Goal: Task Accomplishment & Management: Manage account settings

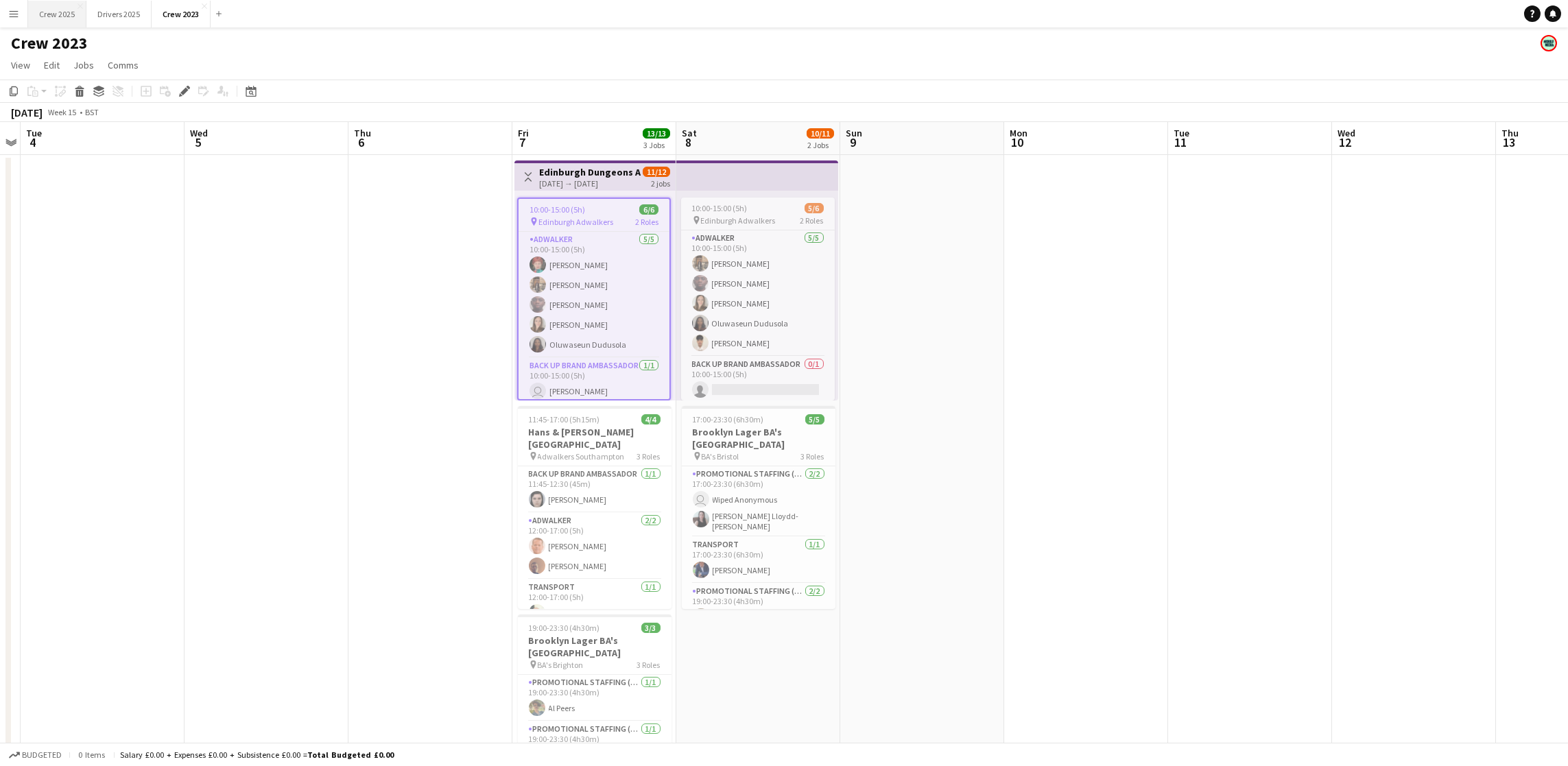
click at [77, 15] on button "Crew 2025 Close" at bounding box center [58, 14] width 58 height 27
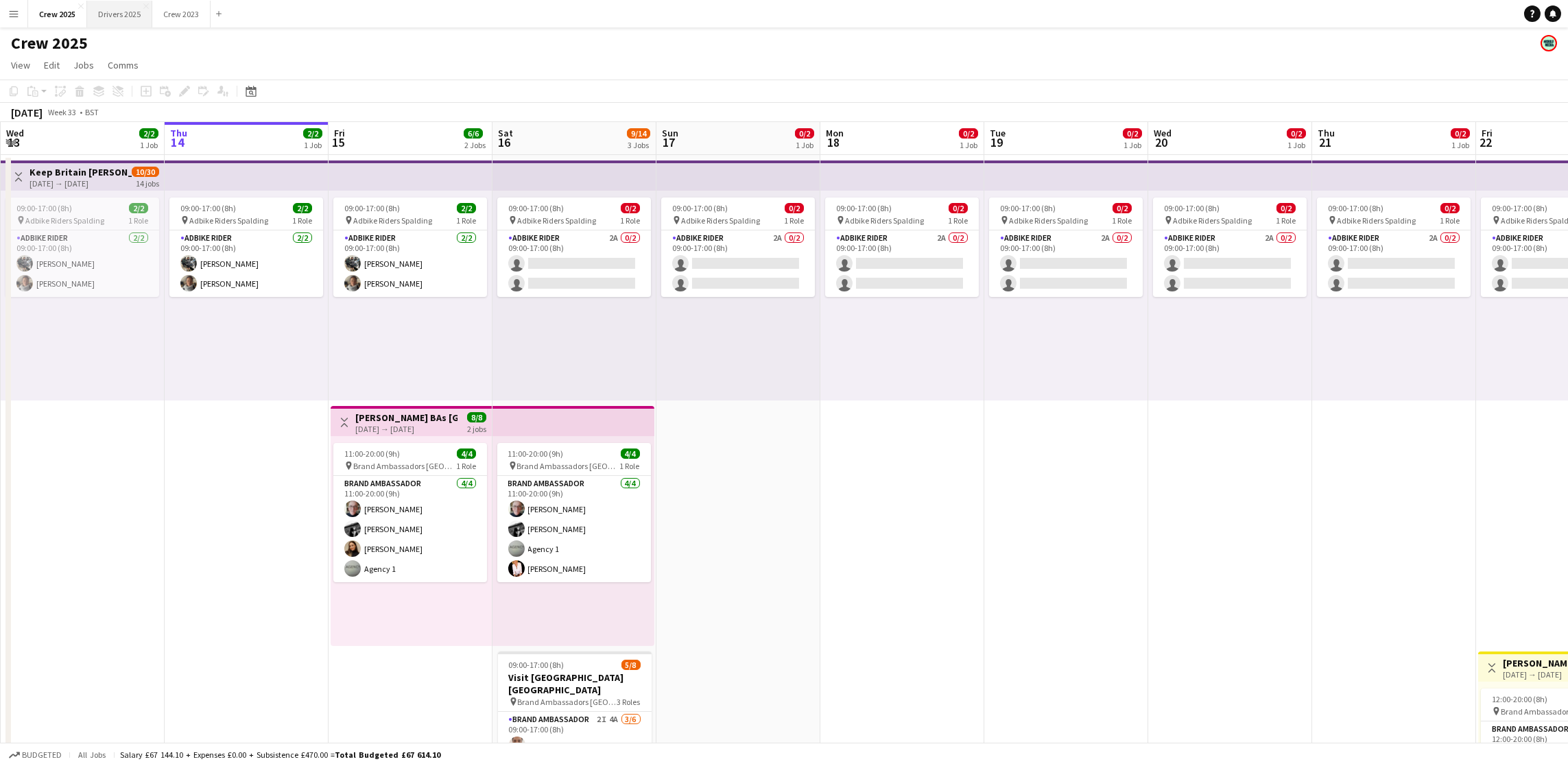
click at [105, 18] on button "Drivers 2025 Close" at bounding box center [119, 14] width 65 height 27
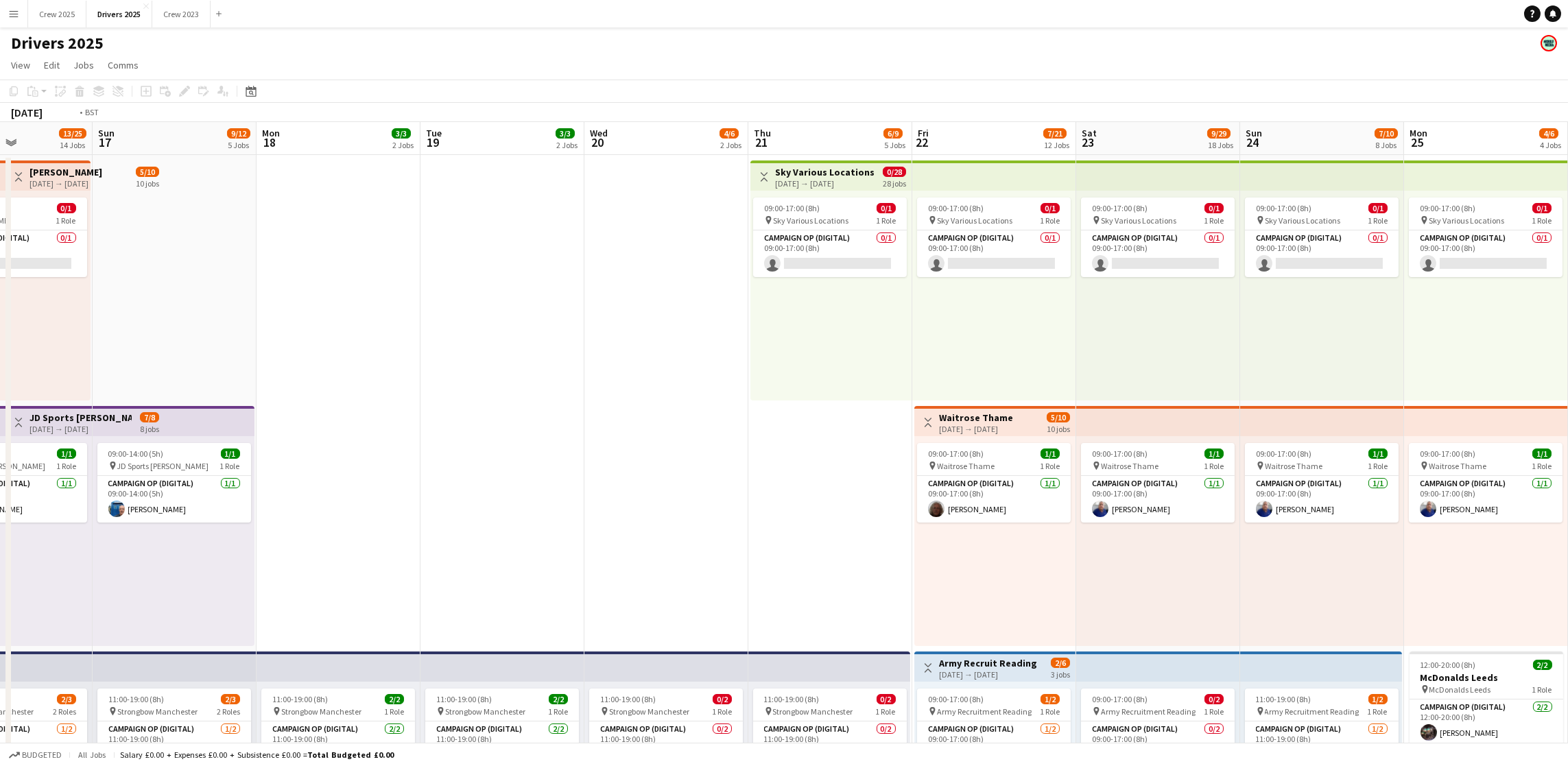
scroll to position [0, 511]
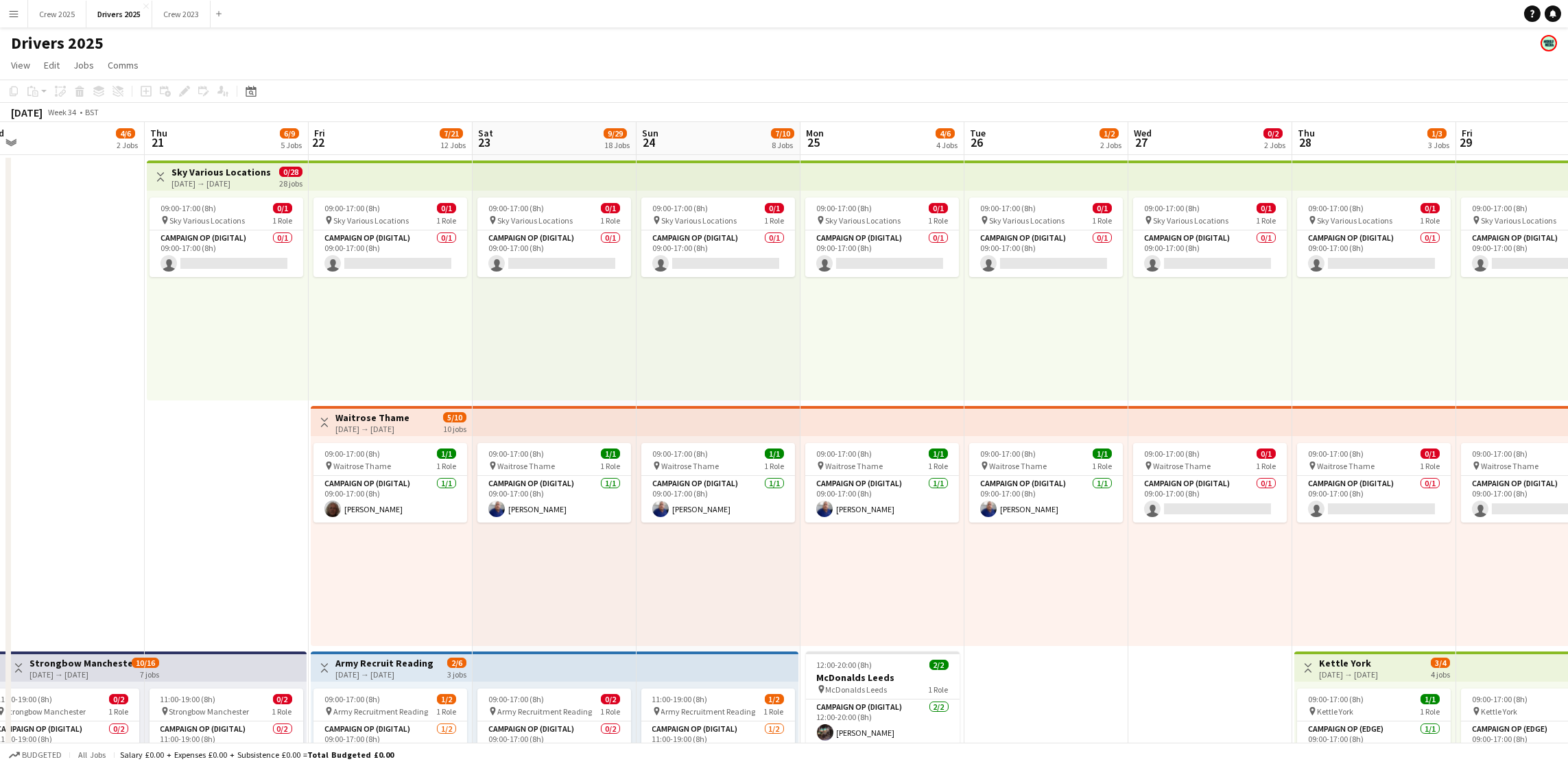
drag, startPoint x: 1196, startPoint y: 467, endPoint x: 29, endPoint y: 395, distance: 1169.2
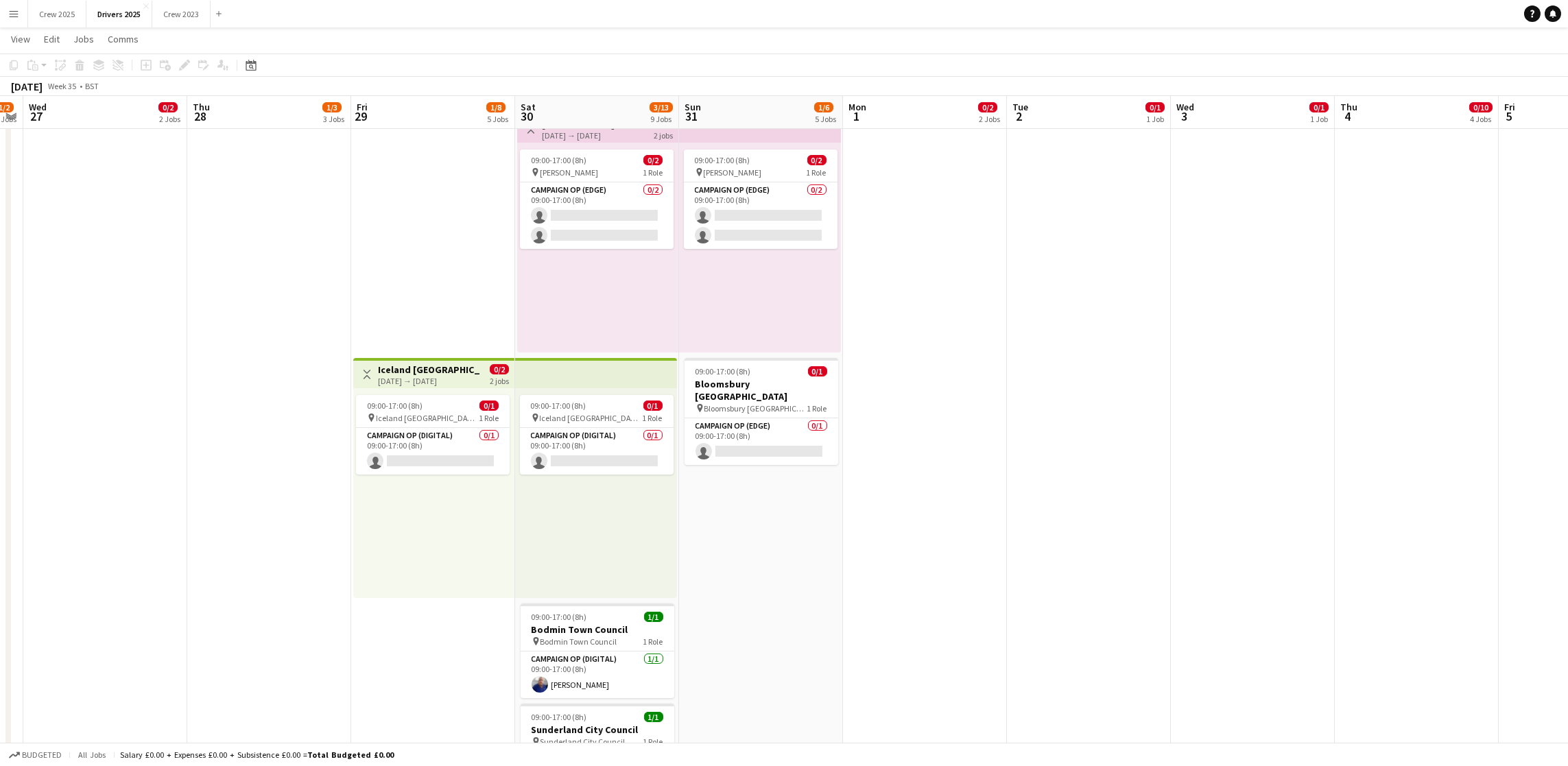
scroll to position [0, 488]
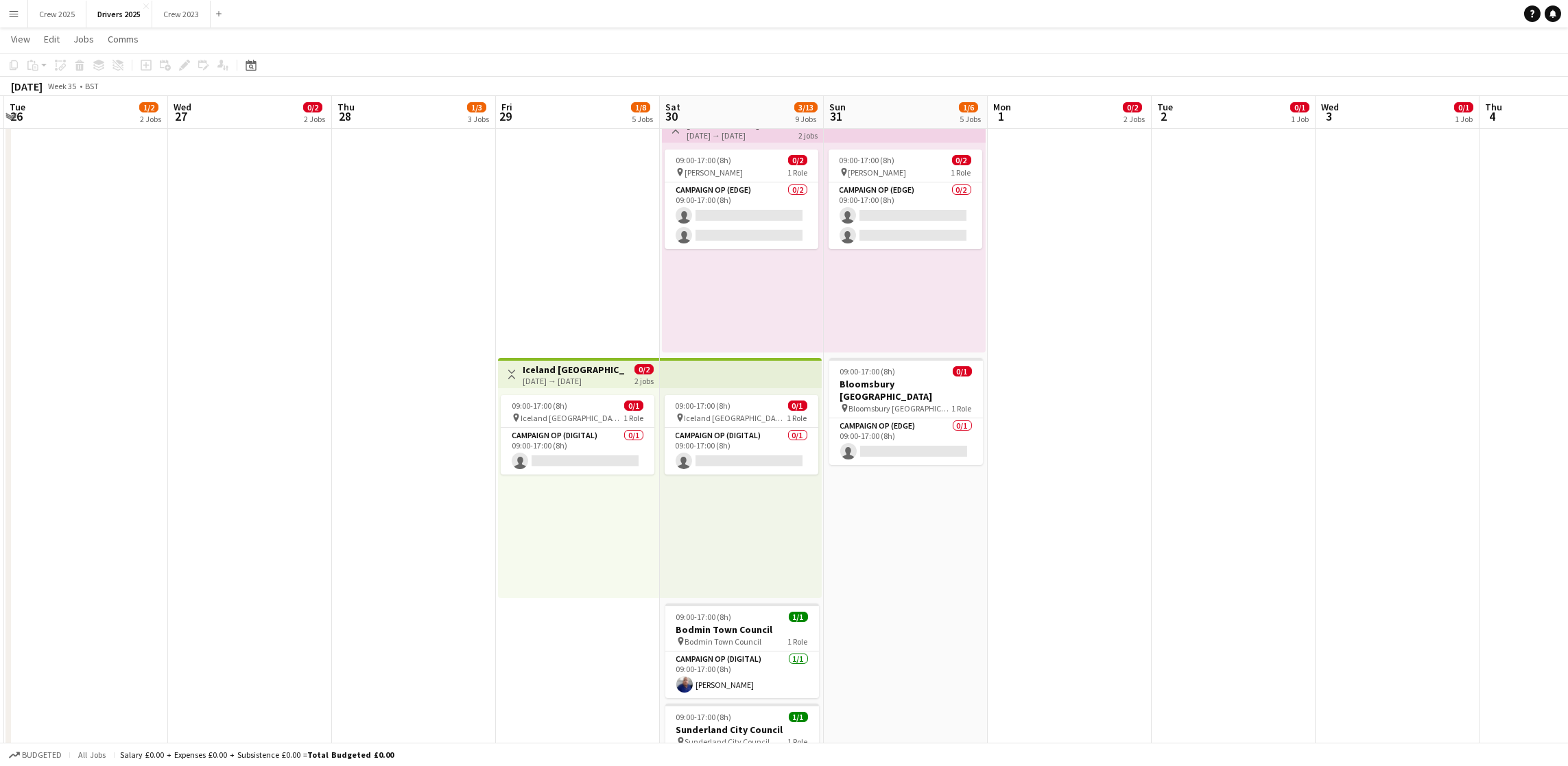
drag, startPoint x: 959, startPoint y: 424, endPoint x: 0, endPoint y: 410, distance: 959.1
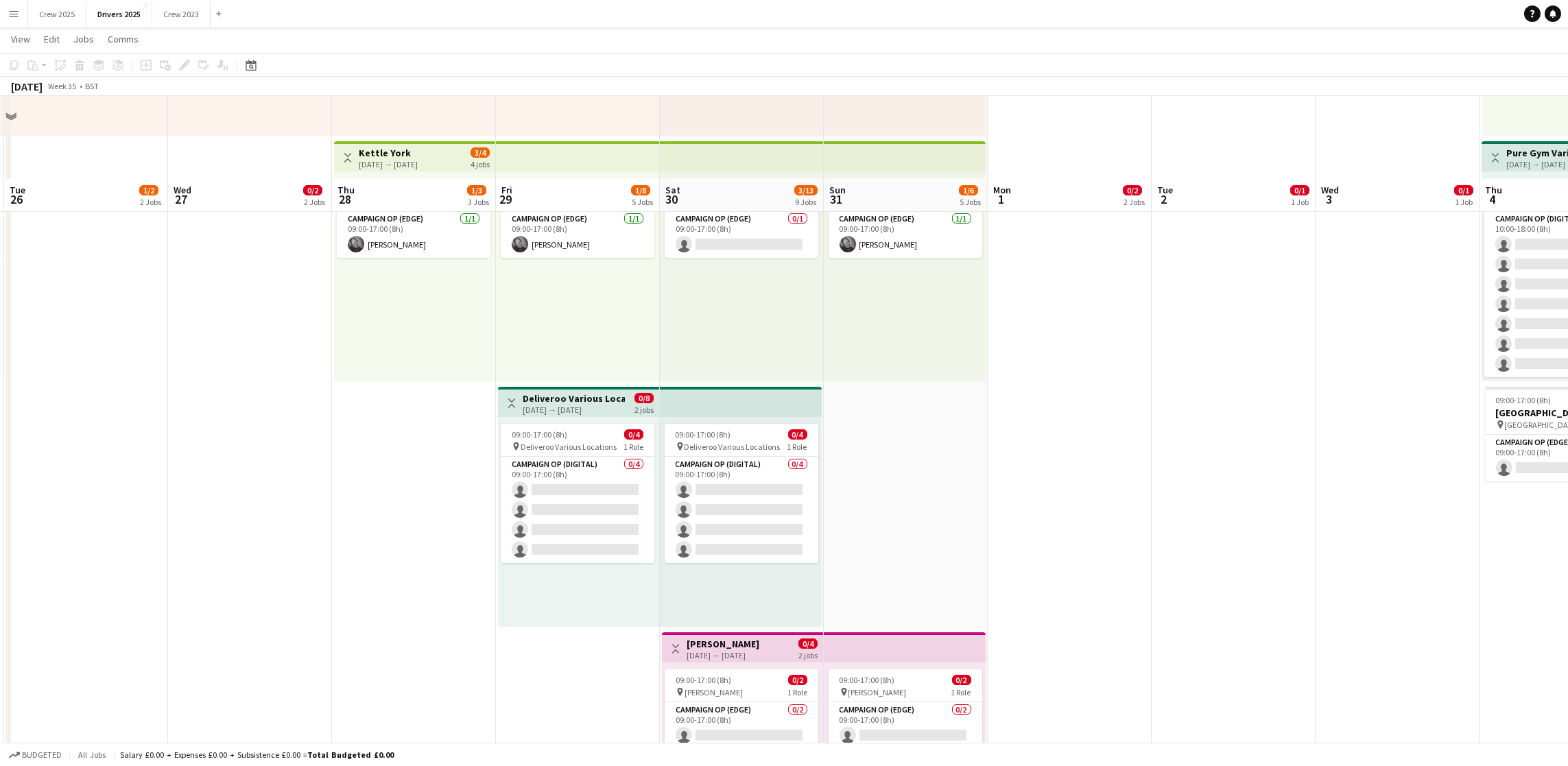
scroll to position [617, 0]
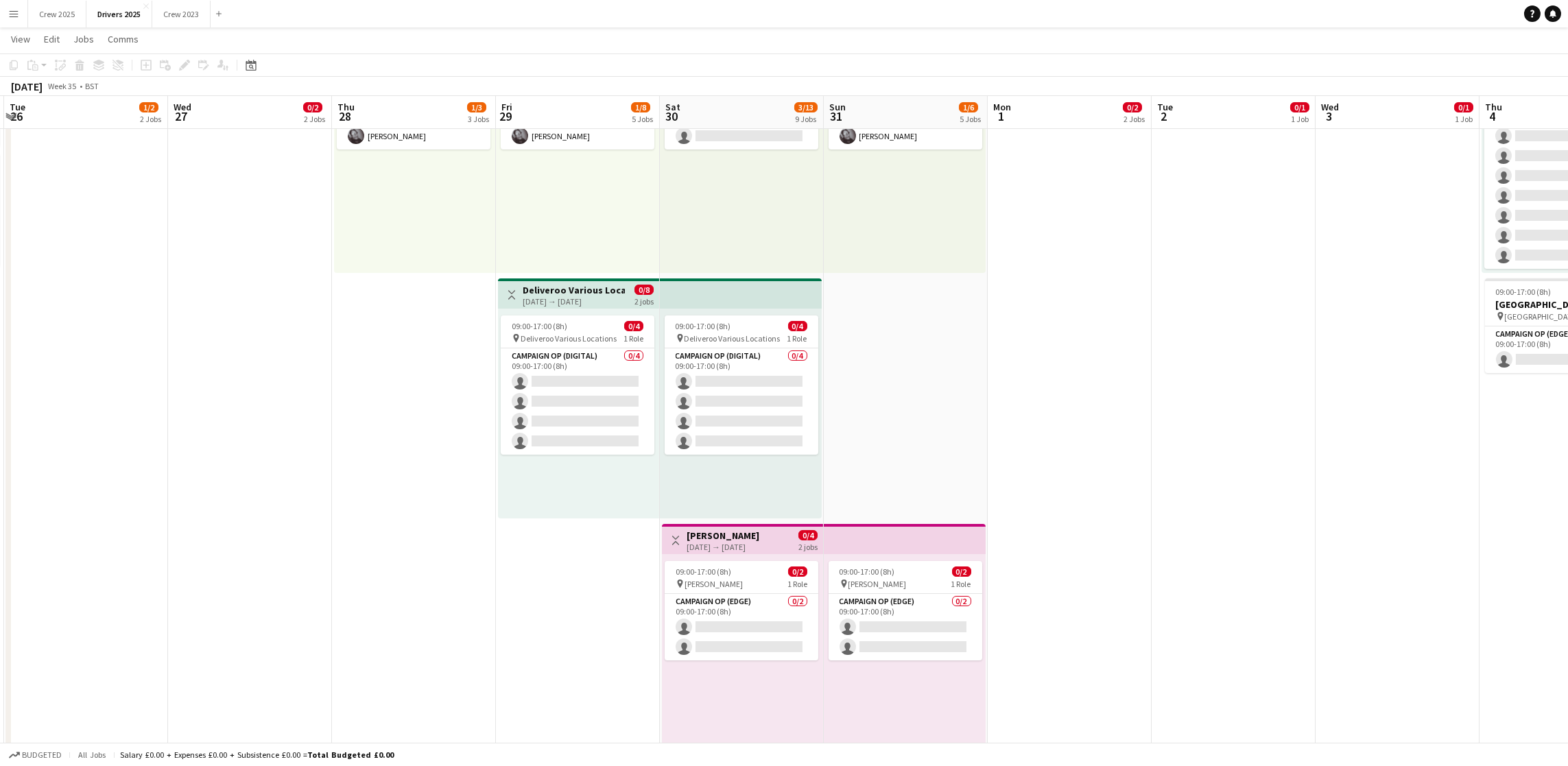
click at [702, 535] on h3 "[PERSON_NAME]" at bounding box center [722, 535] width 72 height 12
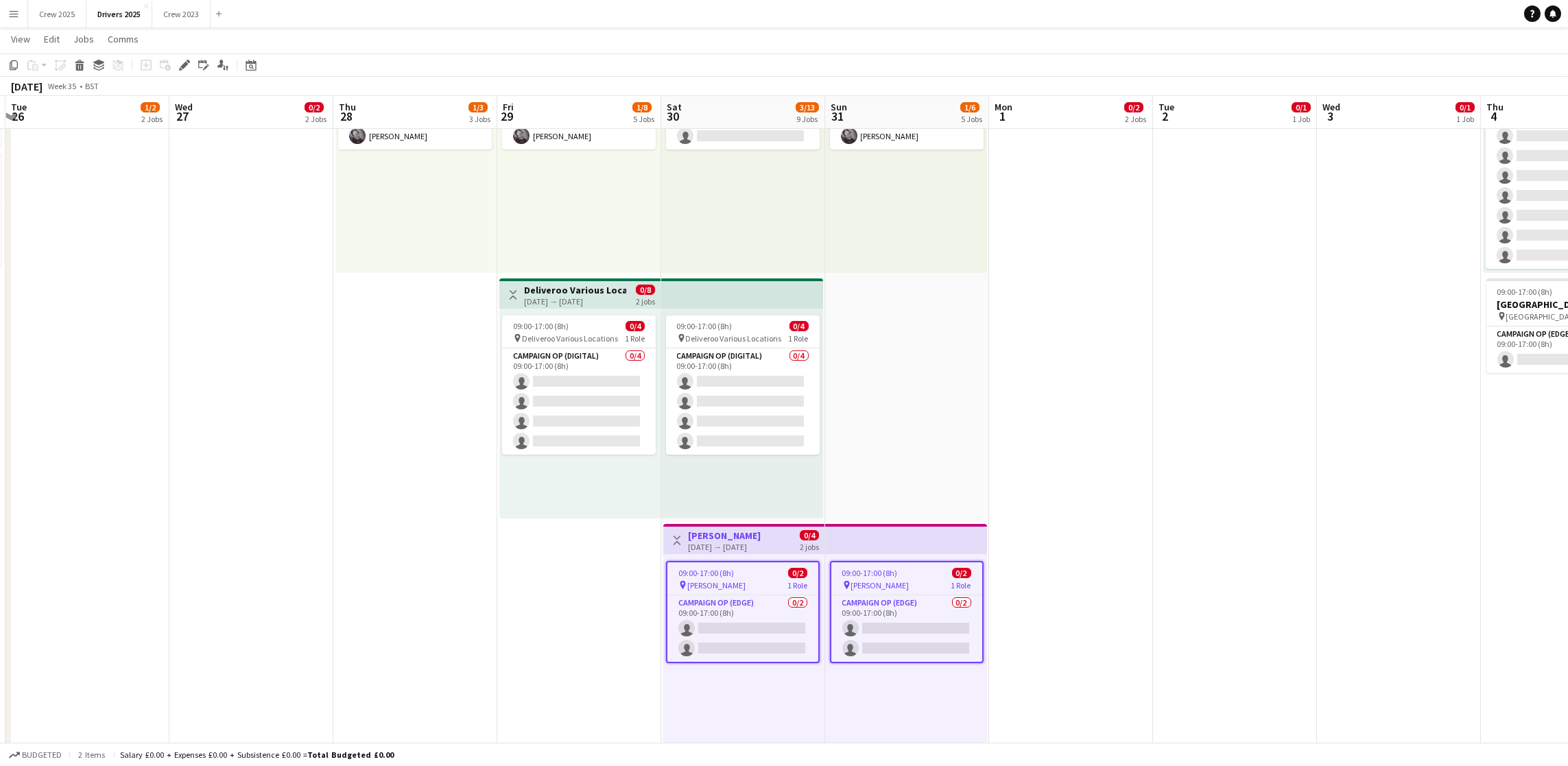
click at [702, 535] on h3 "[PERSON_NAME]" at bounding box center [724, 535] width 72 height 12
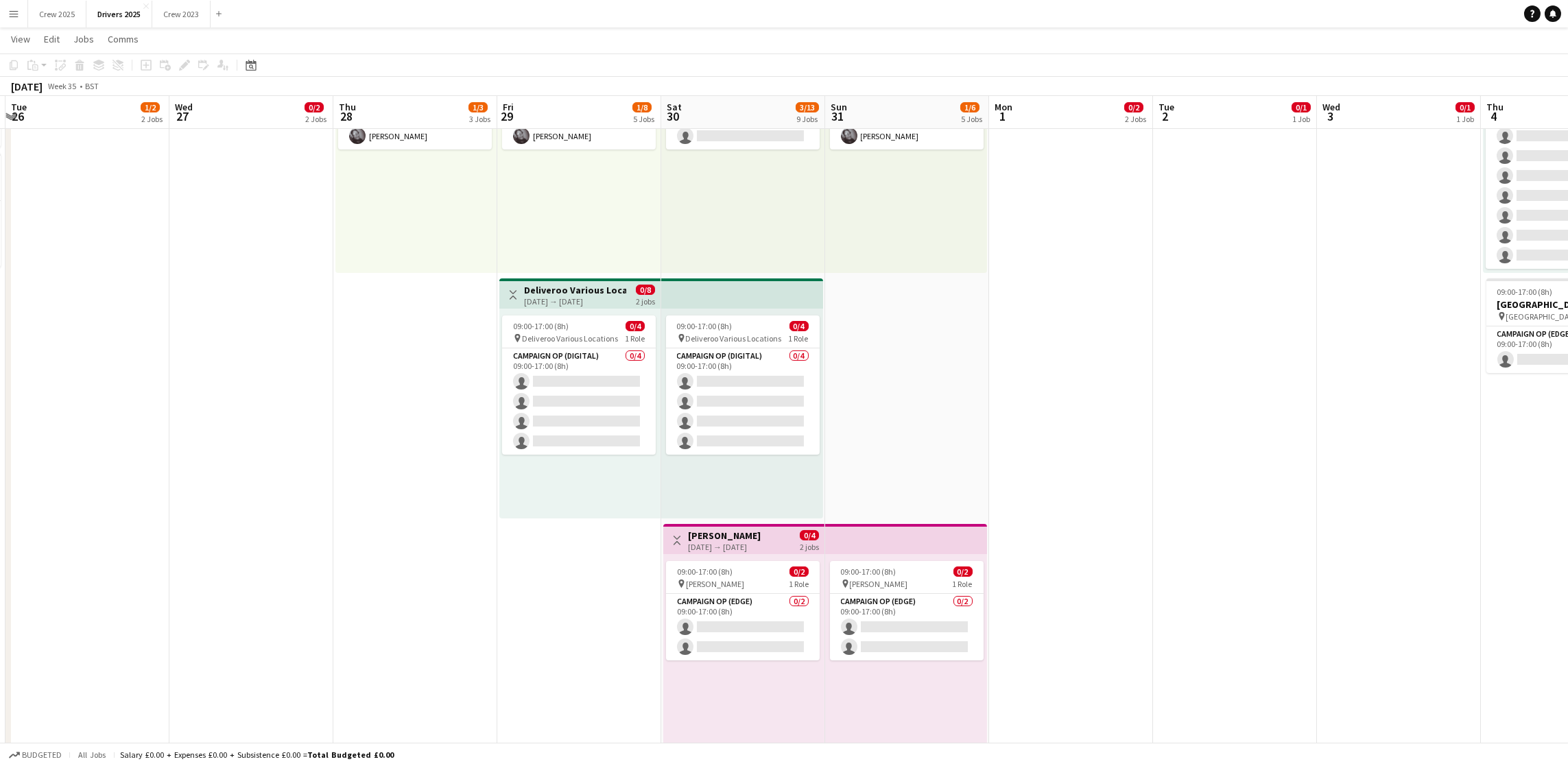
click at [723, 529] on h3 "[PERSON_NAME]" at bounding box center [724, 535] width 72 height 12
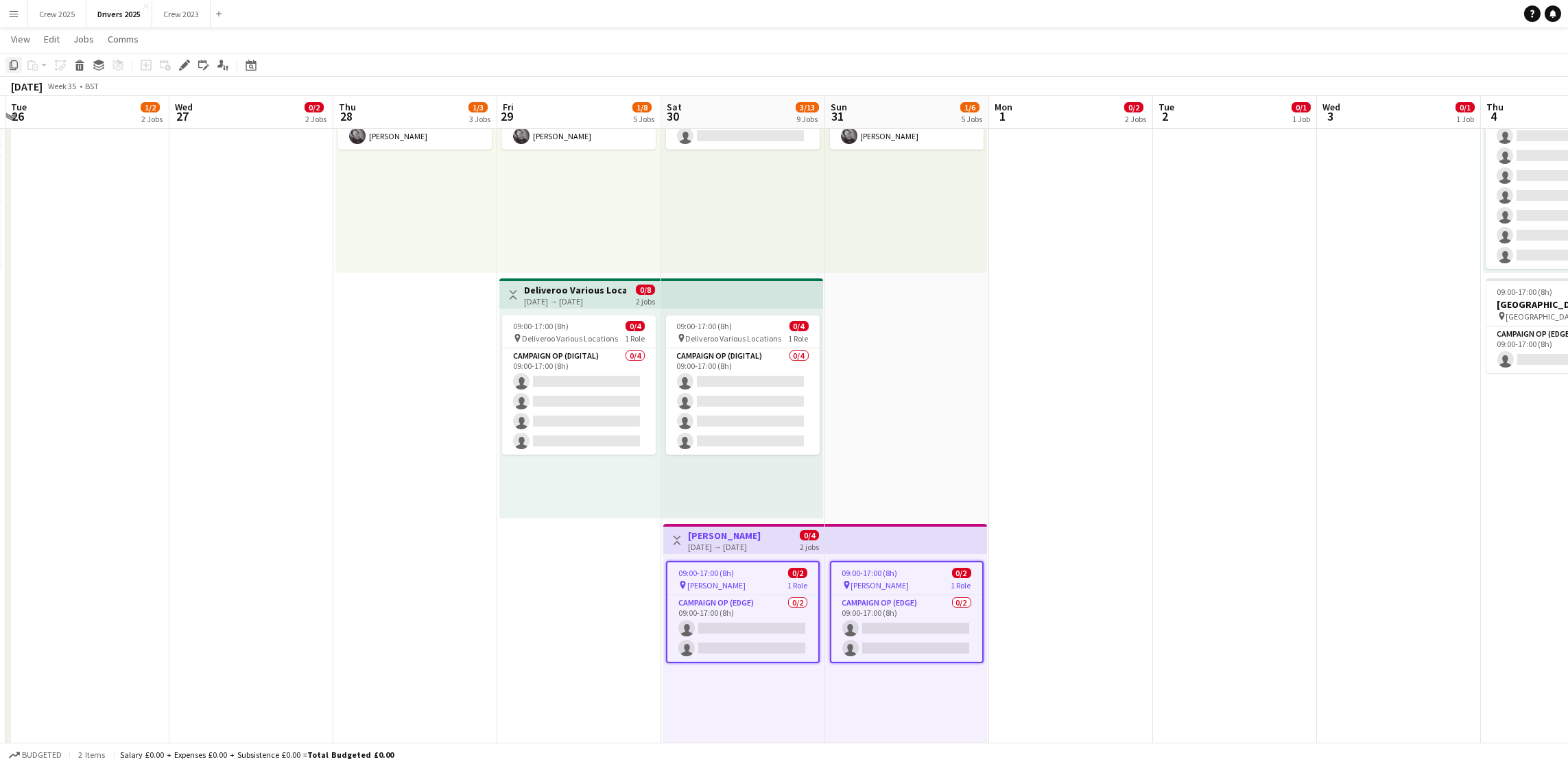
click at [12, 67] on icon at bounding box center [13, 65] width 8 height 9
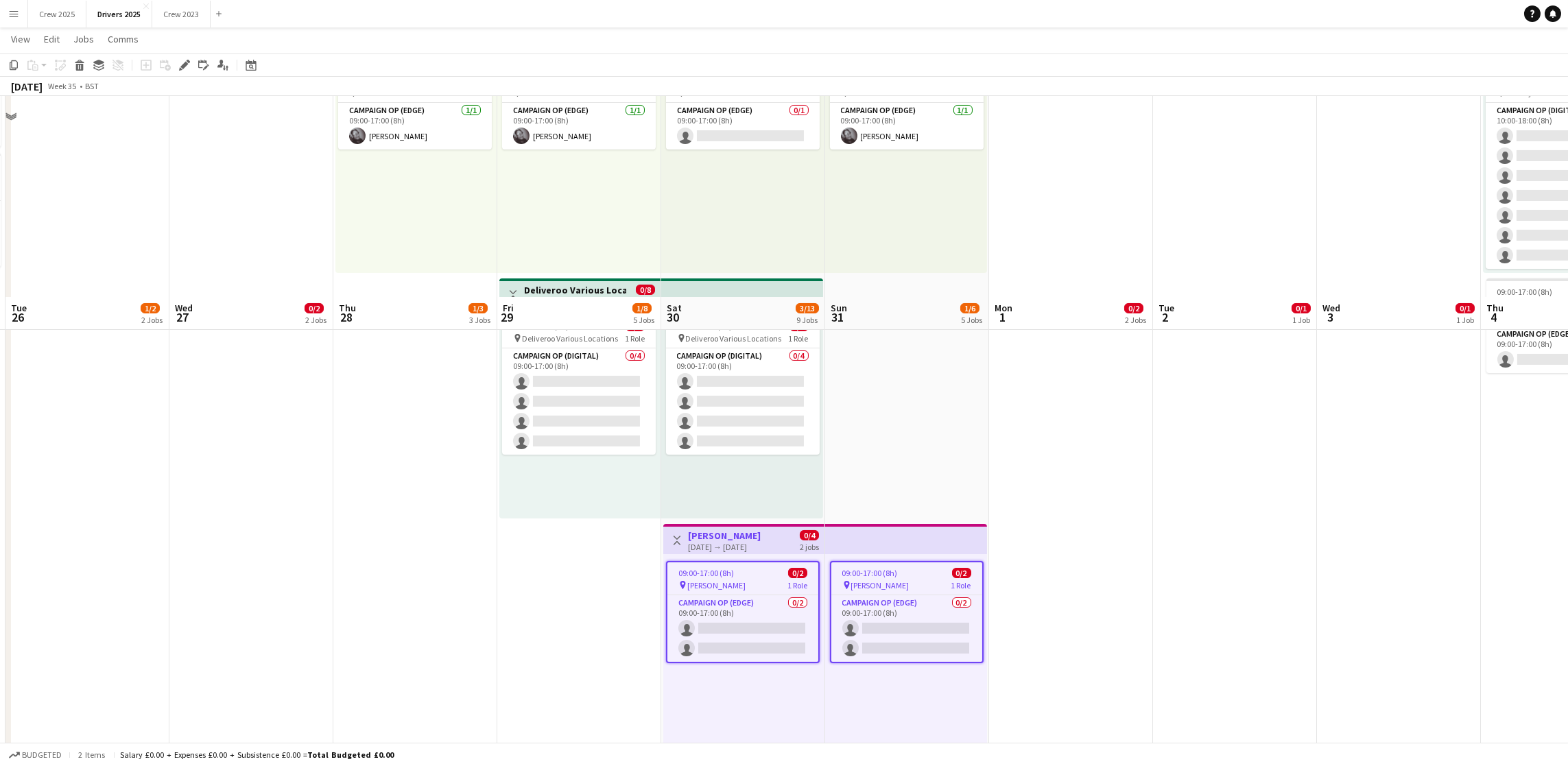
scroll to position [1287, 0]
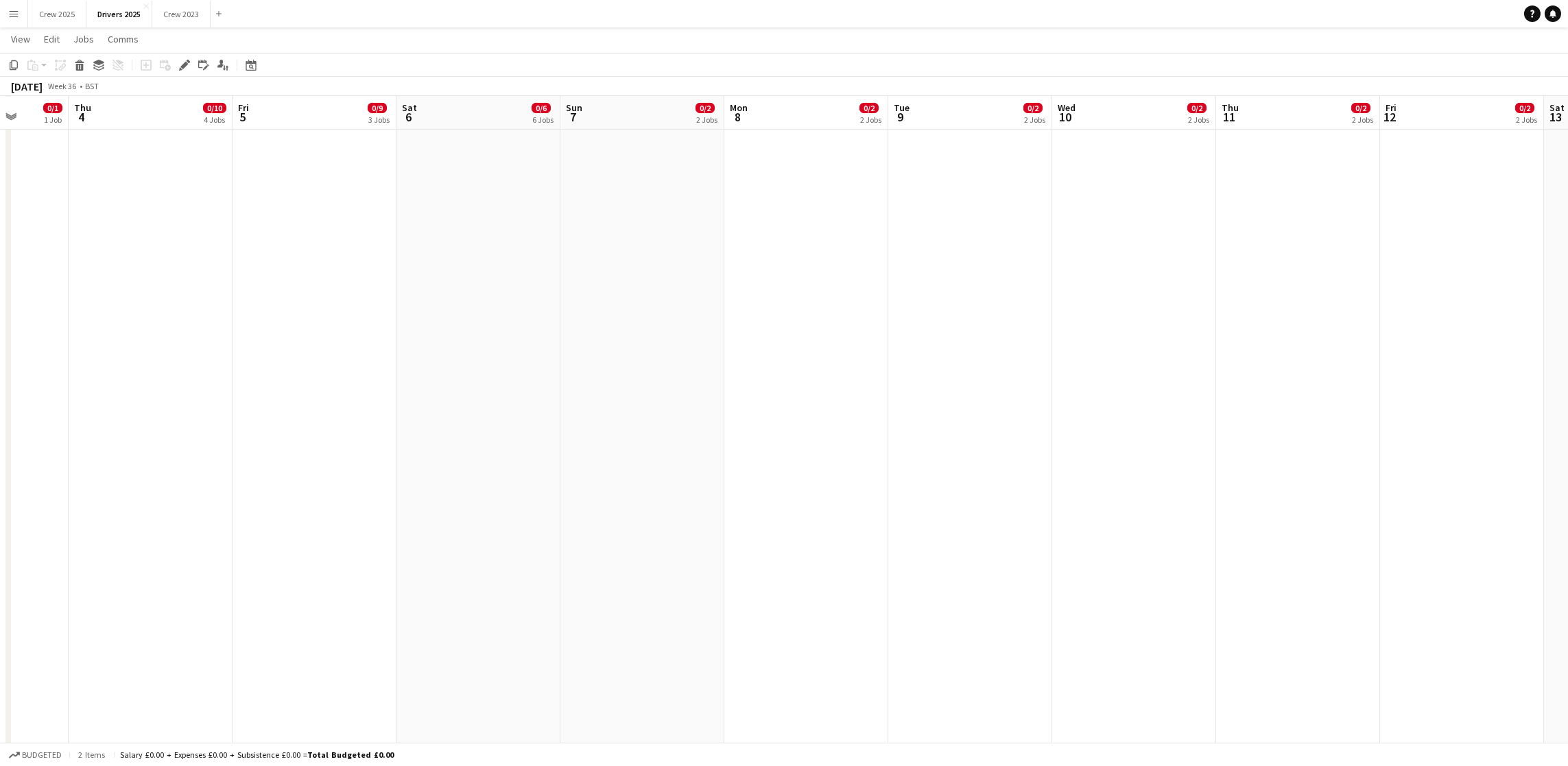
drag, startPoint x: 936, startPoint y: 456, endPoint x: 0, endPoint y: 427, distance: 936.4
click at [0, 427] on app-calendar-viewport "Sun 31 1/6 5 Jobs Mon 1 0/2 2 Jobs Tue 2 0/1 1 Job Wed 3 0/1 1 Job Thu 4 0/10 4…" at bounding box center [784, 641] width 1568 height 3748
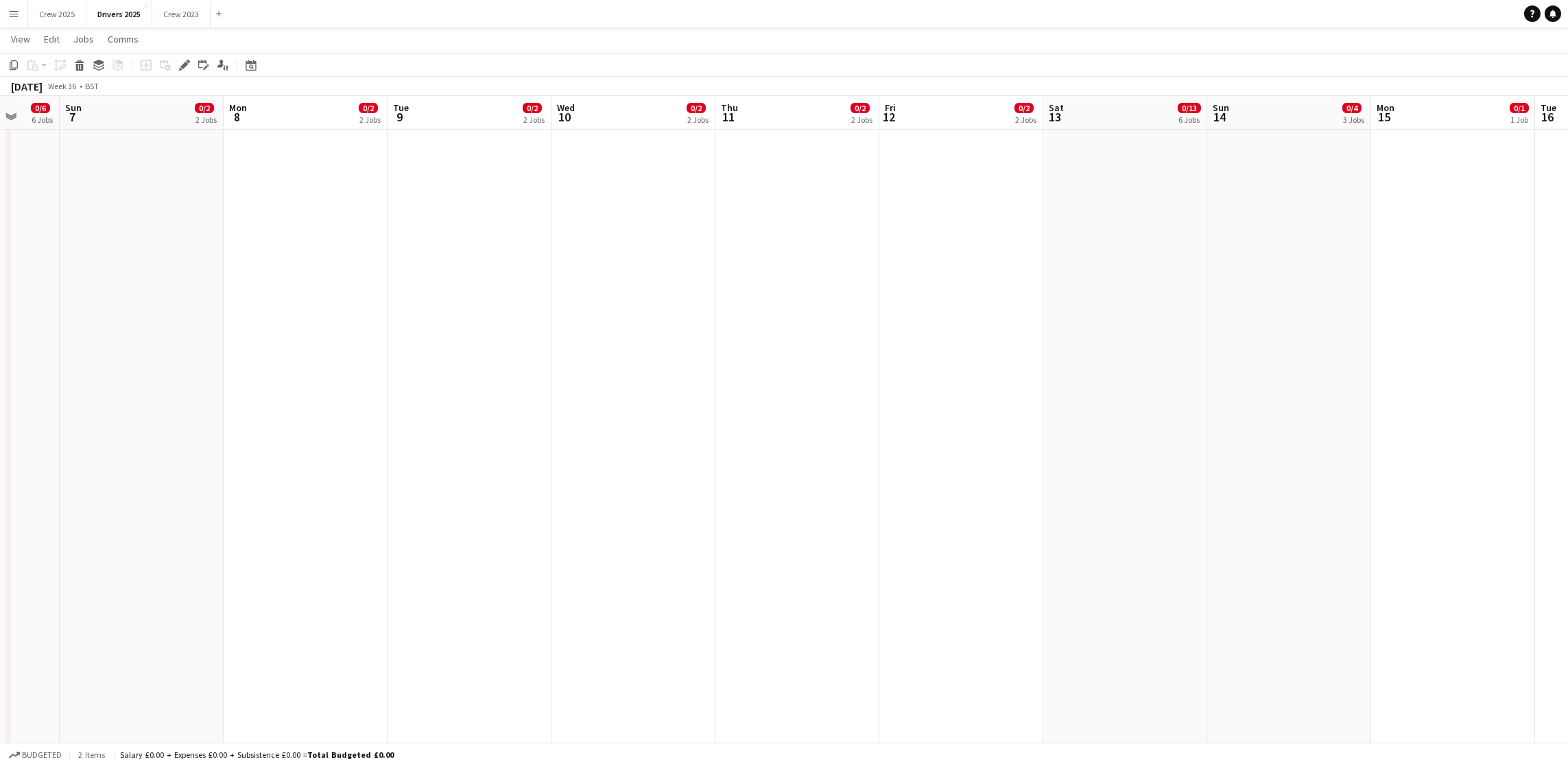
scroll to position [0, 459]
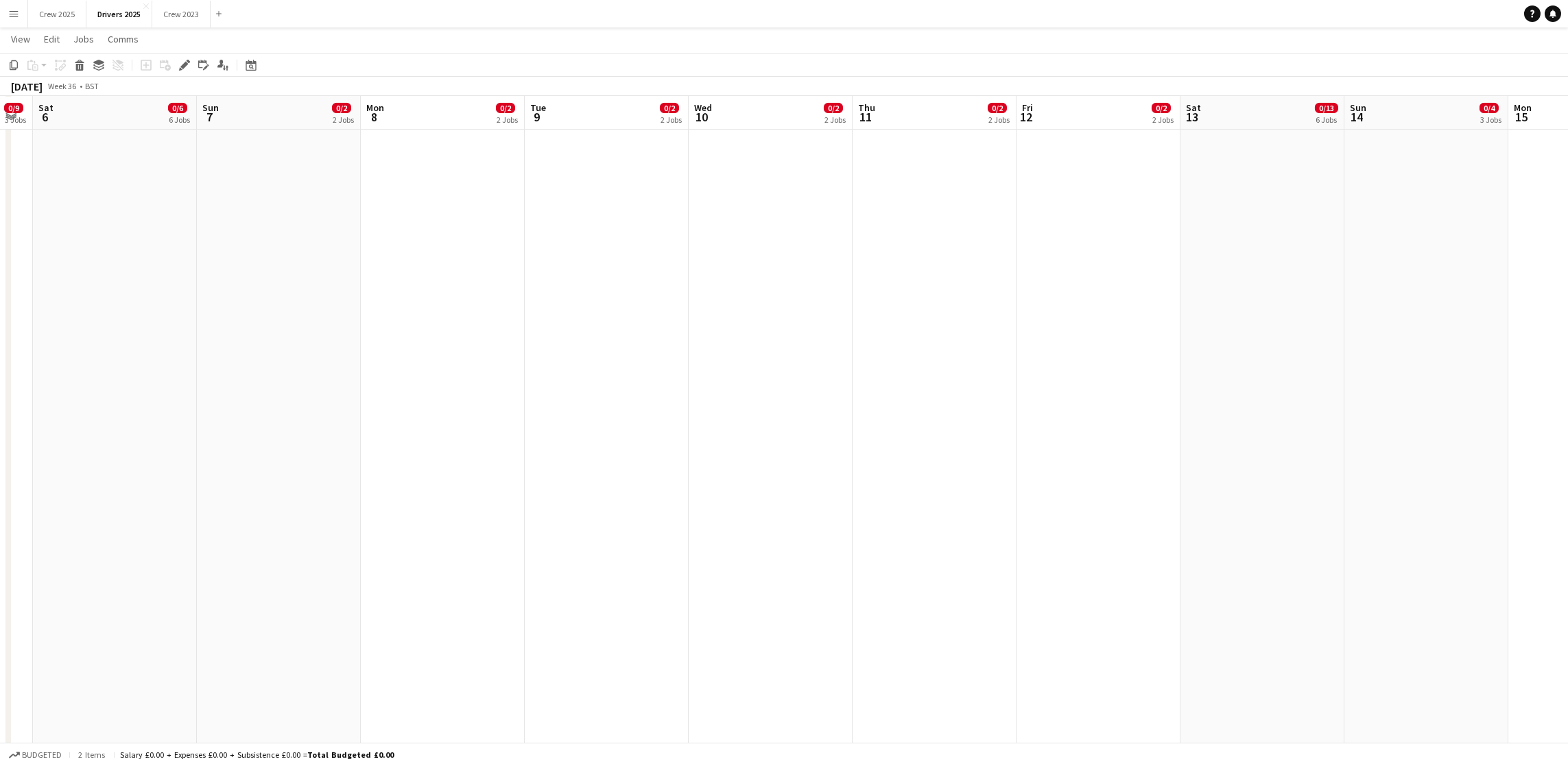
drag, startPoint x: 1132, startPoint y: 493, endPoint x: 368, endPoint y: 465, distance: 764.5
click at [323, 470] on app-calendar-viewport "Wed 3 0/1 1 Job Thu 4 0/10 4 Jobs Fri 5 0/9 3 Jobs Sat 6 0/6 6 Jobs Sun 7 0/2 2…" at bounding box center [784, 641] width 1568 height 3748
click at [934, 423] on app-date-cell "09:00-17:00 (8h) 0/1 pin Sky Various Locations 1 Role Campaign Op (Digital) 0/1…" at bounding box center [934, 691] width 164 height 3648
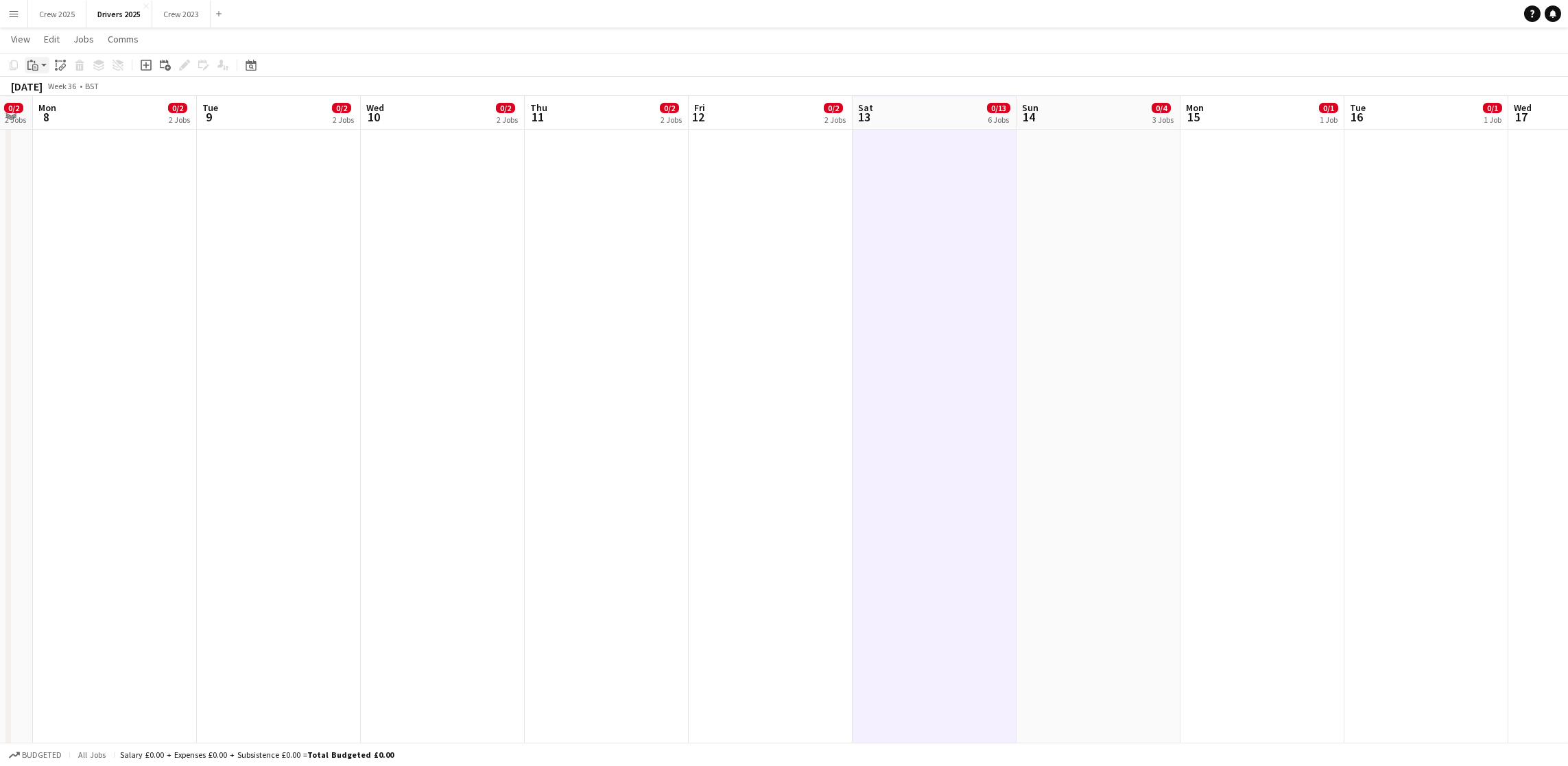
click at [32, 63] on icon "Paste" at bounding box center [33, 65] width 11 height 11
click at [41, 88] on link "Paste Ctrl+V" at bounding box center [101, 92] width 129 height 12
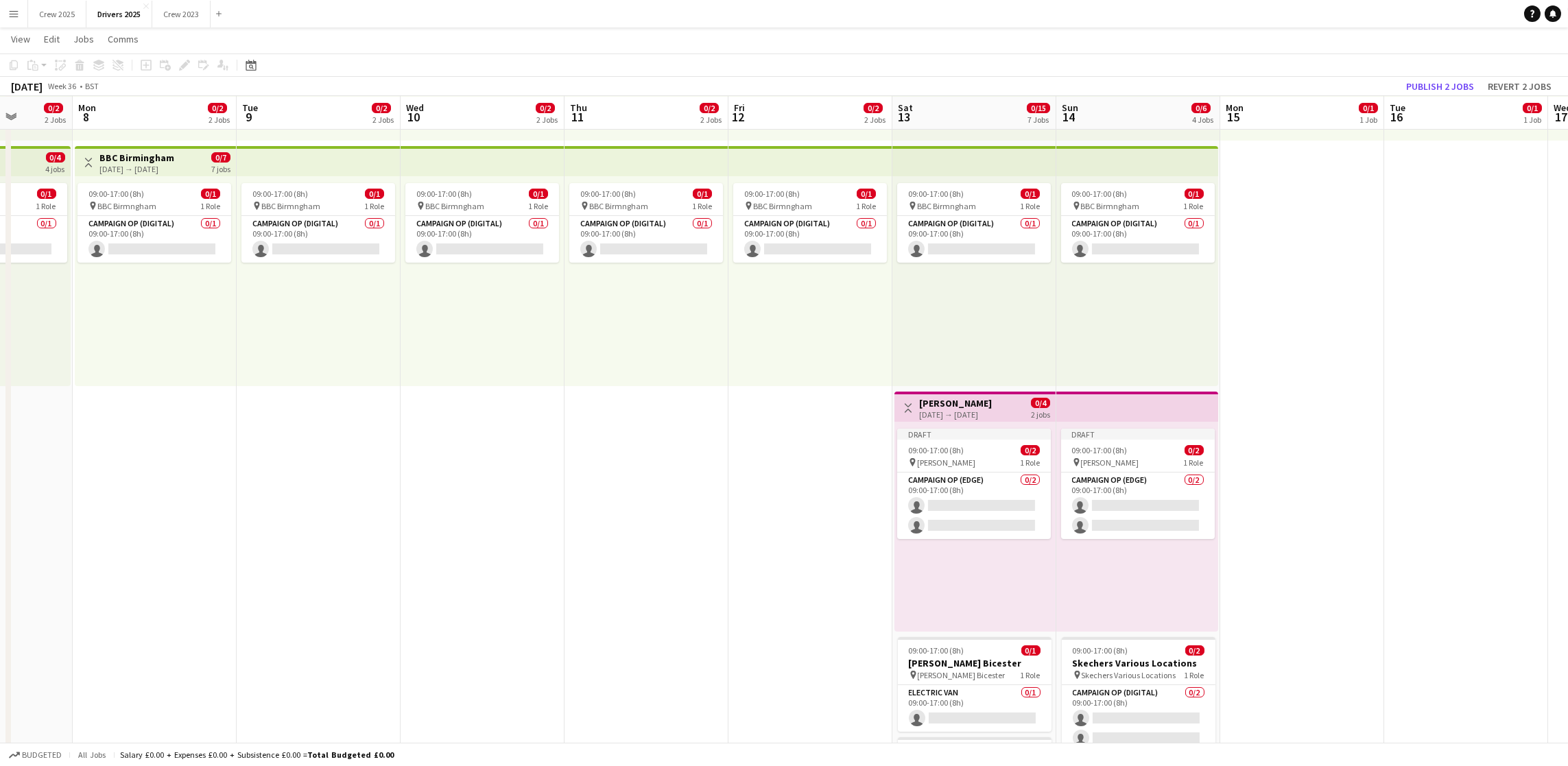
scroll to position [0, 410]
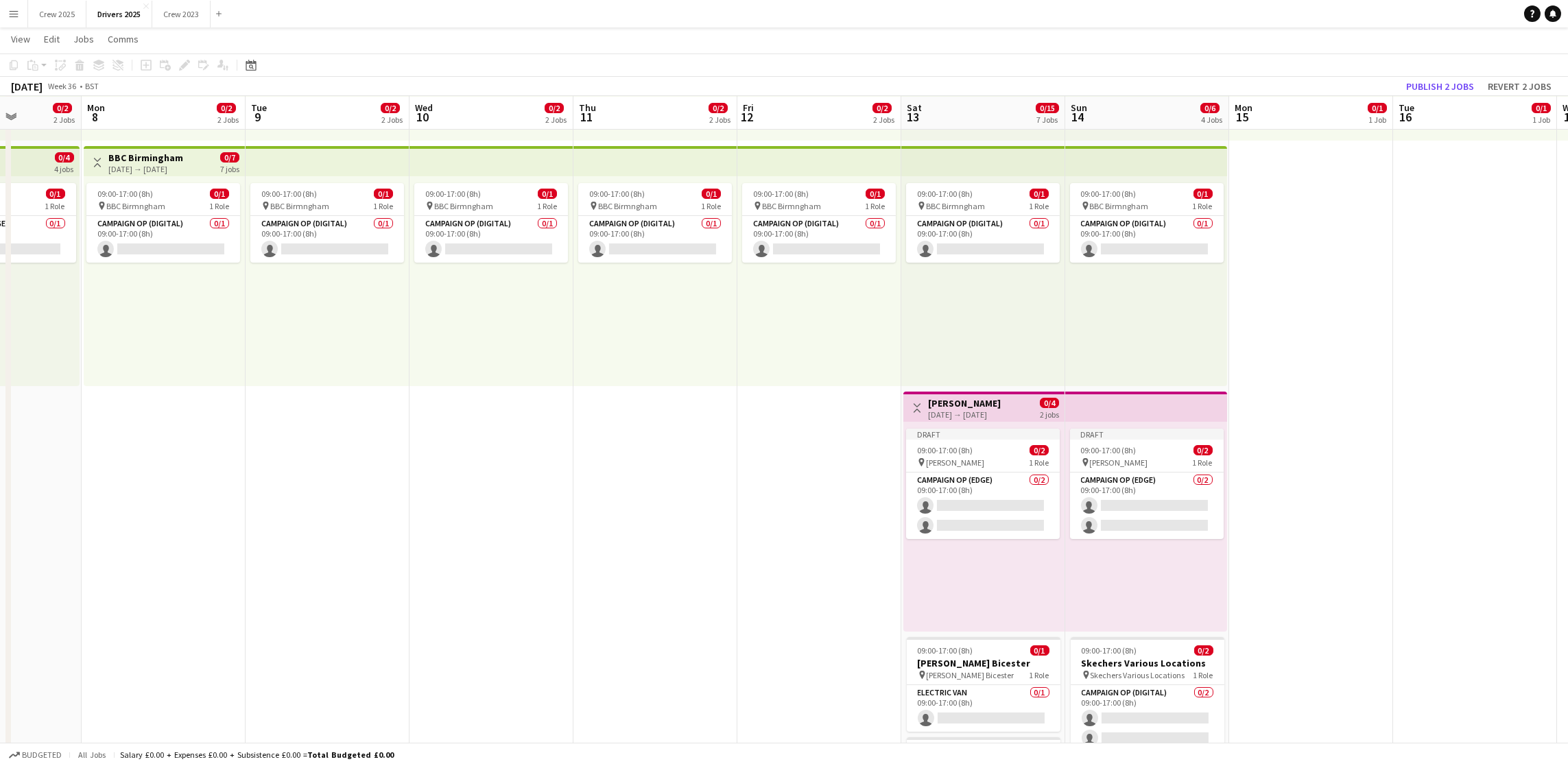
drag, startPoint x: 352, startPoint y: 587, endPoint x: 399, endPoint y: 572, distance: 49.3
click at [1410, 90] on button "Publish 2 jobs" at bounding box center [1440, 86] width 79 height 18
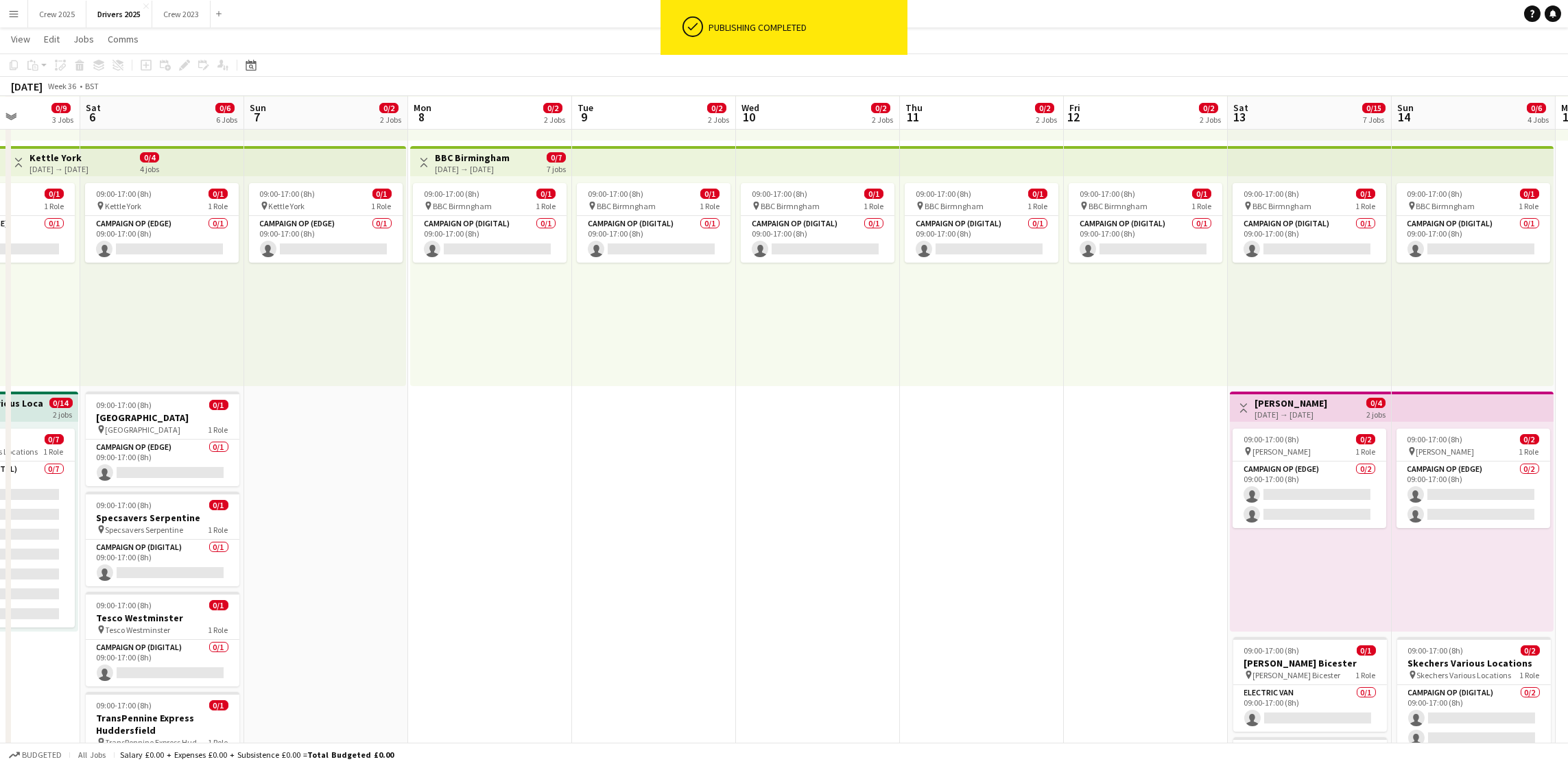
drag, startPoint x: 437, startPoint y: 501, endPoint x: 1349, endPoint y: 511, distance: 912.1
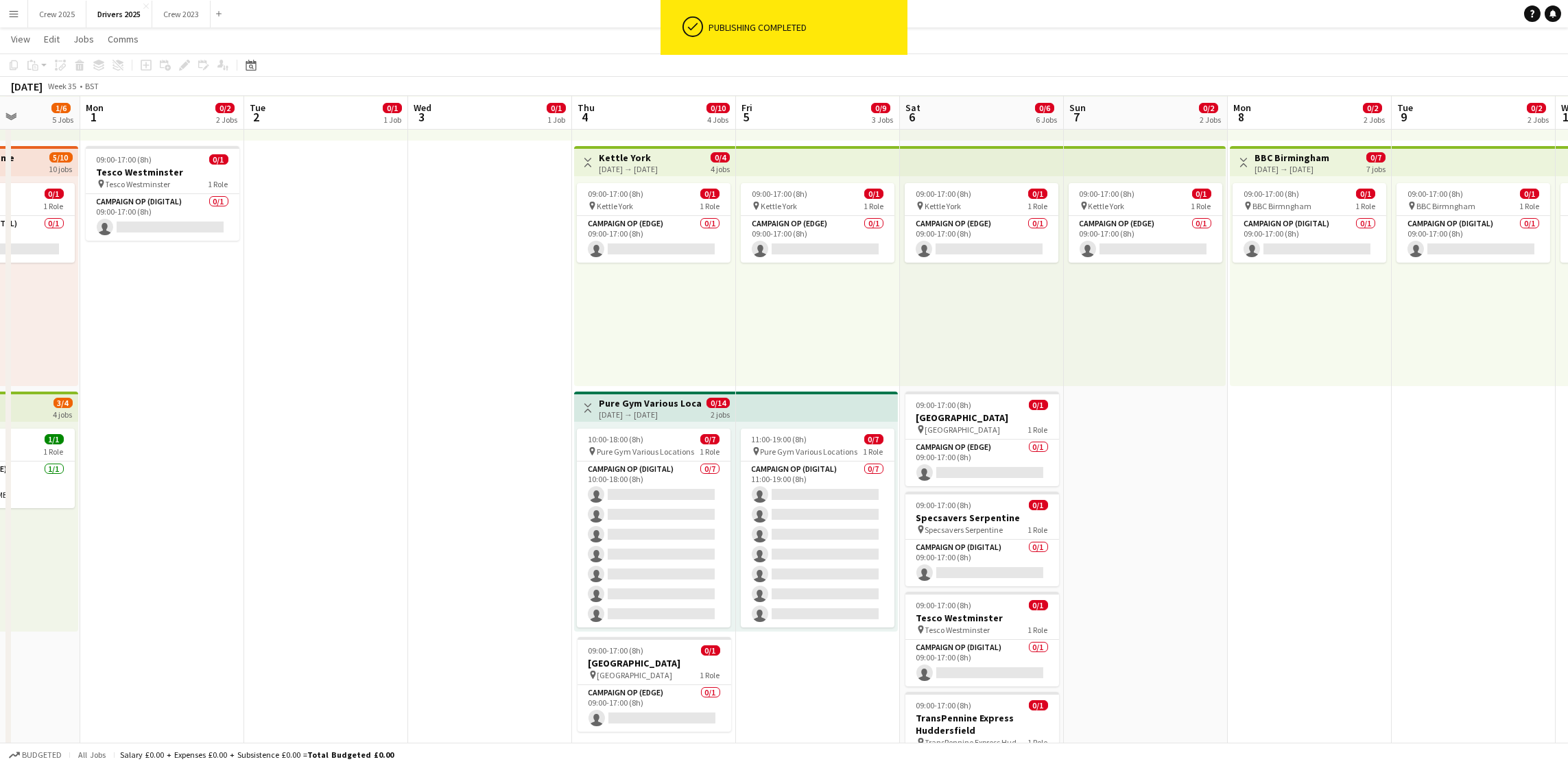
scroll to position [0, 341]
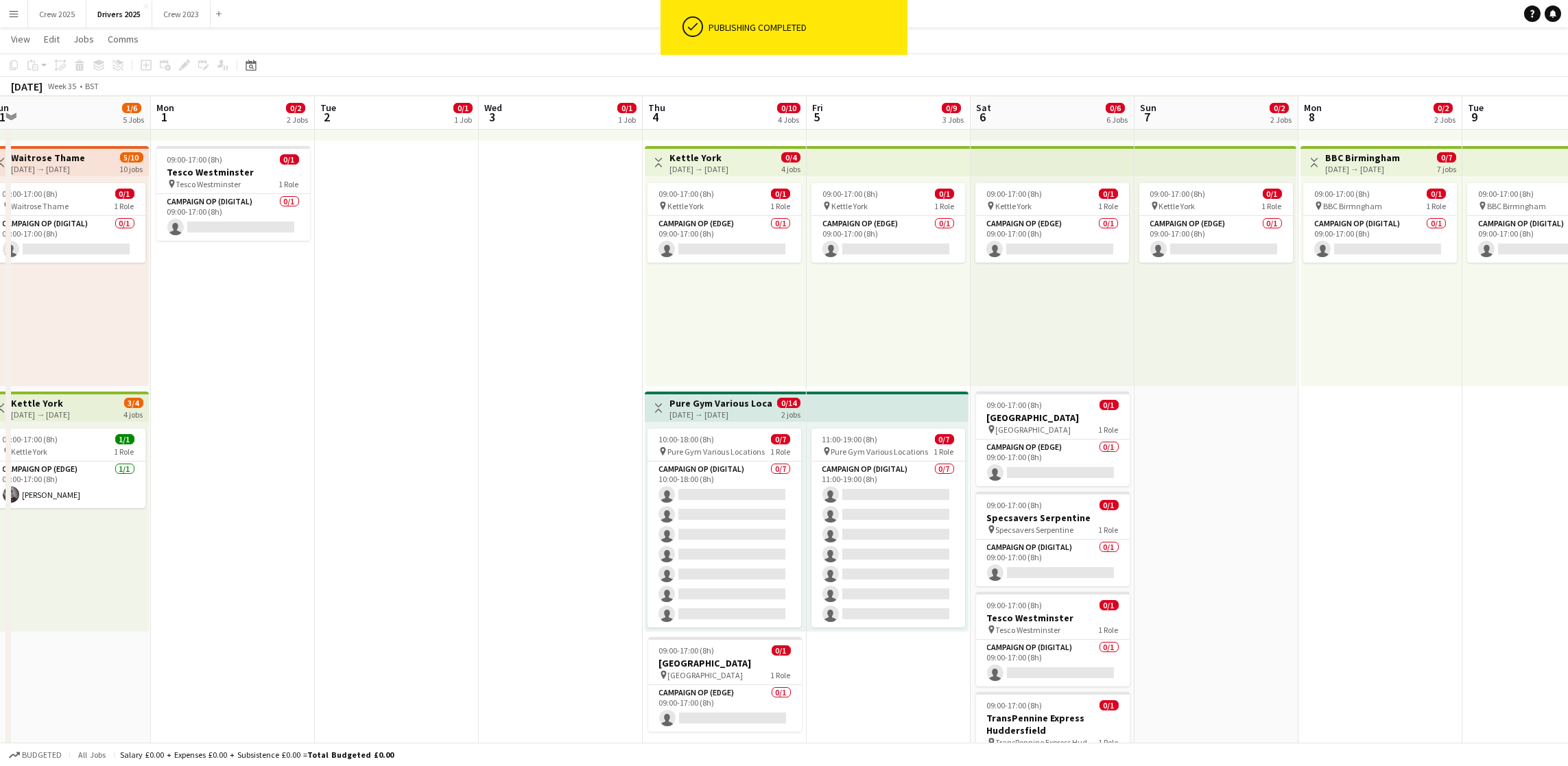
drag, startPoint x: 369, startPoint y: 496, endPoint x: 1259, endPoint y: 479, distance: 890.2
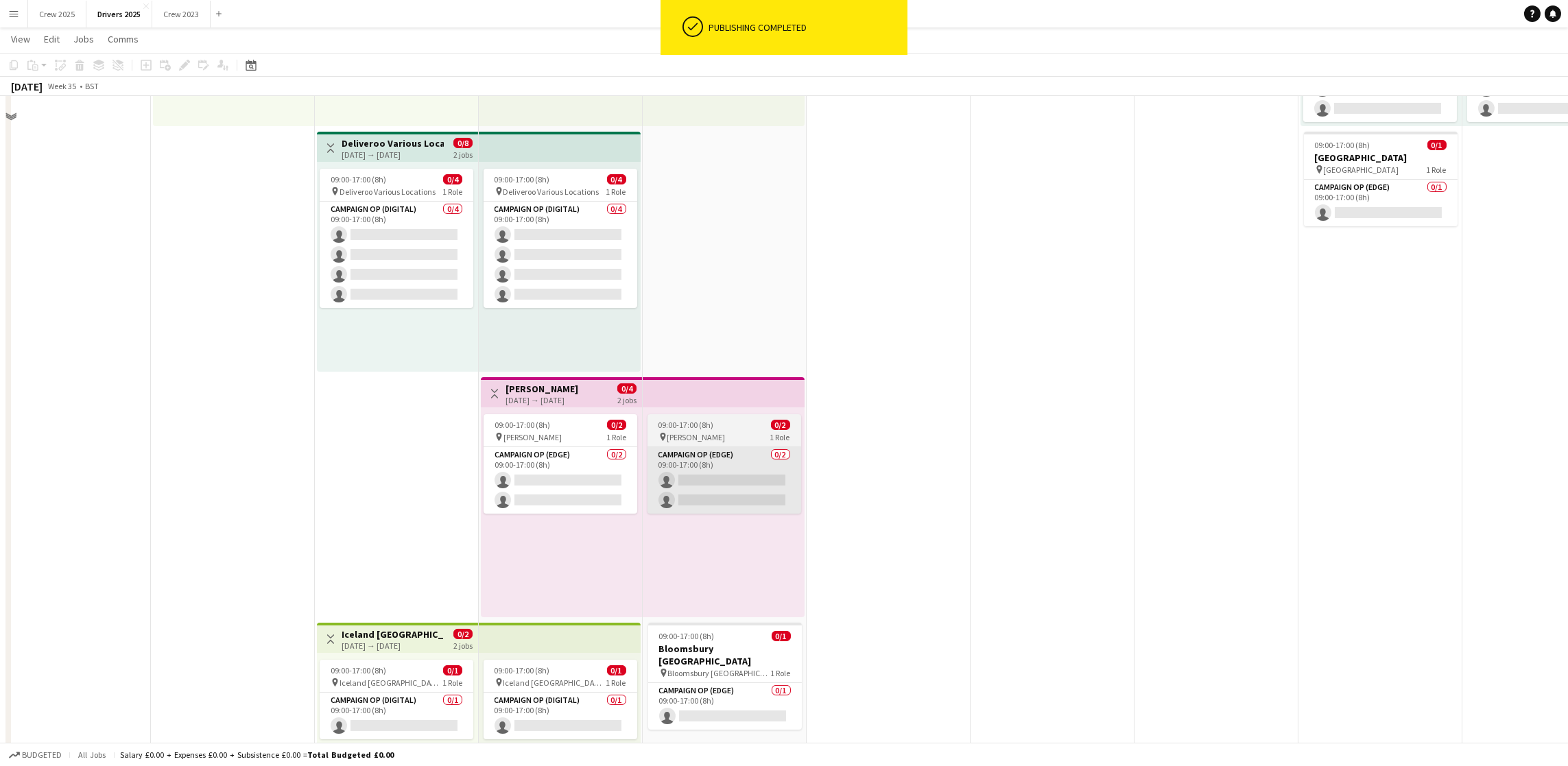
scroll to position [773, 0]
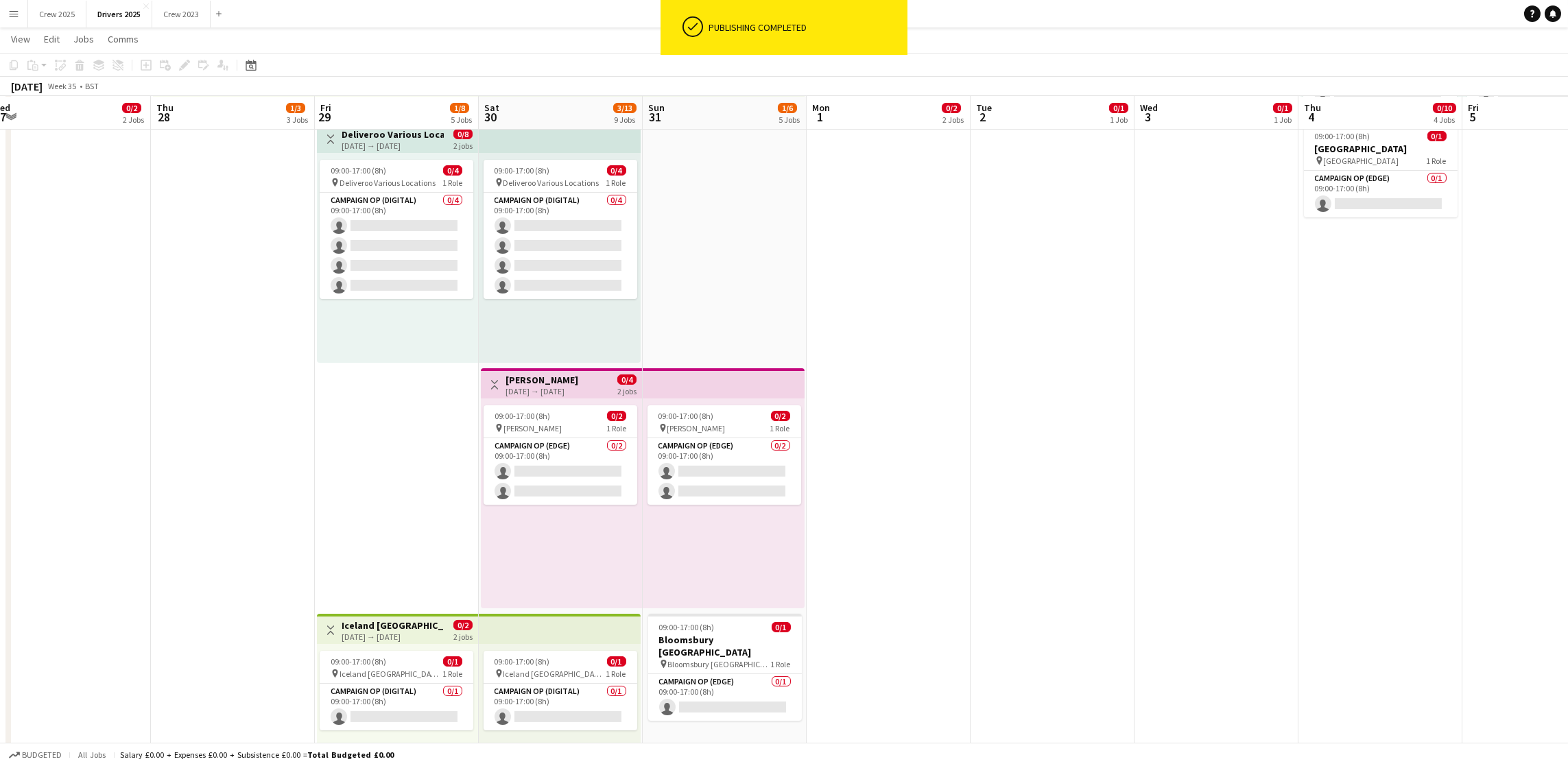
click at [565, 395] on div "Toggle View Arne Liverpool [DATE] → [DATE] 0/4 2 jobs" at bounding box center [561, 385] width 150 height 23
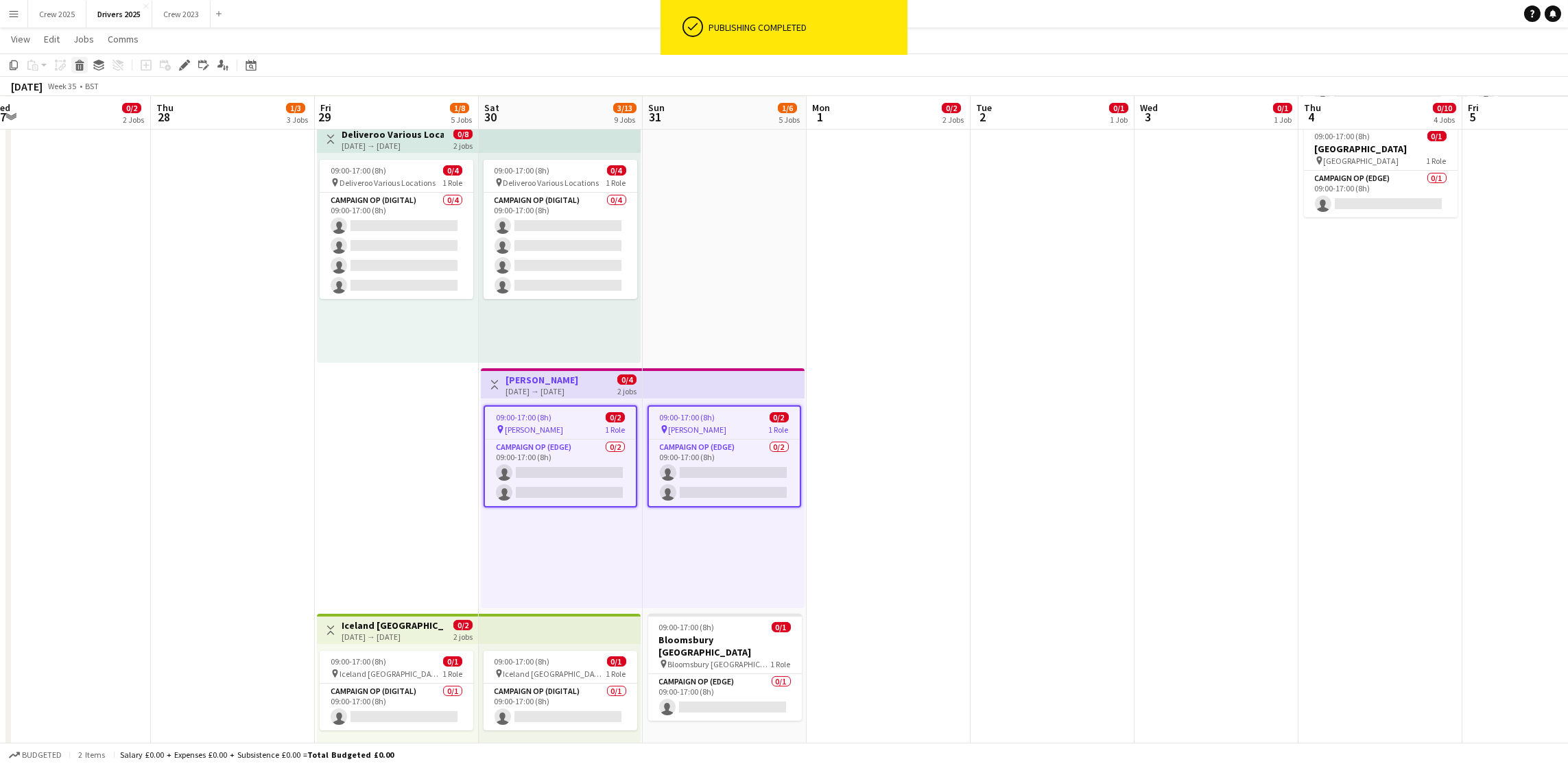
click at [77, 65] on icon at bounding box center [80, 67] width 8 height 7
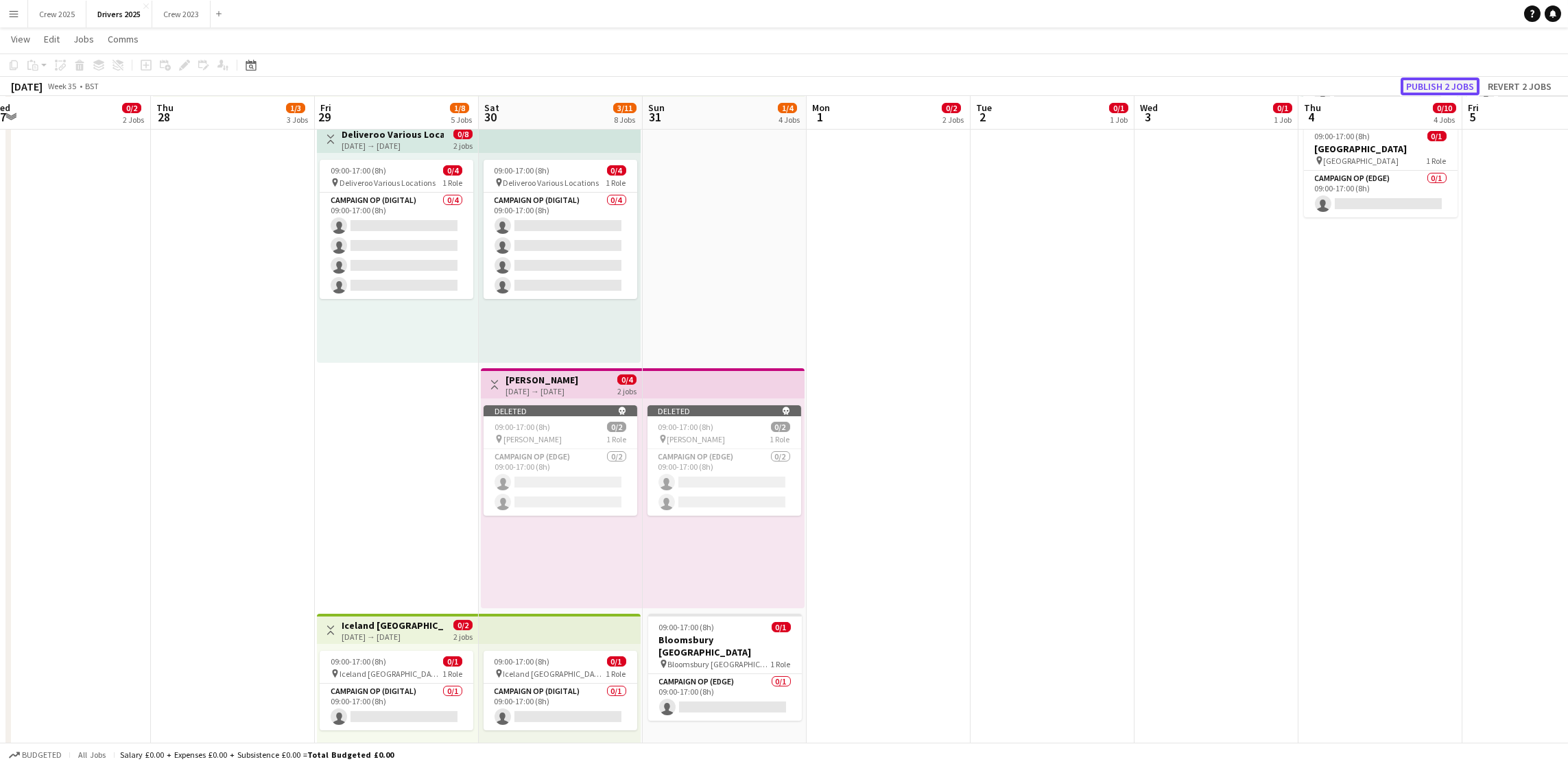
click at [1450, 85] on button "Publish 2 jobs" at bounding box center [1440, 86] width 79 height 18
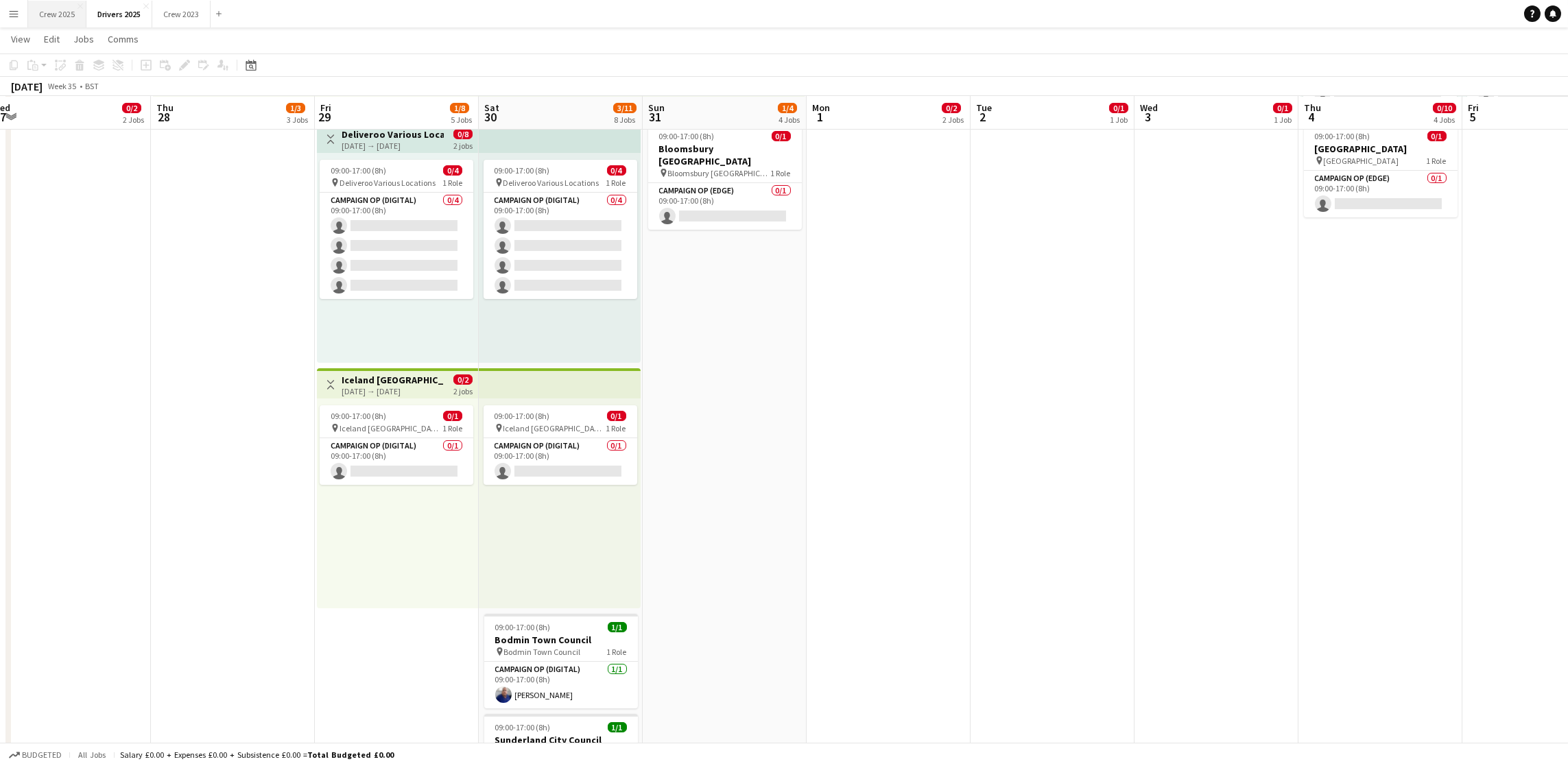
click at [43, 18] on button "Crew 2025 Close" at bounding box center [58, 14] width 58 height 27
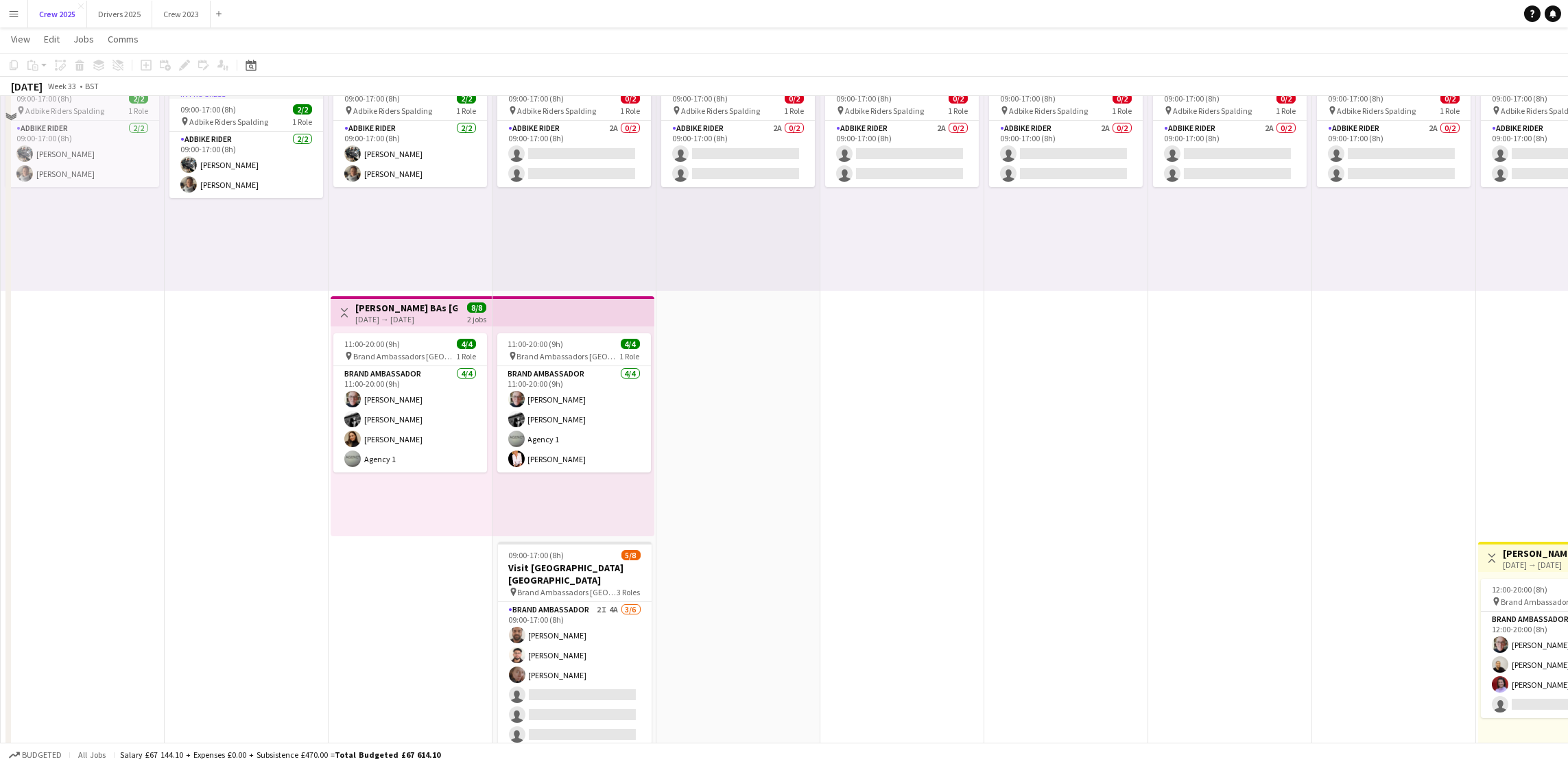
scroll to position [152, 0]
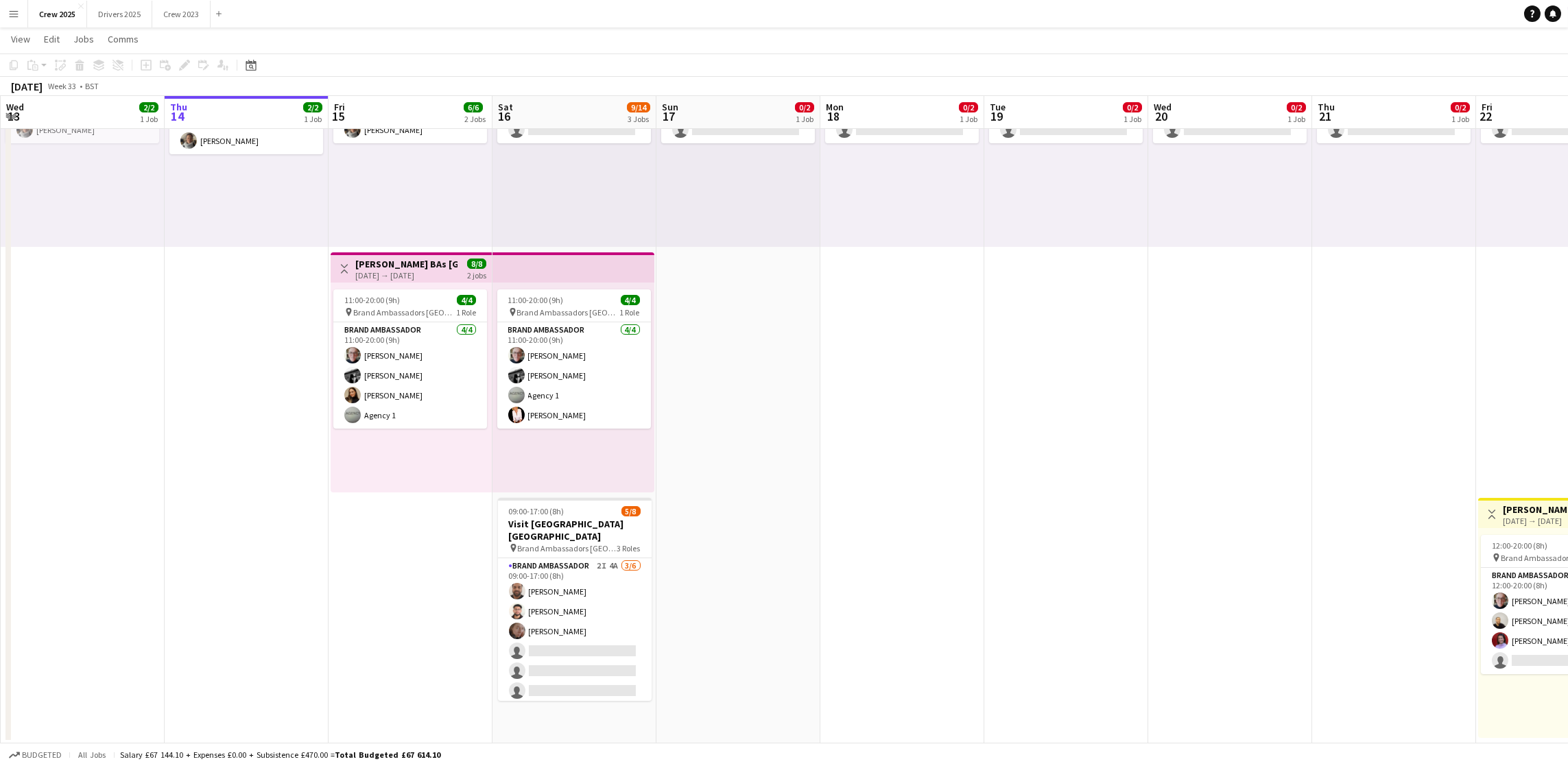
click at [575, 651] on app-card-role "Brand Ambassador 2I 4A [DATE] 09:00-17:00 (8h) [PERSON_NAME] [PERSON_NAME] [PER…" at bounding box center [575, 631] width 154 height 146
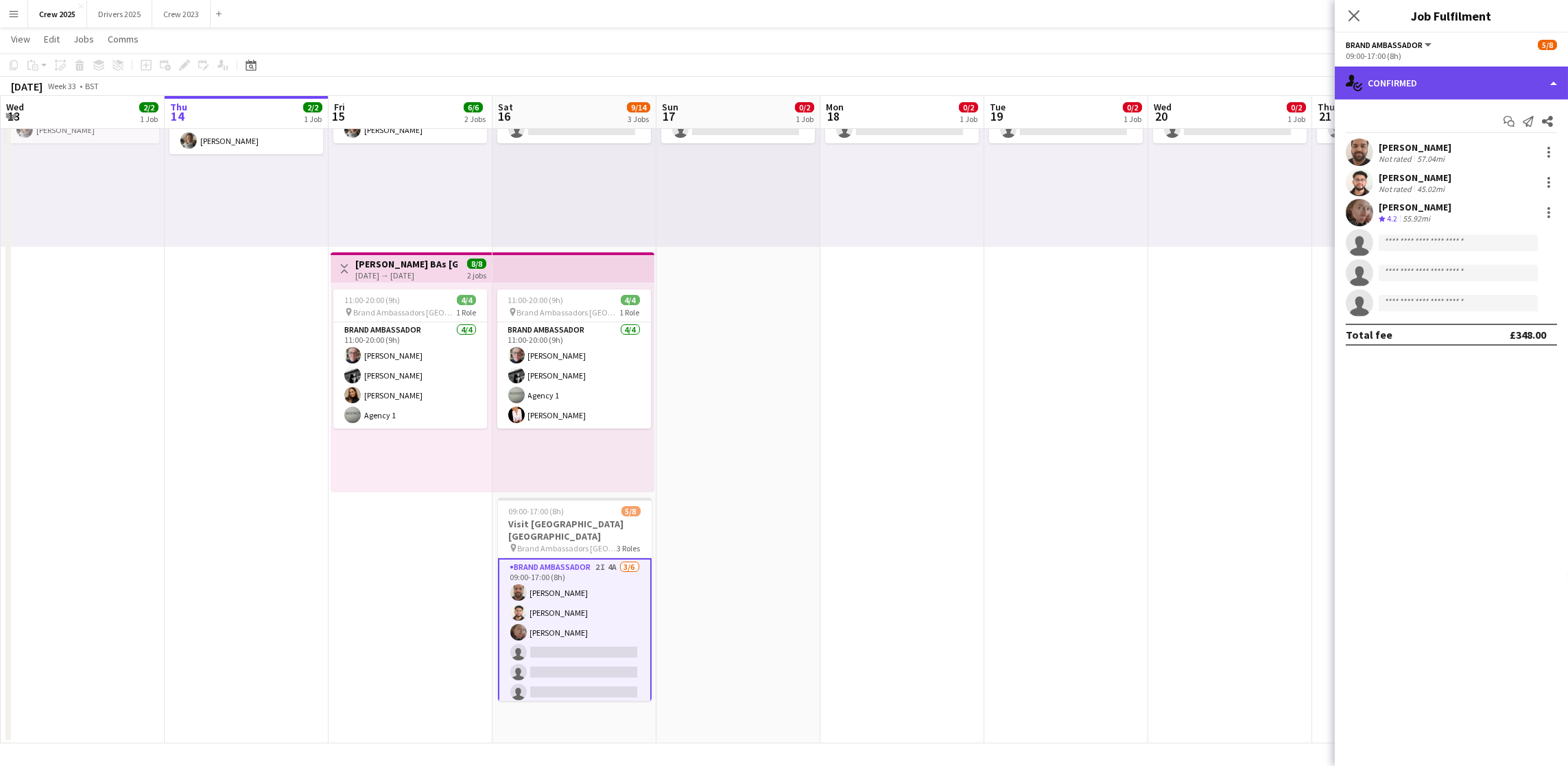
click at [1449, 91] on div "single-neutral-actions-check-2 Confirmed" at bounding box center [1451, 82] width 233 height 33
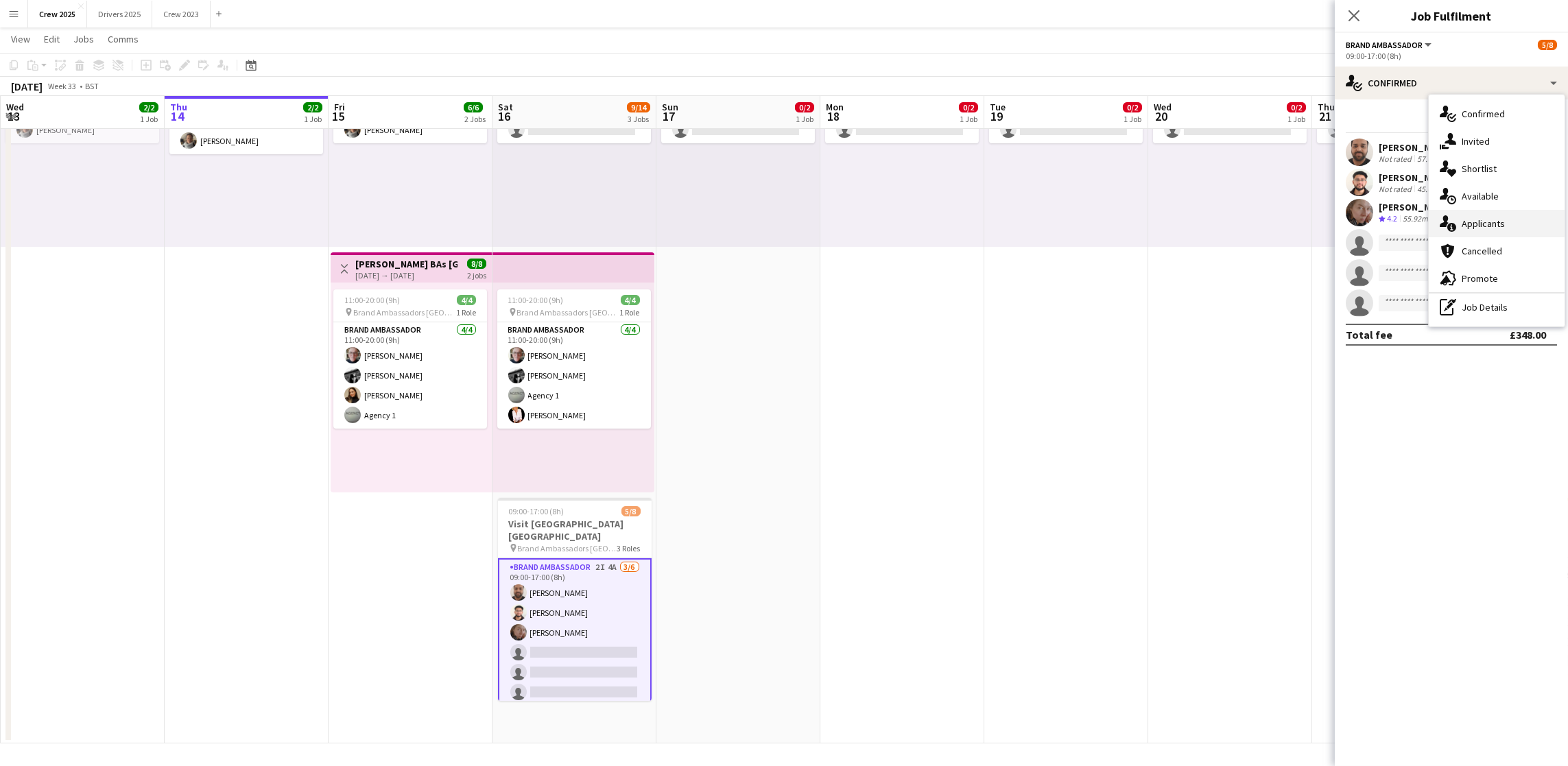
click at [1492, 237] on div "cancellation Cancelled" at bounding box center [1496, 251] width 135 height 28
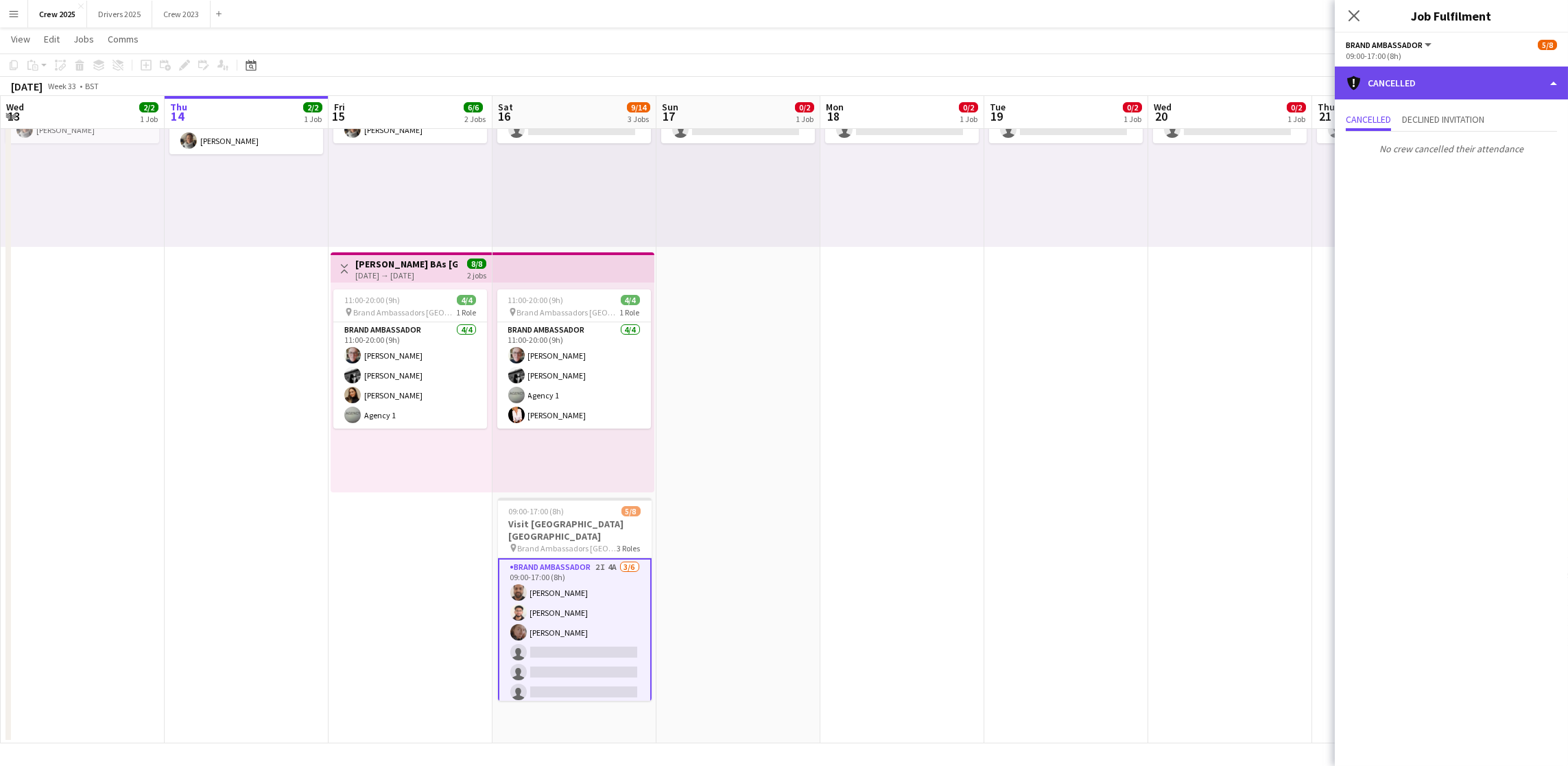
click at [1462, 87] on div "cancellation Cancelled" at bounding box center [1451, 82] width 233 height 33
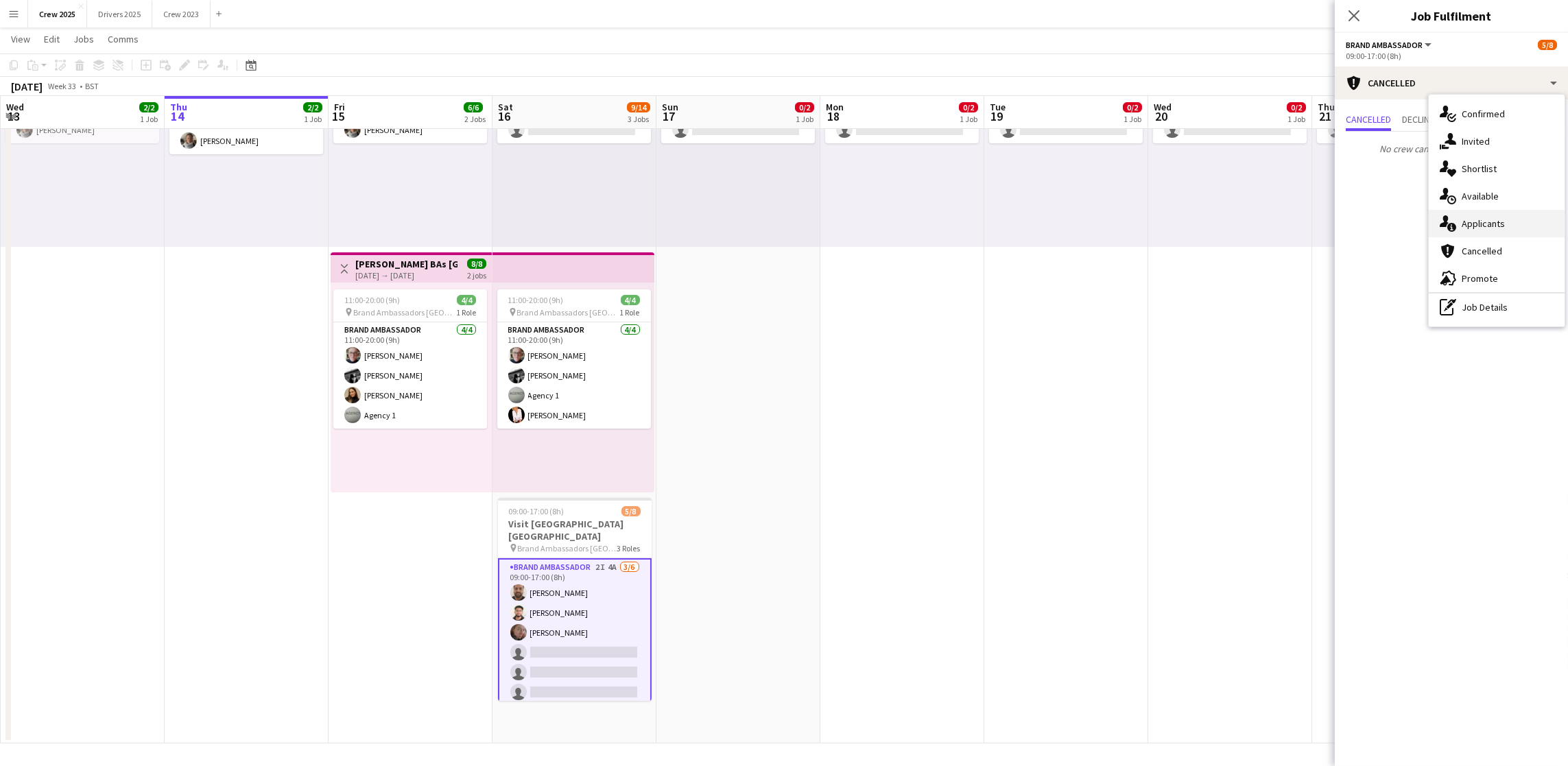
click at [1479, 221] on div "single-neutral-actions-information Applicants" at bounding box center [1496, 224] width 135 height 28
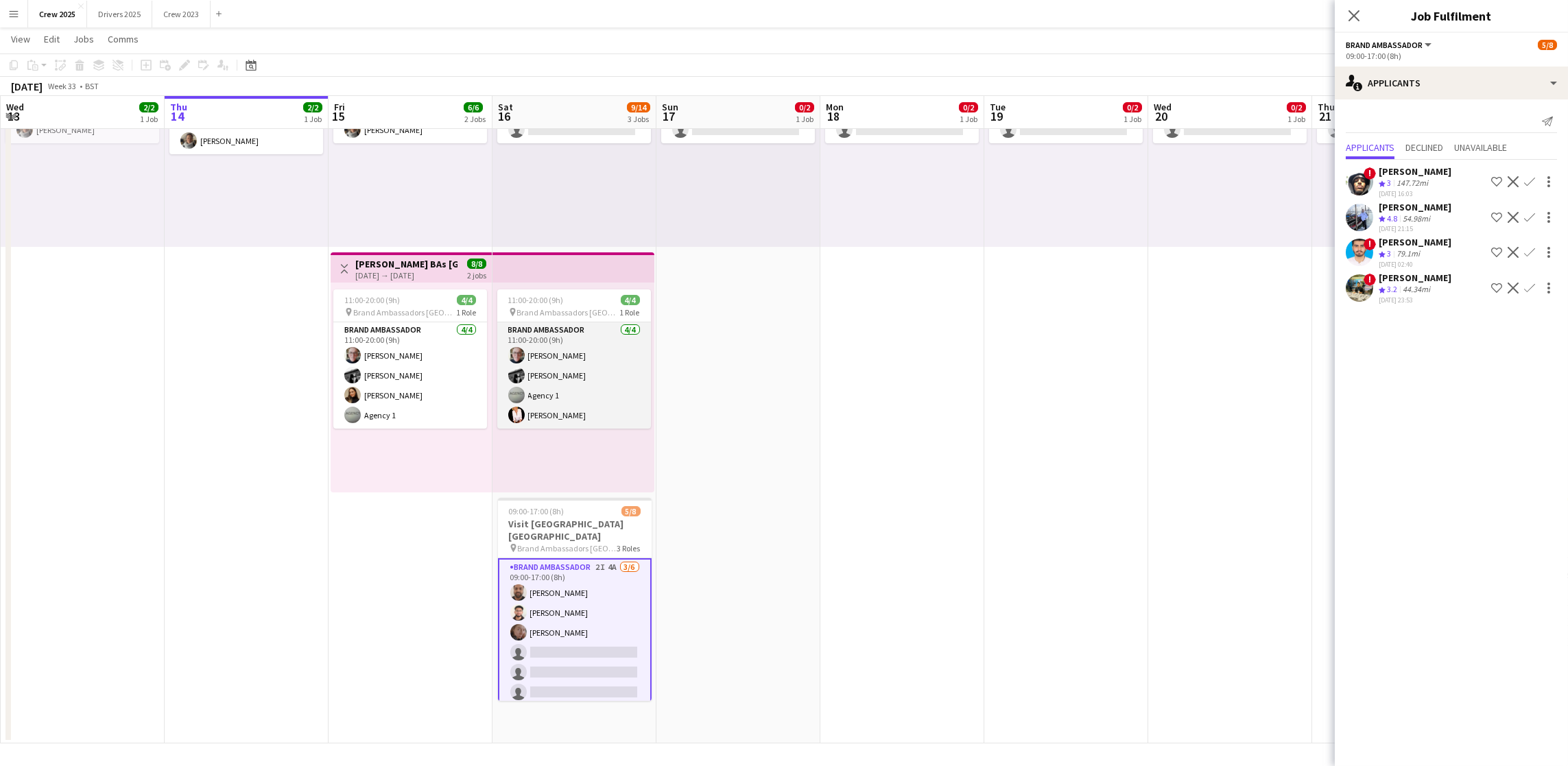
click at [555, 414] on app-card-role "Brand Ambassador [DATE] 11:00-20:00 (9h) [PERSON_NAME] [PERSON_NAME] Agency 1 […" at bounding box center [574, 375] width 154 height 106
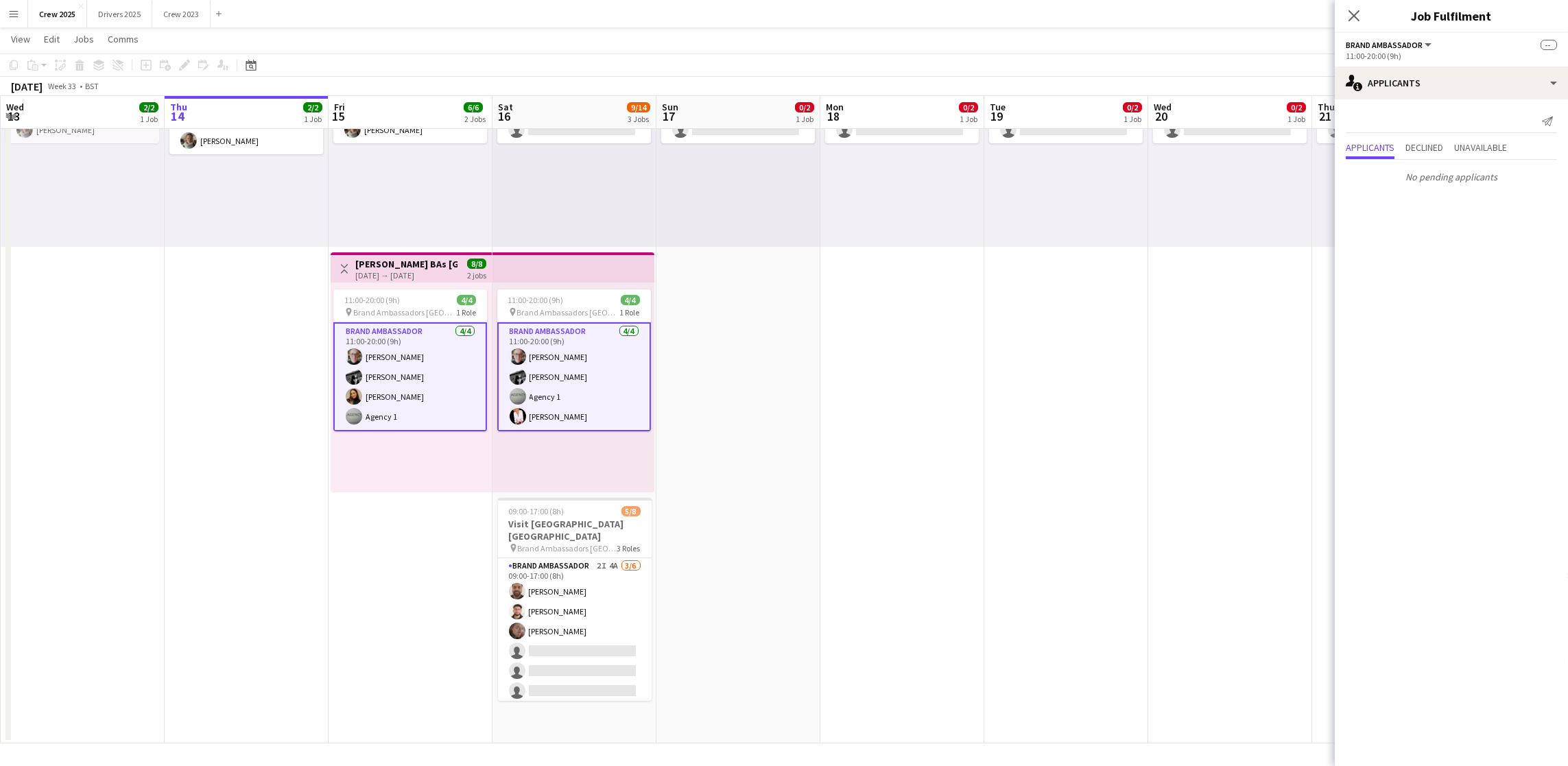
click at [565, 419] on app-card-role "Brand Ambassador [DATE] 11:00-20:00 (9h) [PERSON_NAME] [PERSON_NAME] Agency 1 […" at bounding box center [574, 377] width 154 height 109
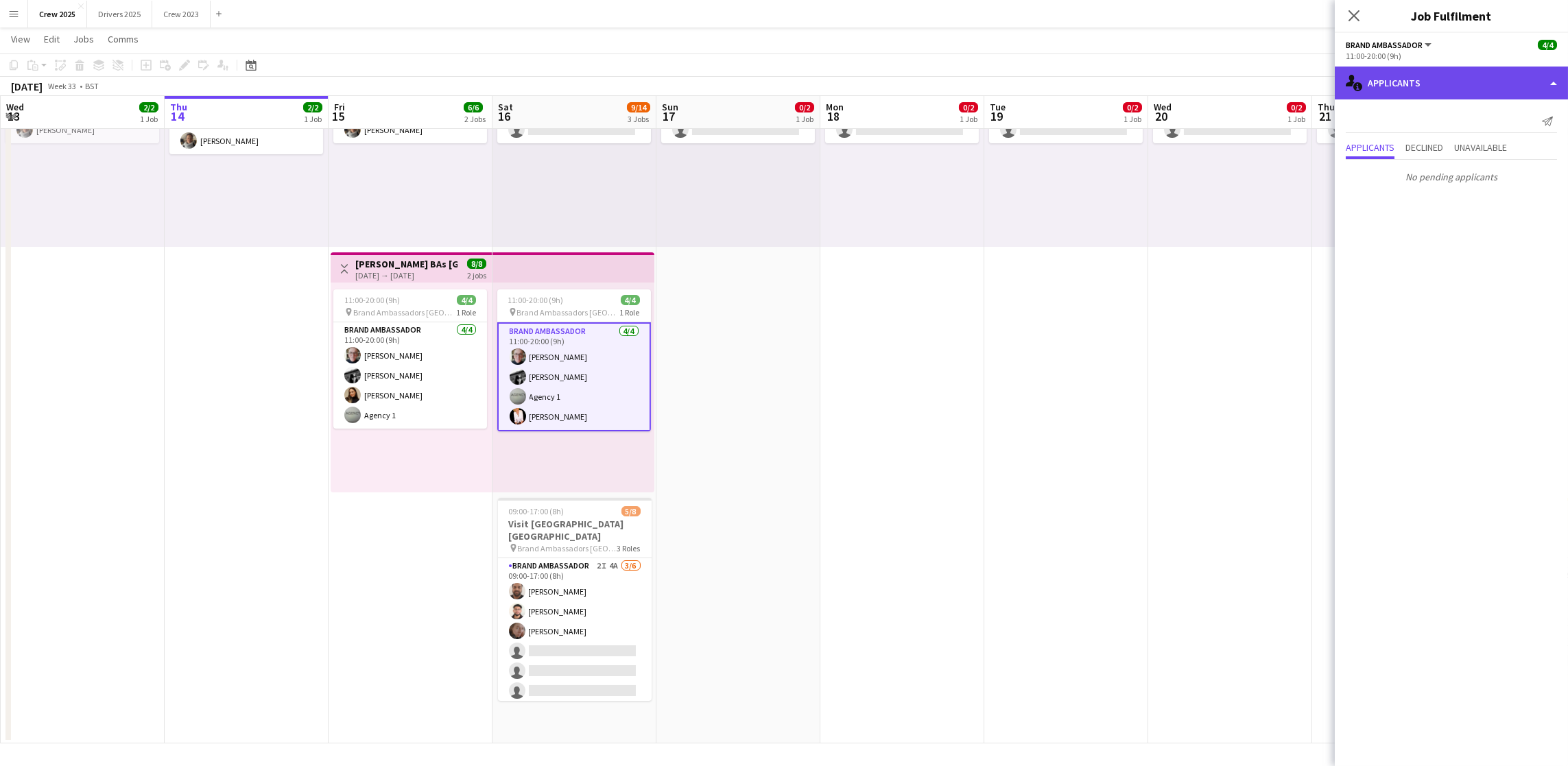
click at [1474, 87] on div "single-neutral-actions-information Applicants" at bounding box center [1451, 82] width 233 height 33
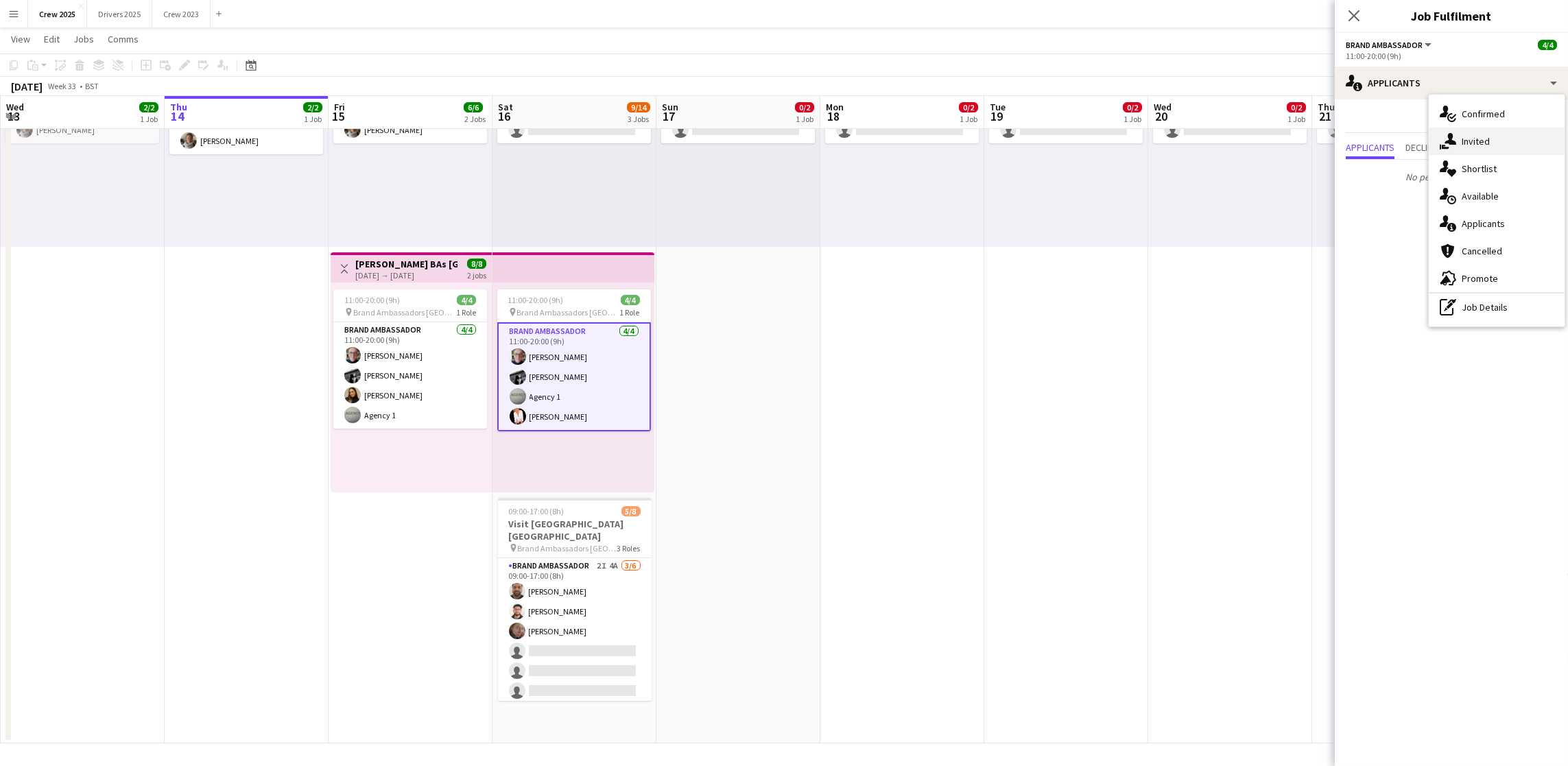
click at [1475, 135] on div "single-neutral-actions-share-1 Invited" at bounding box center [1496, 142] width 135 height 28
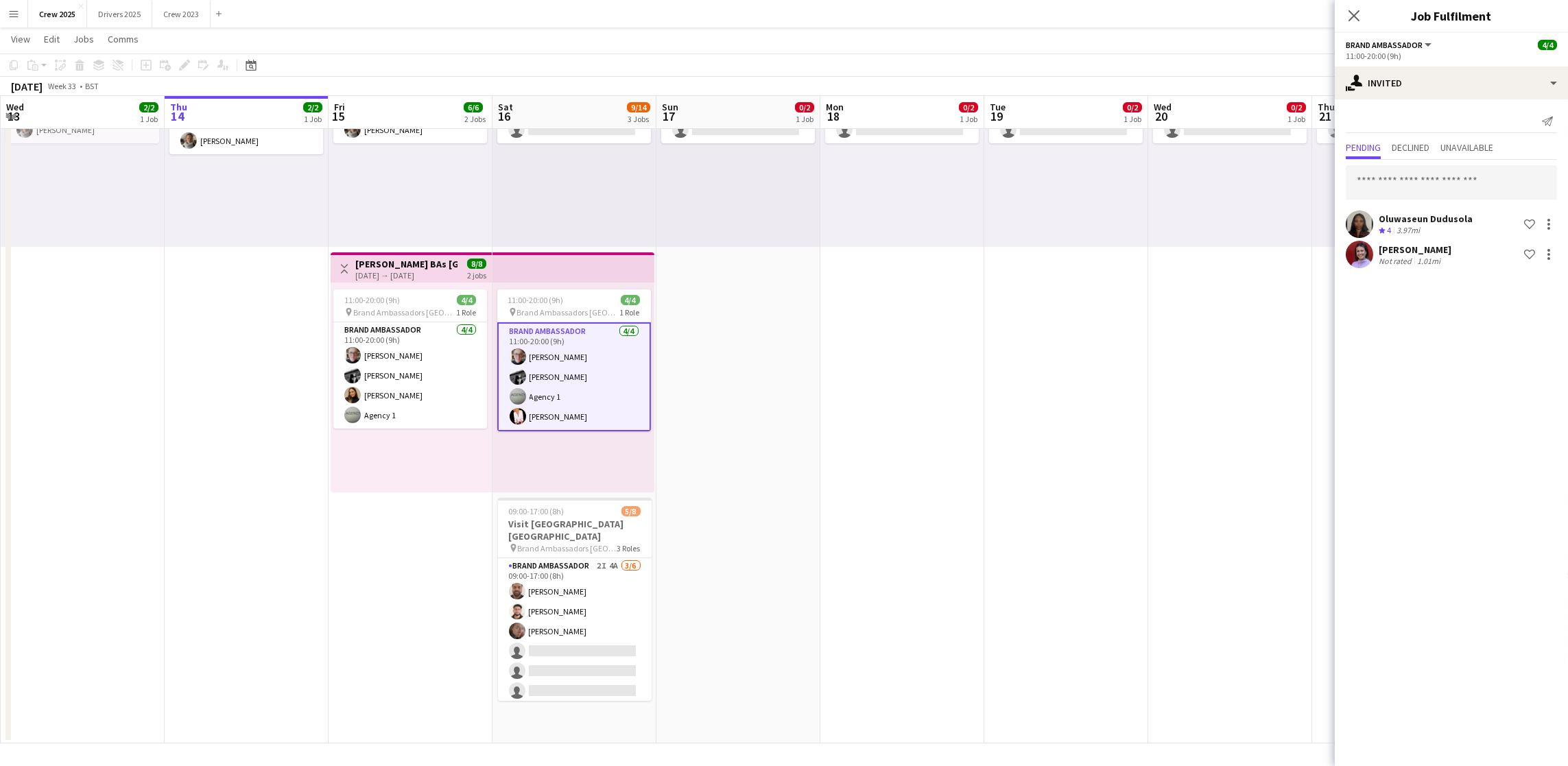
click at [551, 411] on app-card-role "Brand Ambassador [DATE] 11:00-20:00 (9h) [PERSON_NAME] [PERSON_NAME] Agency 1 […" at bounding box center [574, 377] width 154 height 109
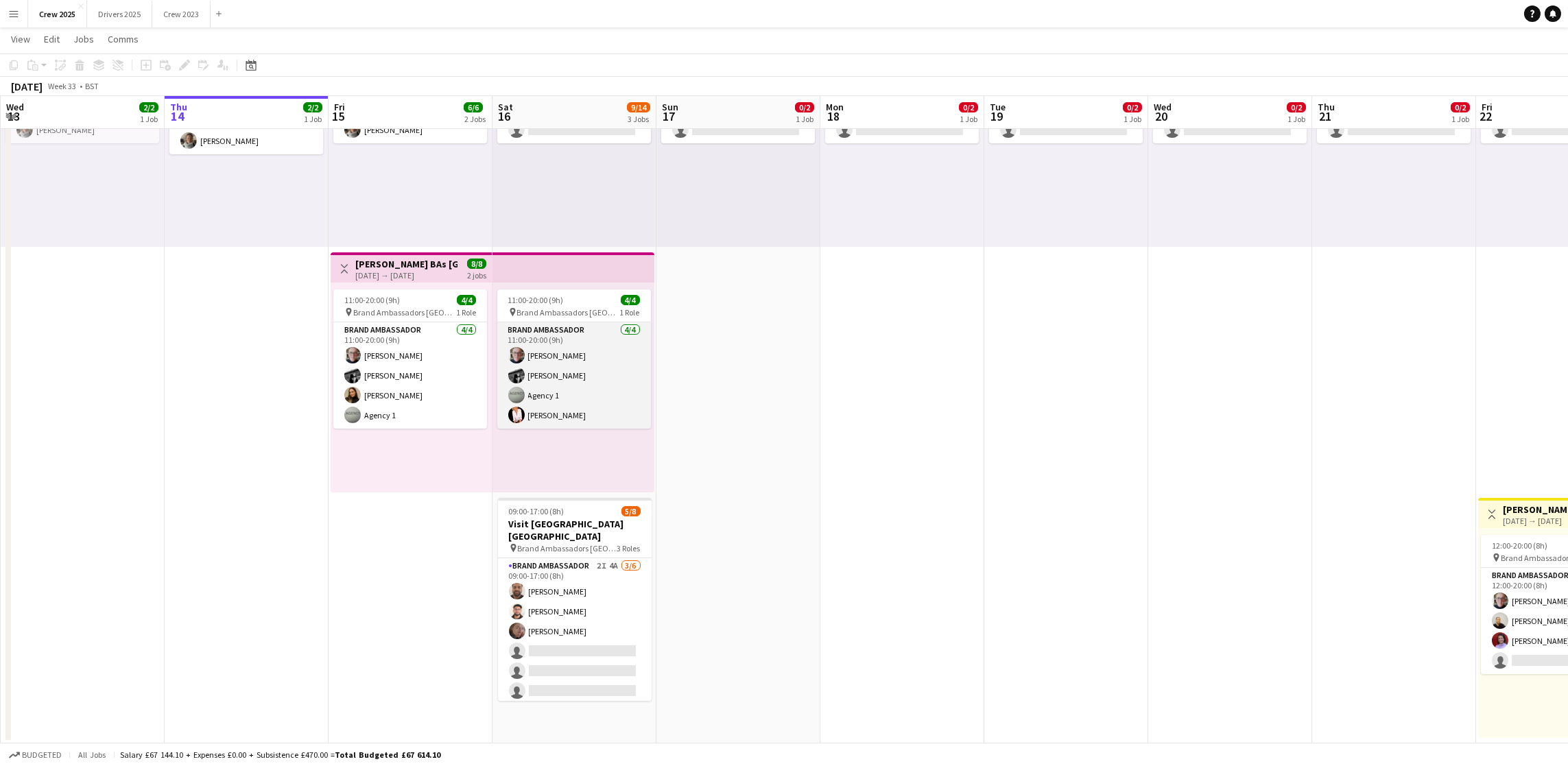
click at [555, 411] on app-card-role "Brand Ambassador [DATE] 11:00-20:00 (9h) [PERSON_NAME] [PERSON_NAME] Agency 1 […" at bounding box center [574, 375] width 154 height 106
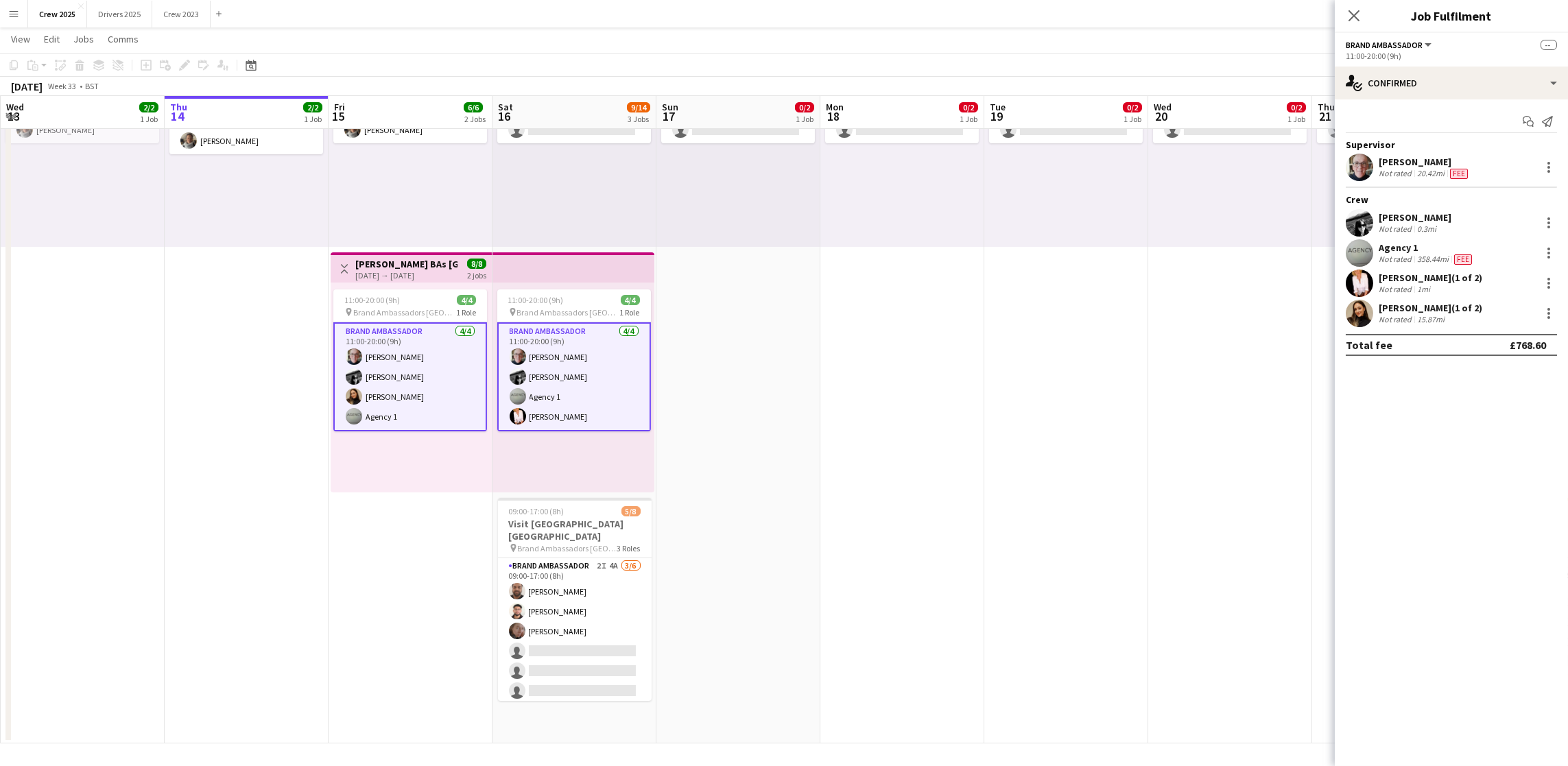
click at [1396, 280] on div "[PERSON_NAME] (1 of 2)" at bounding box center [1430, 278] width 104 height 12
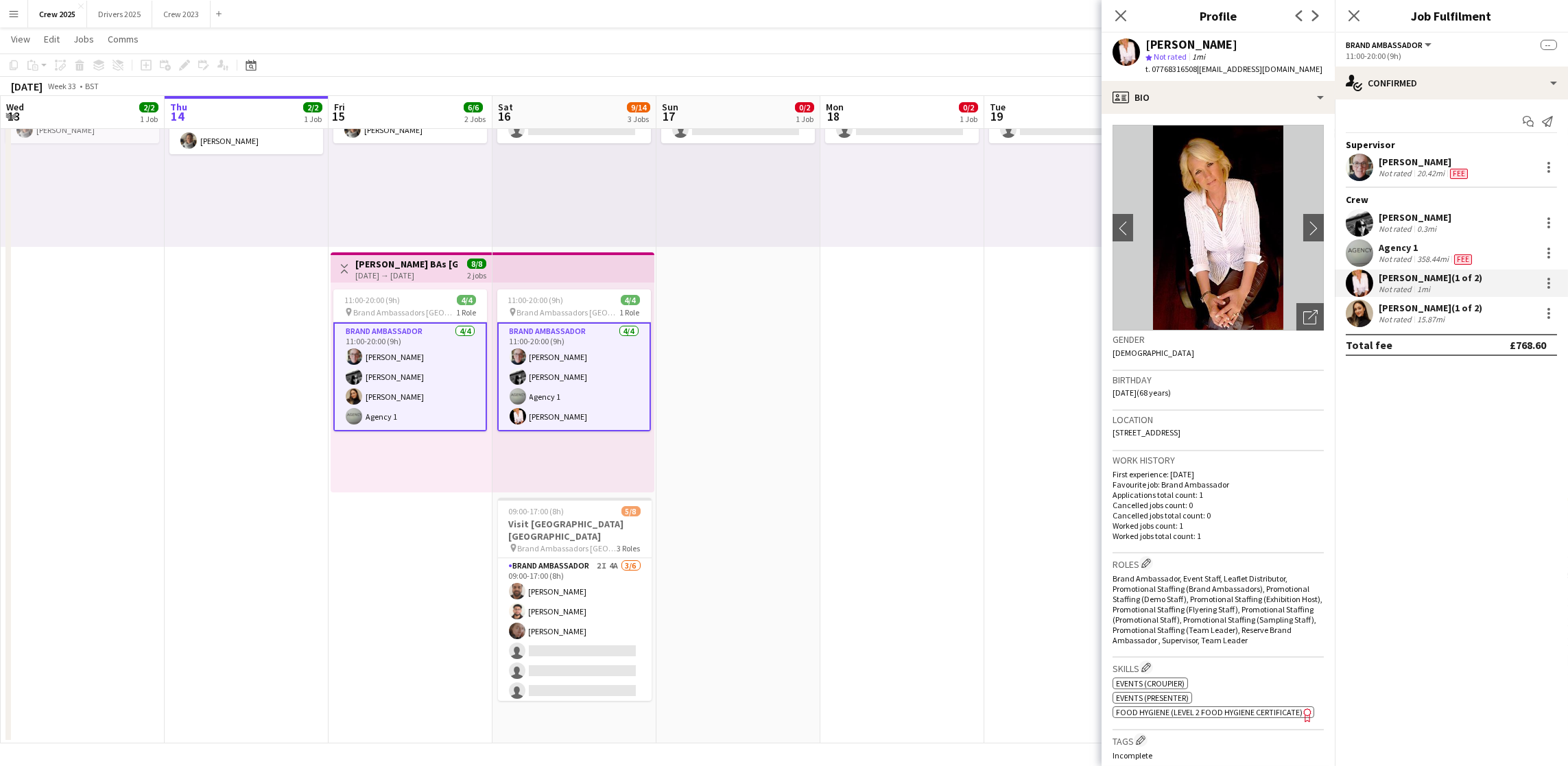
click at [16, 12] on app-icon "Menu" at bounding box center [14, 14] width 11 height 11
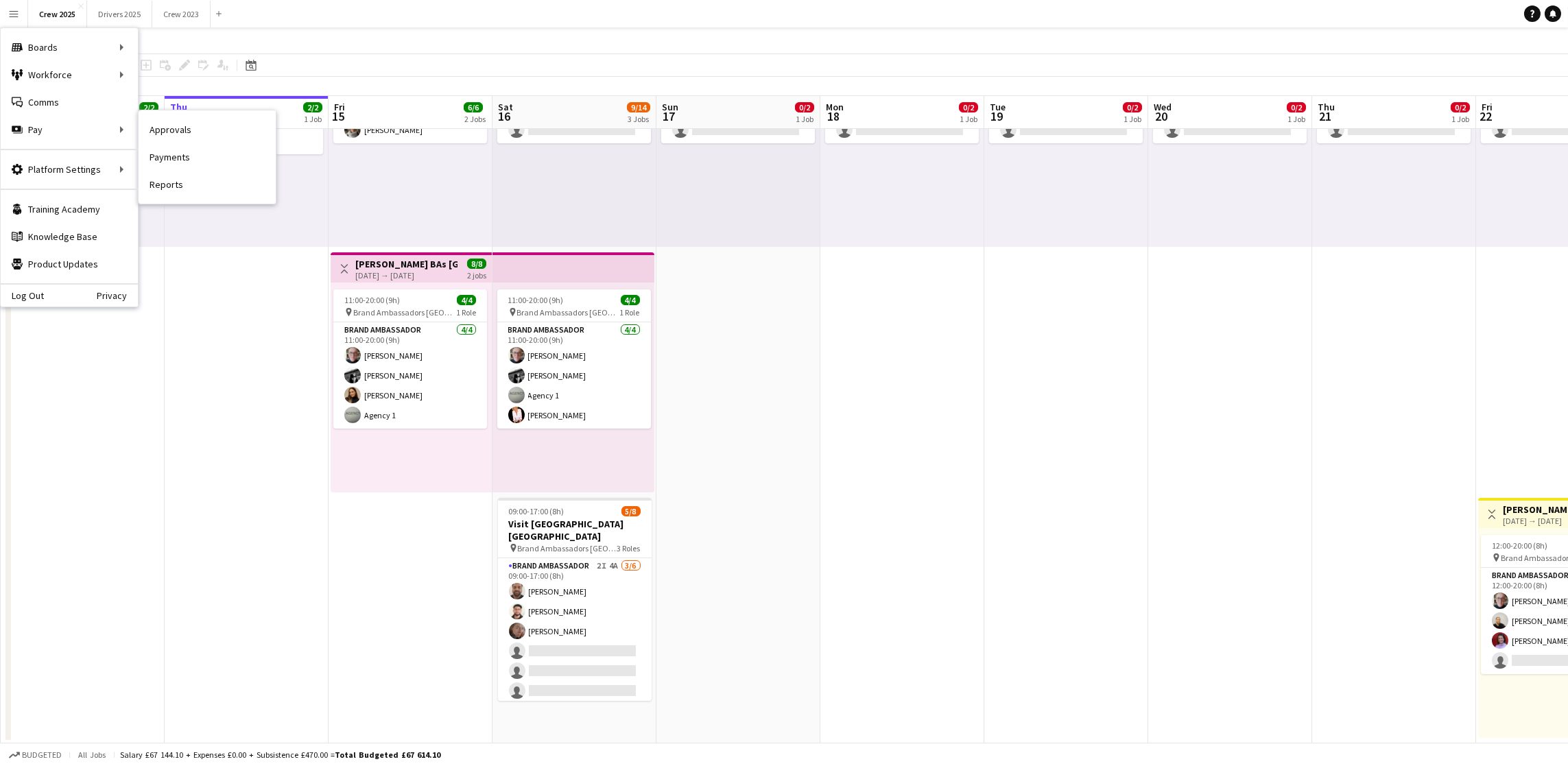
drag, startPoint x: 189, startPoint y: 124, endPoint x: 465, endPoint y: 294, distance: 324.2
click at [189, 124] on link "Approvals" at bounding box center [207, 130] width 137 height 28
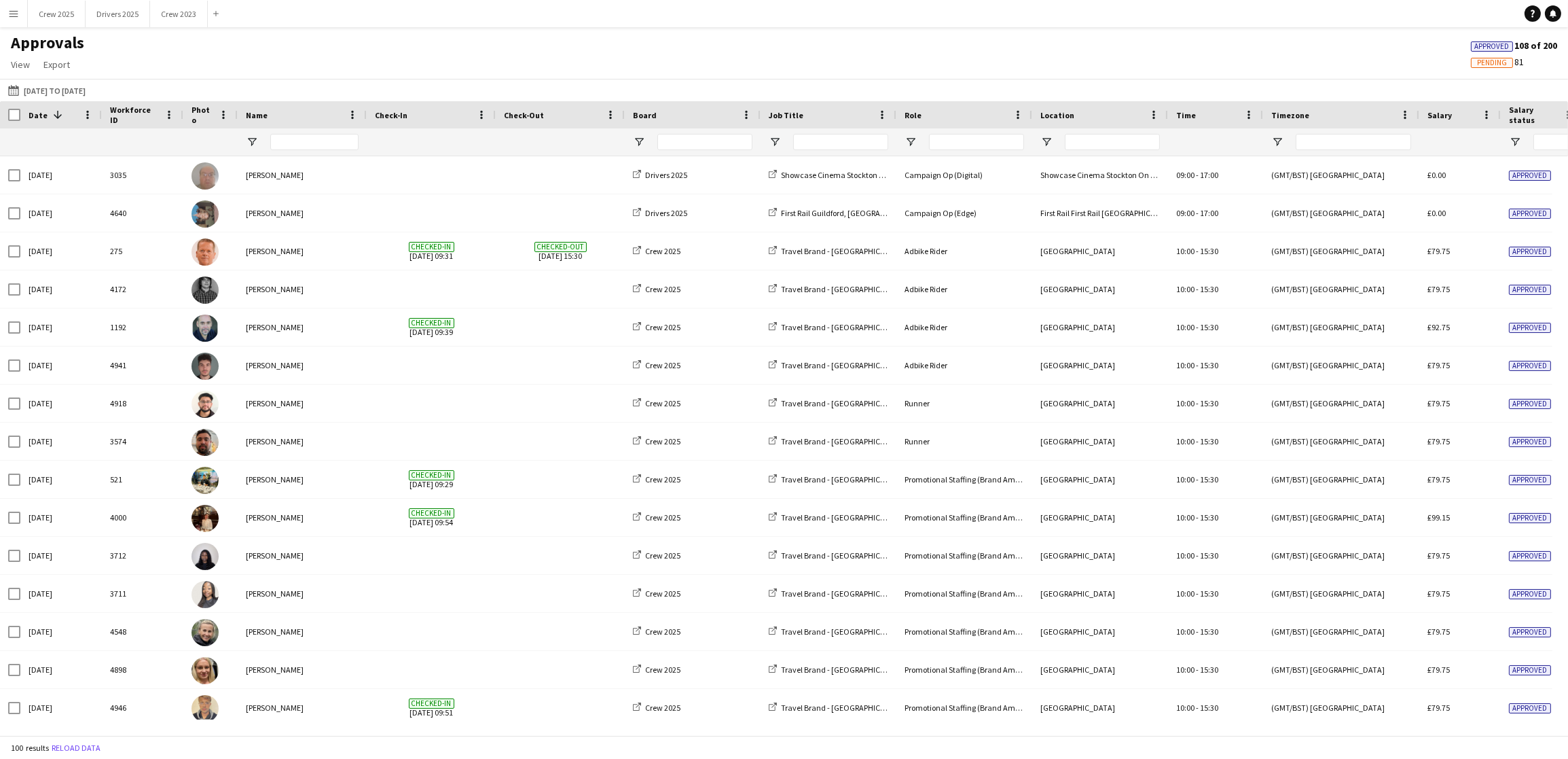
click at [8, 9] on app-icon "Menu" at bounding box center [14, 14] width 11 height 11
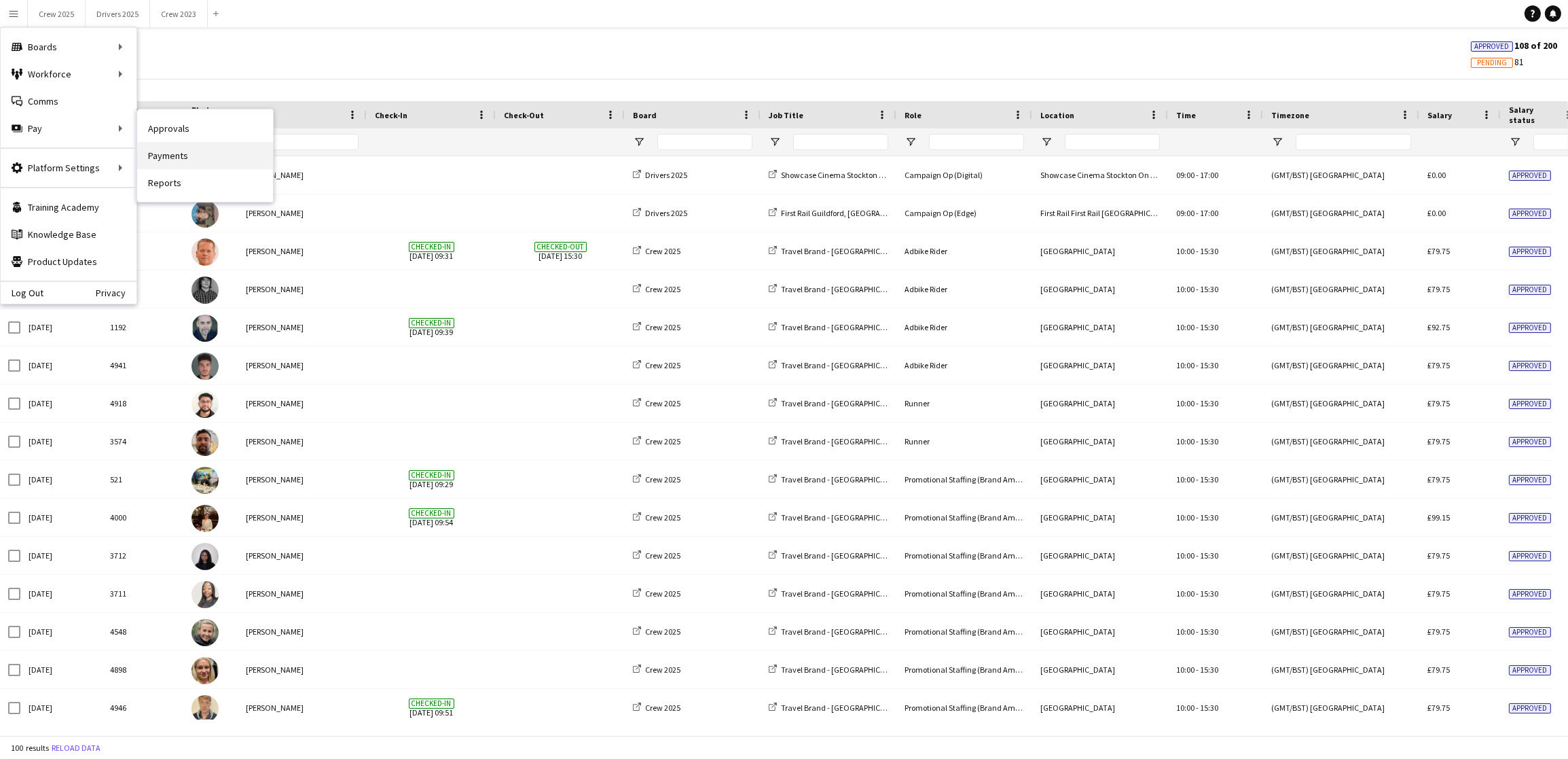
click at [235, 156] on link "Payments" at bounding box center [205, 155] width 136 height 27
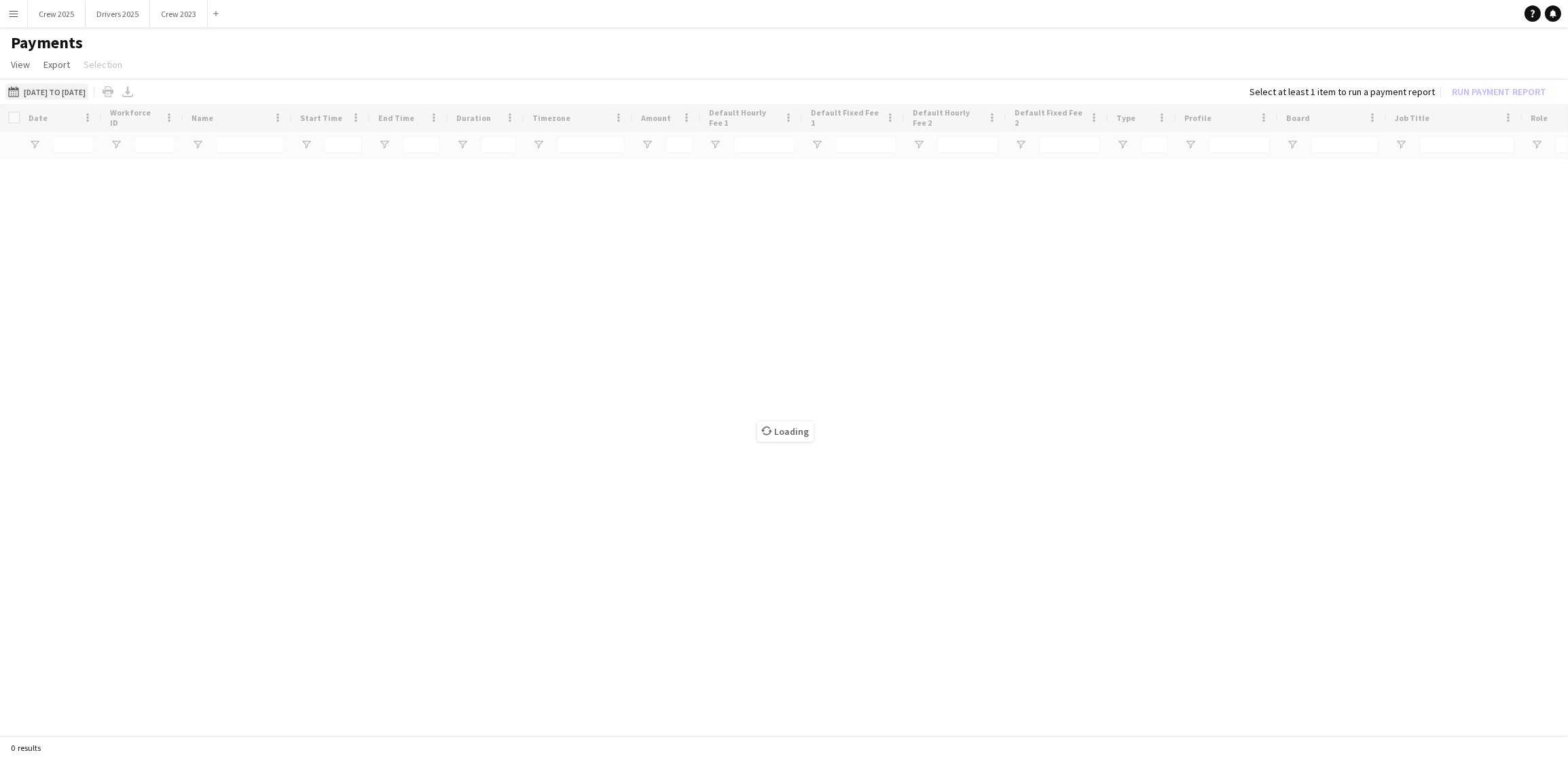
click at [88, 86] on button "[DATE] to [DATE] [DATE] to [DATE]" at bounding box center [46, 91] width 83 height 16
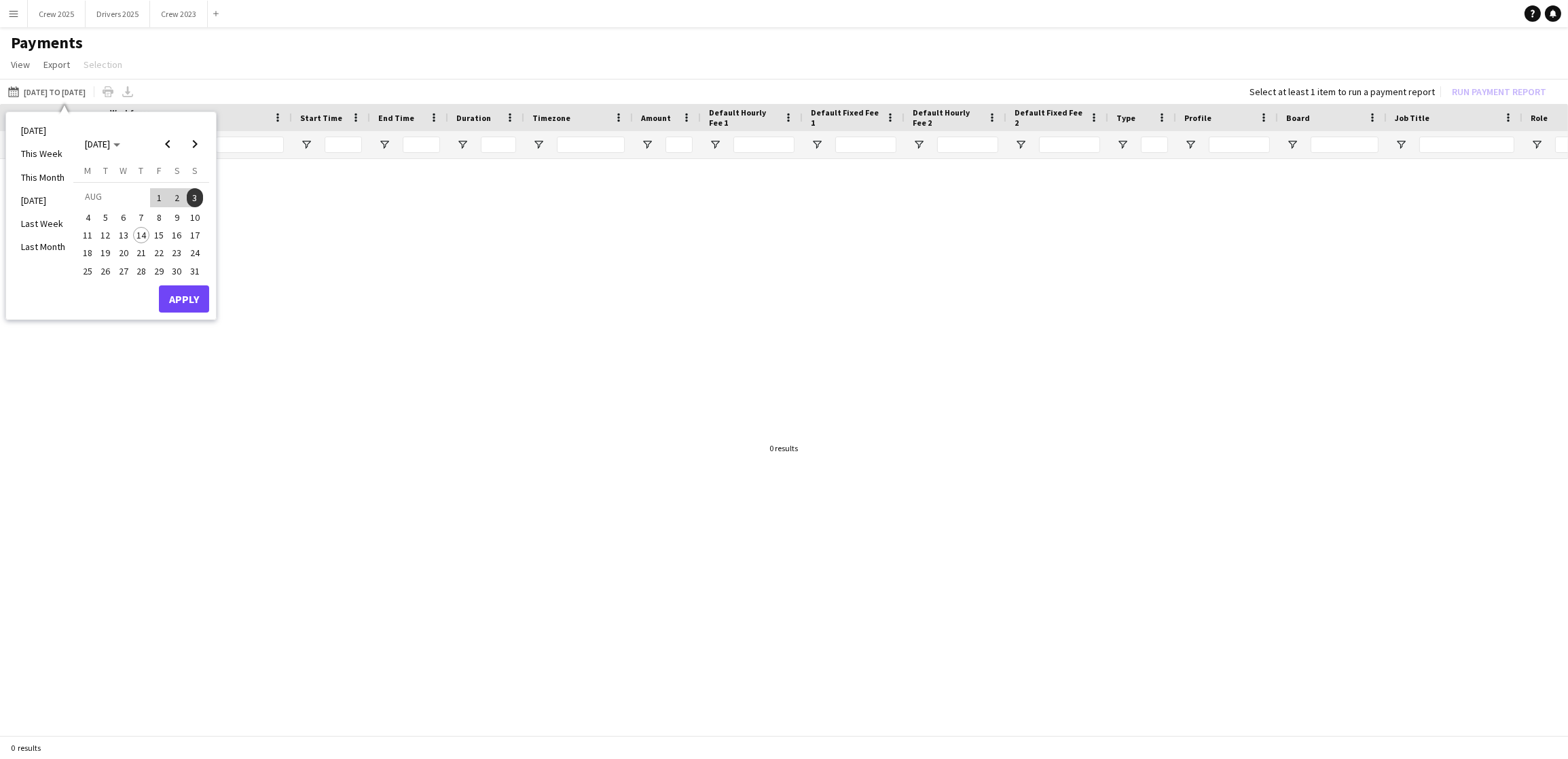
click at [80, 218] on span "4" at bounding box center [87, 217] width 16 height 16
click at [193, 215] on span "10" at bounding box center [194, 217] width 16 height 16
click at [183, 297] on button "Apply" at bounding box center [184, 299] width 50 height 27
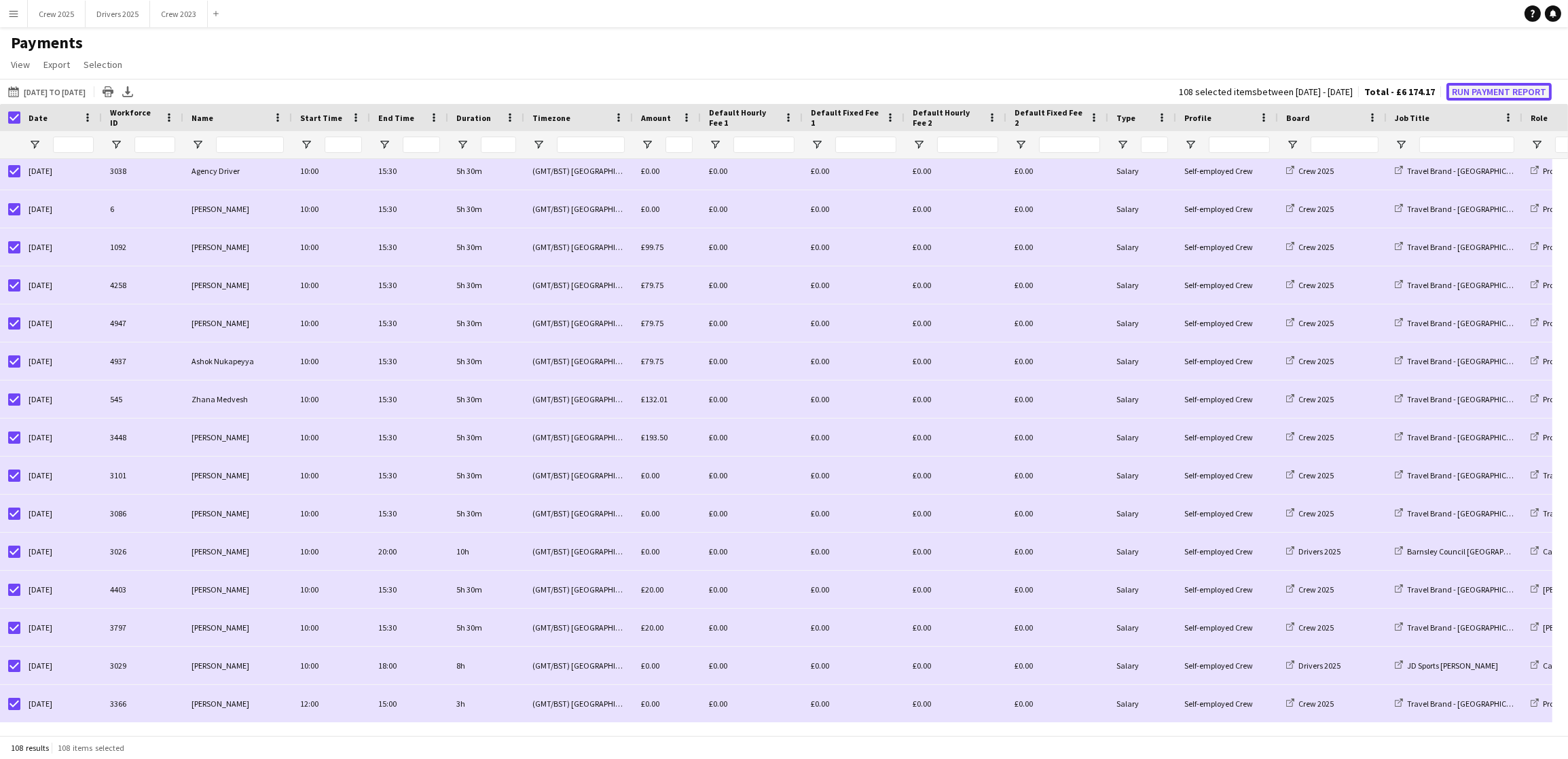
click at [1470, 86] on button "Run Payment Report" at bounding box center [1499, 91] width 105 height 18
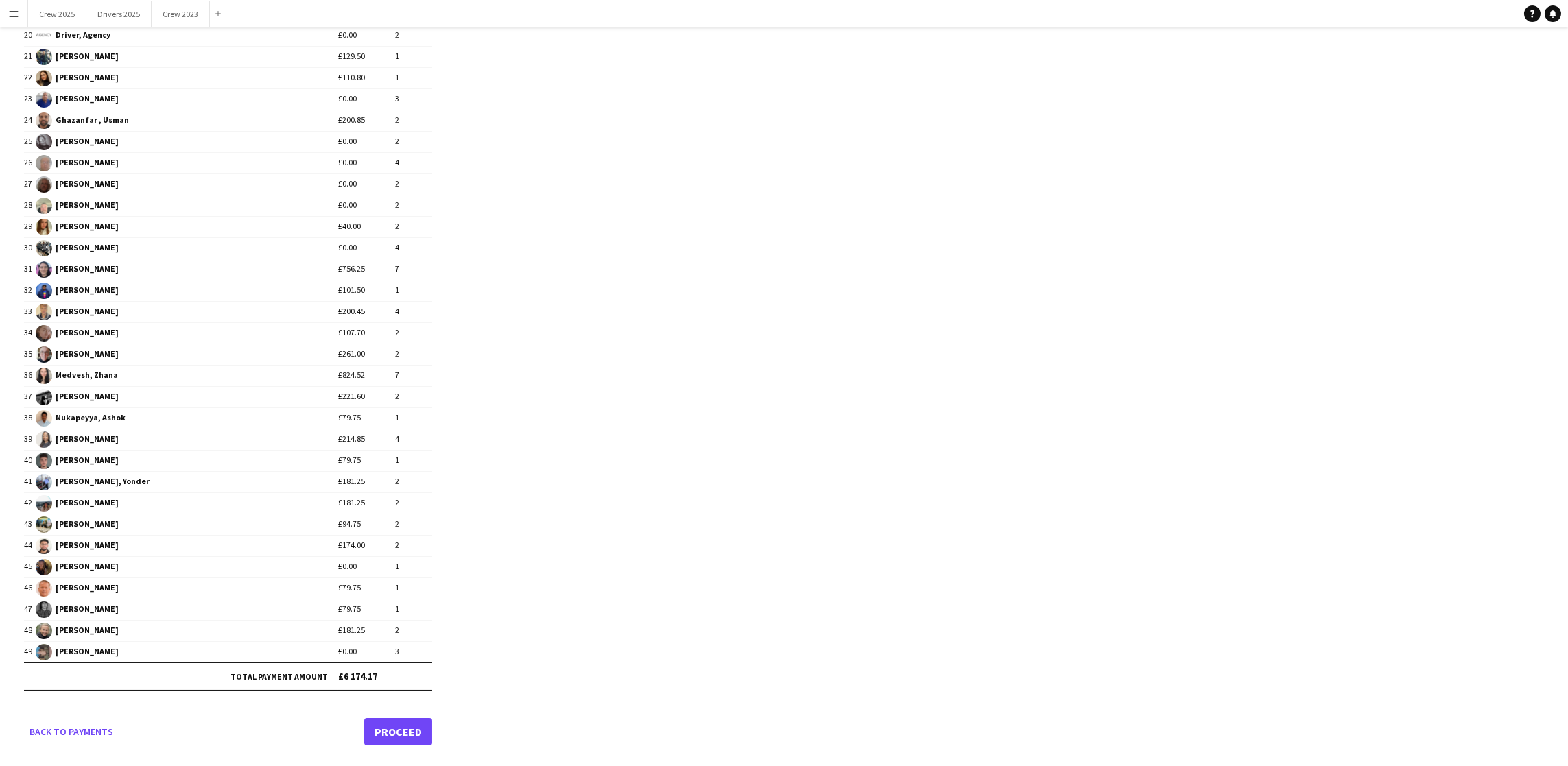
click at [370, 723] on link "Proceed" at bounding box center [398, 731] width 68 height 28
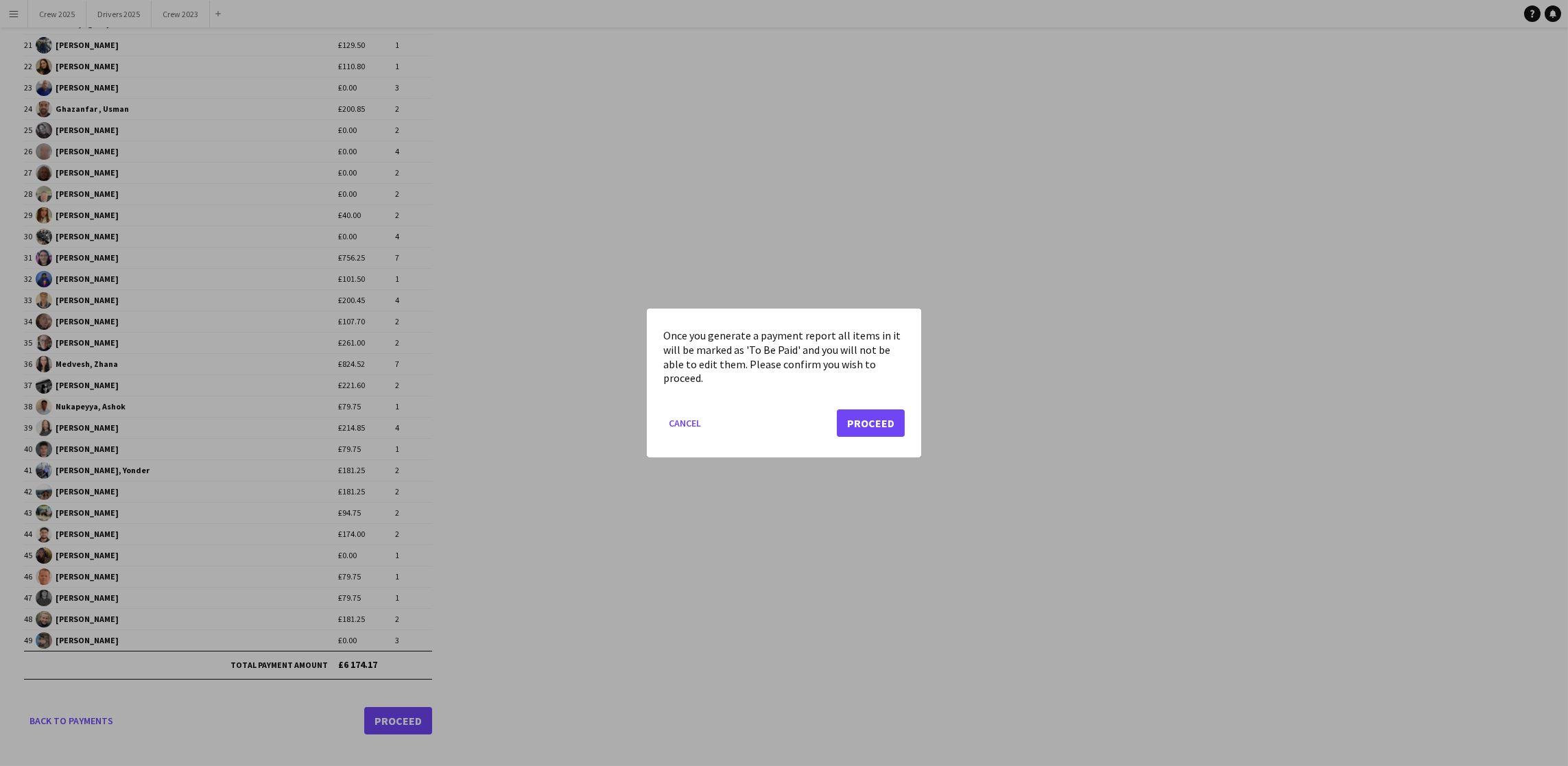
click at [843, 444] on mat-dialog-actions "Cancel Proceed" at bounding box center [784, 428] width 242 height 58
click at [856, 423] on button "Proceed" at bounding box center [871, 423] width 68 height 28
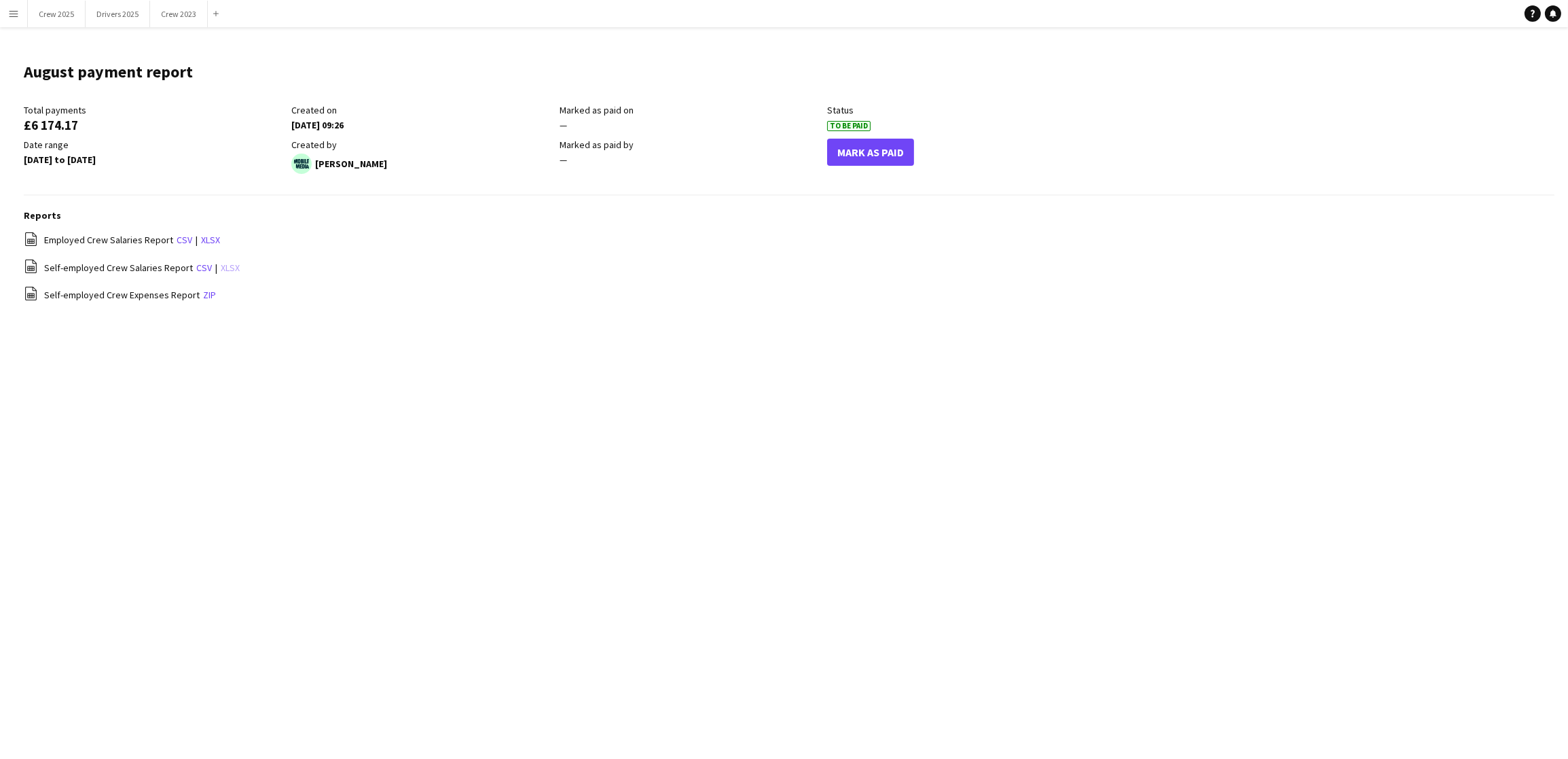
click at [224, 266] on link "xlsx" at bounding box center [230, 267] width 19 height 12
click at [42, 7] on button "Crew 2025 Close" at bounding box center [57, 14] width 58 height 27
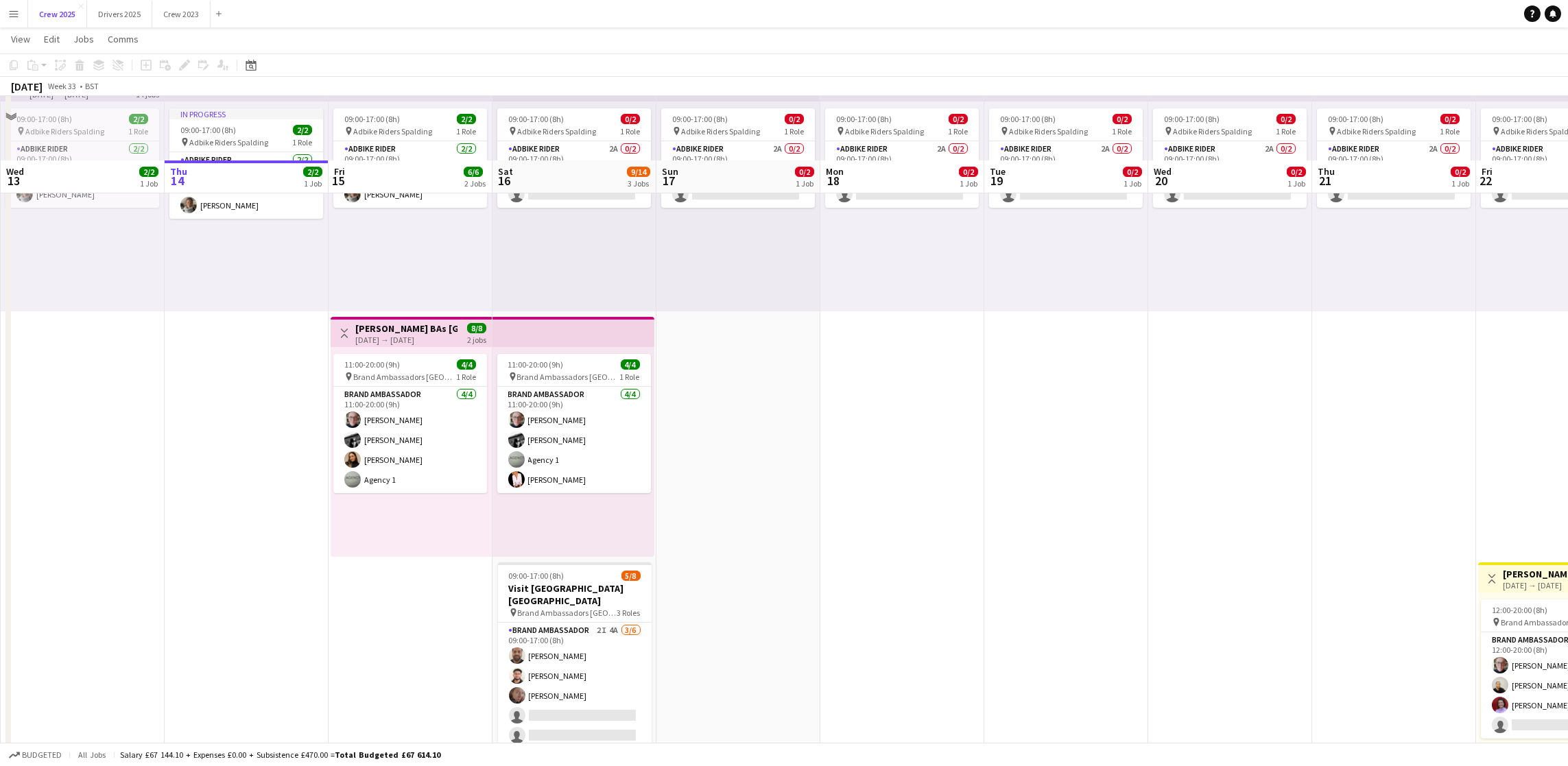
scroll to position [152, 0]
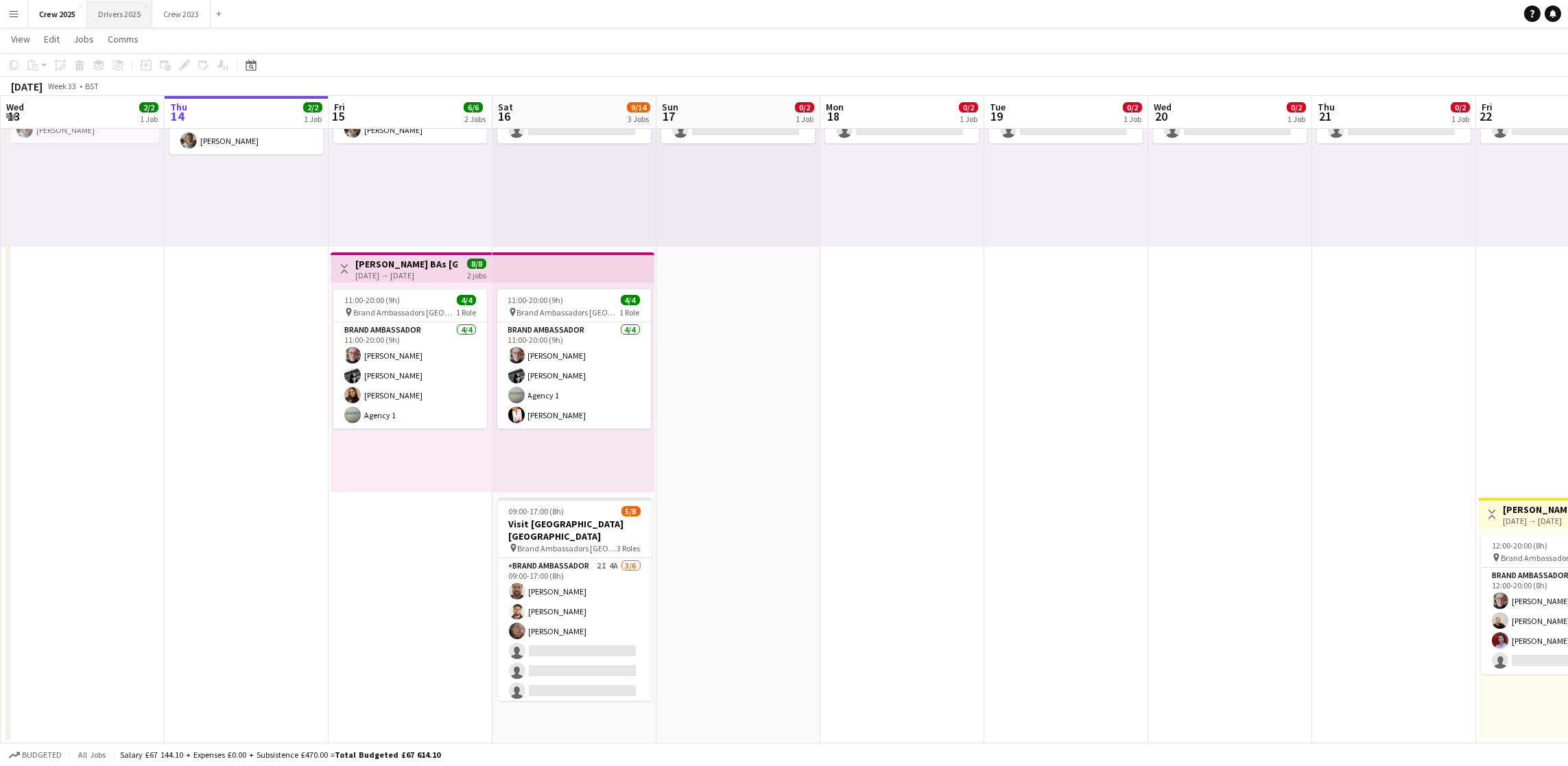
click at [117, 15] on button "Drivers 2025 Close" at bounding box center [119, 14] width 65 height 27
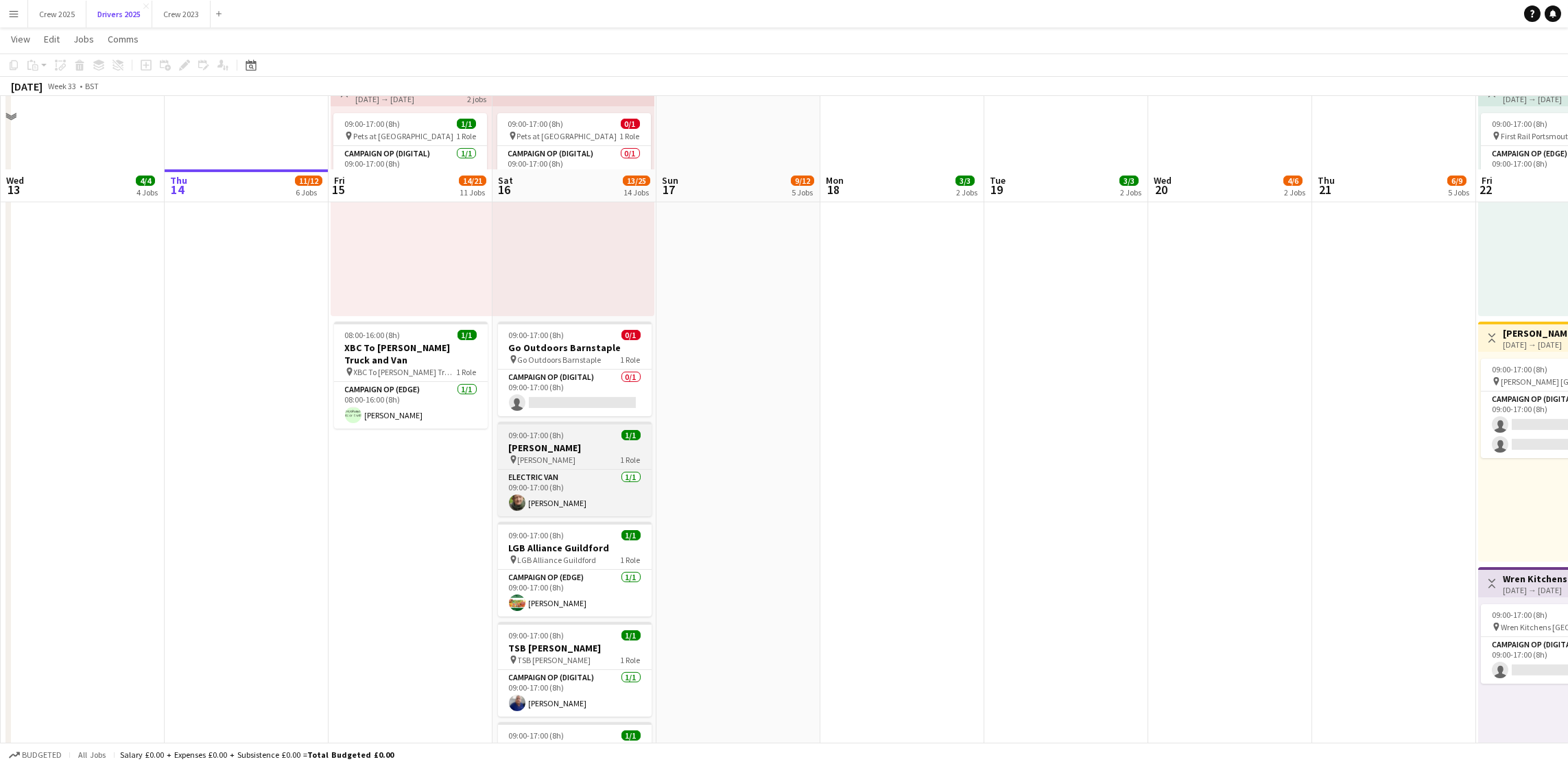
scroll to position [2365, 0]
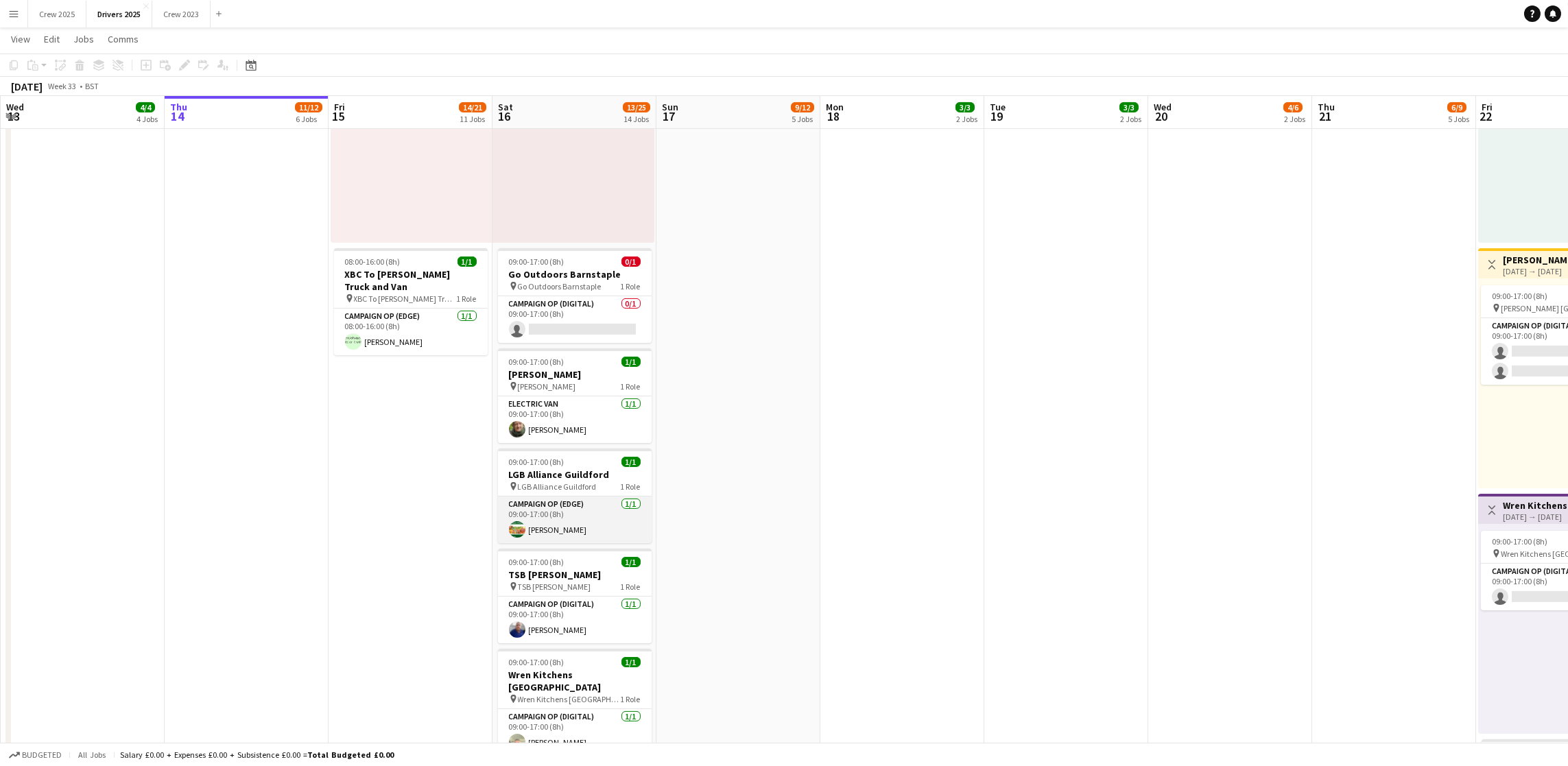
click at [578, 530] on app-card-role "Campaign Op (Edge) [DATE] 09:00-17:00 (8h) [PERSON_NAME]" at bounding box center [575, 519] width 154 height 47
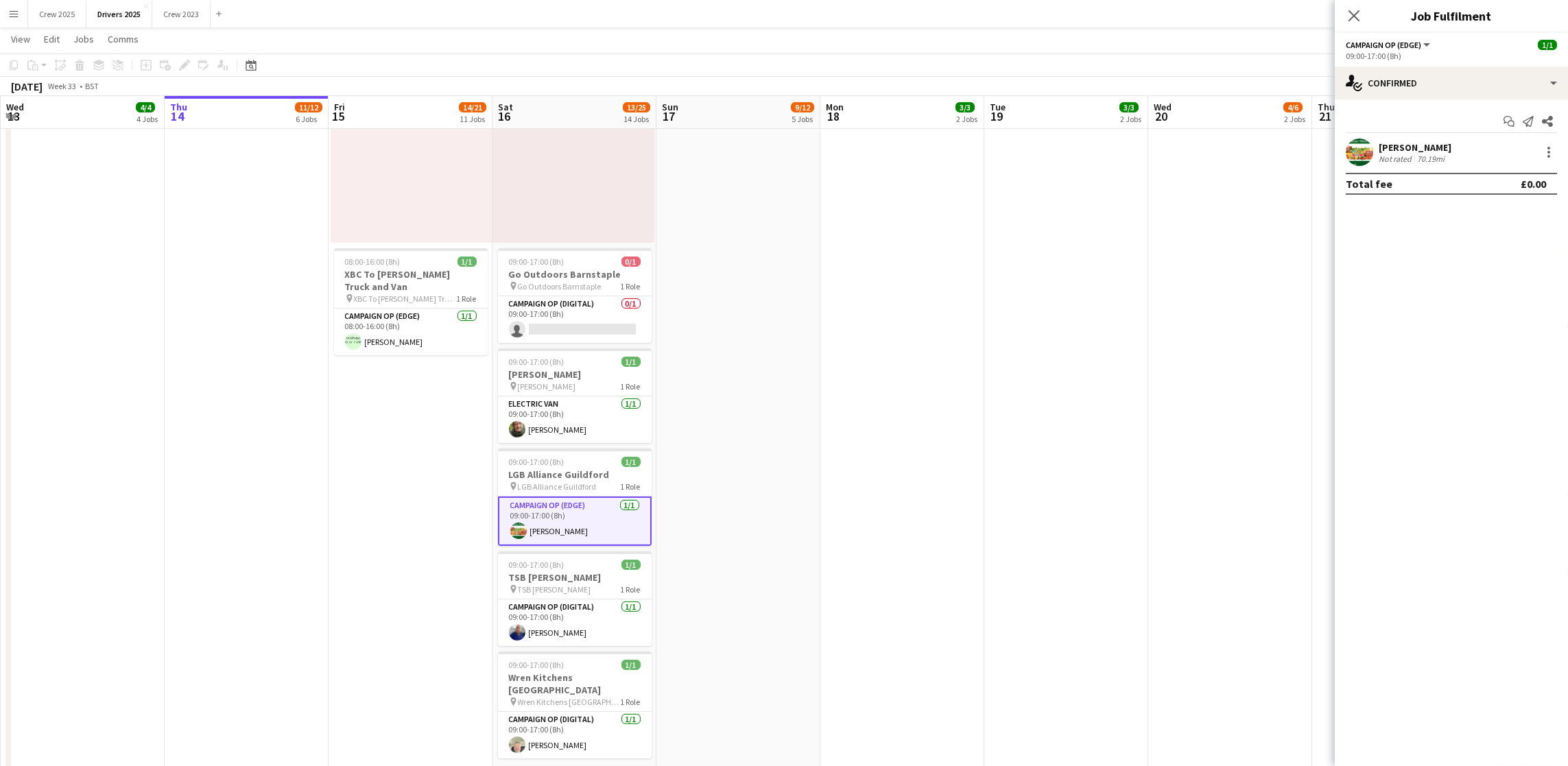
click at [1548, 162] on div "[PERSON_NAME] Not rated 70.19mi" at bounding box center [1451, 152] width 233 height 28
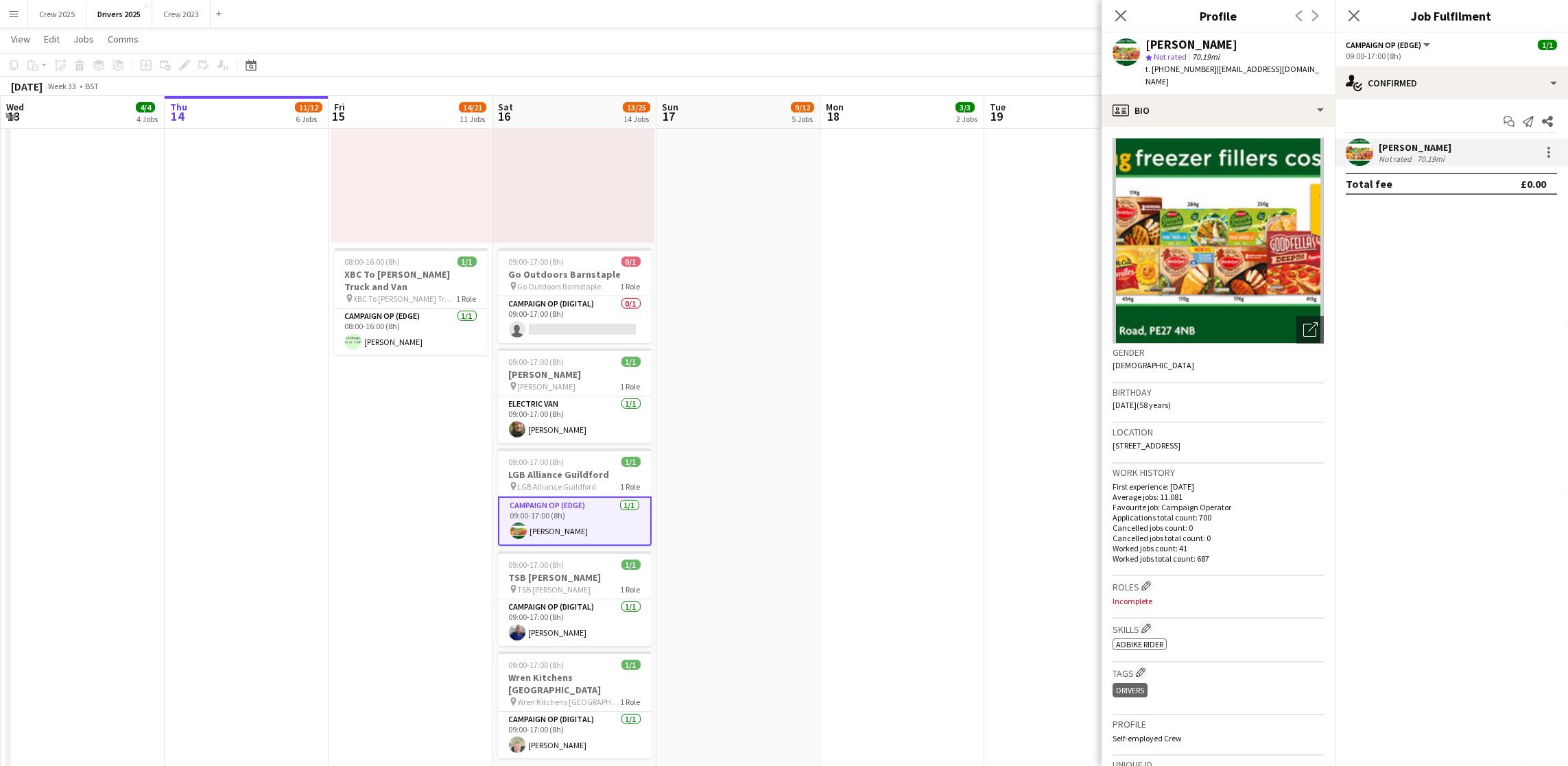
click at [1549, 162] on div "[PERSON_NAME] Not rated 70.19mi" at bounding box center [1451, 152] width 233 height 28
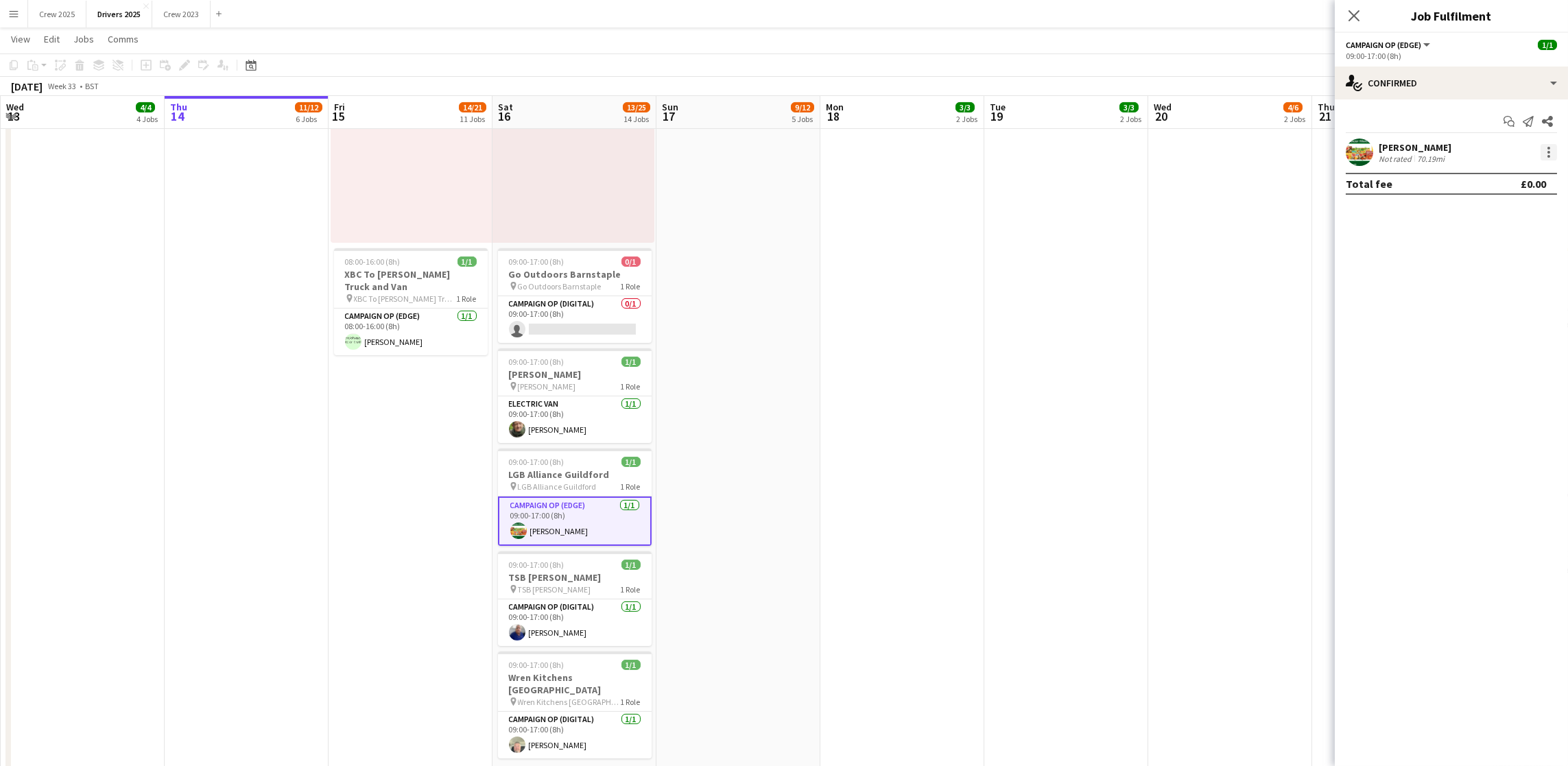
click at [1549, 153] on div at bounding box center [1549, 152] width 3 height 3
click at [1488, 305] on span "Remove" at bounding box center [1481, 308] width 41 height 12
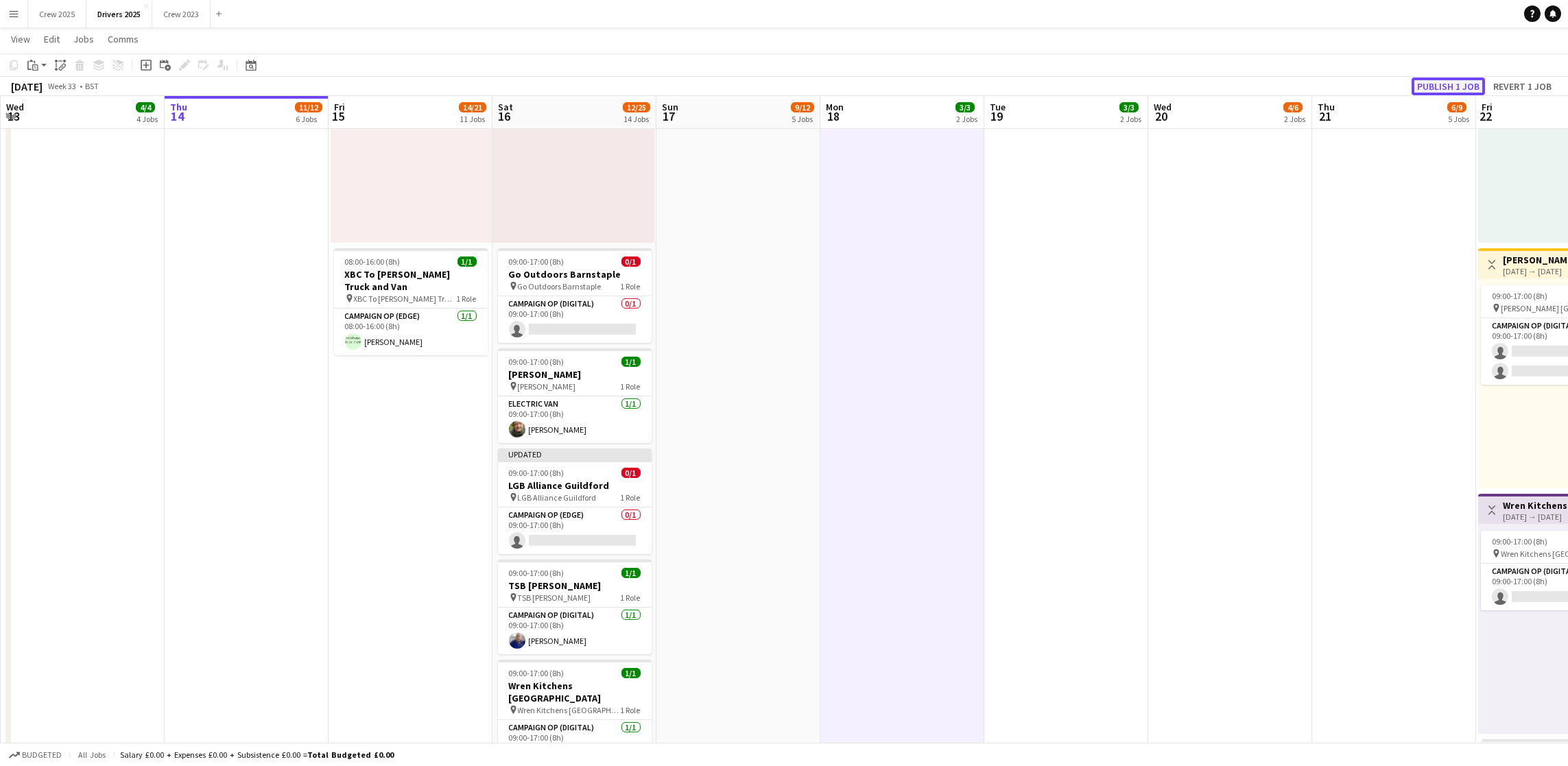
click at [1430, 84] on button "Publish 1 job" at bounding box center [1447, 86] width 73 height 18
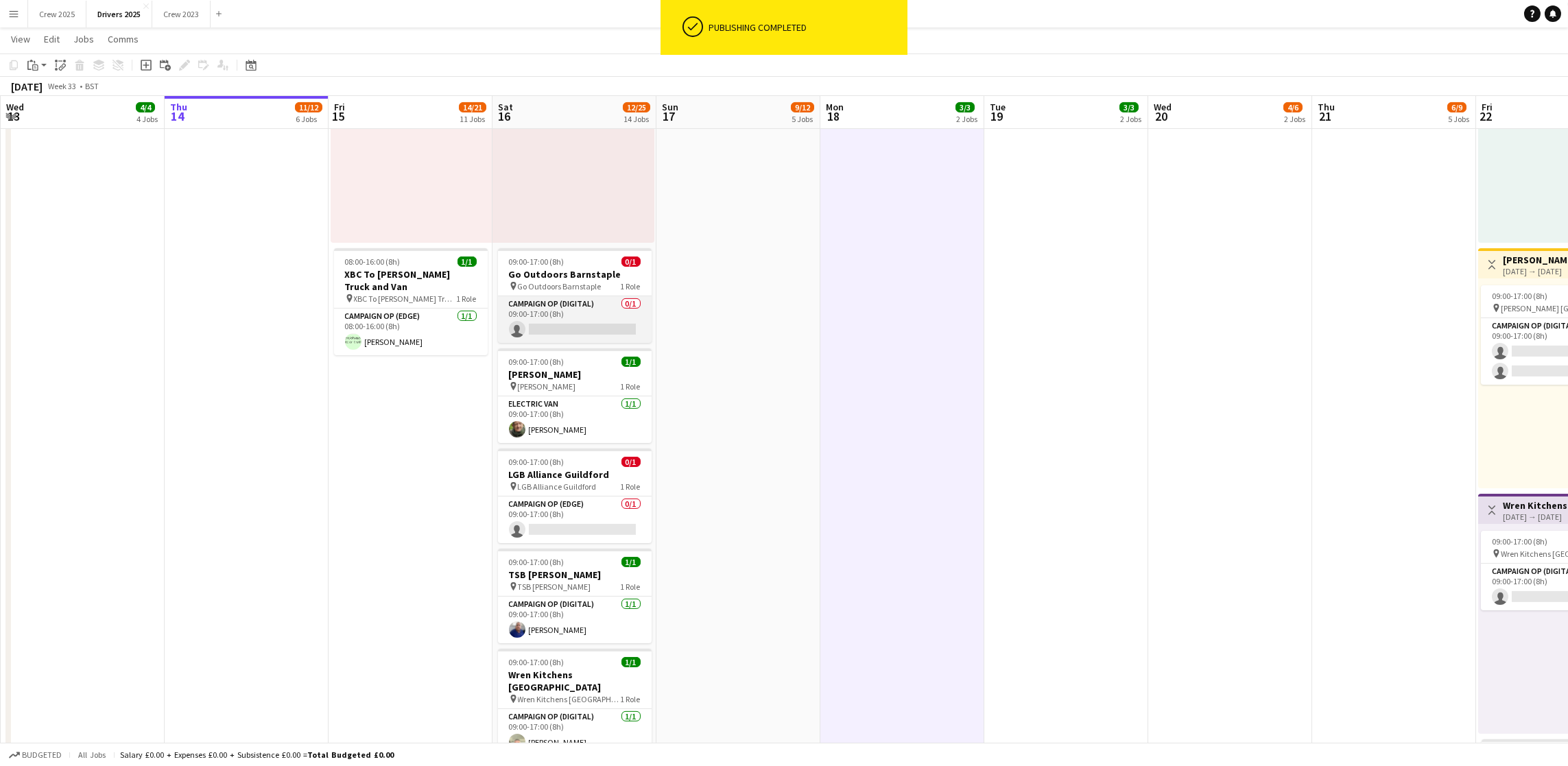
click at [549, 322] on app-card-role "Campaign Op (Digital) 0/1 09:00-17:00 (8h) single-neutral-actions" at bounding box center [575, 319] width 154 height 47
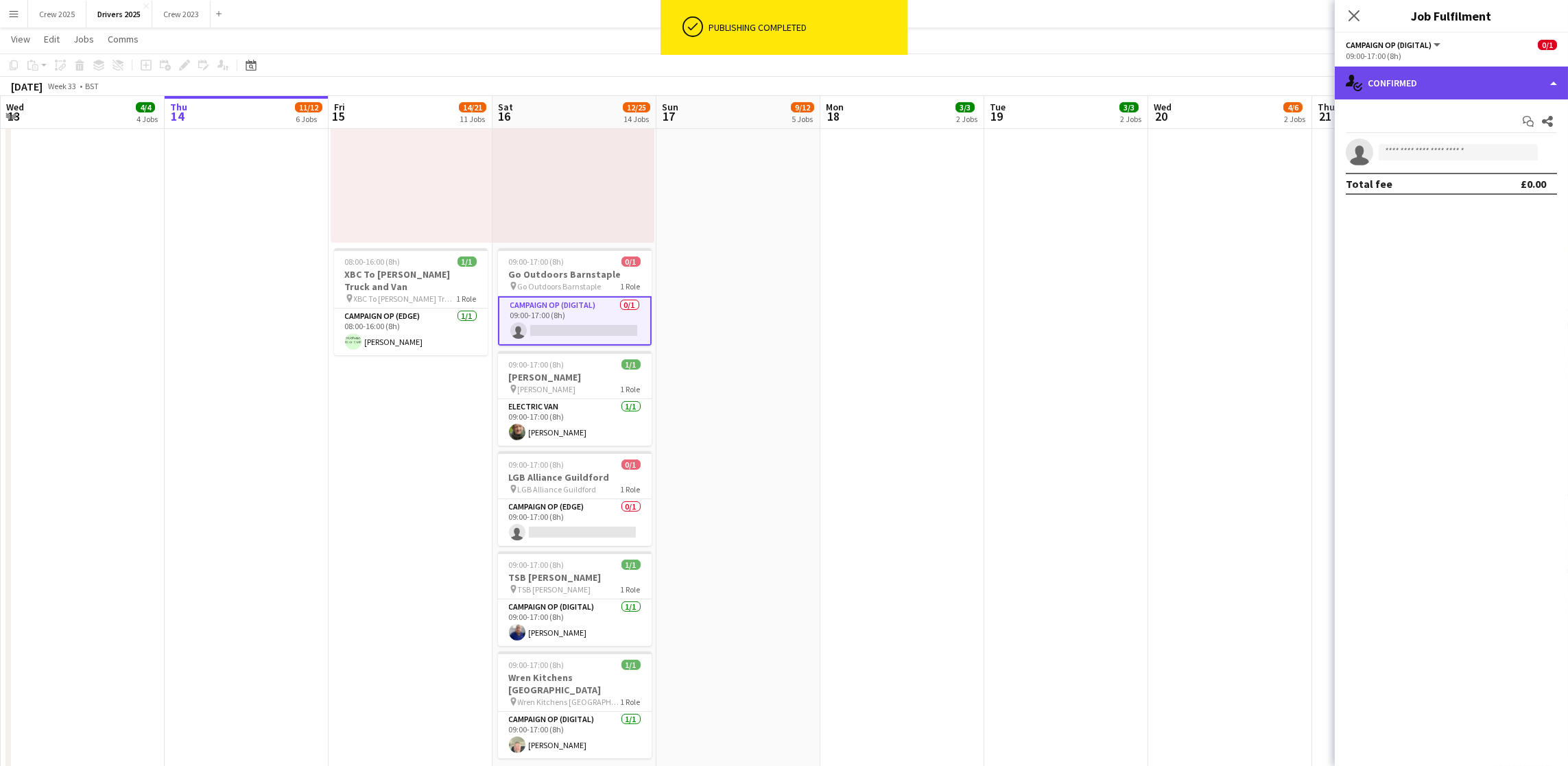
click at [1412, 95] on div "single-neutral-actions-check-2 Confirmed" at bounding box center [1451, 82] width 233 height 33
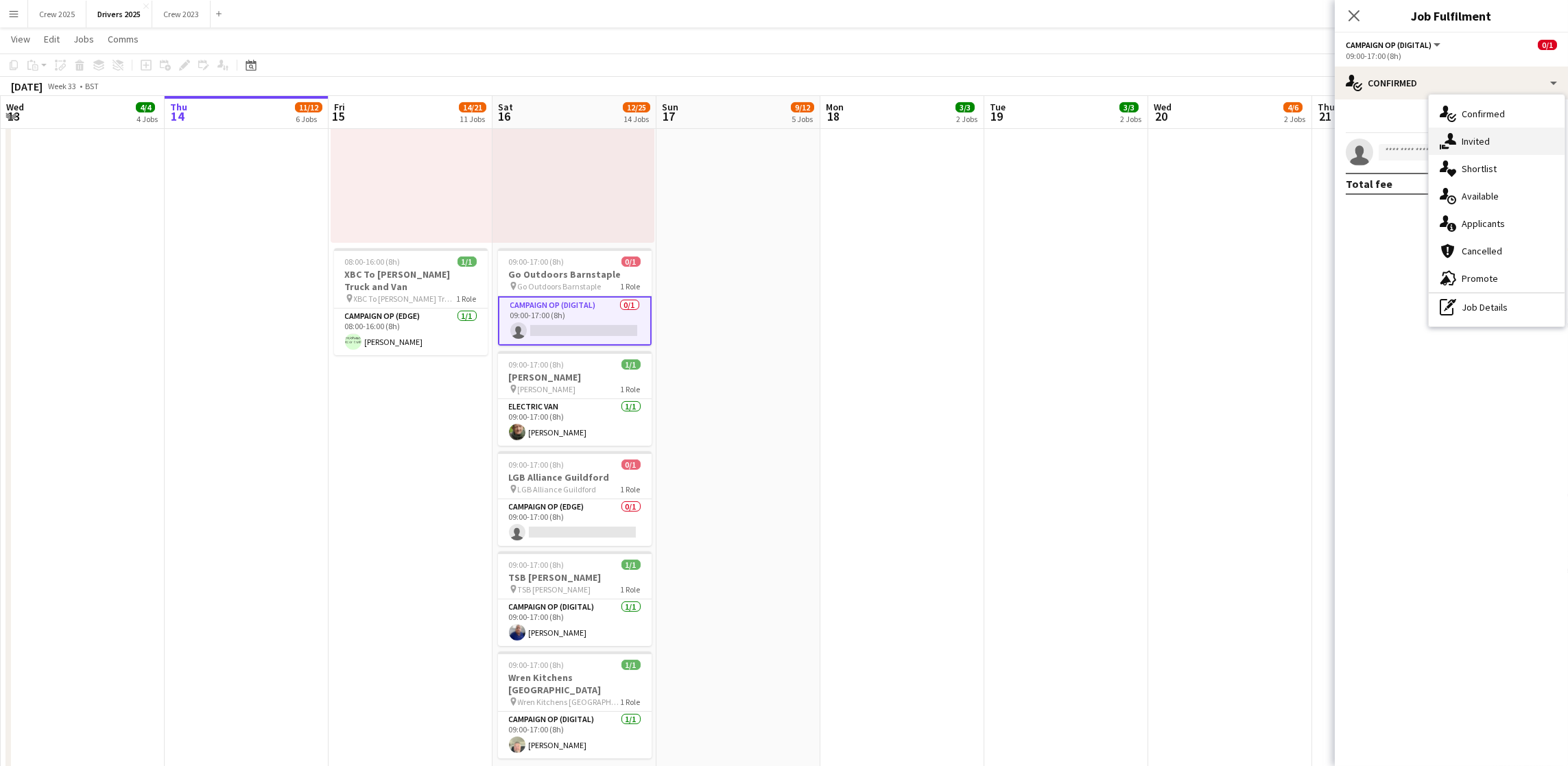
click at [1461, 142] on div "single-neutral-actions-share-1 Invited" at bounding box center [1496, 142] width 135 height 28
click at [1417, 161] on input "text" at bounding box center [1451, 154] width 212 height 35
drag, startPoint x: 1421, startPoint y: 157, endPoint x: 1238, endPoint y: 160, distance: 183.0
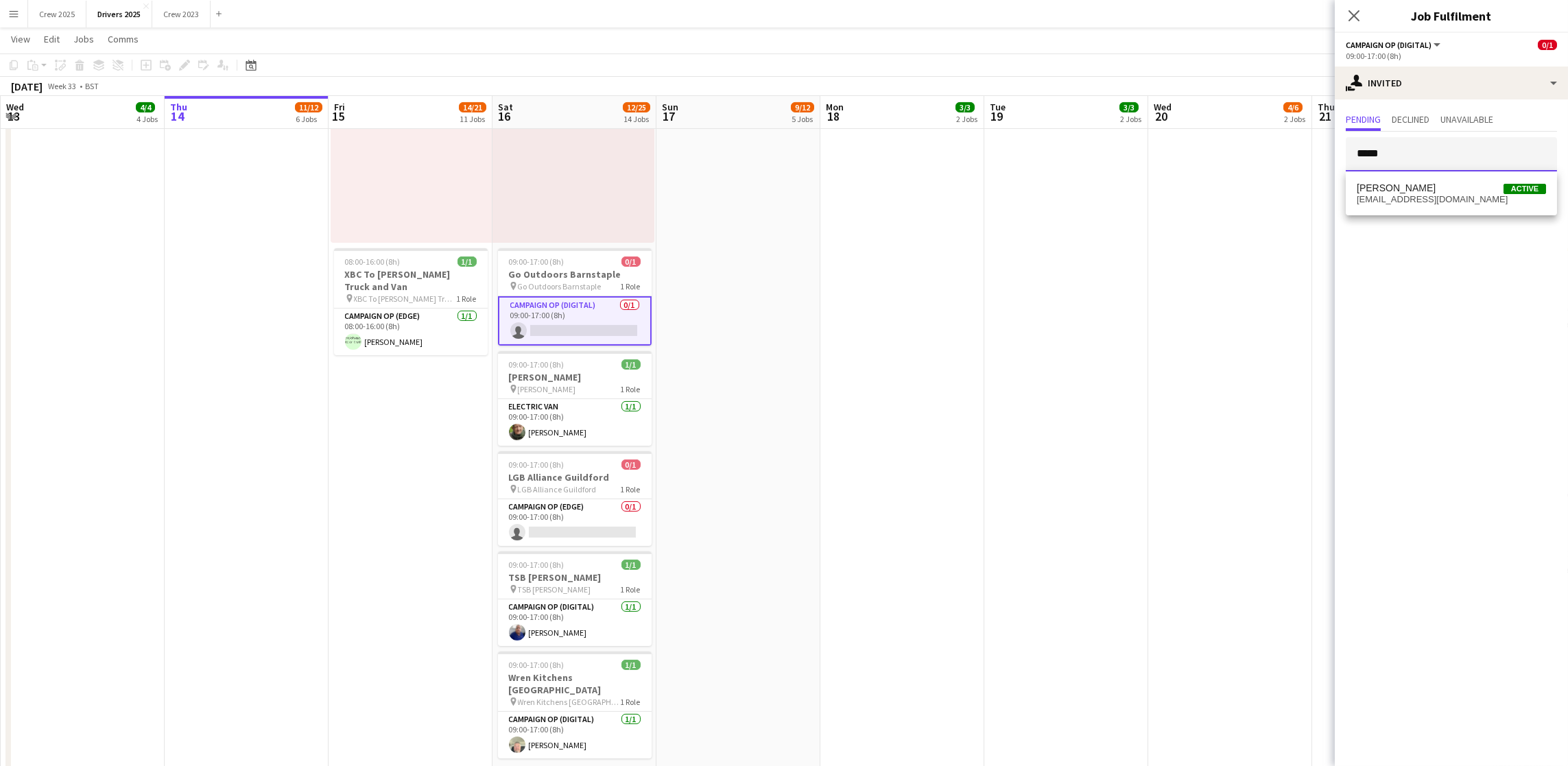
click at [1424, 156] on input "*****" at bounding box center [1451, 154] width 212 height 35
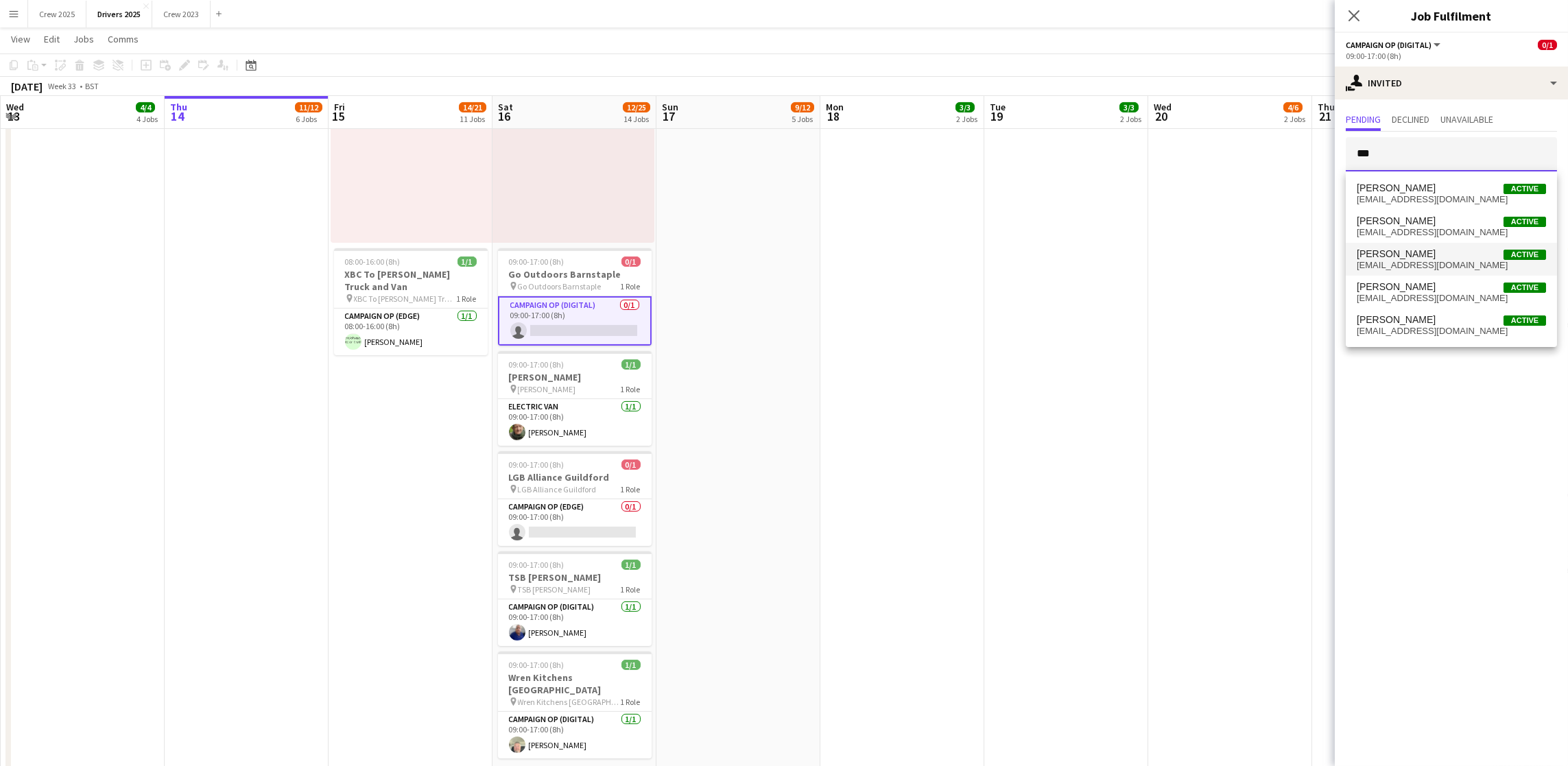
type input "***"
click at [1423, 262] on span "[EMAIL_ADDRESS][DOMAIN_NAME]" at bounding box center [1451, 265] width 189 height 11
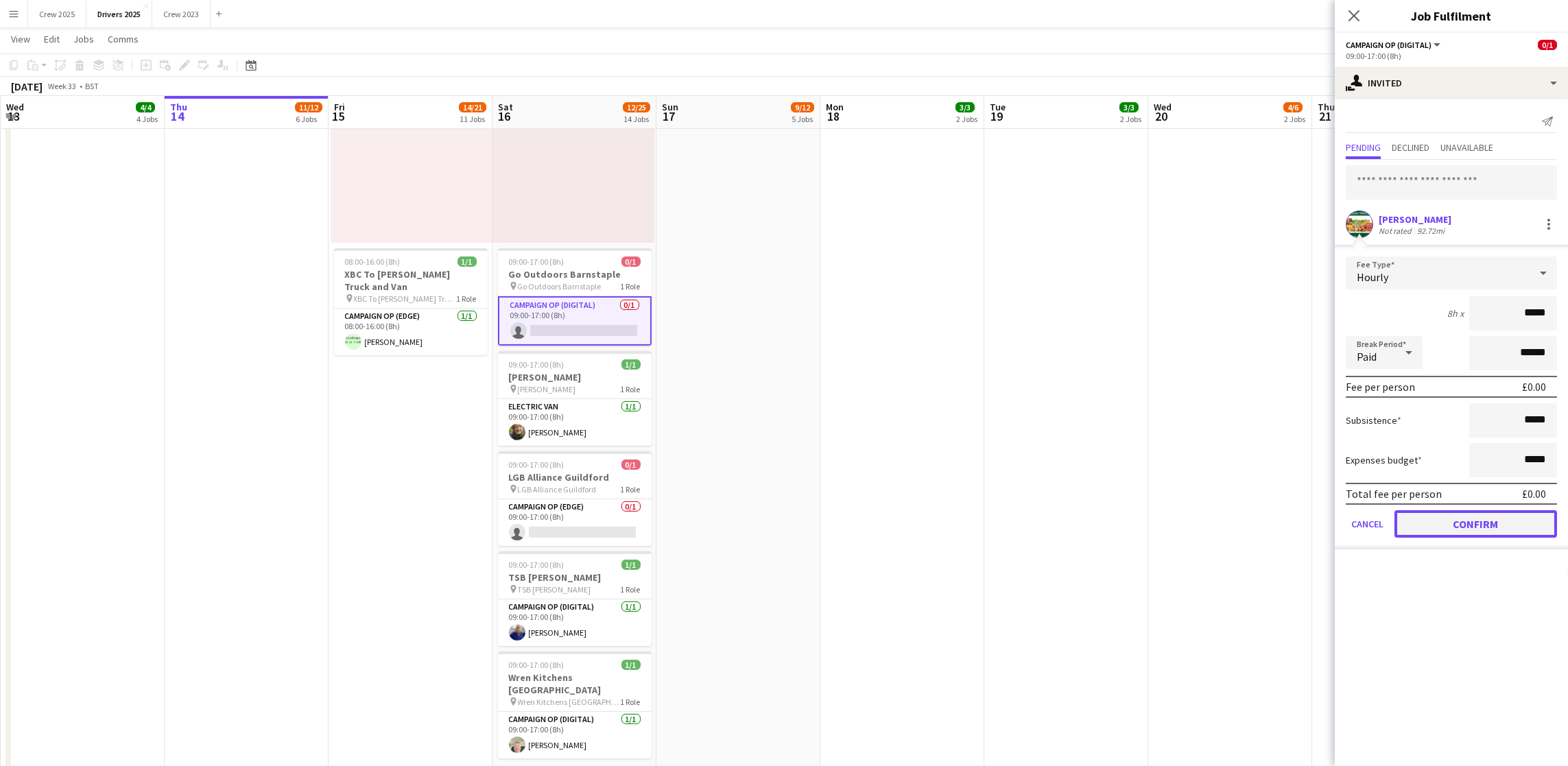
click at [1475, 515] on button "Confirm" at bounding box center [1475, 524] width 162 height 28
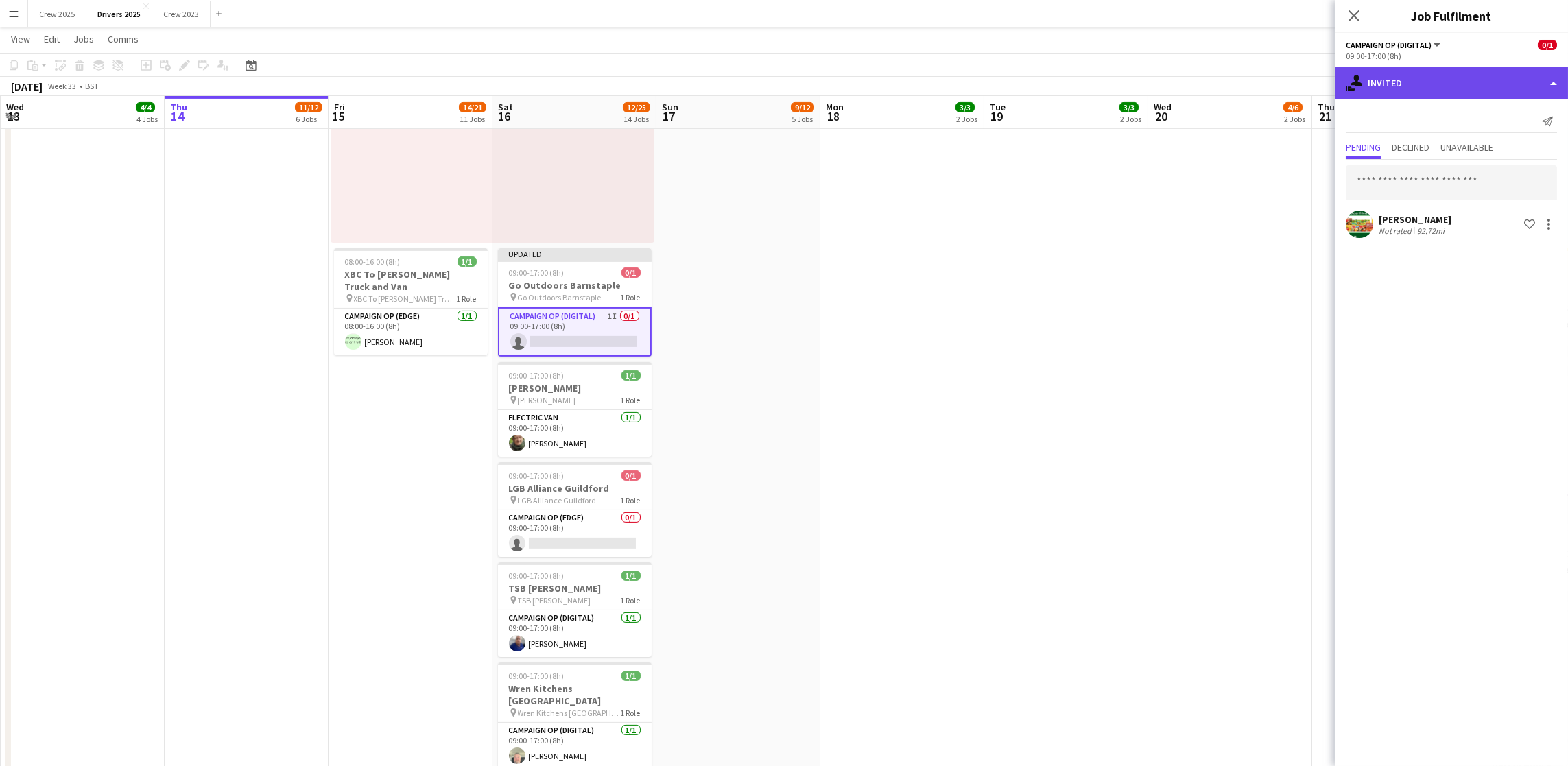
click at [1423, 87] on div "single-neutral-actions-share-1 Invited" at bounding box center [1451, 82] width 233 height 33
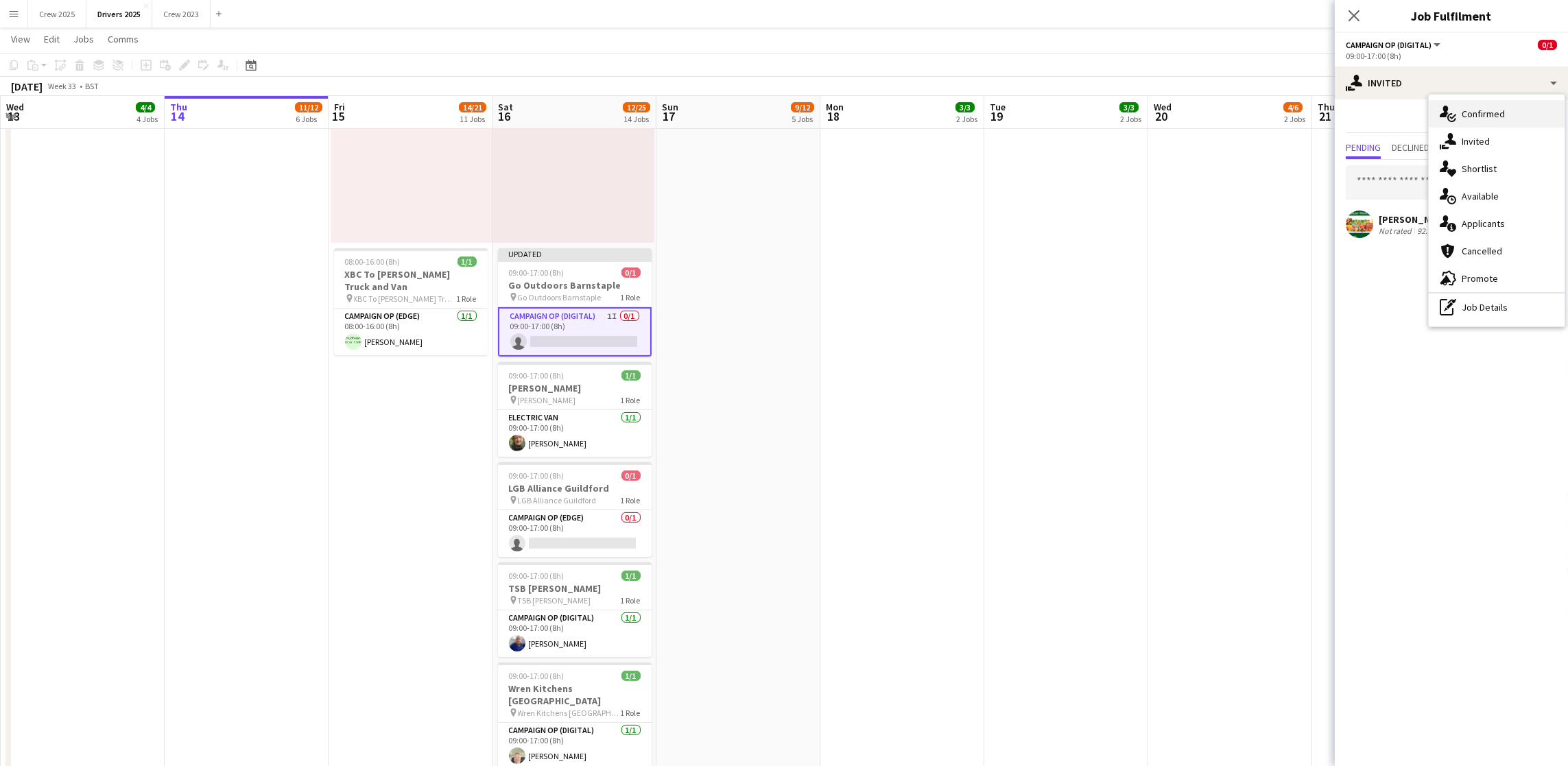
click at [1493, 115] on div "single-neutral-actions-check-2 Confirmed" at bounding box center [1496, 114] width 135 height 28
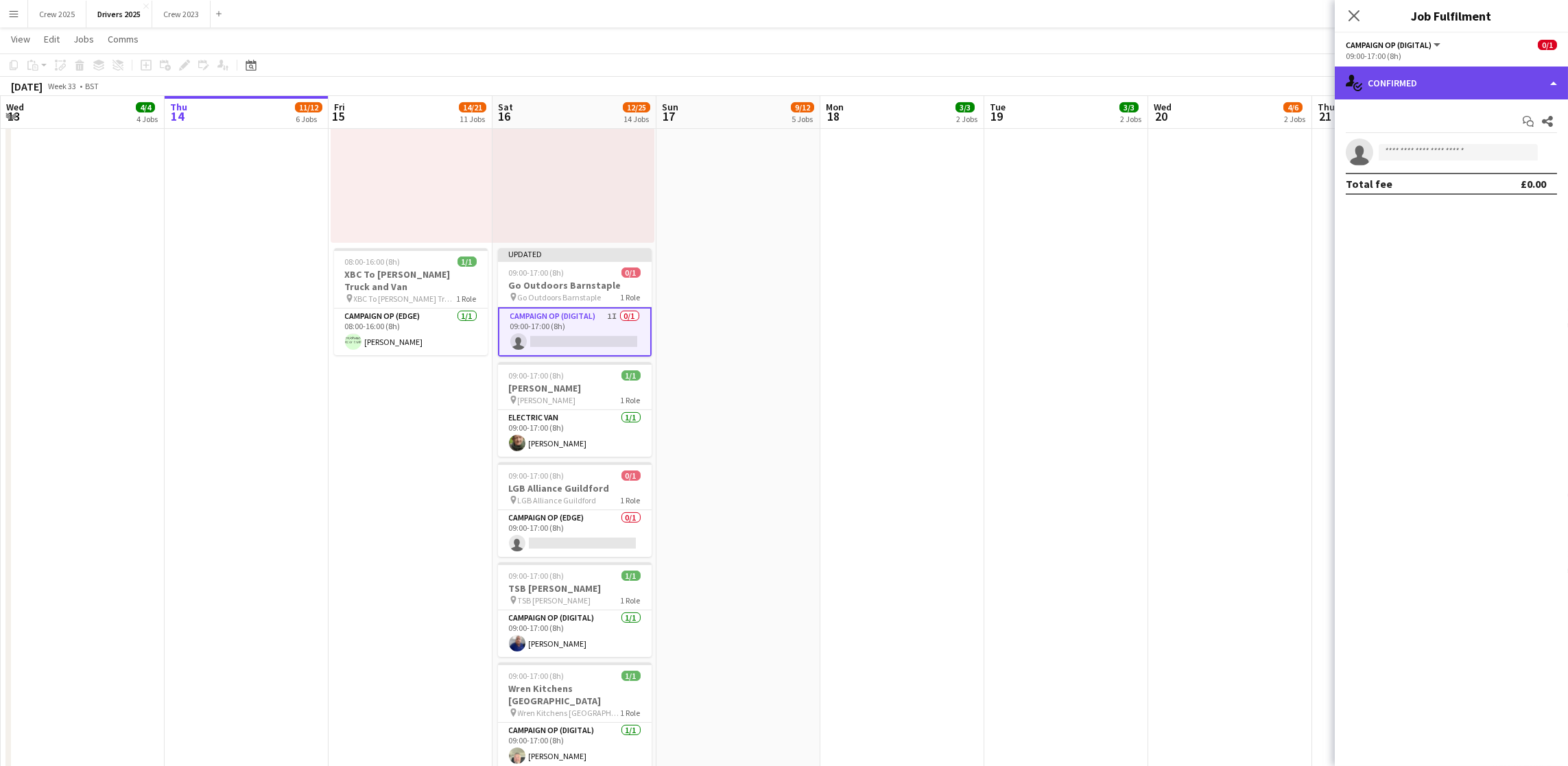
click at [1428, 84] on div "single-neutral-actions-check-2 Confirmed" at bounding box center [1451, 82] width 233 height 33
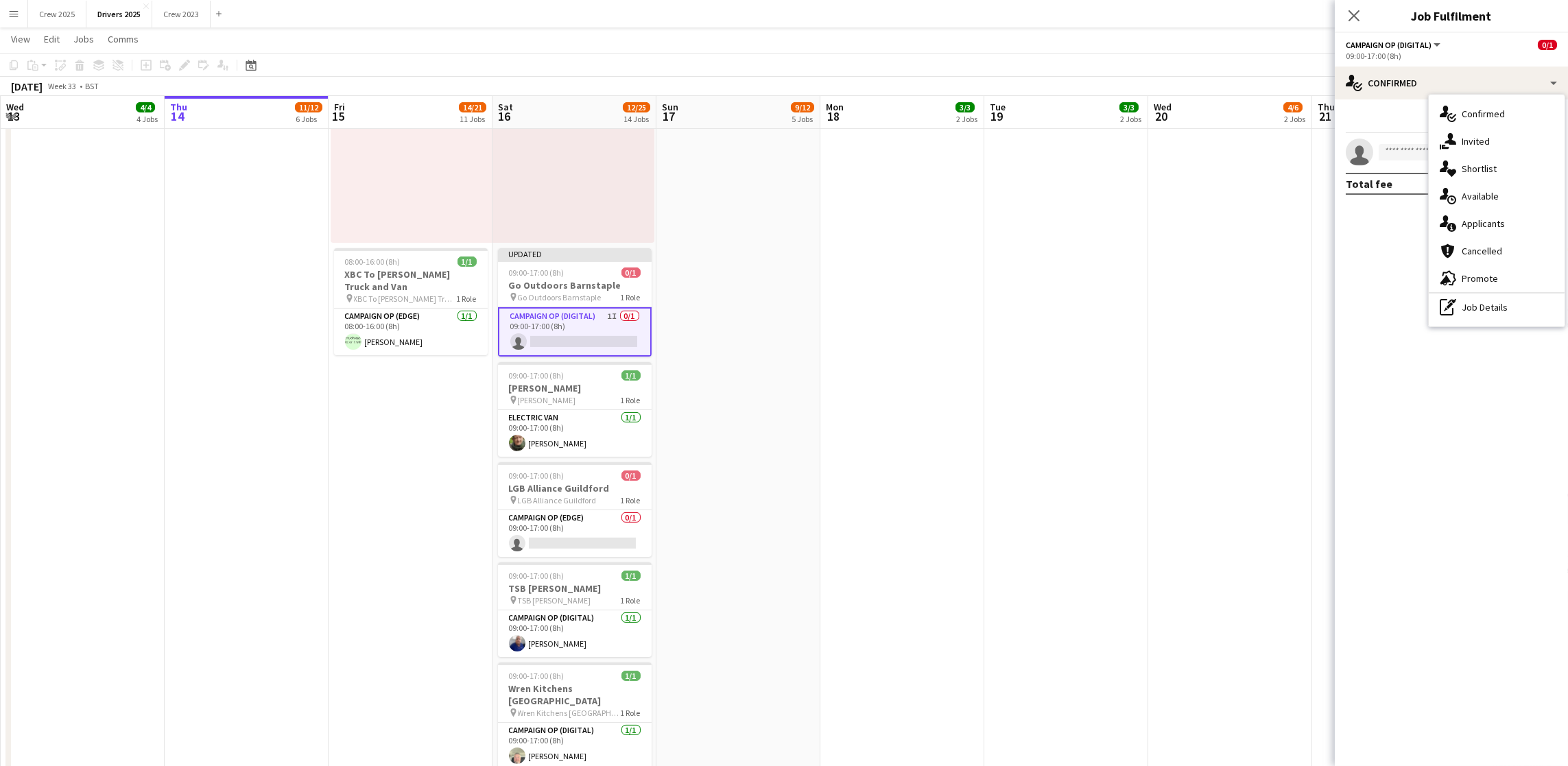
click at [1383, 48] on span "Campaign Op (Digital)" at bounding box center [1388, 45] width 85 height 10
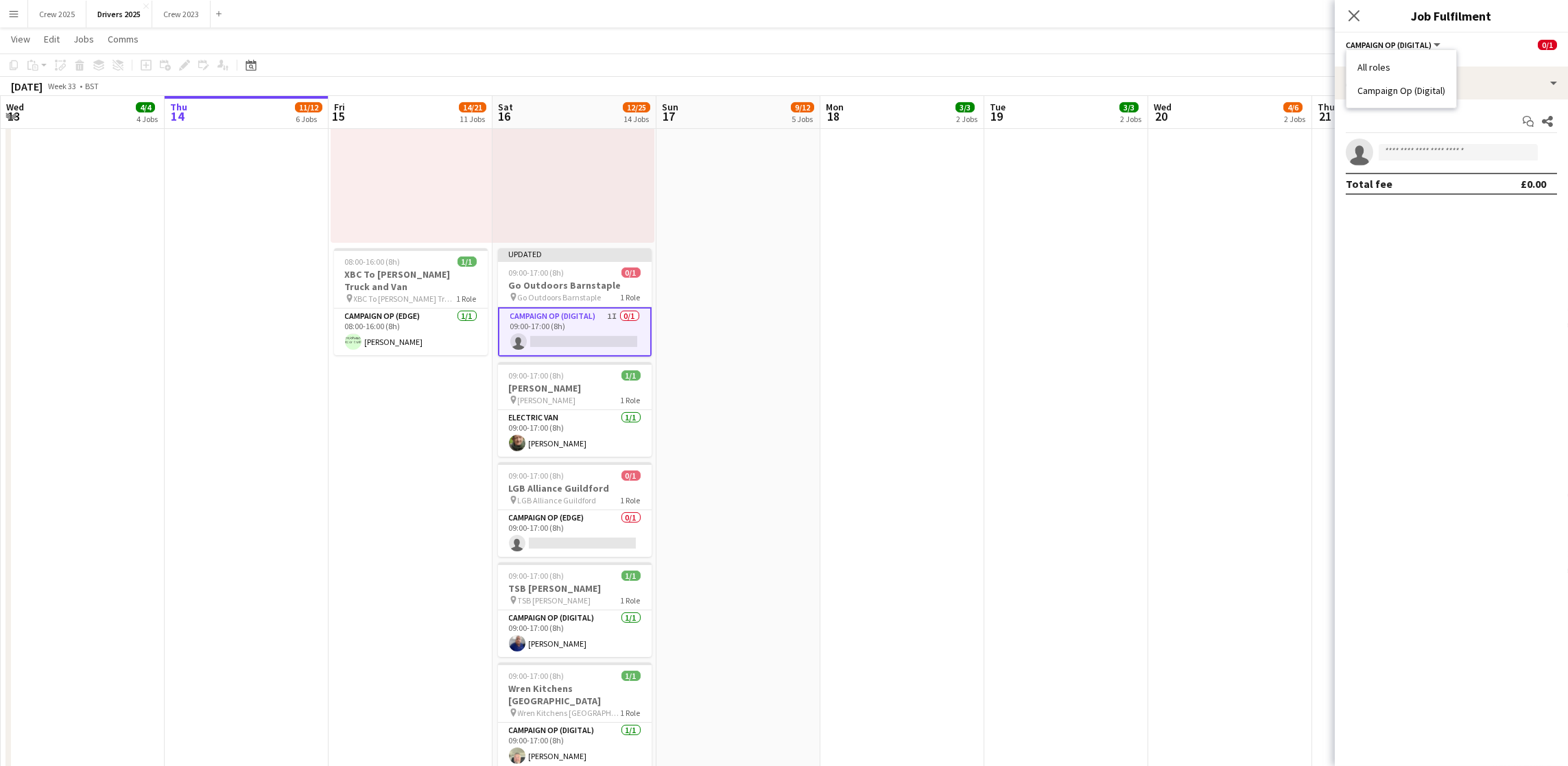
click at [1376, 68] on li "All roles" at bounding box center [1401, 67] width 88 height 12
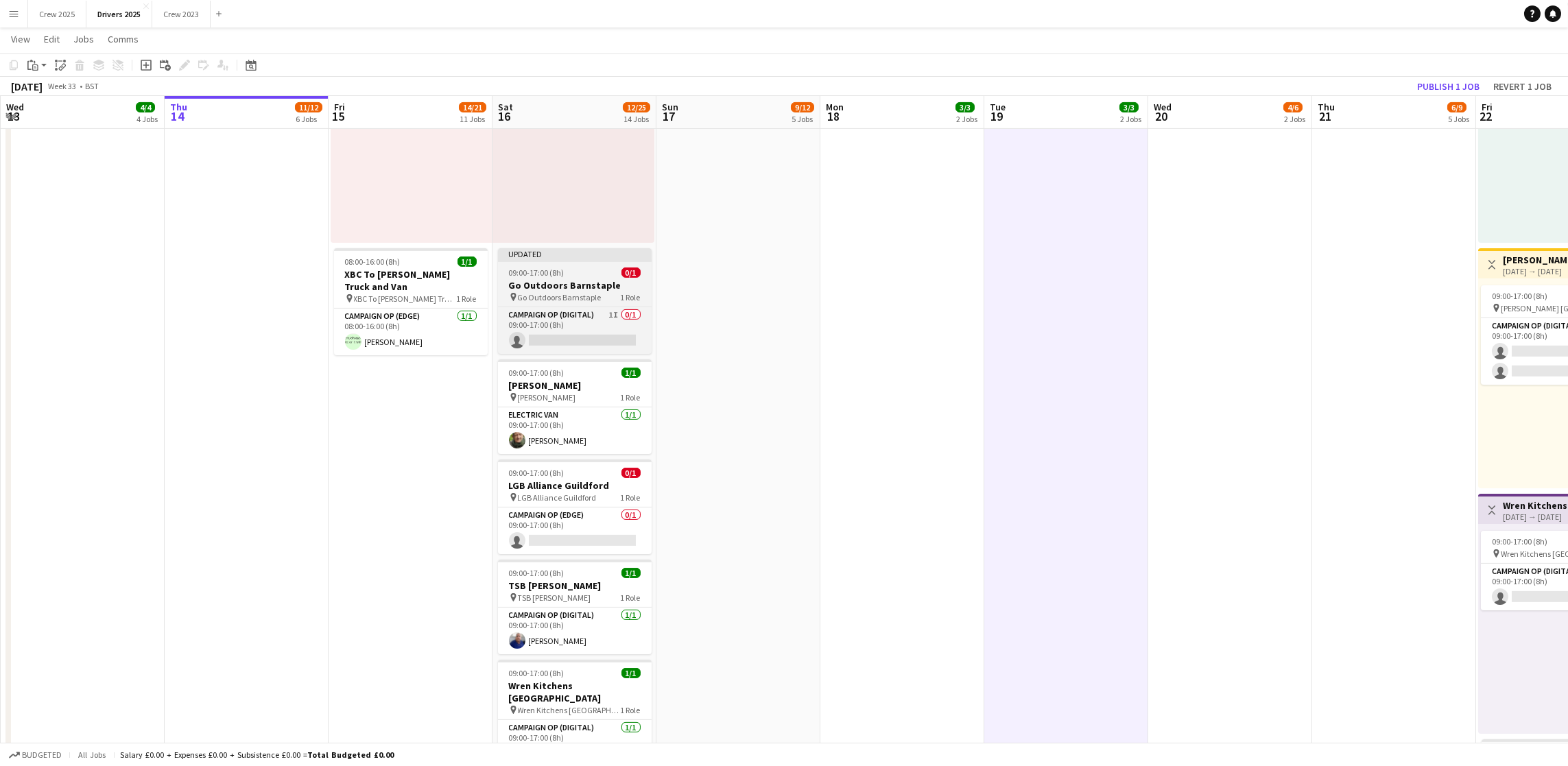
click at [524, 271] on span "09:00-17:00 (8h)" at bounding box center [536, 272] width 55 height 10
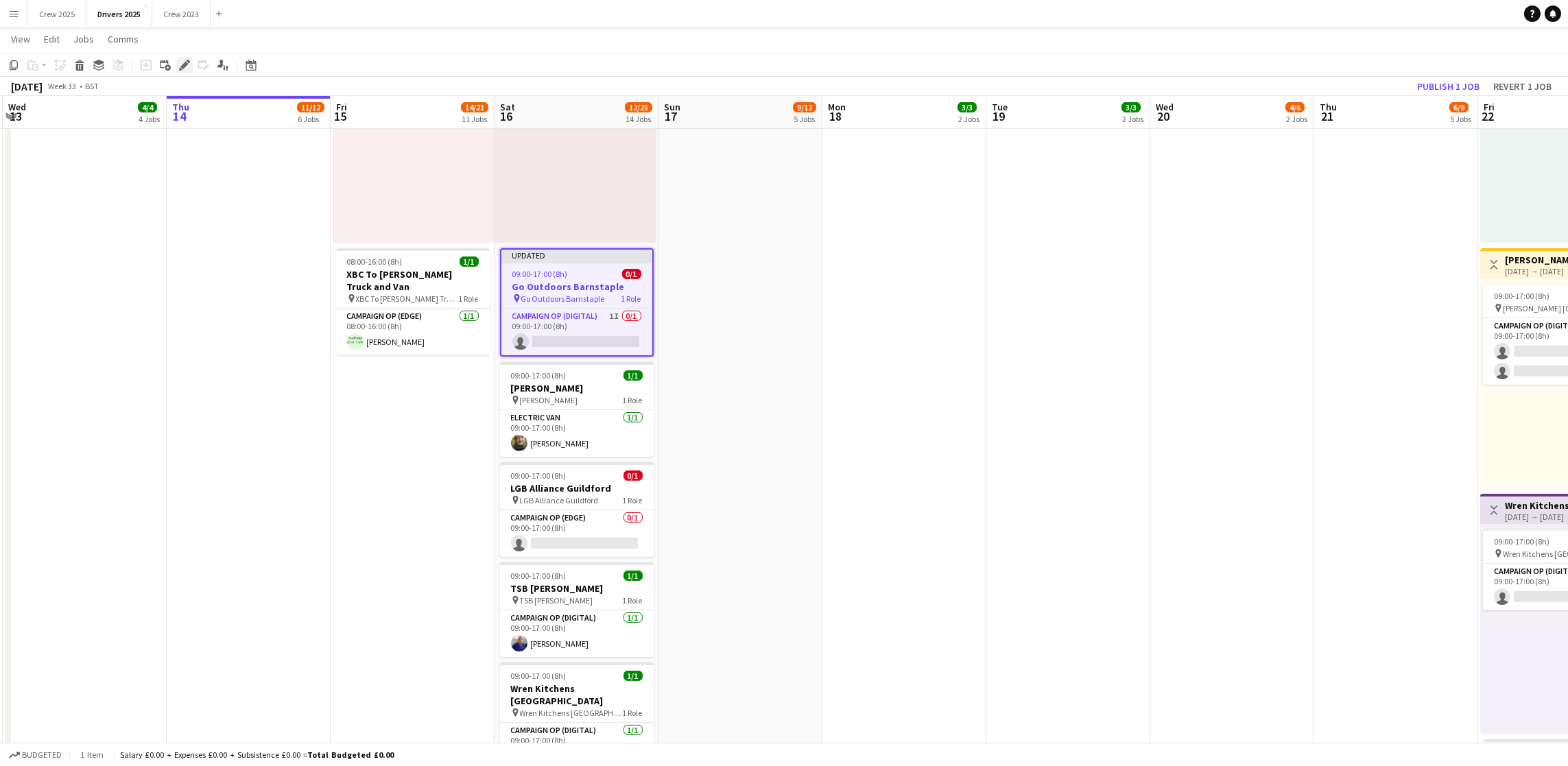
click at [182, 67] on icon at bounding box center [184, 65] width 8 height 8
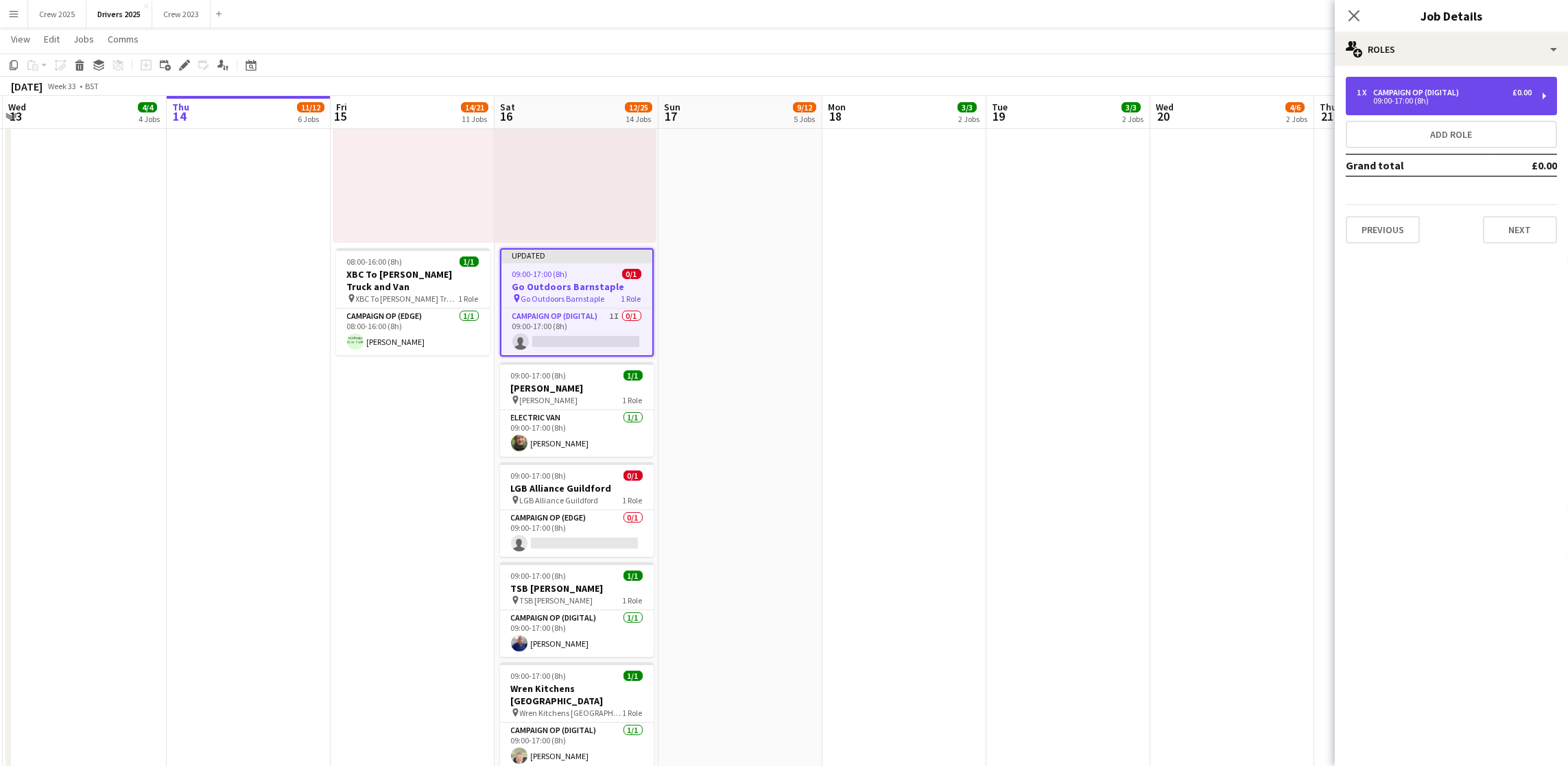
click at [1403, 84] on div "1 x Campaign Op (Digital) £0.00 09:00-17:00 (8h)" at bounding box center [1451, 96] width 212 height 38
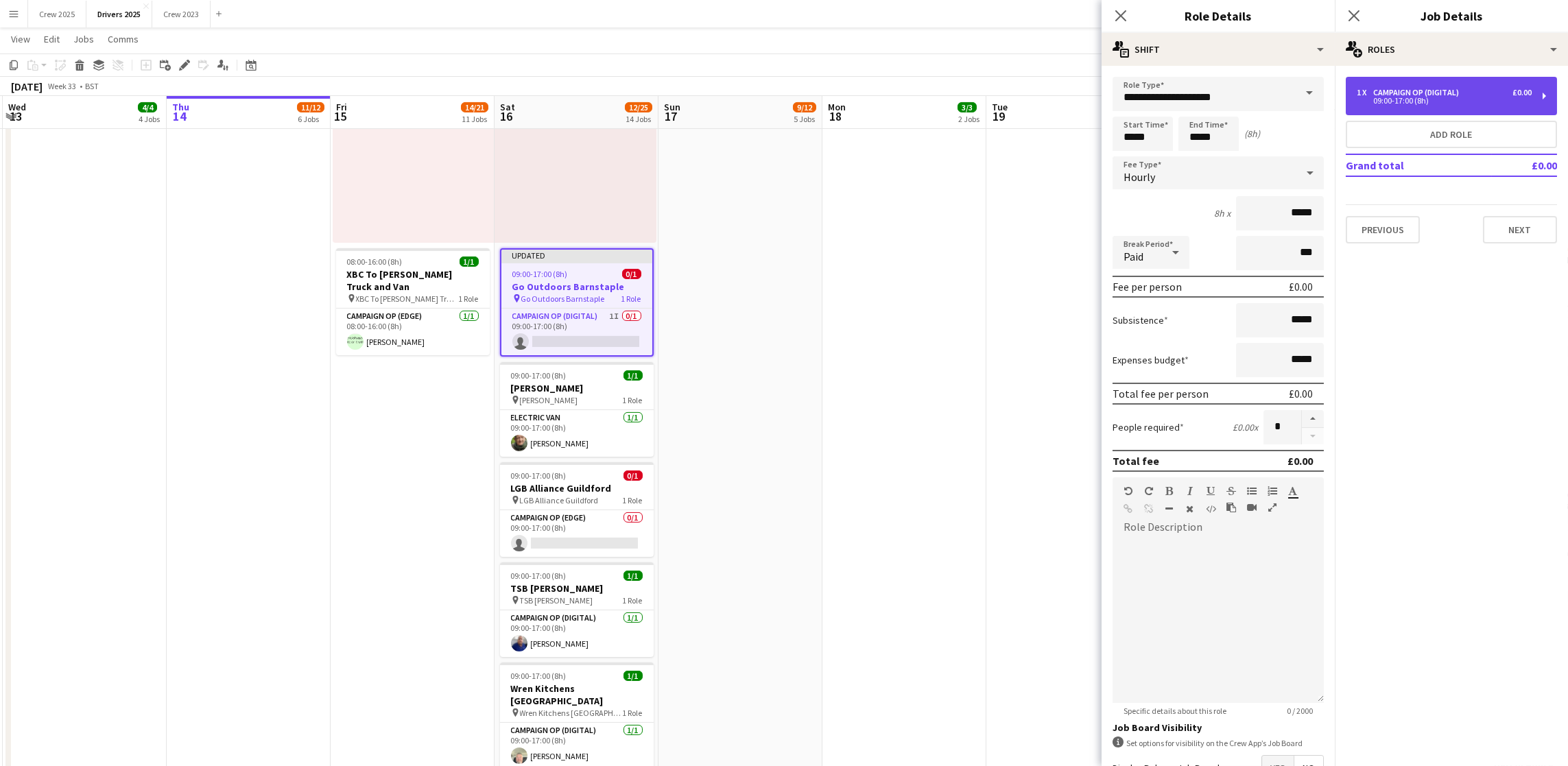
click at [1436, 96] on div "Campaign Op (Digital)" at bounding box center [1419, 92] width 92 height 9
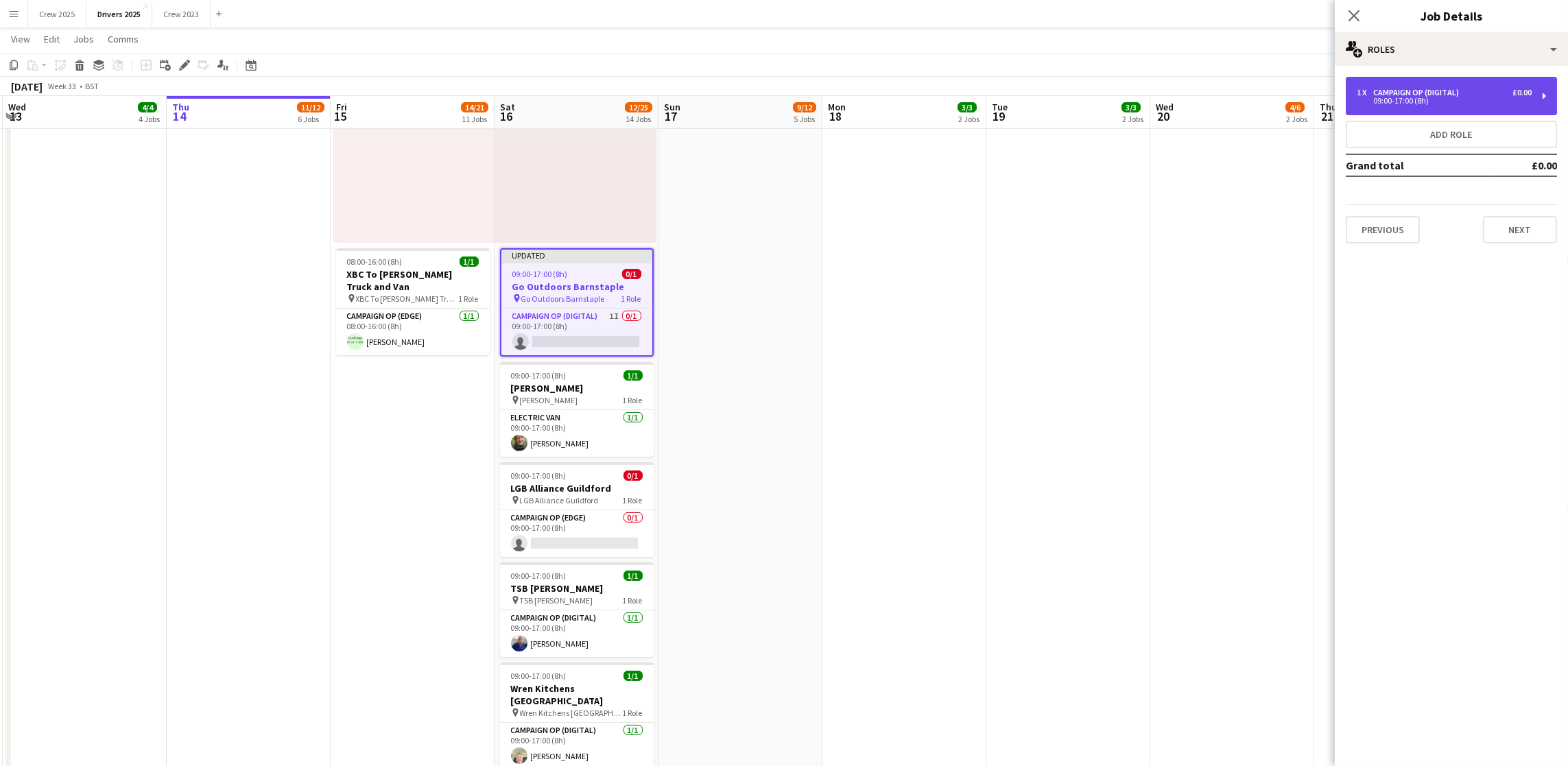
click at [1436, 105] on div "1 x Campaign Op (Digital) £0.00 09:00-17:00 (8h)" at bounding box center [1451, 96] width 212 height 38
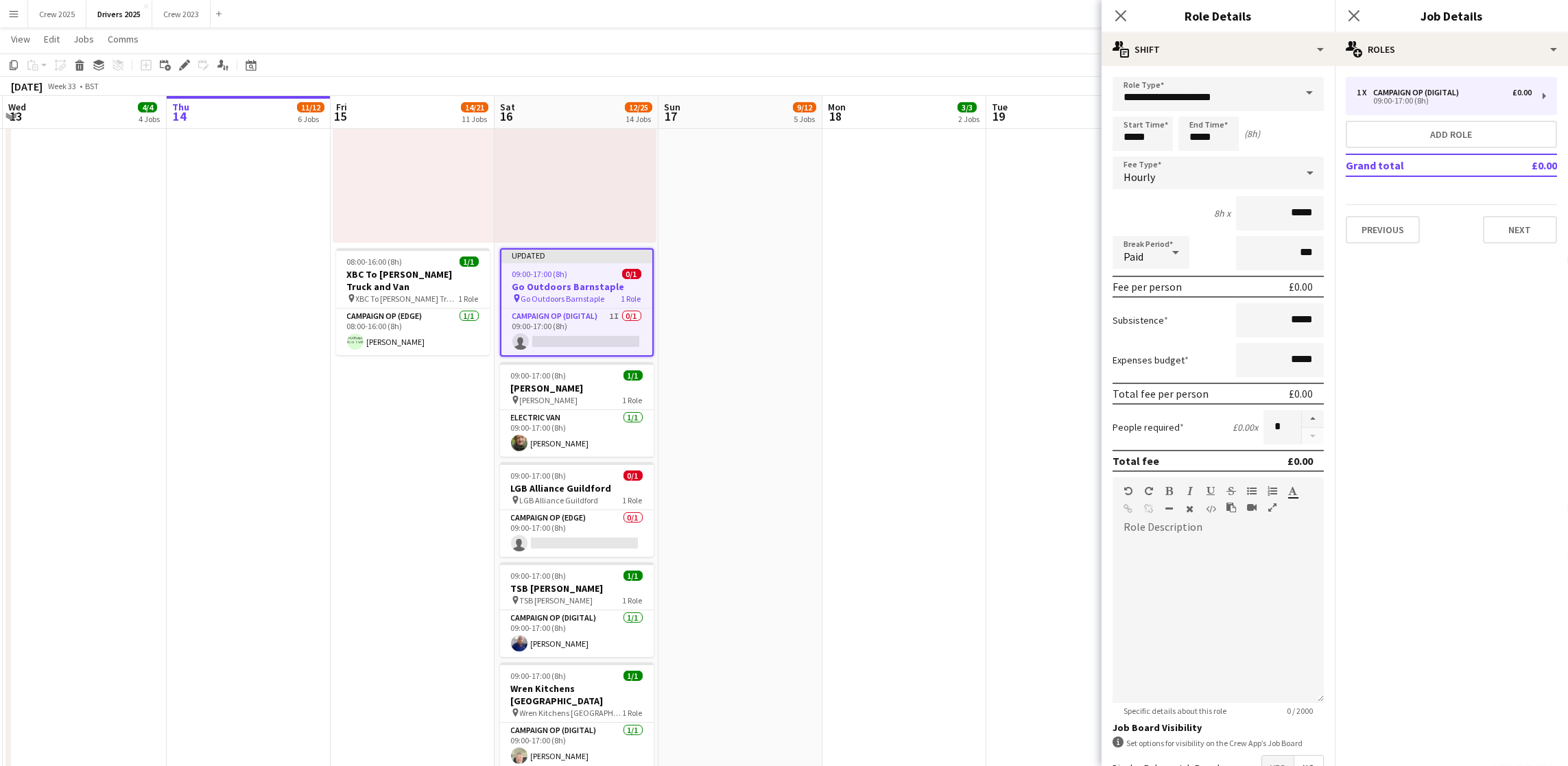
click at [1295, 87] on span at bounding box center [1309, 93] width 28 height 33
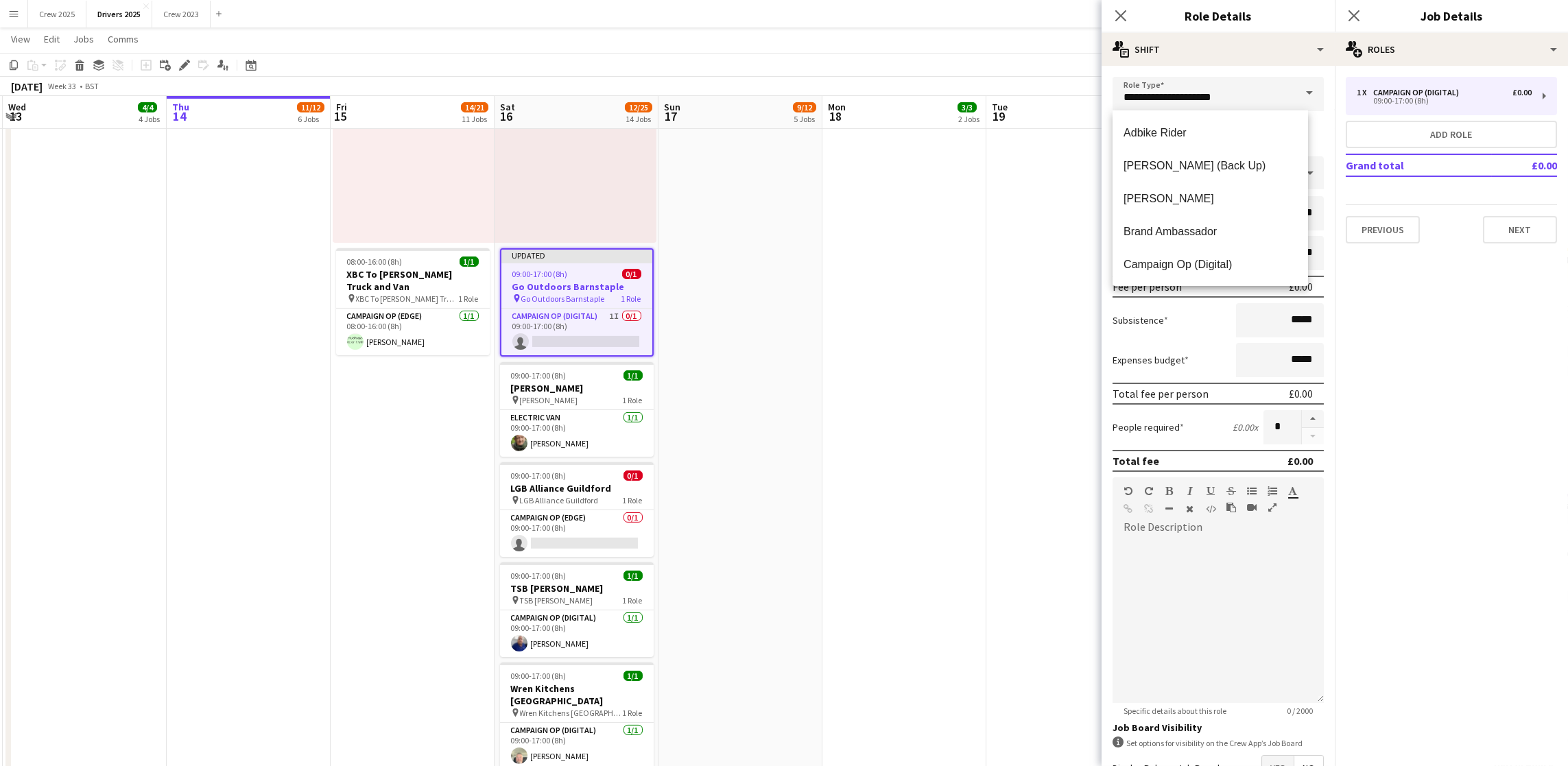
scroll to position [41, 0]
click at [1203, 249] on span "Campaign Op (Edge)" at bounding box center [1210, 255] width 174 height 13
type input "**********"
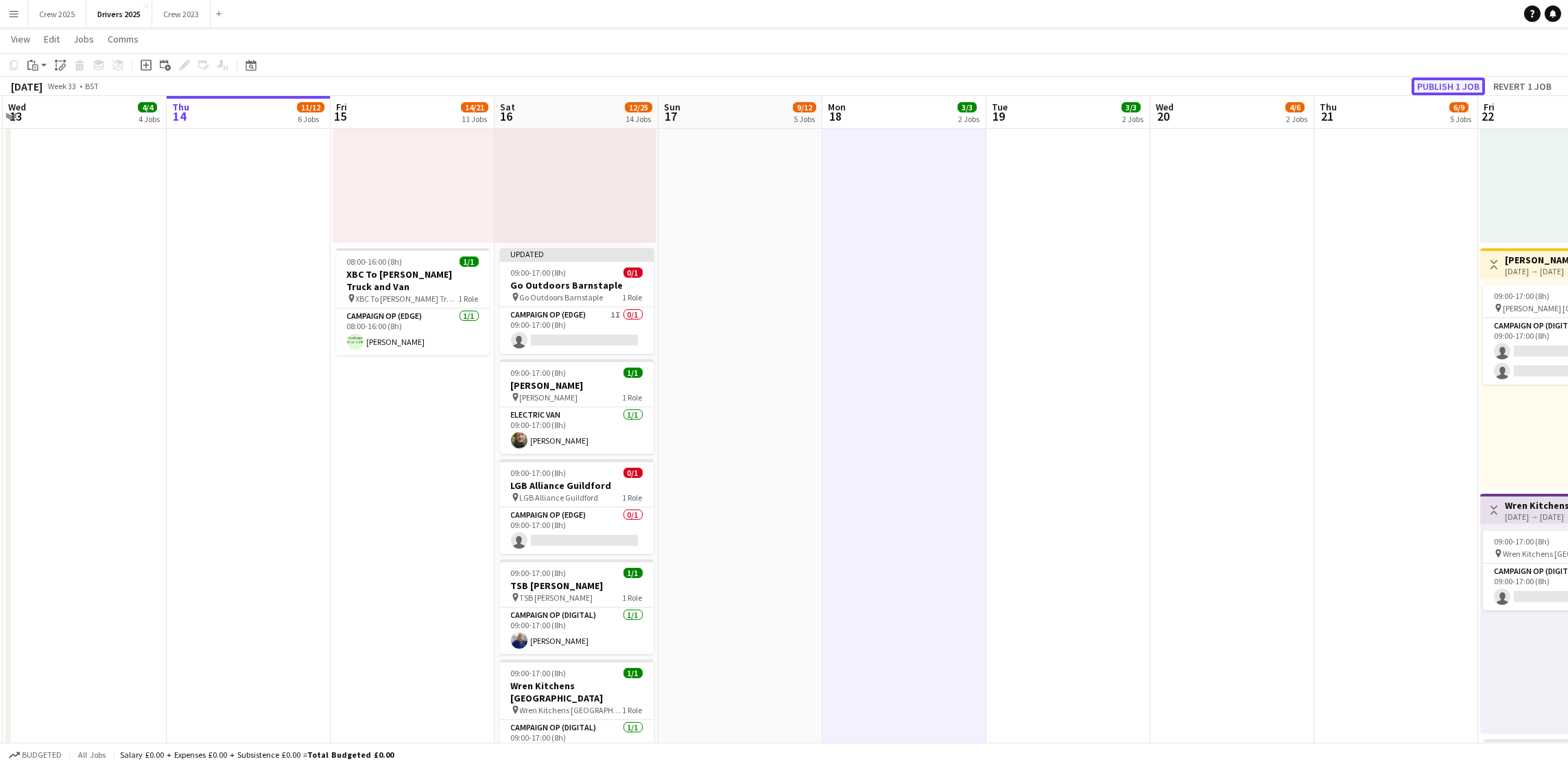
click at [1445, 83] on button "Publish 1 job" at bounding box center [1447, 86] width 73 height 18
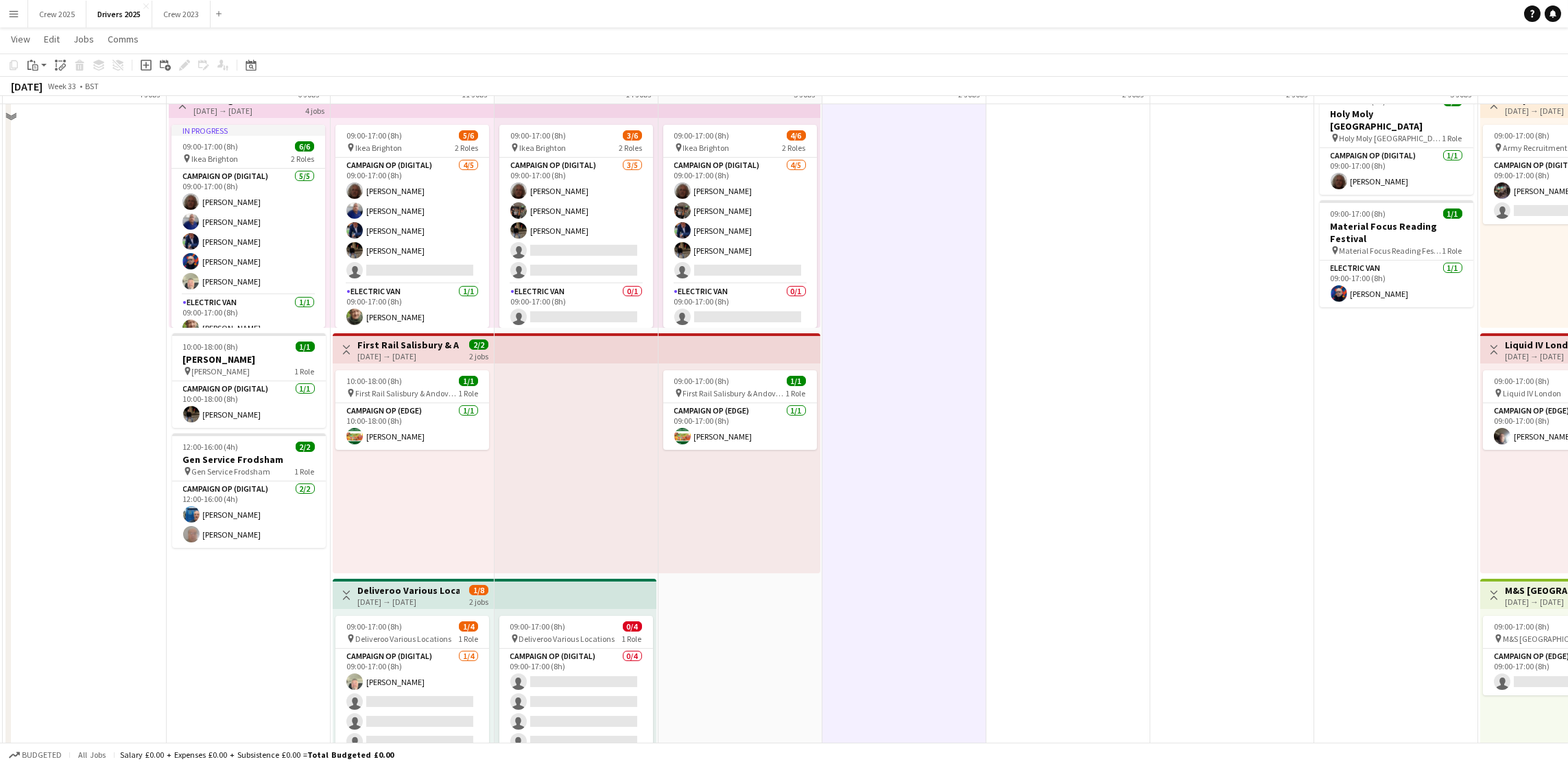
scroll to position [1028, 0]
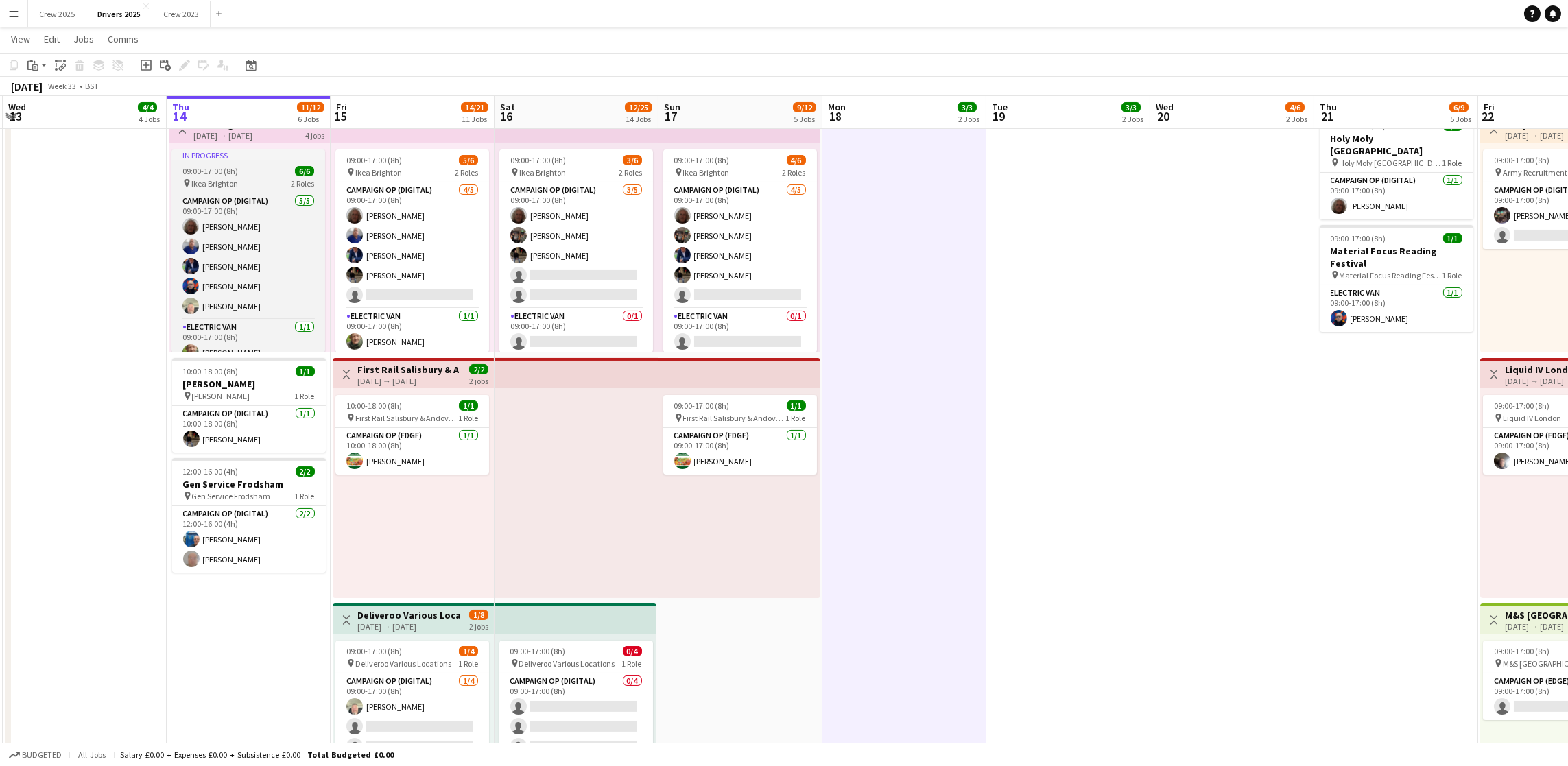
click at [254, 152] on div "In progress" at bounding box center [249, 155] width 154 height 11
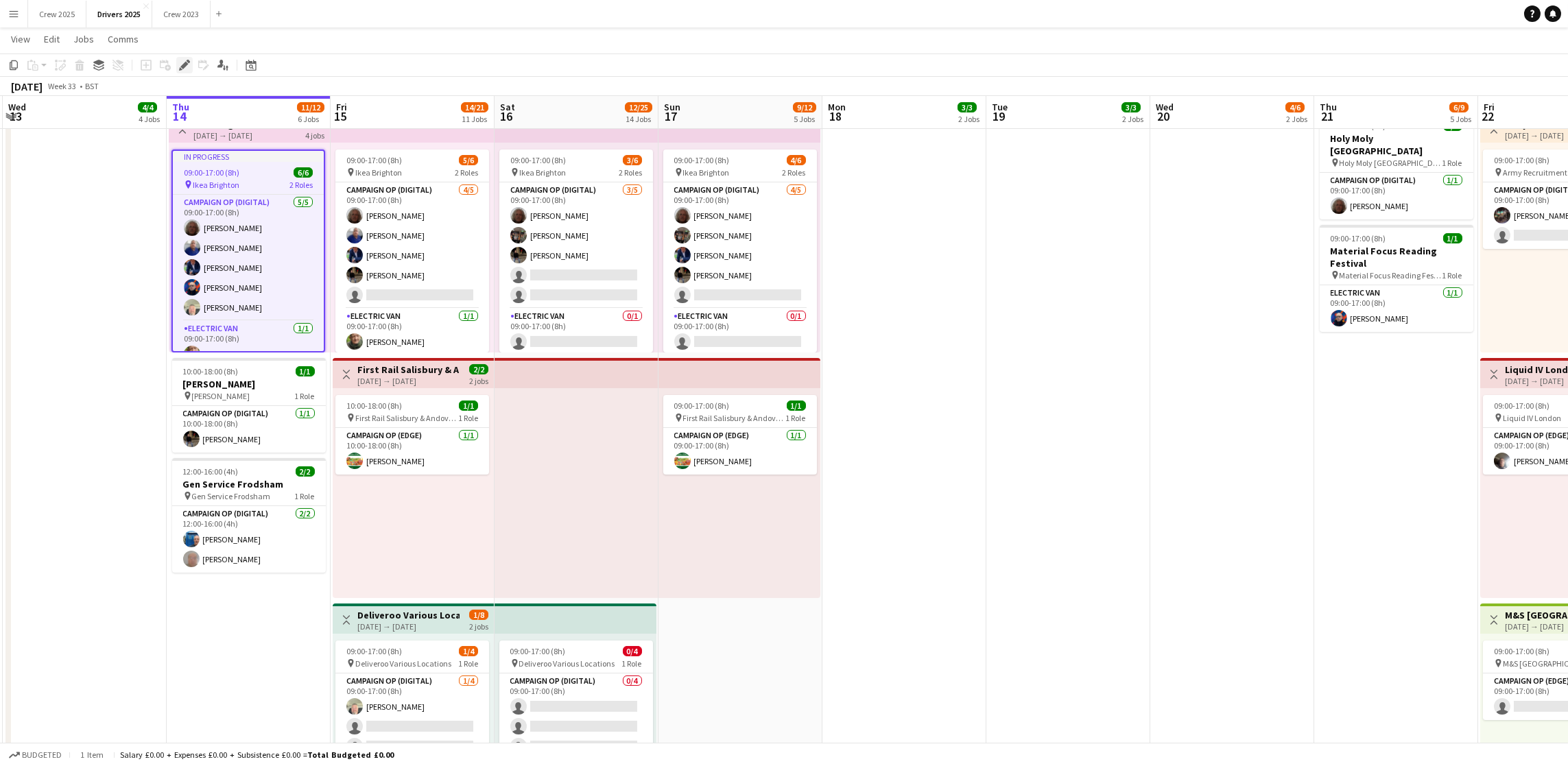
click at [182, 65] on icon at bounding box center [184, 65] width 8 height 8
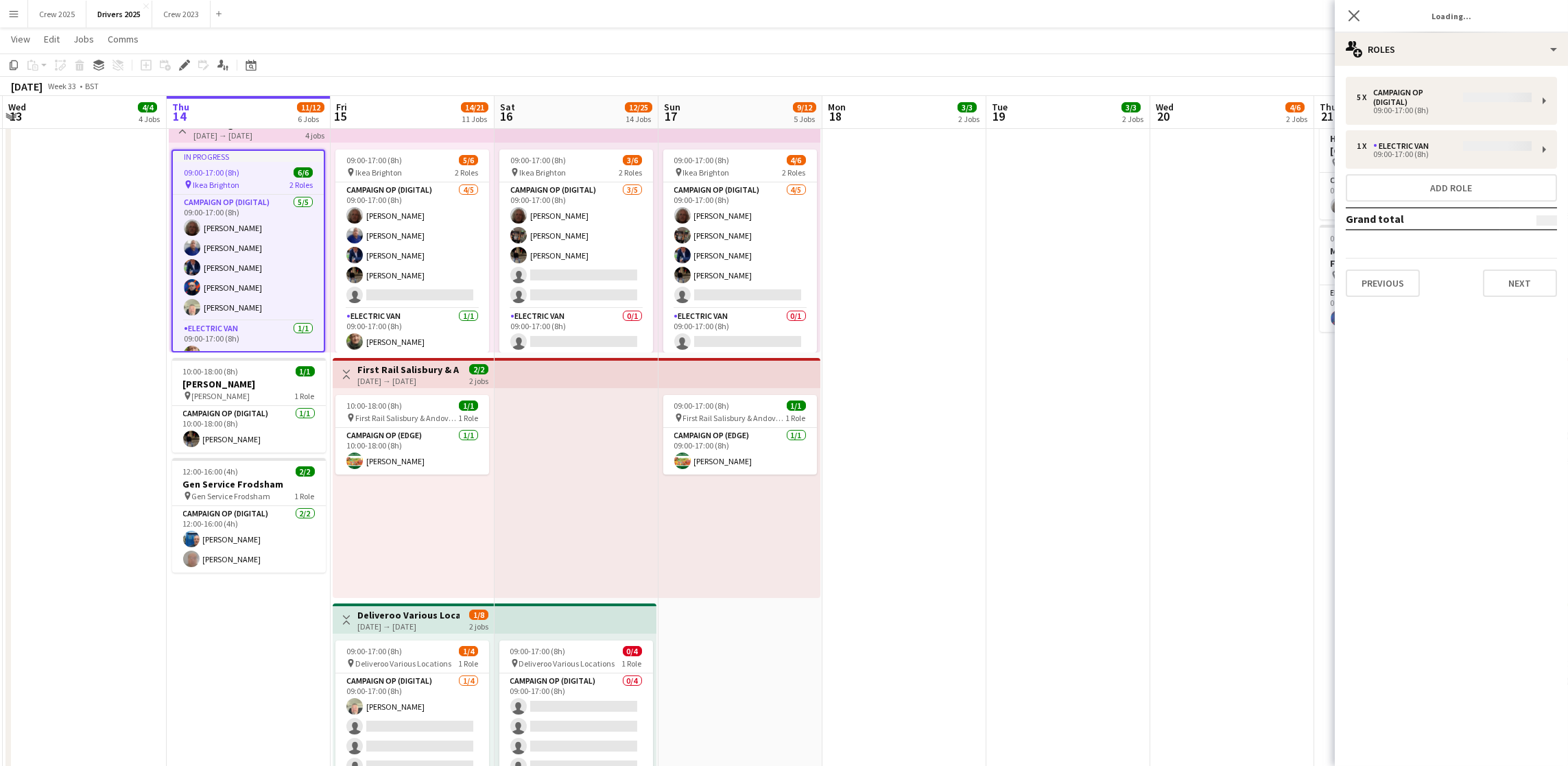
type input "**********"
click at [1522, 273] on button "Next" at bounding box center [1520, 274] width 74 height 28
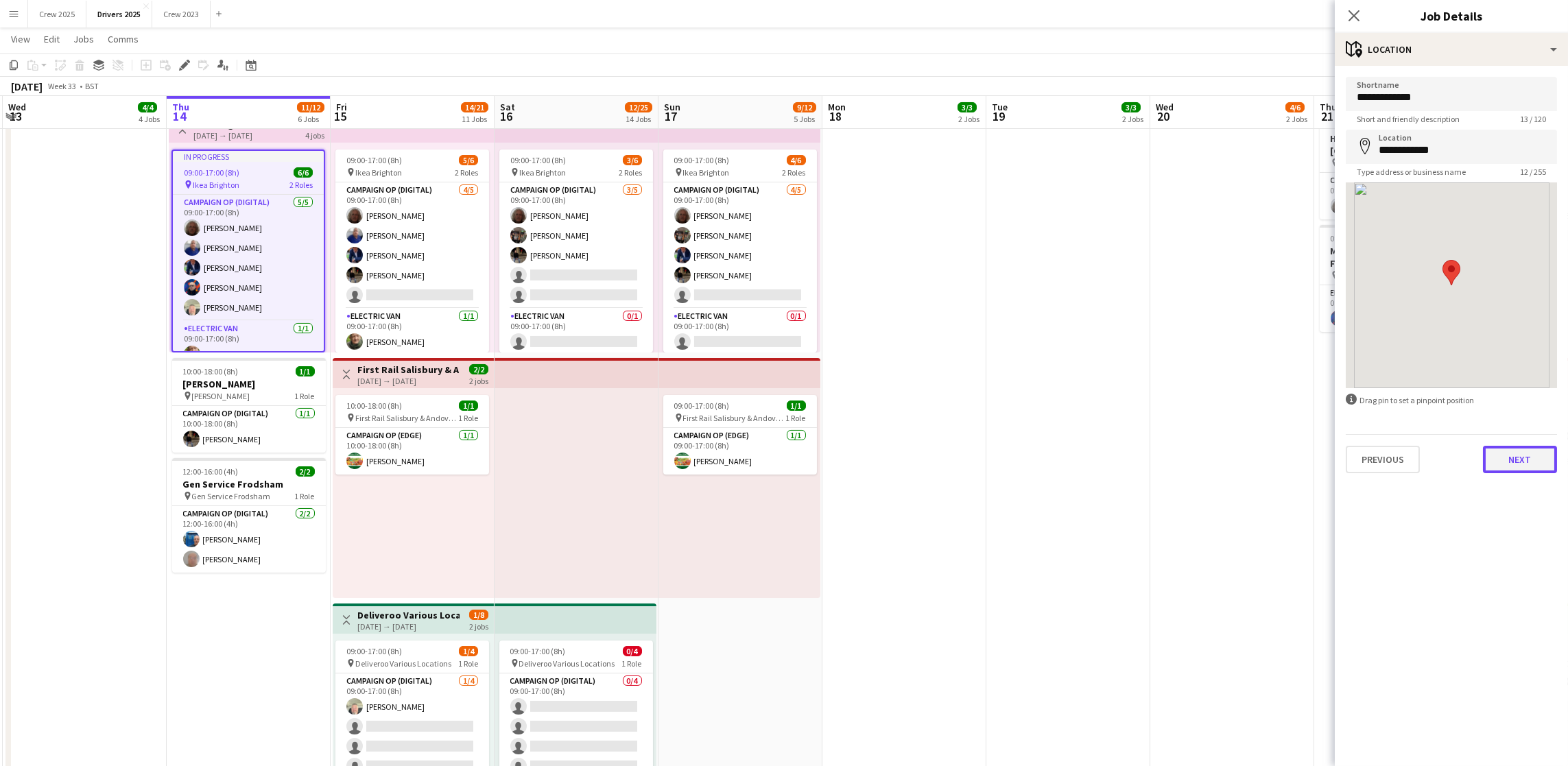
click at [1501, 445] on button "Next" at bounding box center [1520, 459] width 74 height 28
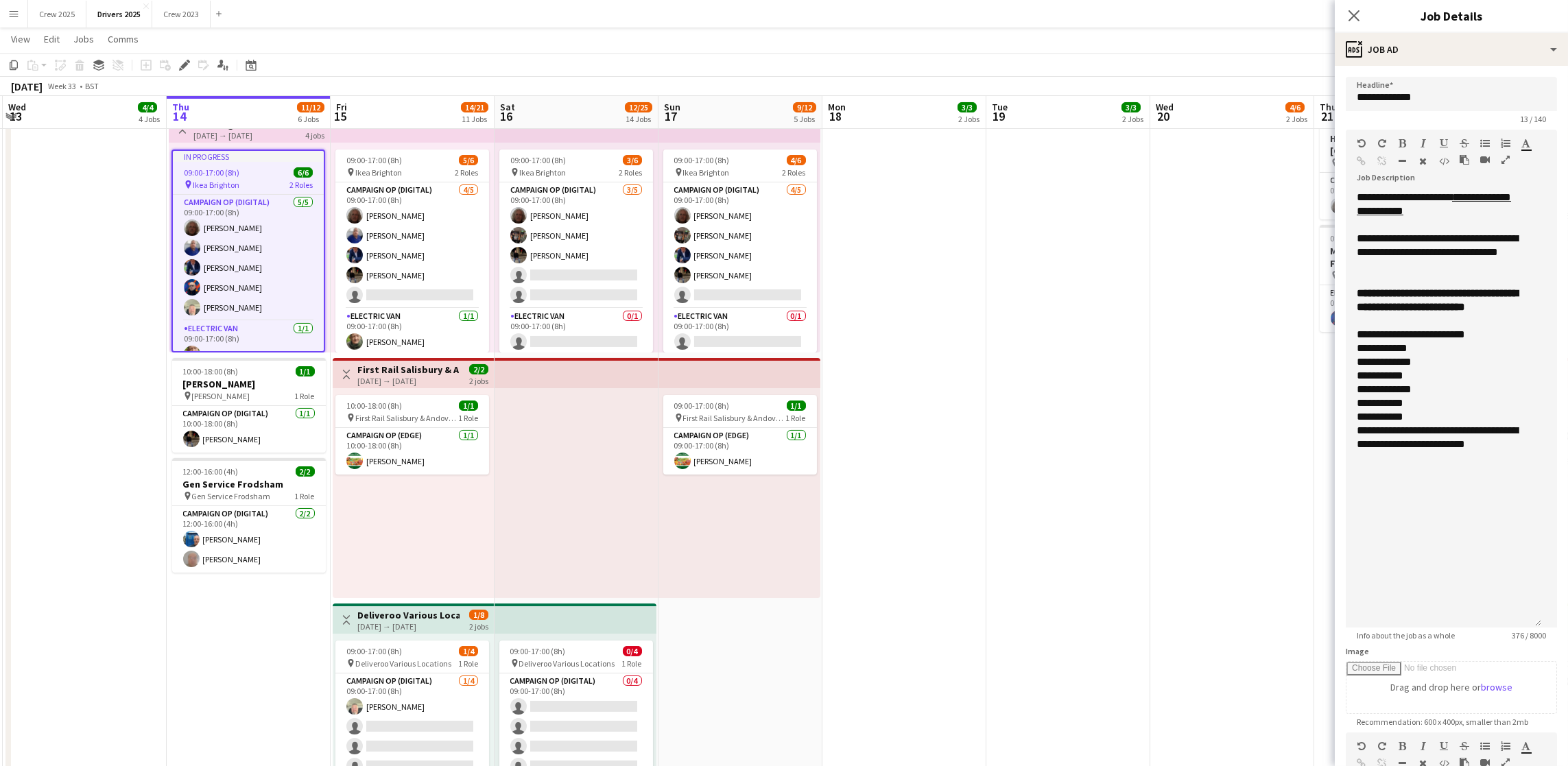
drag, startPoint x: 1531, startPoint y: 278, endPoint x: 1559, endPoint y: 633, distance: 356.1
click at [1559, 633] on mat-expansion-panel "**********" at bounding box center [1451, 416] width 233 height 700
click at [1481, 355] on div "**********" at bounding box center [1443, 348] width 174 height 14
click at [1454, 396] on div "**********" at bounding box center [1443, 389] width 174 height 14
drag, startPoint x: 1434, startPoint y: 405, endPoint x: 1399, endPoint y: 407, distance: 35.1
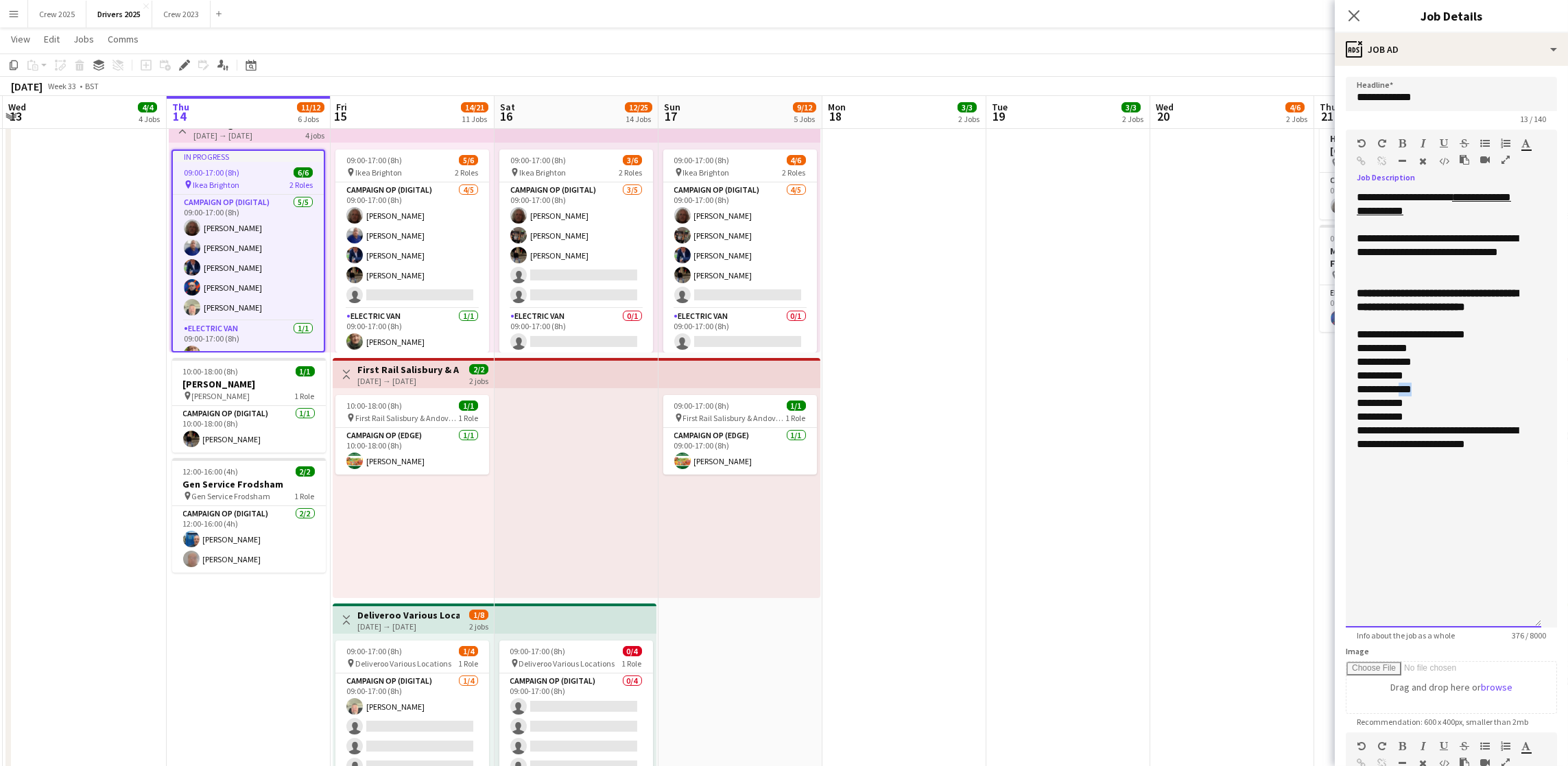
click at [1399, 396] on div "**********" at bounding box center [1443, 389] width 174 height 14
drag, startPoint x: 1434, startPoint y: 430, endPoint x: 1393, endPoint y: 430, distance: 41.0
click at [1393, 424] on div "**********" at bounding box center [1443, 417] width 174 height 14
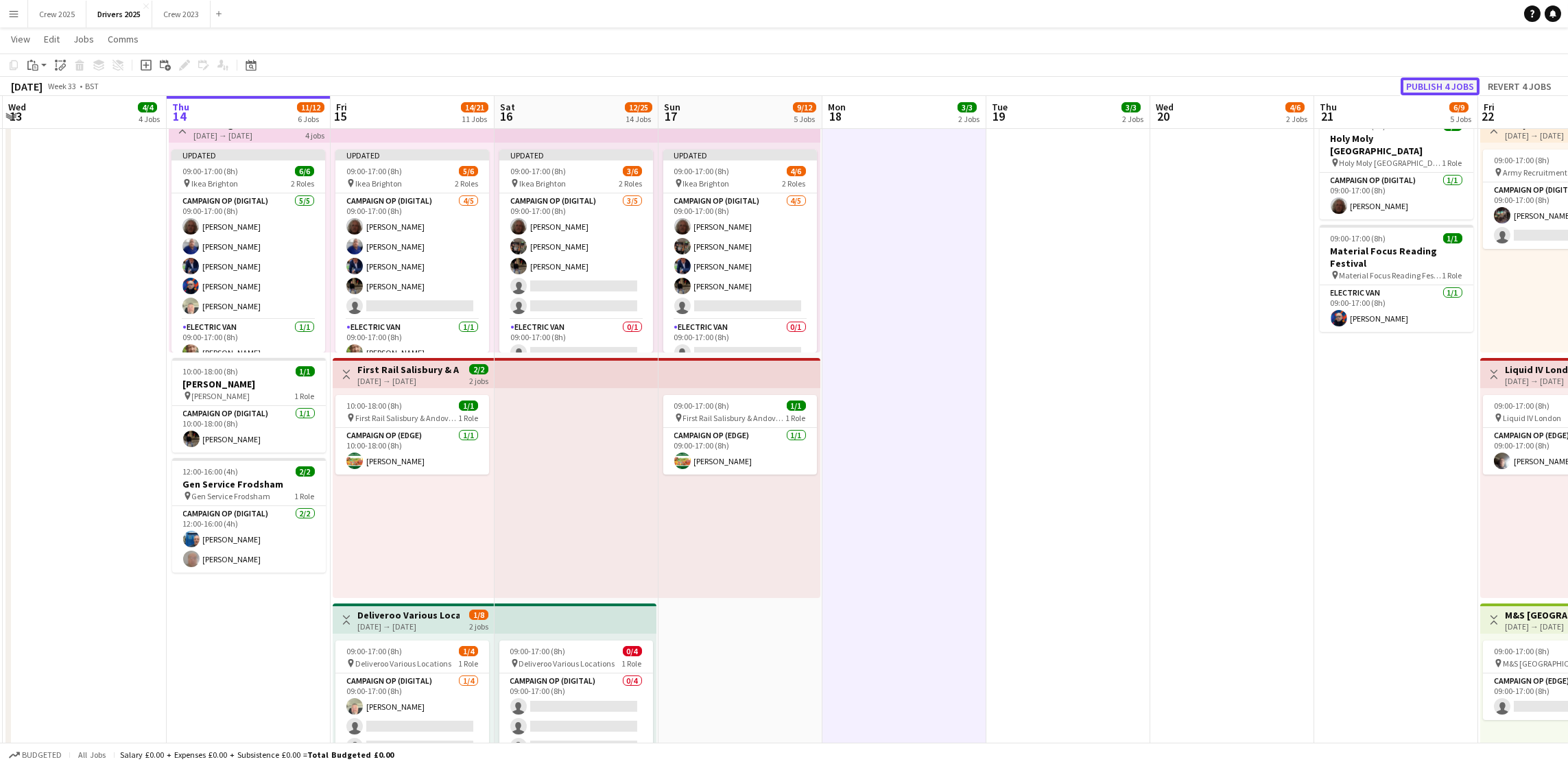
click at [1436, 82] on button "Publish 4 jobs" at bounding box center [1440, 86] width 79 height 18
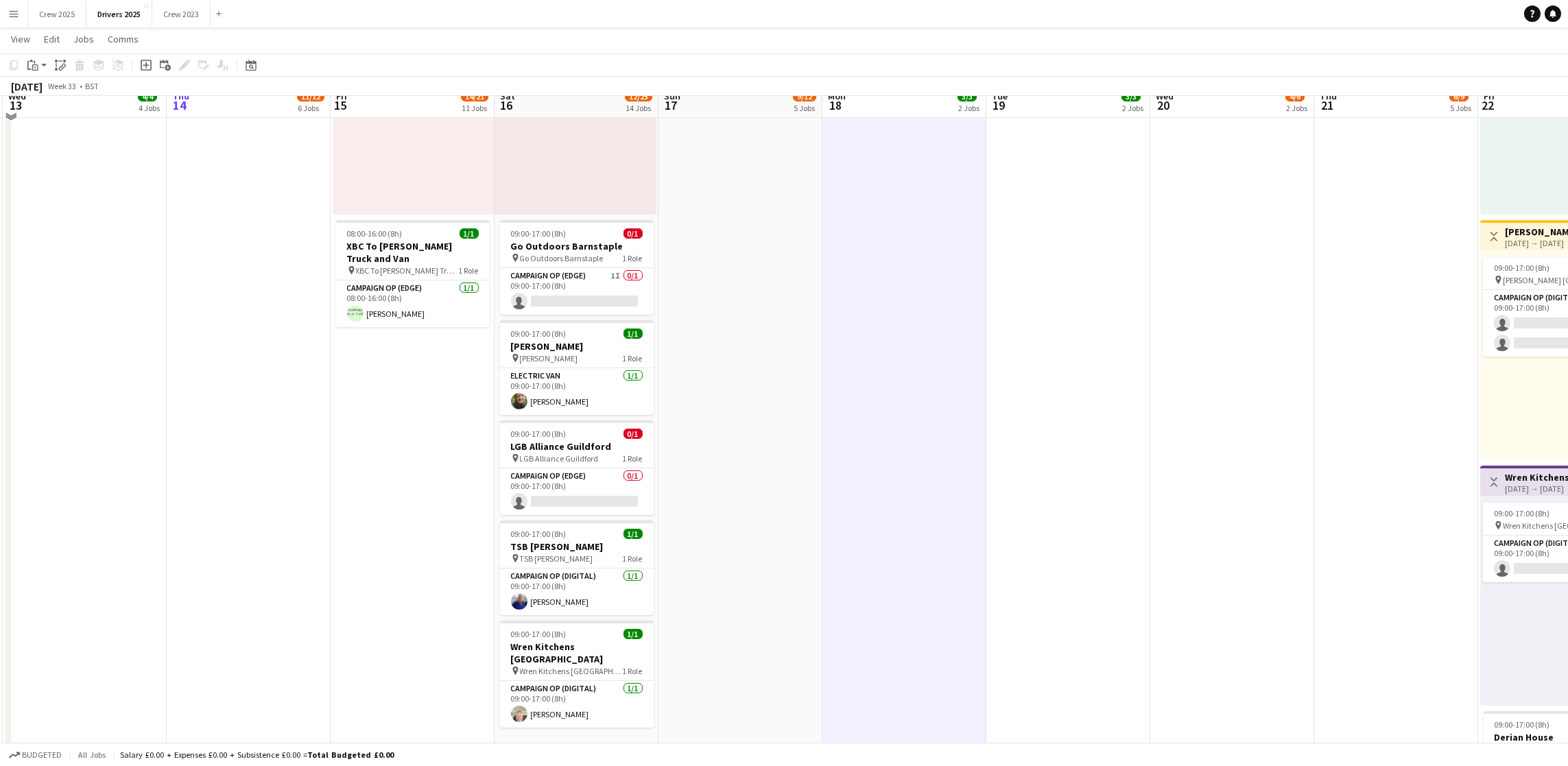
scroll to position [2365, 0]
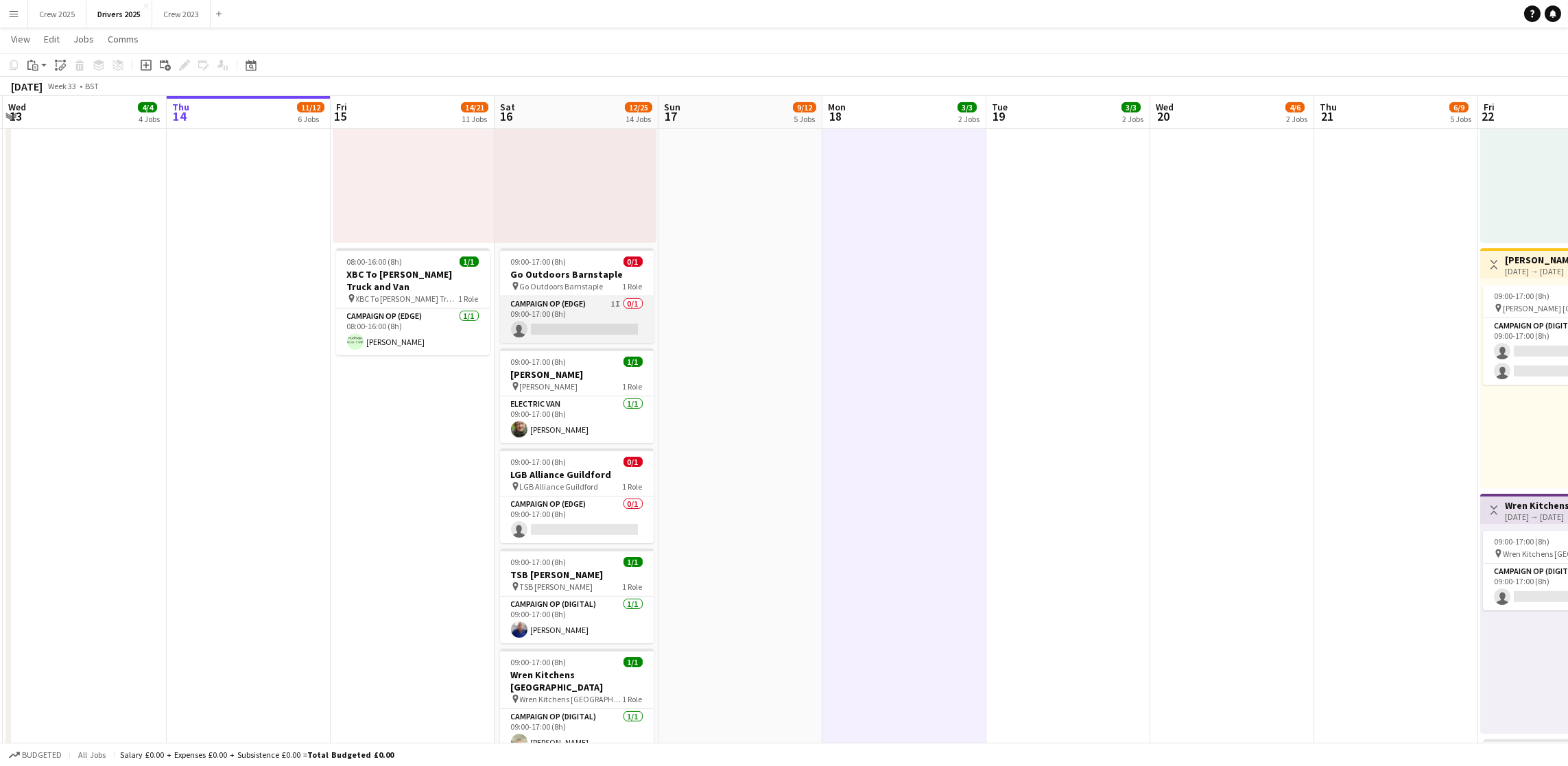
click at [553, 334] on app-card-role "Campaign Op (Edge) 1I 0/1 09:00-17:00 (8h) single-neutral-actions" at bounding box center [577, 319] width 154 height 47
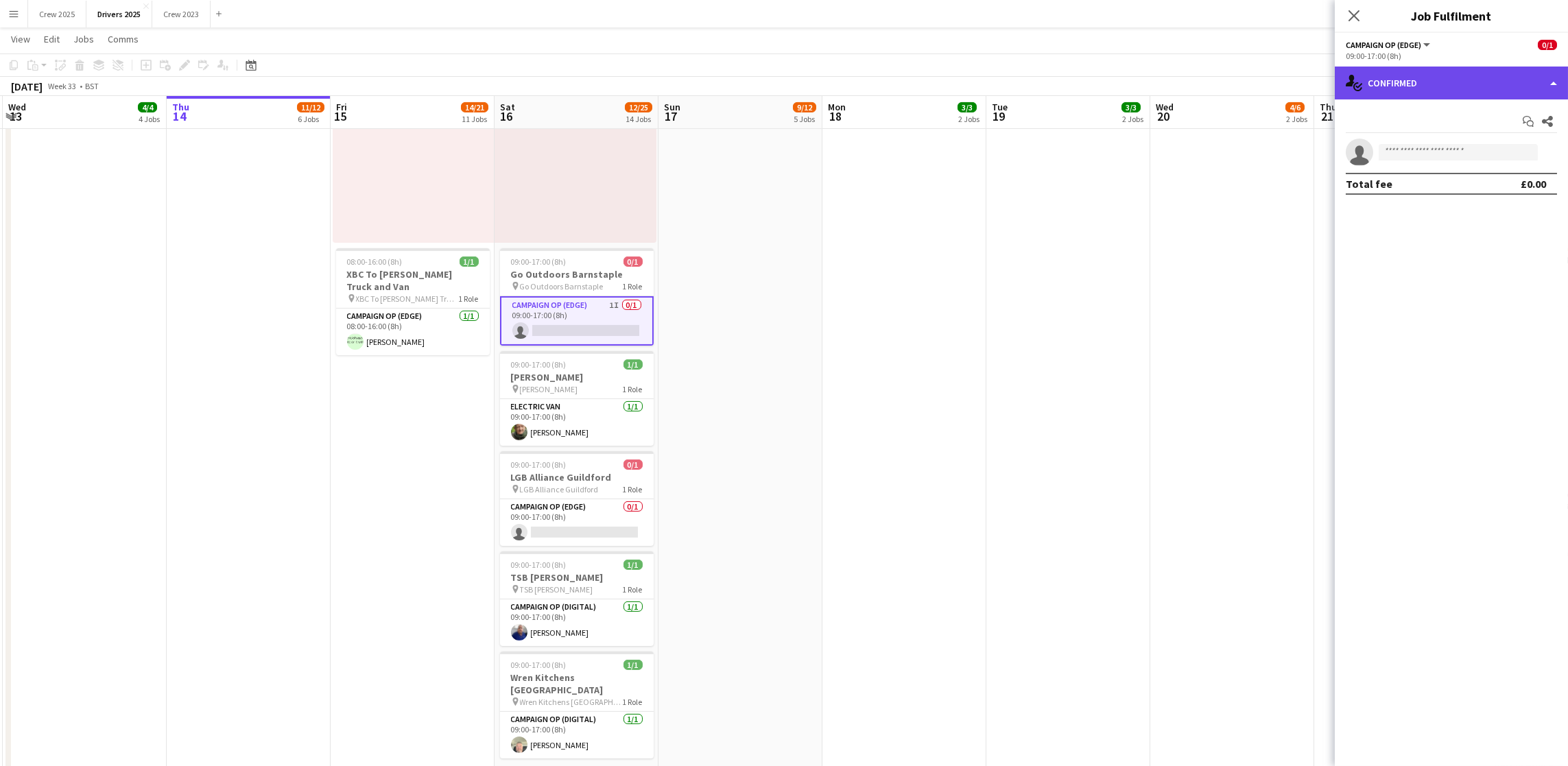
click at [1442, 77] on div "single-neutral-actions-check-2 Confirmed" at bounding box center [1451, 82] width 233 height 33
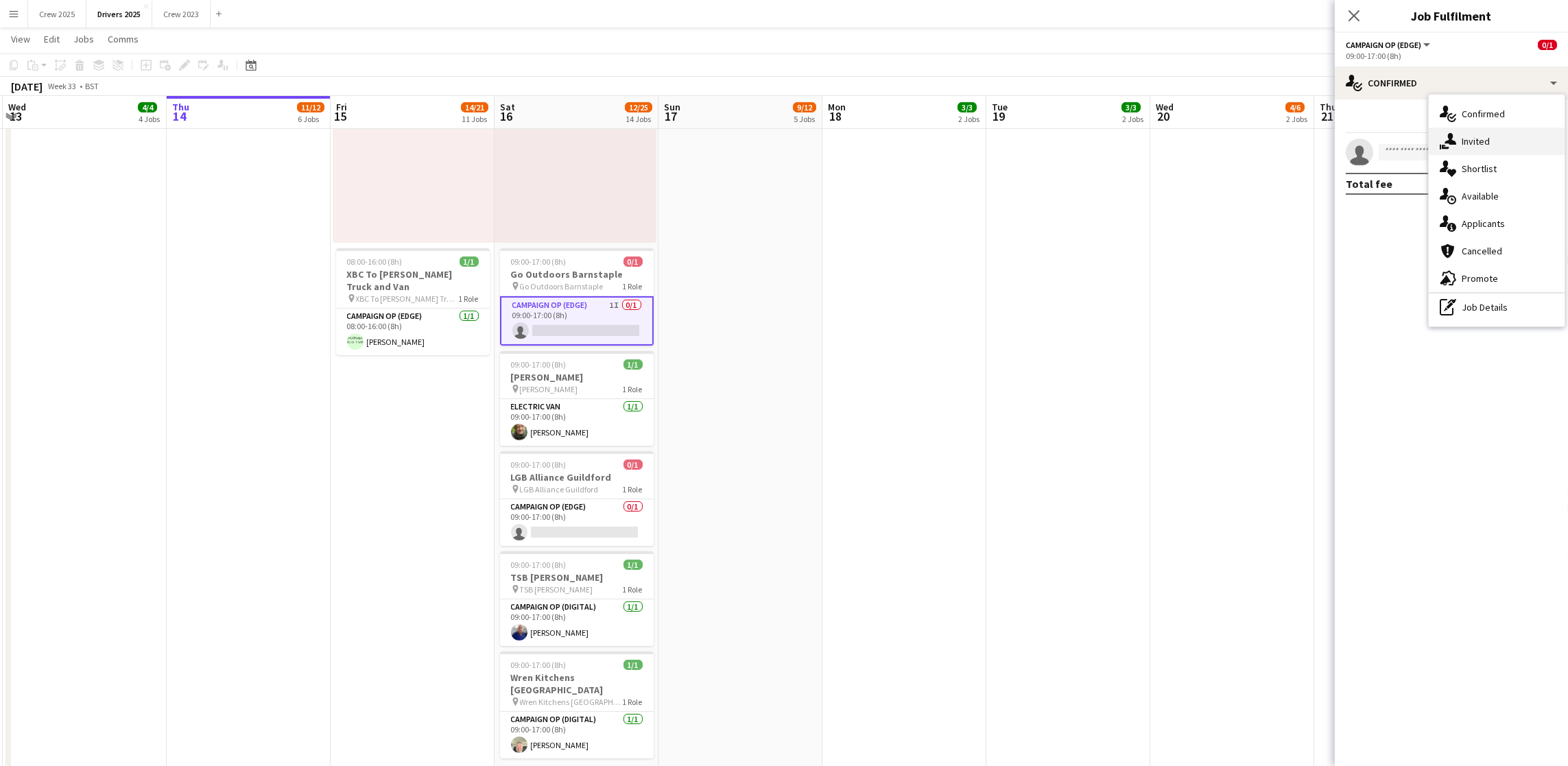
click at [1484, 136] on div "single-neutral-actions-share-1 Invited" at bounding box center [1496, 142] width 135 height 28
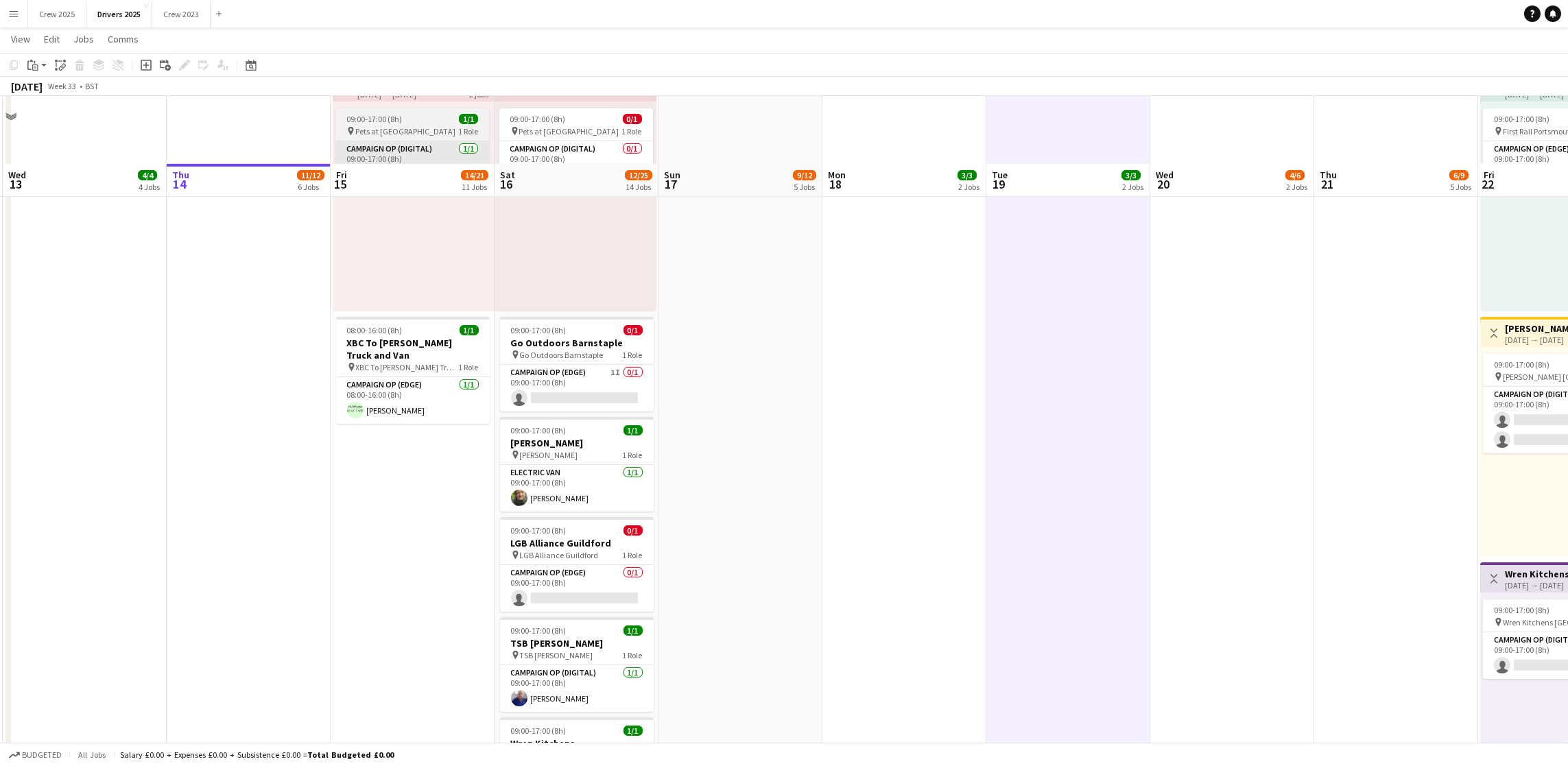
scroll to position [2263, 0]
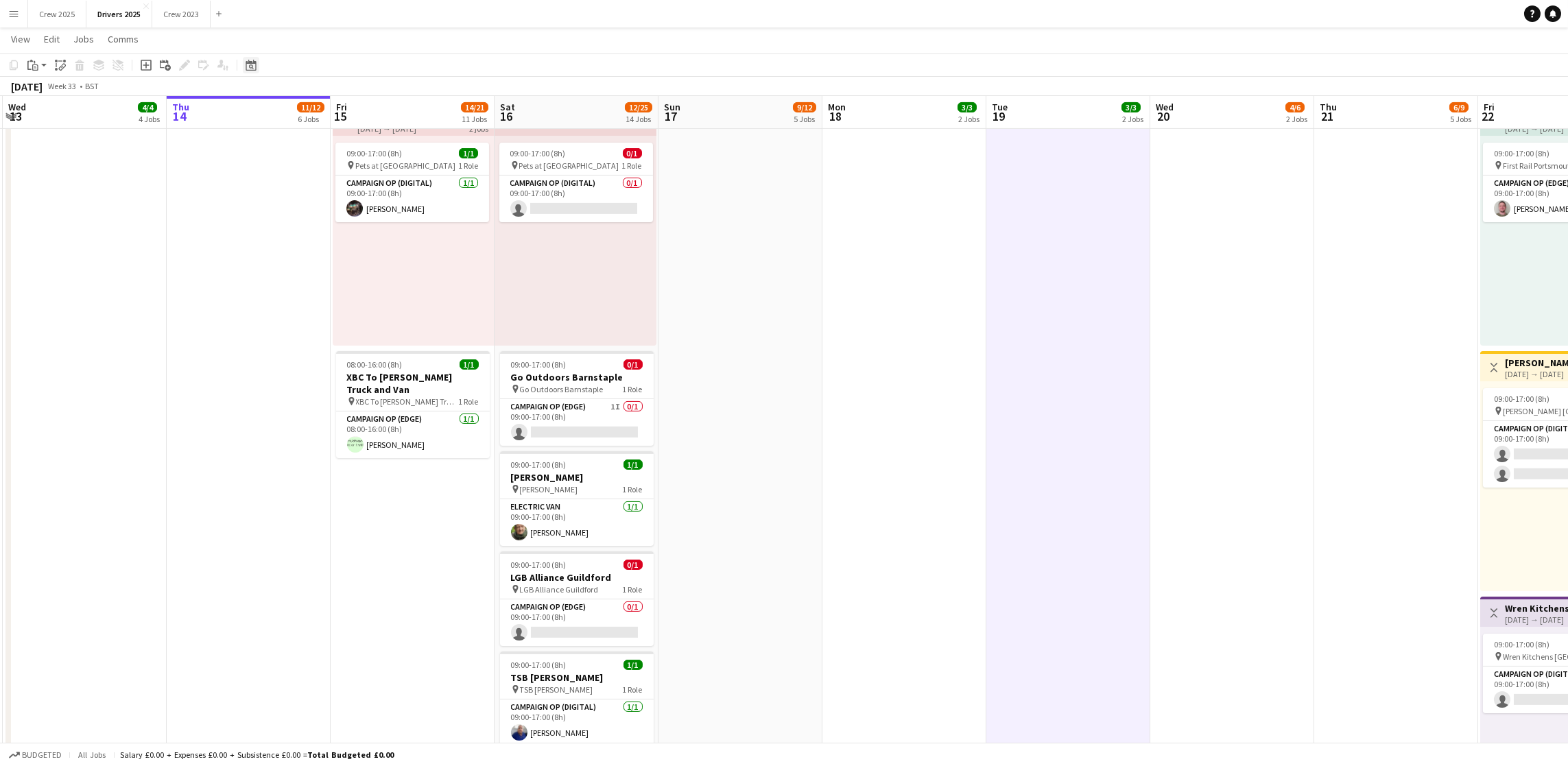
click at [246, 60] on icon "Date picker" at bounding box center [251, 65] width 11 height 11
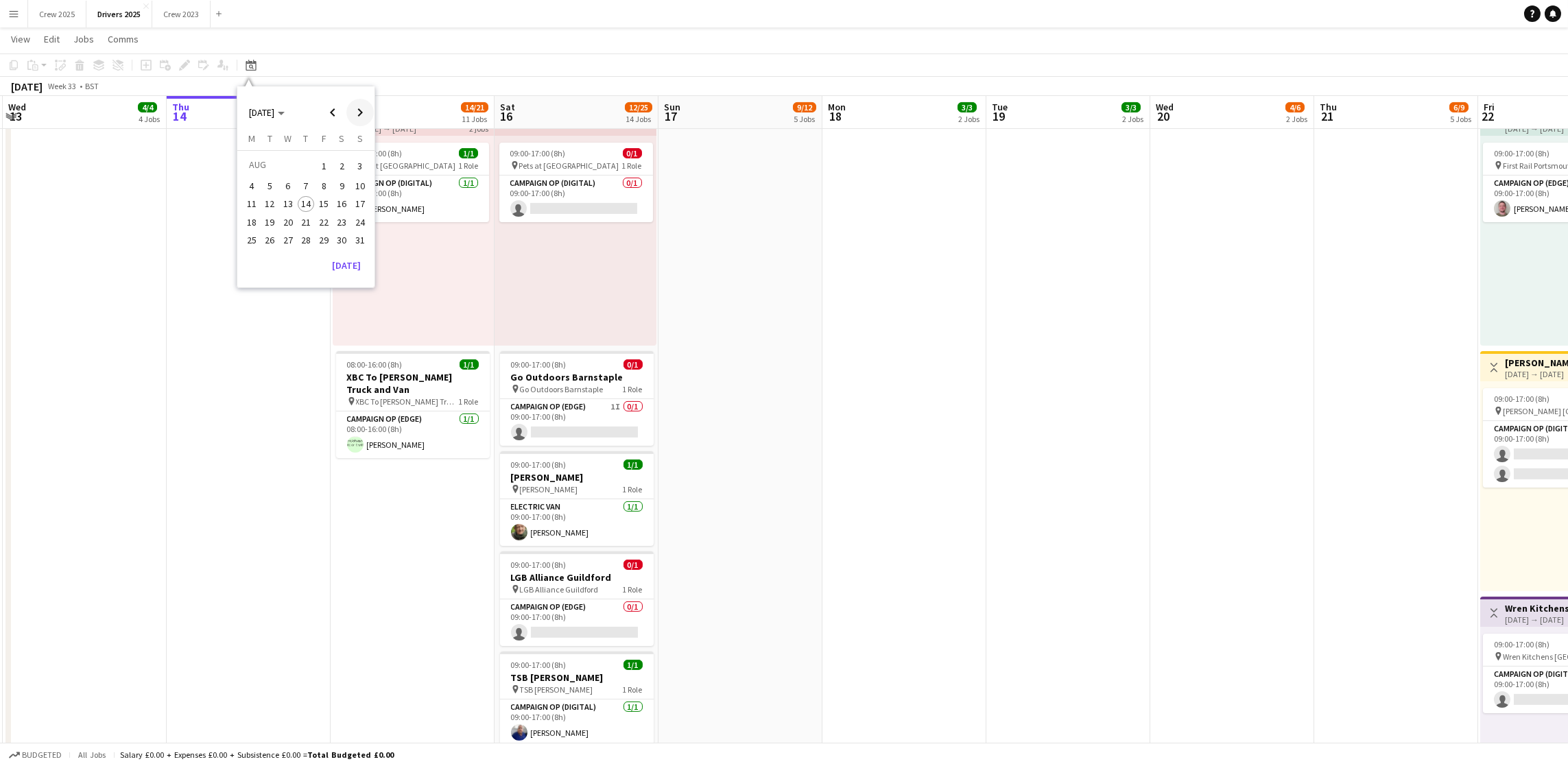
click at [362, 111] on span "Next month" at bounding box center [360, 112] width 28 height 28
click at [283, 238] on span "24" at bounding box center [288, 236] width 16 height 16
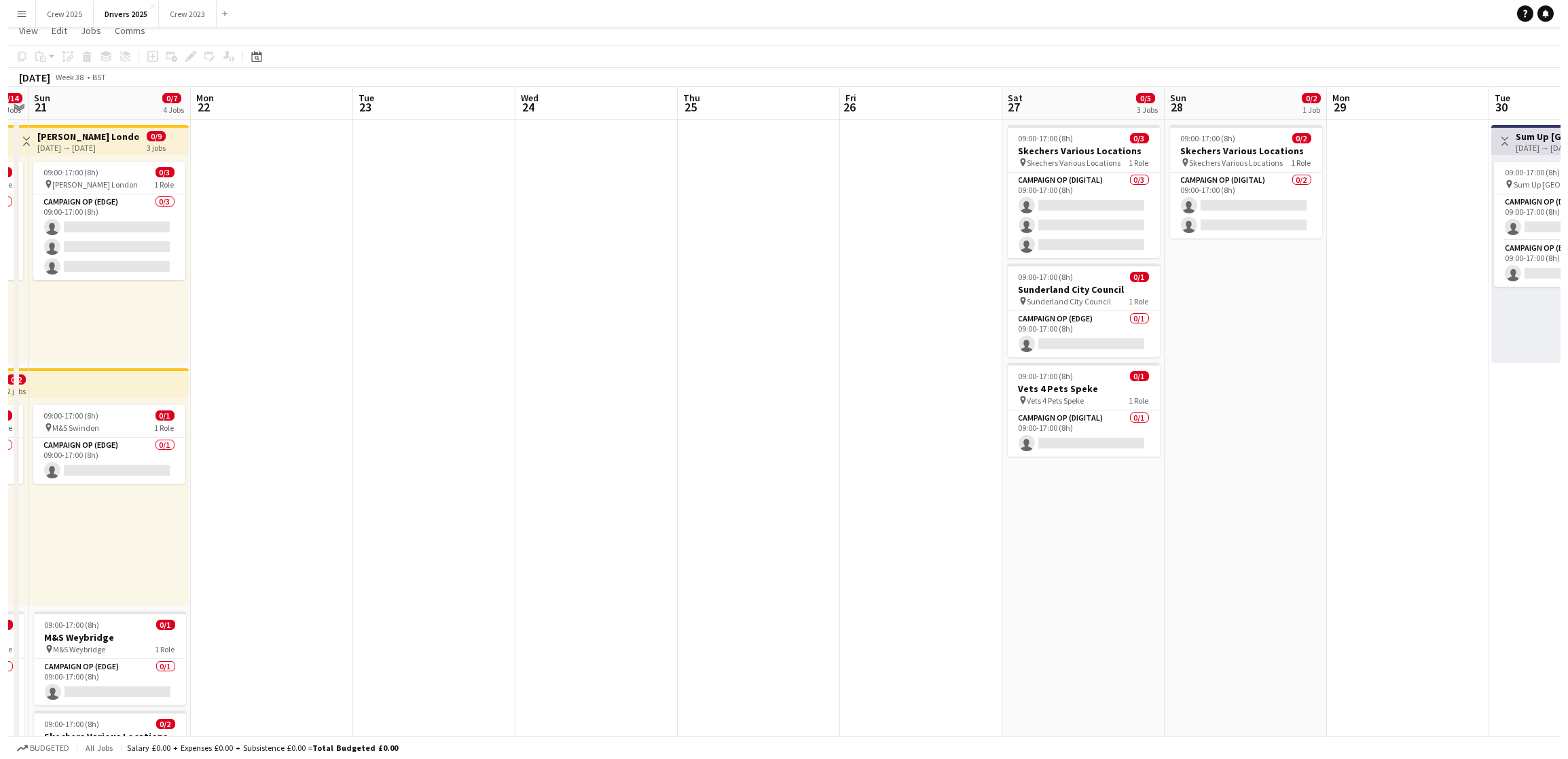
scroll to position [0, 0]
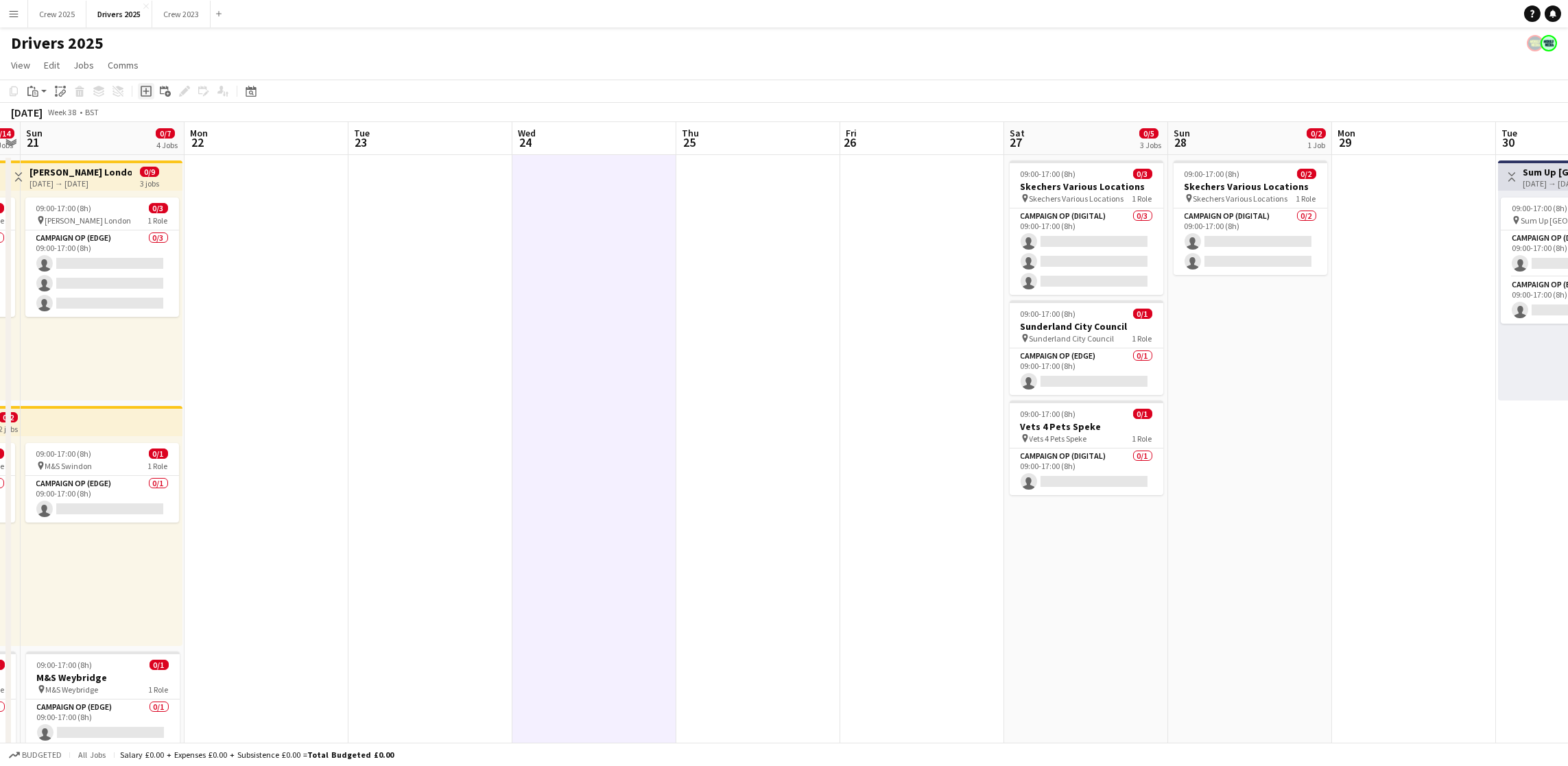
click at [142, 92] on icon "Add job" at bounding box center [146, 91] width 11 height 11
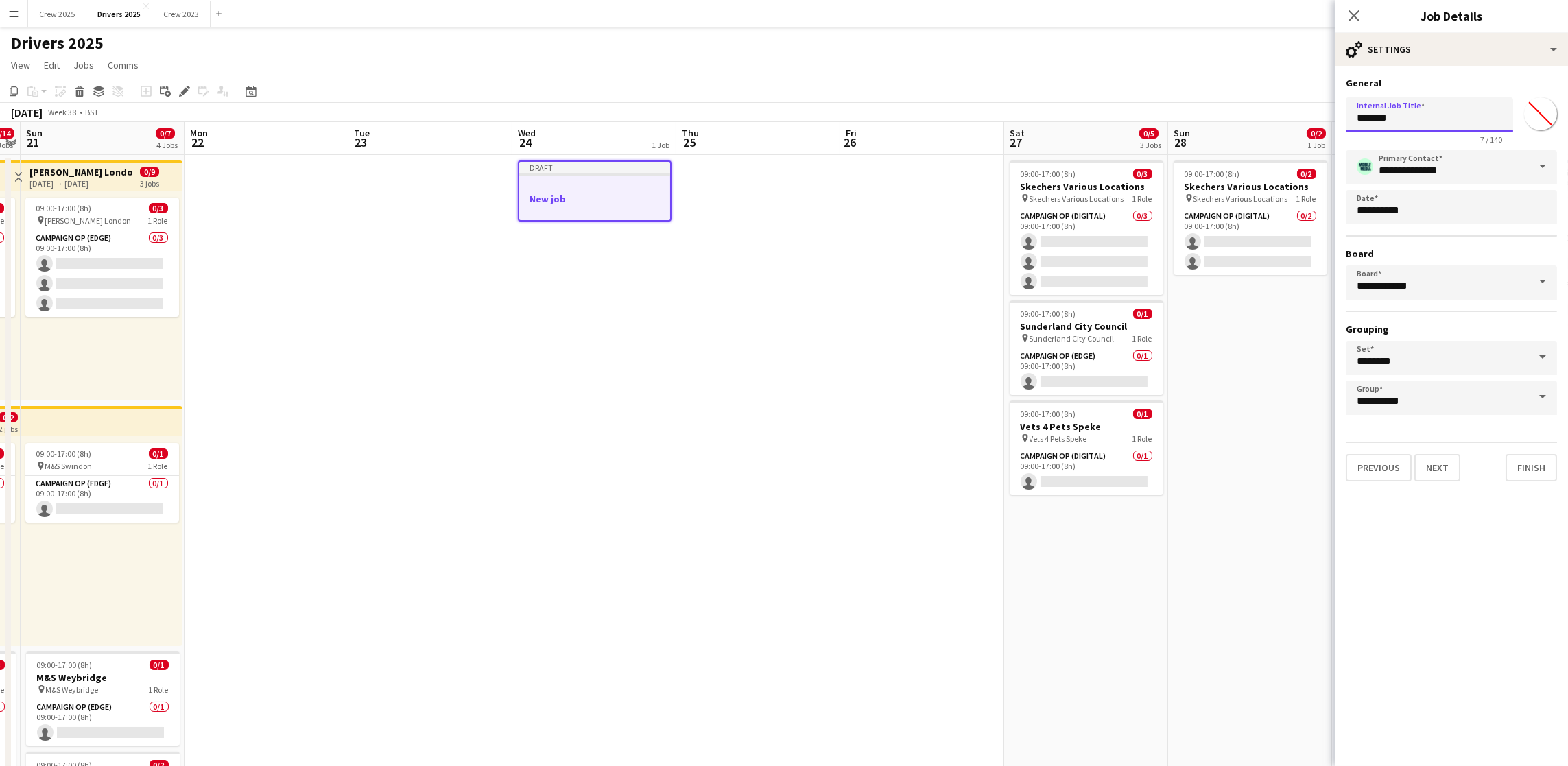
drag, startPoint x: 1410, startPoint y: 118, endPoint x: 1258, endPoint y: 110, distance: 152.2
drag, startPoint x: 1503, startPoint y: 114, endPoint x: 1251, endPoint y: 102, distance: 252.3
type input "**********"
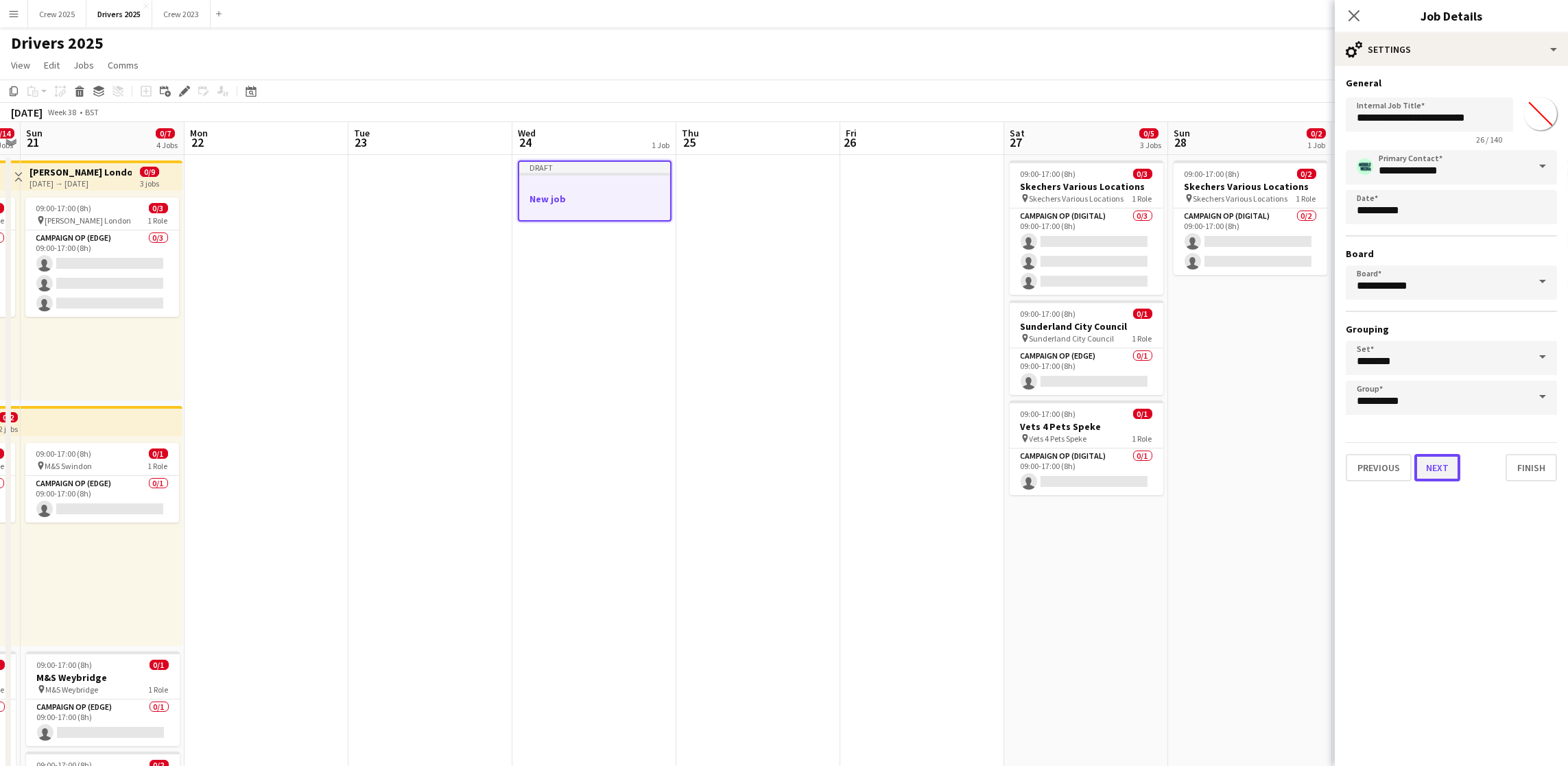
click at [1421, 471] on button "Next" at bounding box center [1437, 468] width 46 height 28
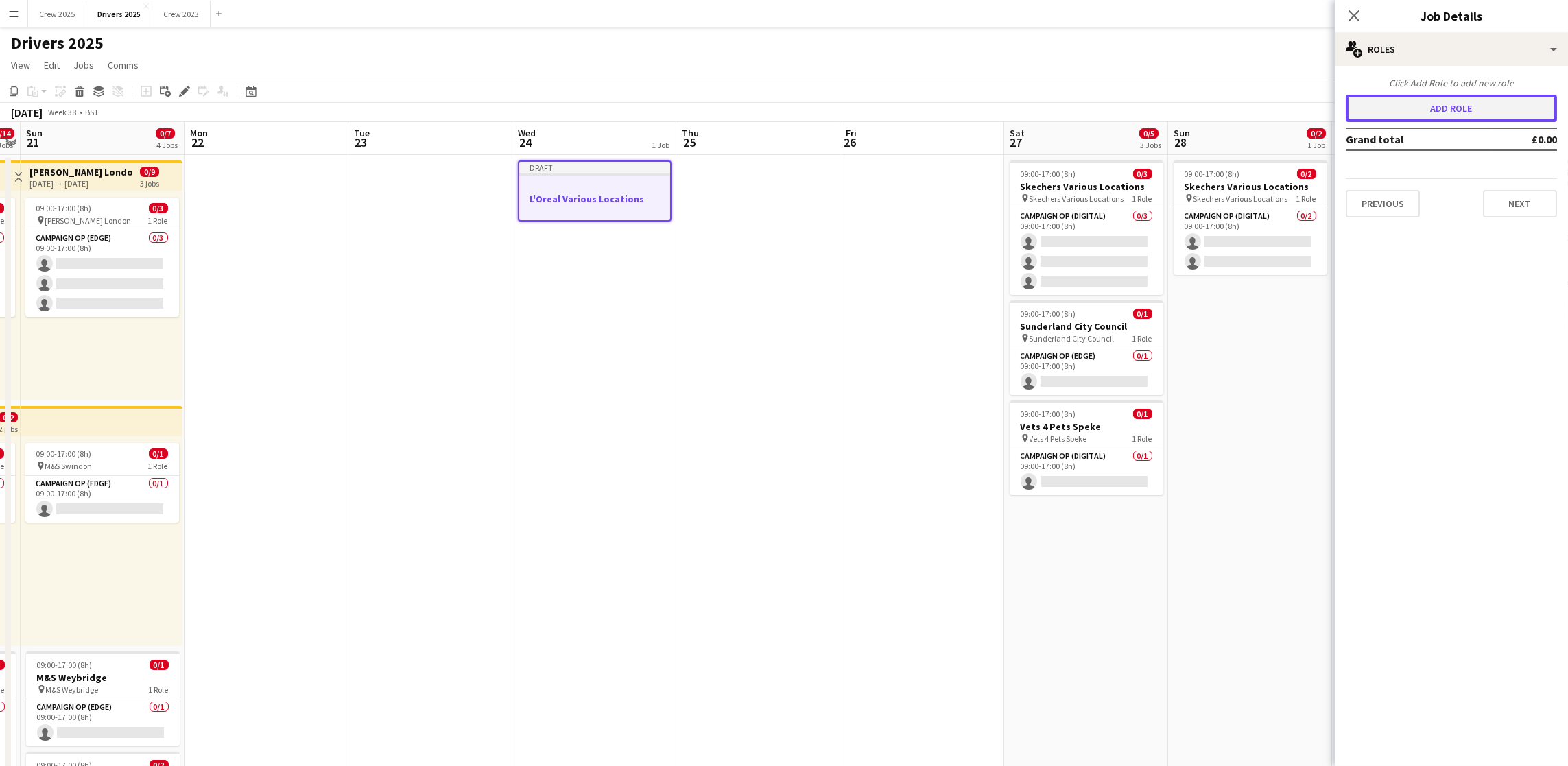
click at [1399, 115] on button "Add role" at bounding box center [1451, 108] width 212 height 28
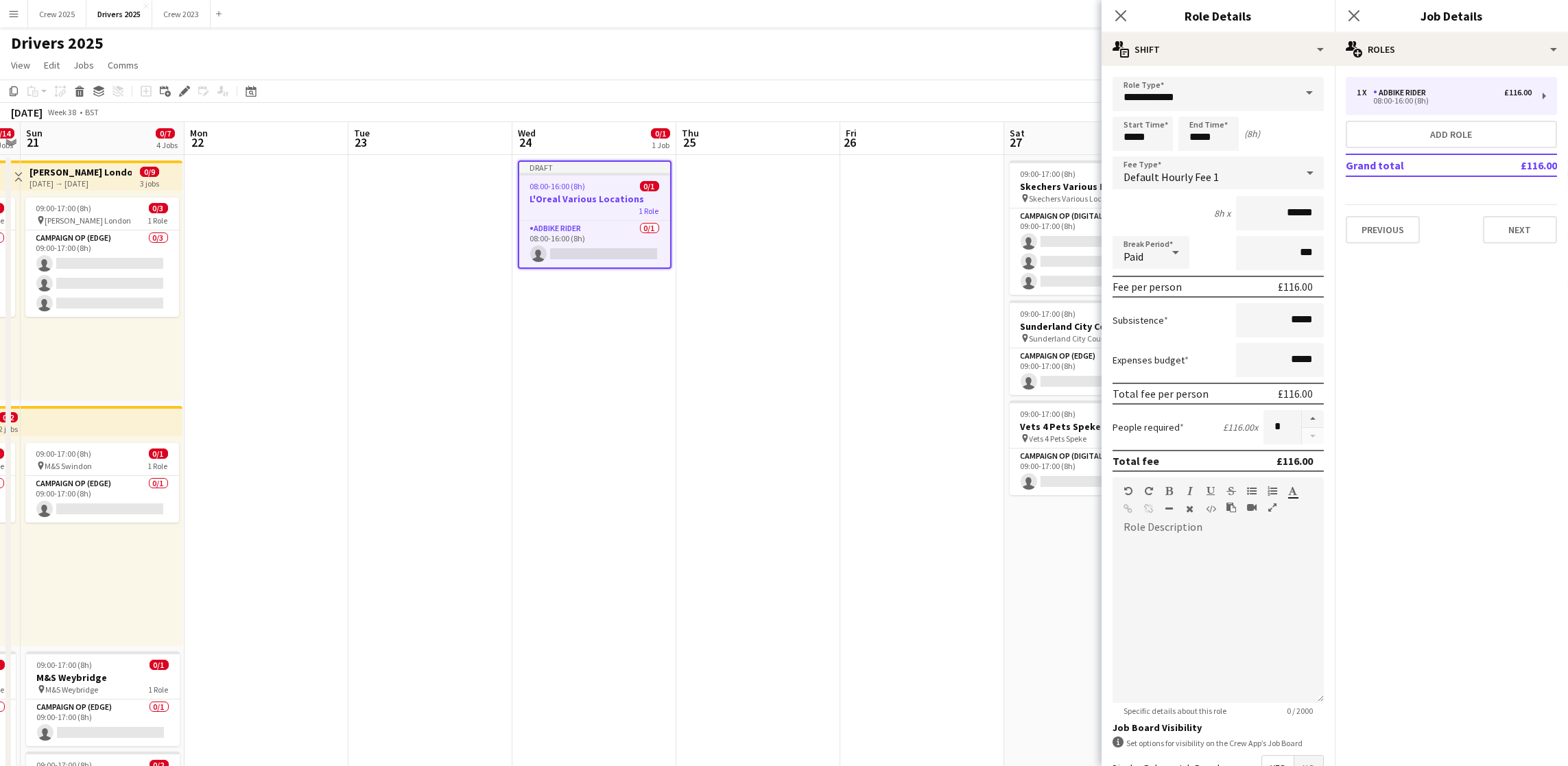
click at [1295, 98] on span at bounding box center [1309, 93] width 28 height 33
click at [1213, 253] on mat-option "Campaign Op (Digital)" at bounding box center [1210, 264] width 195 height 33
type input "**********"
type input "*****"
drag, startPoint x: 1155, startPoint y: 142, endPoint x: 1041, endPoint y: 133, distance: 114.4
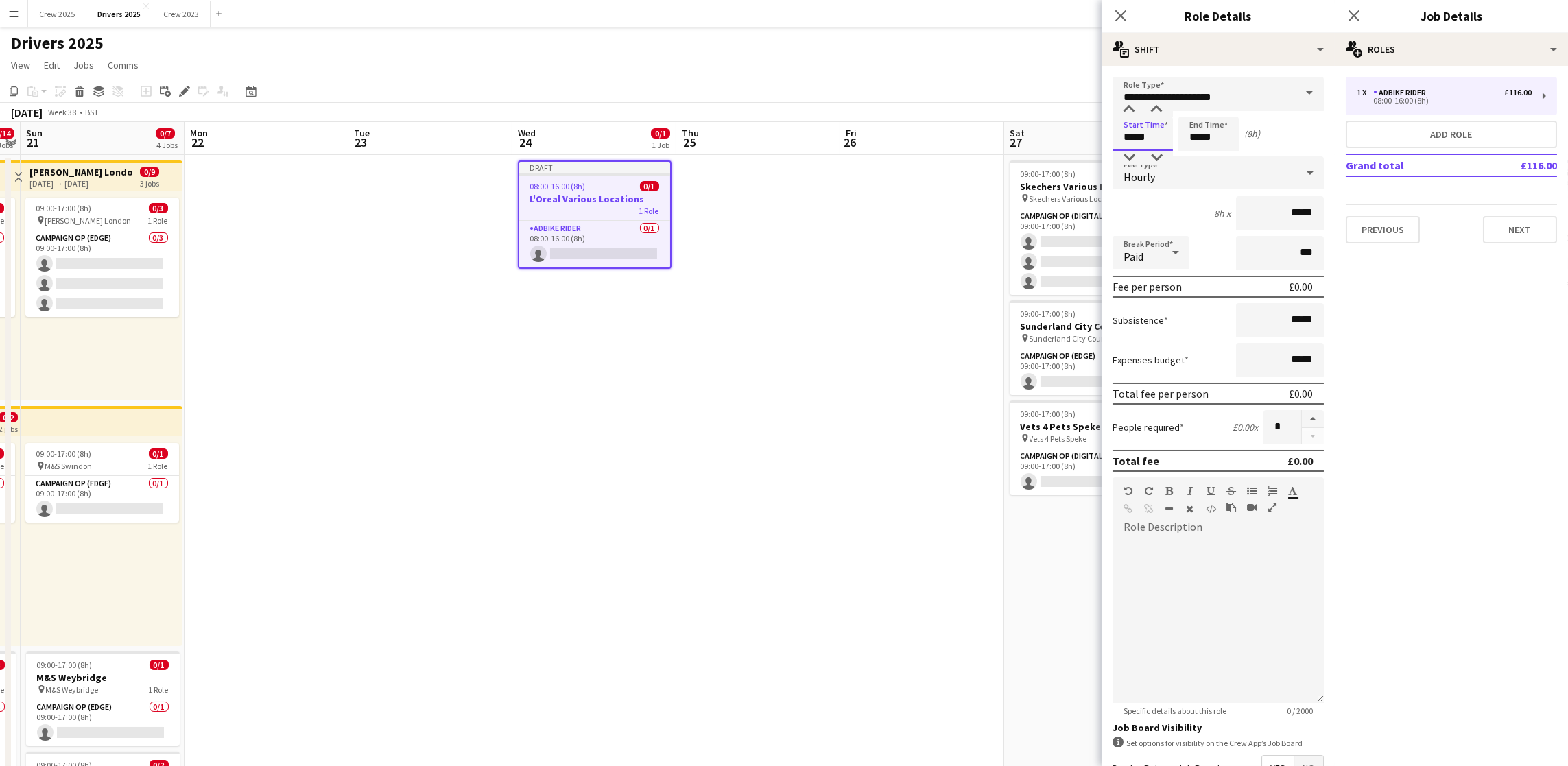
type input "*****"
click at [1199, 173] on div "Hourly" at bounding box center [1204, 172] width 184 height 33
click at [1170, 282] on span "No fee" at bounding box center [1210, 279] width 174 height 13
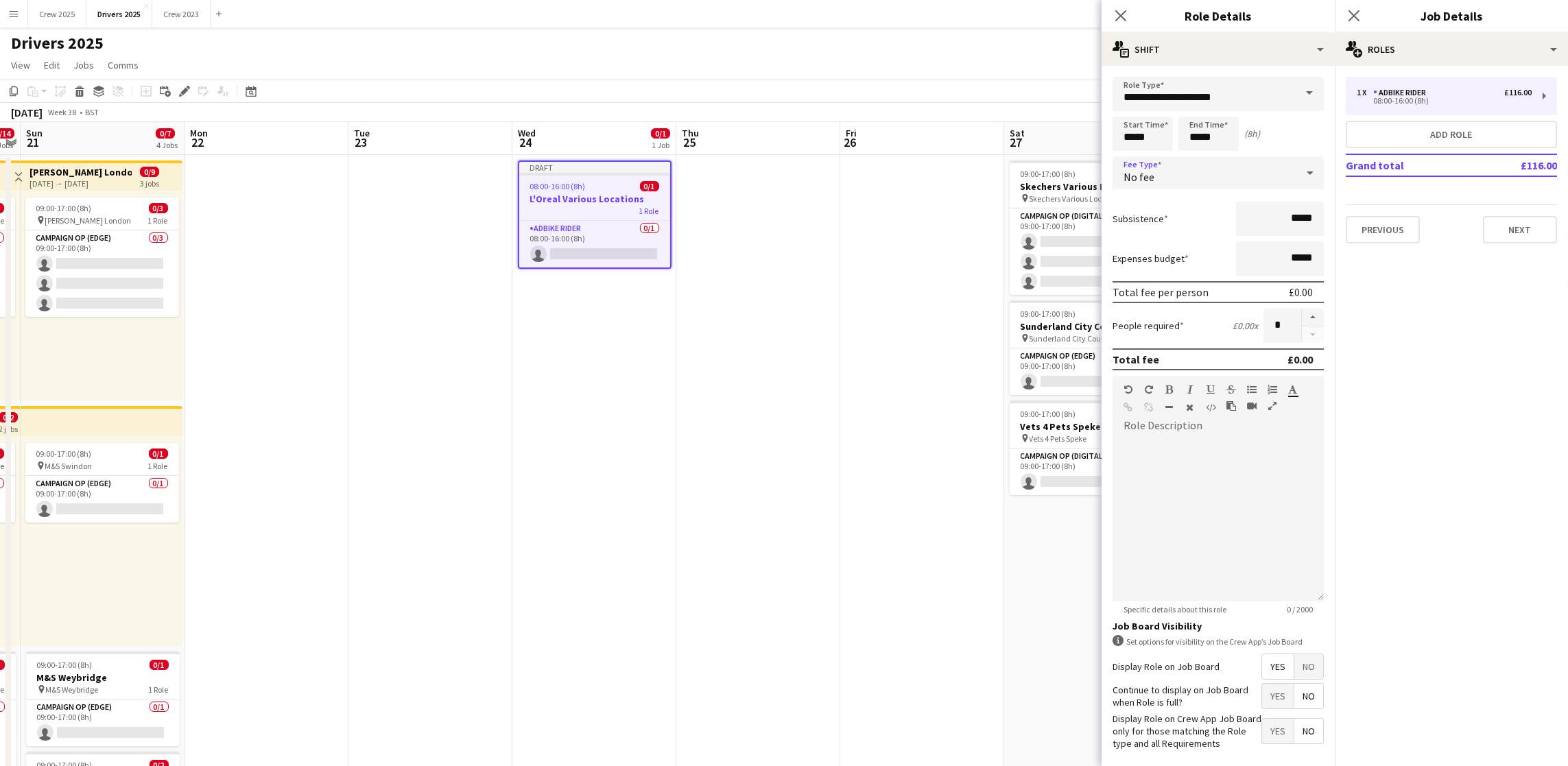
click at [1294, 678] on span "No" at bounding box center [1308, 666] width 28 height 25
click at [1319, 315] on button "button" at bounding box center [1313, 317] width 22 height 18
type input "*"
click at [1521, 227] on button "Next" at bounding box center [1520, 230] width 74 height 28
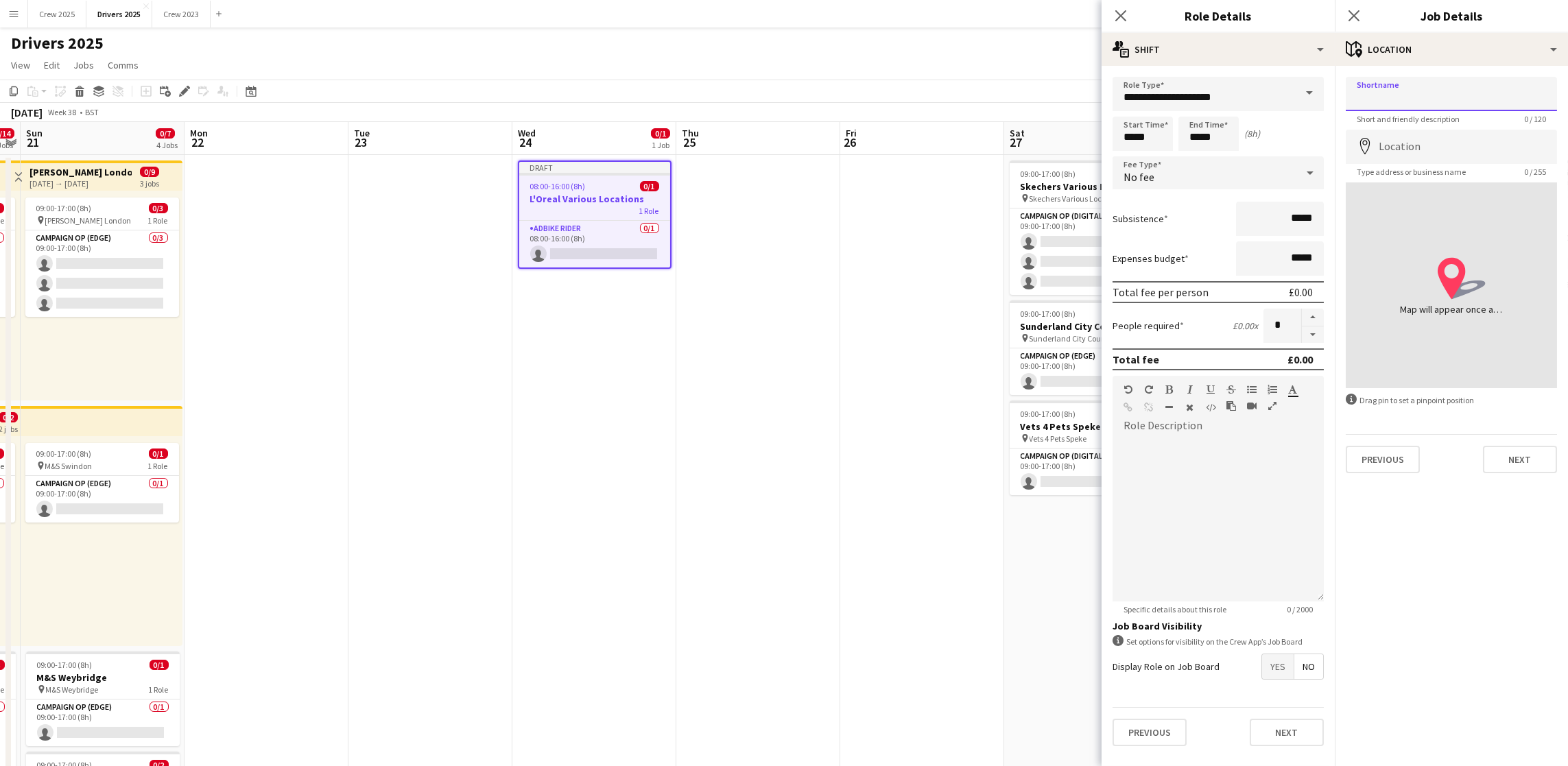
click at [1420, 110] on input "Shortname" at bounding box center [1451, 94] width 212 height 35
paste input "**********"
type input "**********"
click at [1515, 451] on button "Next" at bounding box center [1520, 459] width 74 height 28
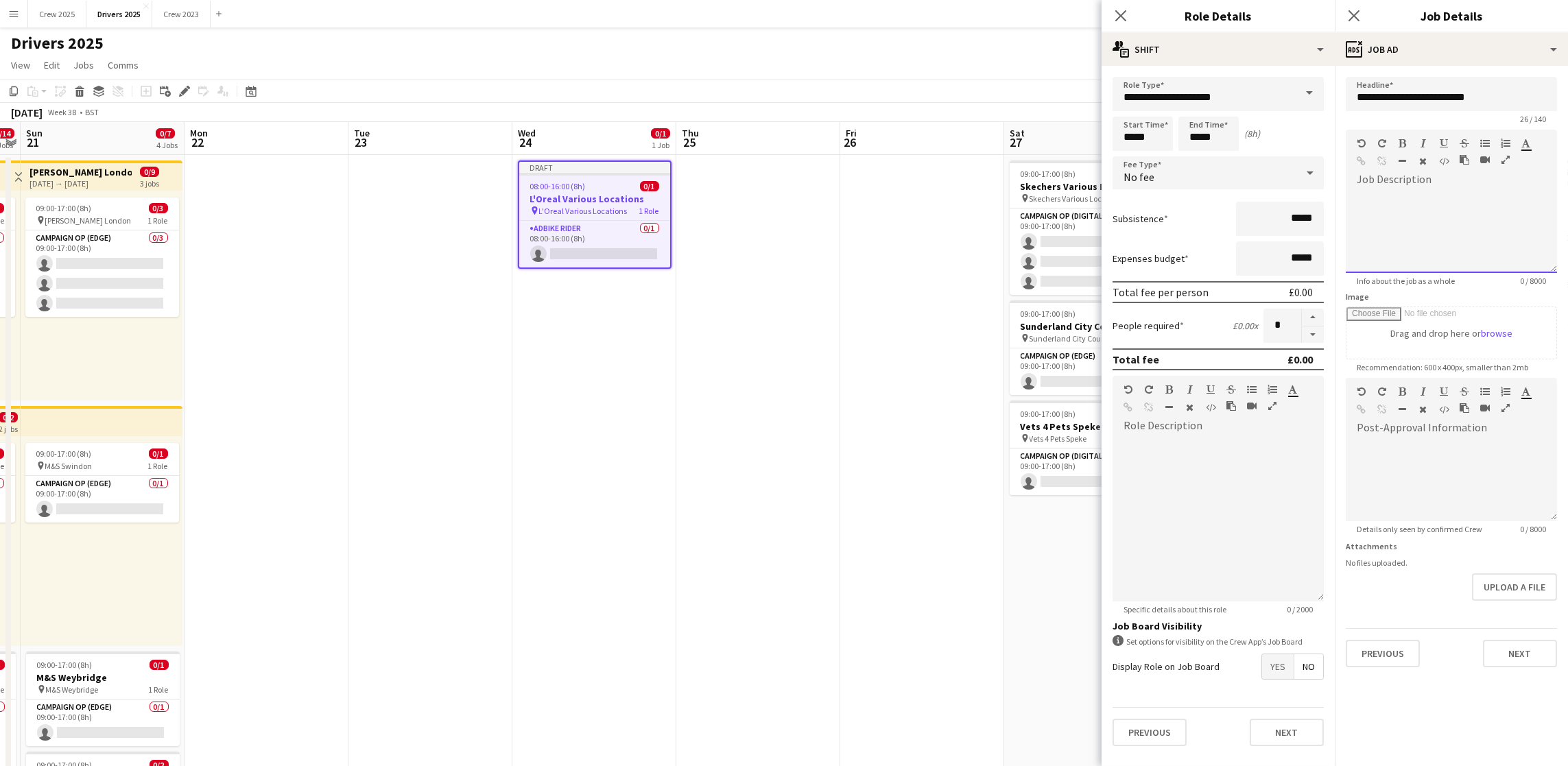
drag, startPoint x: 1410, startPoint y: 188, endPoint x: 1414, endPoint y: 201, distance: 13.6
click at [1460, 174] on ae-toolbar-set at bounding box center [1490, 167] width 62 height 13
click at [1501, 658] on button "Next" at bounding box center [1520, 654] width 74 height 28
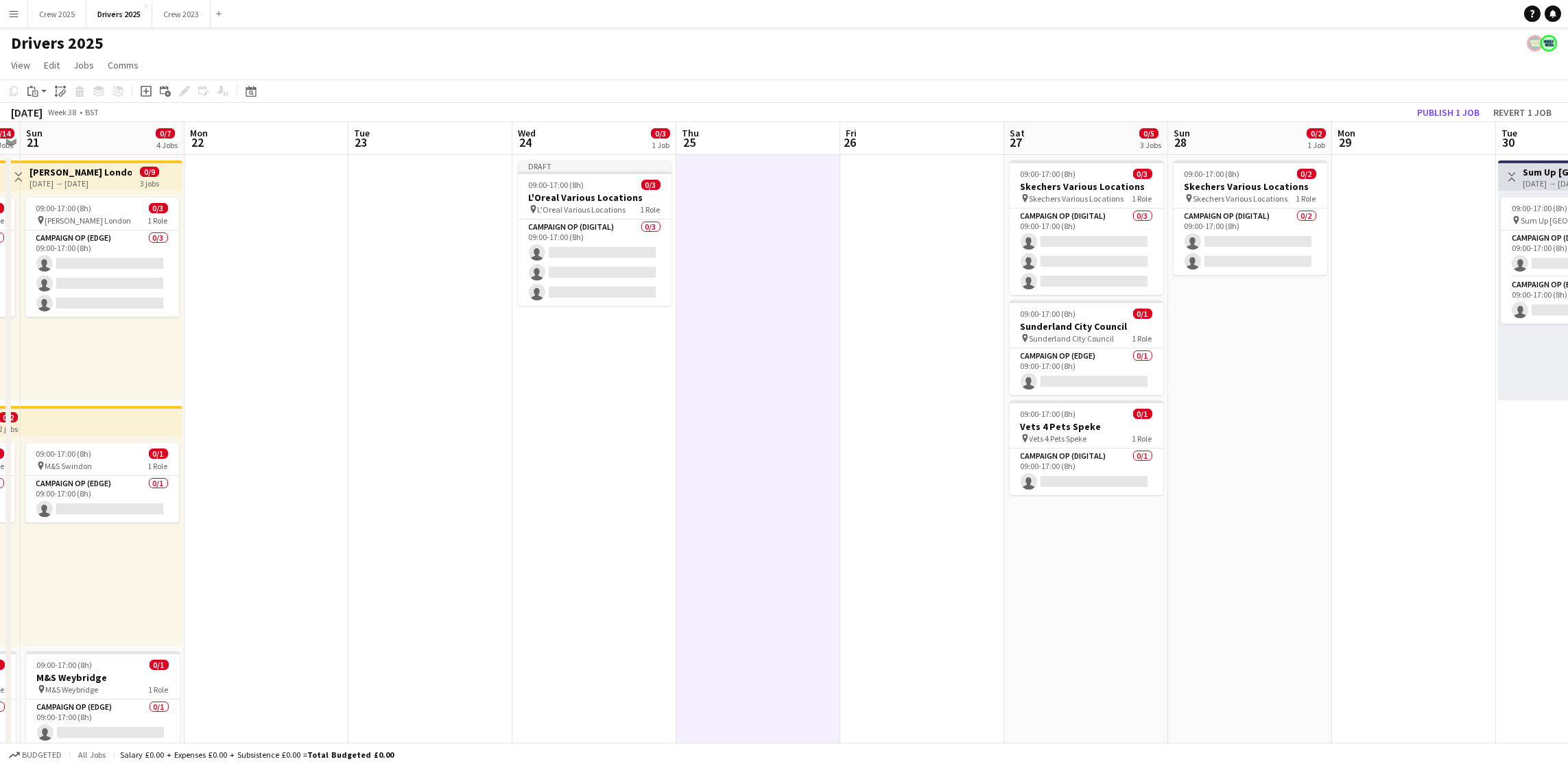
click at [1440, 98] on app-toolbar "Copy Paste Paste Ctrl+V Paste with crew Ctrl+Shift+V Paste linked Job [GEOGRAPH…" at bounding box center [784, 91] width 1568 height 23
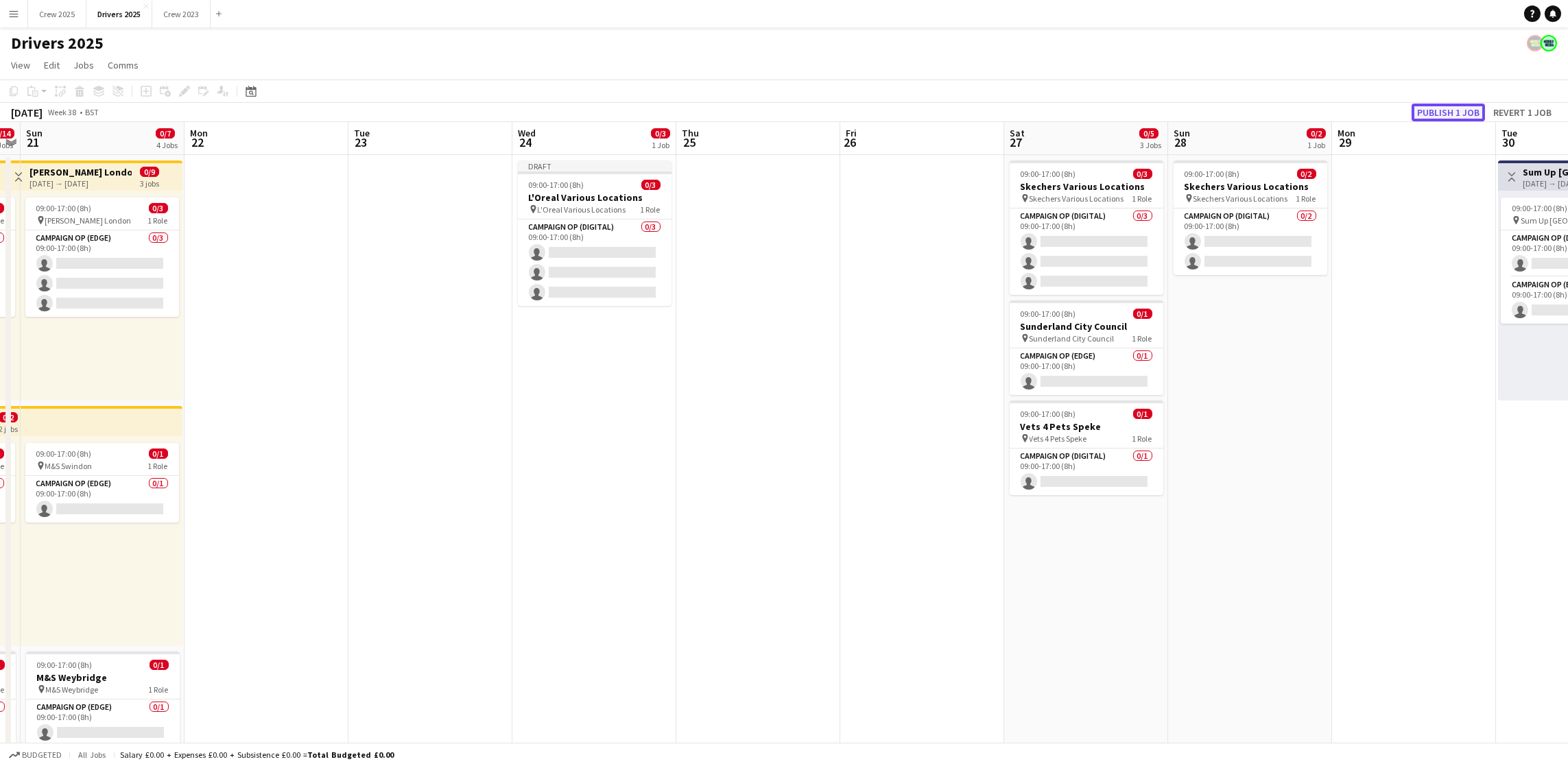
click at [1440, 105] on button "Publish 1 job" at bounding box center [1447, 112] width 73 height 18
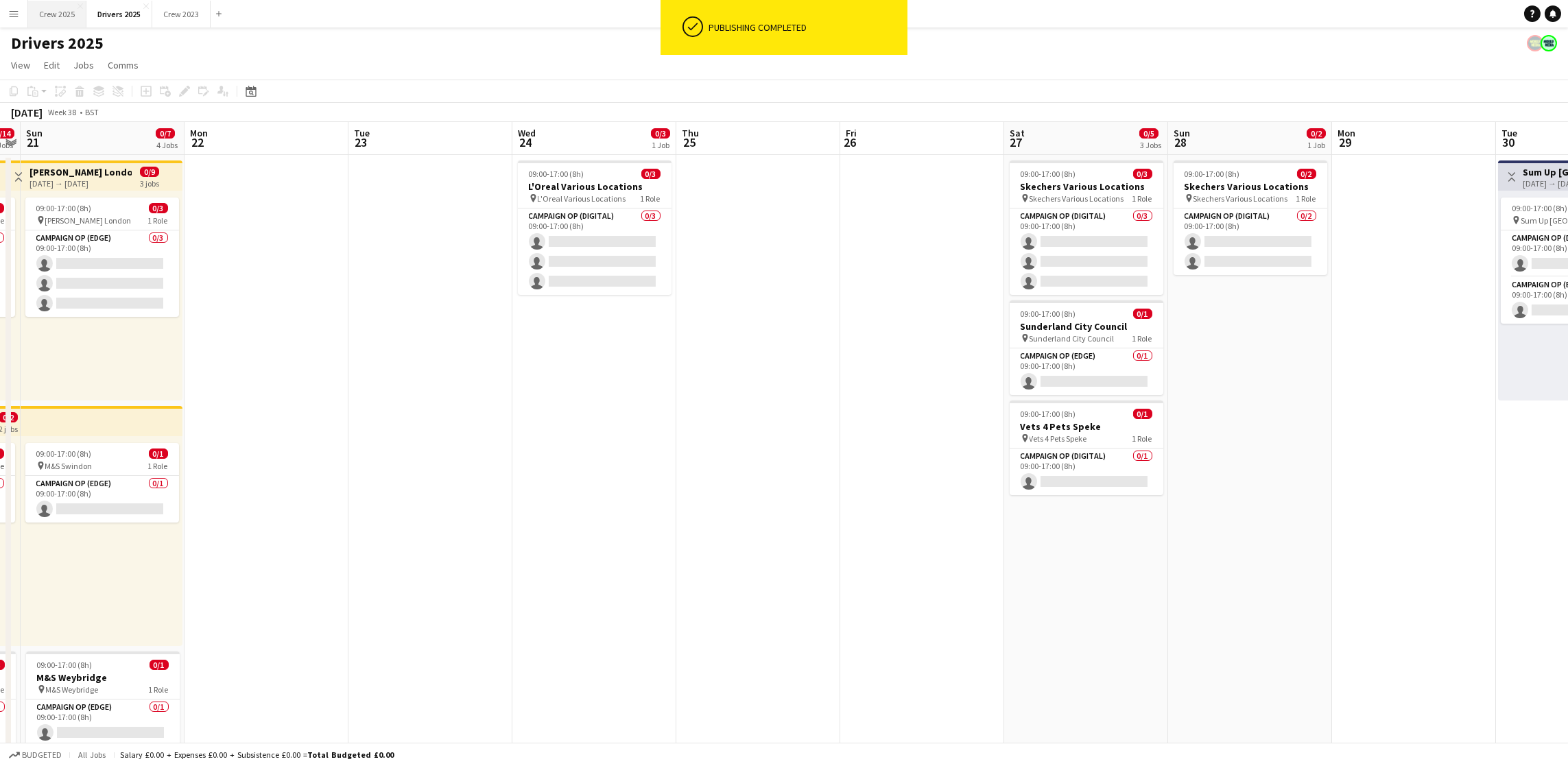
click at [59, 20] on button "Crew 2025 Close" at bounding box center [58, 14] width 58 height 27
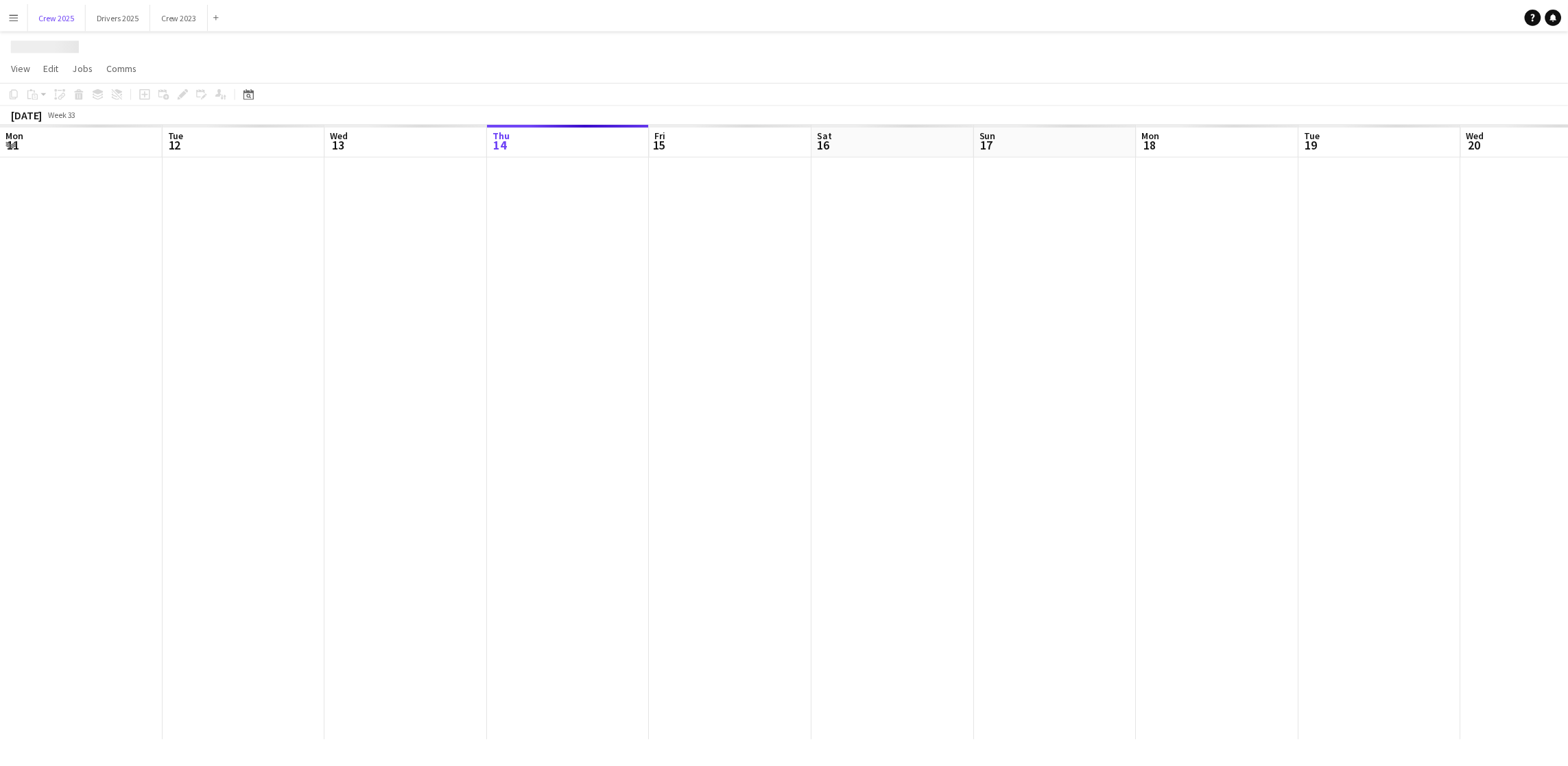
scroll to position [0, 327]
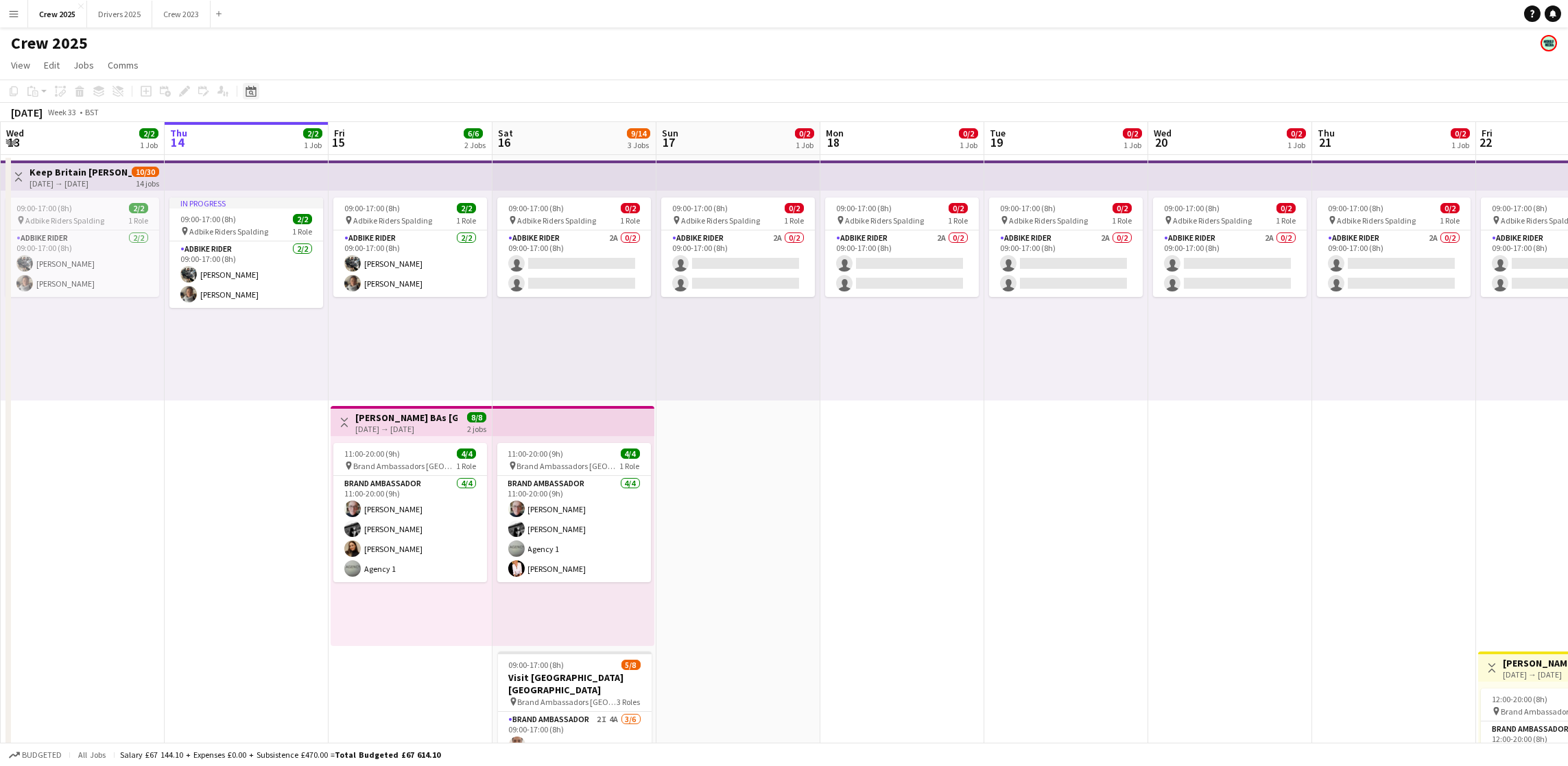
click at [254, 85] on icon "Date picker" at bounding box center [251, 91] width 11 height 11
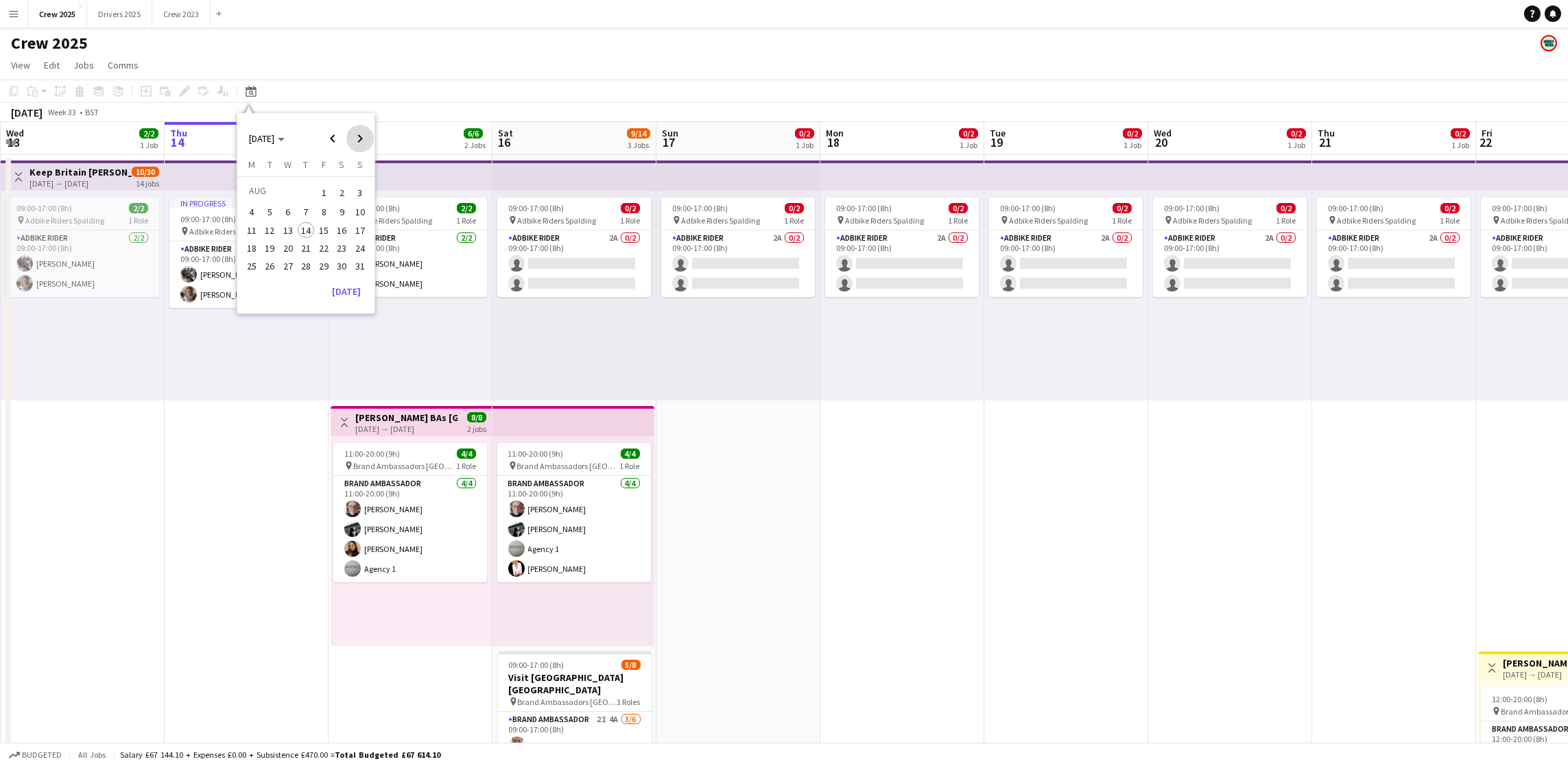
click at [359, 133] on span "Next month" at bounding box center [360, 138] width 28 height 28
click at [289, 265] on span "24" at bounding box center [288, 262] width 16 height 16
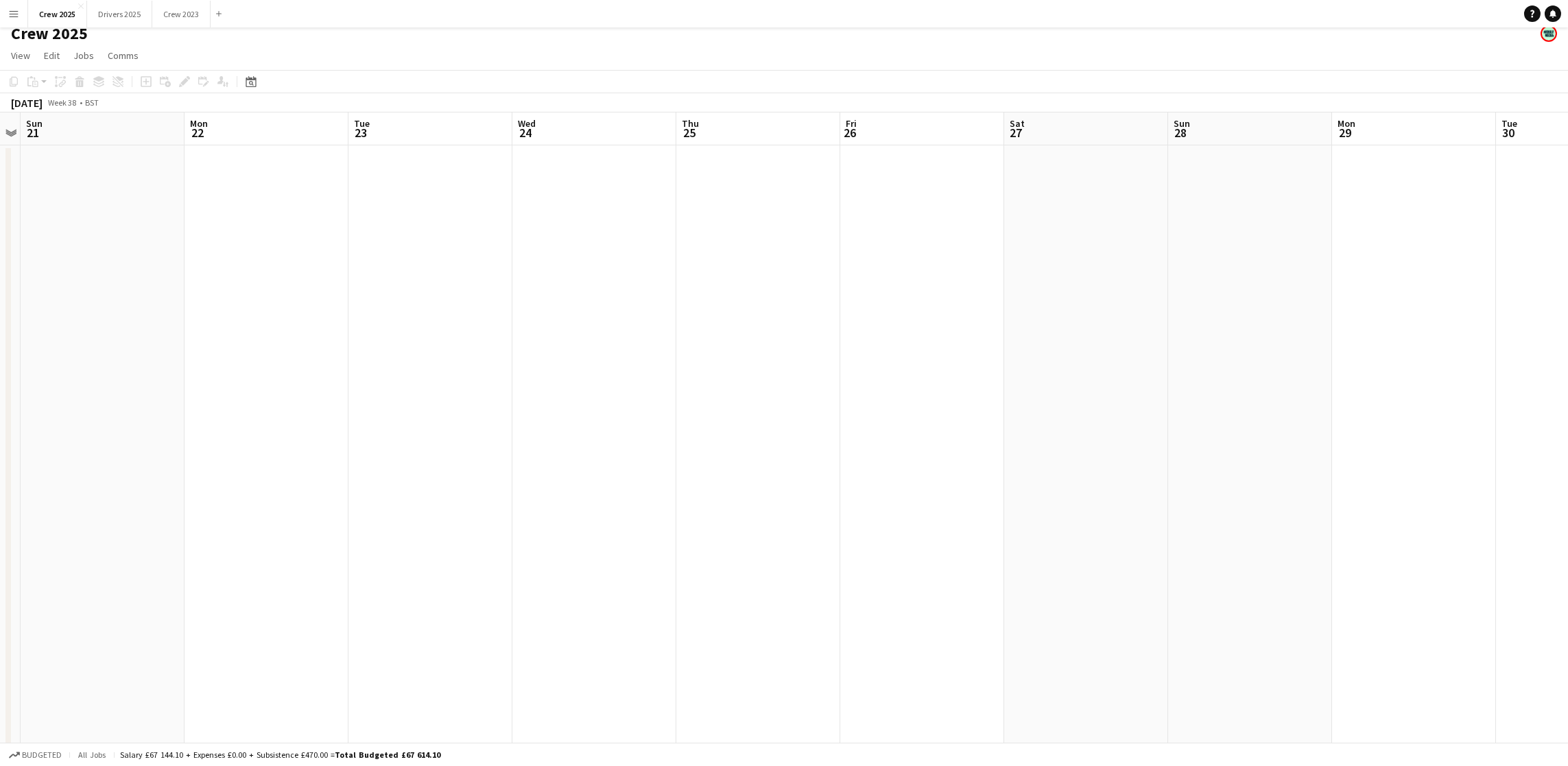
scroll to position [0, 0]
click at [619, 304] on app-date-cell at bounding box center [594, 525] width 164 height 741
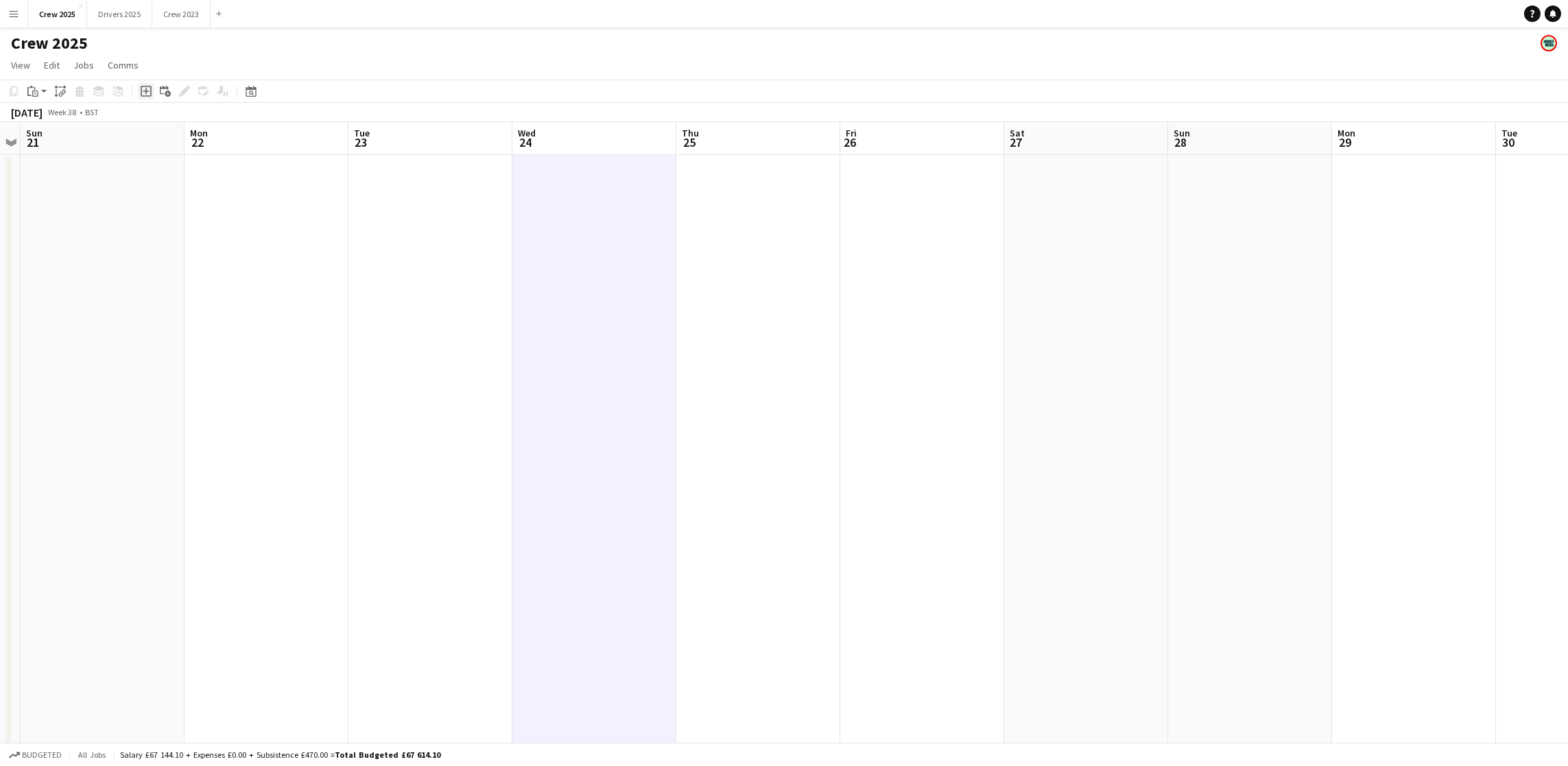
click at [142, 91] on icon at bounding box center [145, 92] width 6 height 6
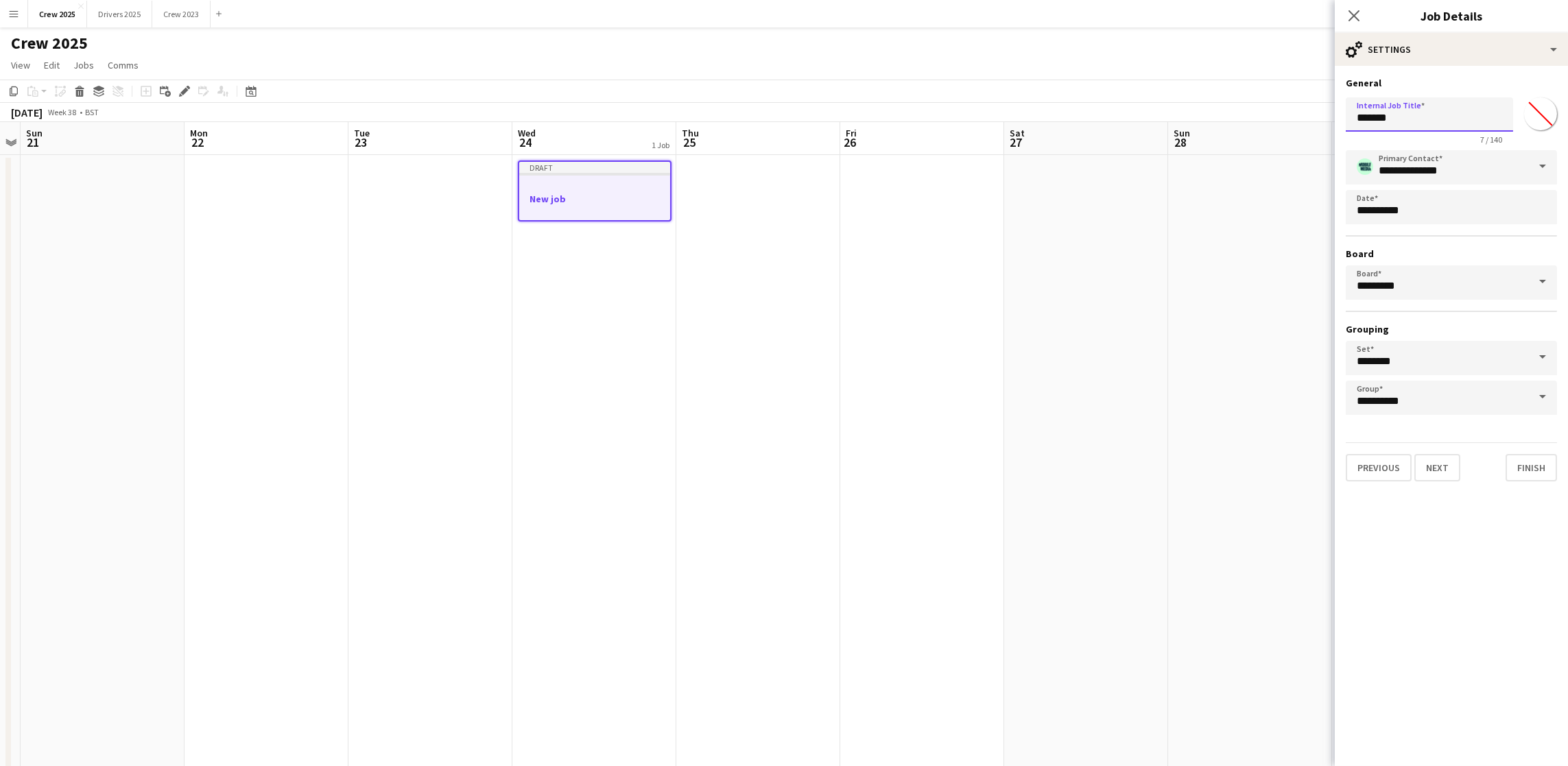
drag, startPoint x: 1452, startPoint y: 123, endPoint x: 1220, endPoint y: 117, distance: 232.1
click at [1222, 118] on body "Menu Boards Boards Boards All jobs Status Workforce Workforce My Workforce Recr…" at bounding box center [784, 460] width 1568 height 920
drag, startPoint x: 1500, startPoint y: 117, endPoint x: 1390, endPoint y: 117, distance: 110.0
click at [1390, 117] on input "**********" at bounding box center [1430, 115] width 168 height 34
type input "**********"
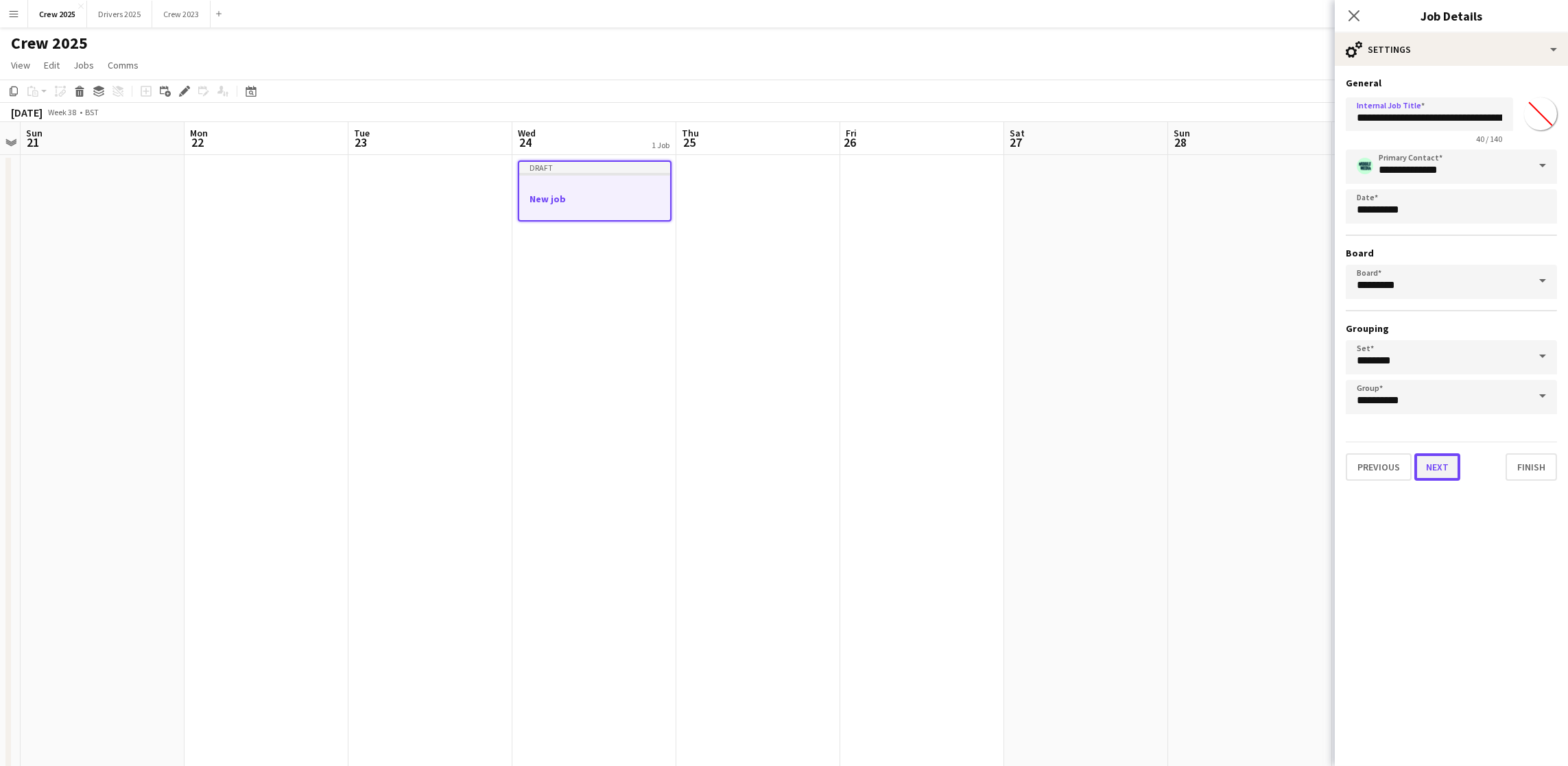
click at [1432, 459] on button "Next" at bounding box center [1437, 467] width 46 height 28
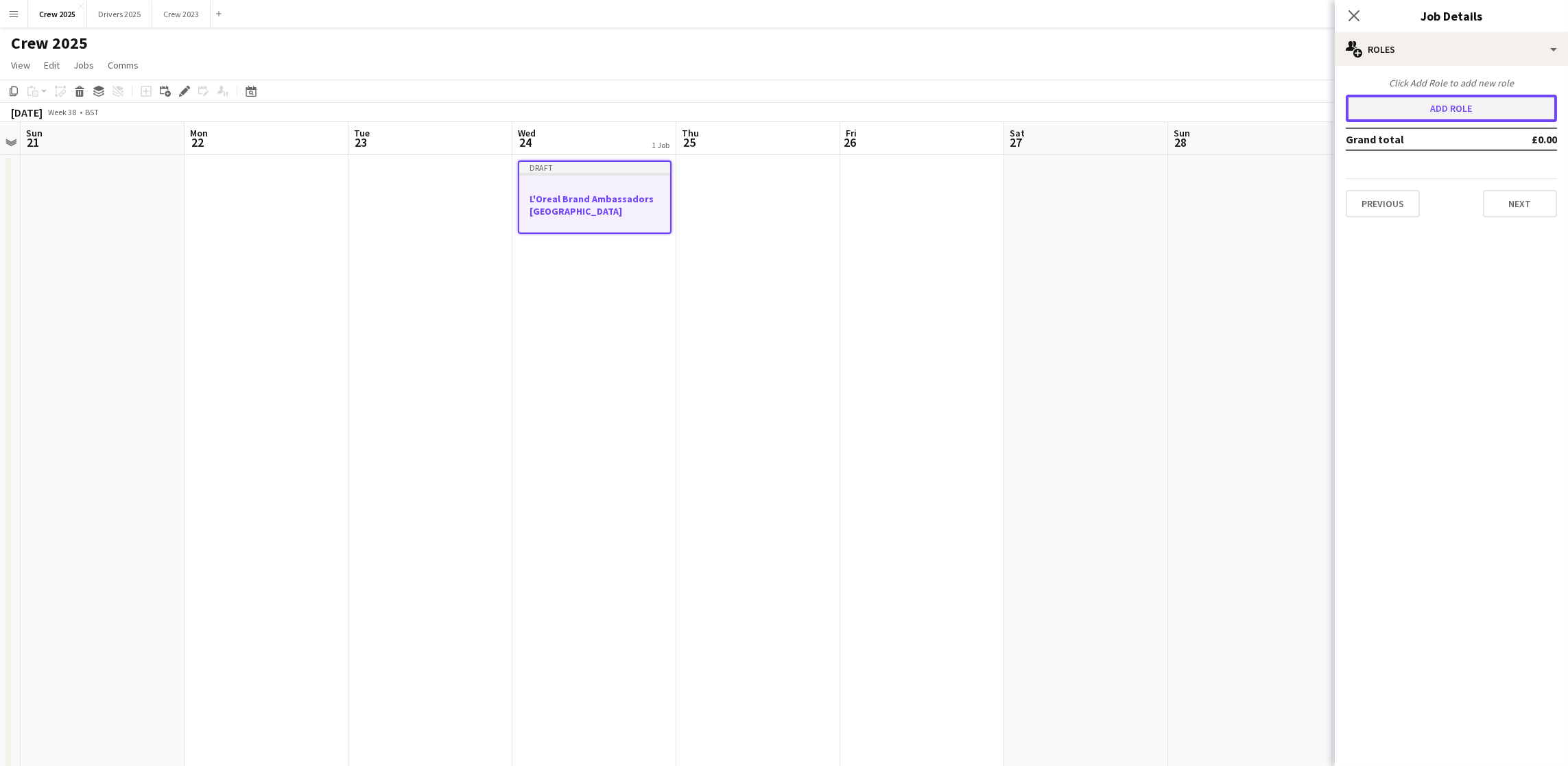
click at [1465, 108] on button "Add role" at bounding box center [1451, 108] width 212 height 28
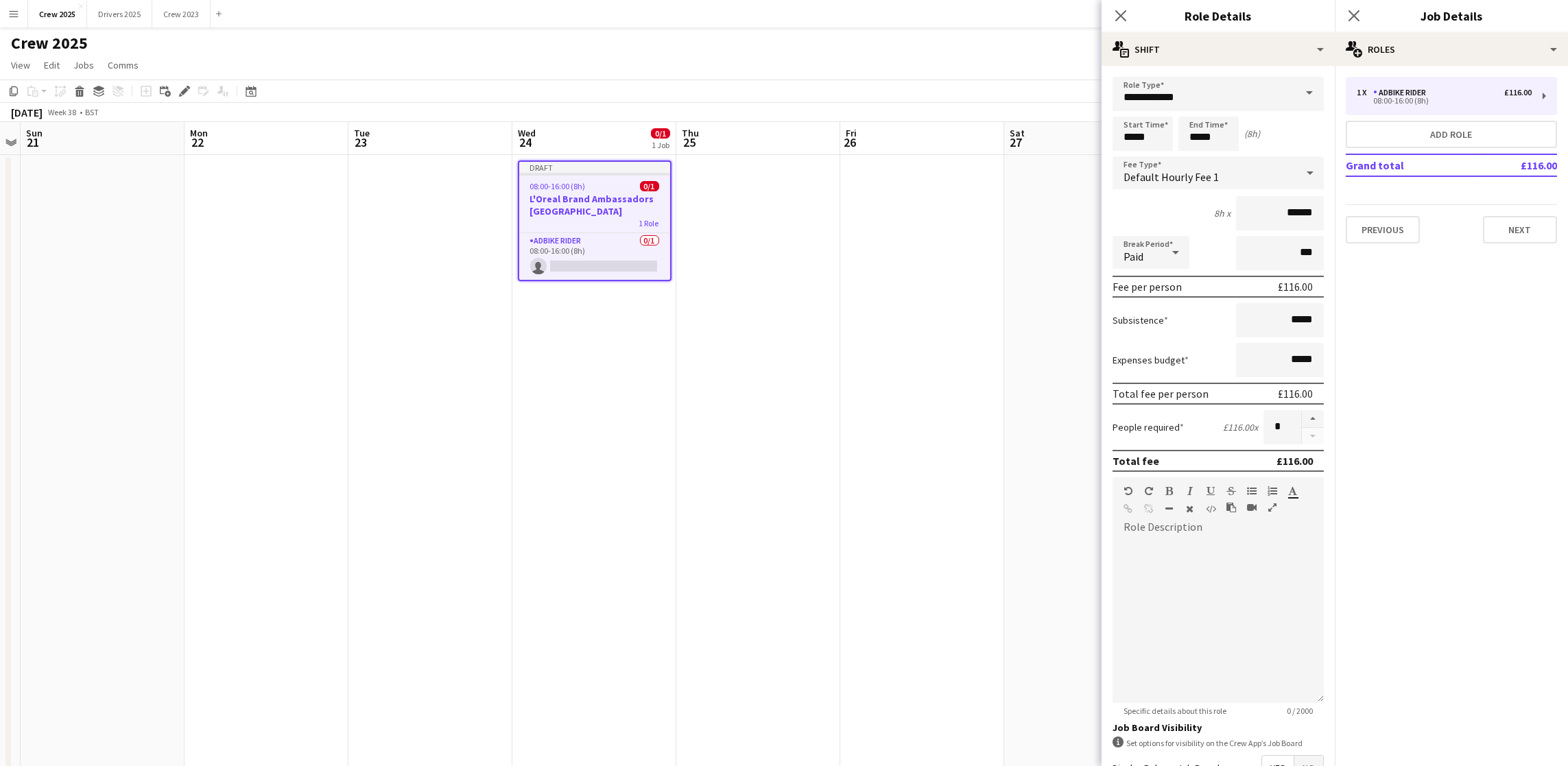
click at [1295, 84] on span at bounding box center [1309, 93] width 28 height 33
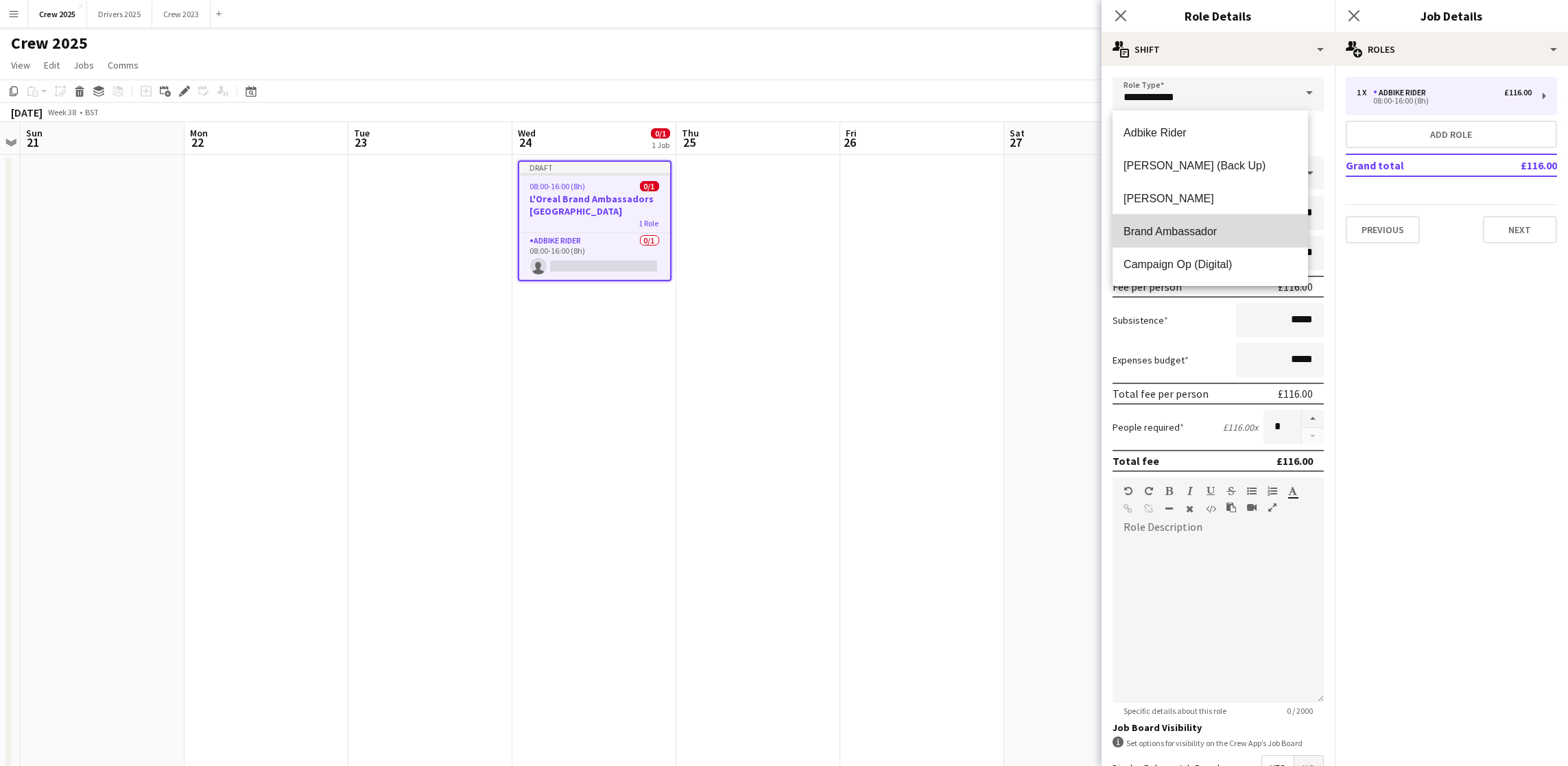
click at [1242, 225] on span "Brand Ambassador" at bounding box center [1210, 231] width 174 height 13
type input "**********"
type input "******"
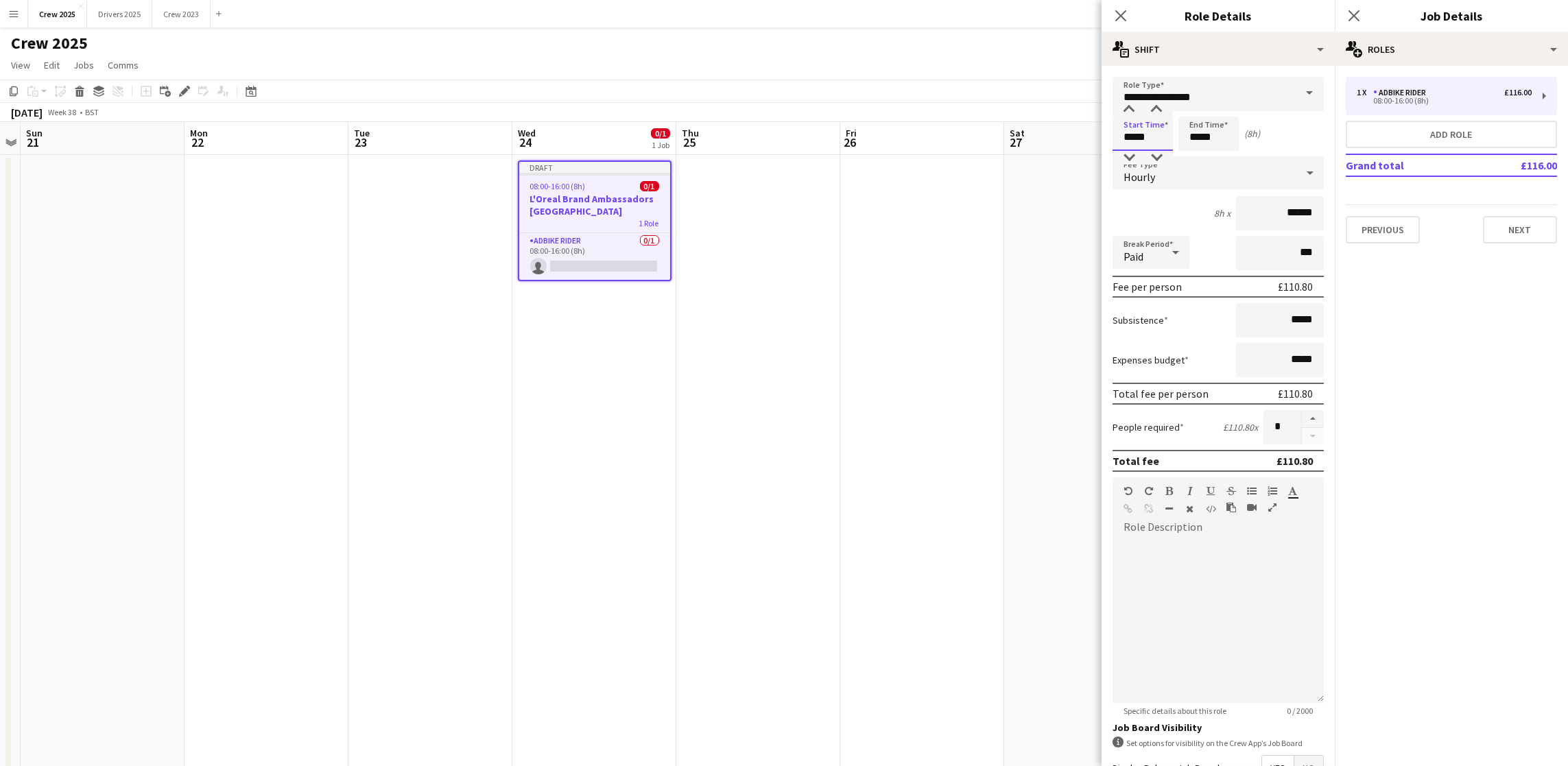
drag, startPoint x: 1148, startPoint y: 139, endPoint x: 949, endPoint y: 123, distance: 199.6
click at [963, 135] on body "Menu Boards Boards Boards All jobs Status Workforce Workforce My Workforce Recr…" at bounding box center [784, 460] width 1568 height 920
type input "*****"
click at [1302, 420] on button "button" at bounding box center [1313, 418] width 22 height 18
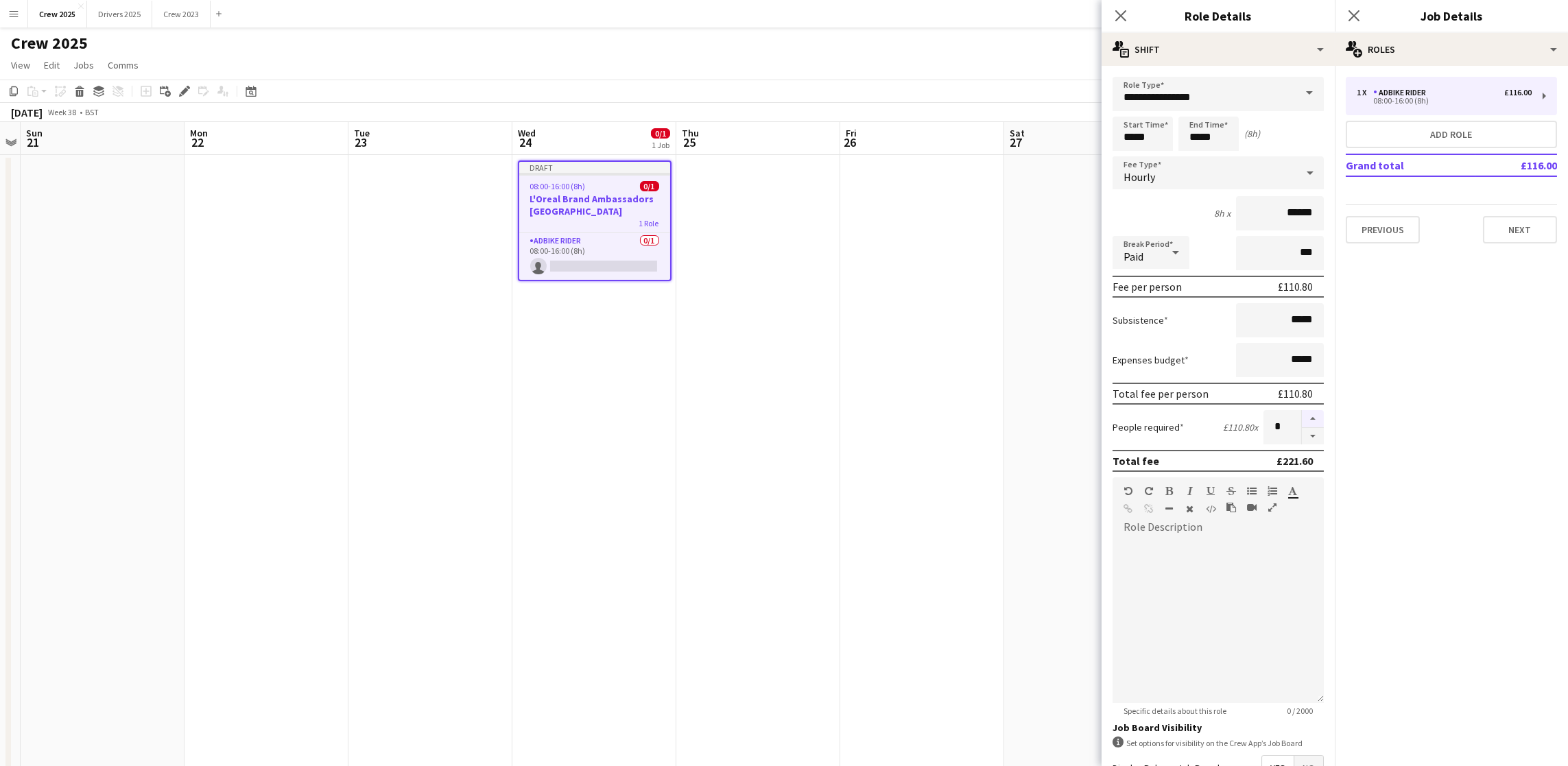
click at [1302, 420] on button "button" at bounding box center [1313, 418] width 22 height 18
type input "*"
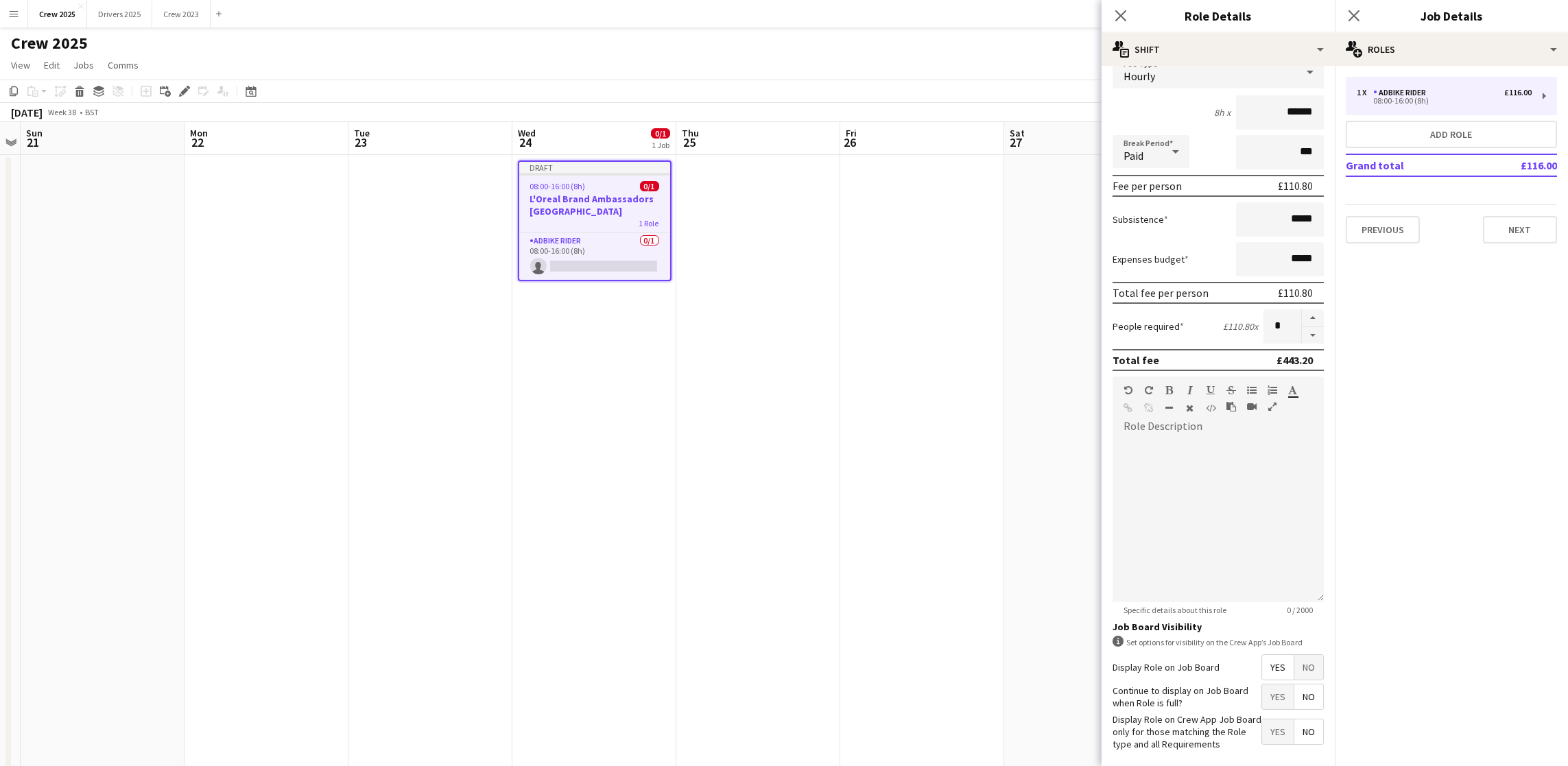
scroll to position [195, 0]
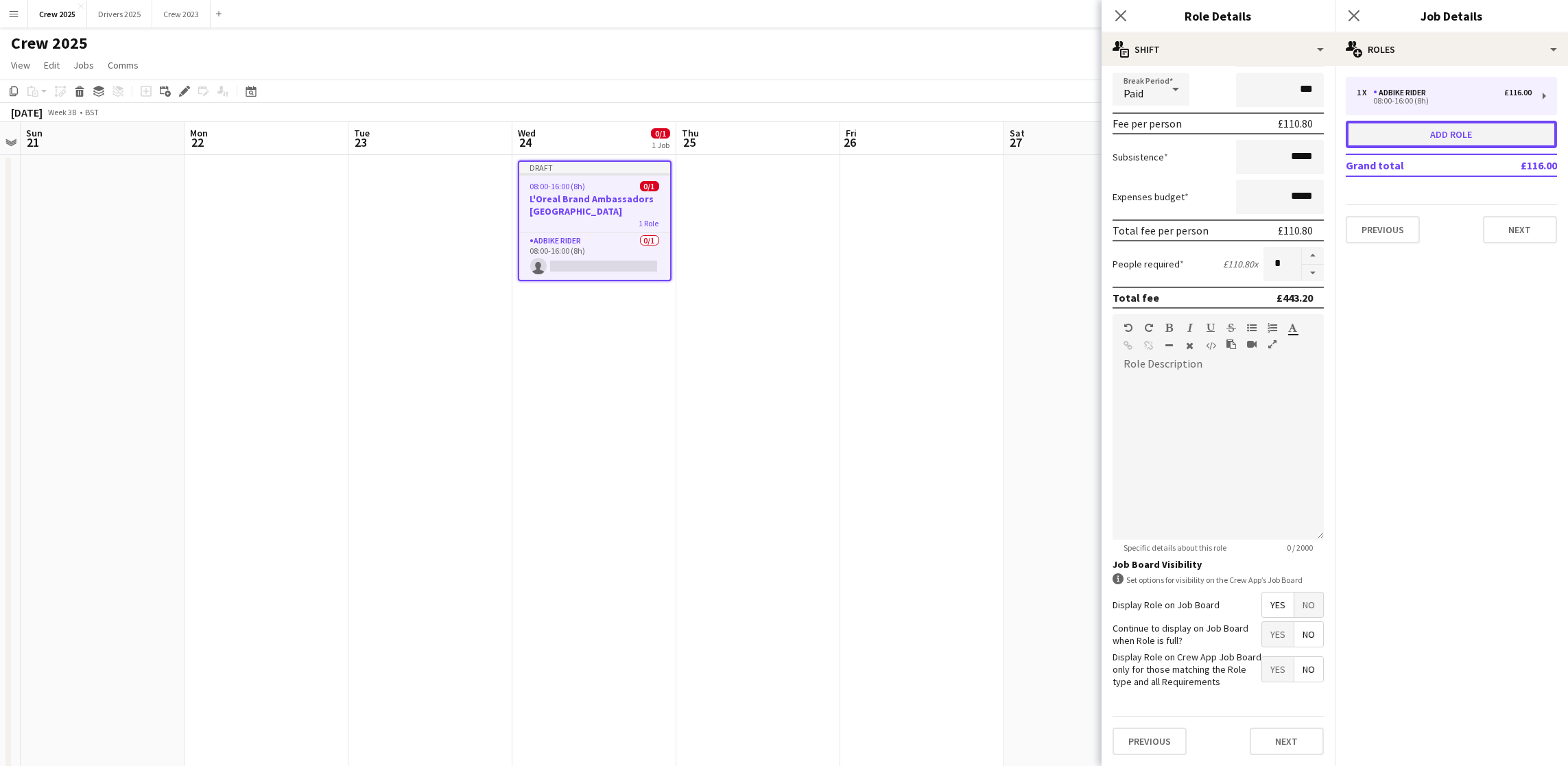
click at [1442, 145] on button "Add role" at bounding box center [1451, 135] width 212 height 28
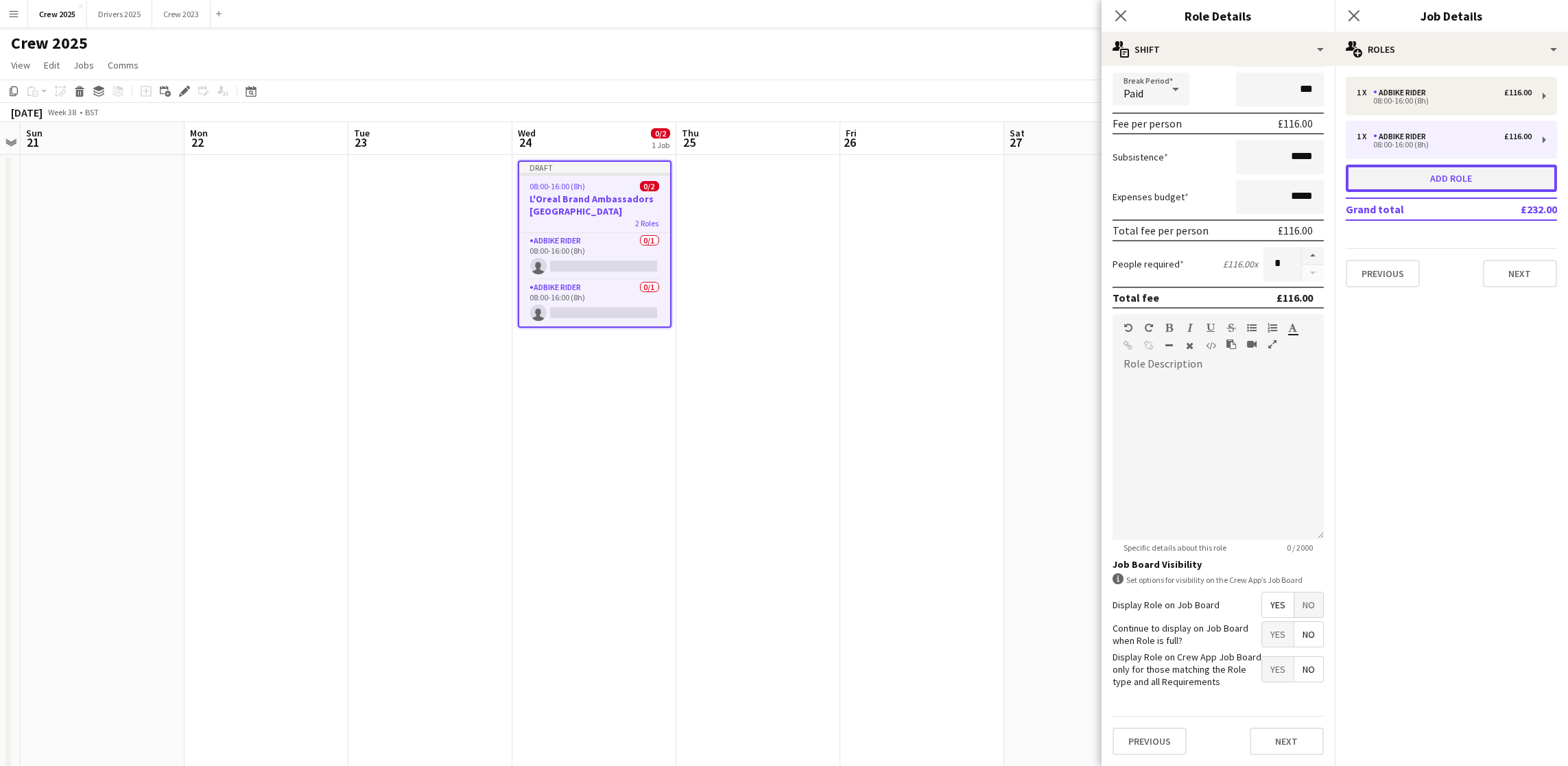
type input "**********"
type input "*****"
type input "******"
type input "*"
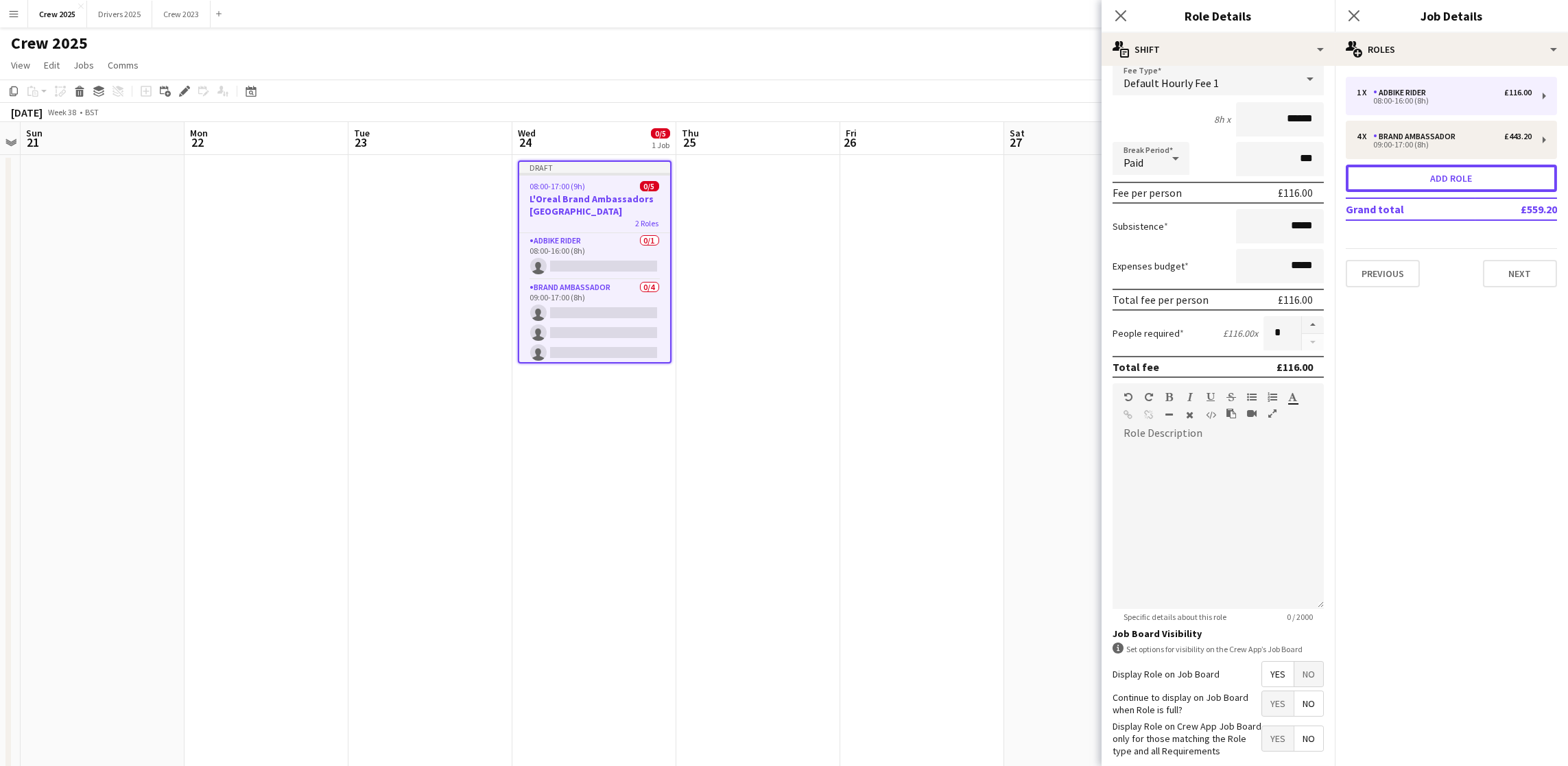
scroll to position [0, 0]
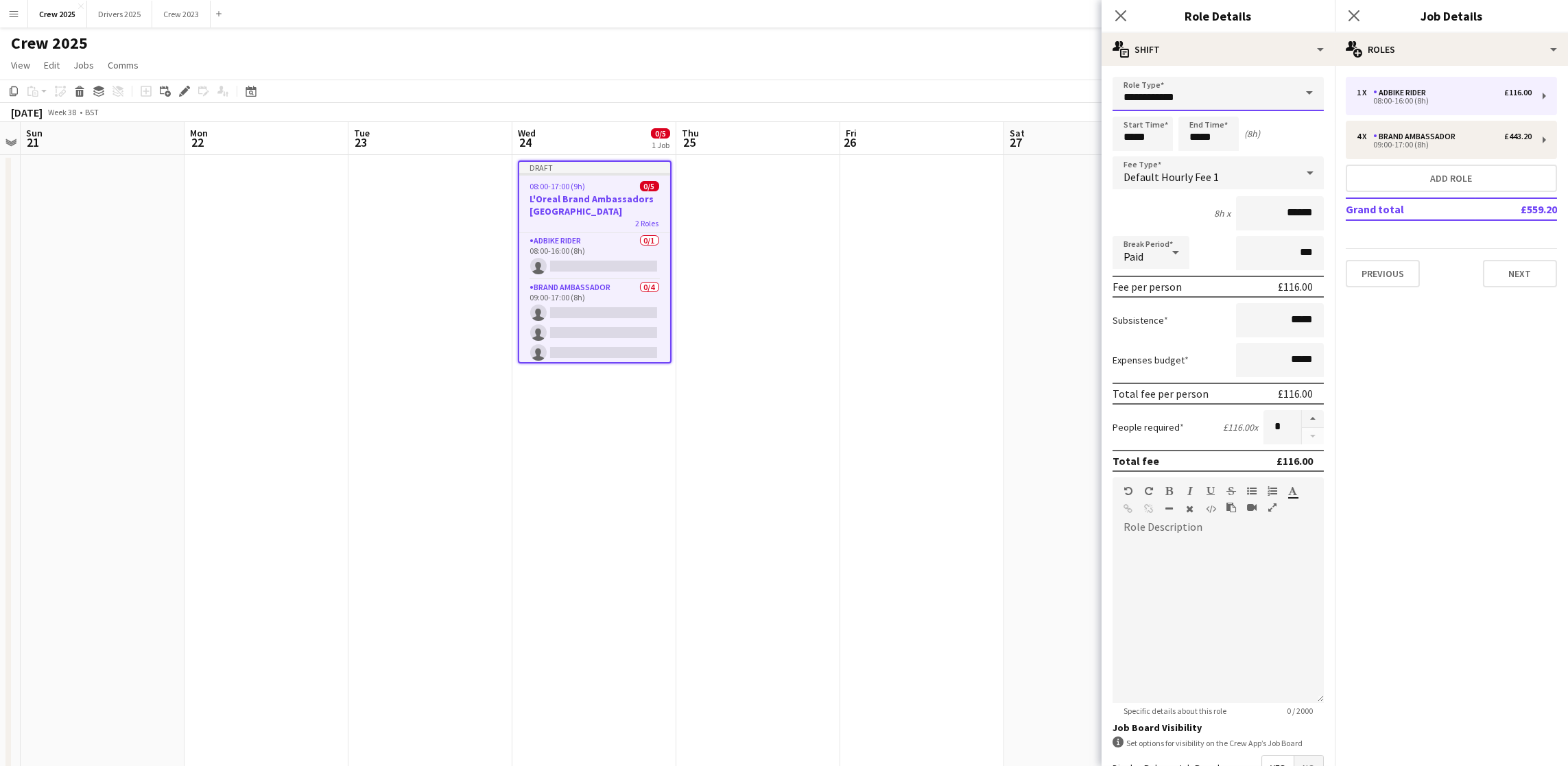
click at [1236, 99] on input "**********" at bounding box center [1218, 94] width 212 height 35
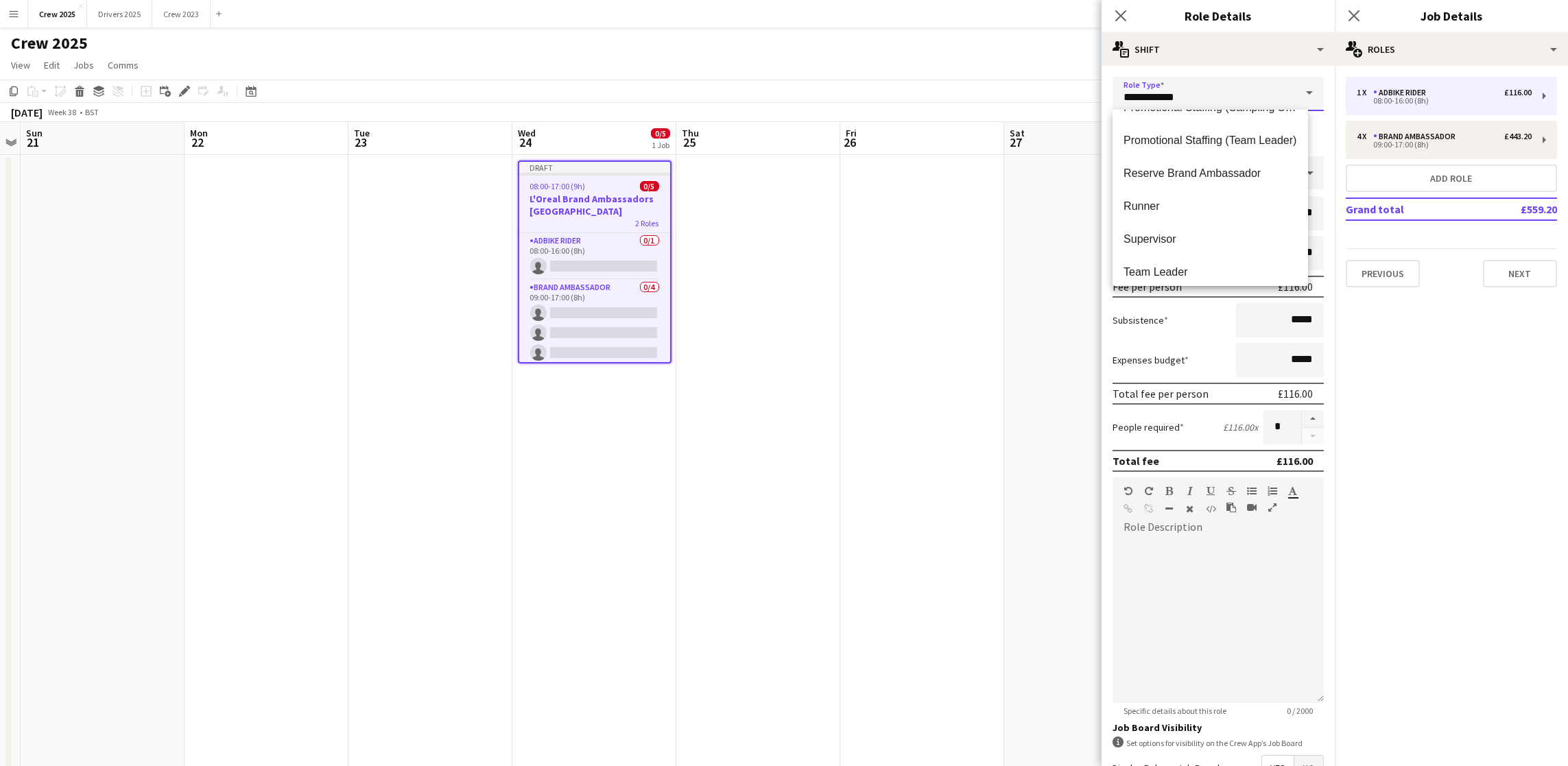
scroll to position [823, 0]
click at [1130, 190] on mat-option "Runner" at bounding box center [1210, 198] width 195 height 33
type input "******"
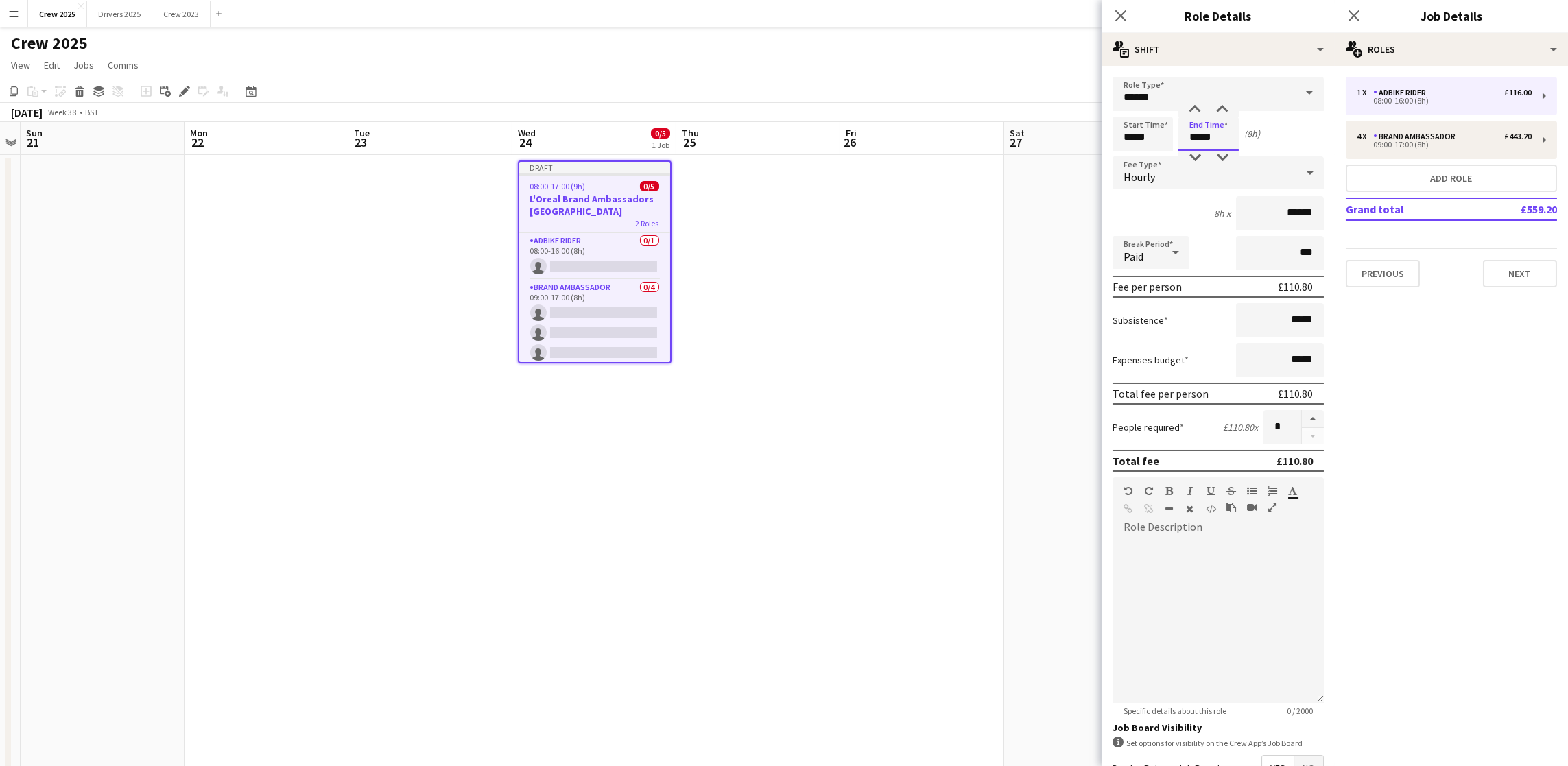
click at [1216, 135] on input "*****" at bounding box center [1208, 134] width 60 height 35
drag, startPoint x: 1156, startPoint y: 137, endPoint x: 849, endPoint y: 76, distance: 313.0
click at [881, 98] on body "Menu Boards Boards Boards All jobs Status Workforce Workforce My Workforce Recr…" at bounding box center [784, 460] width 1568 height 920
type input "*****"
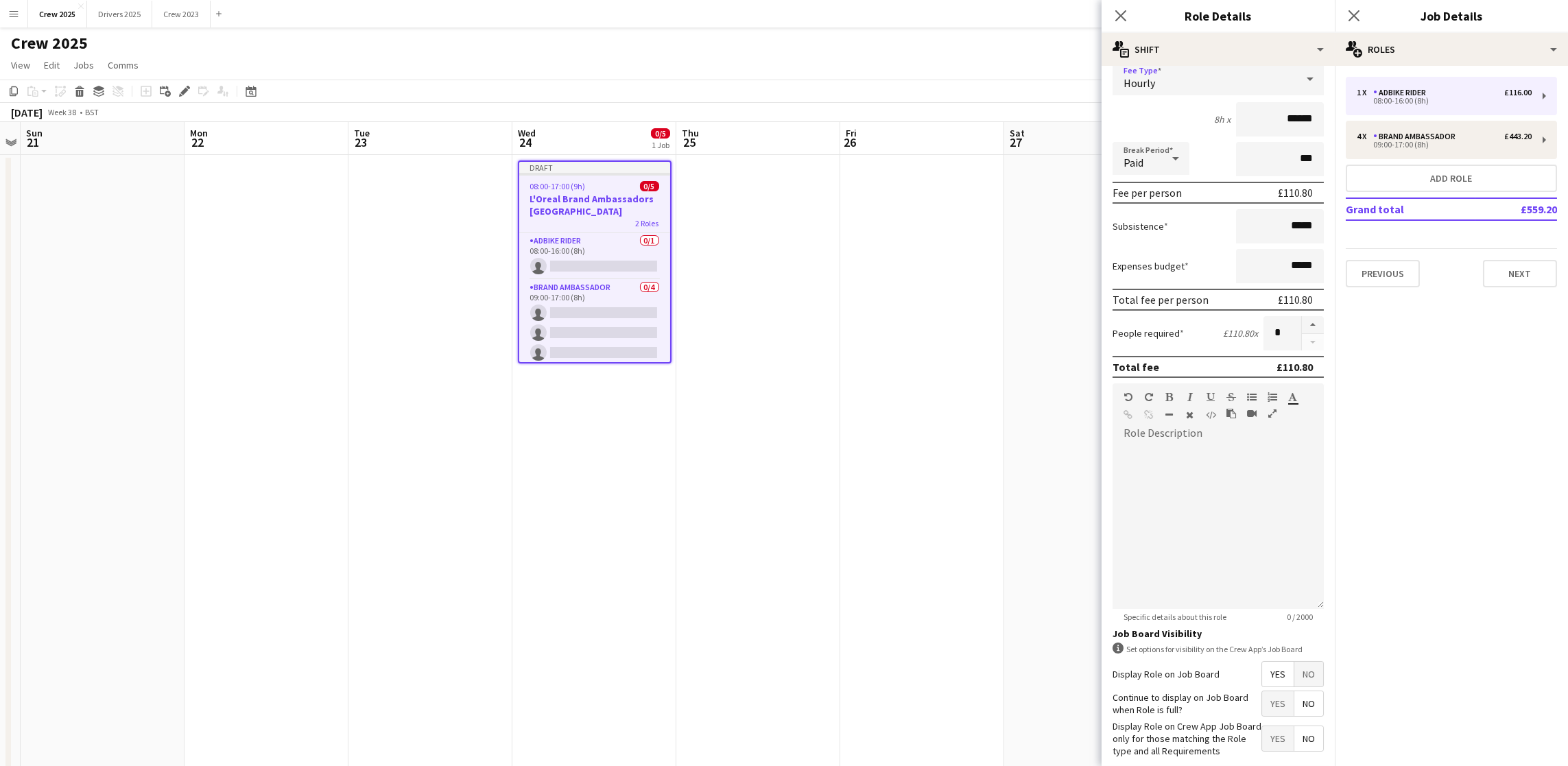
scroll to position [0, 0]
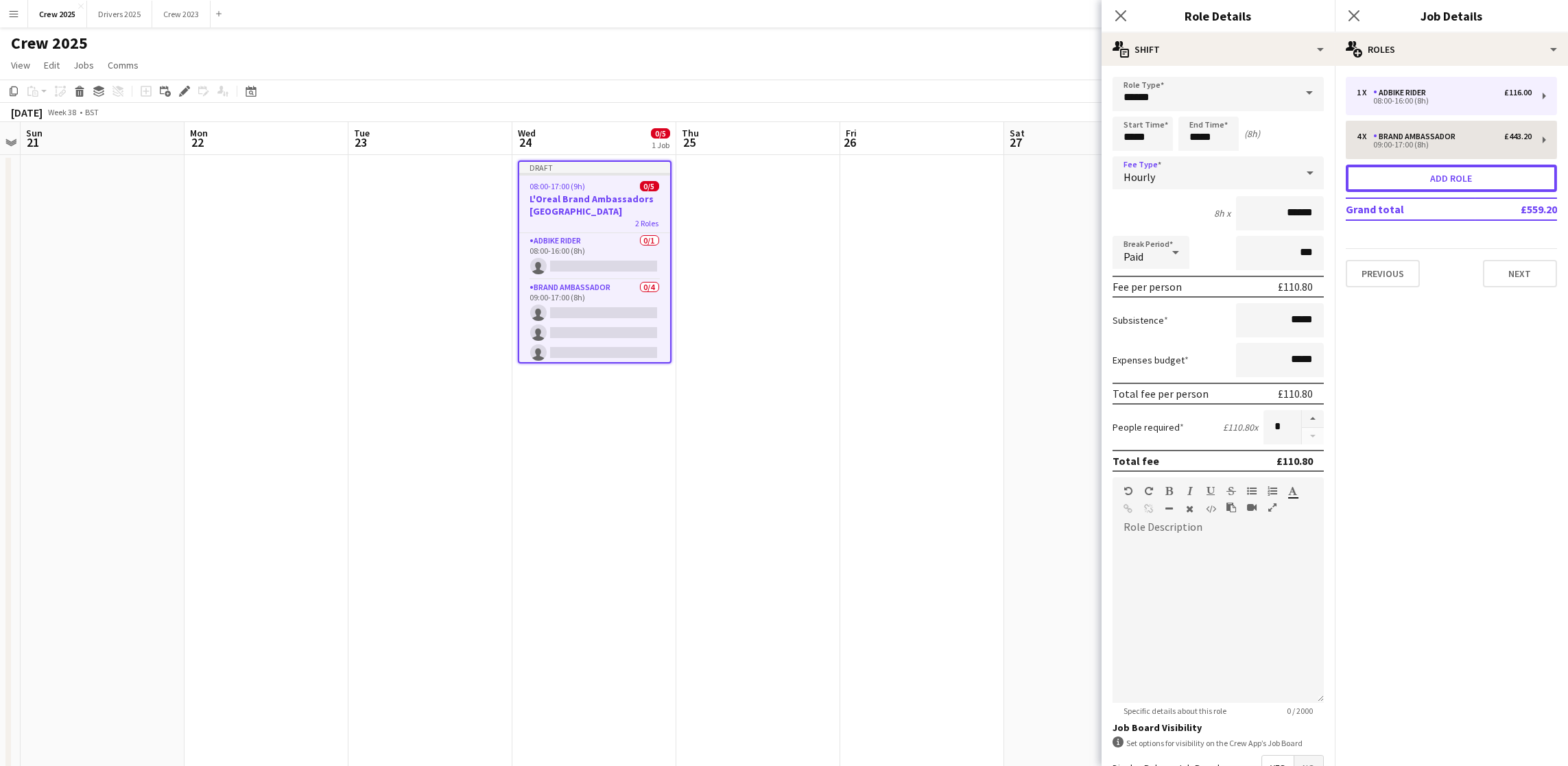
click at [1419, 175] on button "Add role" at bounding box center [1451, 178] width 212 height 28
type input "**********"
type input "*****"
type input "******"
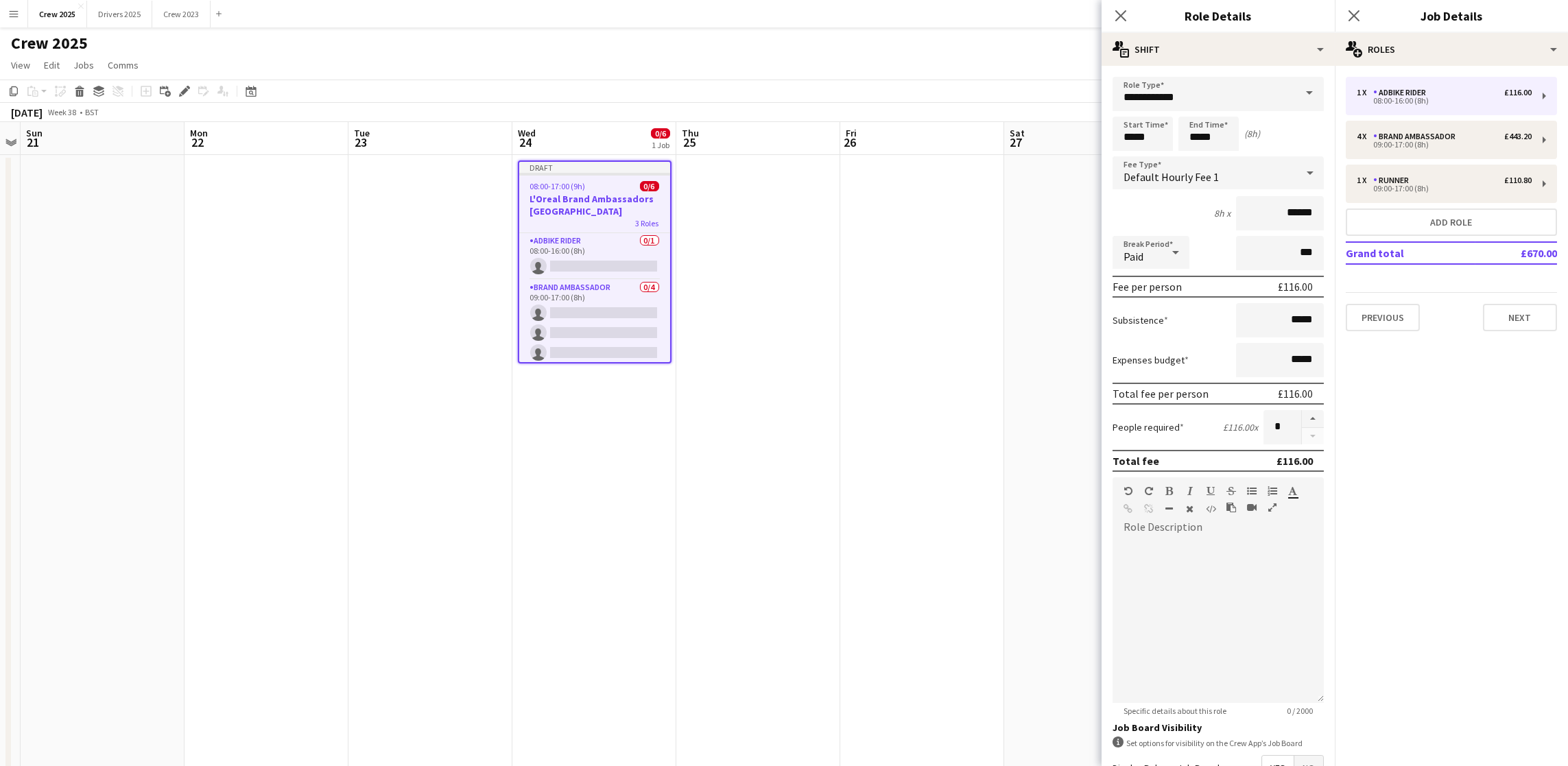
click at [1295, 99] on span at bounding box center [1309, 93] width 28 height 33
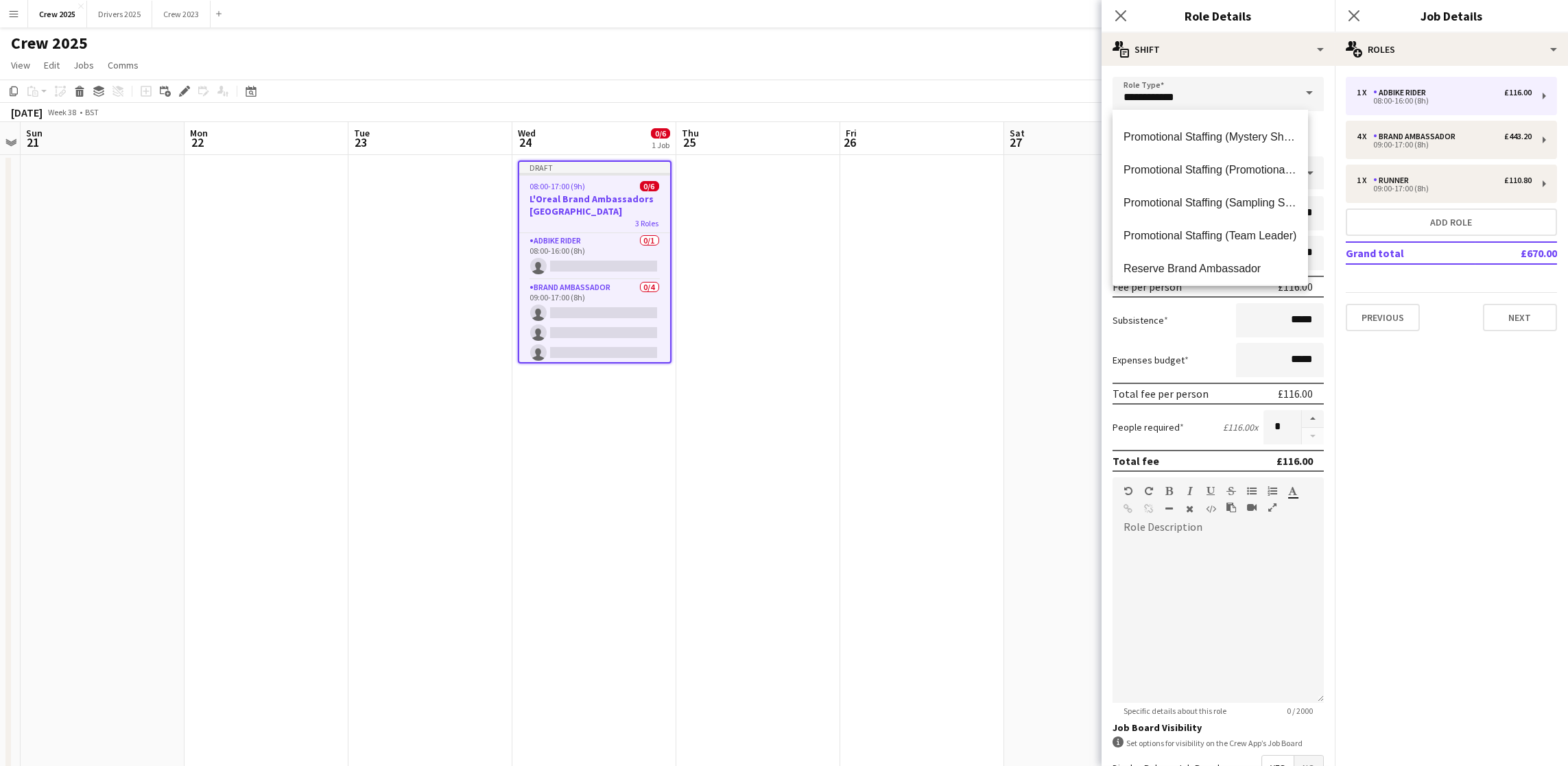
scroll to position [925, 0]
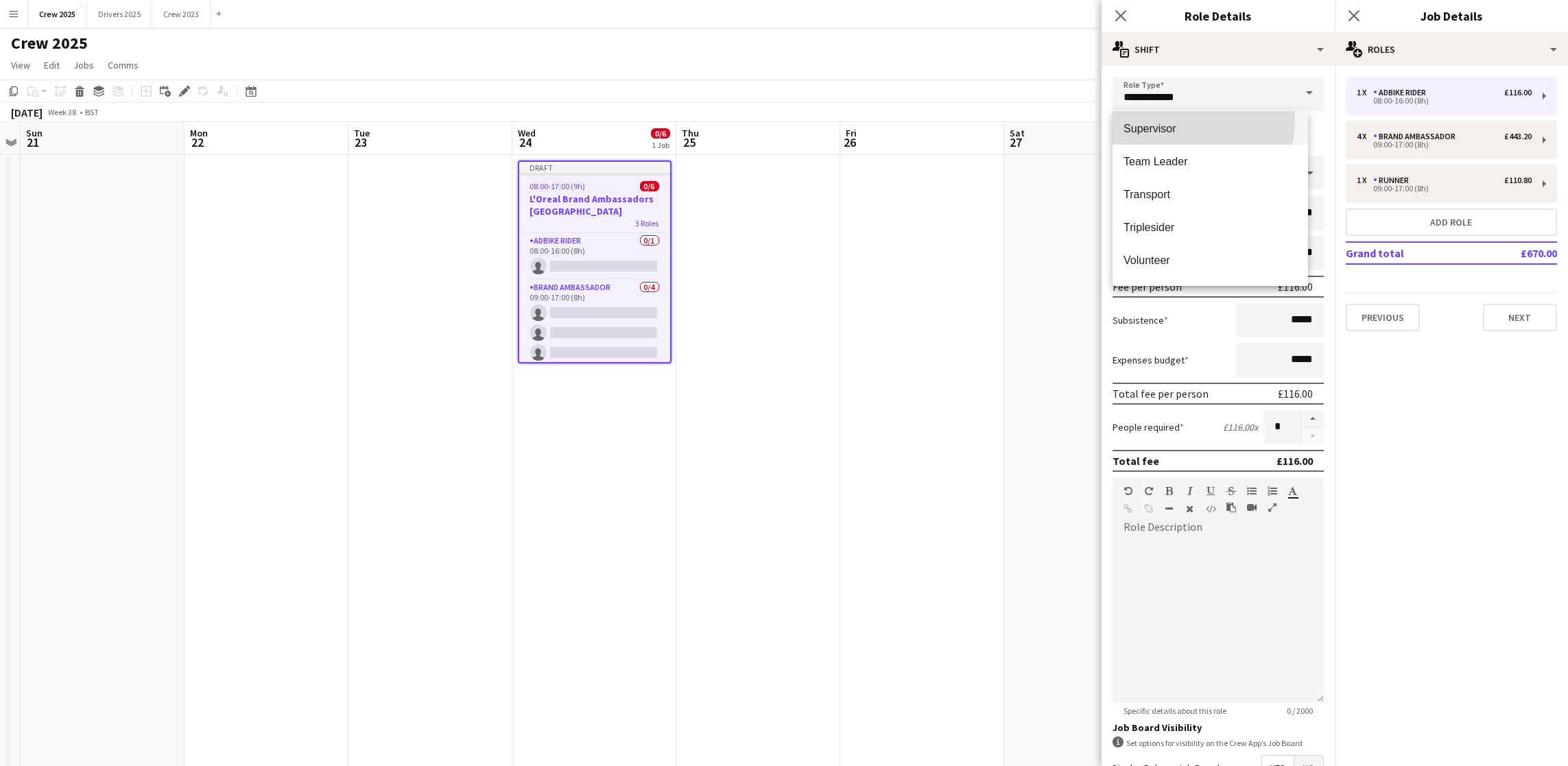
click at [1199, 122] on span "Supervisor" at bounding box center [1210, 128] width 174 height 13
type input "**********"
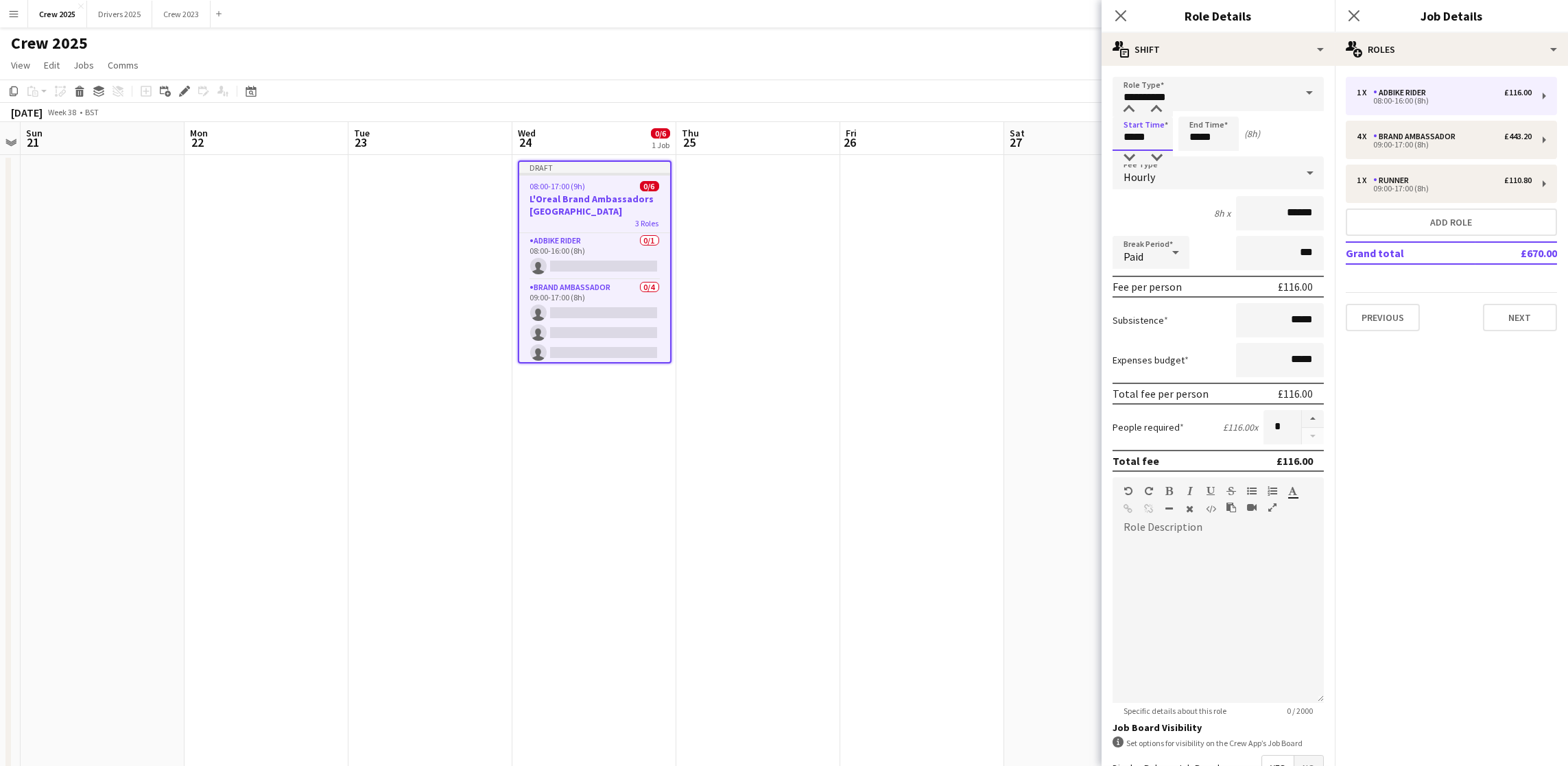
drag, startPoint x: 1147, startPoint y: 144, endPoint x: 1013, endPoint y: 136, distance: 134.2
click at [1023, 142] on body "Menu Boards Boards Boards All jobs Status Workforce Workforce My Workforce Recr…" at bounding box center [784, 460] width 1568 height 920
type input "*****"
drag, startPoint x: 1299, startPoint y: 215, endPoint x: 1277, endPoint y: 210, distance: 22.6
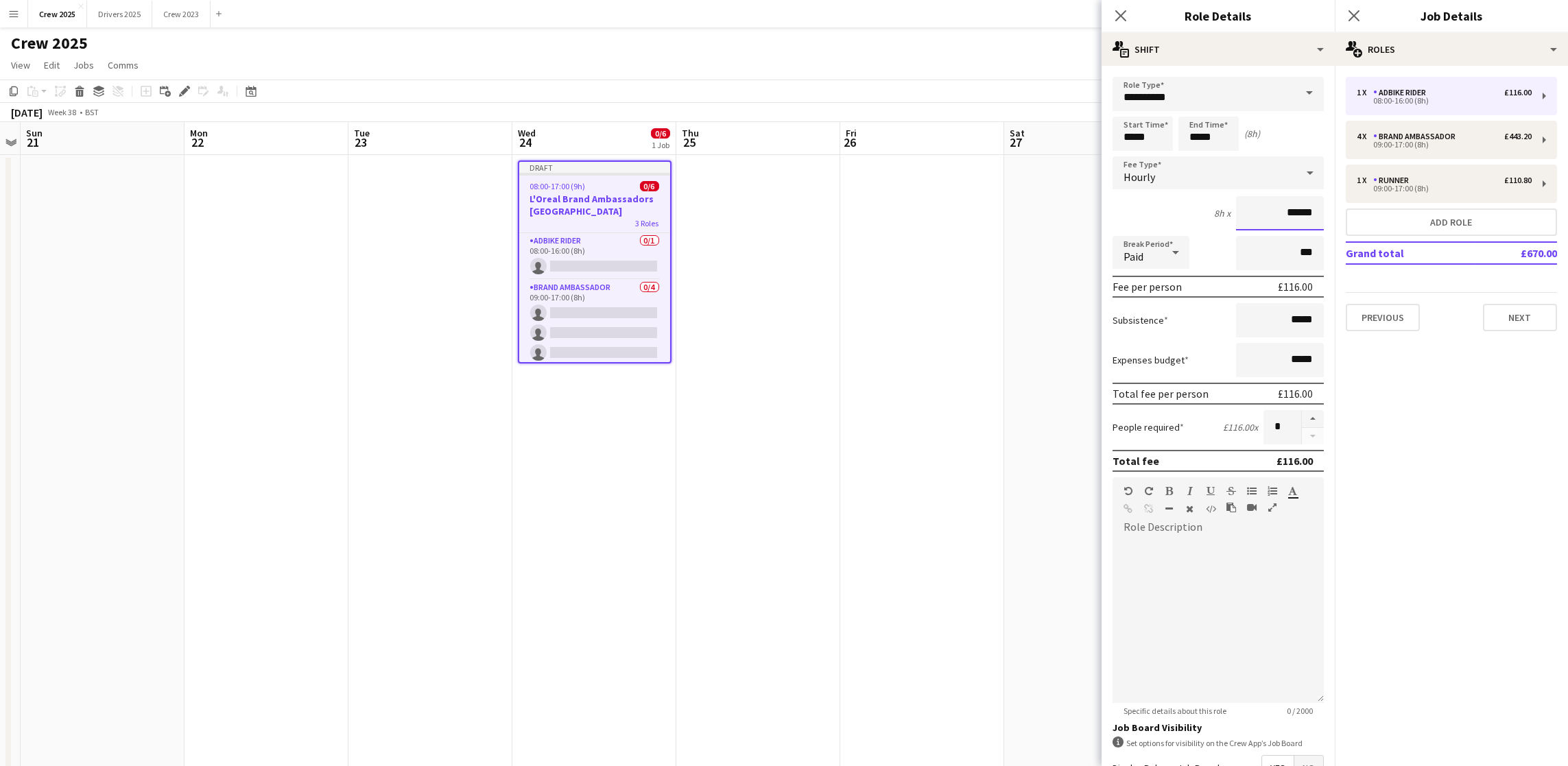
click at [1277, 210] on input "******" at bounding box center [1279, 213] width 88 height 35
click at [1289, 218] on input "****" at bounding box center [1279, 213] width 88 height 35
drag, startPoint x: 1296, startPoint y: 213, endPoint x: 1317, endPoint y: 239, distance: 33.4
click at [1296, 213] on input "***" at bounding box center [1279, 213] width 88 height 35
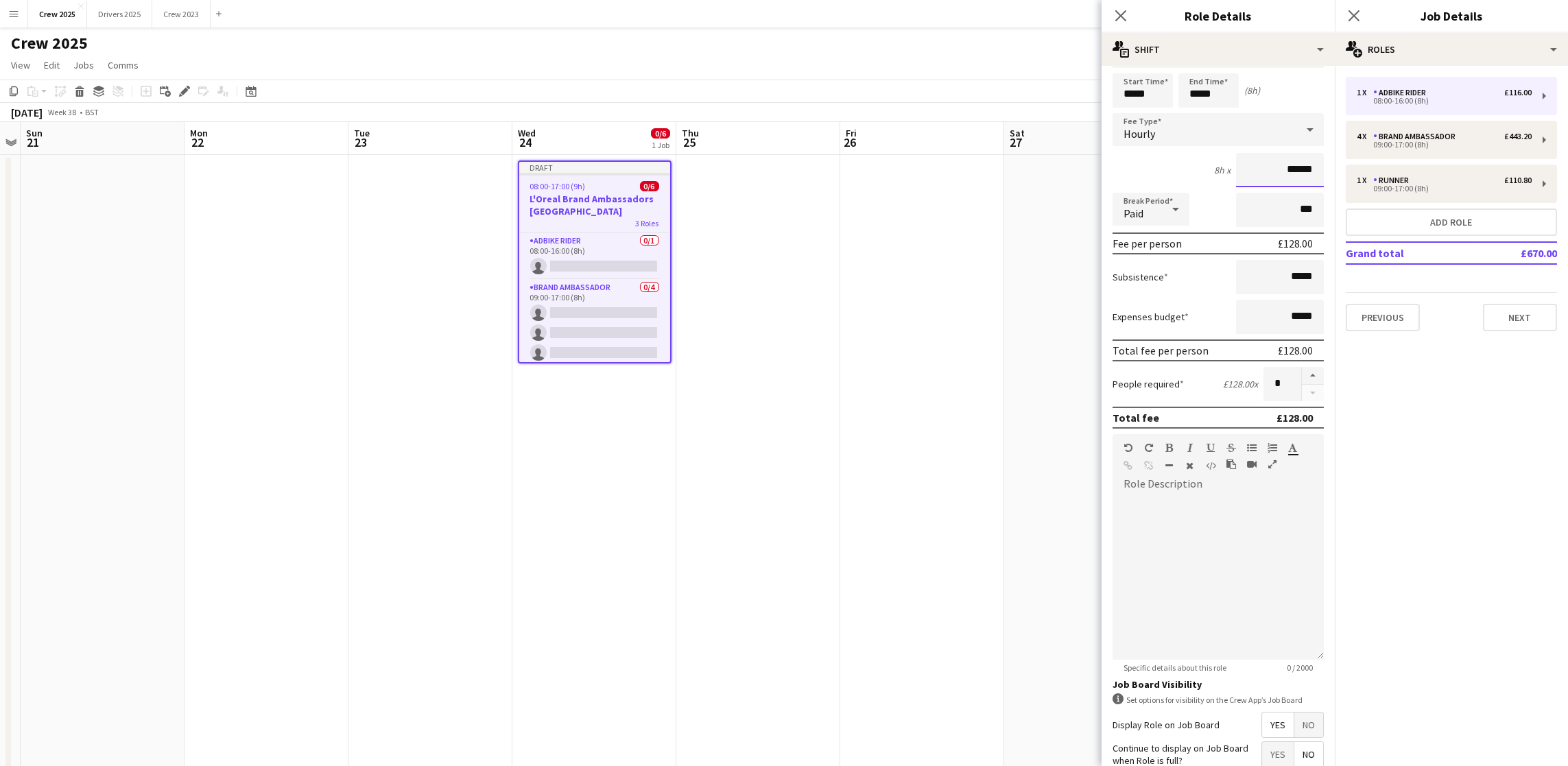
scroll to position [0, 0]
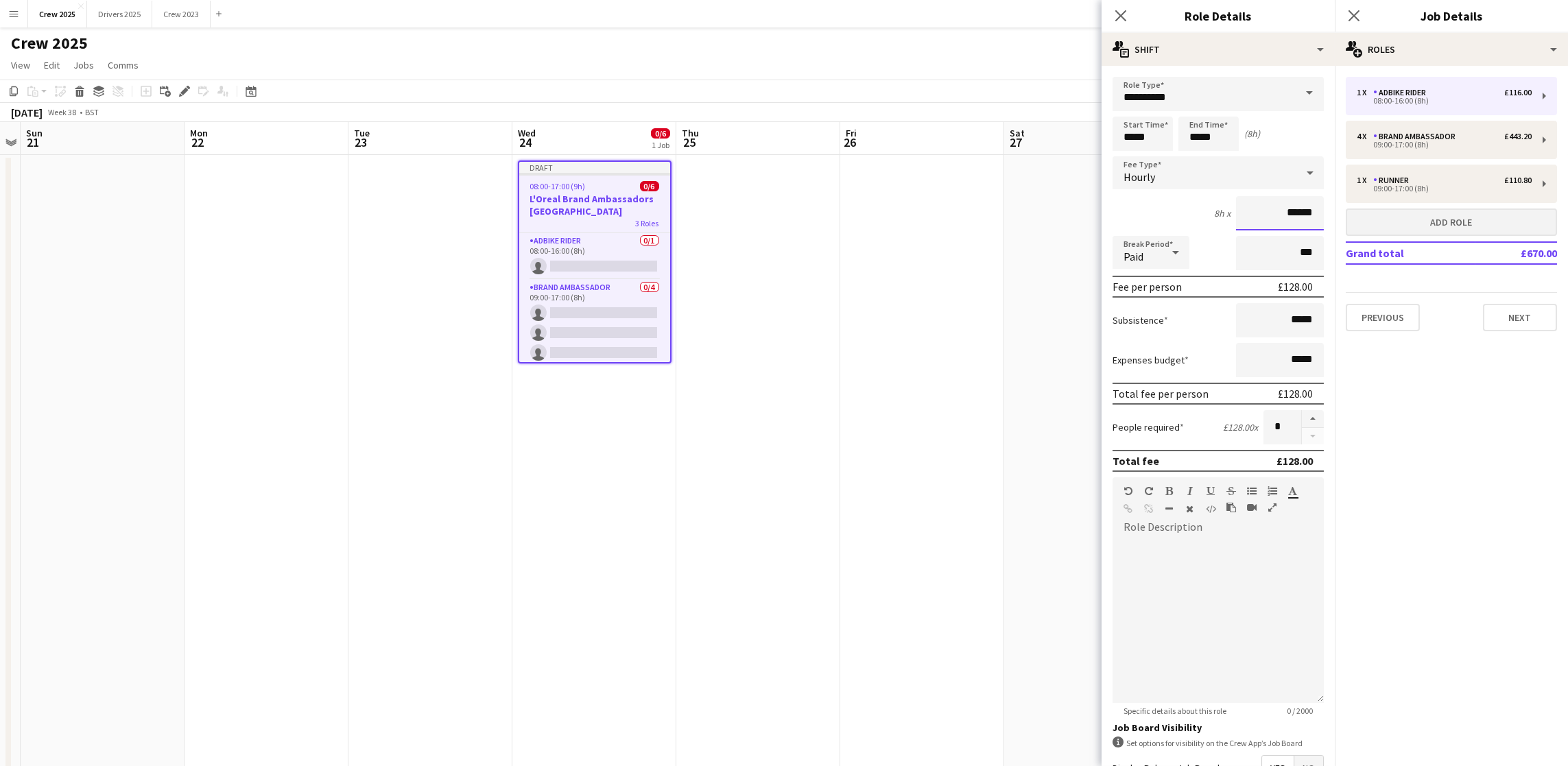
type input "******"
click at [1468, 226] on button "Add role" at bounding box center [1451, 222] width 212 height 28
type input "**********"
type input "*****"
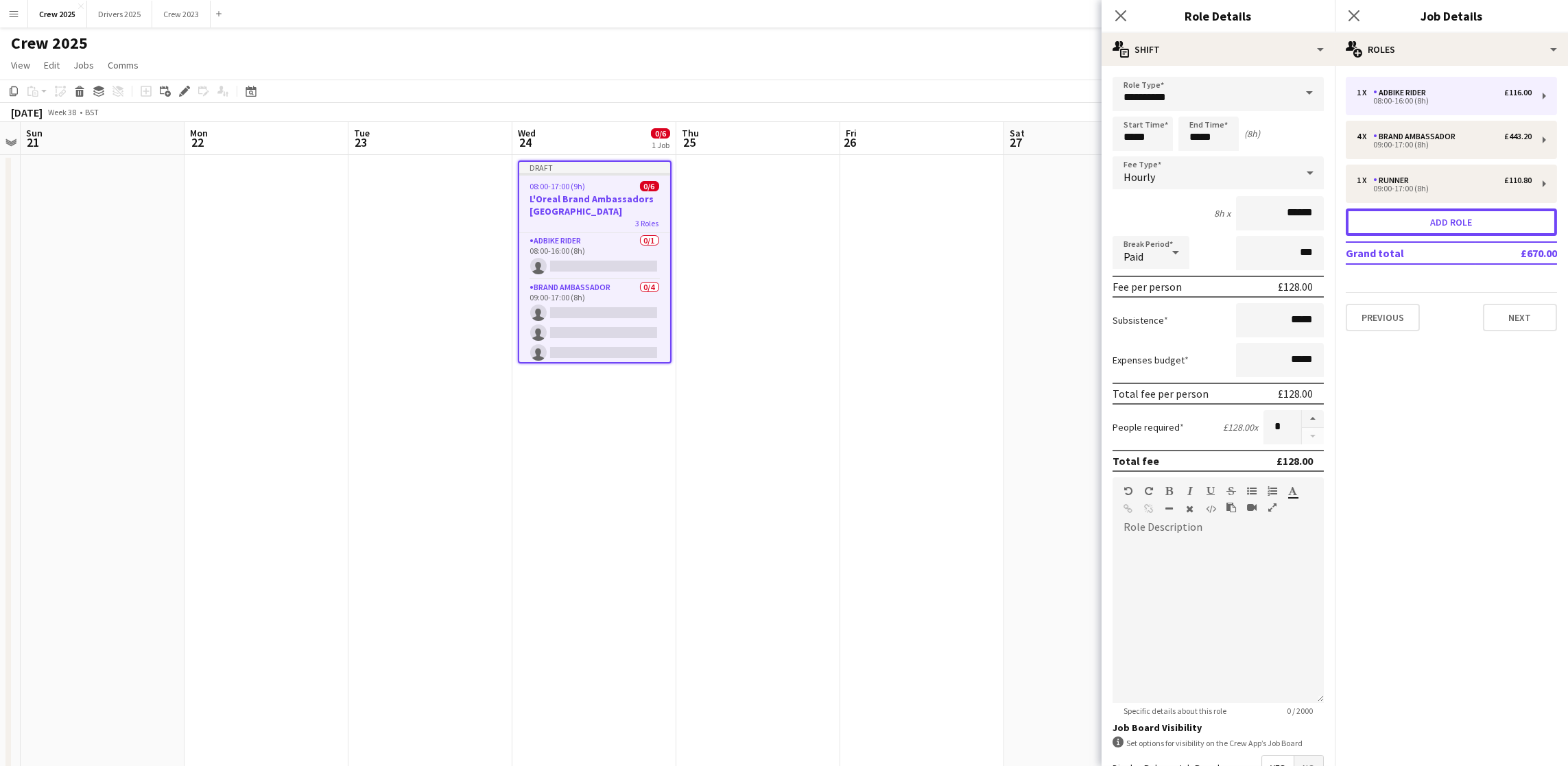
type input "******"
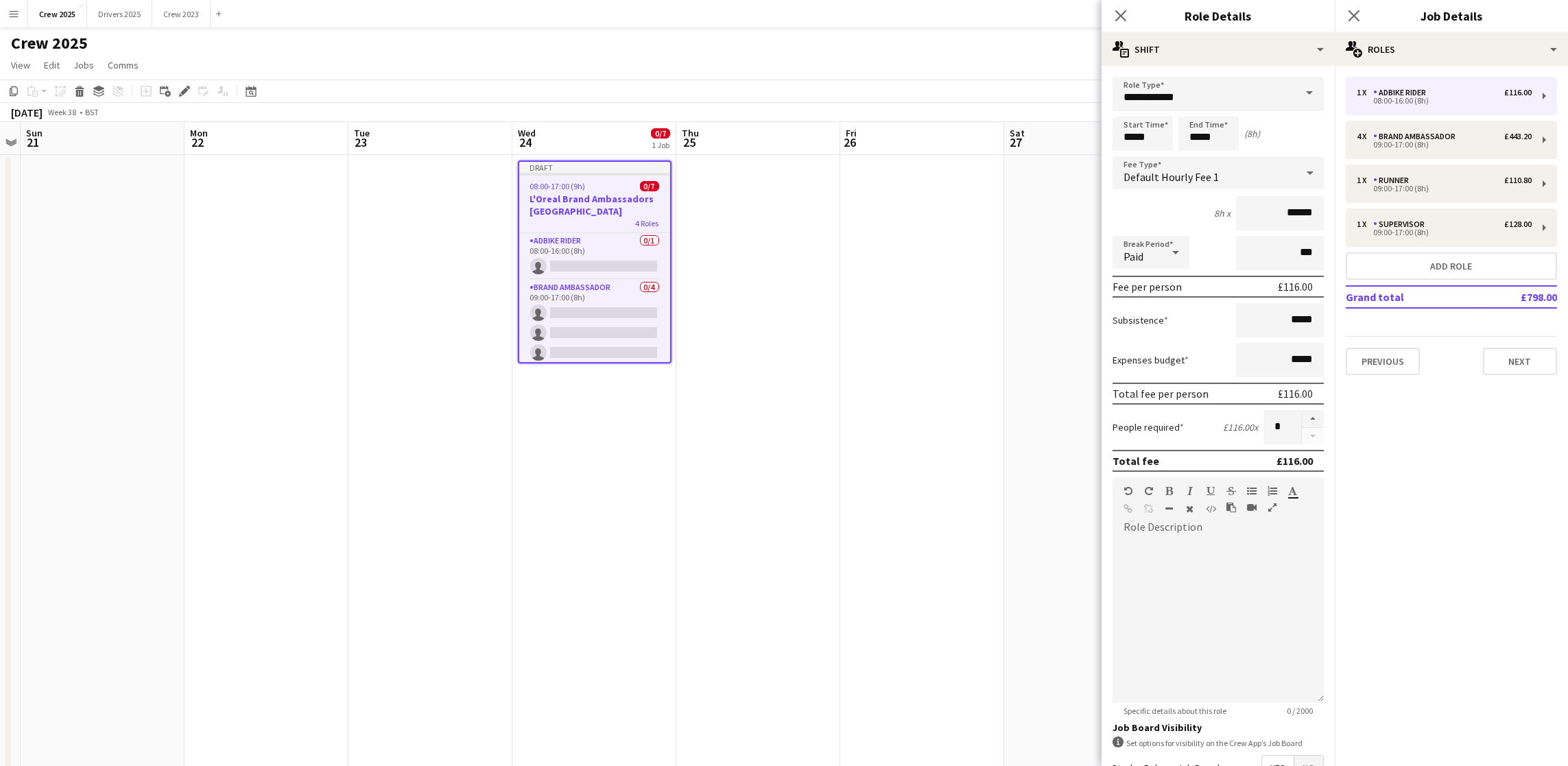
click at [1296, 96] on span at bounding box center [1309, 93] width 28 height 33
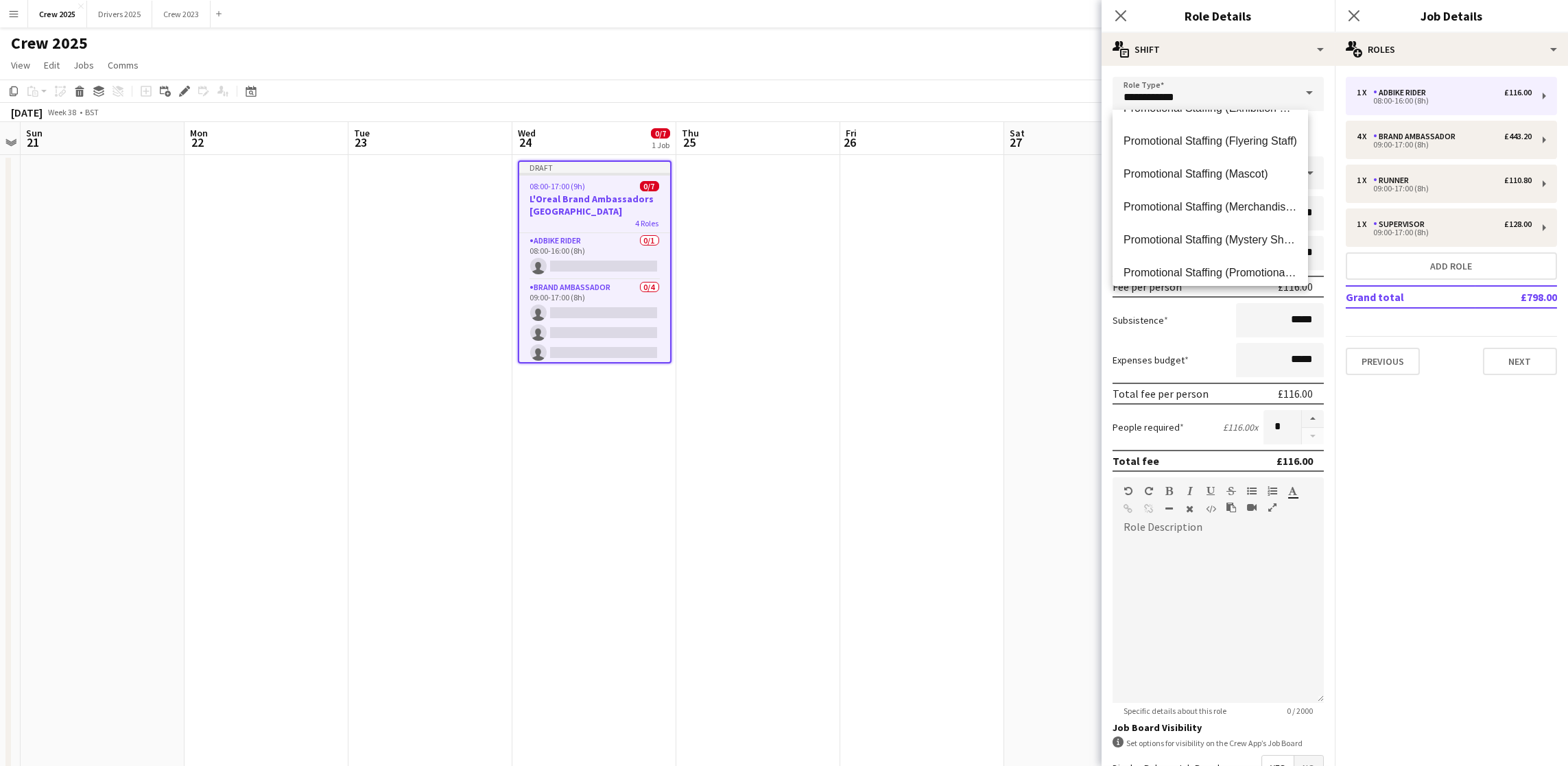
scroll to position [954, 0]
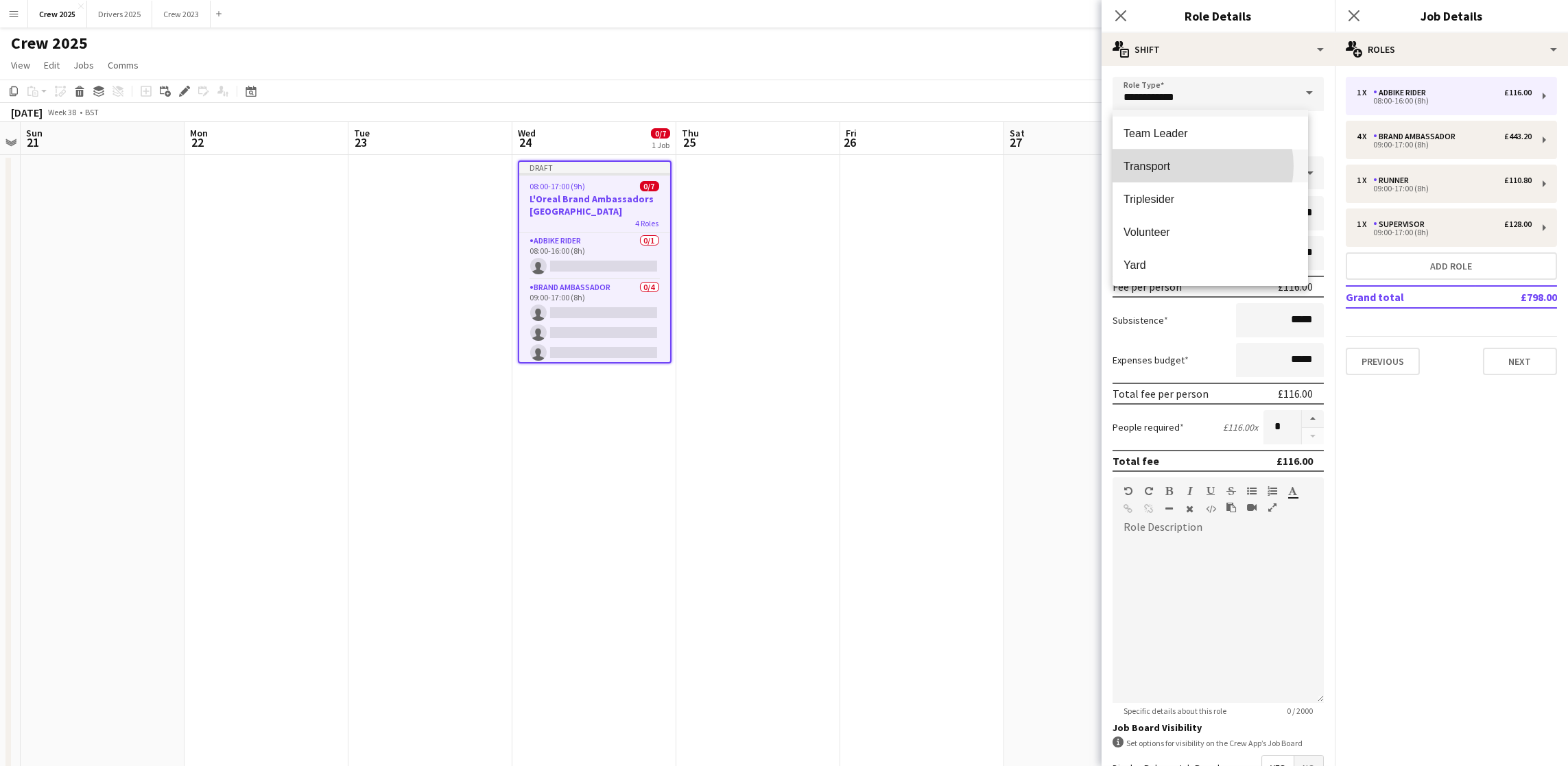
click at [1195, 165] on span "Transport" at bounding box center [1210, 166] width 174 height 13
type input "*********"
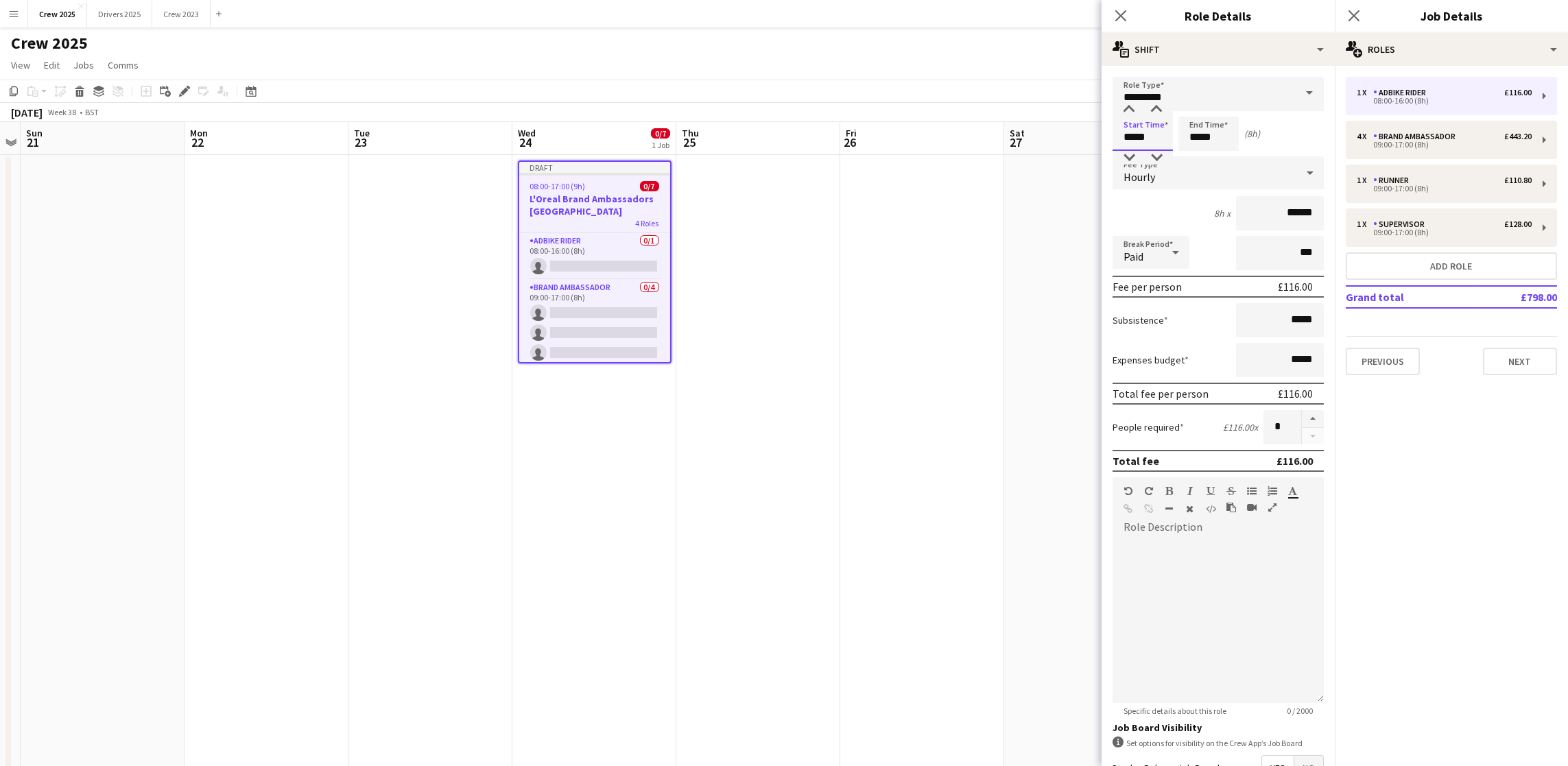
drag, startPoint x: 1157, startPoint y: 139, endPoint x: 976, endPoint y: 119, distance: 182.1
click at [980, 125] on body "Menu Boards Boards Boards All jobs Status Workforce Workforce My Workforce Recr…" at bounding box center [784, 460] width 1568 height 920
type input "*****"
click at [1133, 163] on div "Hourly" at bounding box center [1204, 172] width 184 height 33
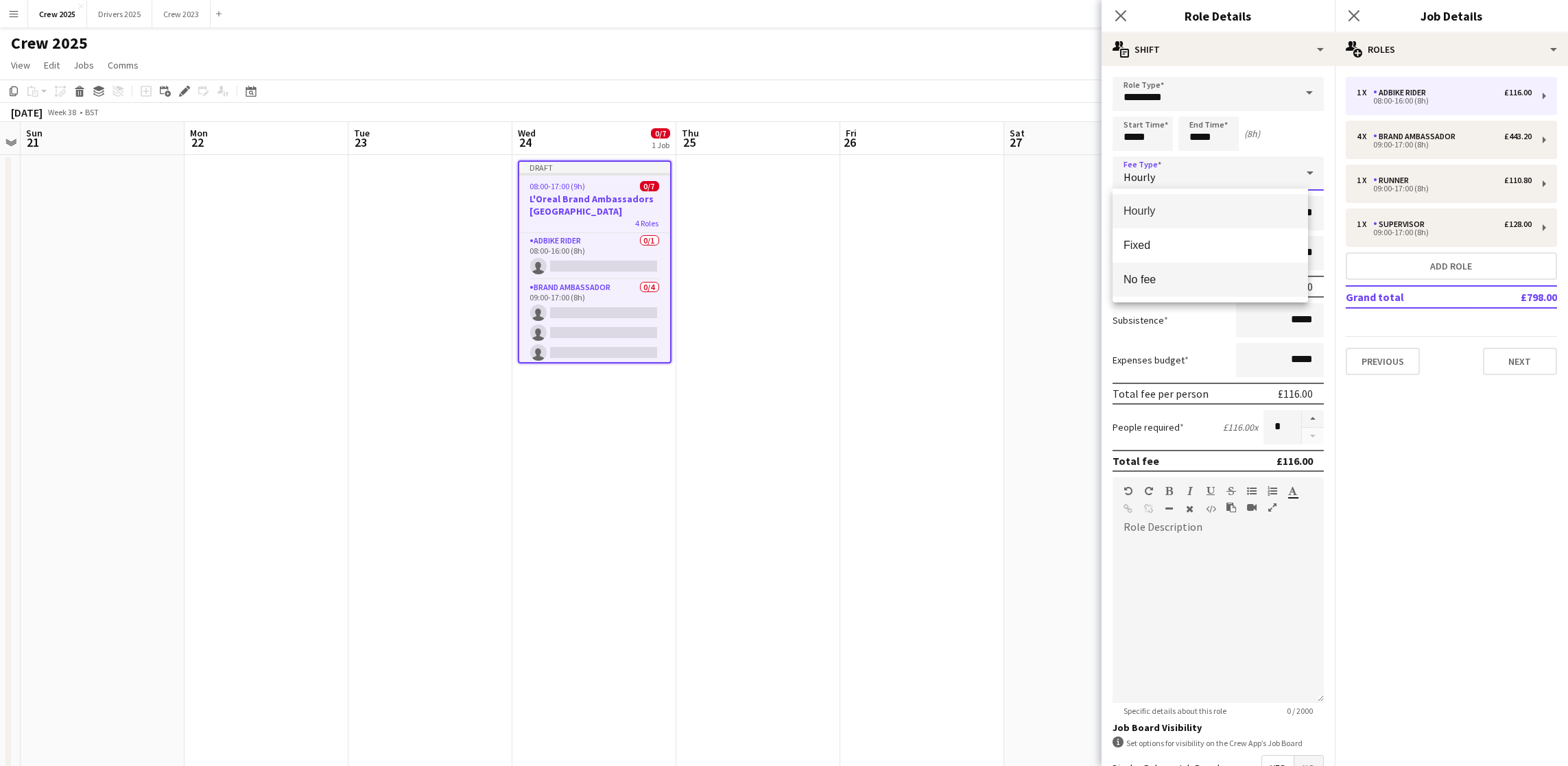
click at [1175, 287] on mat-option "No fee" at bounding box center [1210, 279] width 195 height 35
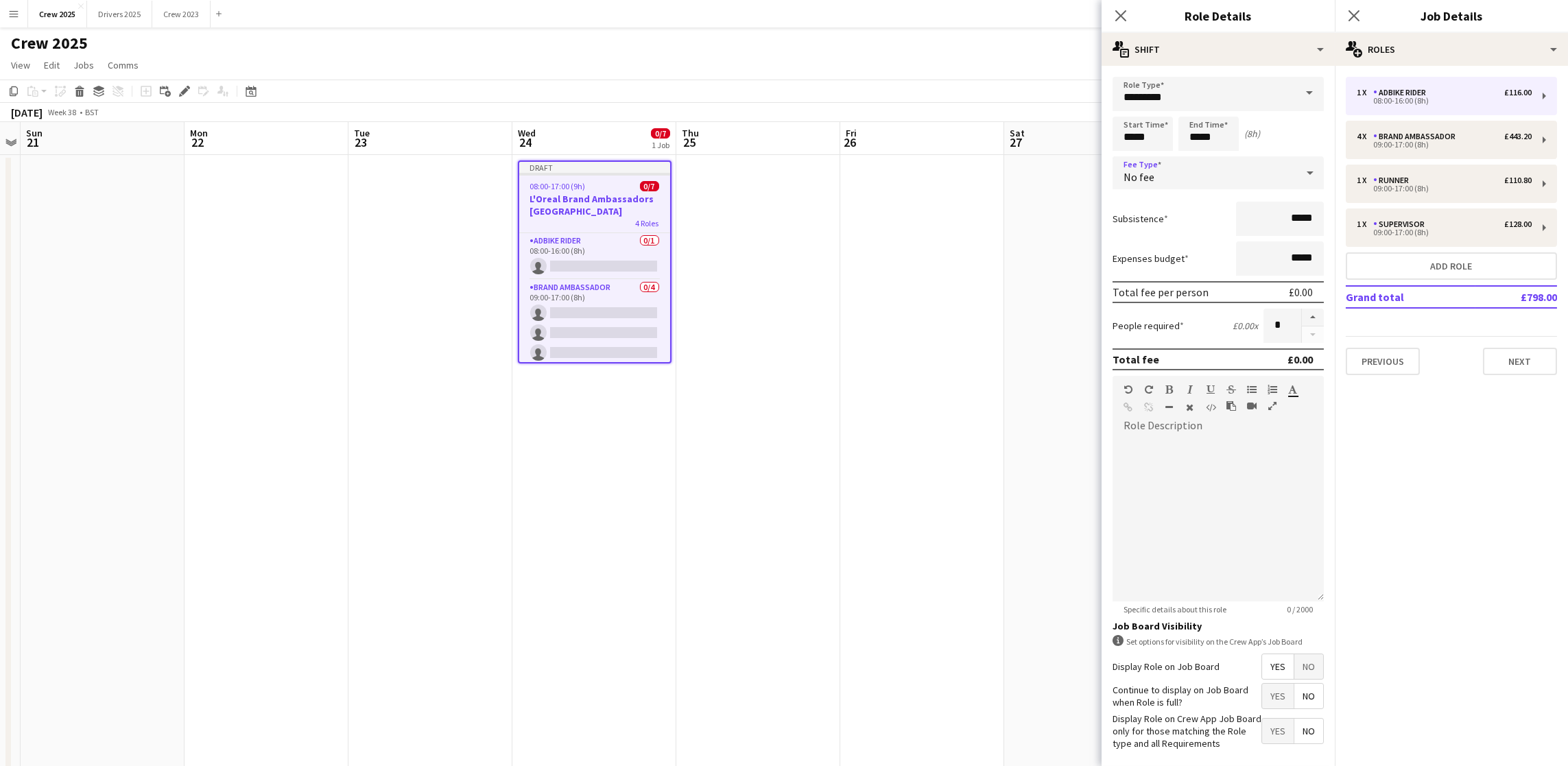
click at [1294, 678] on span "No" at bounding box center [1308, 666] width 28 height 25
click at [1550, 361] on button "Next" at bounding box center [1520, 361] width 74 height 28
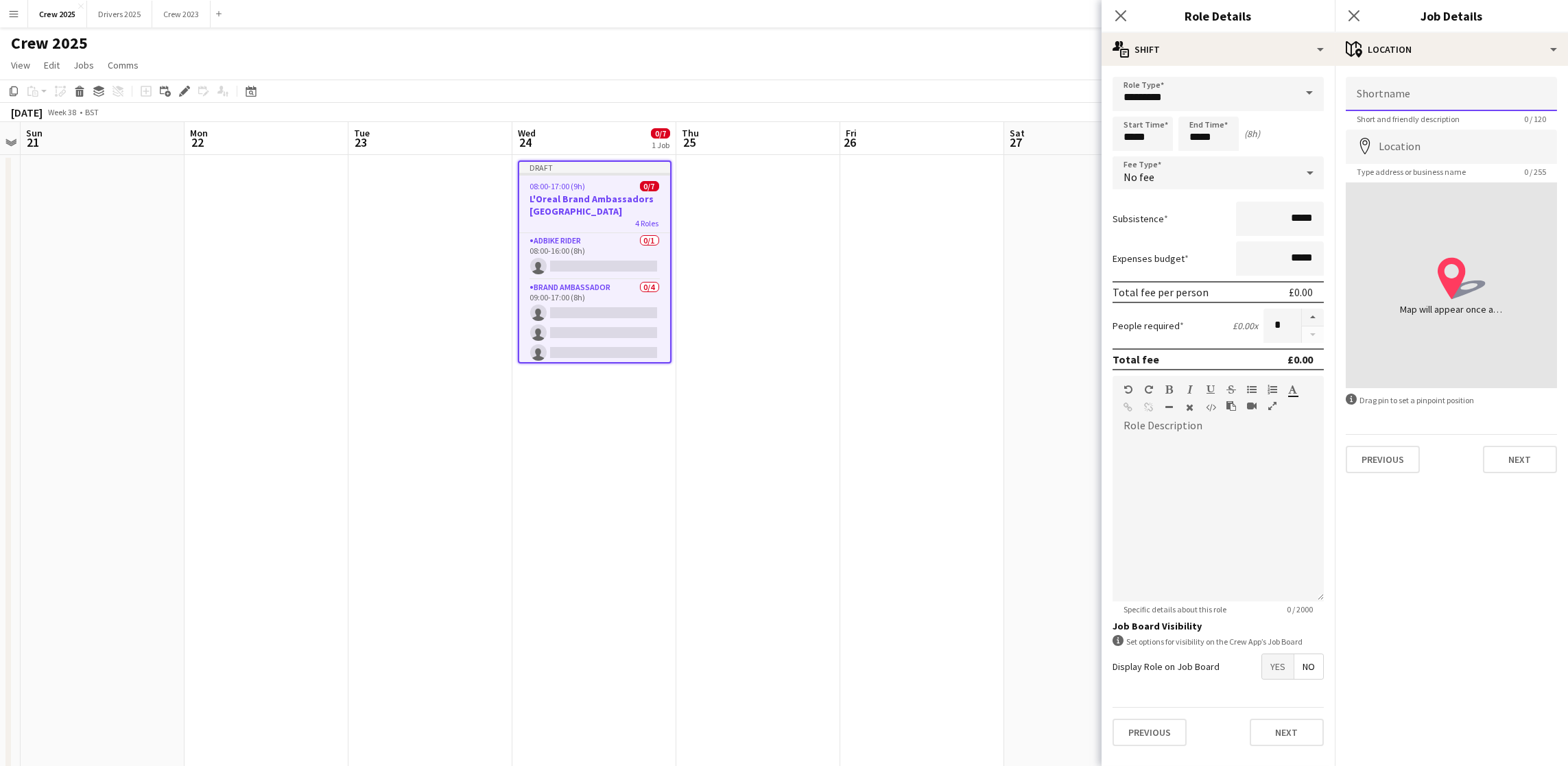
drag, startPoint x: 1446, startPoint y: 102, endPoint x: 1450, endPoint y: 110, distance: 8.9
click at [1446, 102] on input "Shortname" at bounding box center [1451, 94] width 212 height 35
paste input "**********"
type input "**********"
click at [1474, 153] on input "Location" at bounding box center [1451, 146] width 212 height 35
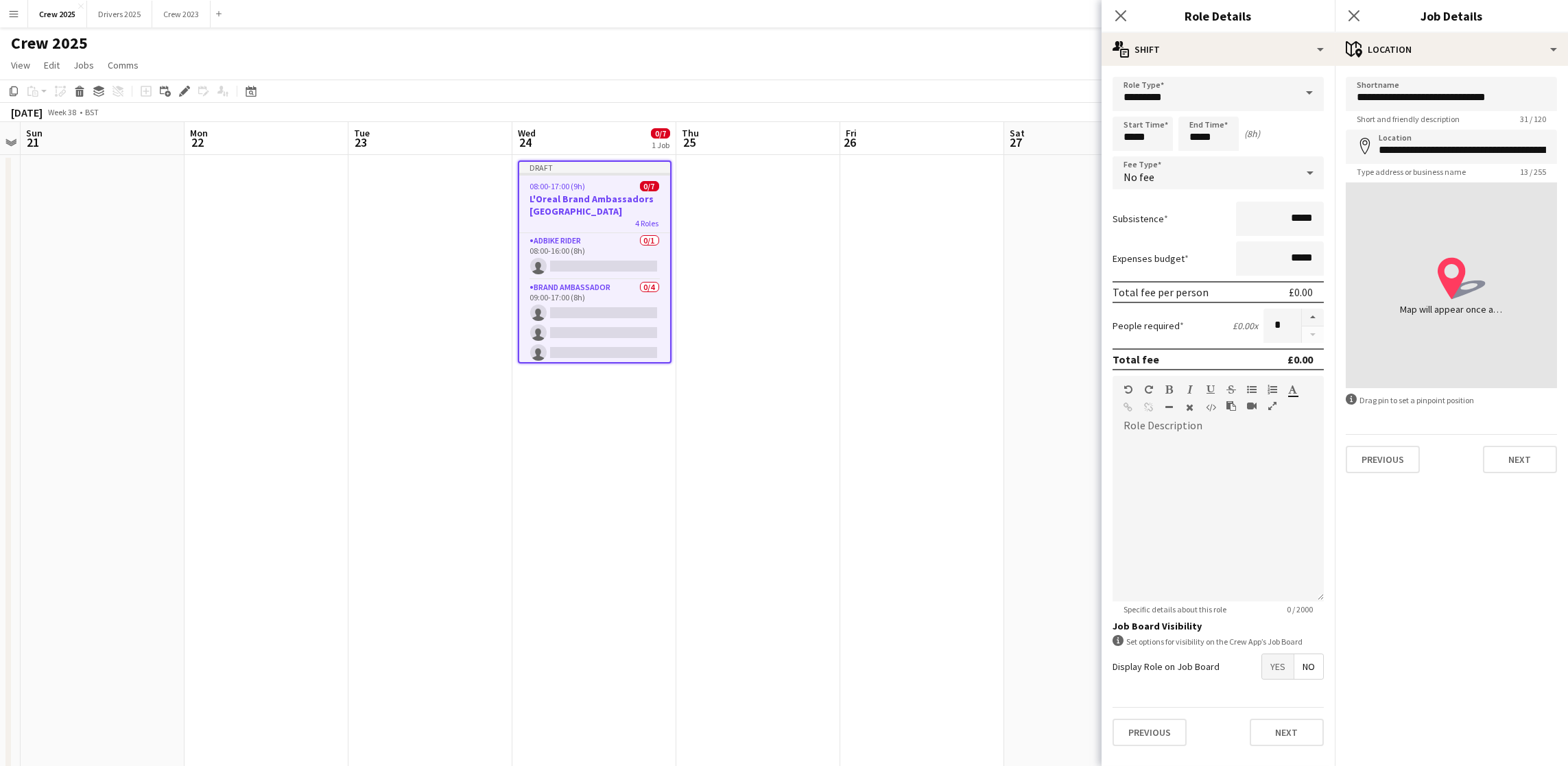
type input "**********"
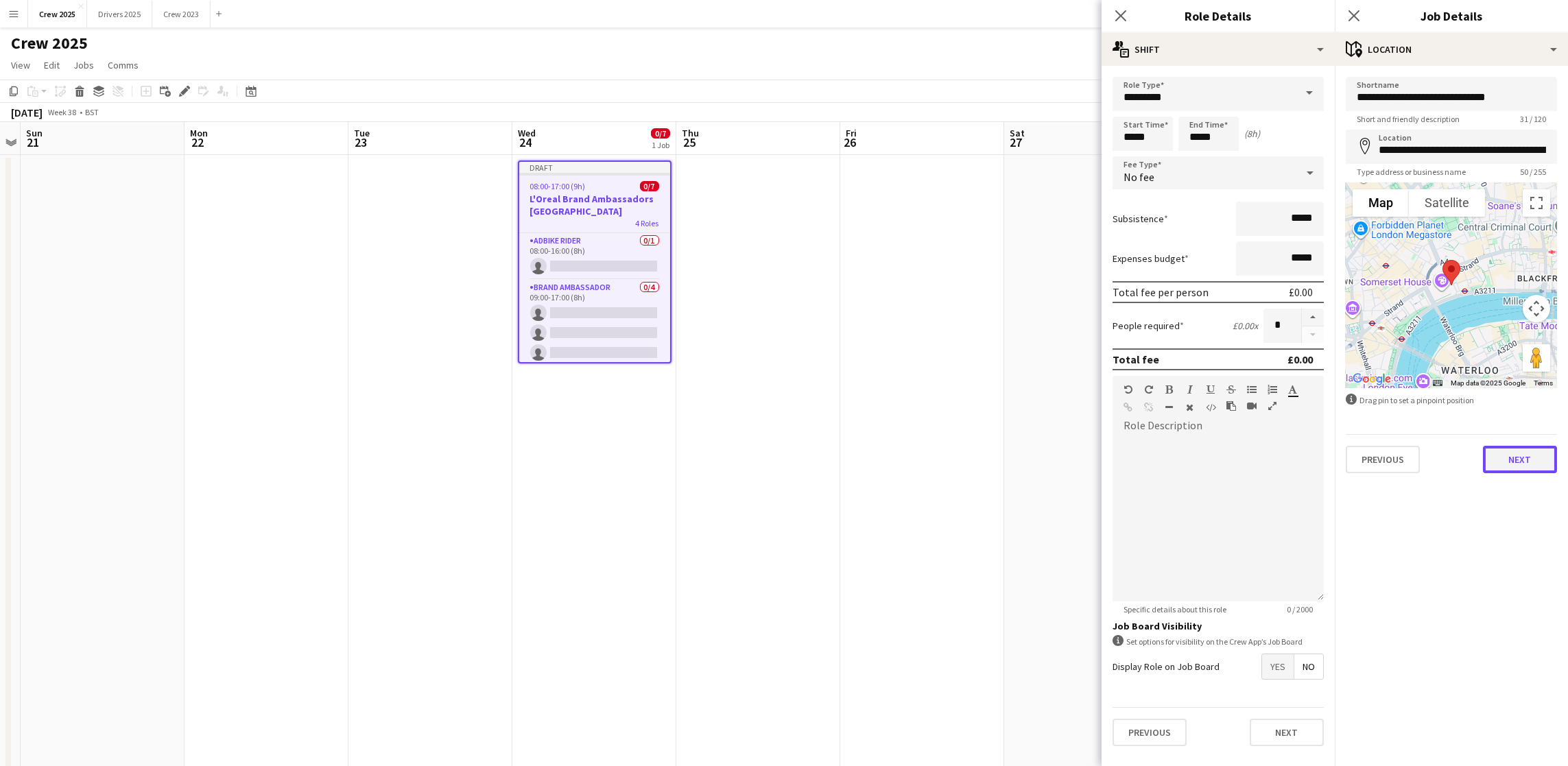
click at [1535, 456] on button "Next" at bounding box center [1520, 459] width 74 height 28
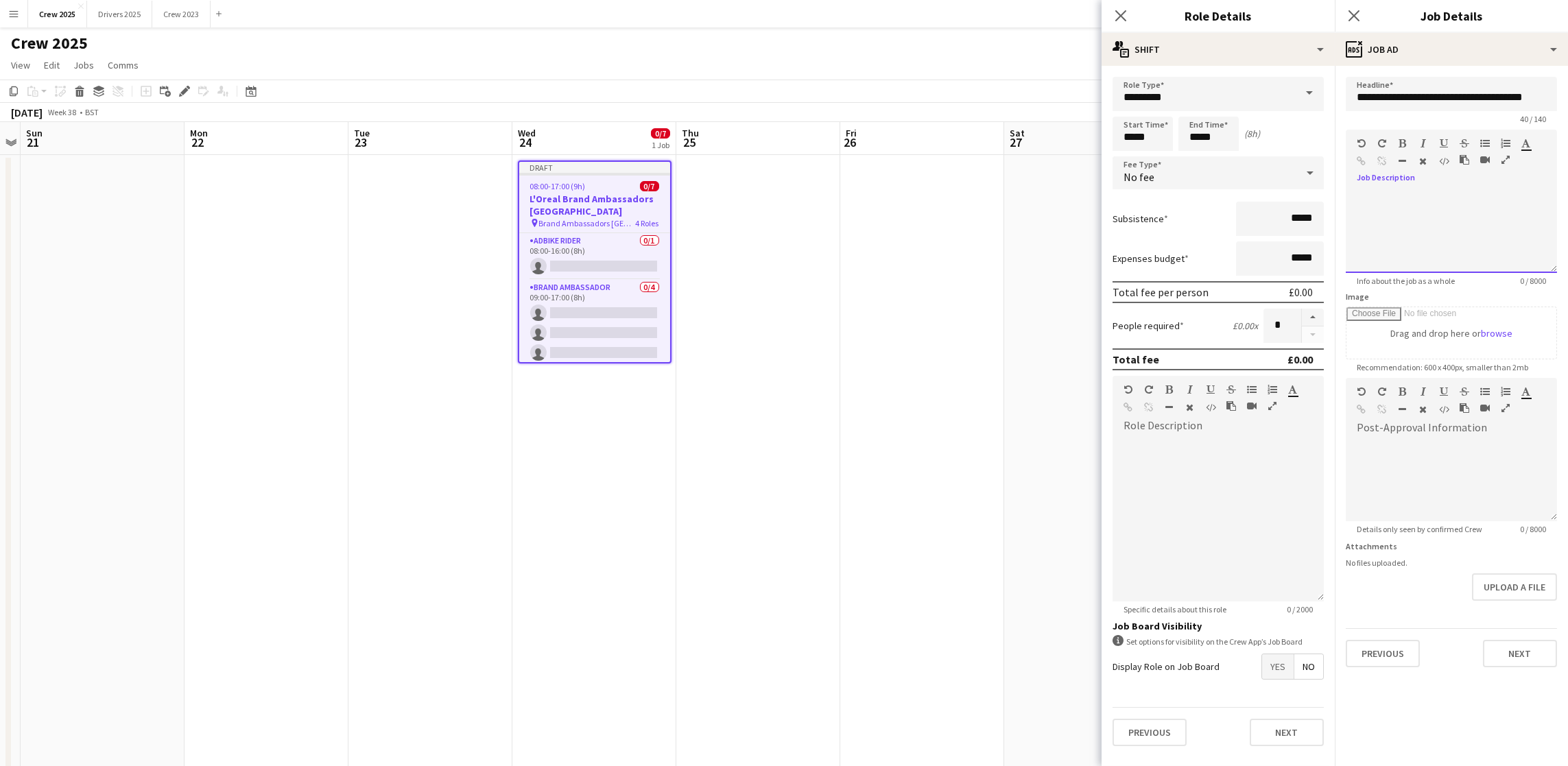
click at [1484, 210] on div at bounding box center [1451, 231] width 212 height 82
click at [944, 269] on app-date-cell at bounding box center [922, 525] width 164 height 741
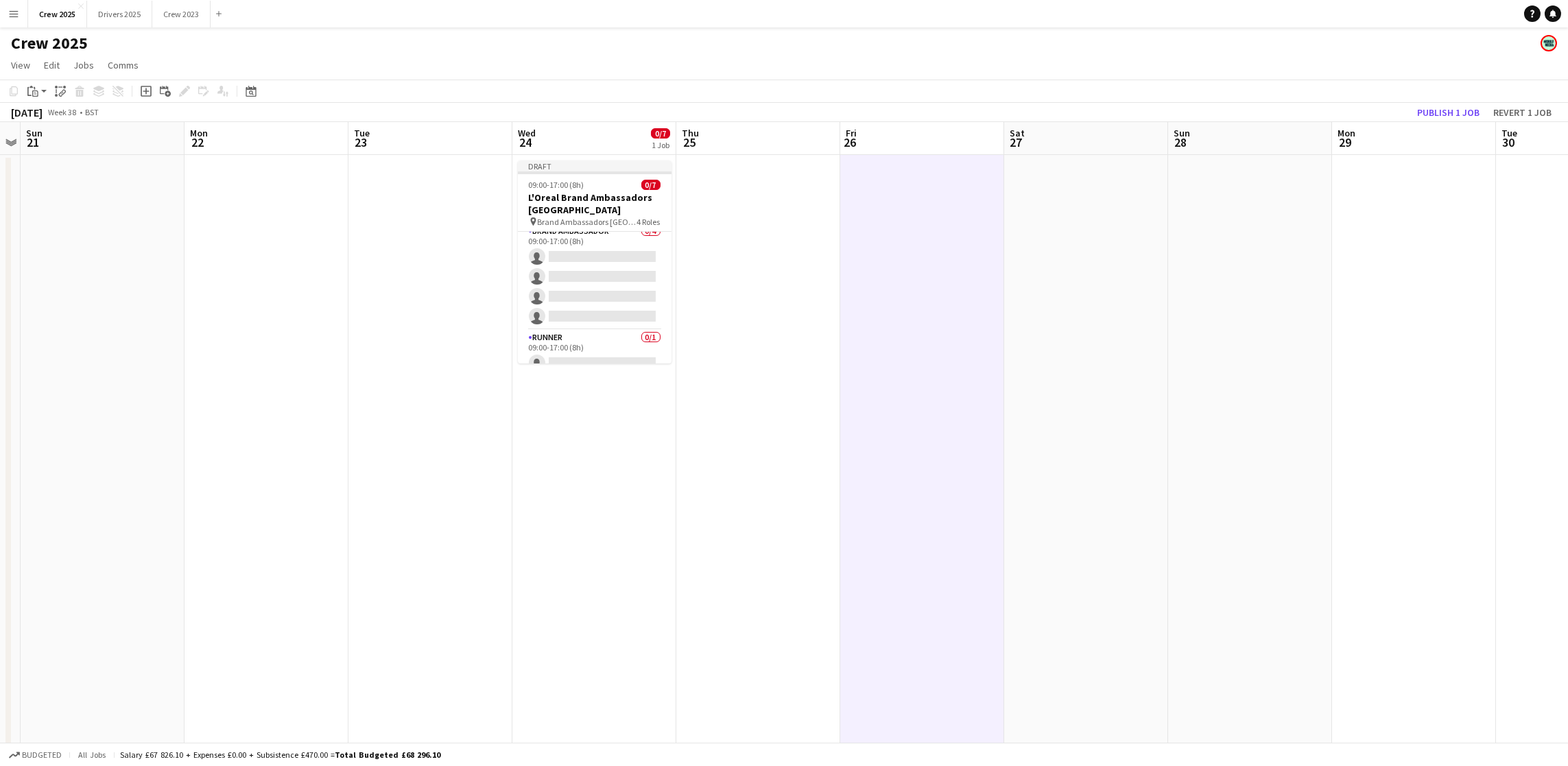
scroll to position [0, 0]
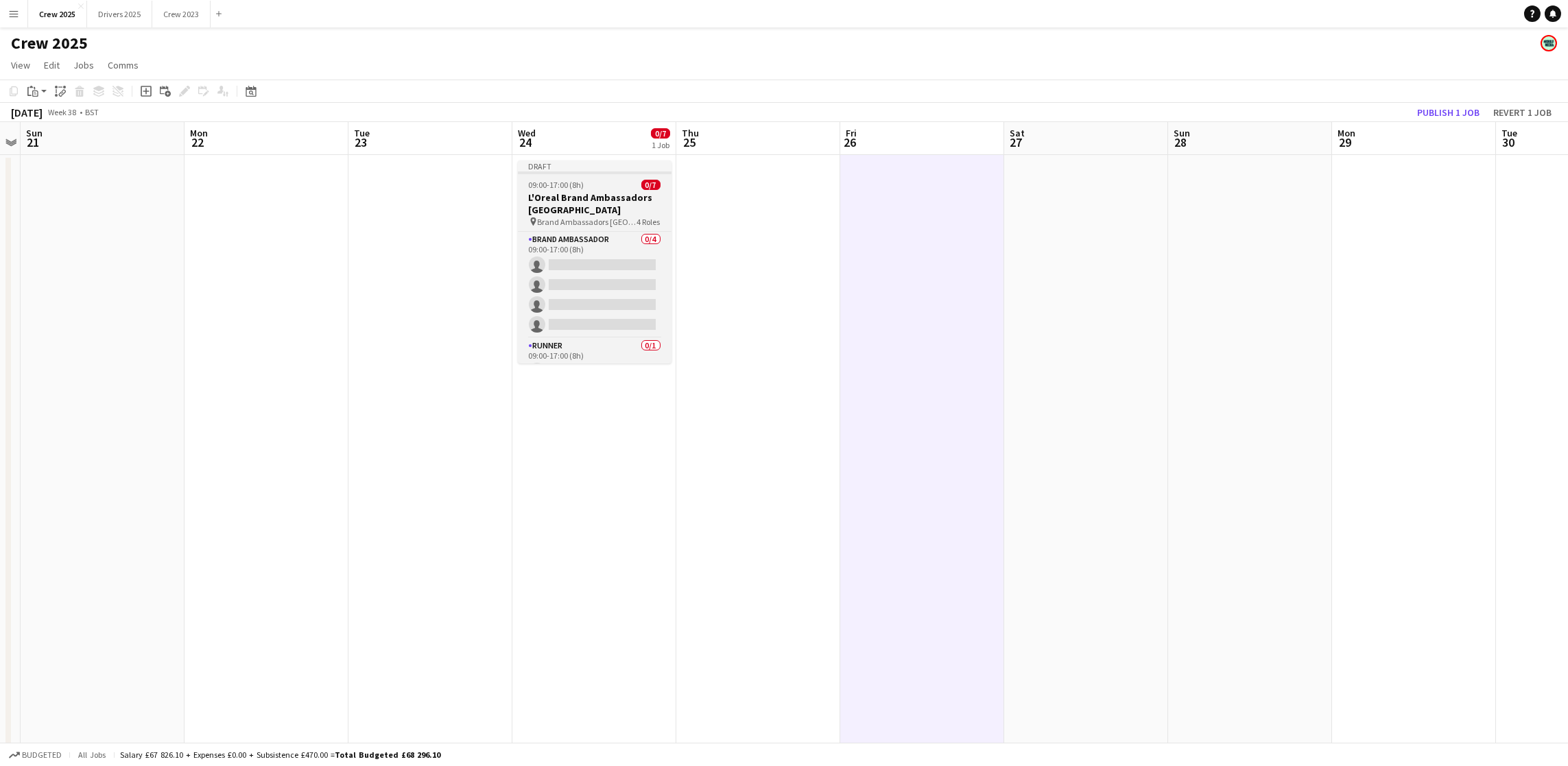
click at [582, 182] on span "09:00-17:00 (8h)" at bounding box center [556, 185] width 55 height 10
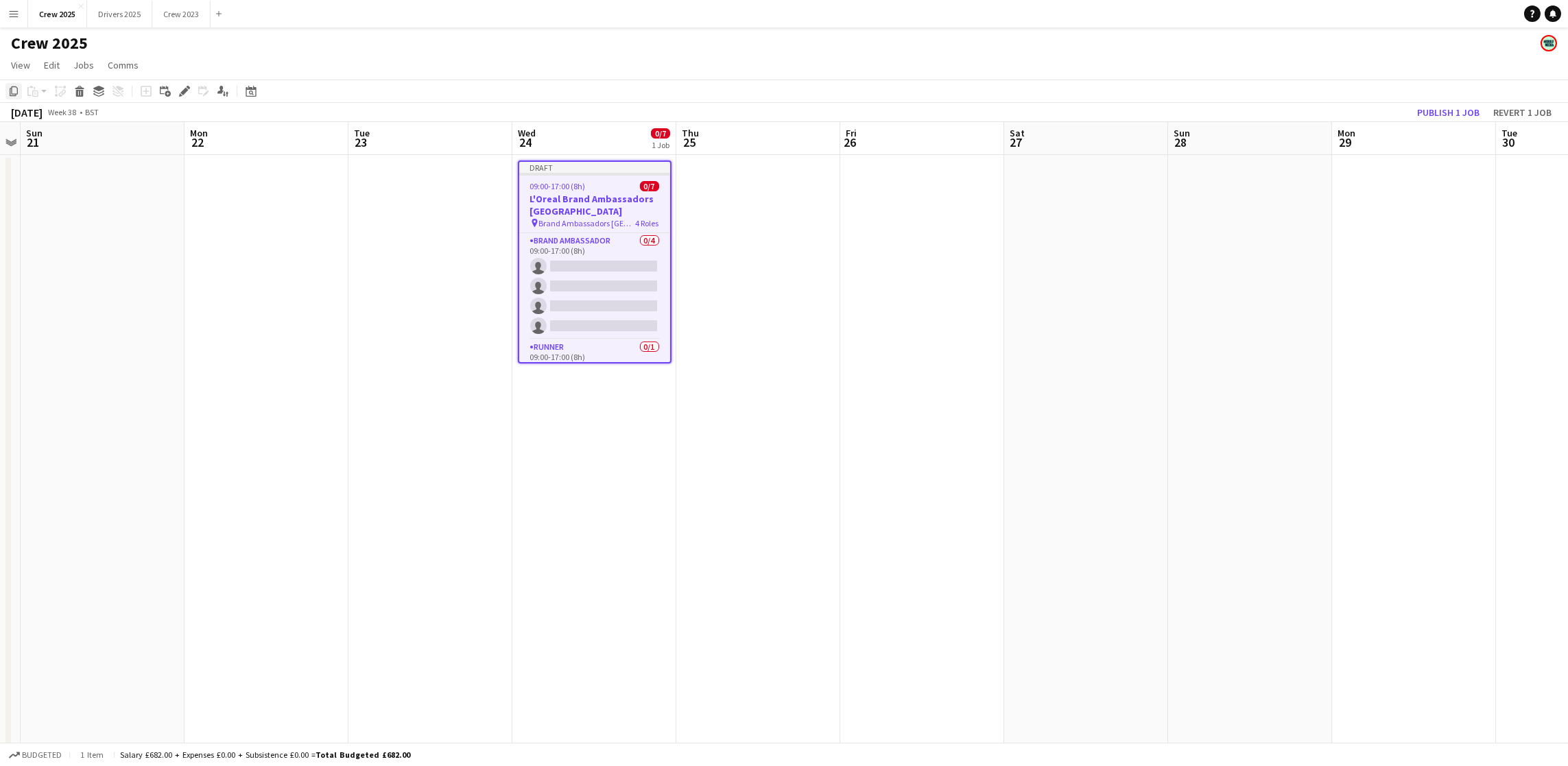
click at [16, 90] on icon "Copy" at bounding box center [14, 91] width 11 height 11
click at [603, 477] on app-date-cell "Draft 09:00-17:00 (8h) 0/7 L'Oreal Brand Ambassadors [GEOGRAPHIC_DATA] pin Bran…" at bounding box center [594, 525] width 164 height 741
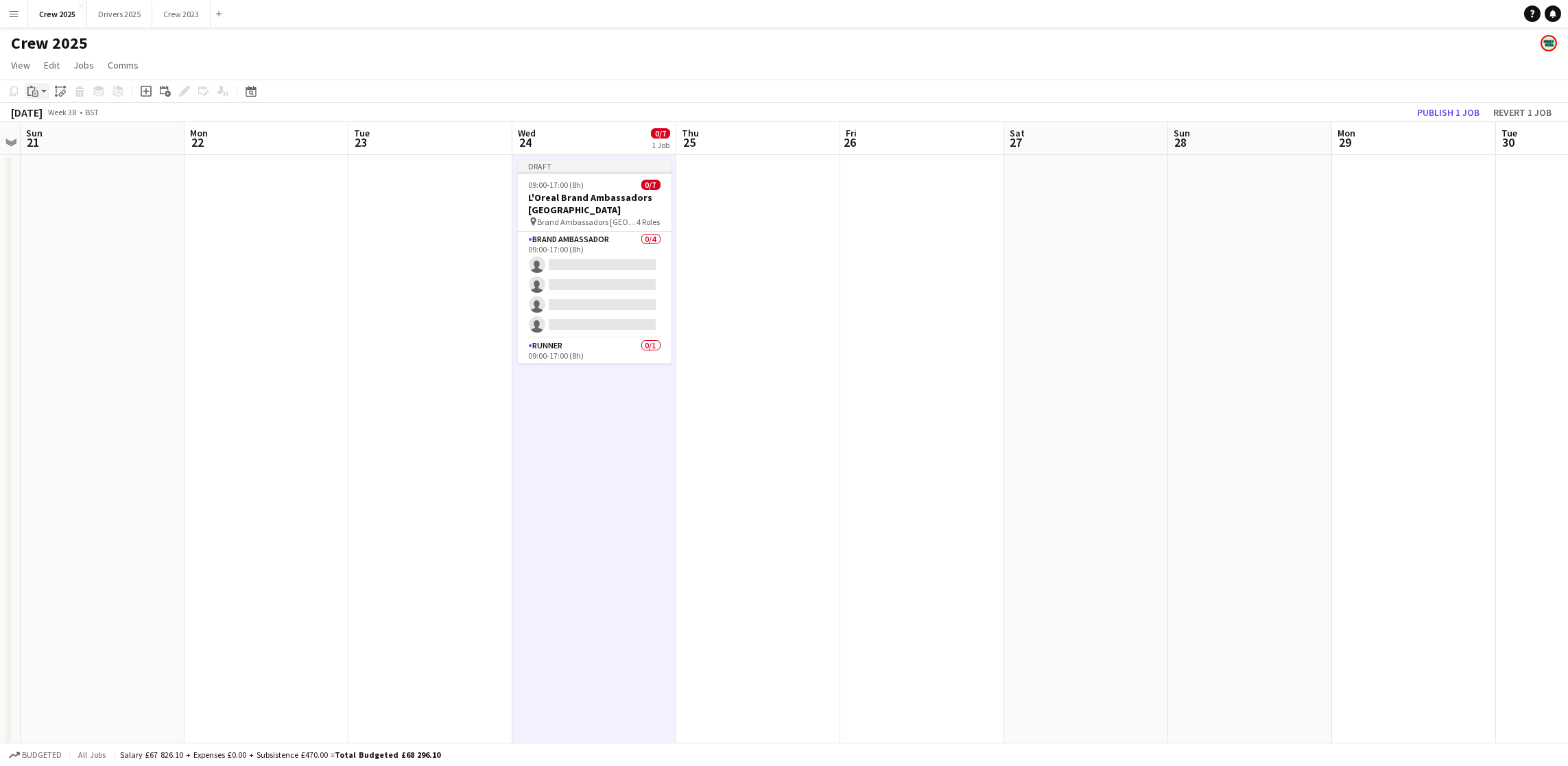
click at [32, 96] on icon "Paste" at bounding box center [33, 91] width 11 height 11
click at [62, 118] on link "Paste Ctrl+V" at bounding box center [101, 117] width 129 height 12
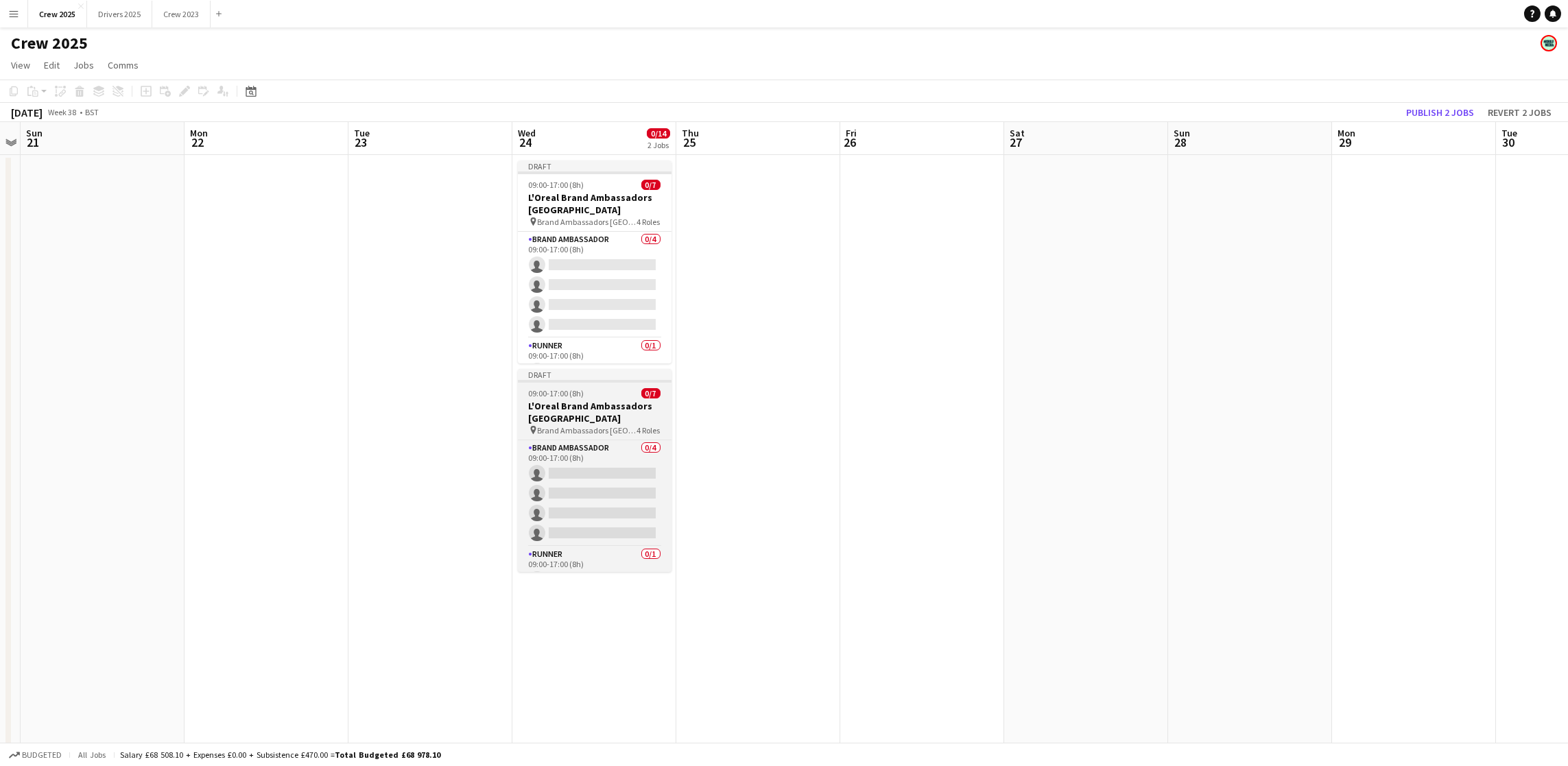
click at [584, 390] on span "09:00-17:00 (8h)" at bounding box center [556, 393] width 55 height 10
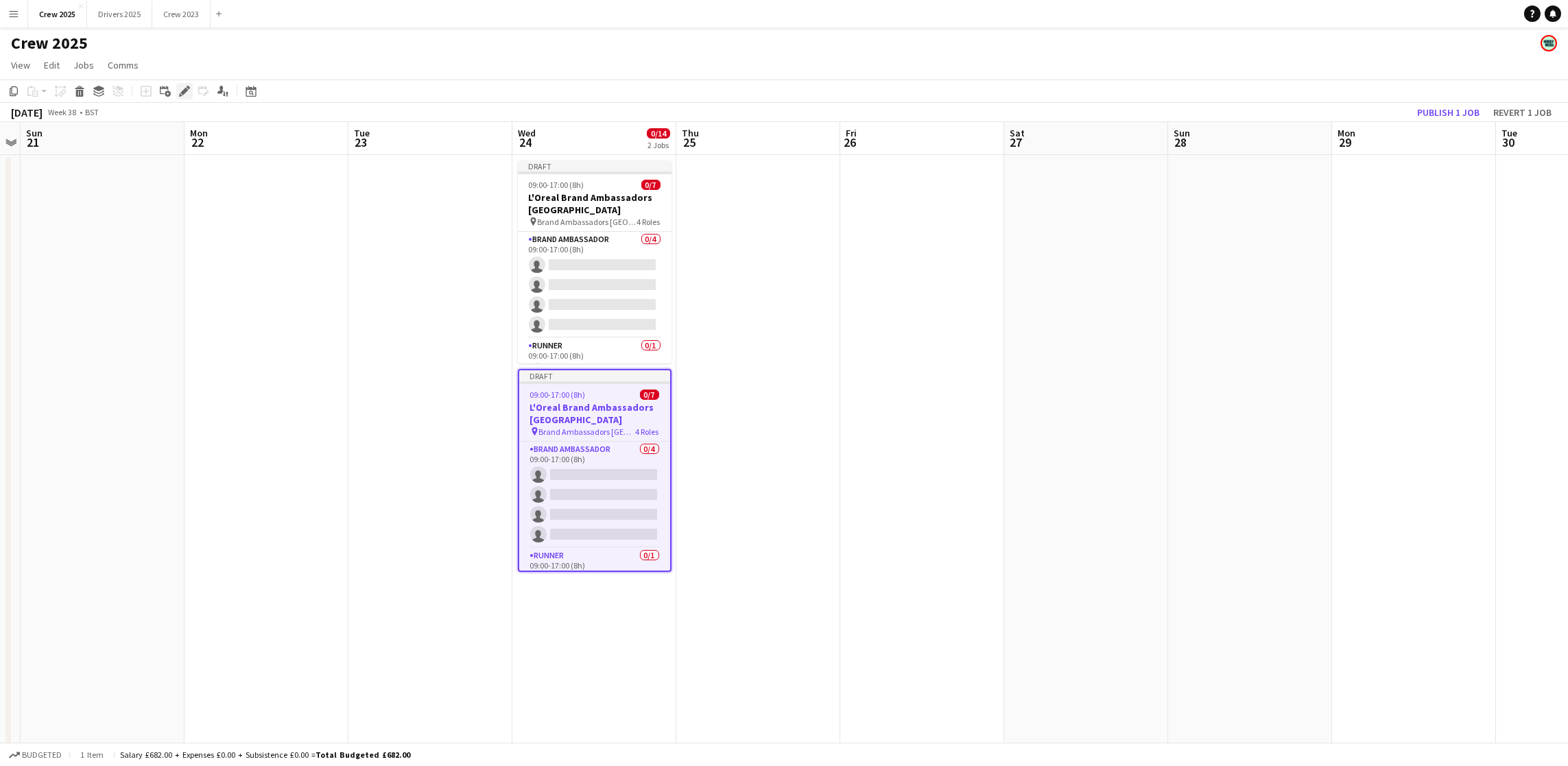
click at [176, 94] on div "Edit" at bounding box center [184, 91] width 16 height 16
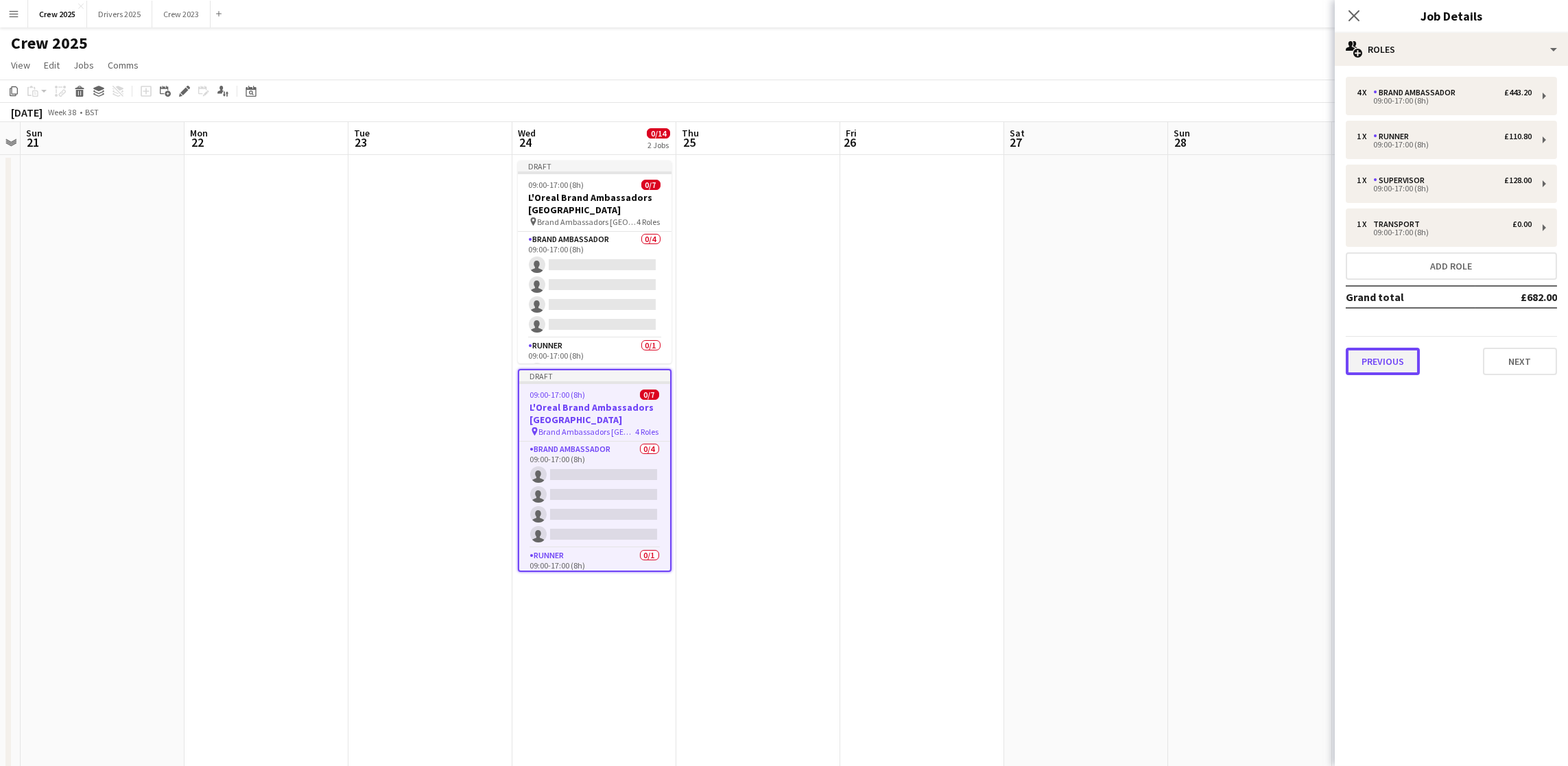
click at [1359, 361] on button "Previous" at bounding box center [1383, 361] width 74 height 28
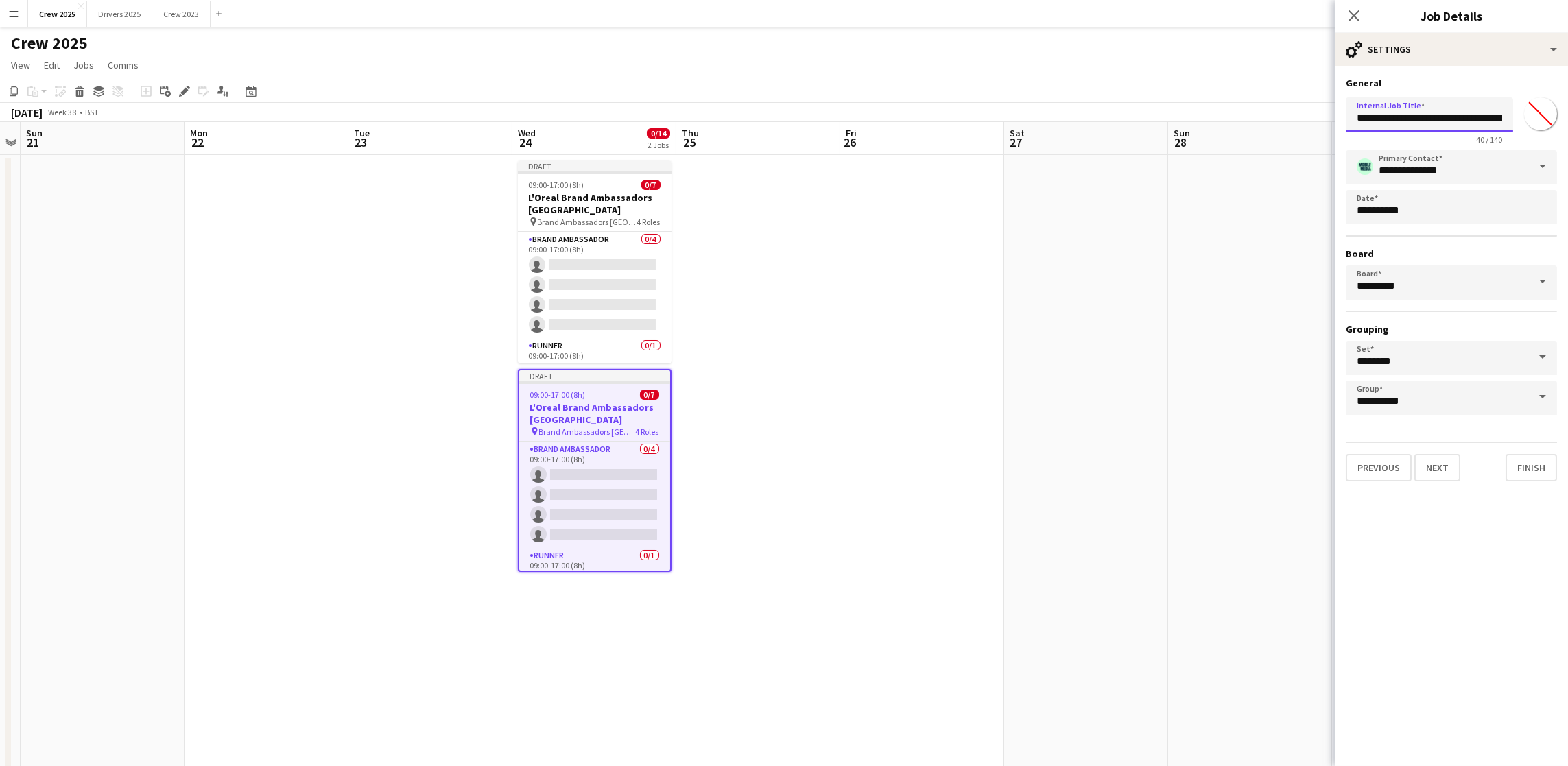
scroll to position [0, 45]
drag, startPoint x: 1481, startPoint y: 112, endPoint x: 1576, endPoint y: 119, distance: 95.3
click at [1568, 119] on html "Menu Boards Boards Boards All jobs Status Workforce Workforce My Workforce Recr…" at bounding box center [784, 460] width 1568 height 920
drag, startPoint x: 1506, startPoint y: 119, endPoint x: 1390, endPoint y: 112, distance: 116.2
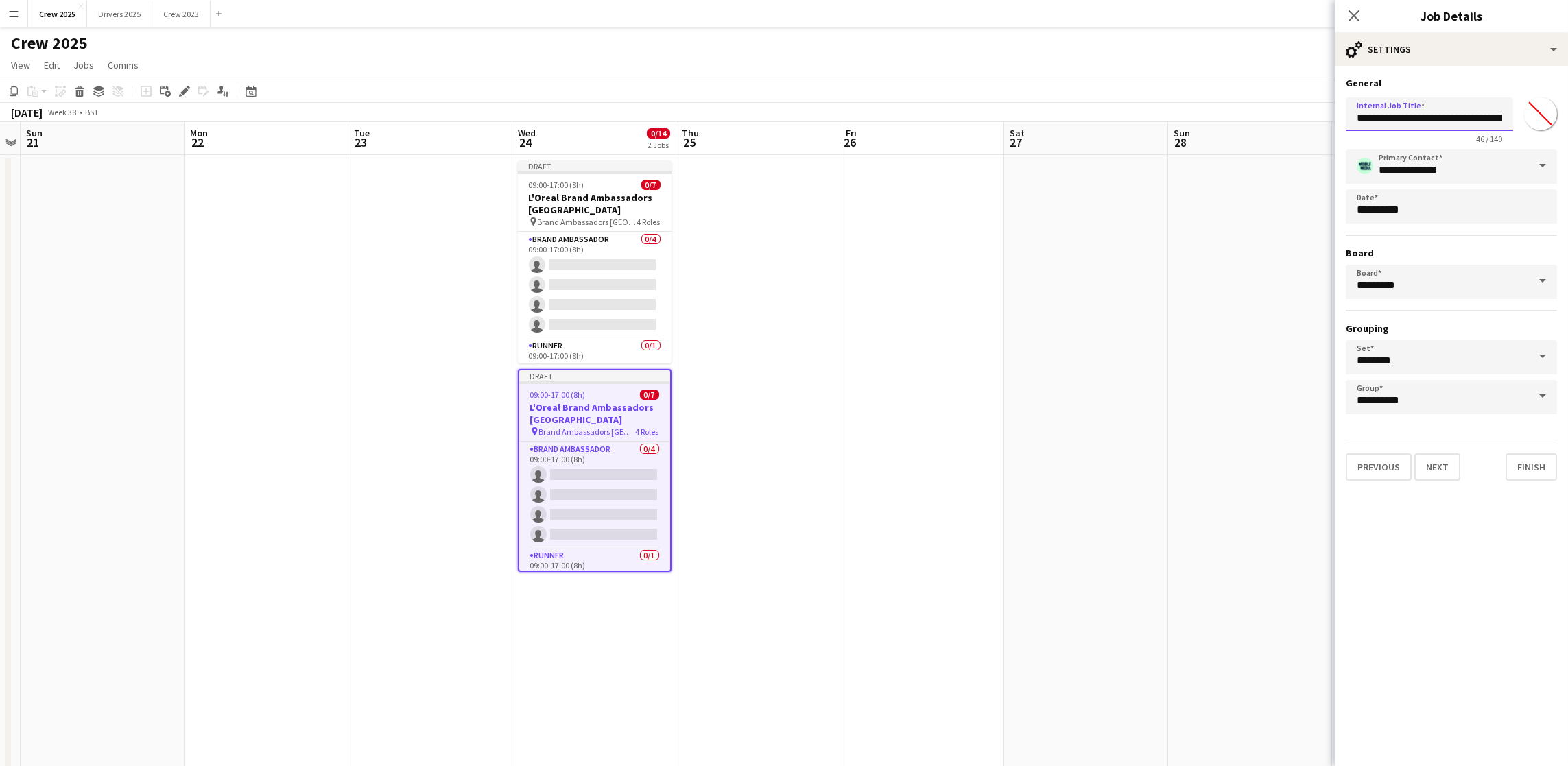
click at [1390, 112] on input "**********" at bounding box center [1430, 115] width 168 height 34
type input "**********"
click at [1442, 463] on button "Next" at bounding box center [1437, 467] width 46 height 28
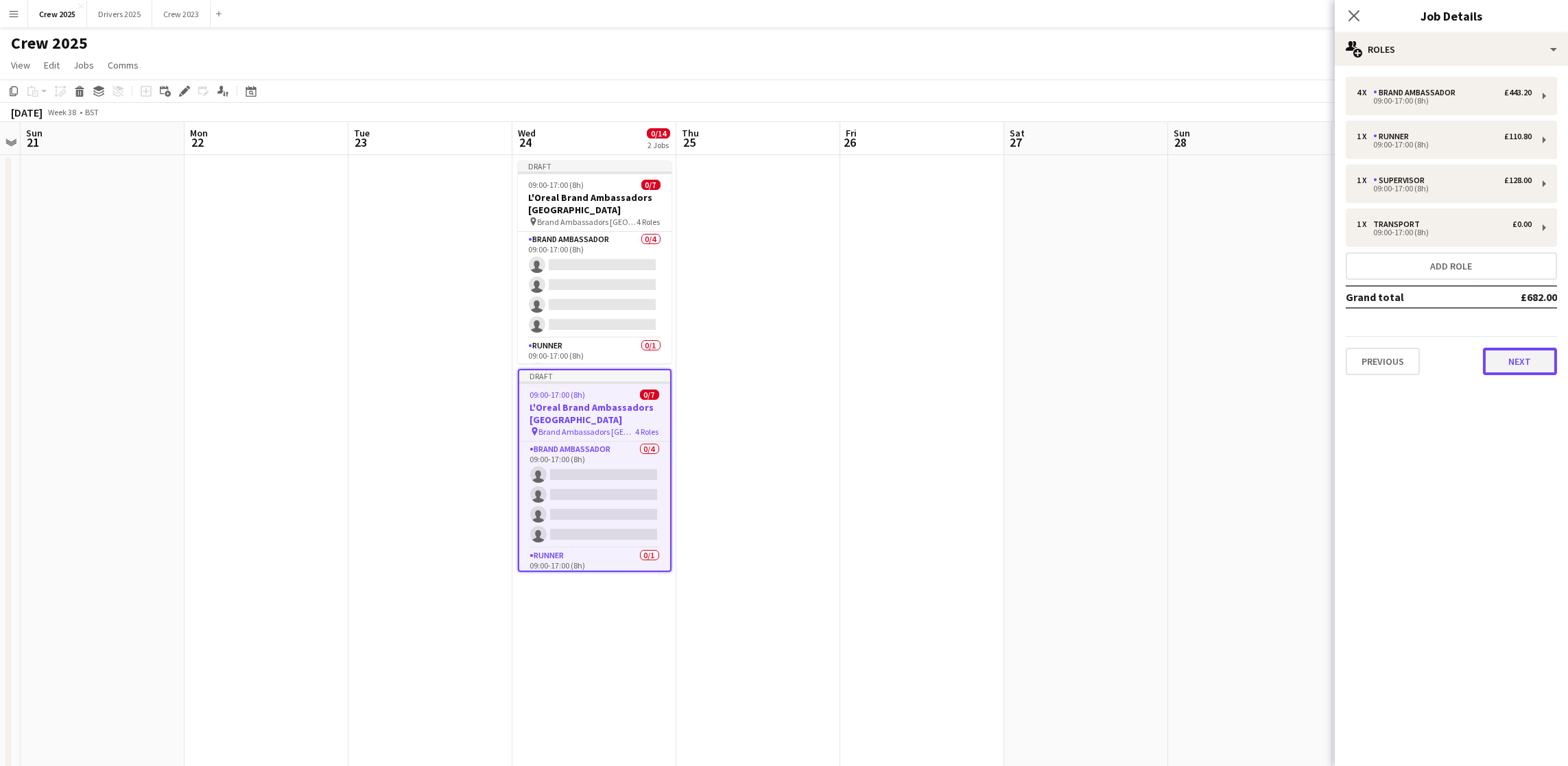
click at [1497, 354] on button "Next" at bounding box center [1520, 361] width 74 height 28
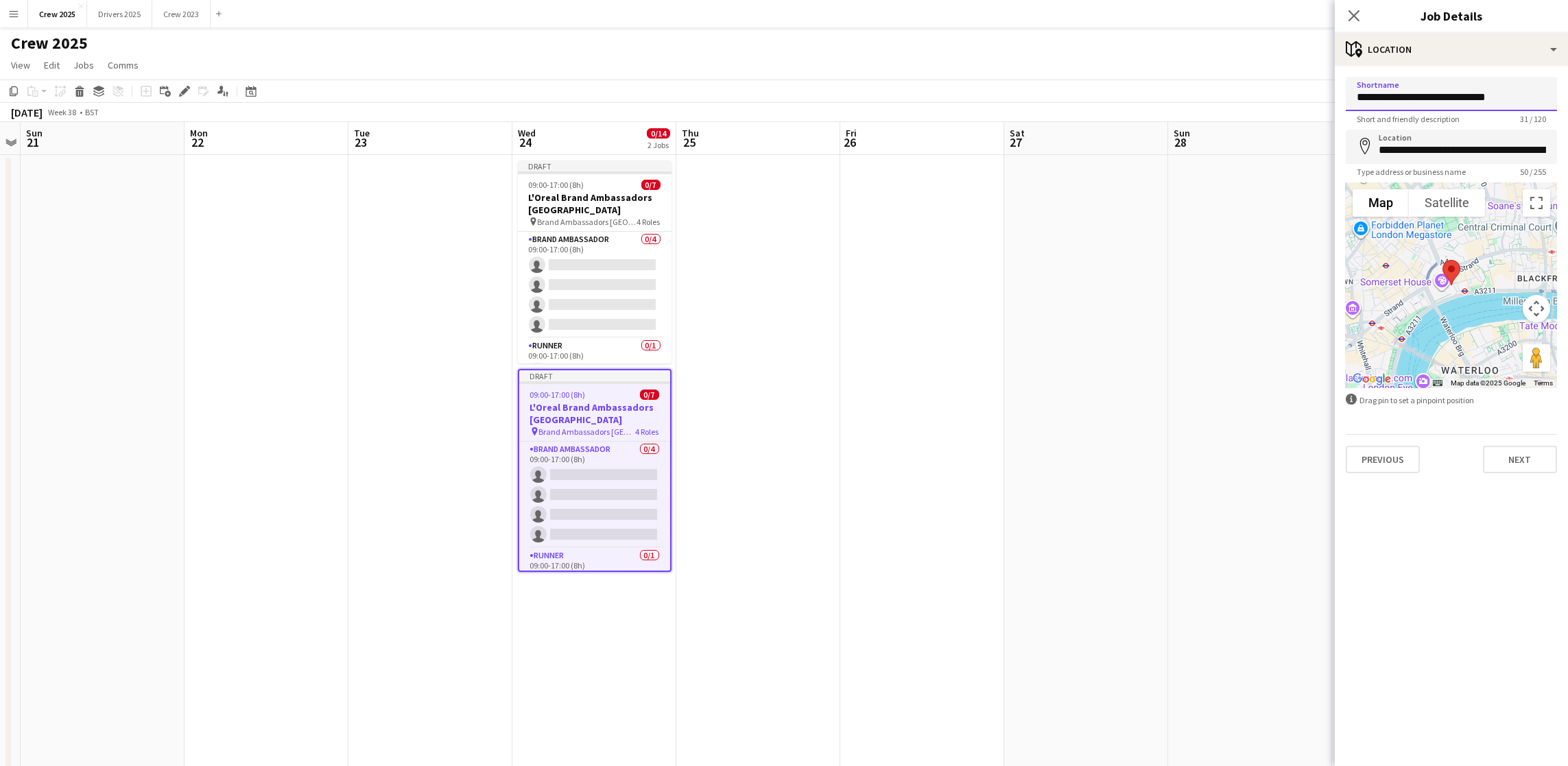
drag, startPoint x: 1533, startPoint y: 94, endPoint x: 1337, endPoint y: 88, distance: 196.1
click at [1337, 88] on form "**********" at bounding box center [1451, 275] width 233 height 396
paste input "*******"
type input "**********"
click at [1376, 150] on div "**********" at bounding box center [1451, 146] width 212 height 35
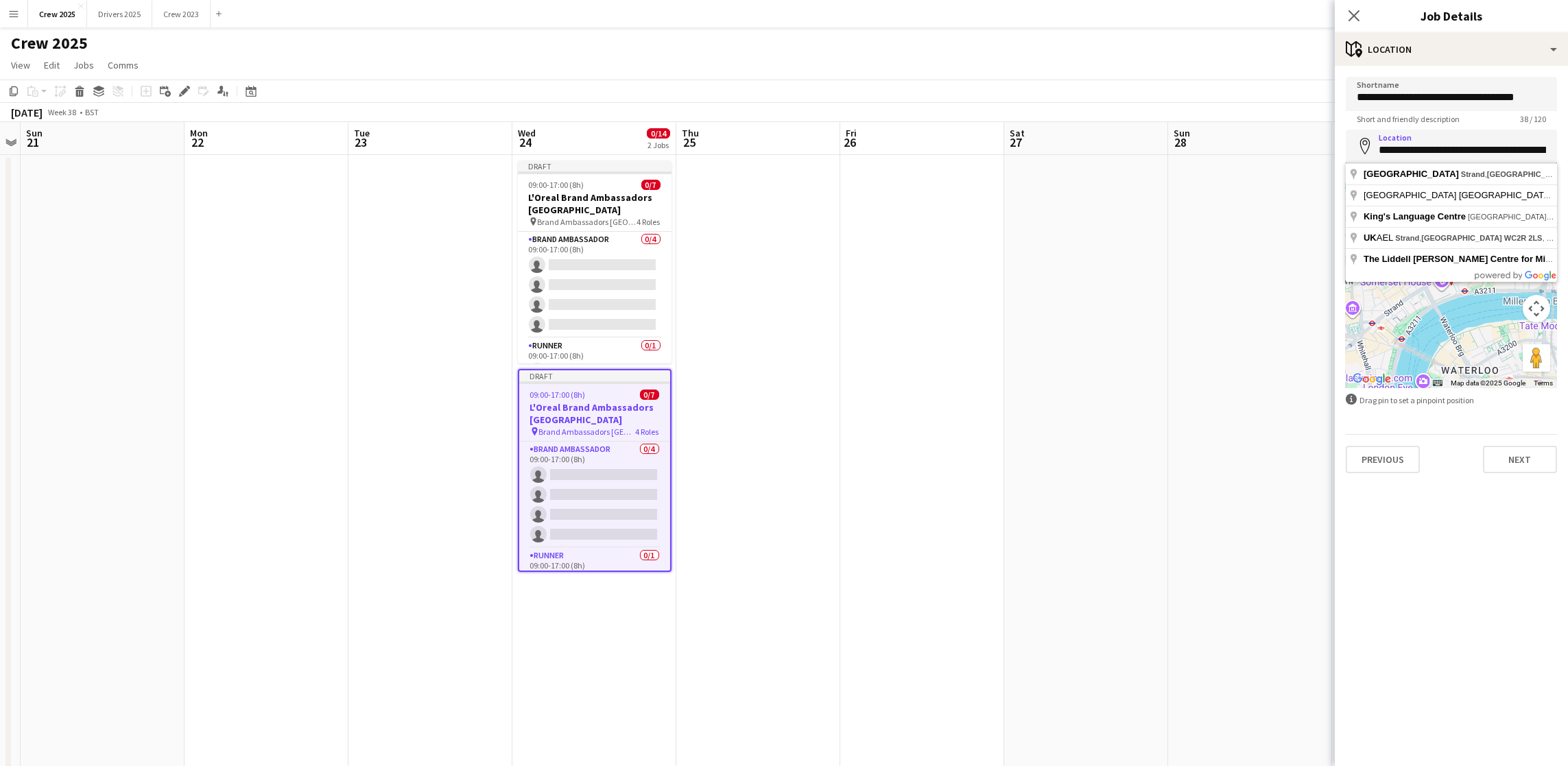
scroll to position [0, 75]
drag, startPoint x: 1378, startPoint y: 150, endPoint x: 1584, endPoint y: 145, distance: 206.1
click at [1568, 145] on html "Menu Boards Boards Boards All jobs Status Workforce Workforce My Workforce Recr…" at bounding box center [784, 460] width 1568 height 920
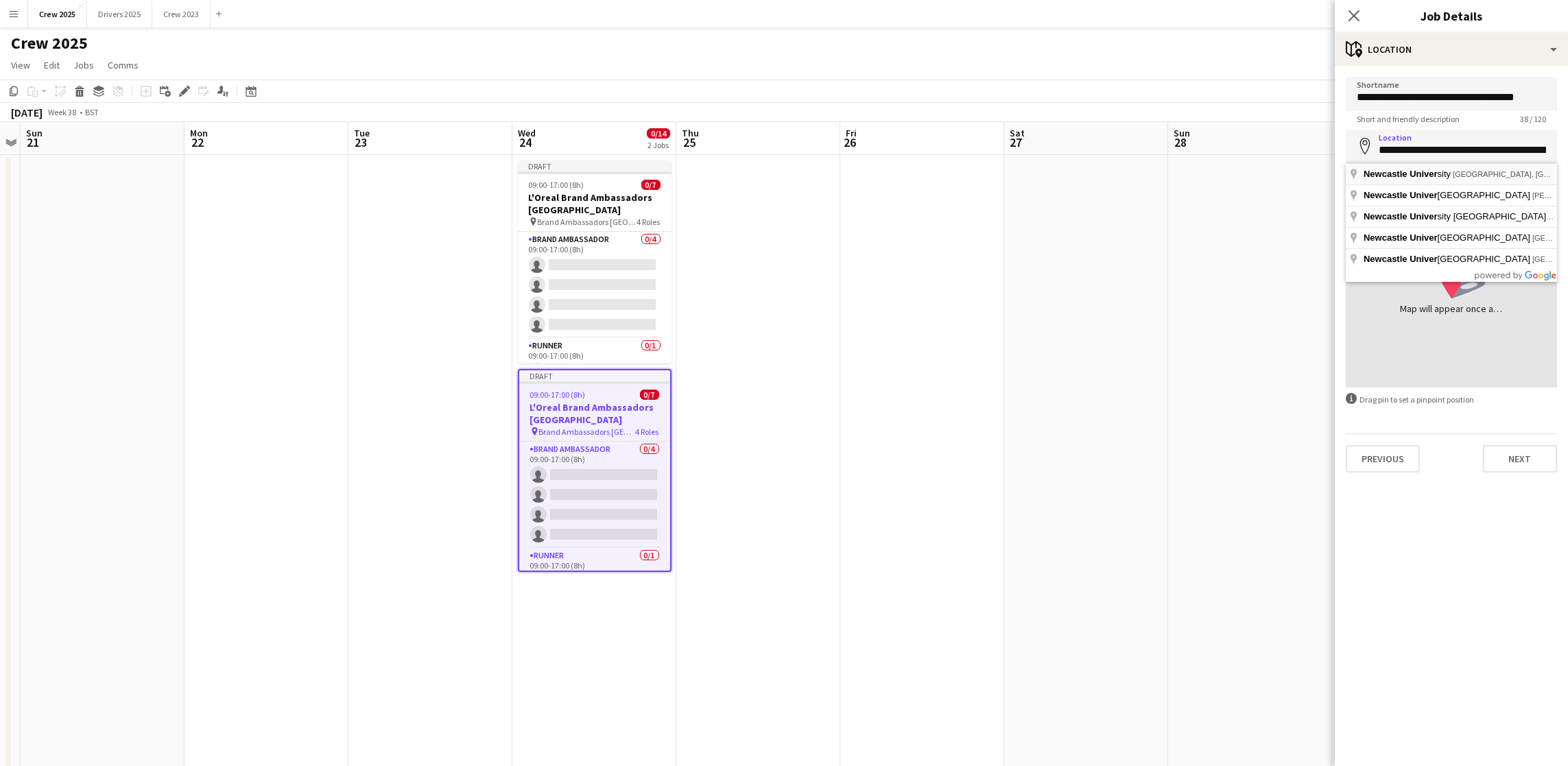
type input "**********"
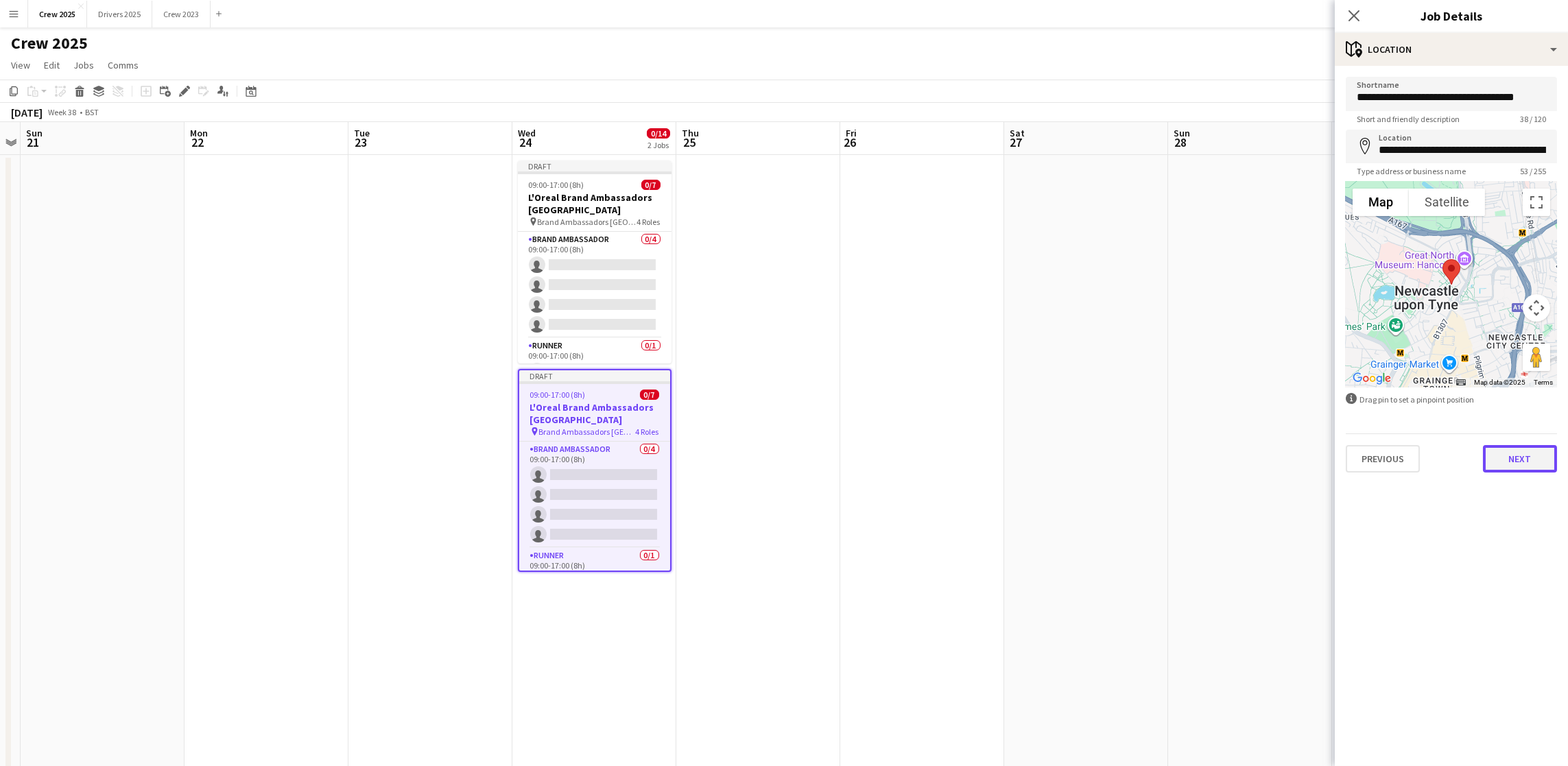
click at [1528, 448] on button "Next" at bounding box center [1520, 459] width 74 height 28
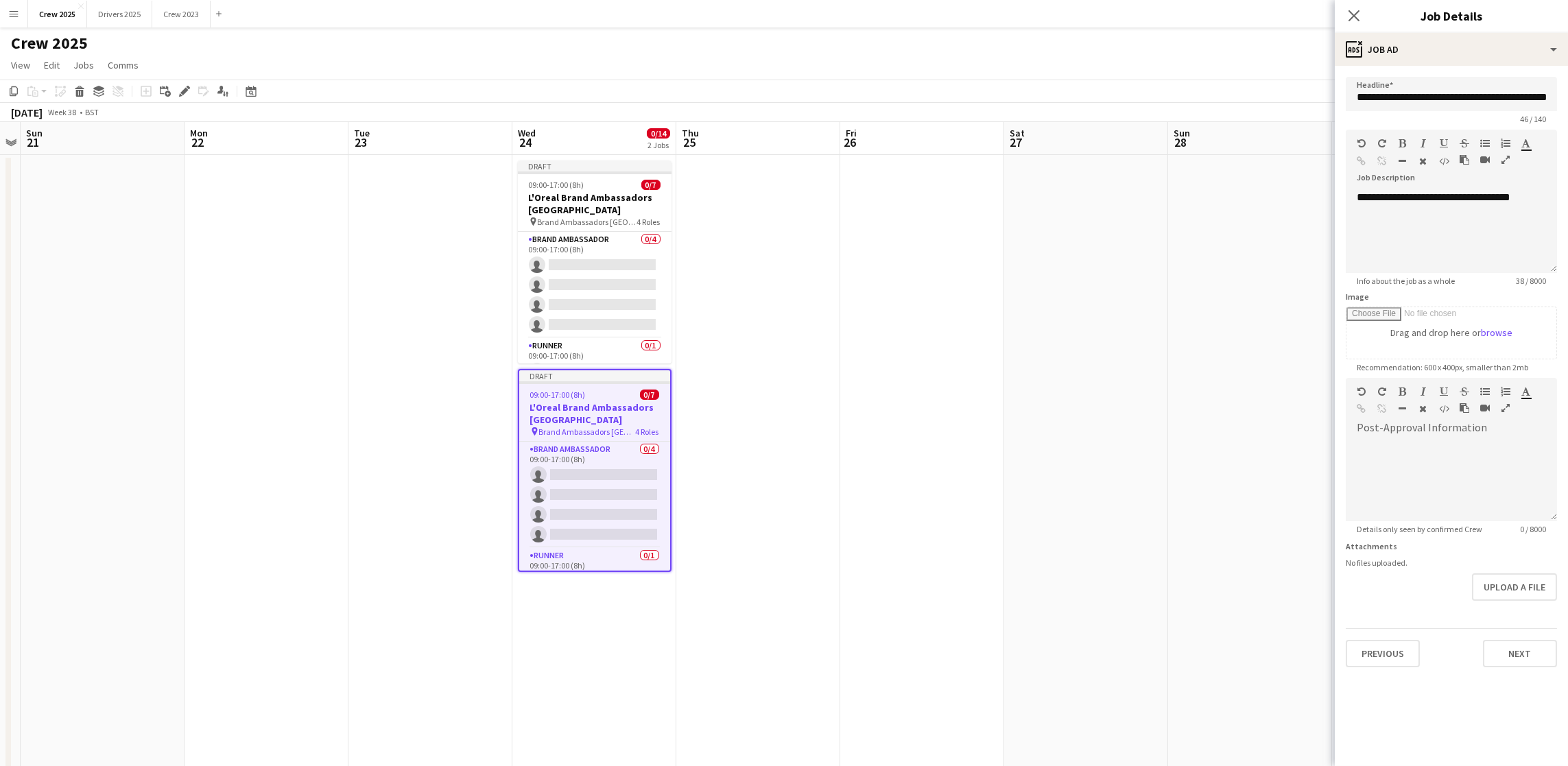
click at [1282, 327] on app-date-cell at bounding box center [1249, 525] width 164 height 741
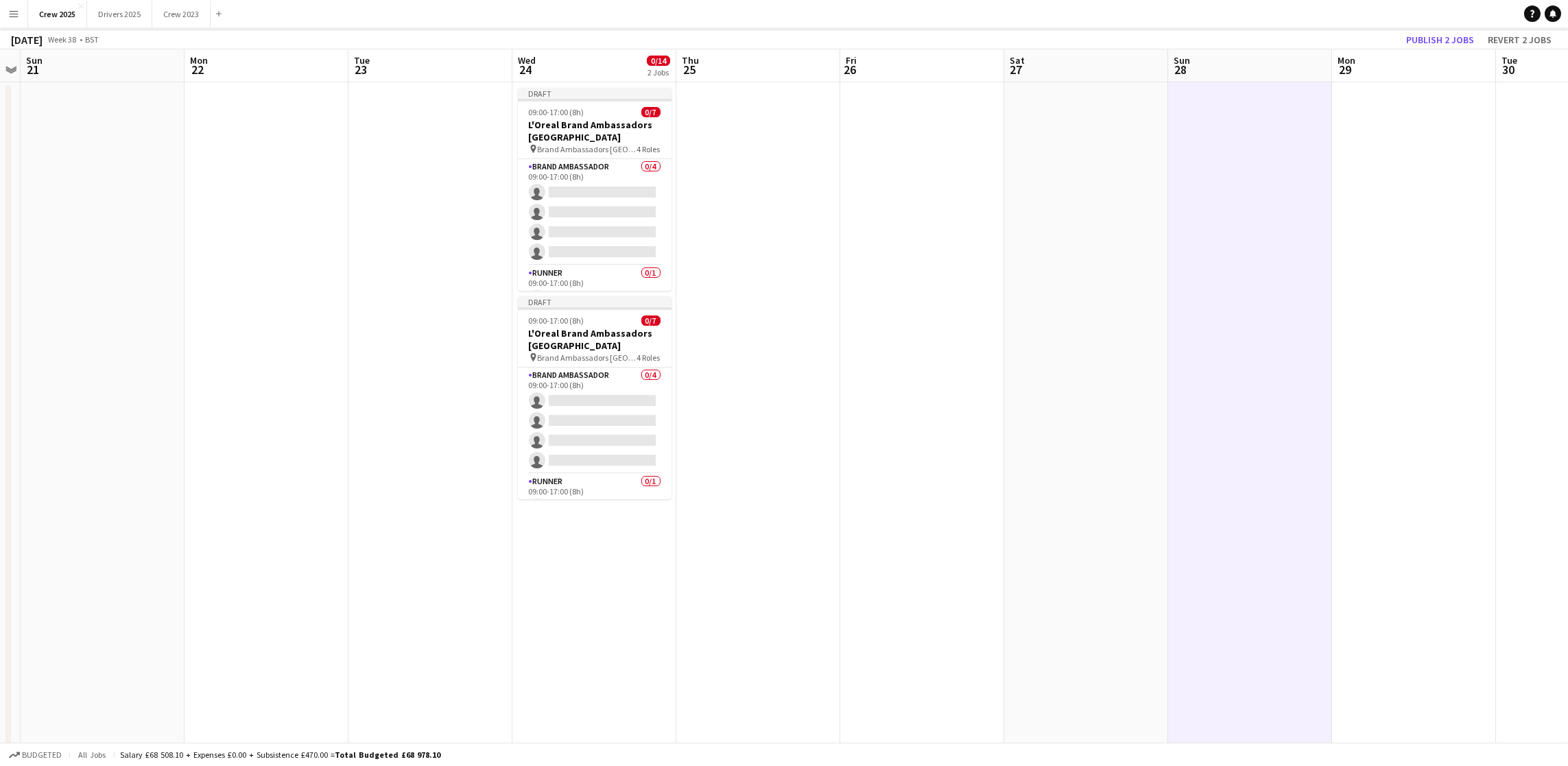
scroll to position [103, 0]
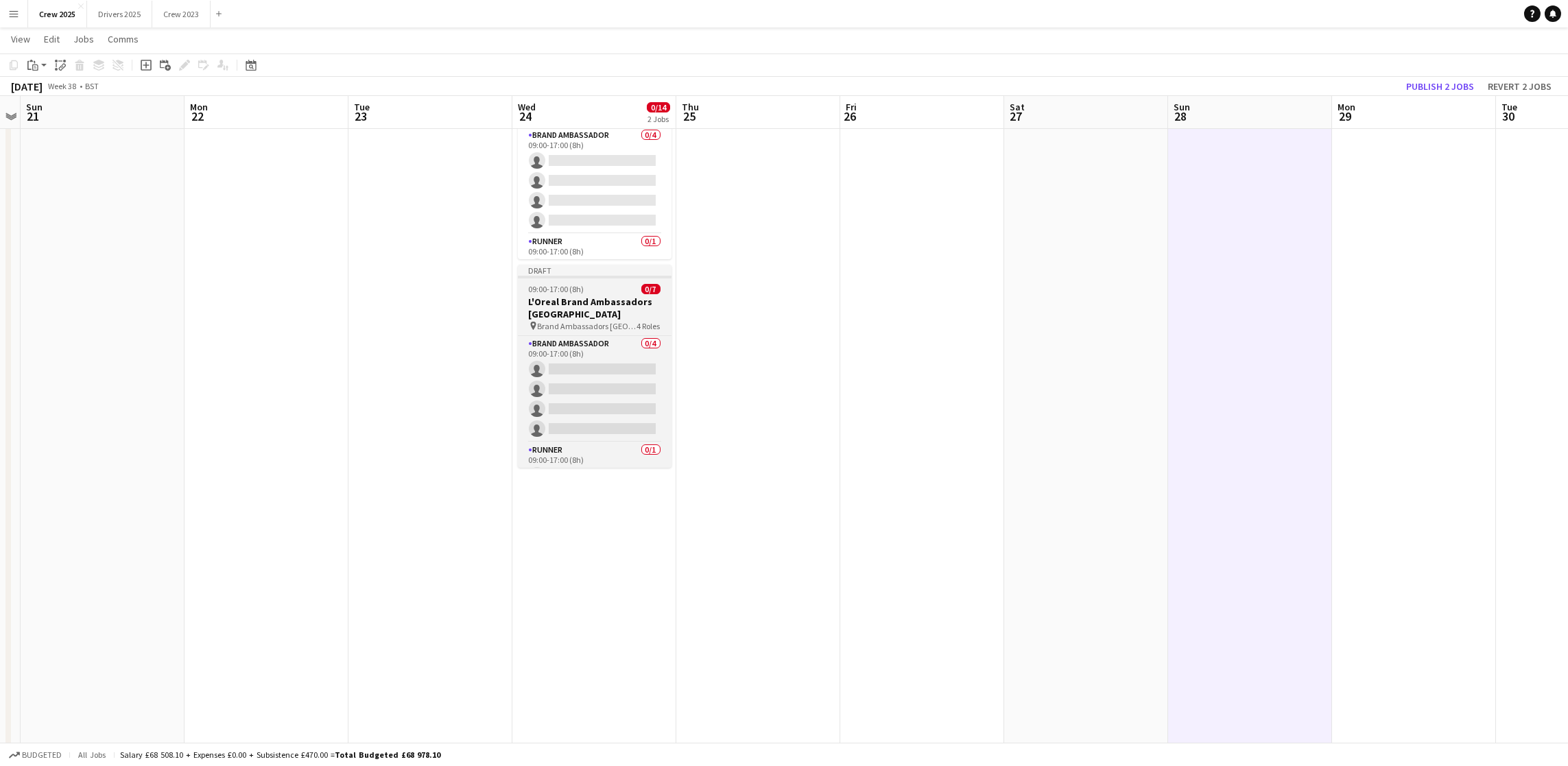
click at [582, 304] on h3 "L'Oreal Brand Ambassadors [GEOGRAPHIC_DATA]" at bounding box center [595, 308] width 154 height 25
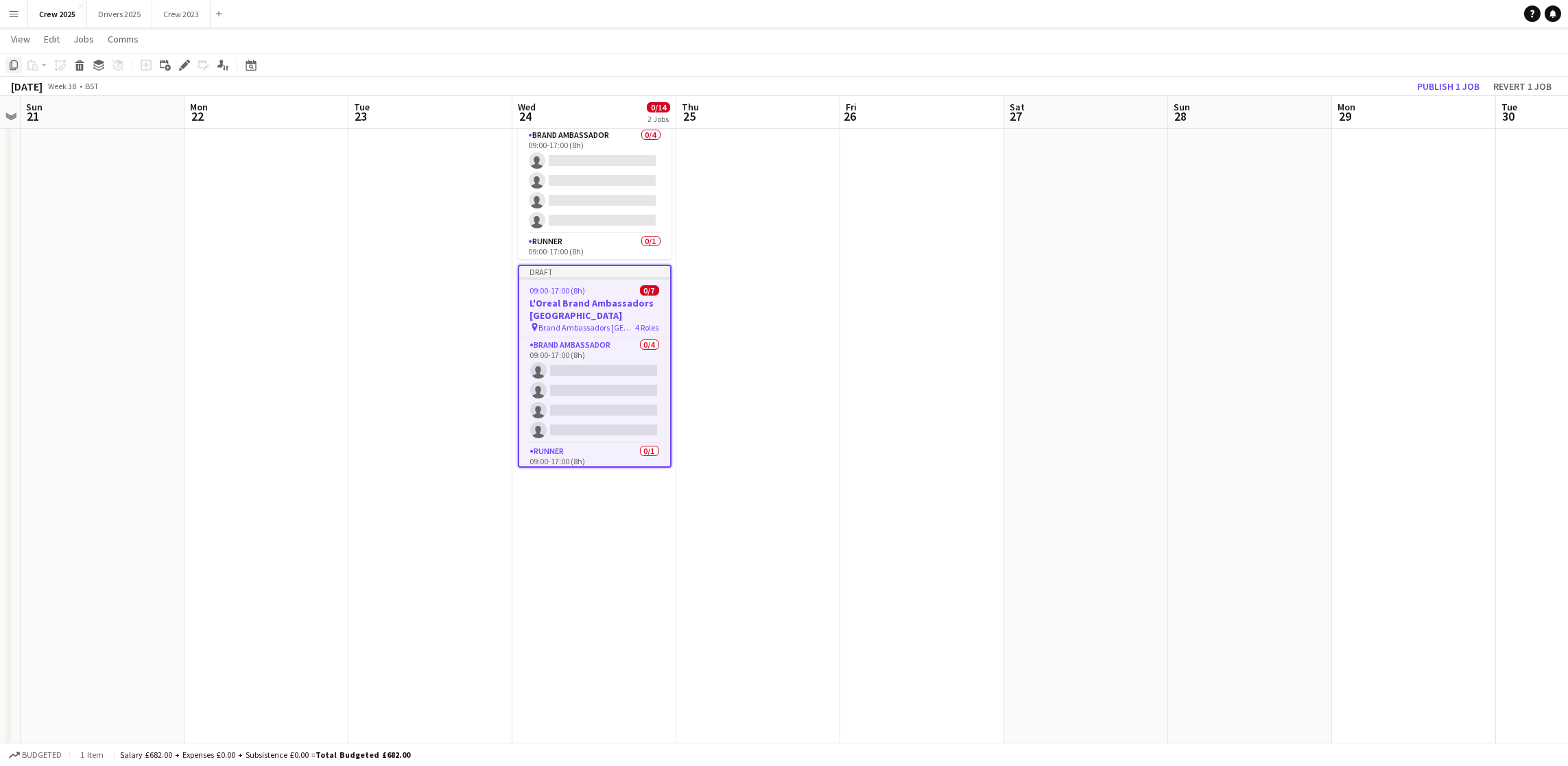
click at [16, 64] on icon "Copy" at bounding box center [14, 65] width 11 height 11
click at [585, 543] on app-date-cell "Draft 09:00-17:00 (8h) 0/7 L'Oreal Brand Ambassadors [GEOGRAPHIC_DATA] pin Bran…" at bounding box center [594, 421] width 164 height 741
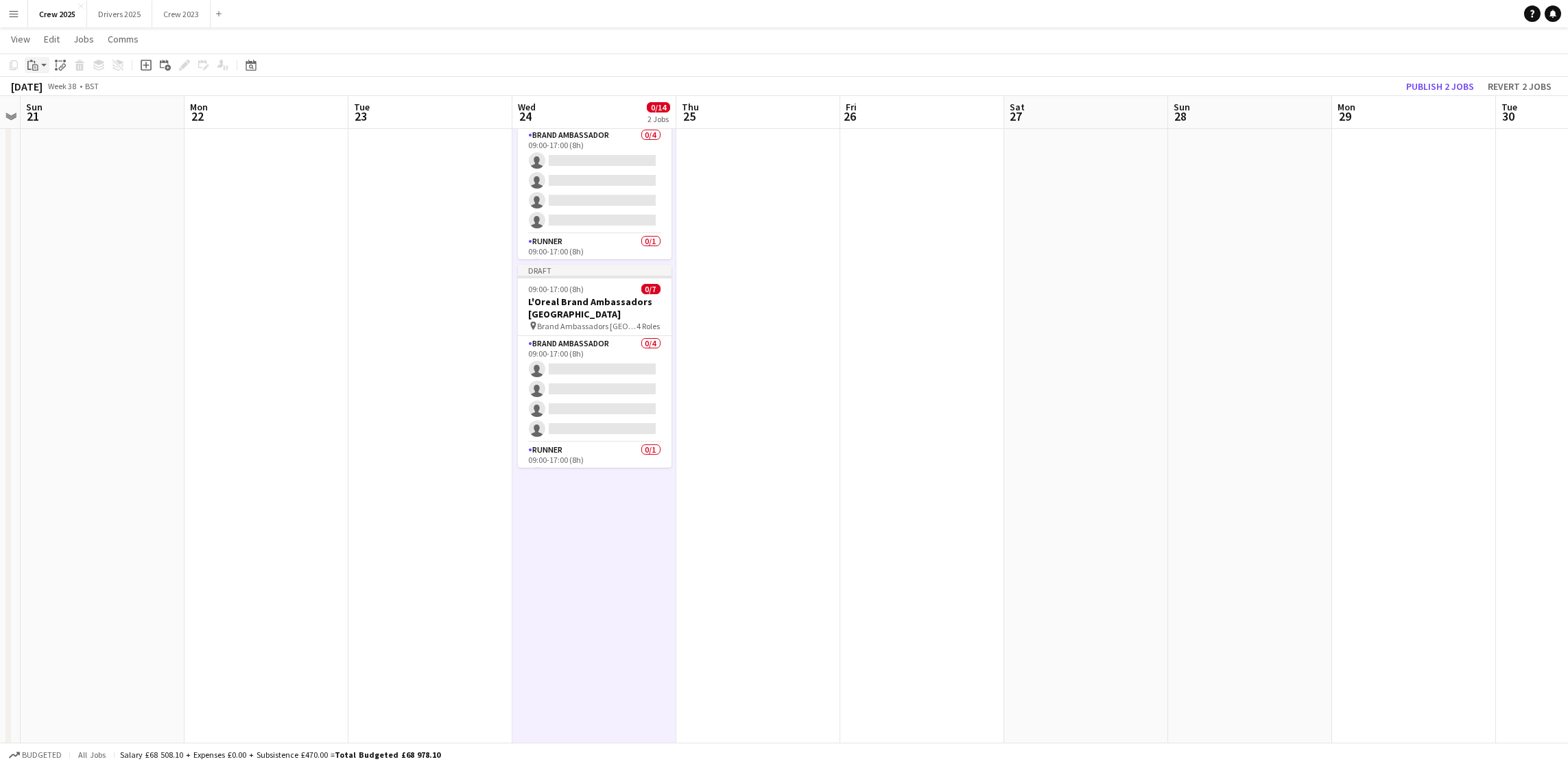
click at [34, 67] on icon "Paste" at bounding box center [33, 65] width 11 height 11
click at [94, 94] on link "Paste Ctrl+V" at bounding box center [101, 92] width 129 height 12
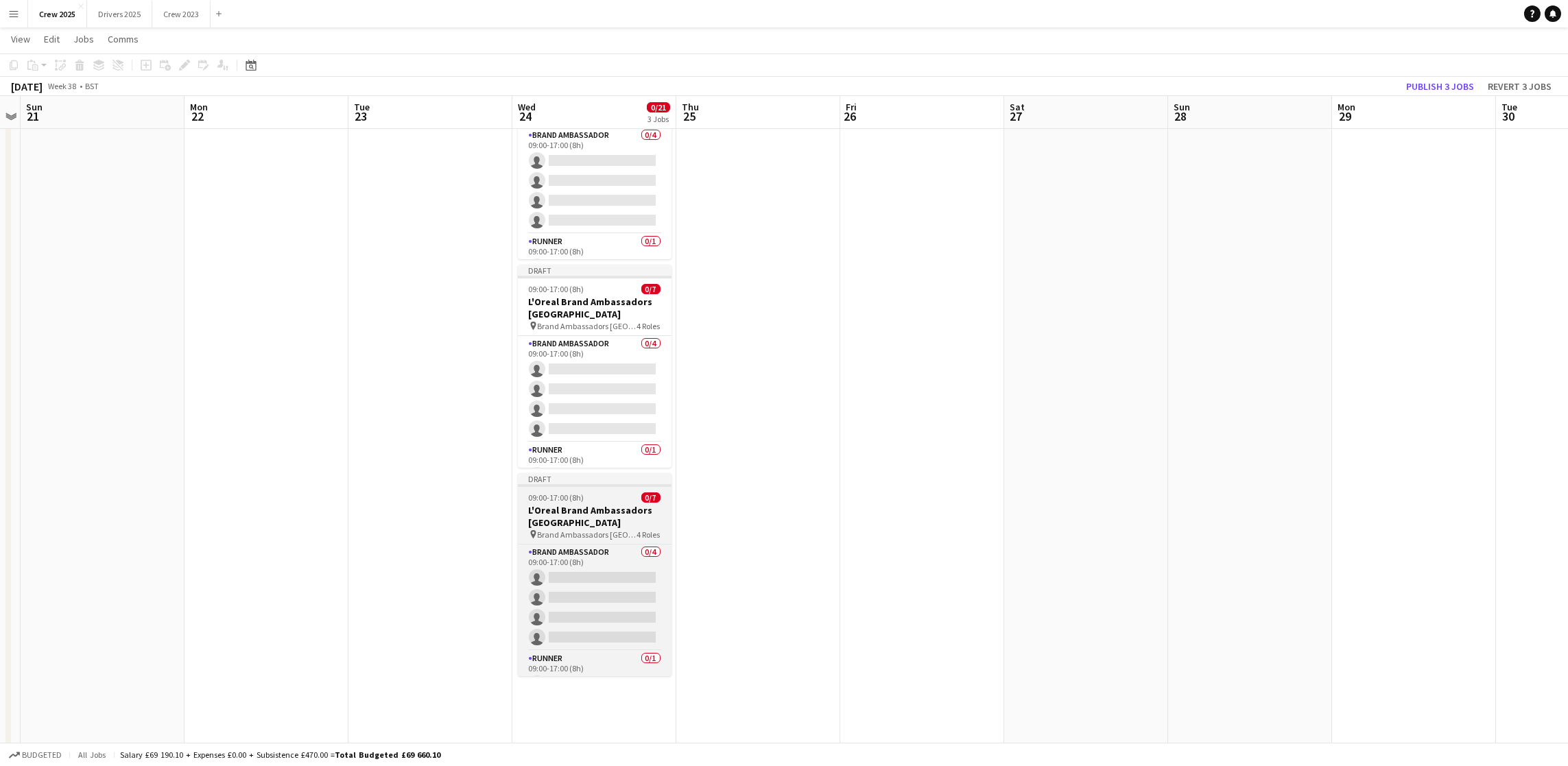
click at [557, 509] on h3 "L'Oreal Brand Ambassadors [GEOGRAPHIC_DATA]" at bounding box center [595, 516] width 154 height 25
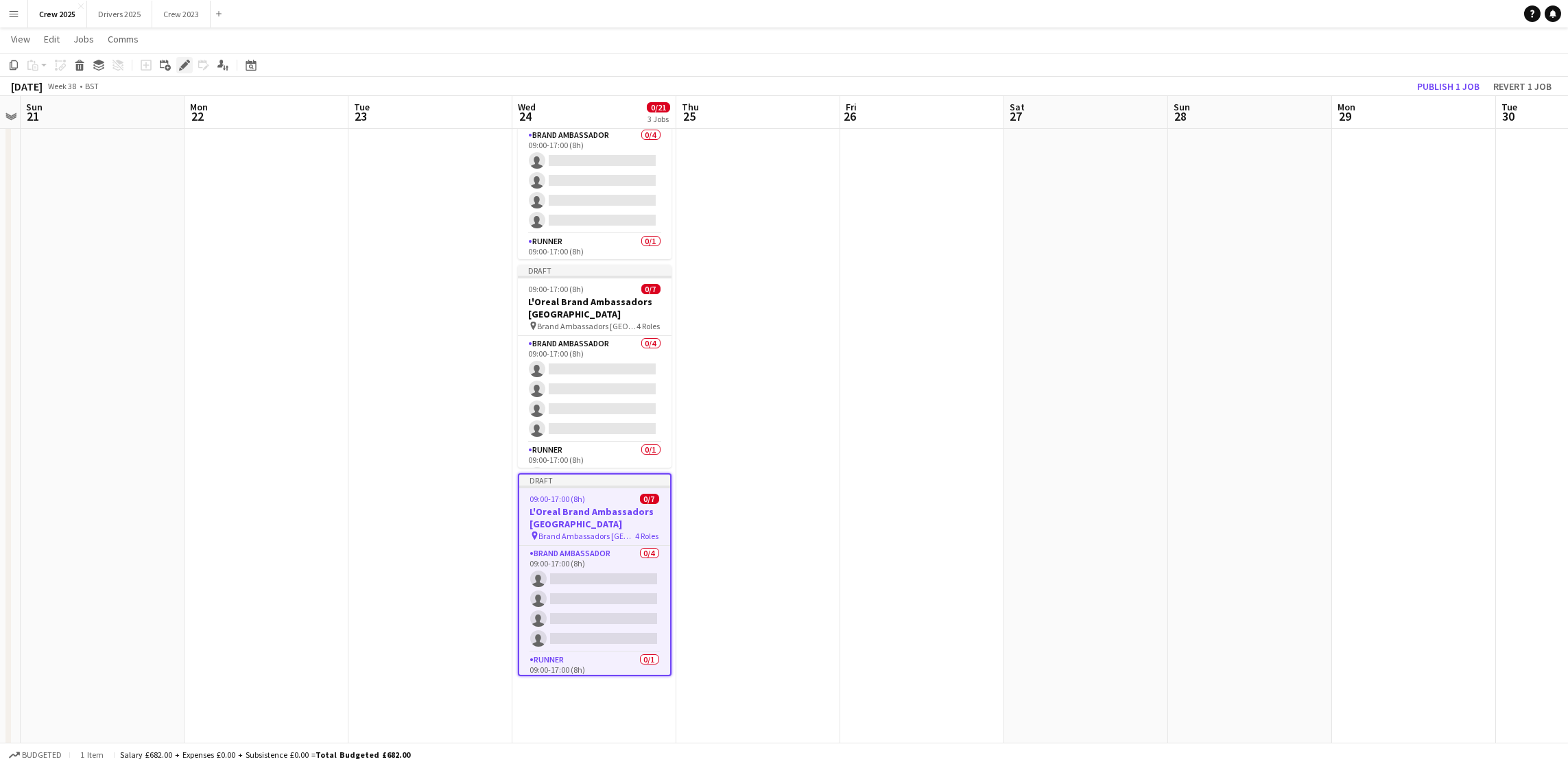
click at [186, 62] on icon "Edit" at bounding box center [185, 65] width 11 height 11
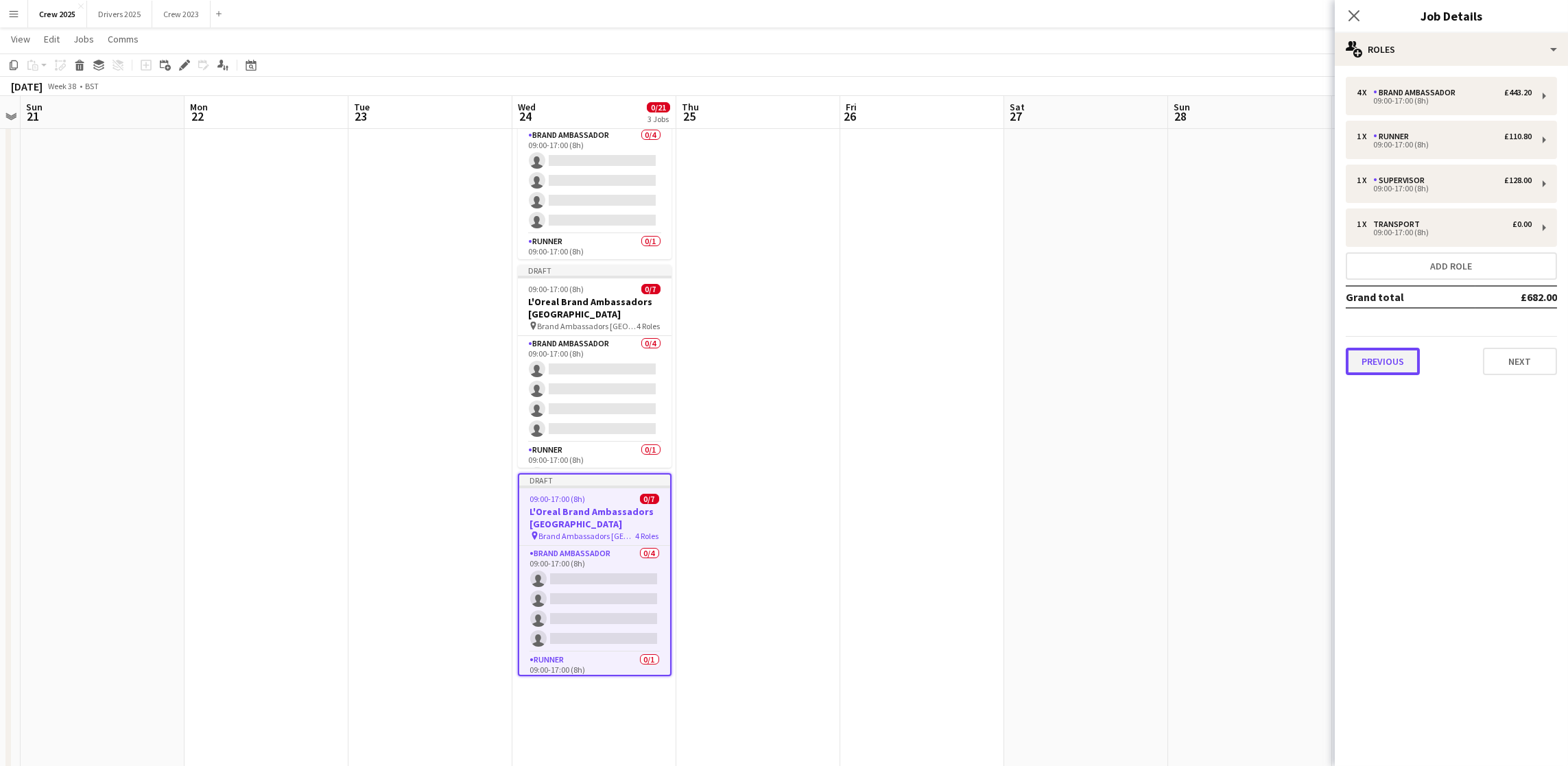
click at [1369, 364] on button "Previous" at bounding box center [1383, 361] width 74 height 28
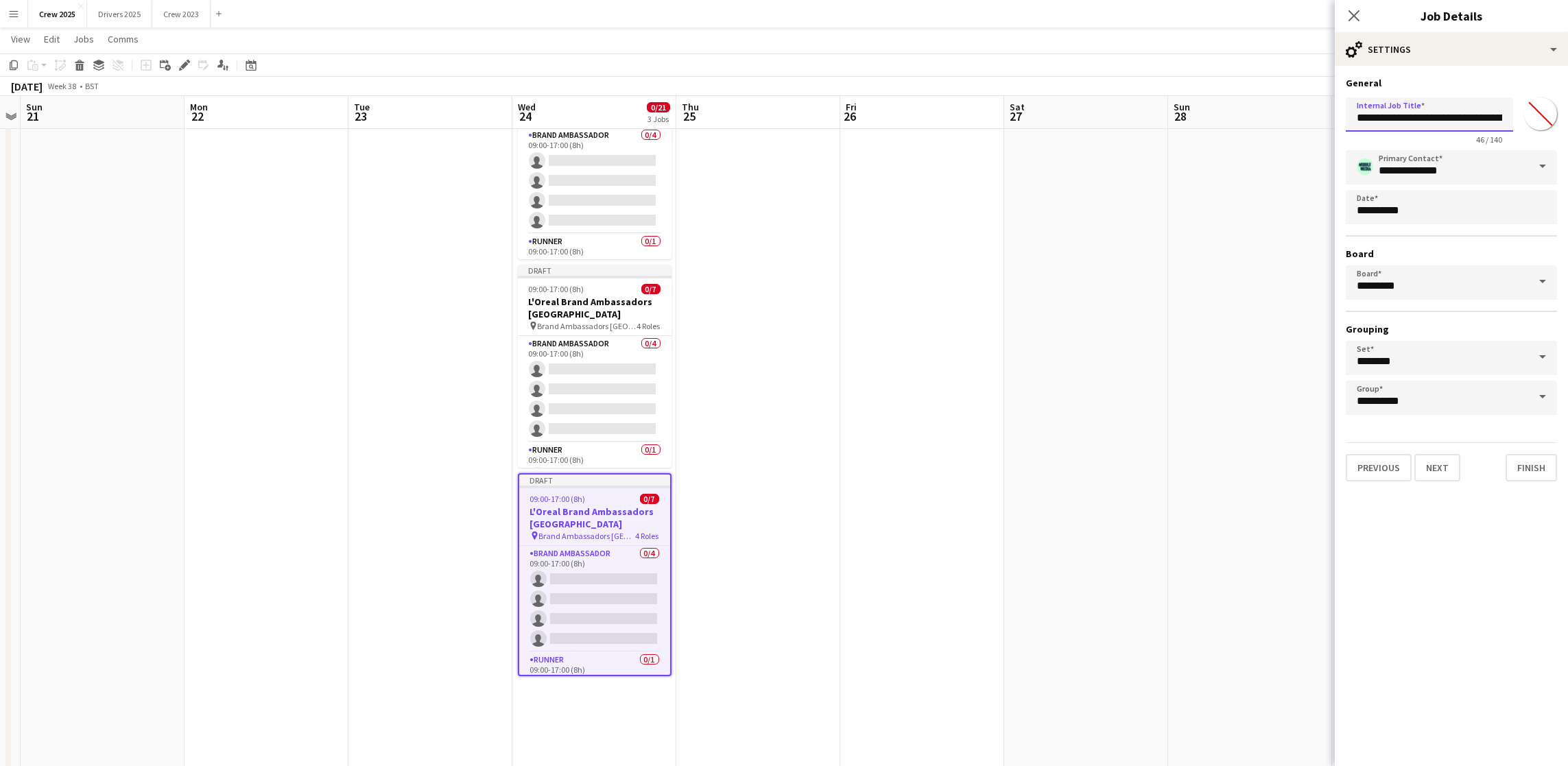
scroll to position [0, 77]
drag, startPoint x: 1483, startPoint y: 121, endPoint x: 1694, endPoint y: 128, distance: 211.1
click at [1568, 128] on html "Menu Boards Boards Boards All jobs Status Workforce Workforce My Workforce Recr…" at bounding box center [784, 356] width 1568 height 918
click at [1480, 121] on input "**********" at bounding box center [1430, 115] width 168 height 34
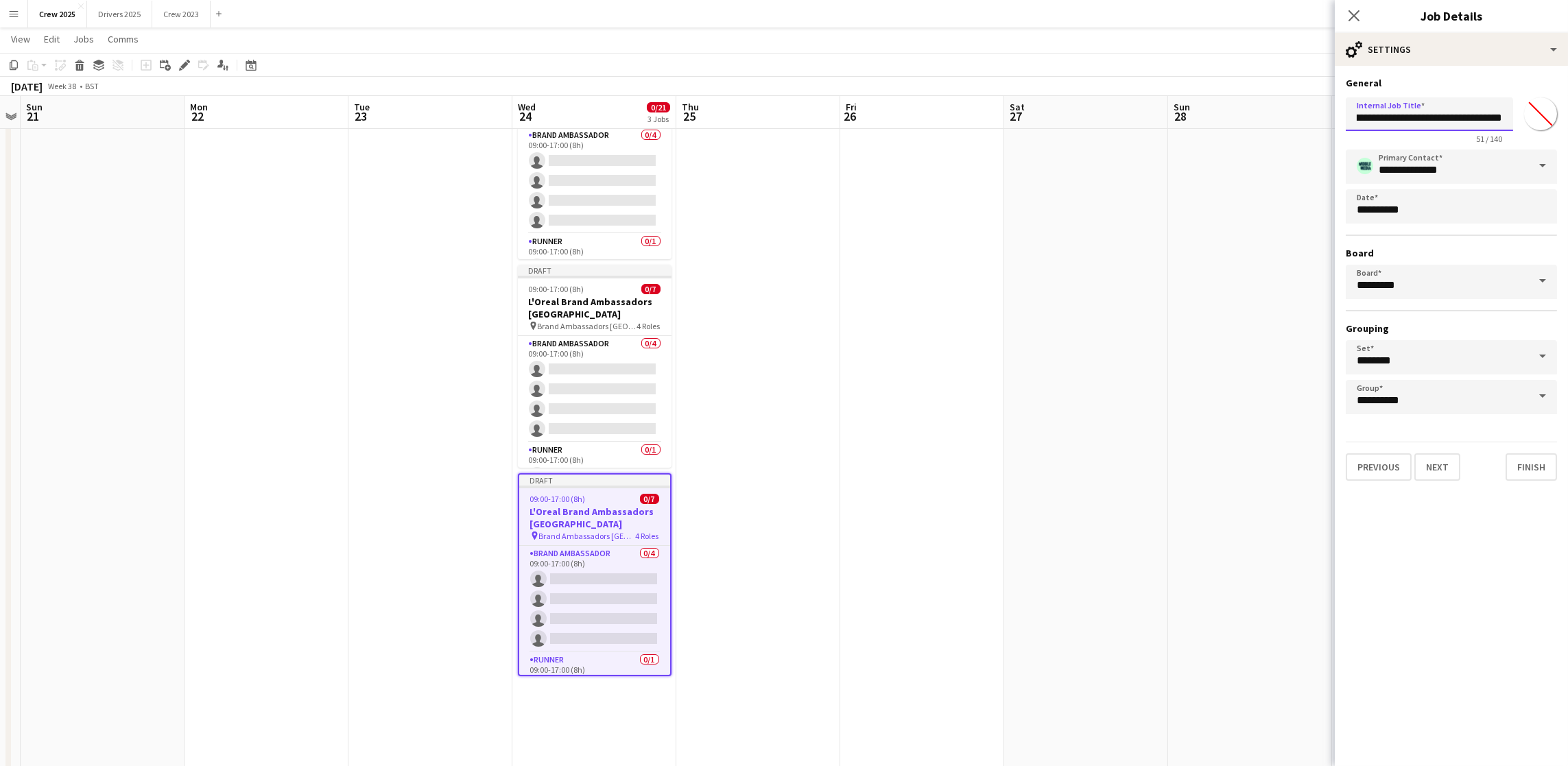
scroll to position [0, 0]
drag, startPoint x: 1504, startPoint y: 117, endPoint x: 1393, endPoint y: 115, distance: 111.0
click at [1393, 115] on input "**********" at bounding box center [1430, 115] width 168 height 34
type input "**********"
click at [1432, 454] on button "Next" at bounding box center [1437, 467] width 46 height 28
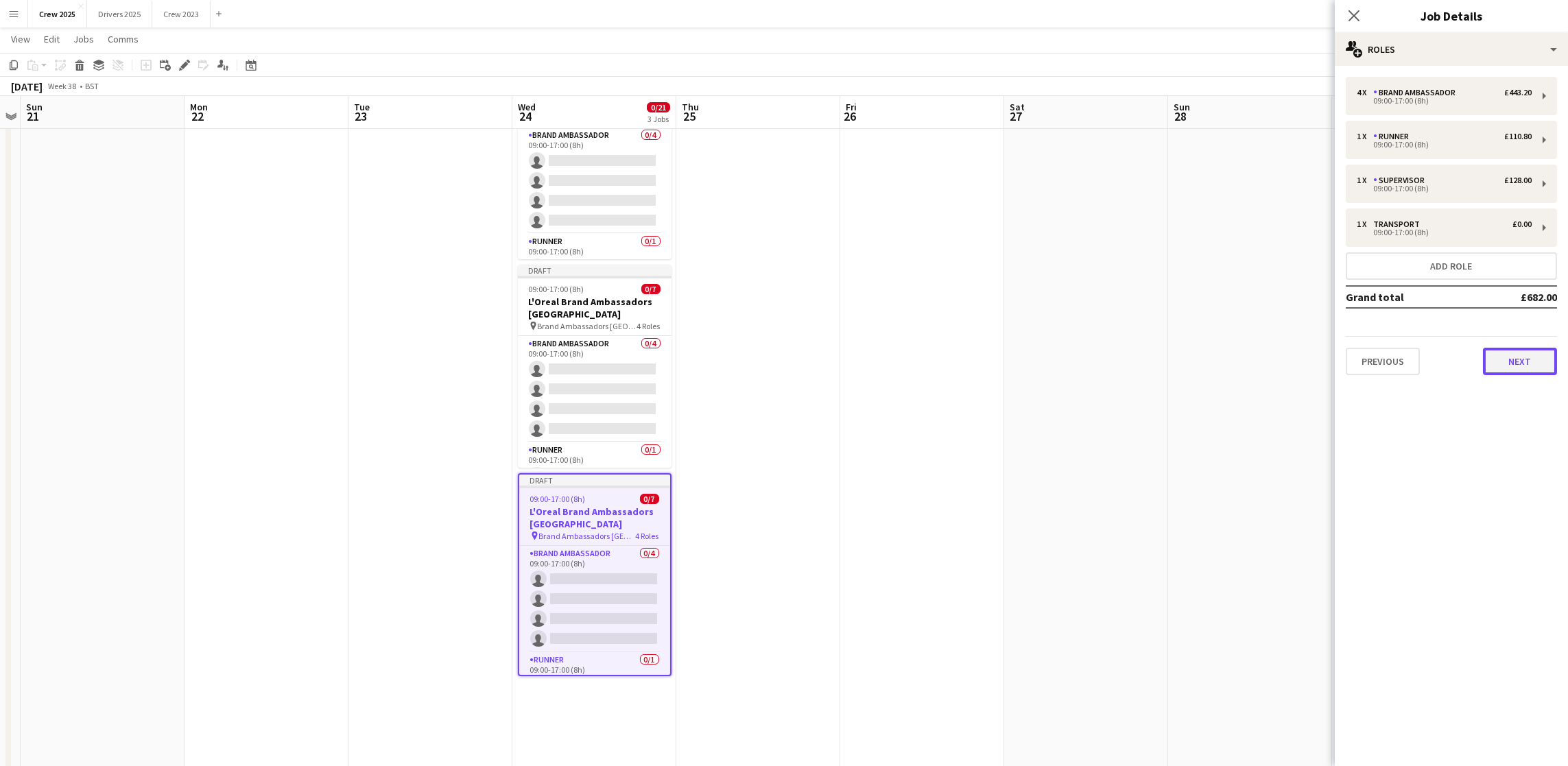
click at [1523, 368] on button "Next" at bounding box center [1520, 361] width 74 height 28
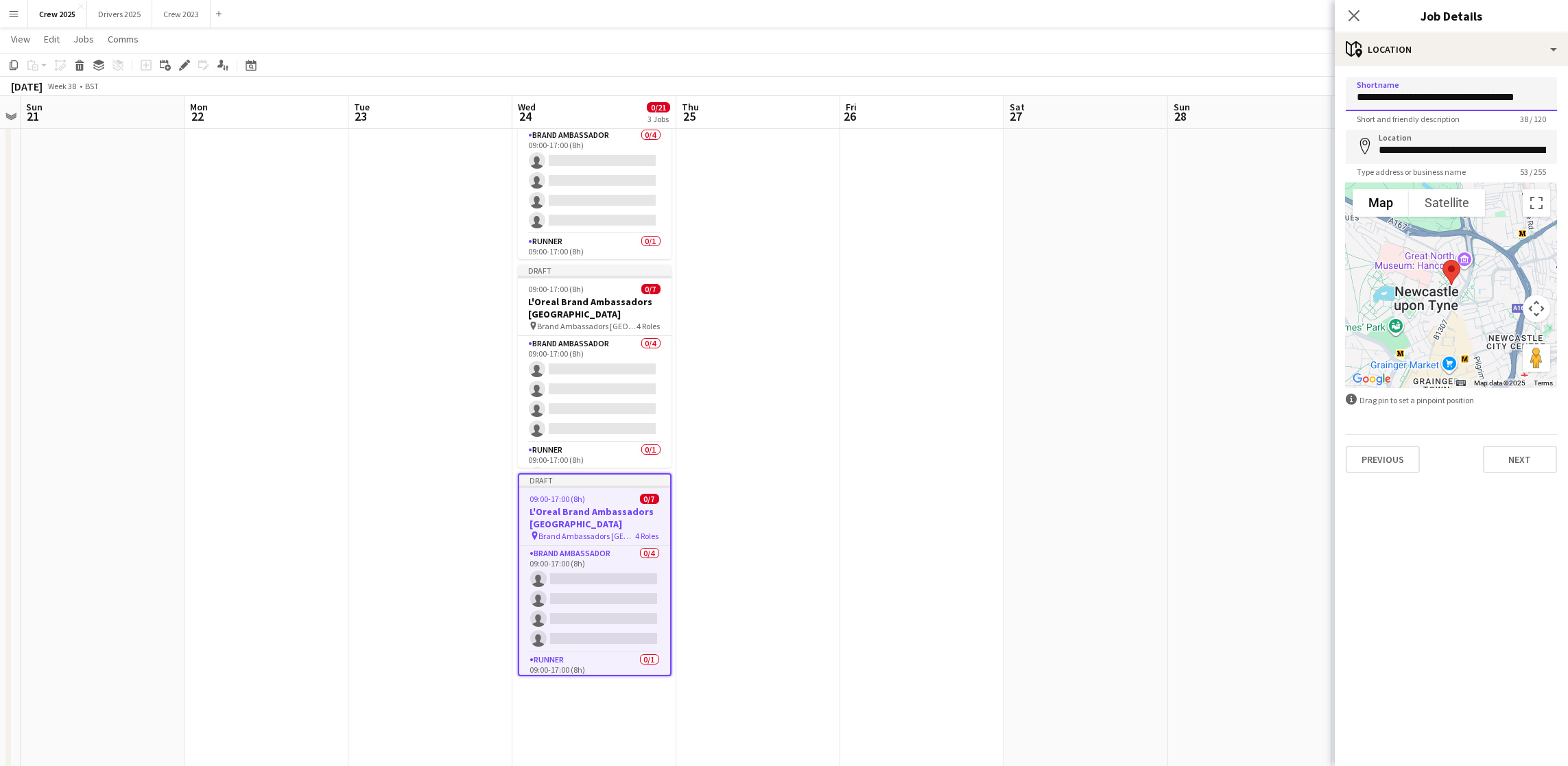
drag, startPoint x: 1351, startPoint y: 97, endPoint x: 1683, endPoint y: 94, distance: 332.0
click at [1568, 94] on html "Menu Boards Boards Boards All jobs Status Workforce Workforce My Workforce Recr…" at bounding box center [784, 356] width 1568 height 918
paste input "****"
type input "**********"
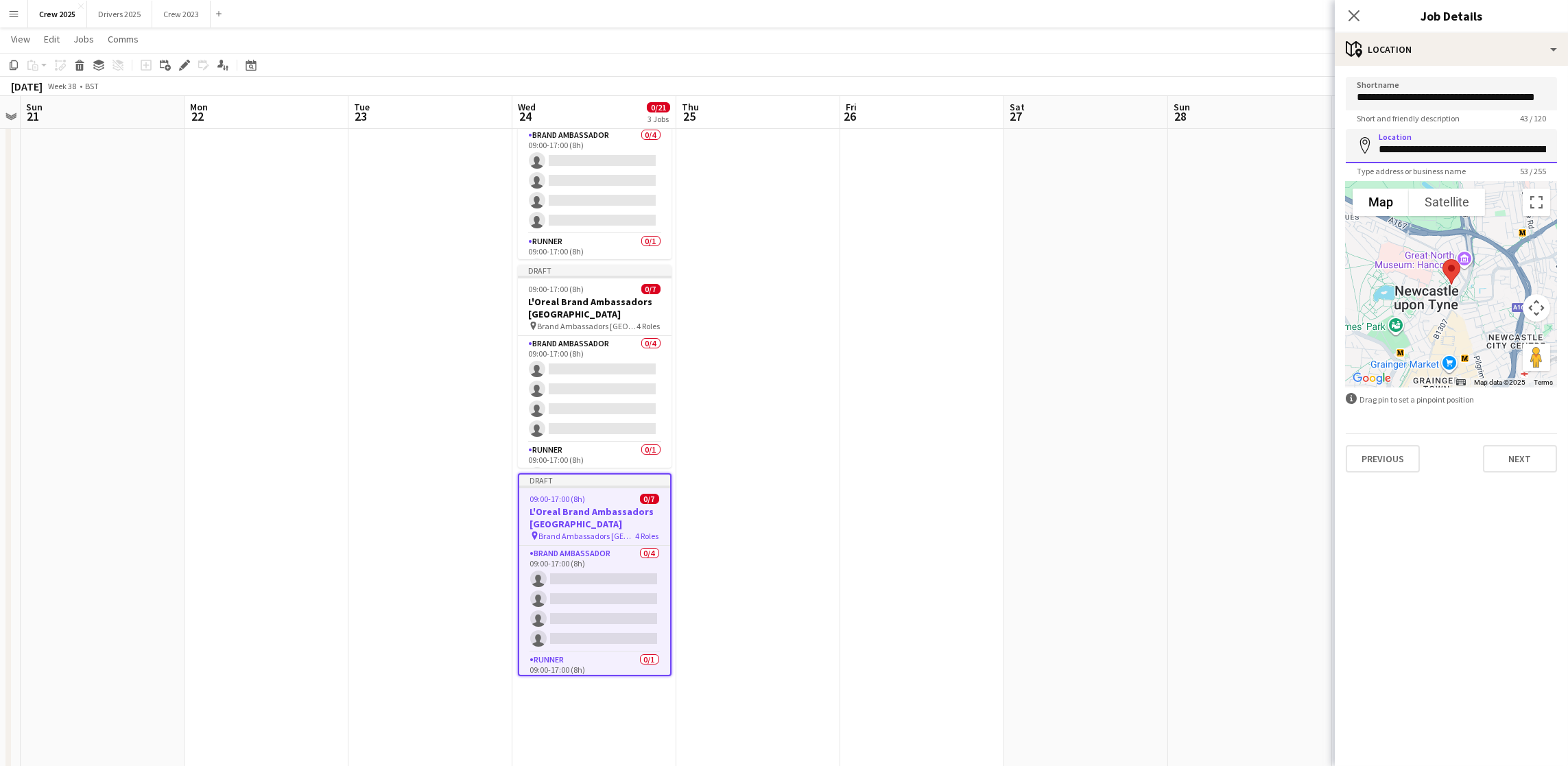
scroll to position [0, 90]
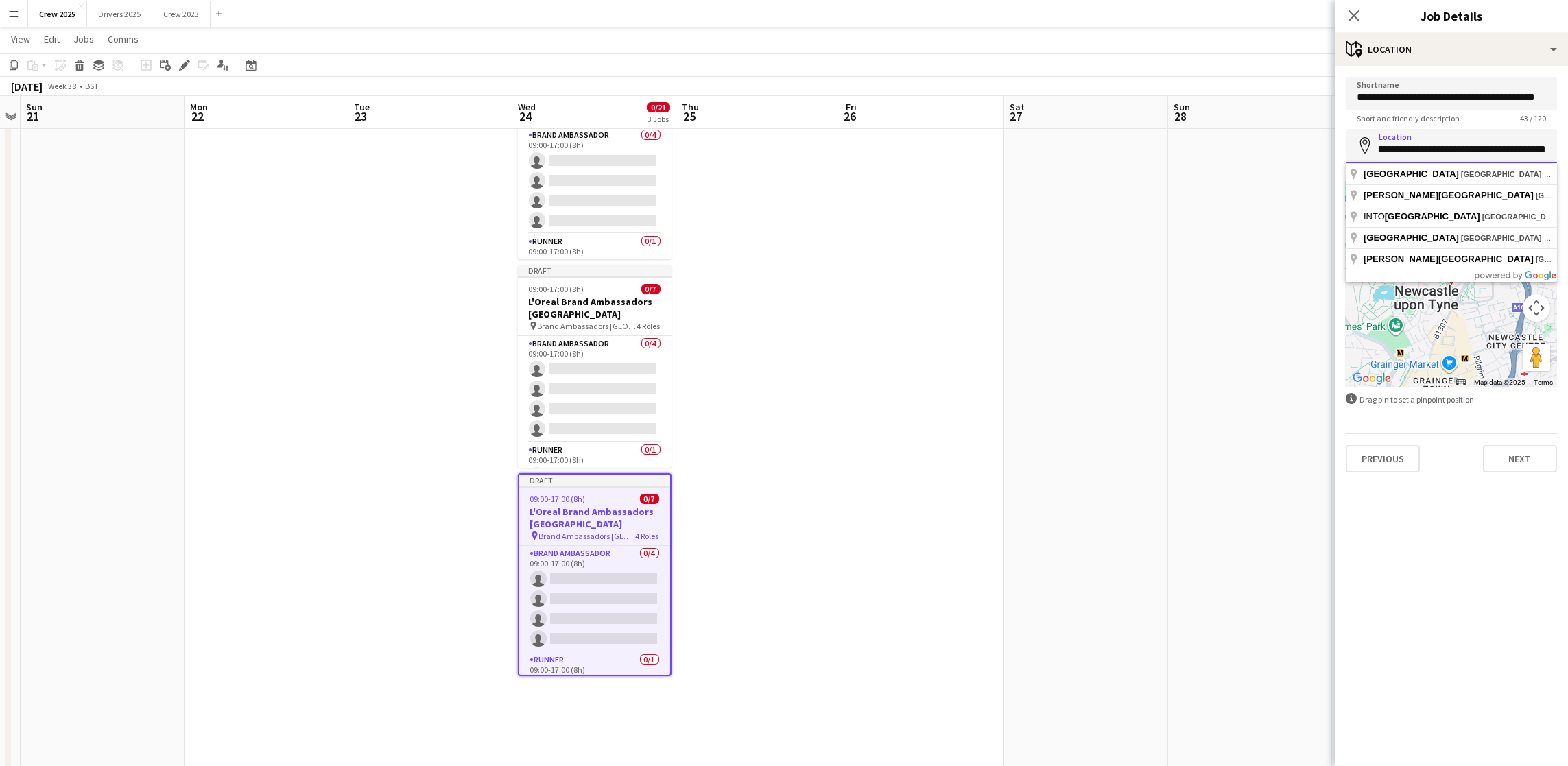
drag, startPoint x: 1376, startPoint y: 151, endPoint x: 1632, endPoint y: 149, distance: 256.0
click at [1568, 149] on html "Menu Boards Boards Boards All jobs Status Workforce Workforce My Workforce Recr…" at bounding box center [784, 356] width 1568 height 918
type input "**********"
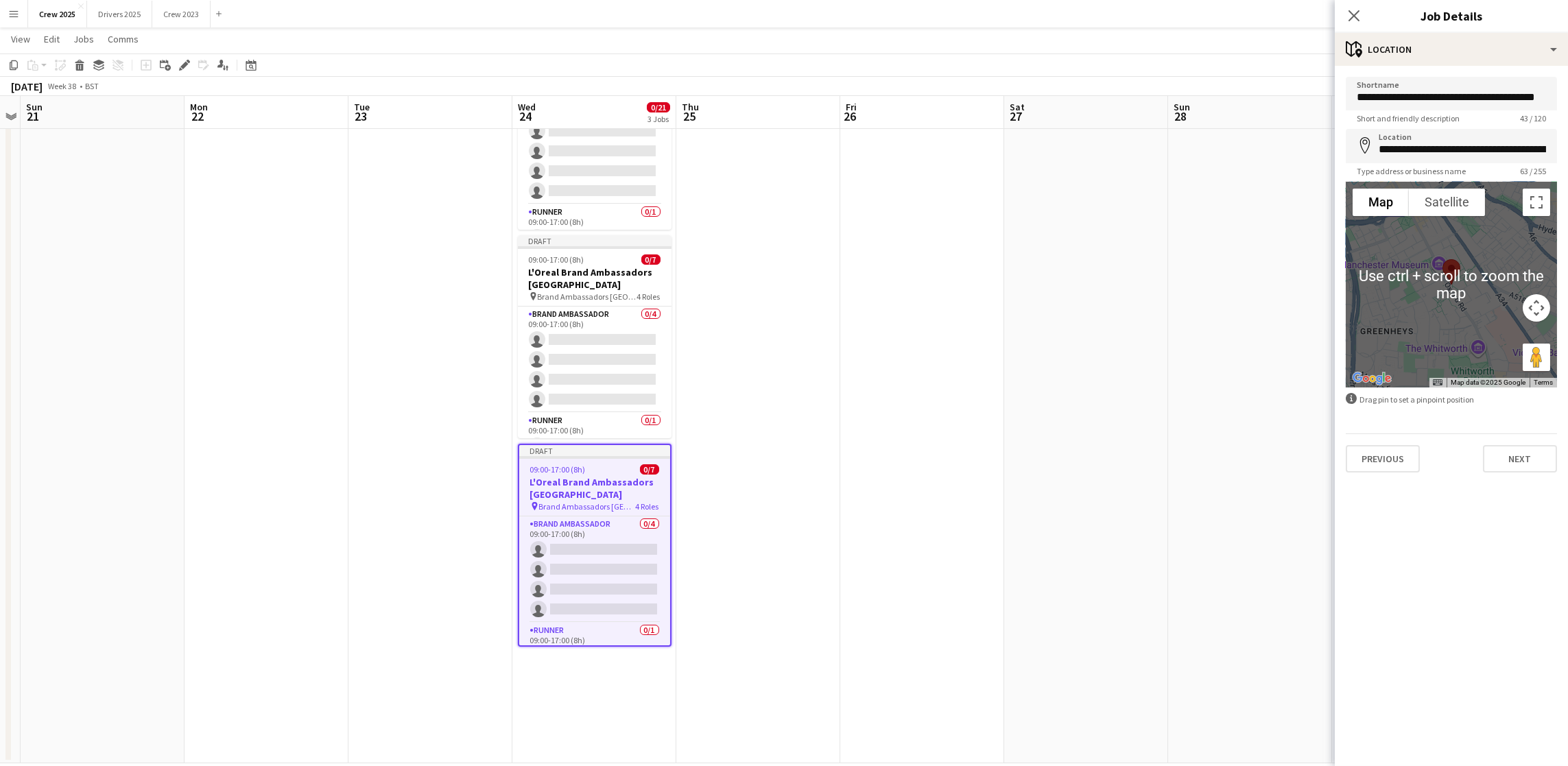
scroll to position [152, 0]
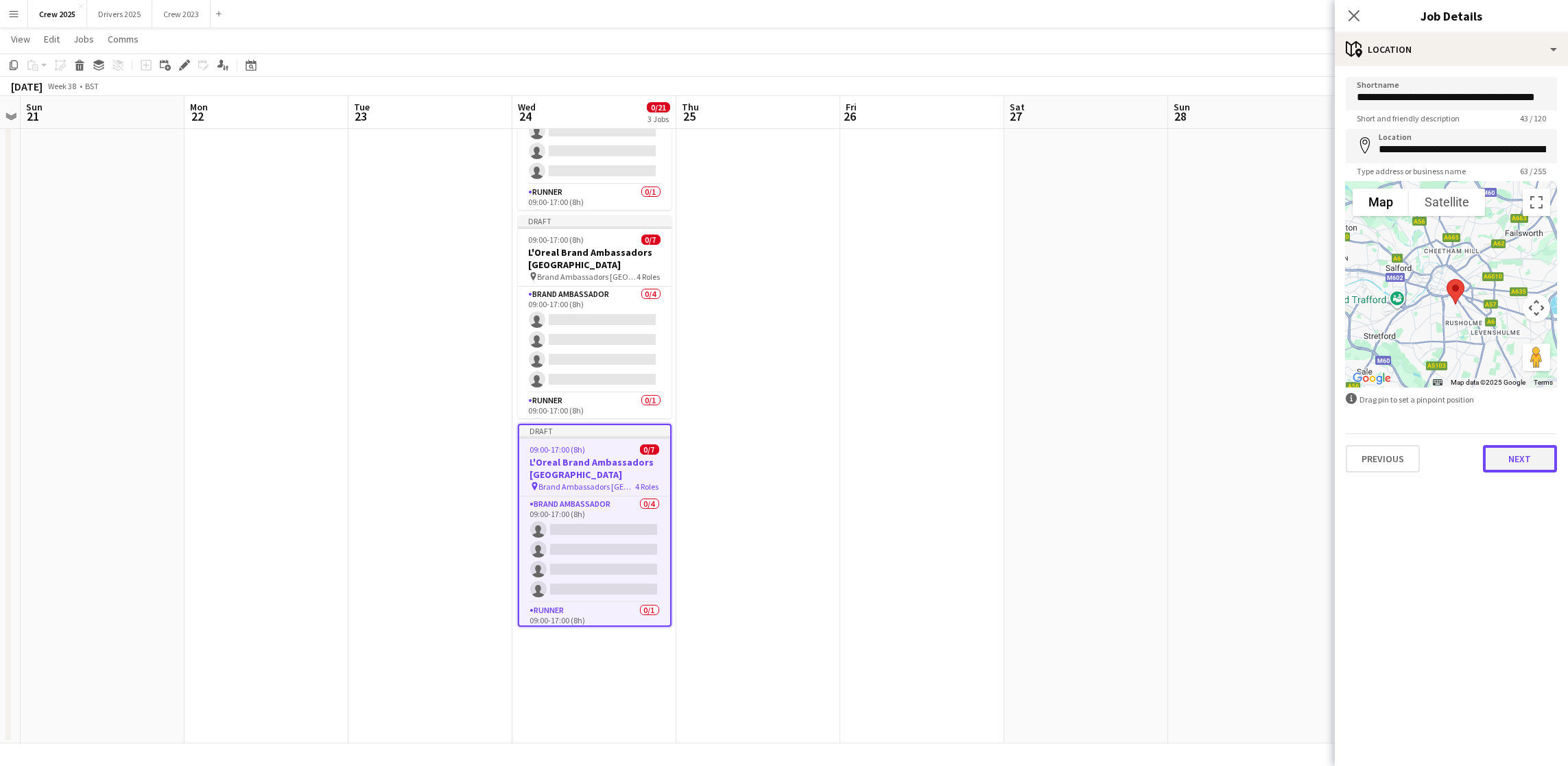
click at [1506, 451] on button "Next" at bounding box center [1520, 459] width 74 height 28
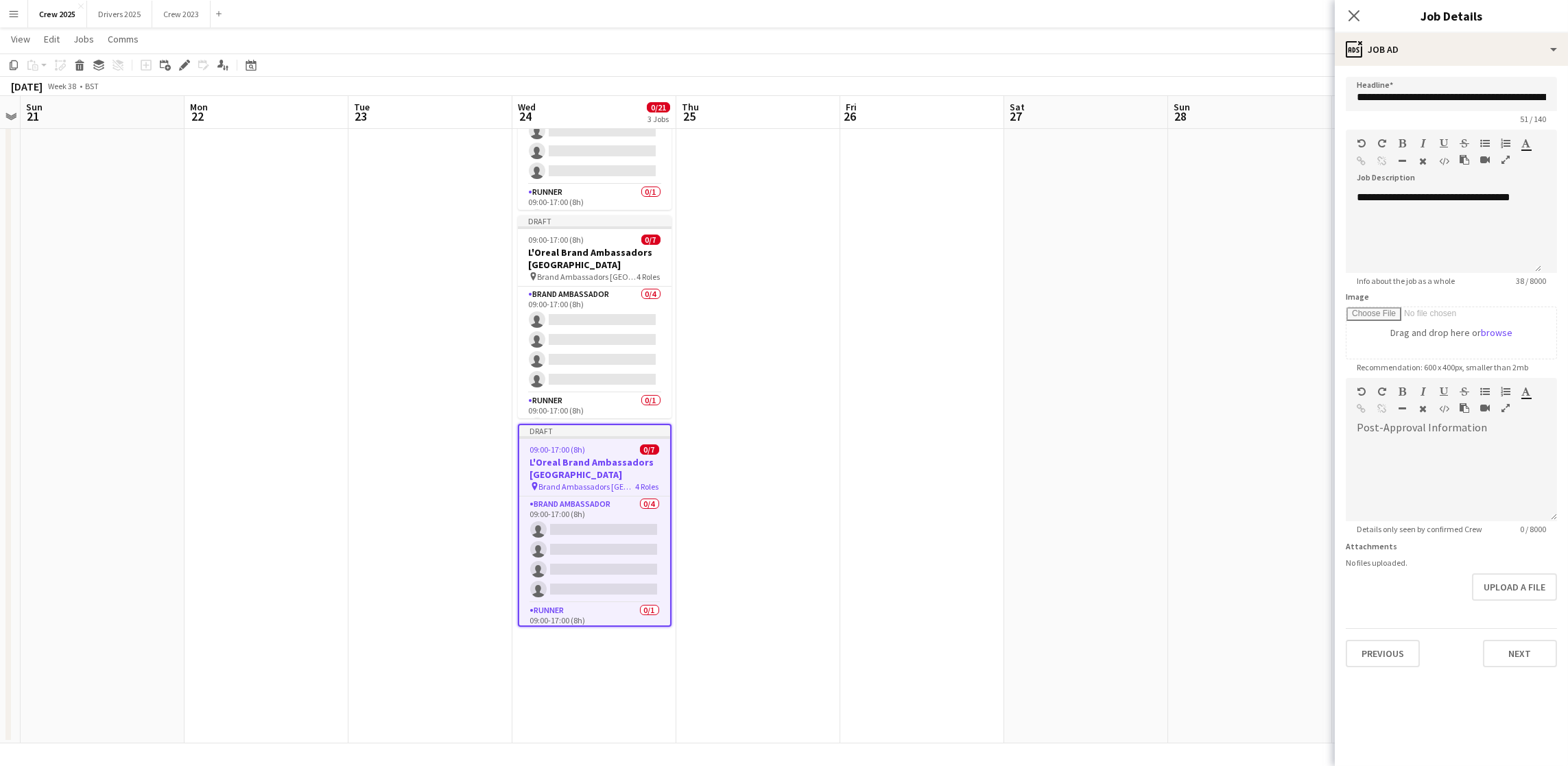
click at [1233, 307] on app-date-cell at bounding box center [1249, 372] width 164 height 741
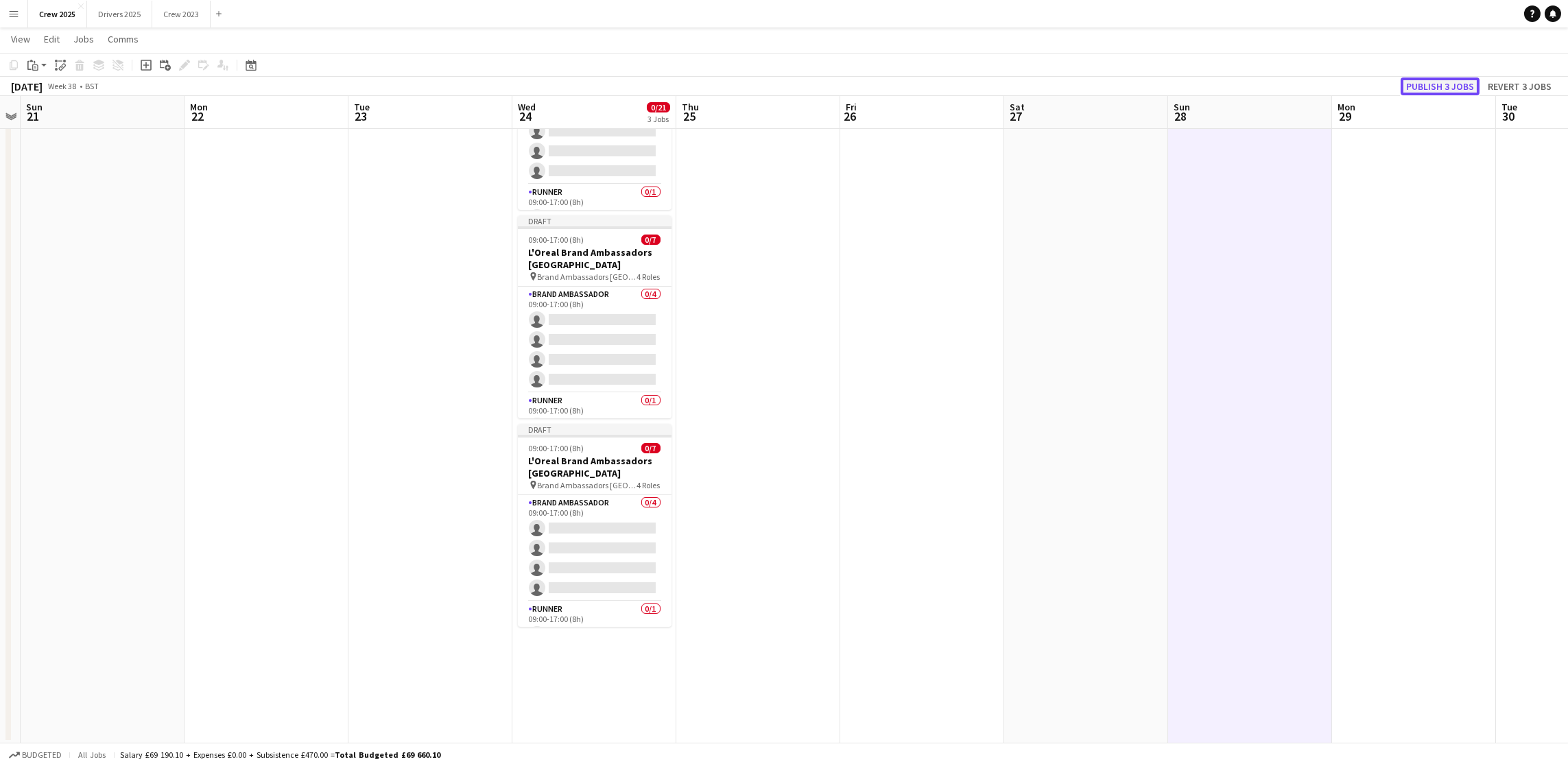
click at [1442, 85] on button "Publish 3 jobs" at bounding box center [1440, 86] width 79 height 18
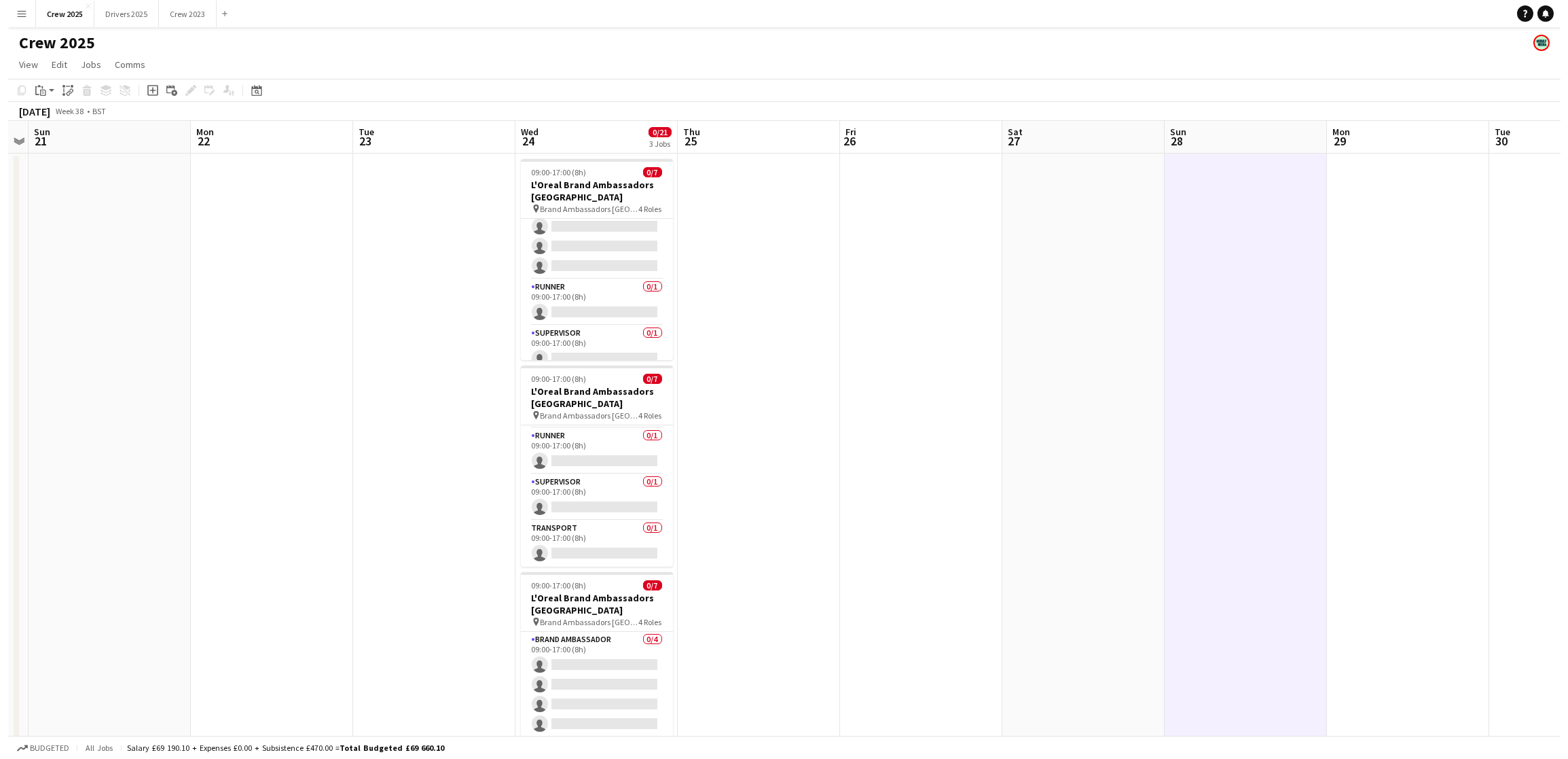
scroll to position [0, 0]
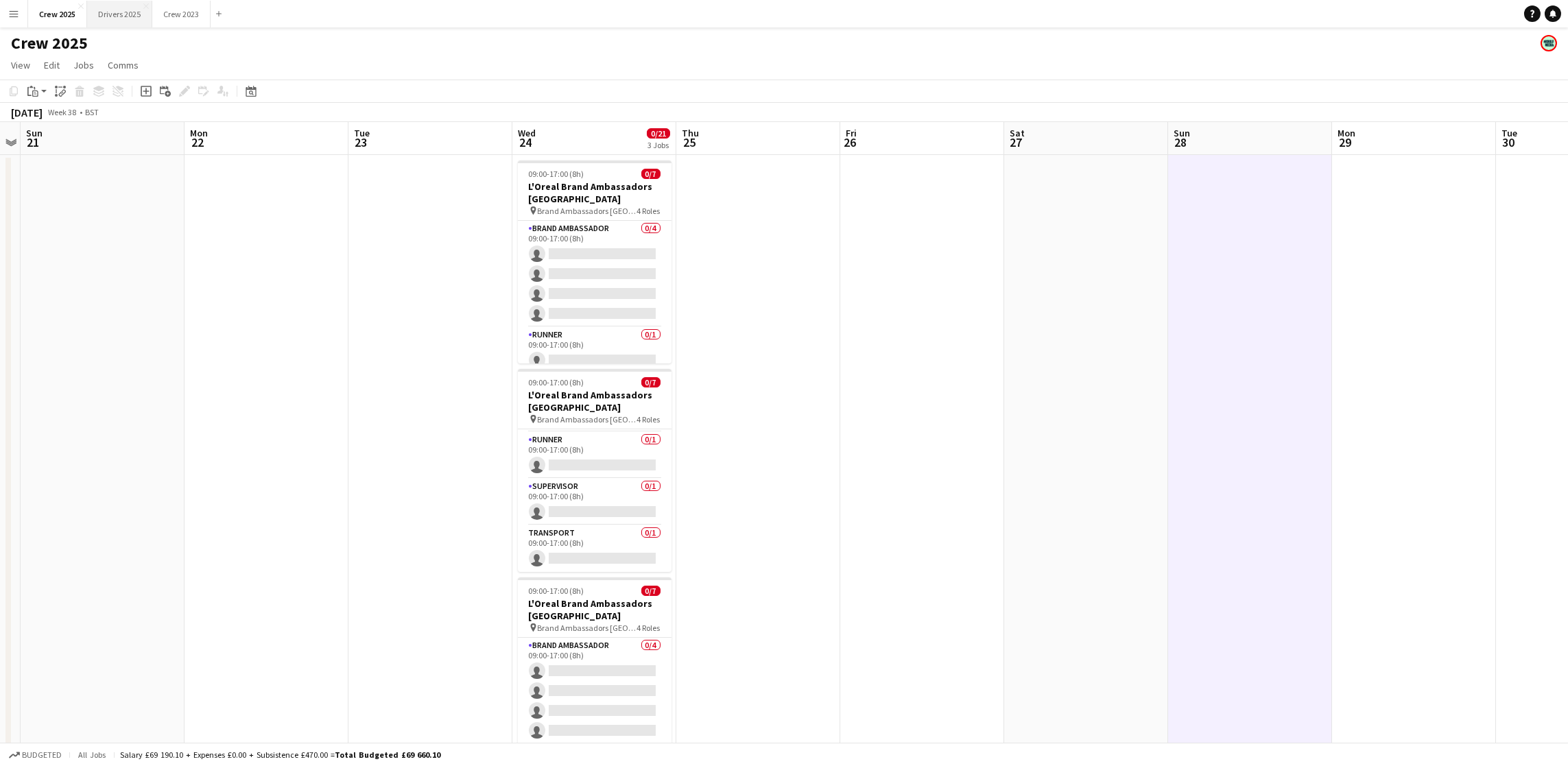
click at [147, 8] on button "Drivers 2025 Close" at bounding box center [119, 14] width 65 height 27
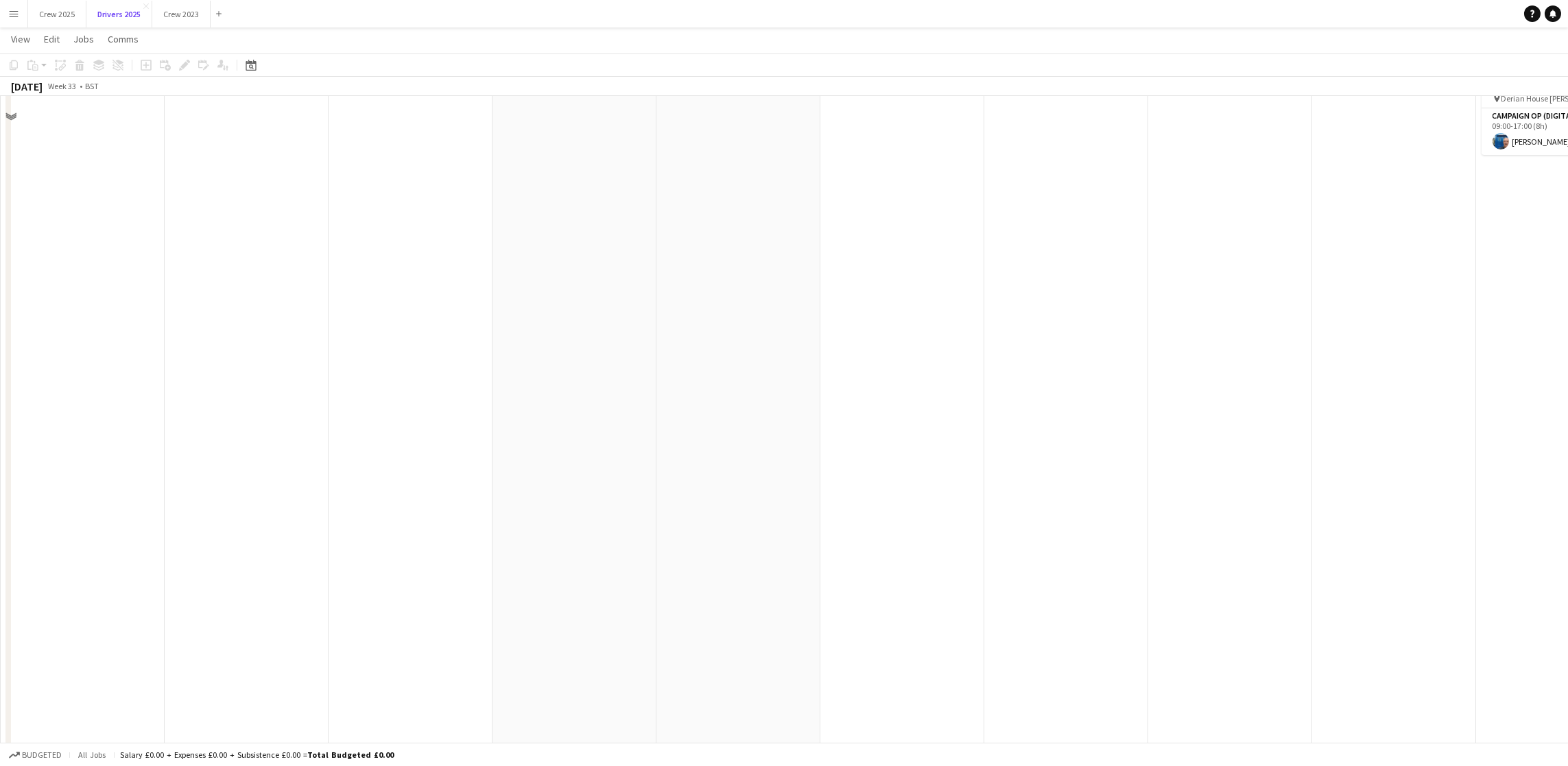
scroll to position [3059, 0]
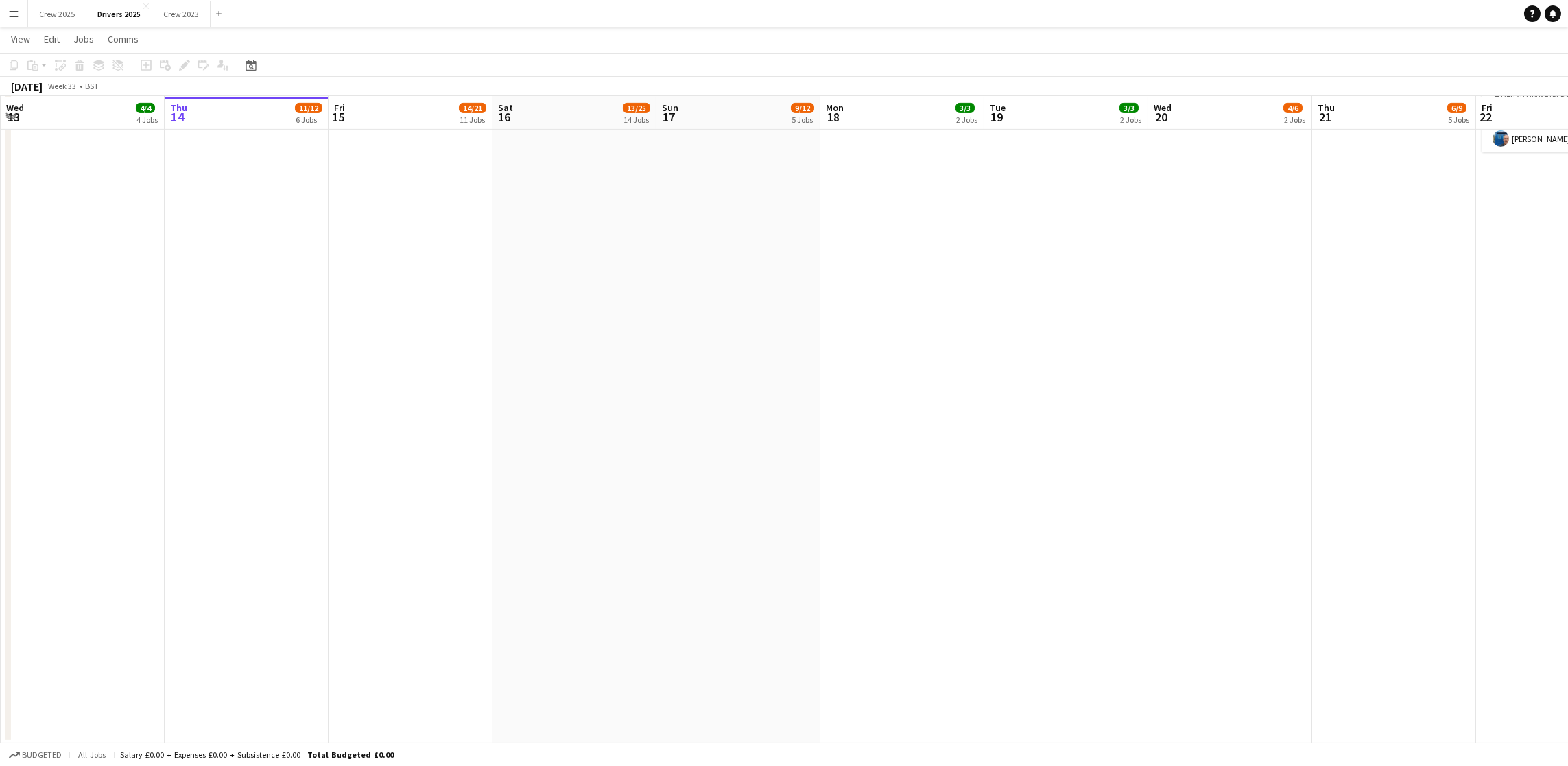
drag, startPoint x: 558, startPoint y: 338, endPoint x: 520, endPoint y: 298, distance: 55.2
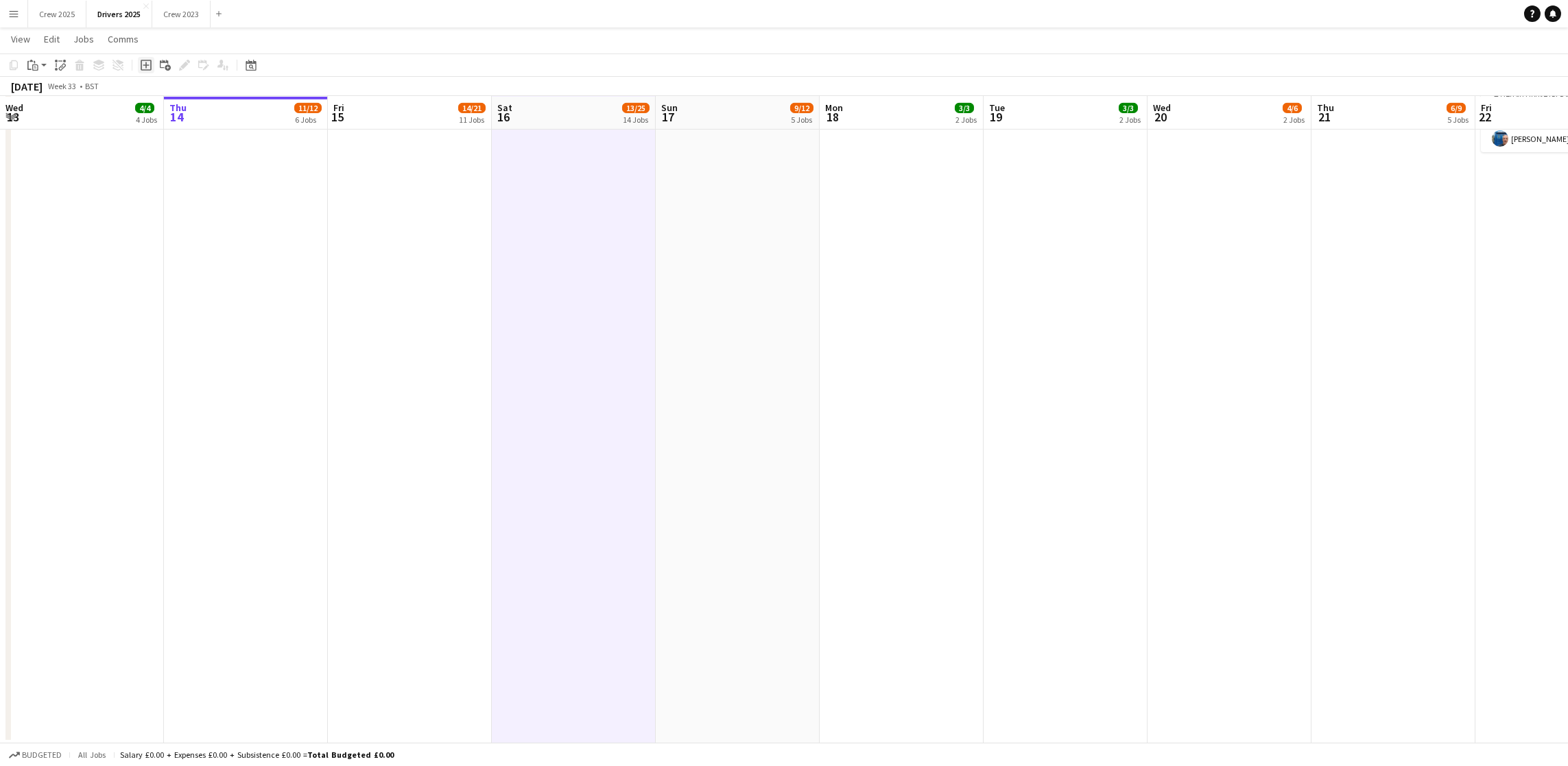
click at [145, 68] on icon "Add job" at bounding box center [146, 65] width 11 height 11
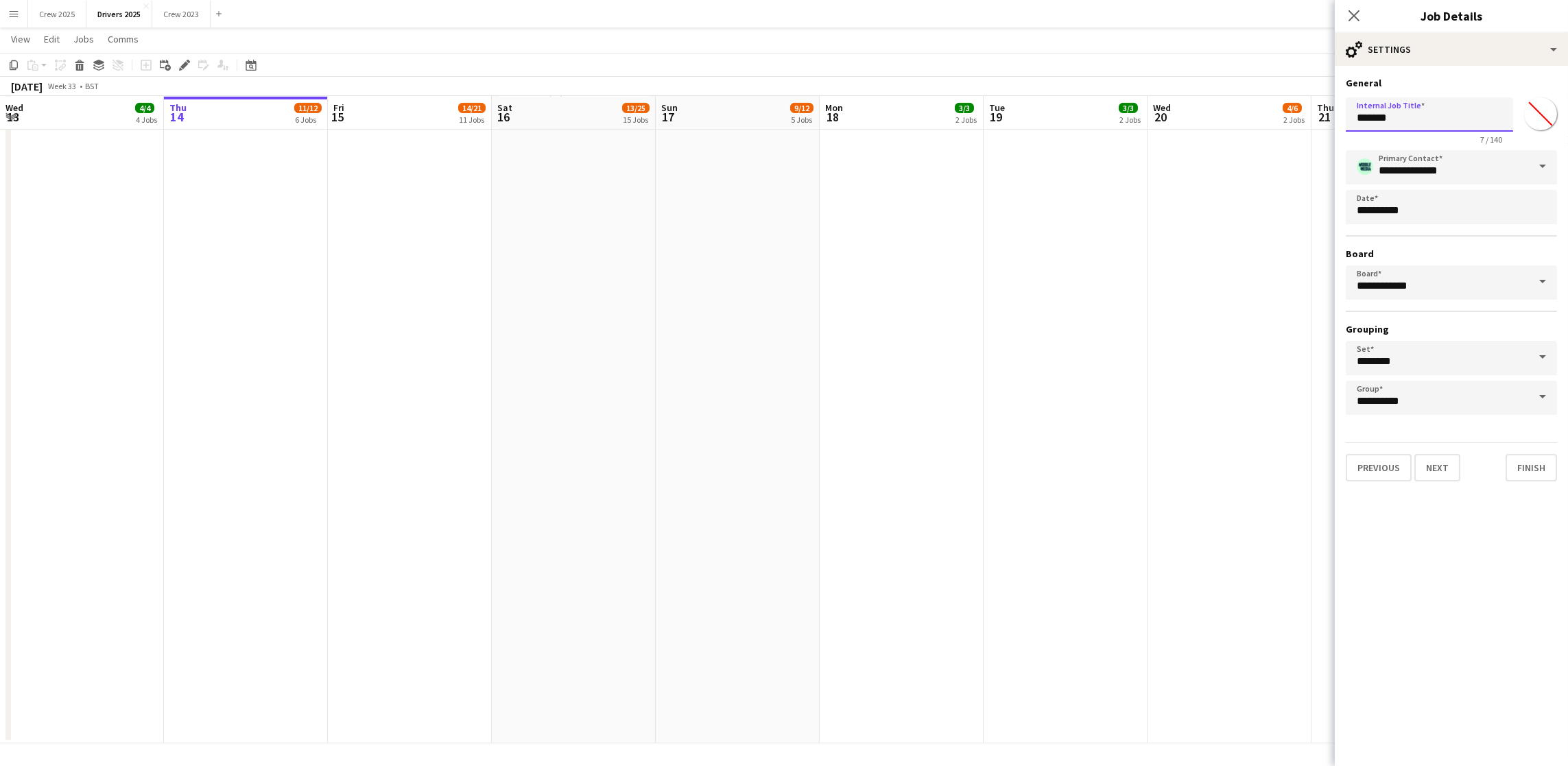
drag, startPoint x: 1396, startPoint y: 126, endPoint x: 1222, endPoint y: 114, distance: 174.4
drag, startPoint x: 1501, startPoint y: 121, endPoint x: 1312, endPoint y: 130, distance: 189.2
type input "**********"
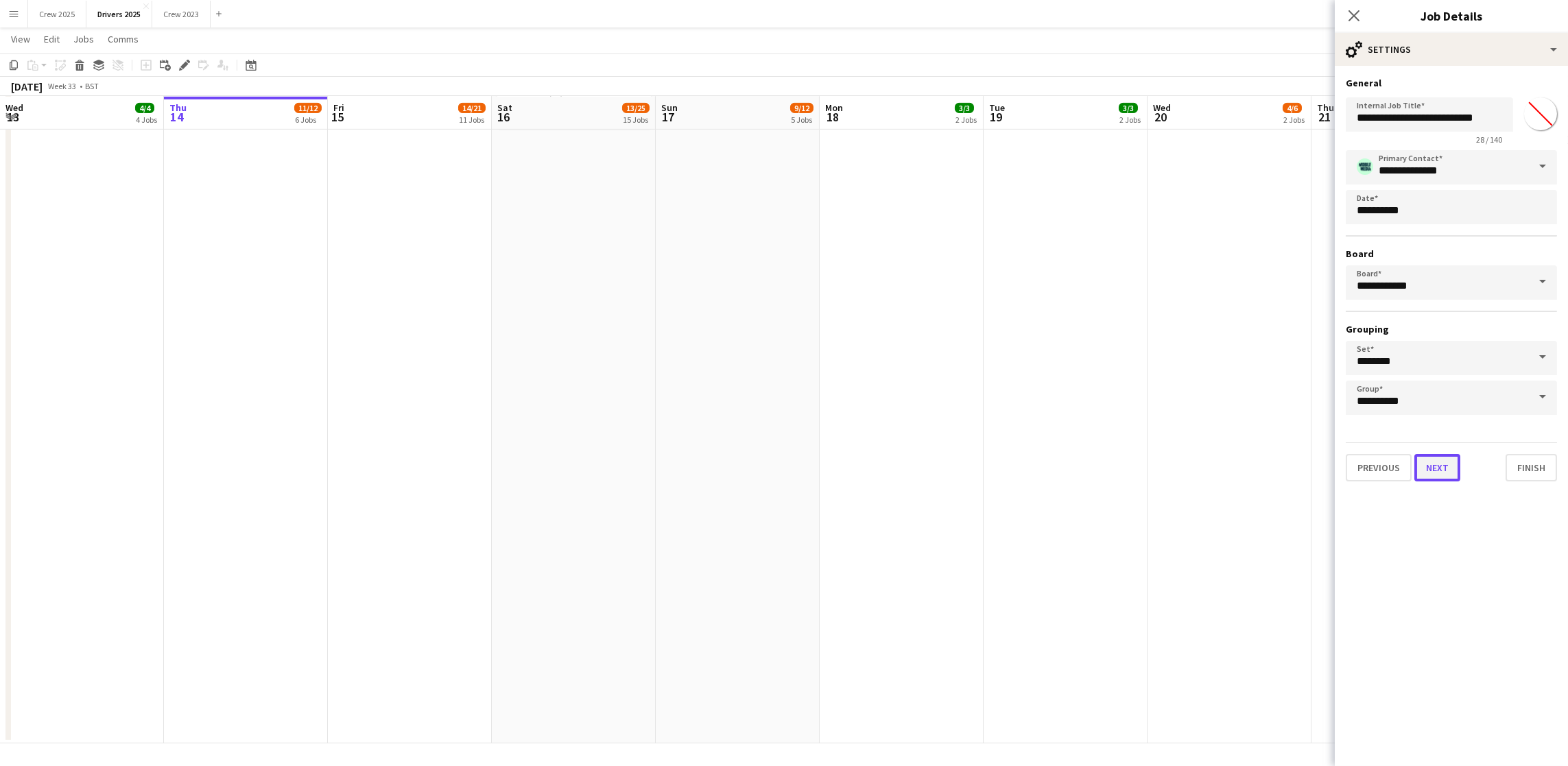
drag, startPoint x: 1449, startPoint y: 463, endPoint x: 1423, endPoint y: 374, distance: 92.7
click at [1447, 463] on button "Next" at bounding box center [1437, 468] width 46 height 28
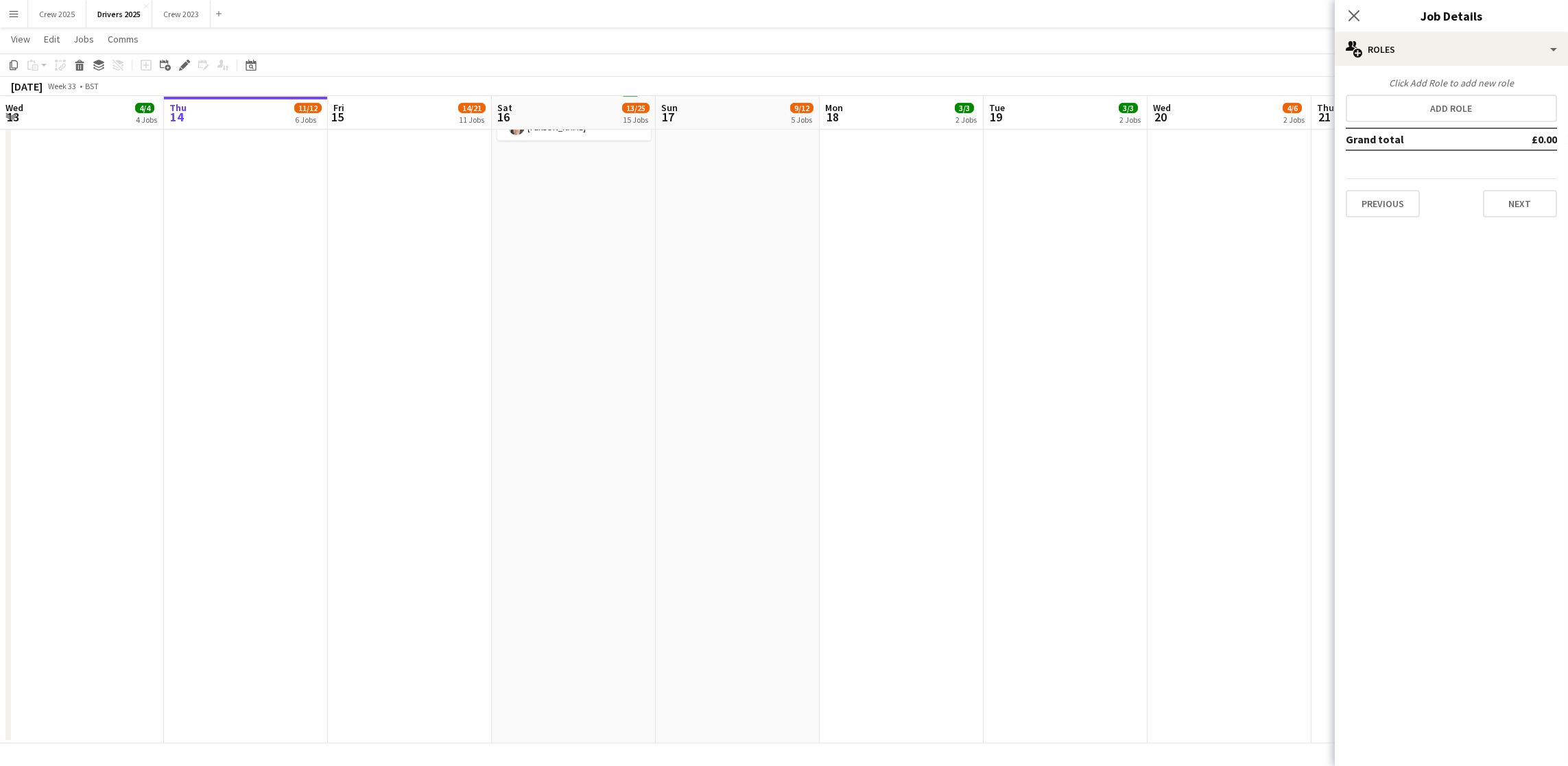
click at [1424, 128] on td "Grand total" at bounding box center [1419, 139] width 146 height 22
click at [1427, 119] on button "Add role" at bounding box center [1451, 108] width 212 height 28
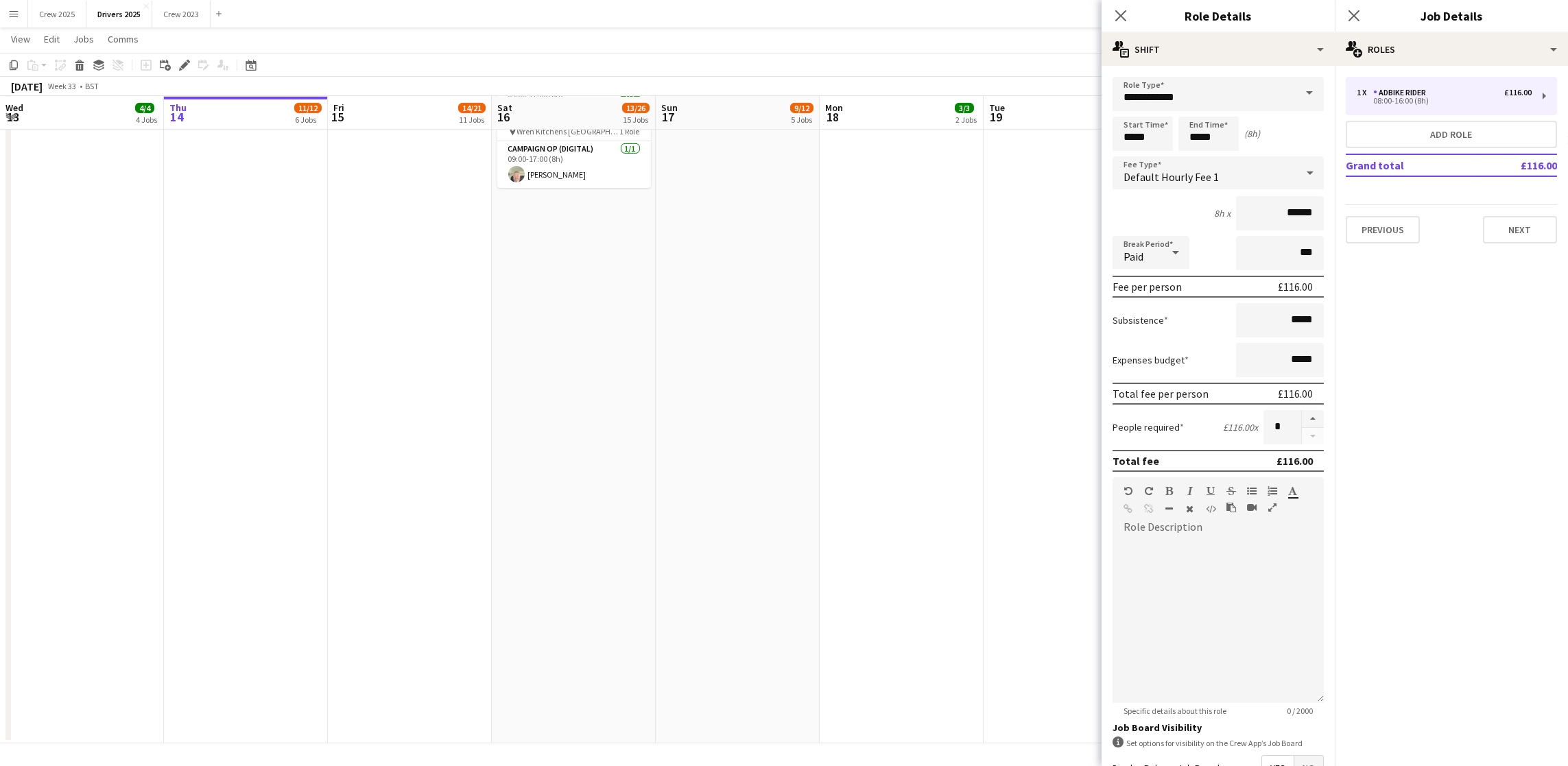
click at [1295, 99] on span at bounding box center [1309, 93] width 28 height 33
click at [1206, 268] on span "Campaign Op (Digital)" at bounding box center [1210, 264] width 174 height 13
type input "**********"
type input "*****"
drag, startPoint x: 1154, startPoint y: 142, endPoint x: 1064, endPoint y: 135, distance: 90.3
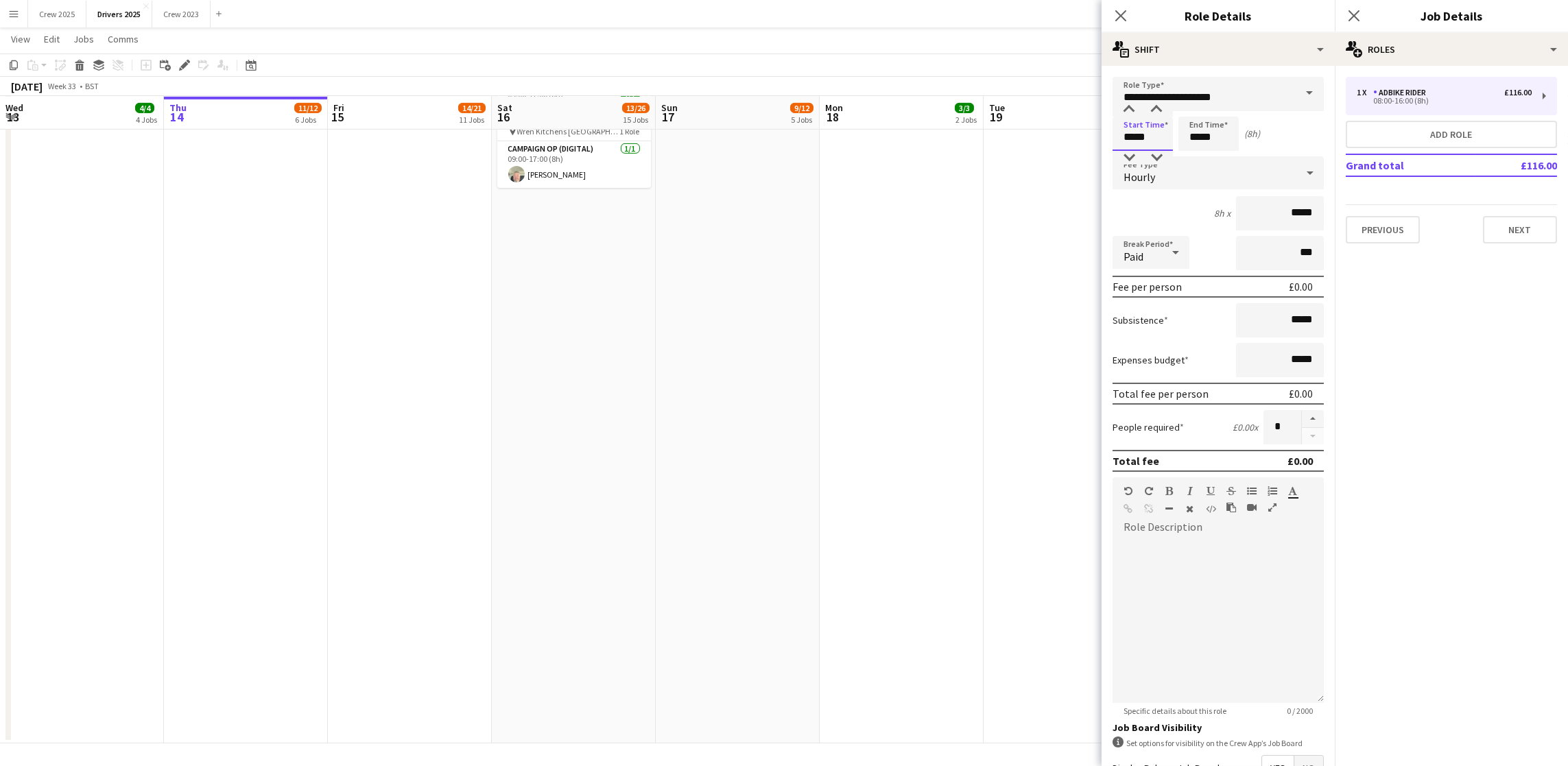
type input "*****"
click at [1215, 160] on div "Hourly" at bounding box center [1204, 172] width 184 height 33
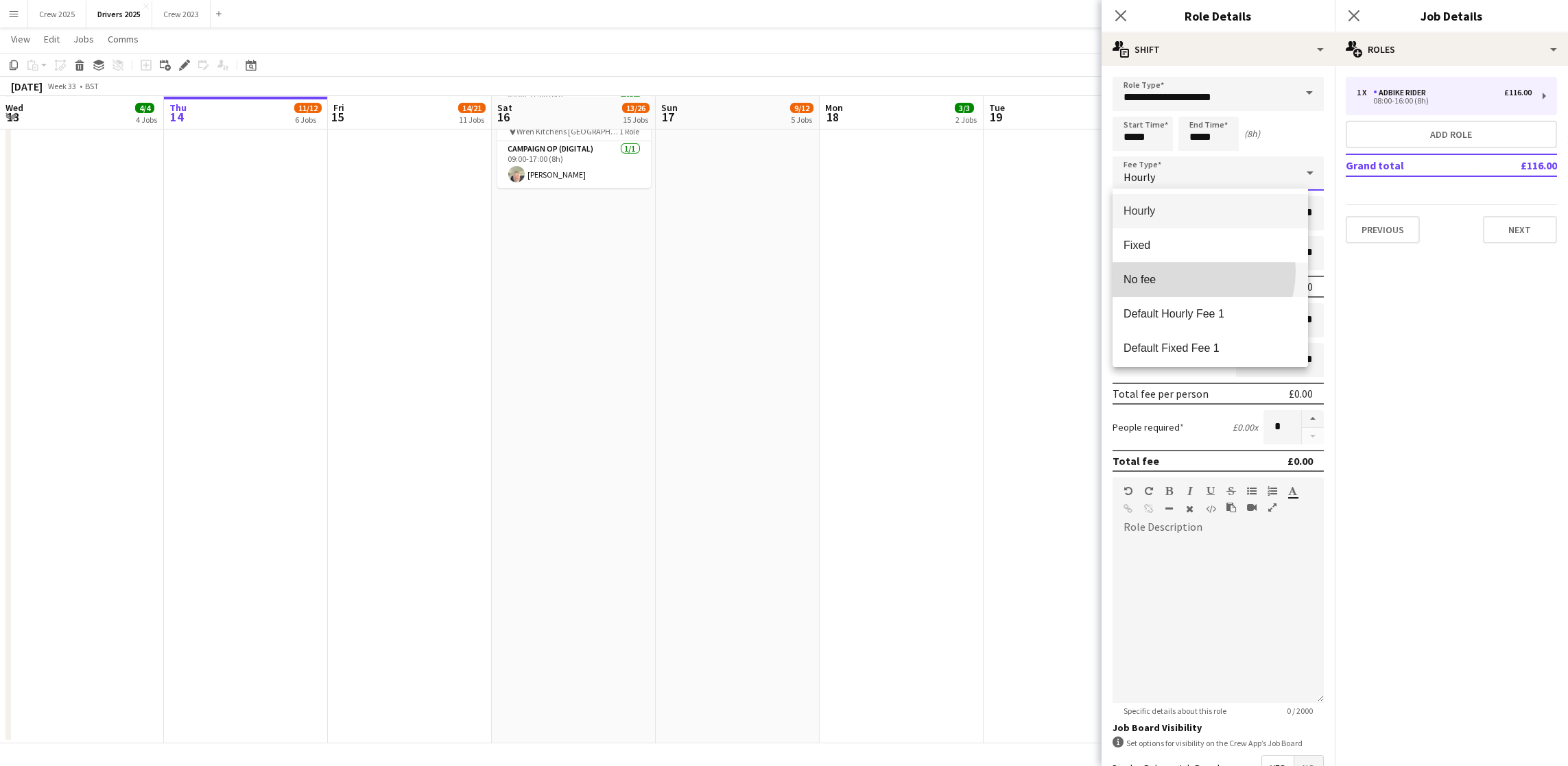
click at [1189, 271] on mat-option "No fee" at bounding box center [1210, 279] width 195 height 35
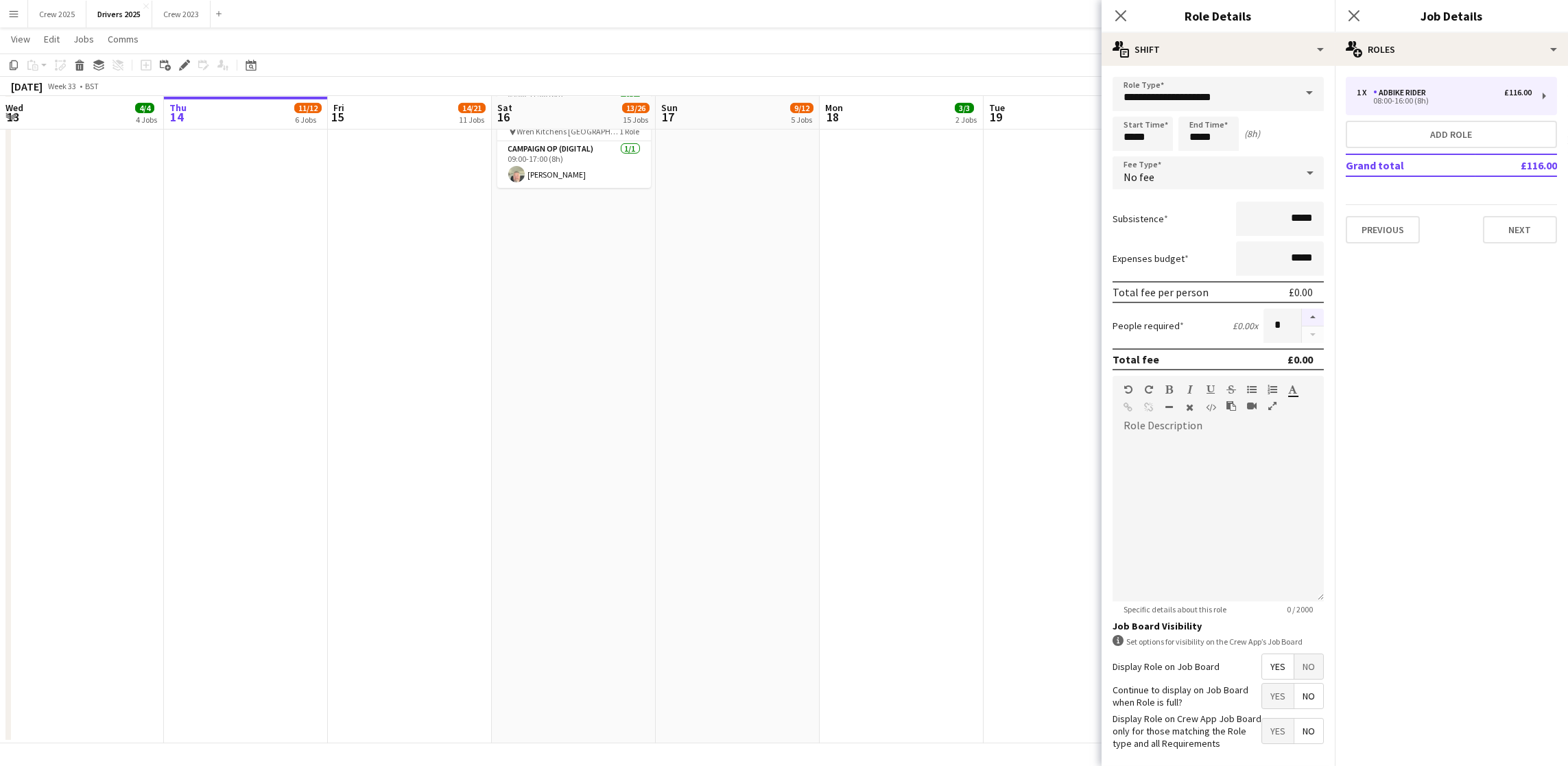
click at [1302, 311] on button "button" at bounding box center [1313, 317] width 22 height 18
type input "*"
click at [1450, 132] on button "Add role" at bounding box center [1451, 135] width 212 height 28
type input "**********"
type input "*****"
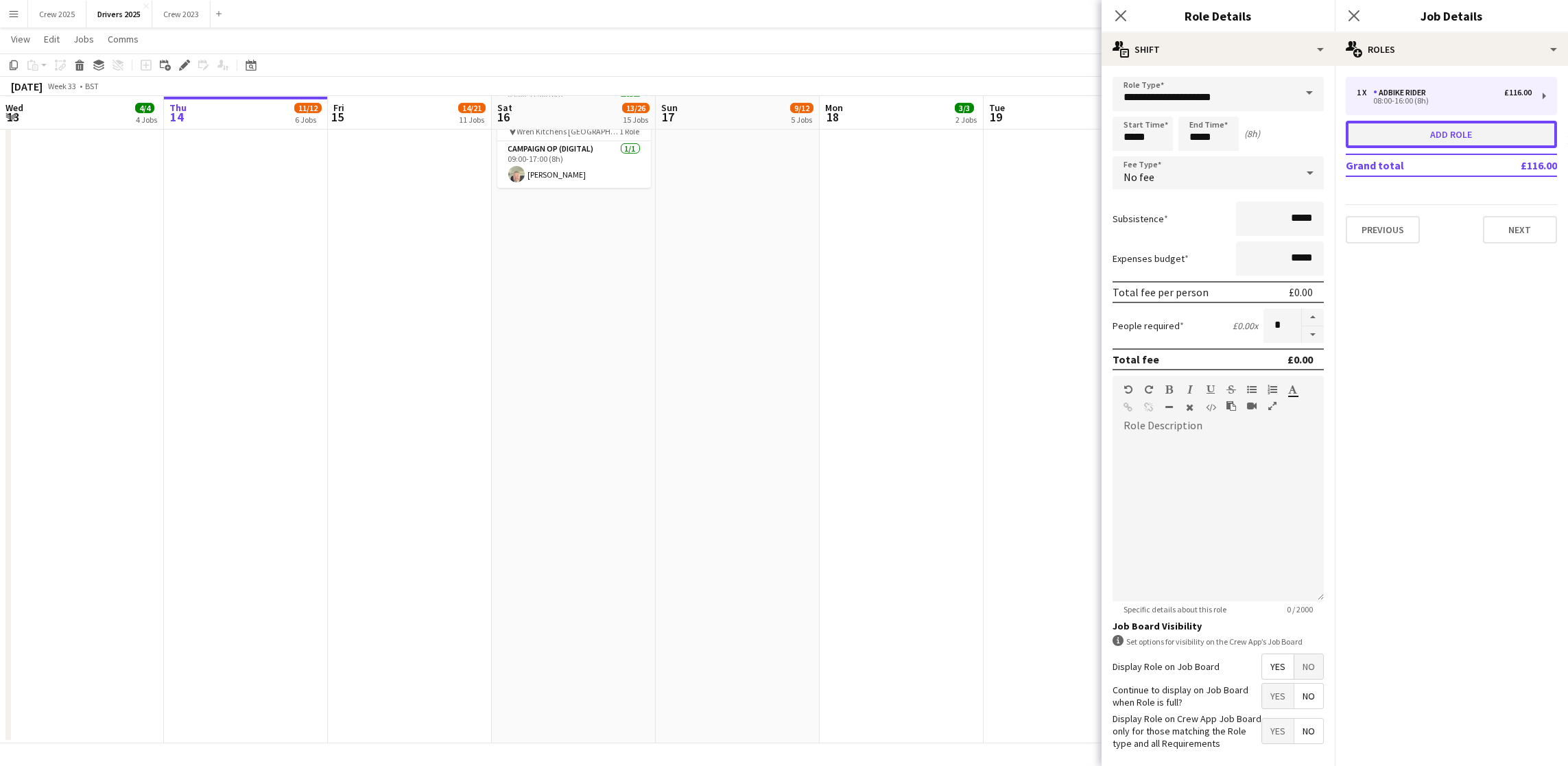
type input "*****"
type input "*"
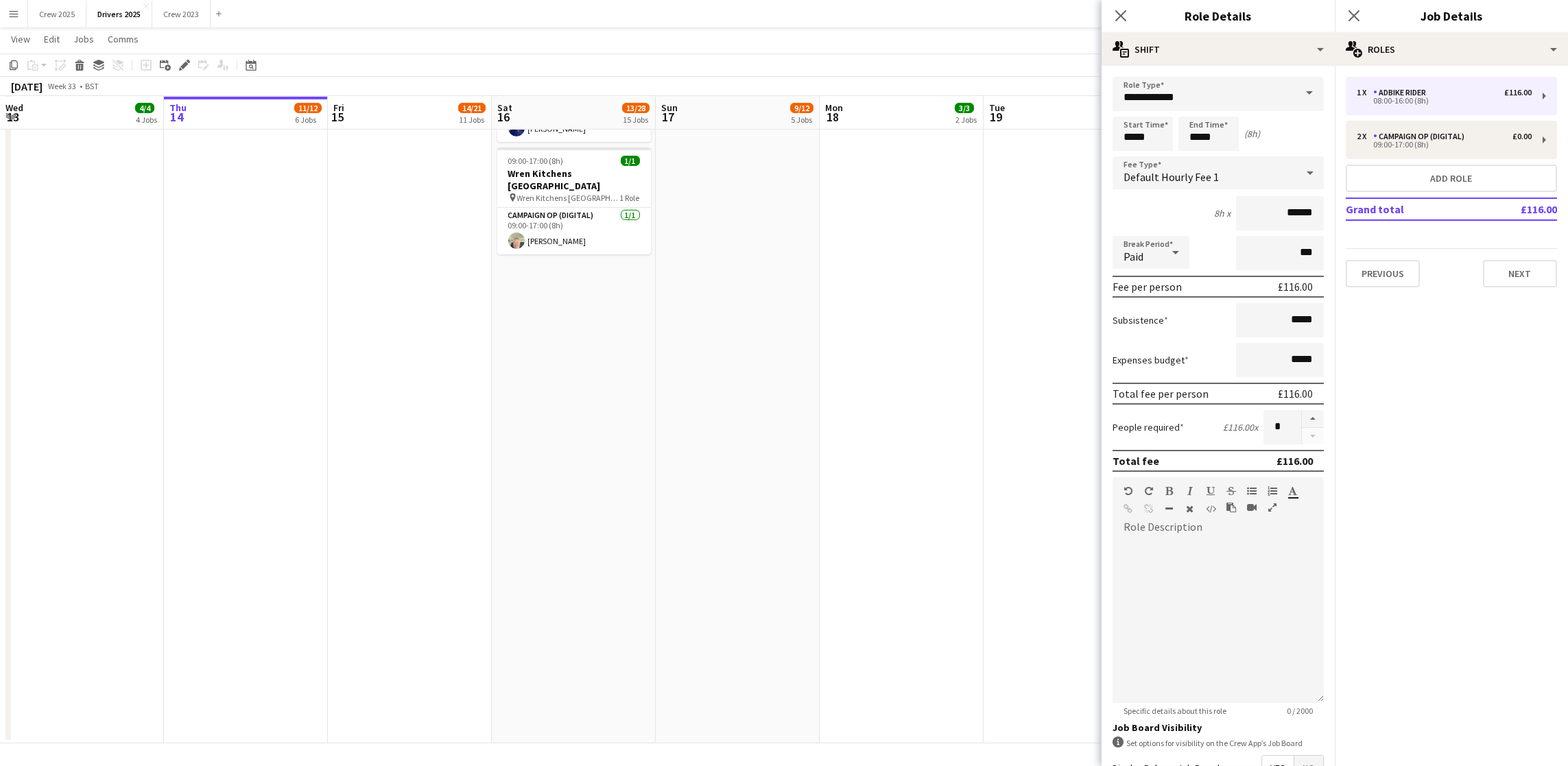
click at [1296, 98] on span at bounding box center [1309, 93] width 28 height 33
click at [1203, 262] on span "Campaign Op (Digital)" at bounding box center [1210, 264] width 174 height 13
type input "**********"
type input "*****"
drag, startPoint x: 1147, startPoint y: 137, endPoint x: 1043, endPoint y: 122, distance: 105.1
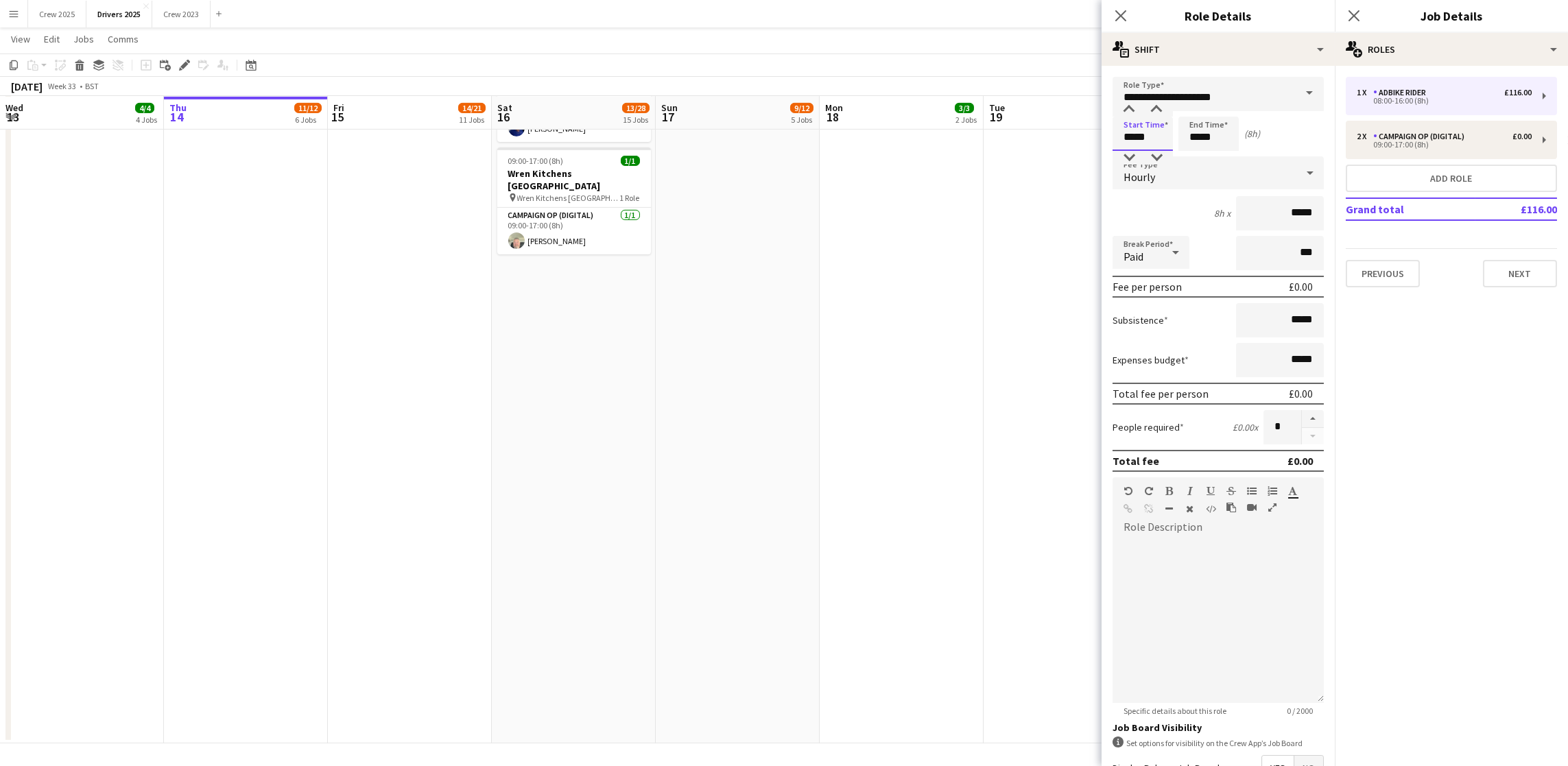
type input "*****"
click at [1158, 178] on div "Hourly" at bounding box center [1204, 172] width 184 height 33
click at [1174, 281] on span "No fee" at bounding box center [1210, 279] width 174 height 13
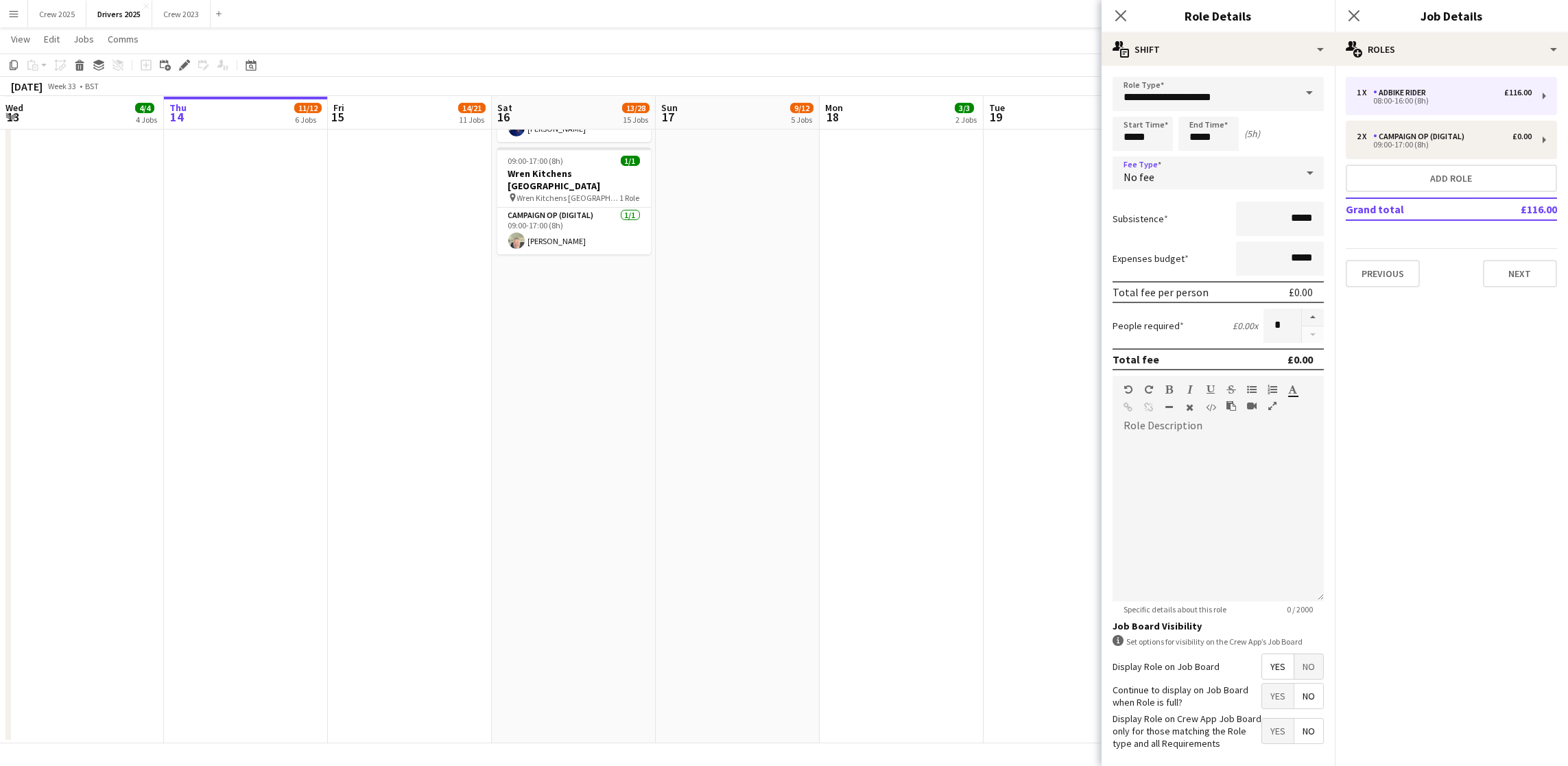
click at [1296, 678] on span "No" at bounding box center [1308, 666] width 28 height 25
click at [1530, 275] on button "Next" at bounding box center [1520, 274] width 74 height 28
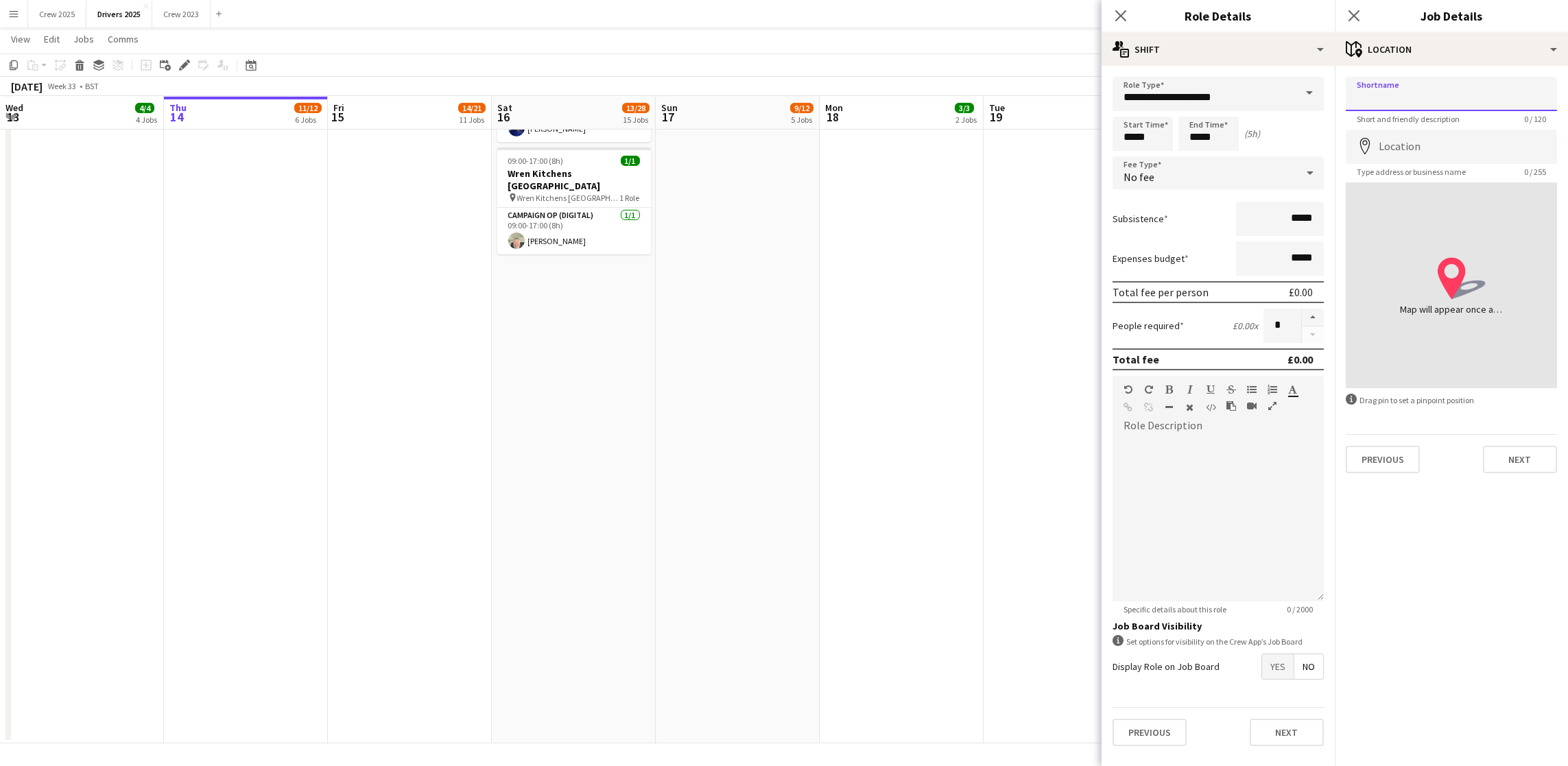
drag, startPoint x: 1386, startPoint y: 79, endPoint x: 1396, endPoint y: 103, distance: 26.0
click at [1386, 79] on input "Shortname" at bounding box center [1451, 94] width 212 height 35
paste input "**********"
type input "**********"
click at [1405, 138] on input "Location" at bounding box center [1451, 146] width 212 height 35
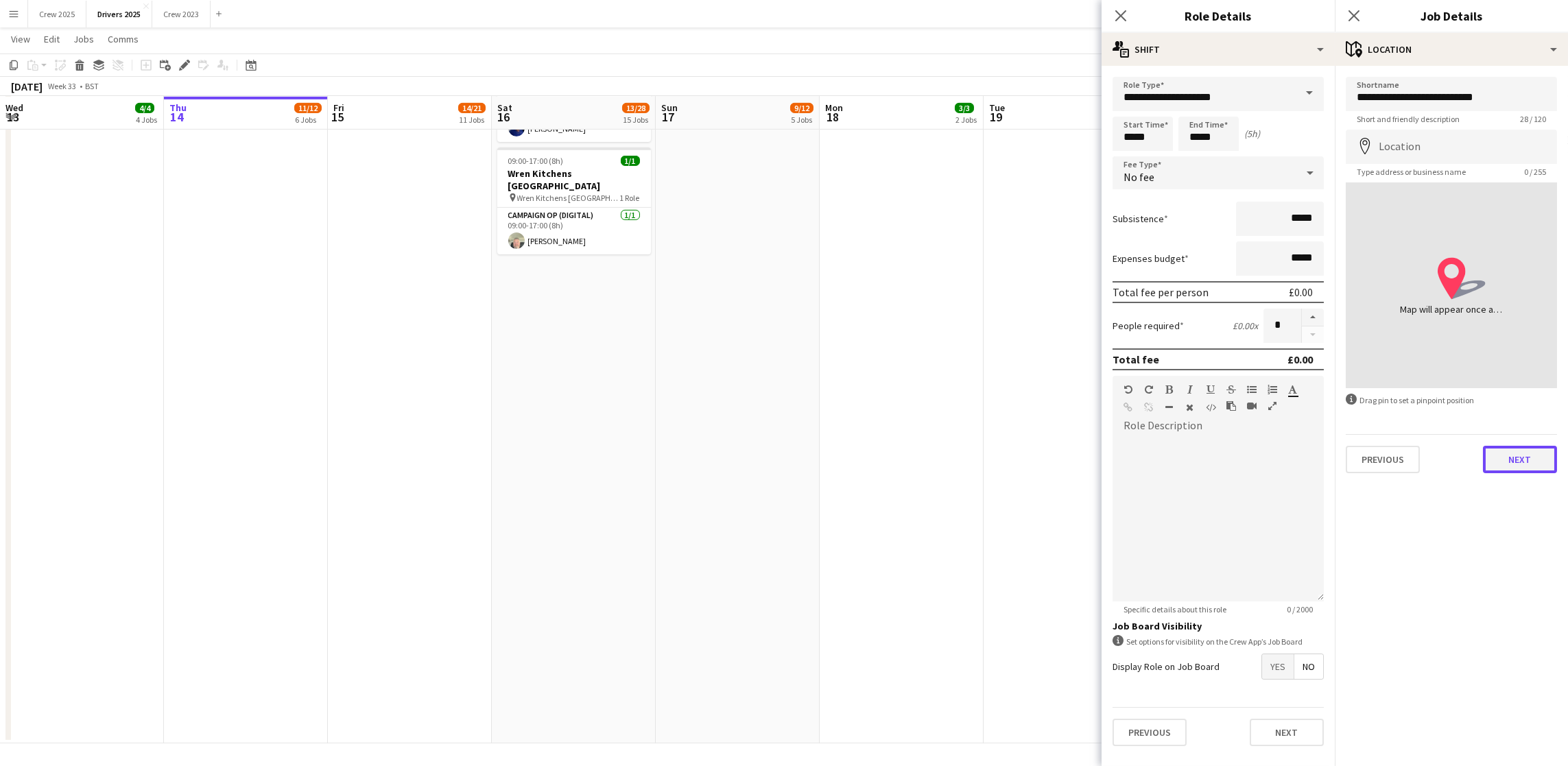
click at [1524, 461] on button "Next" at bounding box center [1520, 459] width 74 height 28
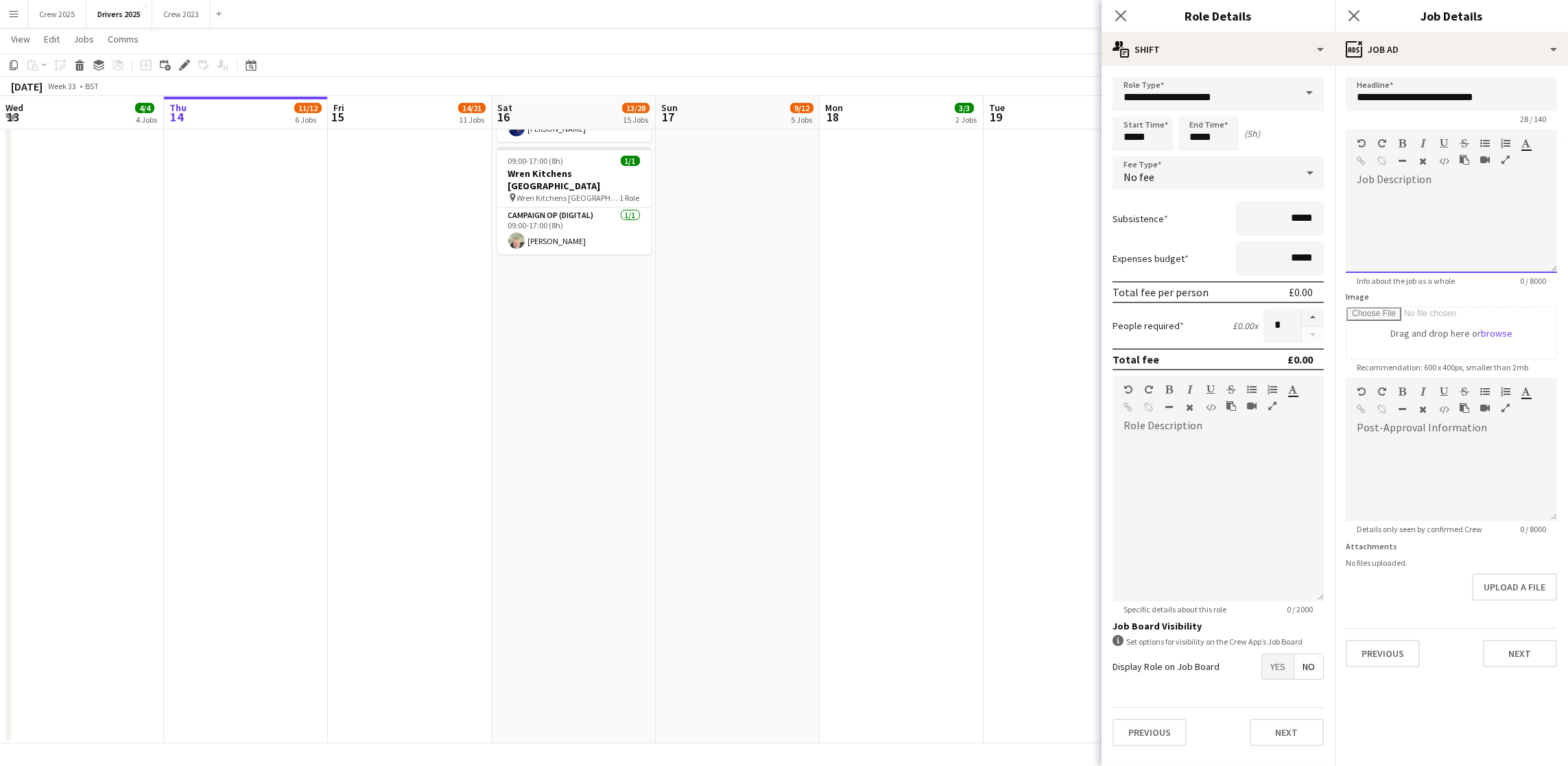
click at [1424, 197] on div at bounding box center [1451, 226] width 212 height 92
click at [1387, 255] on div at bounding box center [1451, 252] width 189 height 14
click at [1536, 647] on button "Next" at bounding box center [1520, 654] width 74 height 28
type input "*******"
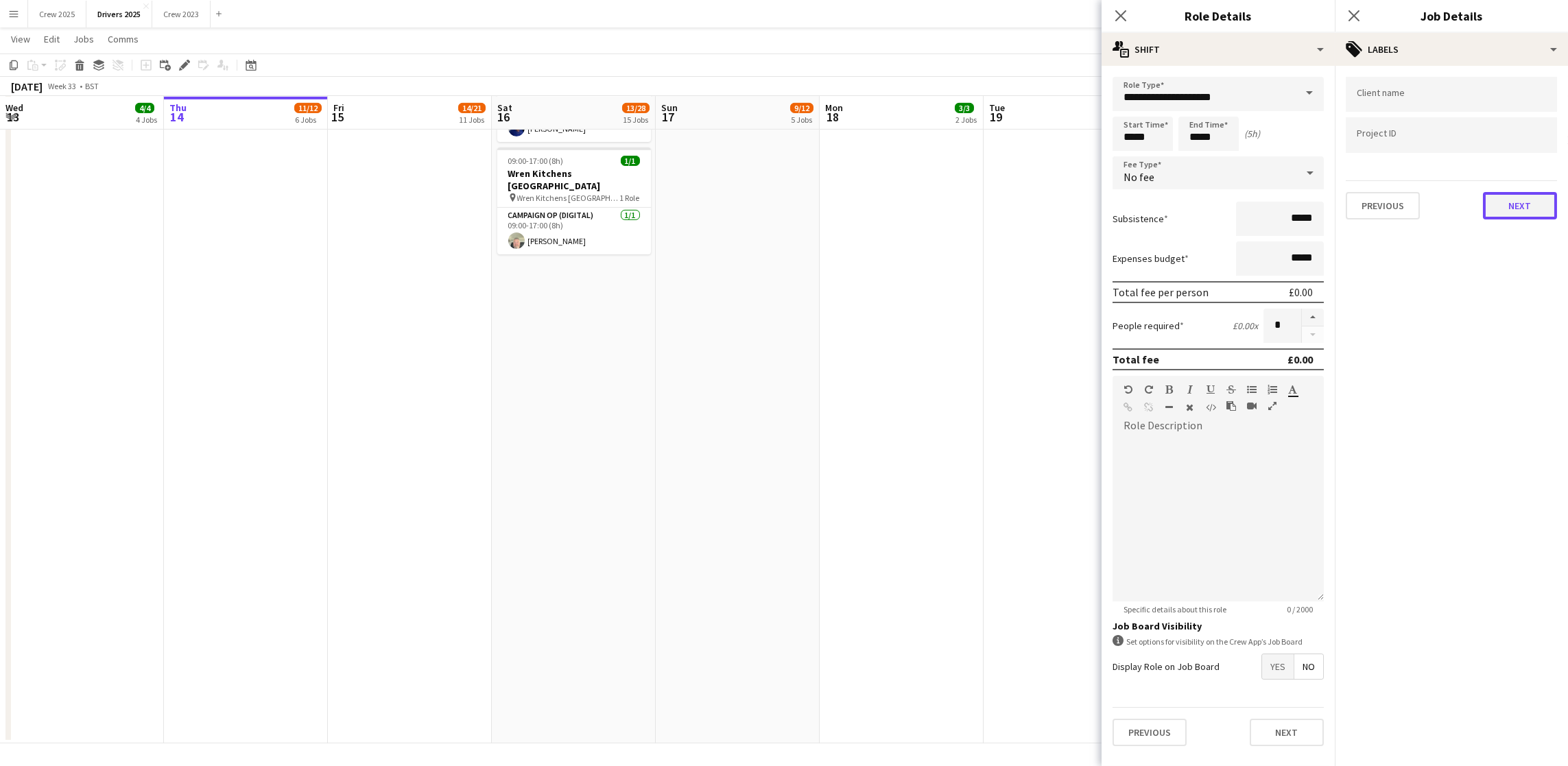
click at [1520, 211] on button "Next" at bounding box center [1520, 206] width 74 height 28
click at [1526, 151] on button "Next" at bounding box center [1520, 142] width 74 height 28
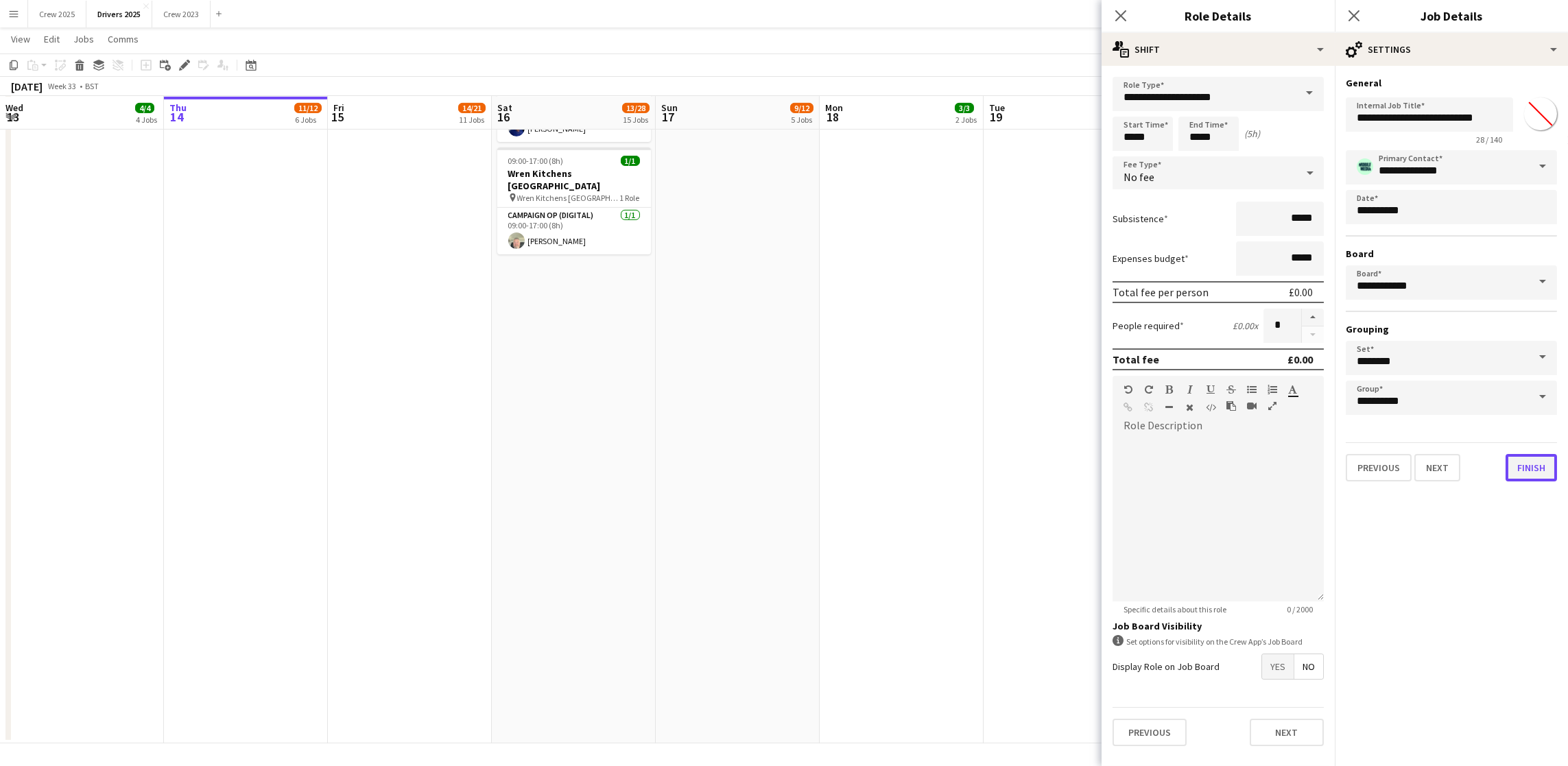
click at [1520, 457] on button "Finish" at bounding box center [1531, 468] width 52 height 28
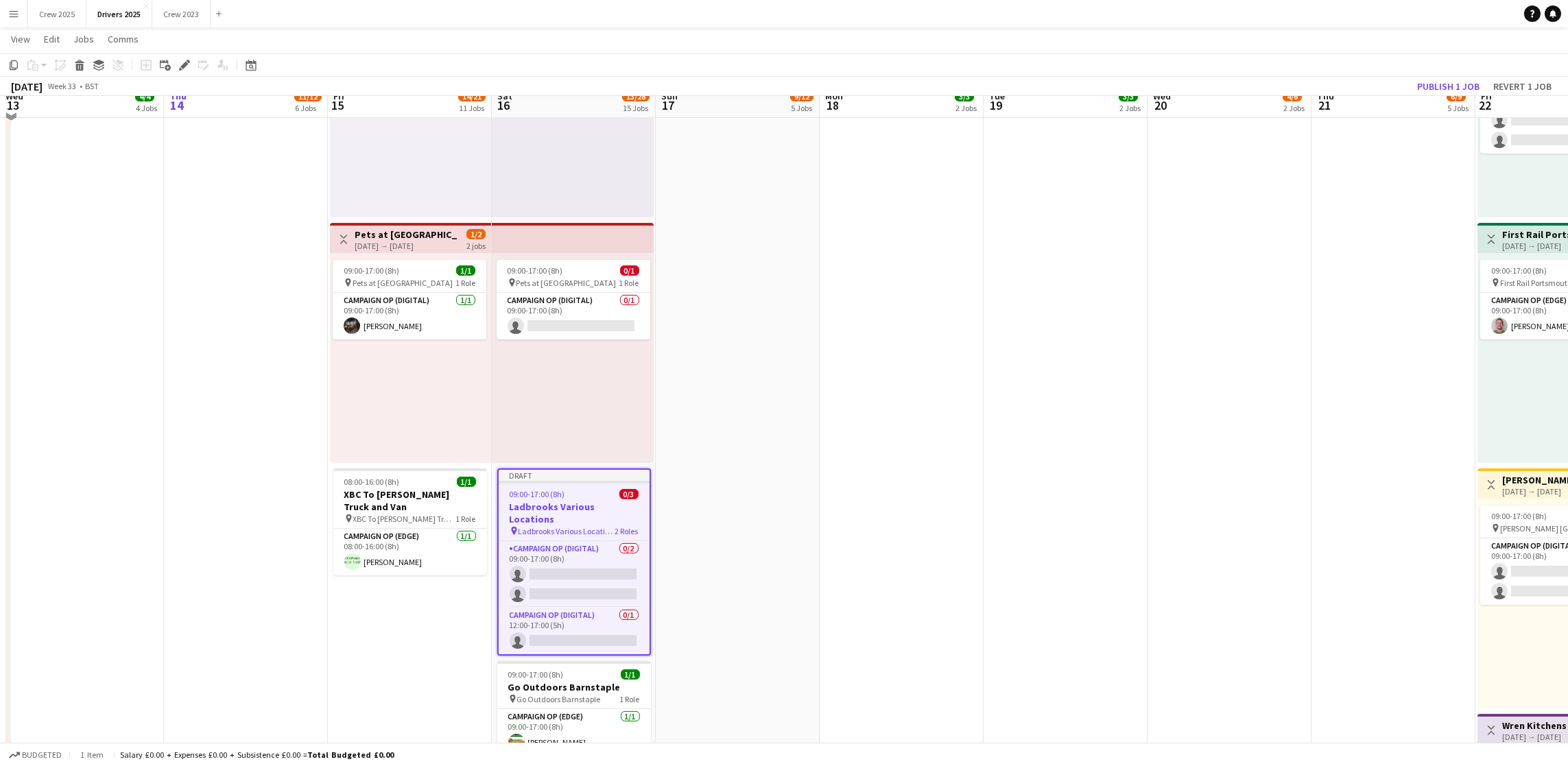
scroll to position [2133, 0]
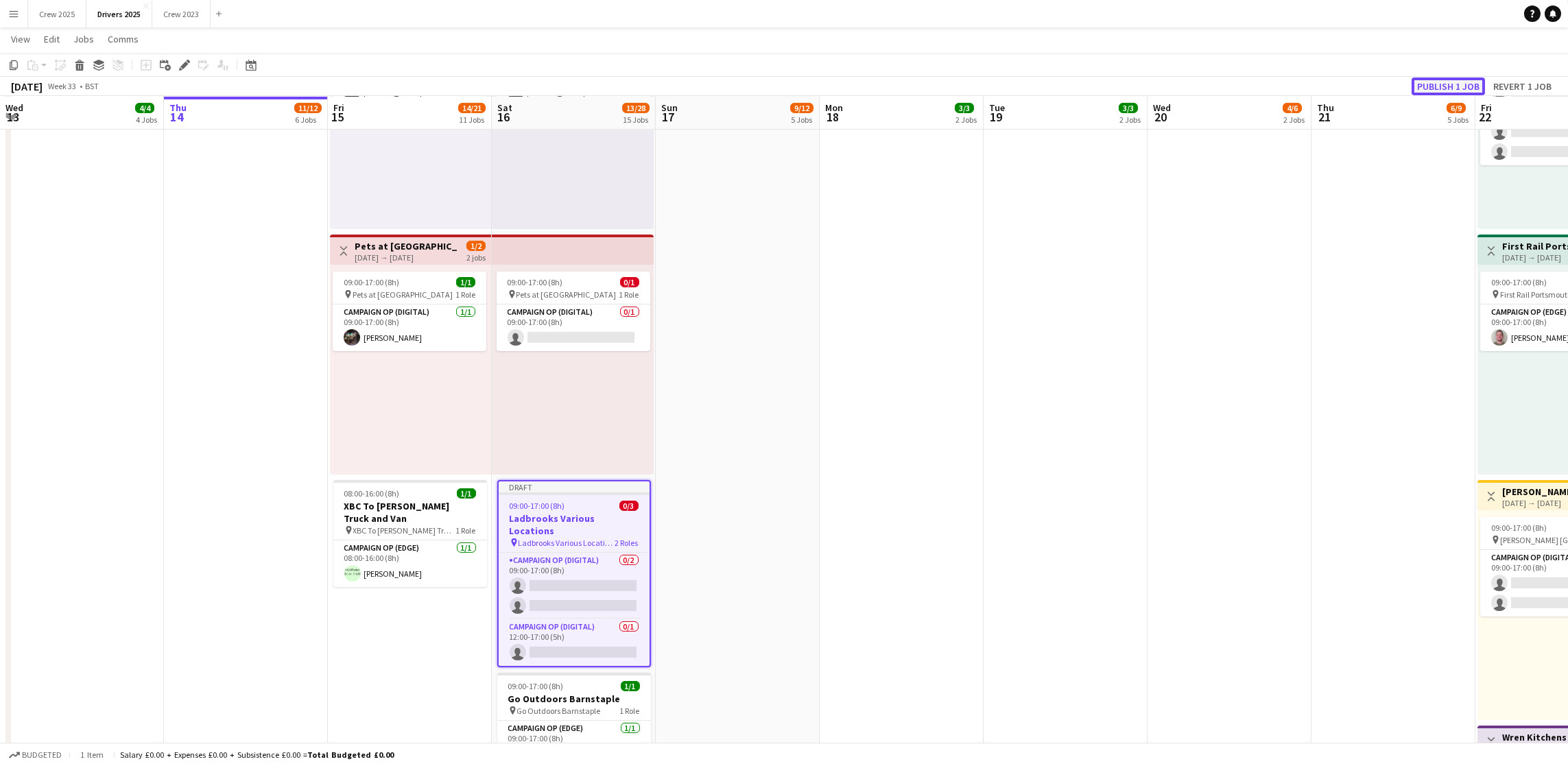
click at [1465, 89] on button "Publish 1 job" at bounding box center [1447, 86] width 73 height 18
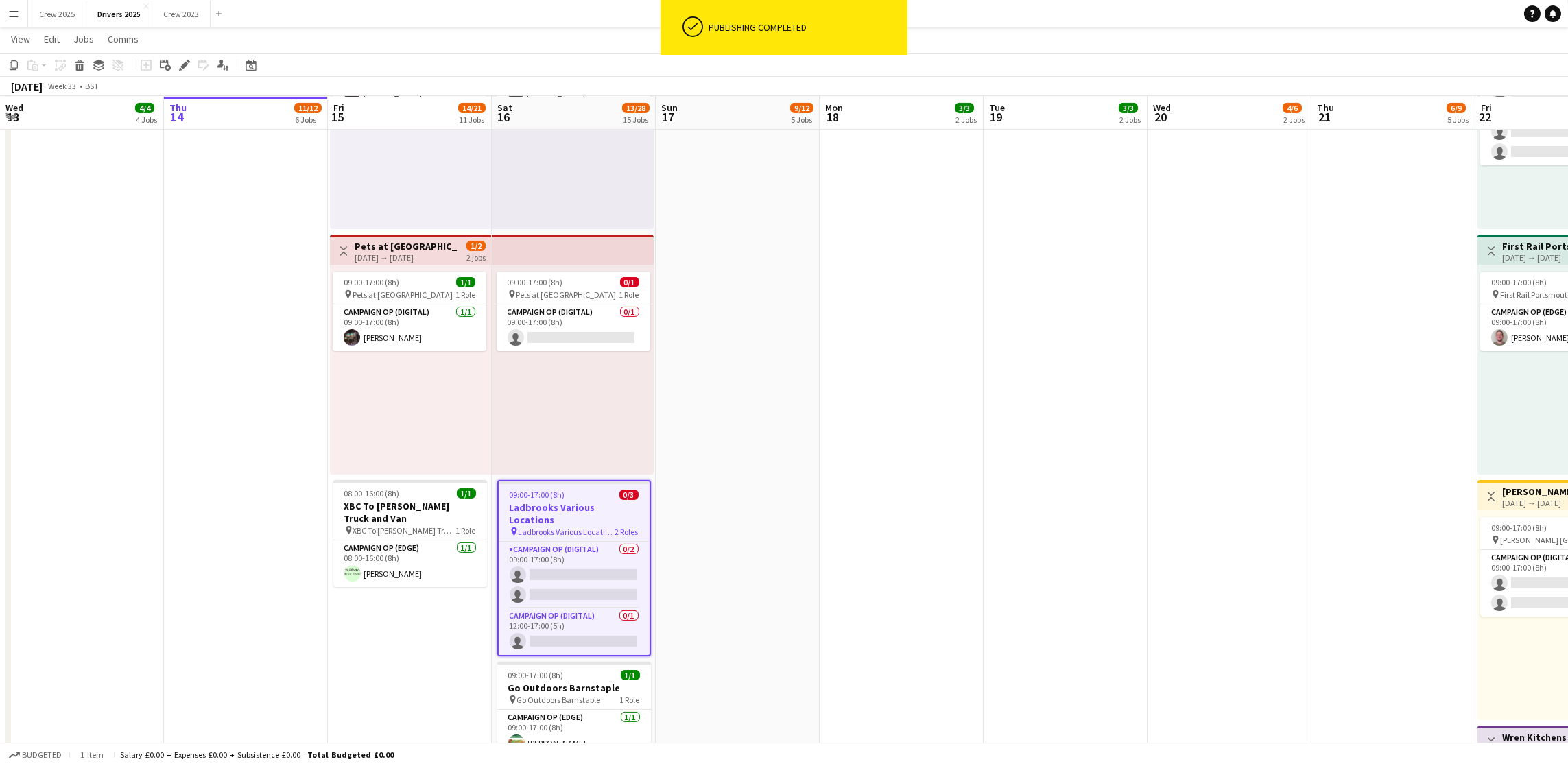
click at [576, 489] on div "09:00-17:00 (8h) 0/3" at bounding box center [574, 494] width 151 height 10
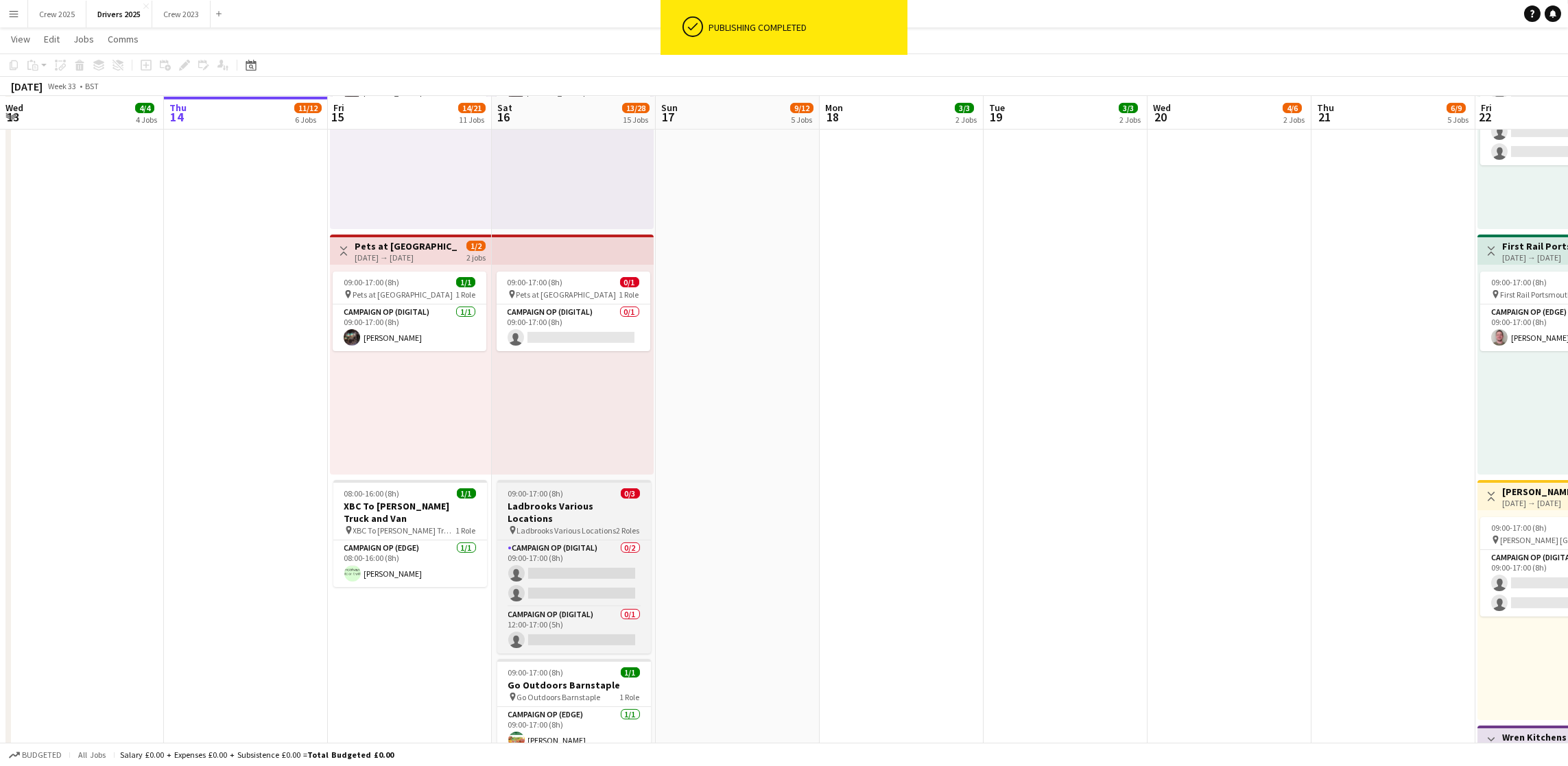
click at [567, 490] on div "09:00-17:00 (8h) 0/3" at bounding box center [574, 493] width 154 height 10
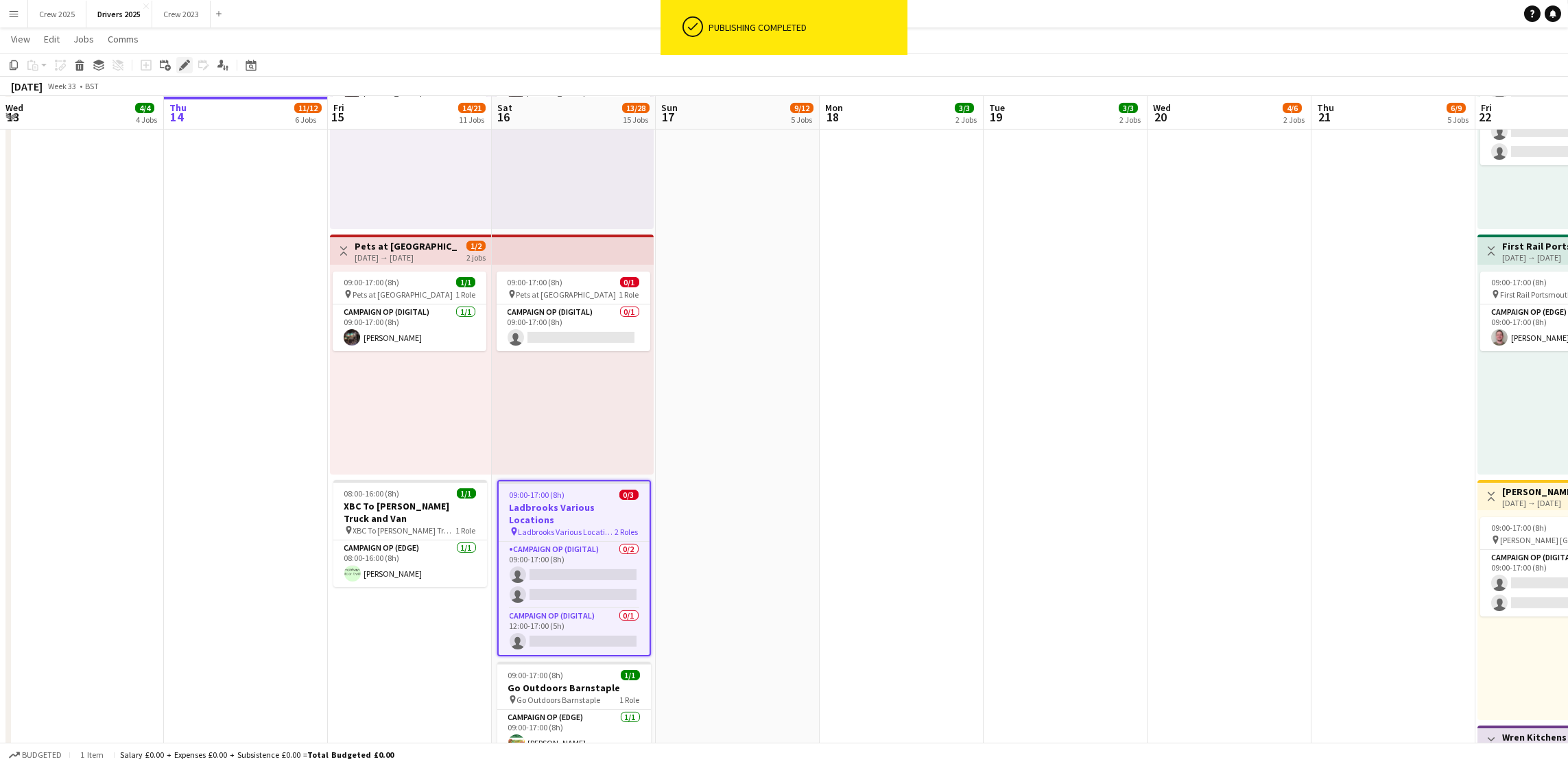
click at [185, 67] on icon "Edit" at bounding box center [185, 65] width 11 height 11
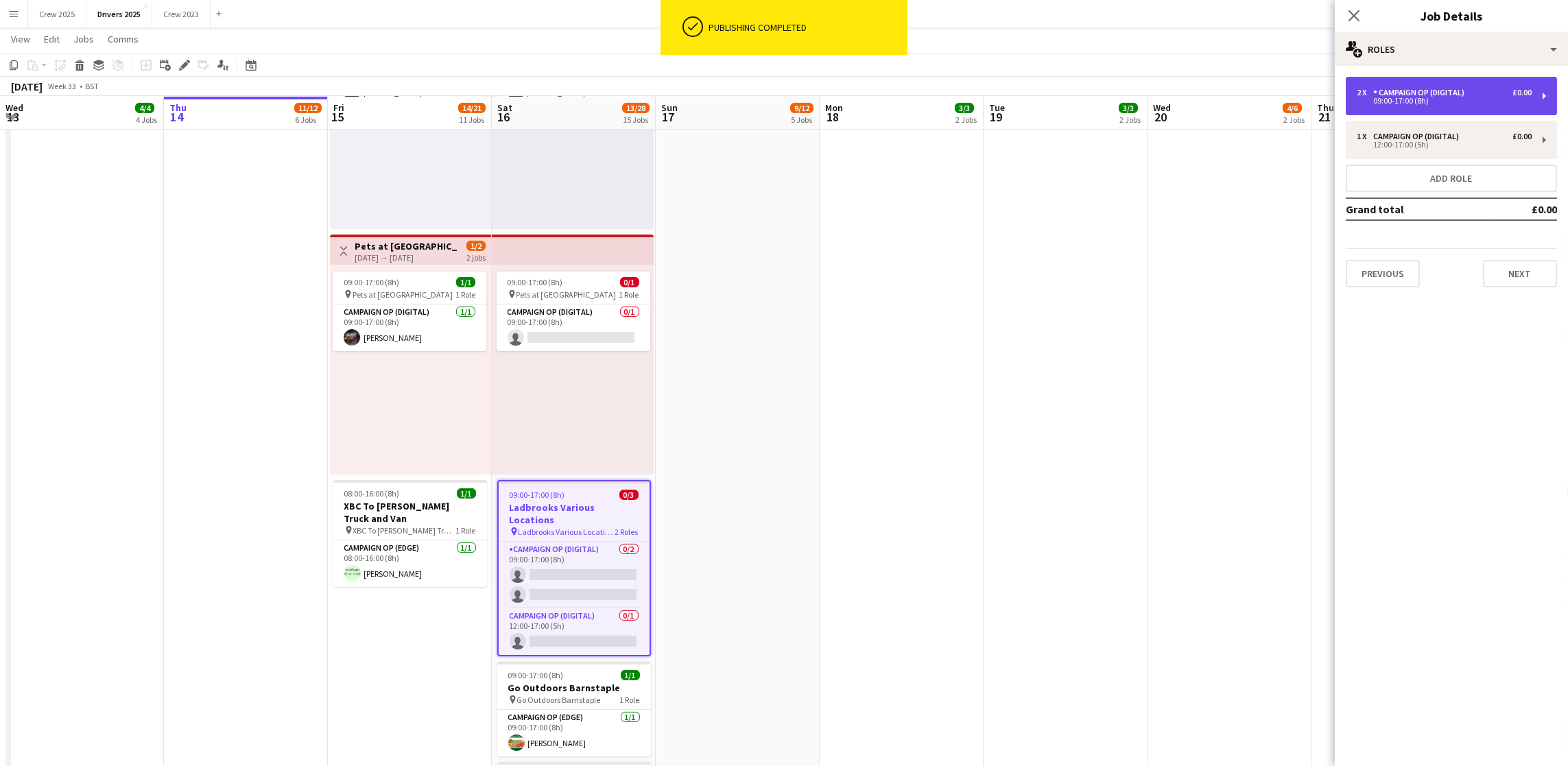
click at [1411, 97] on div "Campaign Op (Digital)" at bounding box center [1422, 92] width 97 height 9
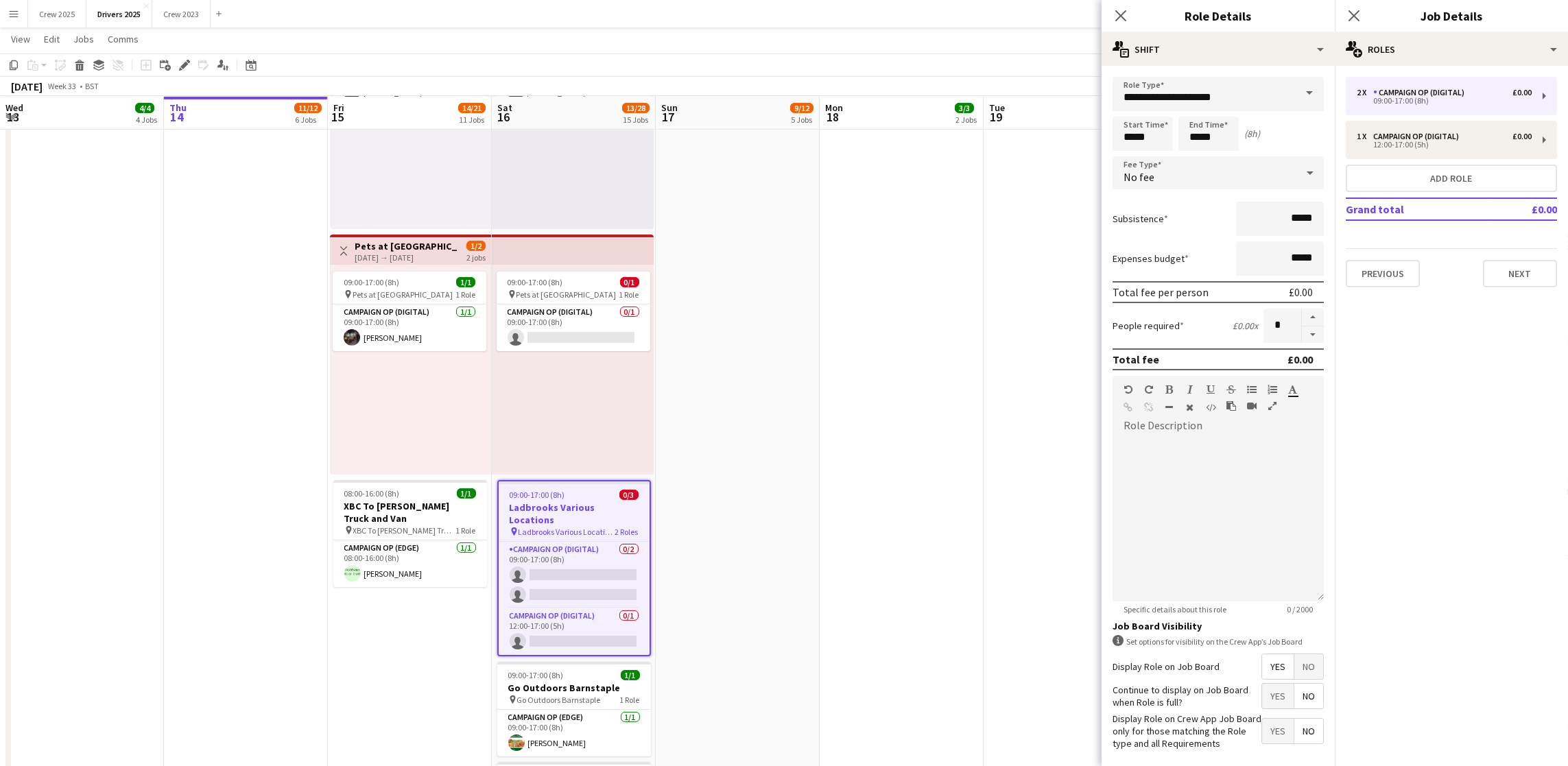
click at [1294, 678] on span "No" at bounding box center [1308, 666] width 28 height 25
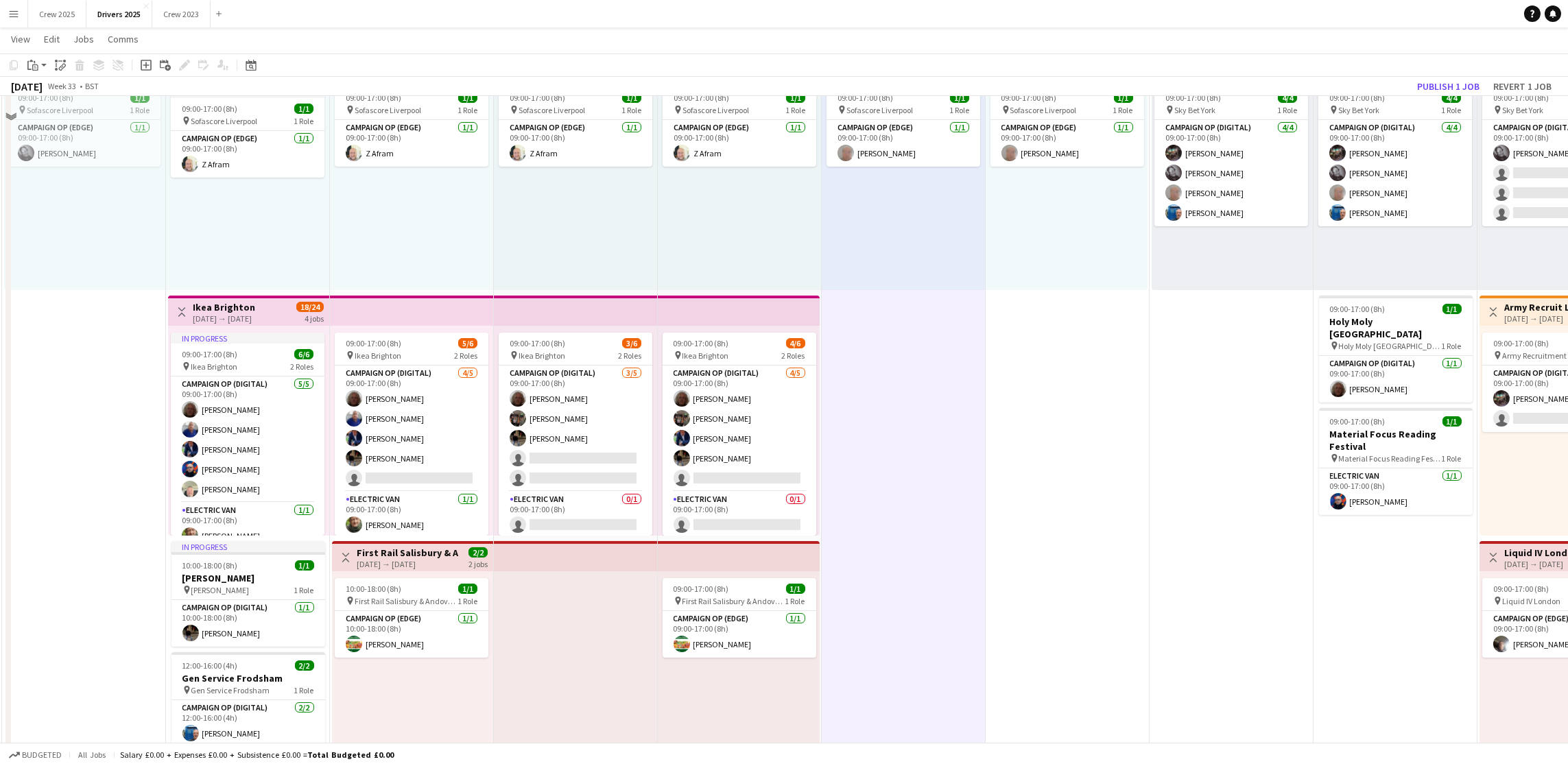
scroll to position [797, 0]
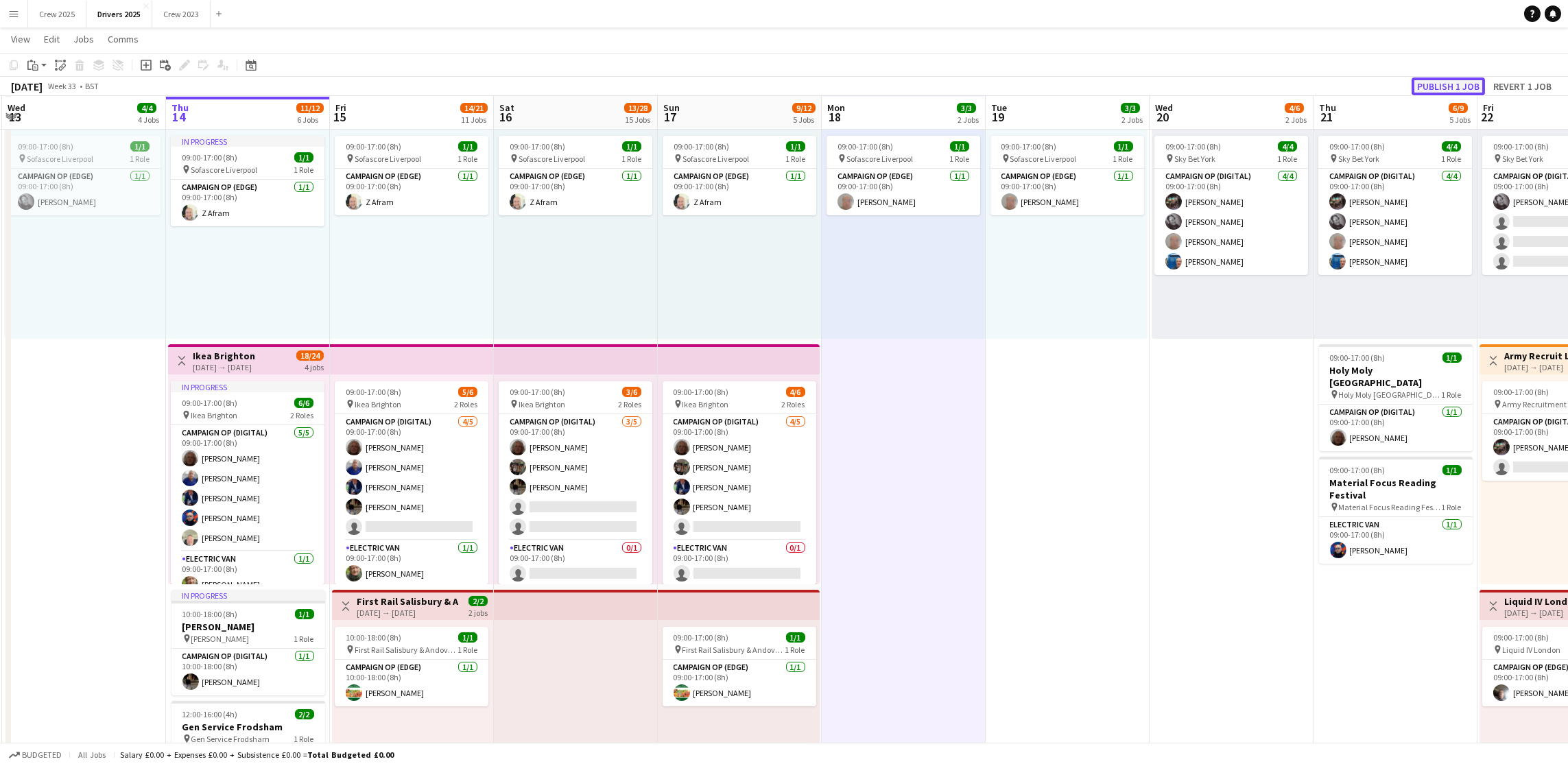
click at [1432, 90] on button "Publish 1 job" at bounding box center [1447, 86] width 73 height 18
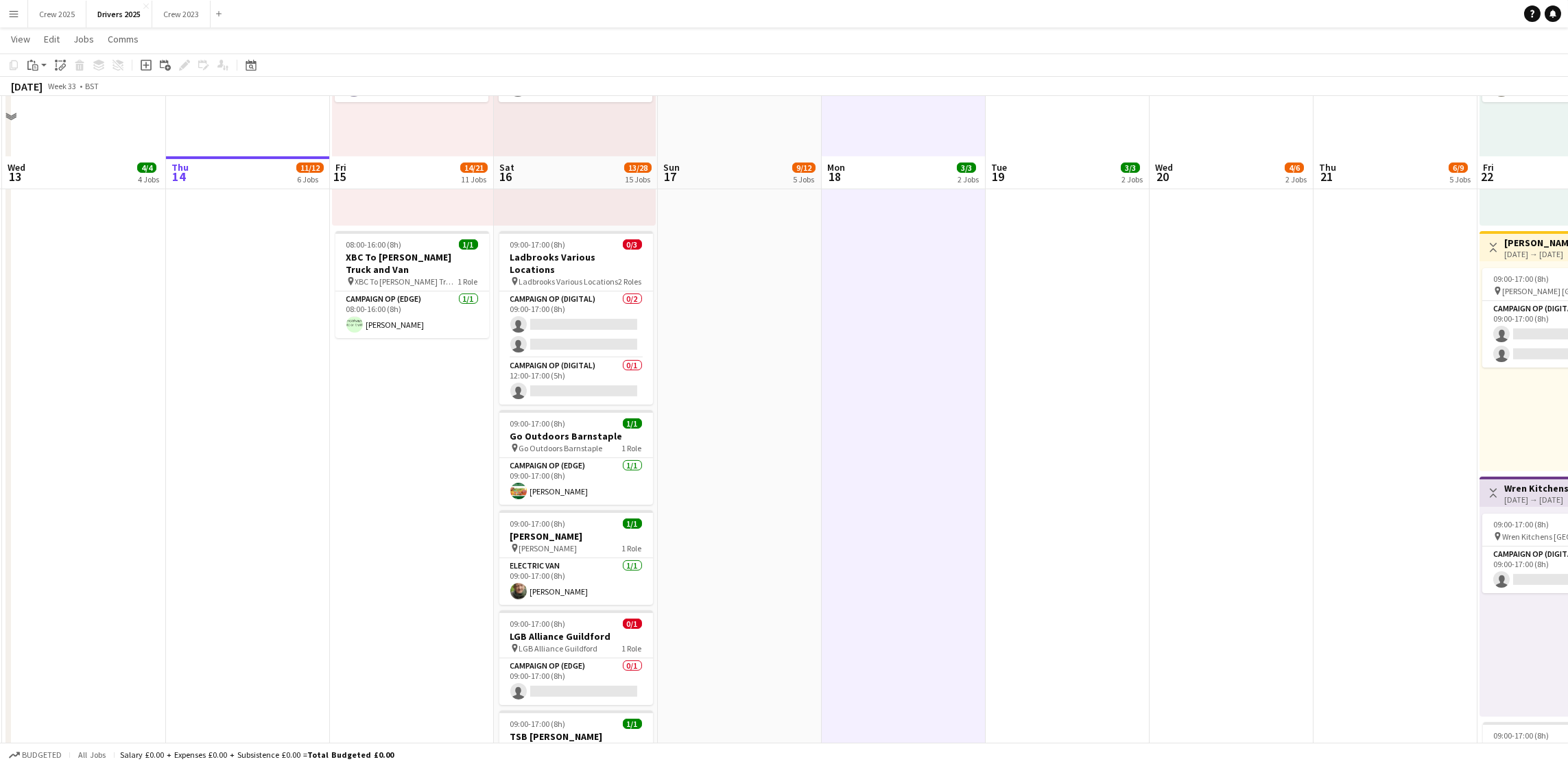
scroll to position [2442, 0]
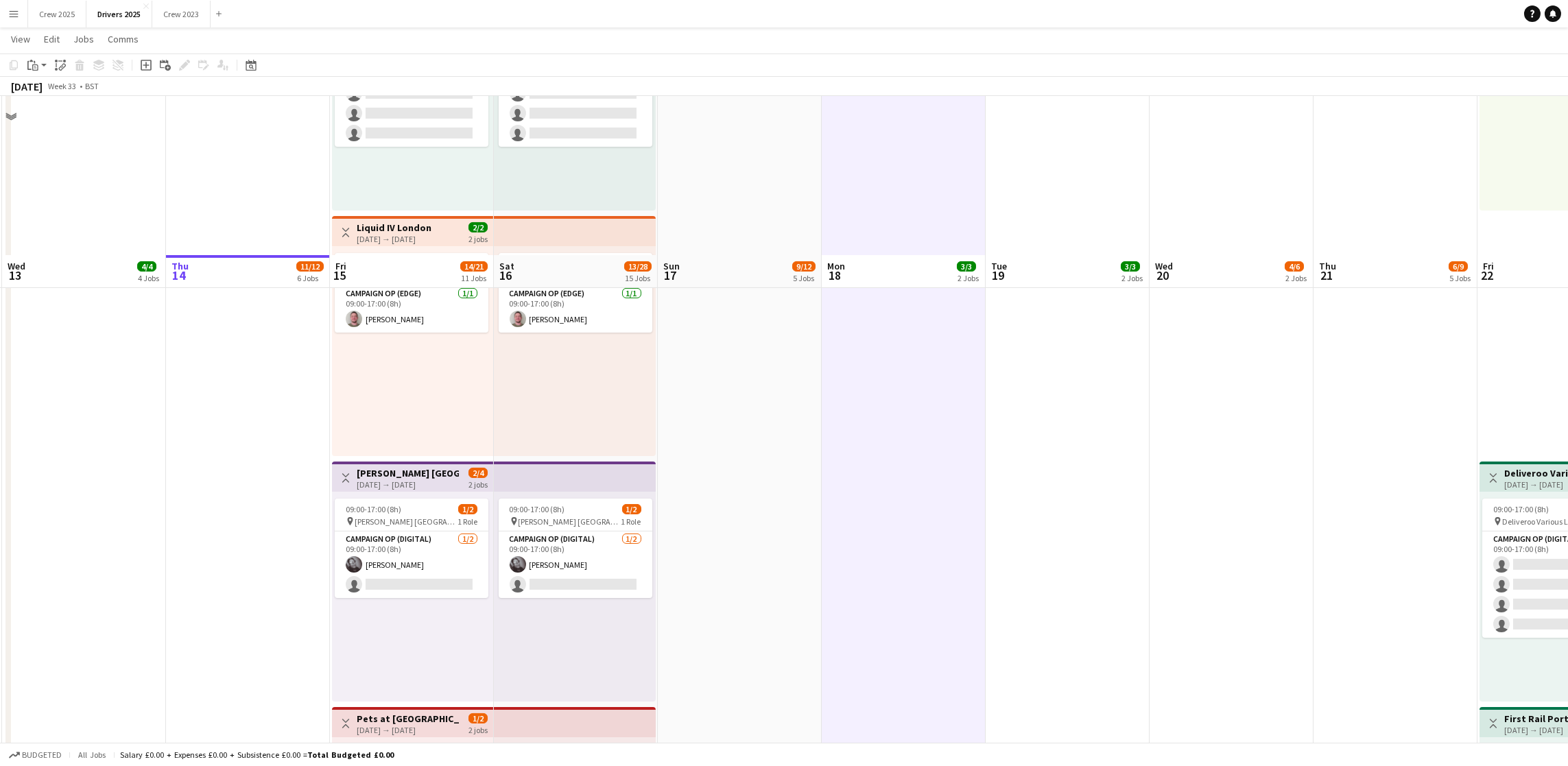
click at [823, 458] on app-date-cell "11:00-19:00 (8h) 2/2 pin Strongbow Manchester 1 Role Campaign Op (Digital) [DAT…" at bounding box center [903, 317] width 164 height 3648
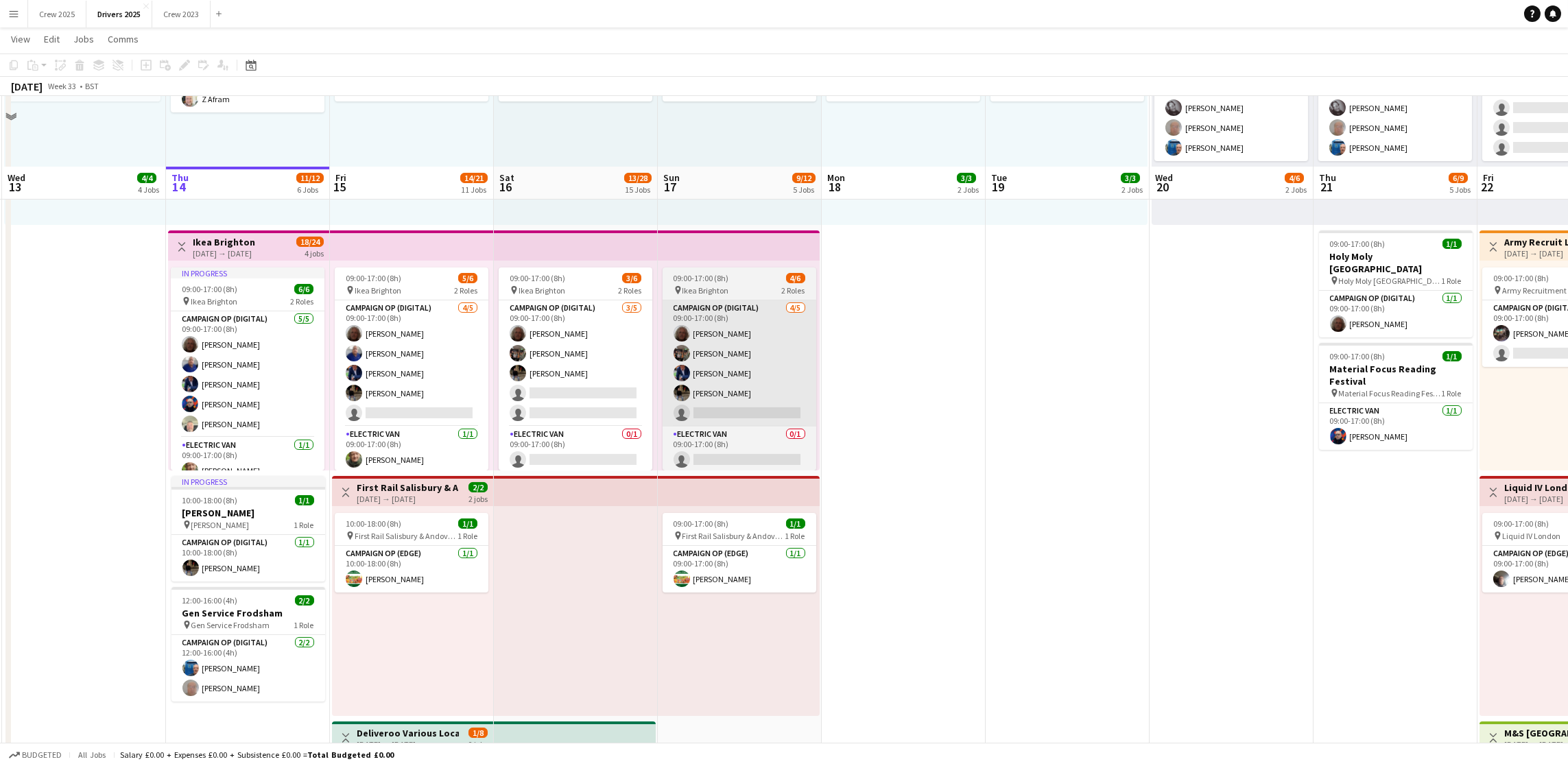
scroll to position [900, 0]
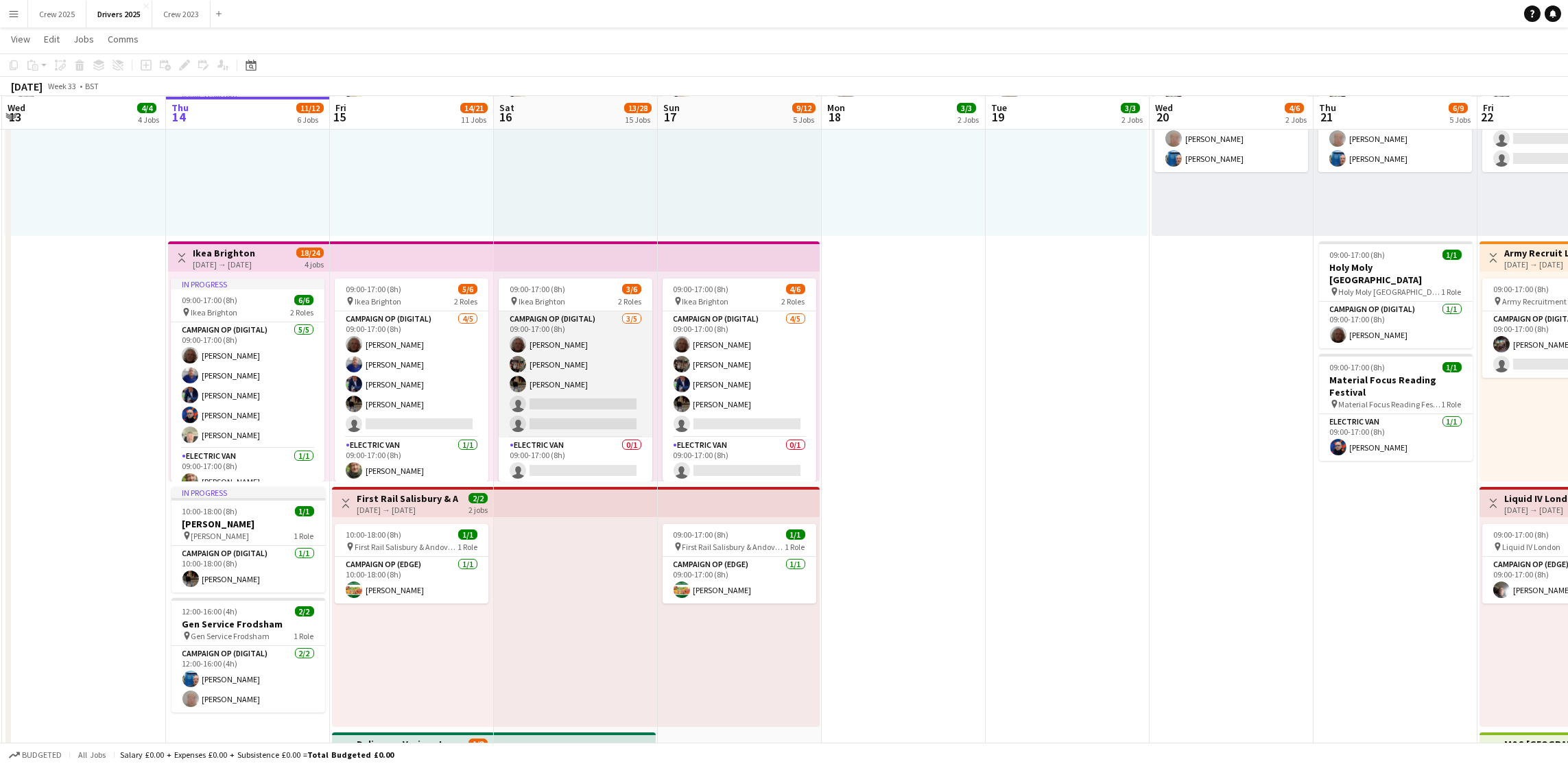
click at [546, 365] on app-card-role "Campaign Op (Digital) [DATE] 09:00-17:00 (8h) [PERSON_NAME] [PERSON_NAME] [PERS…" at bounding box center [575, 375] width 154 height 126
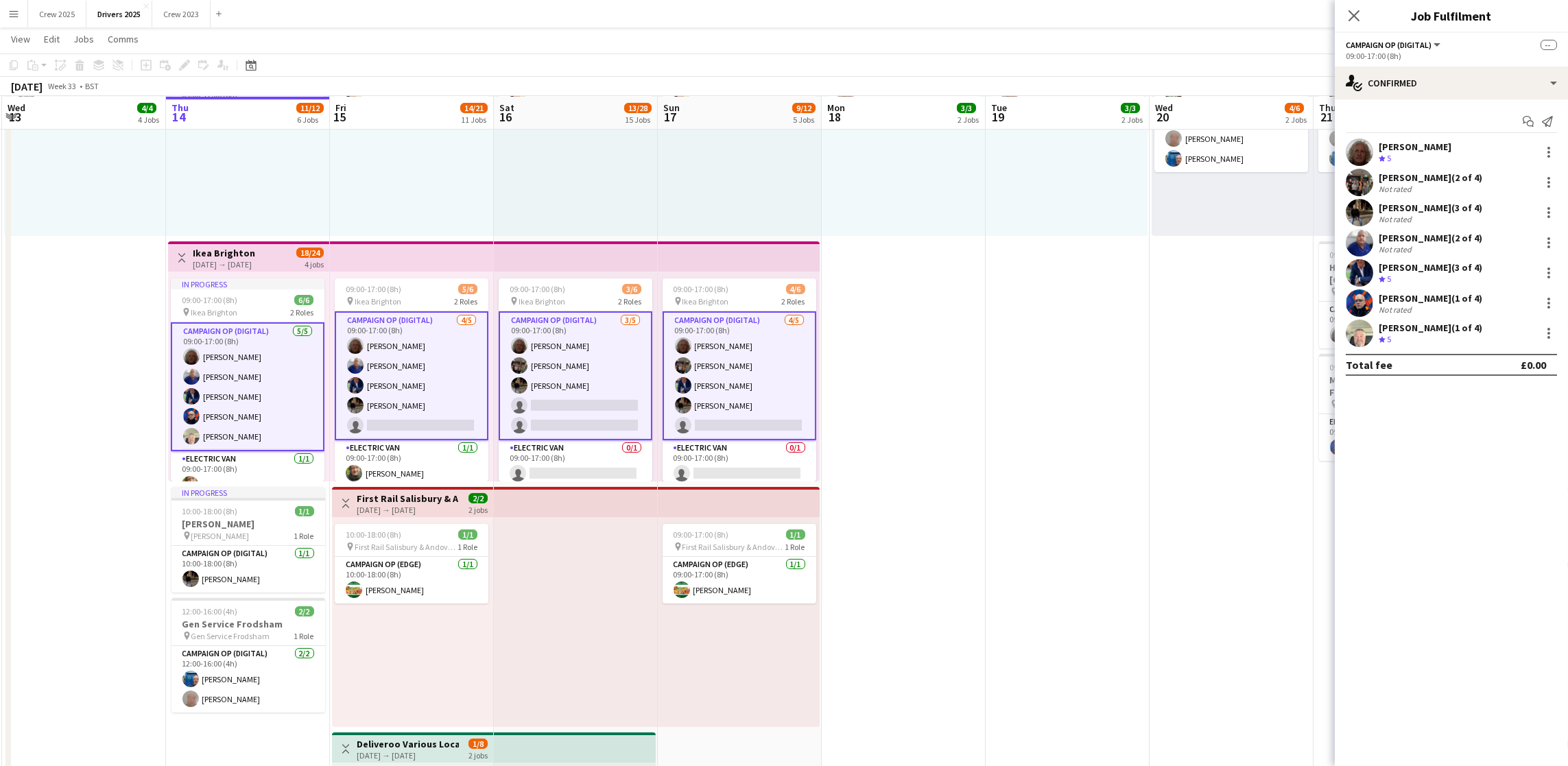
click at [552, 336] on app-card-role "Campaign Op (Digital) [DATE] 09:00-17:00 (8h) [PERSON_NAME] [PERSON_NAME] [PERS…" at bounding box center [575, 376] width 154 height 129
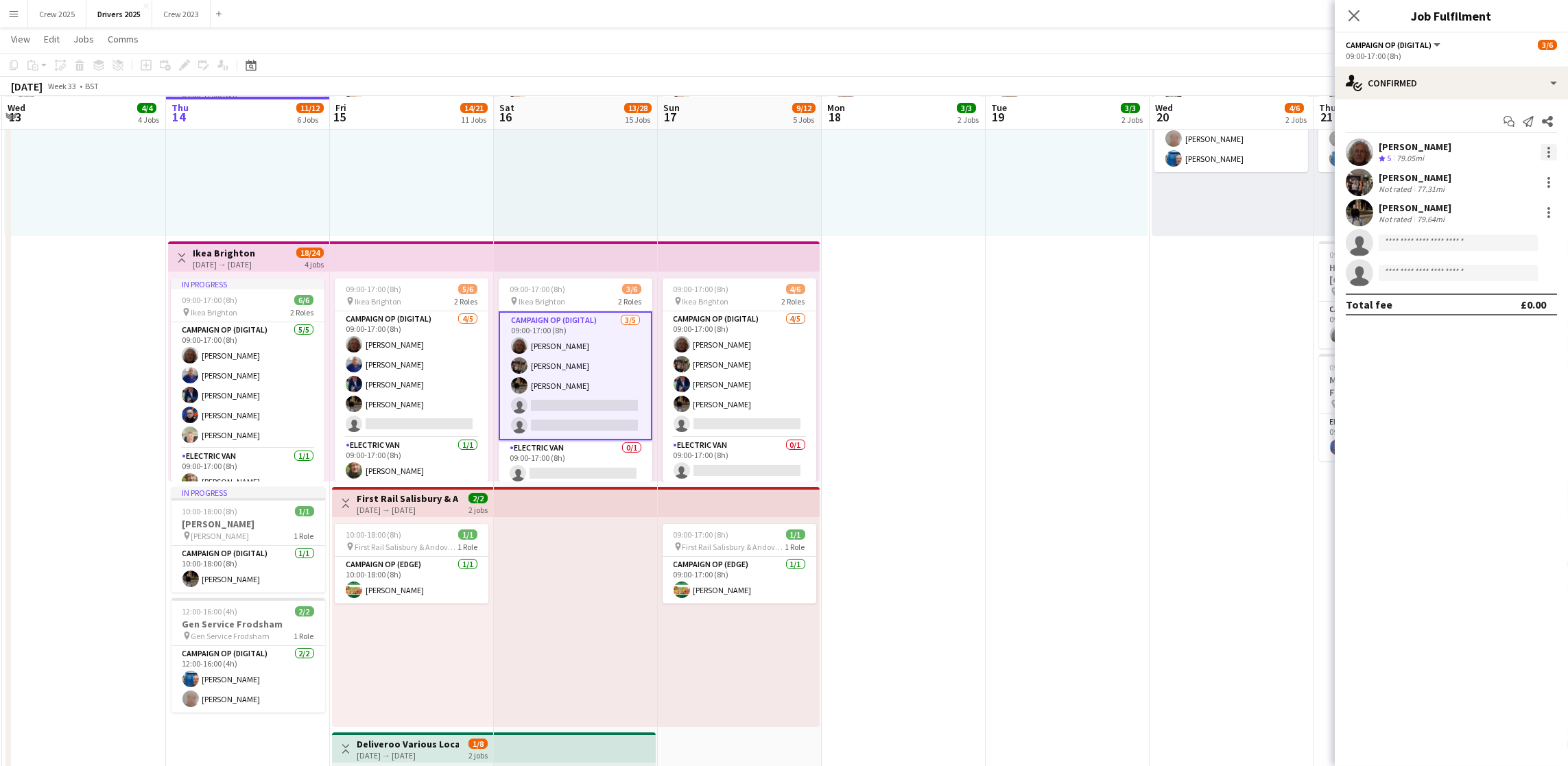
click at [1549, 157] on div at bounding box center [1549, 156] width 3 height 3
click at [1479, 280] on span "Remove" at bounding box center [1481, 275] width 41 height 12
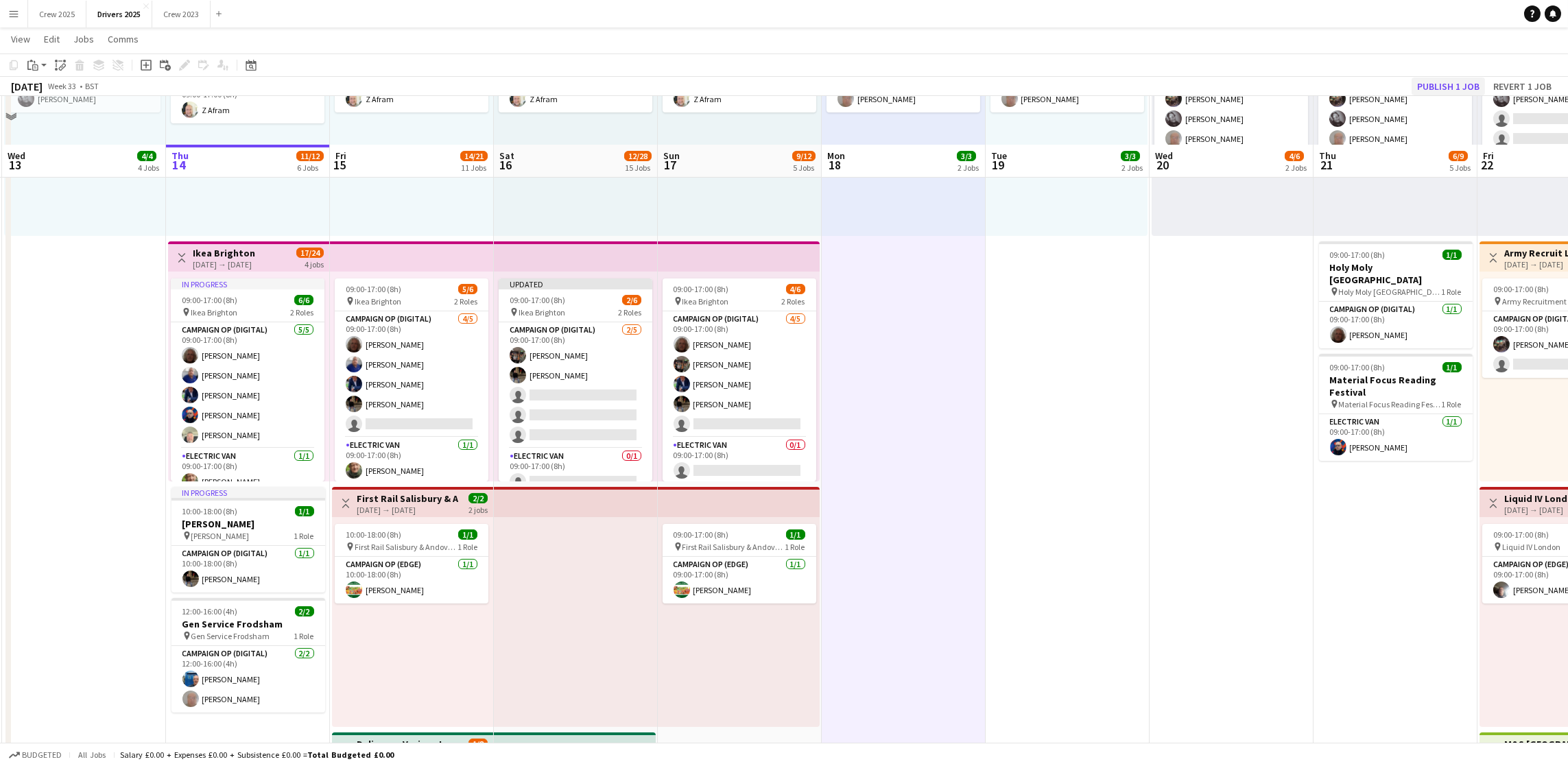
scroll to position [1002, 0]
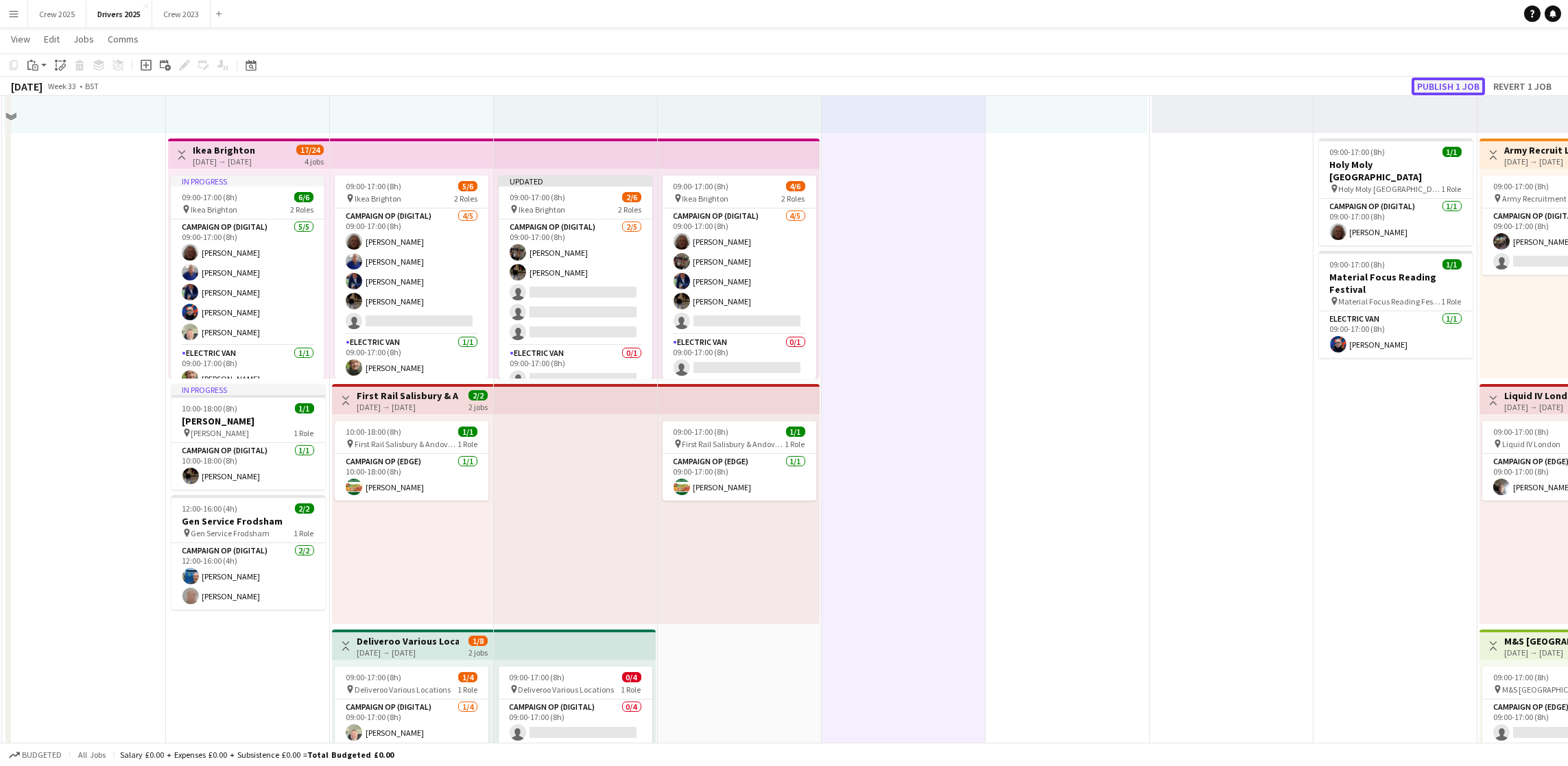
click at [1421, 78] on button "Publish 1 job" at bounding box center [1447, 86] width 73 height 18
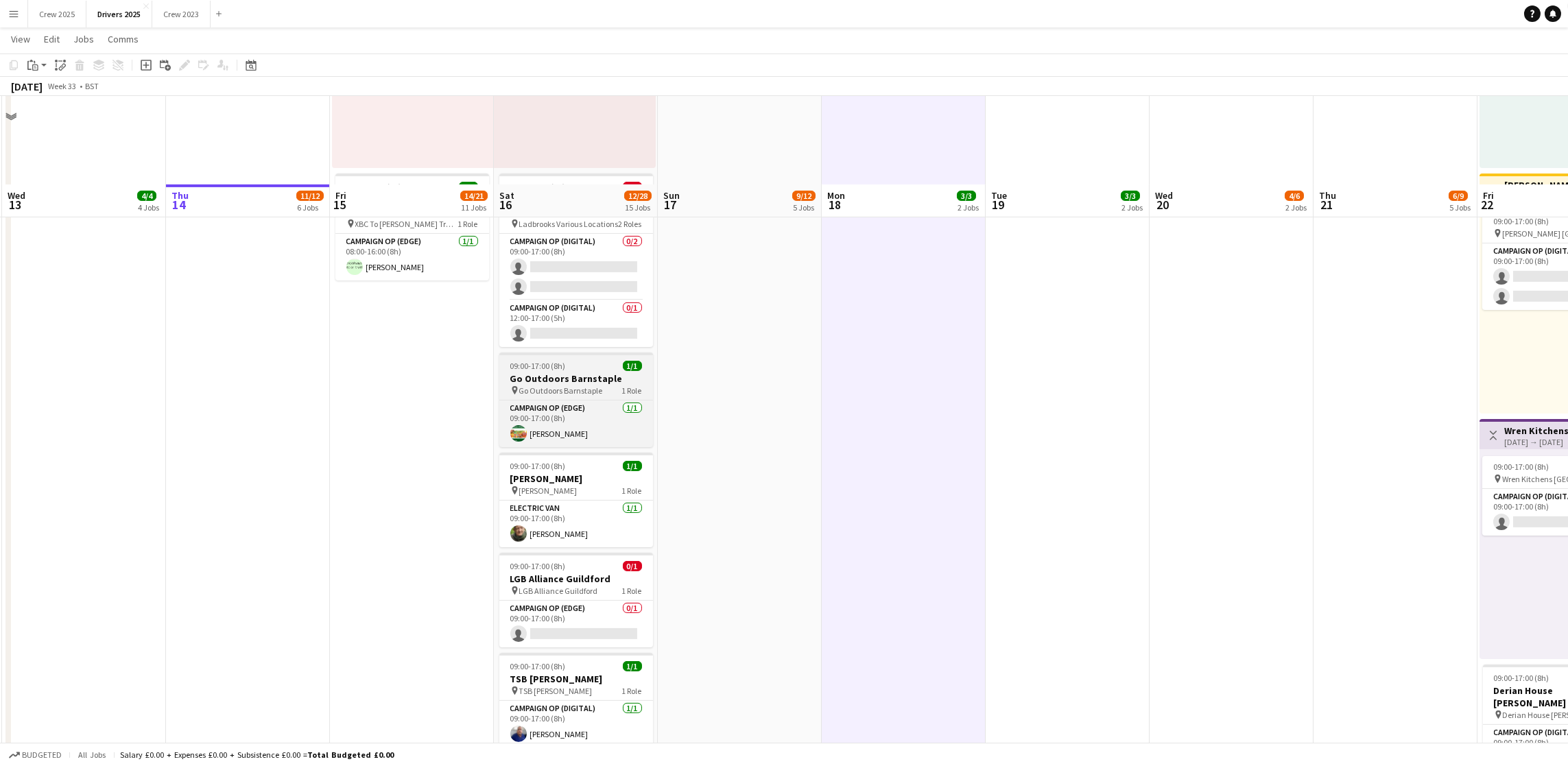
scroll to position [2339, 0]
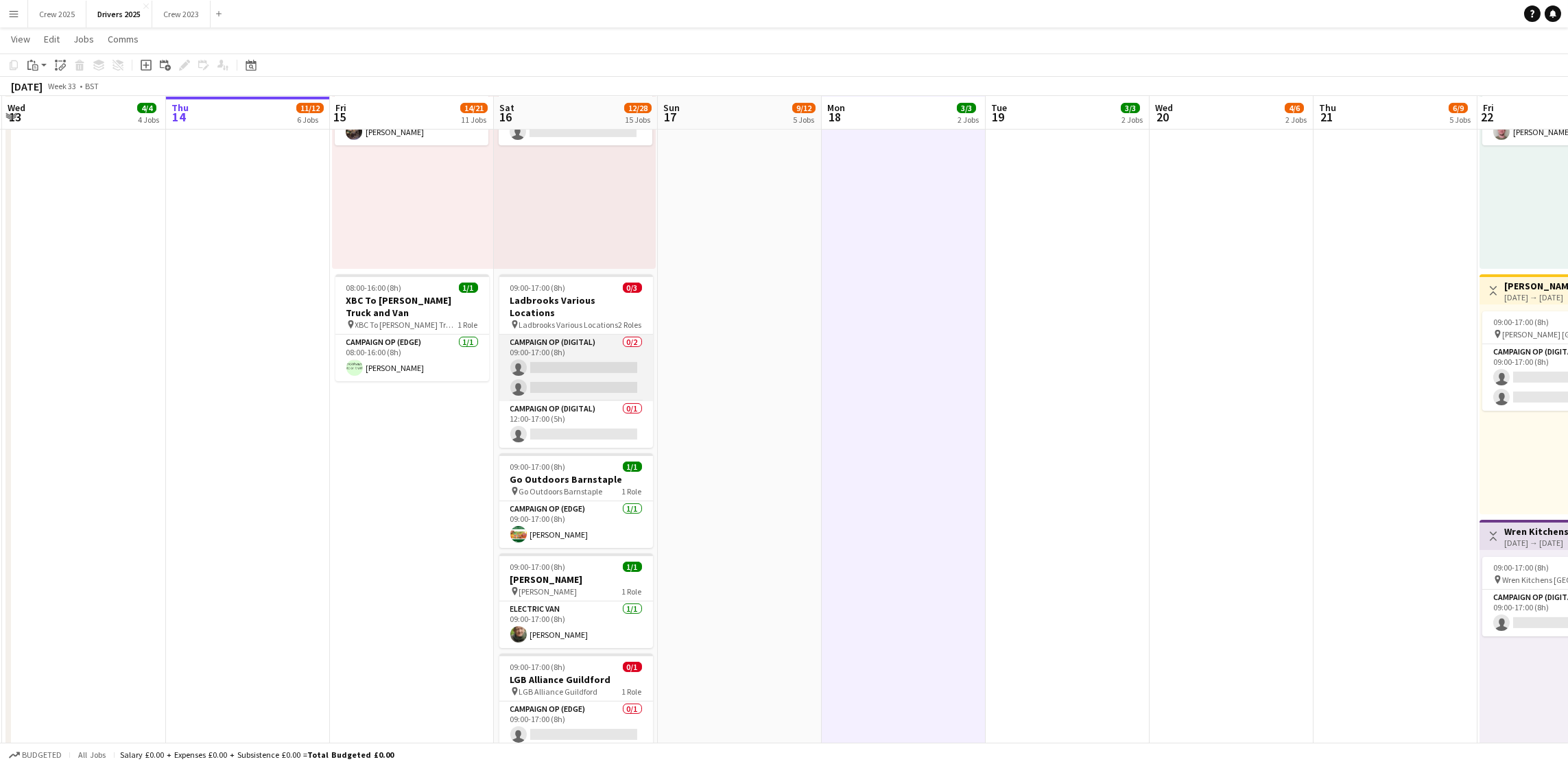
click at [552, 341] on app-card-role "Campaign Op (Digital) 0/2 09:00-17:00 (8h) single-neutral-actions single-neutra…" at bounding box center [576, 368] width 154 height 66
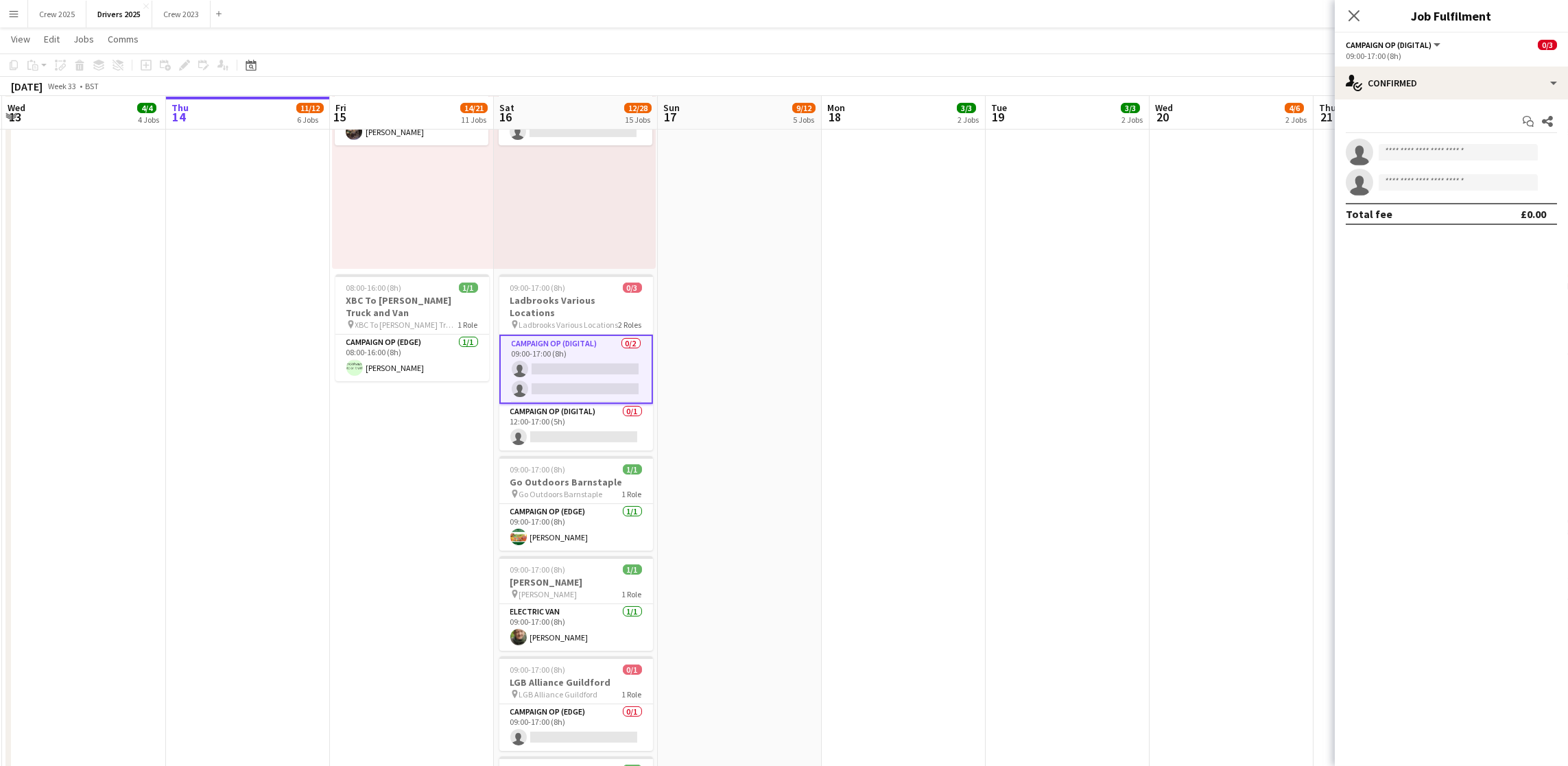
click at [1466, 102] on div "Start chat Share single-neutral-actions single-neutral-actions Total fee £0.00" at bounding box center [1451, 167] width 233 height 136
click at [1468, 87] on div "single-neutral-actions-check-2 Confirmed" at bounding box center [1451, 82] width 233 height 33
click at [1474, 142] on div "single-neutral-actions-share-1 Invited" at bounding box center [1496, 142] width 135 height 28
click at [1418, 158] on input "text" at bounding box center [1451, 154] width 212 height 35
type input "*"
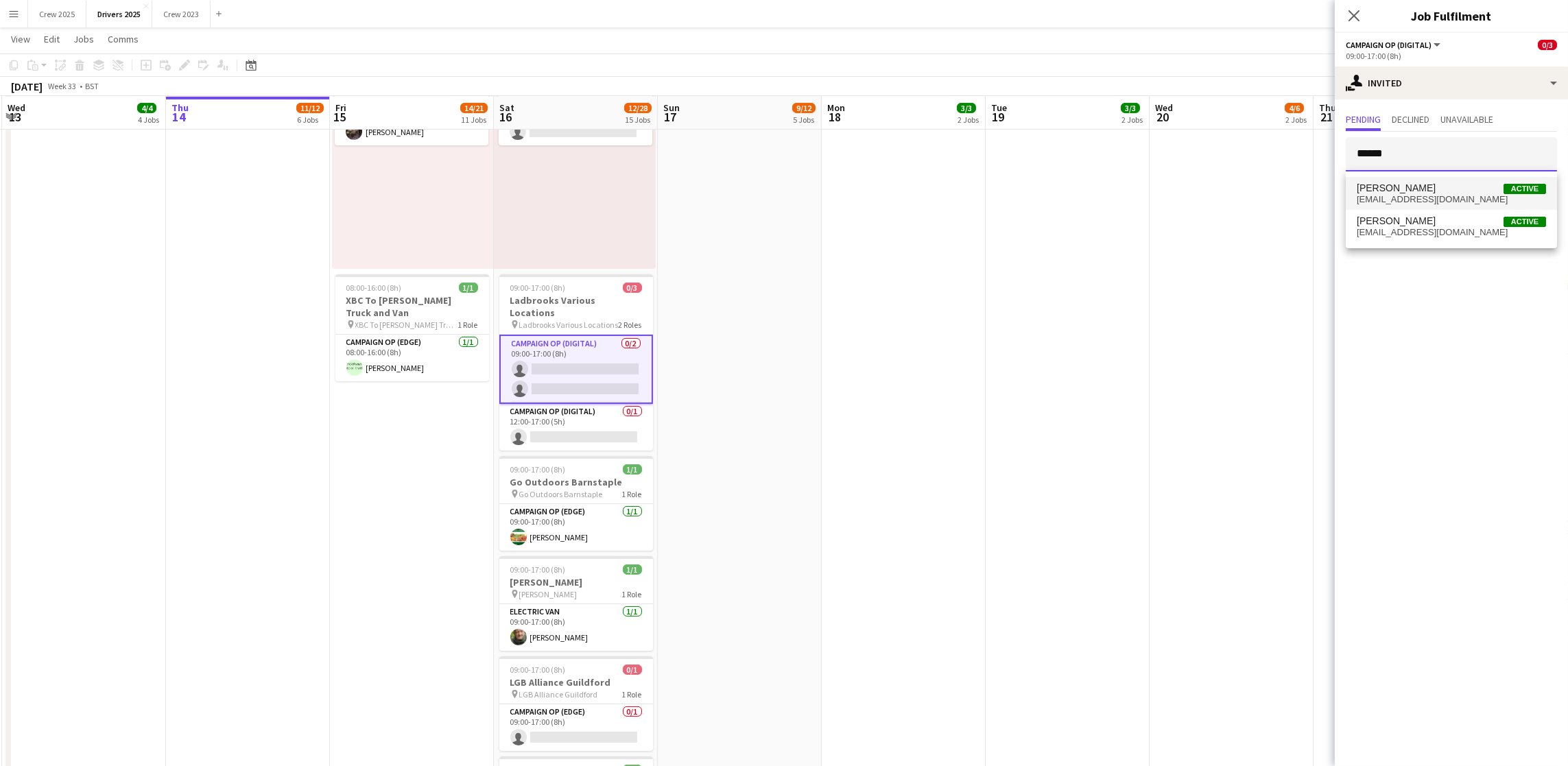
type input "******"
click at [1414, 201] on span "[EMAIL_ADDRESS][DOMAIN_NAME]" at bounding box center [1451, 199] width 189 height 11
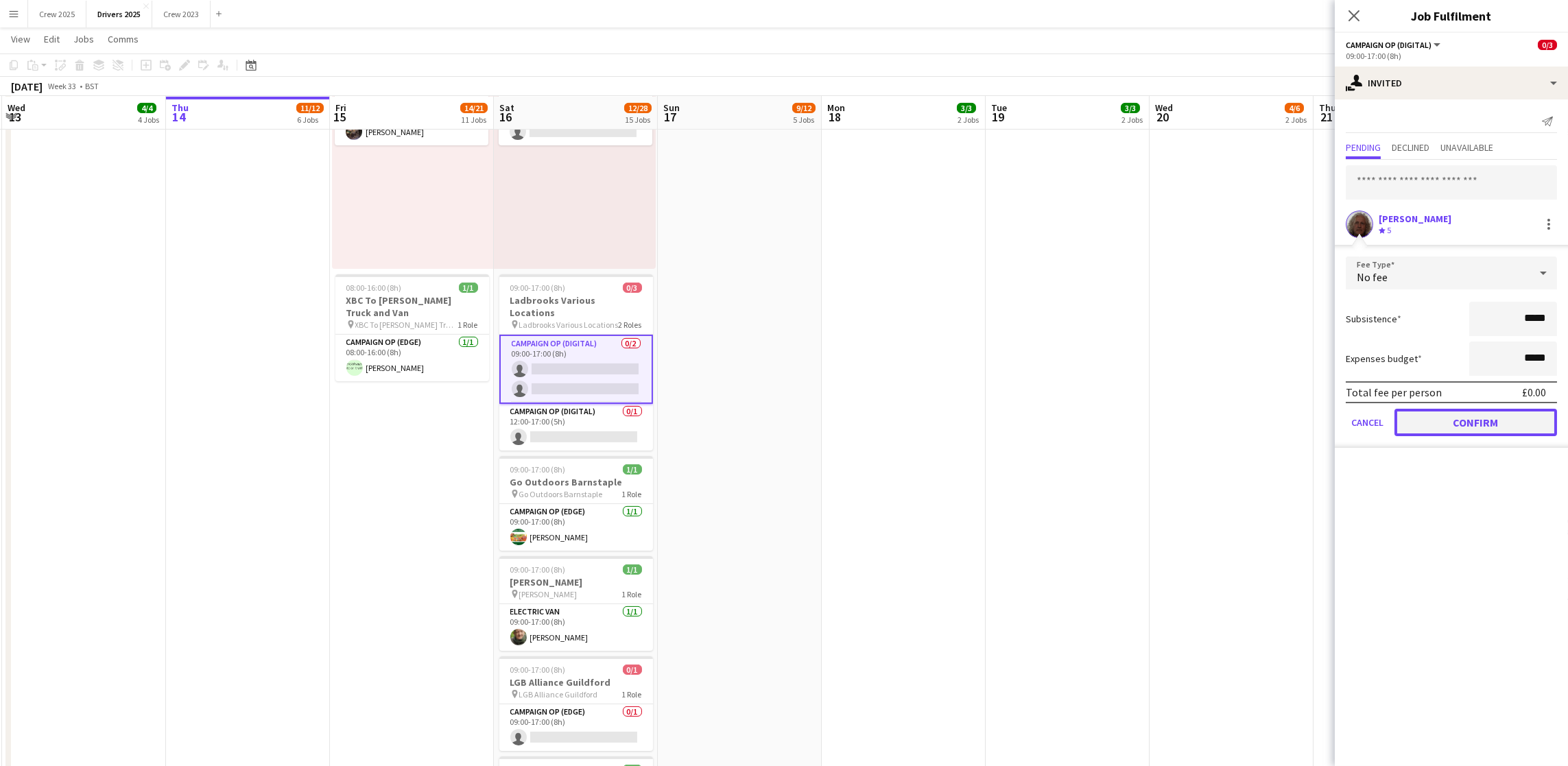
click at [1453, 422] on button "Confirm" at bounding box center [1475, 422] width 162 height 28
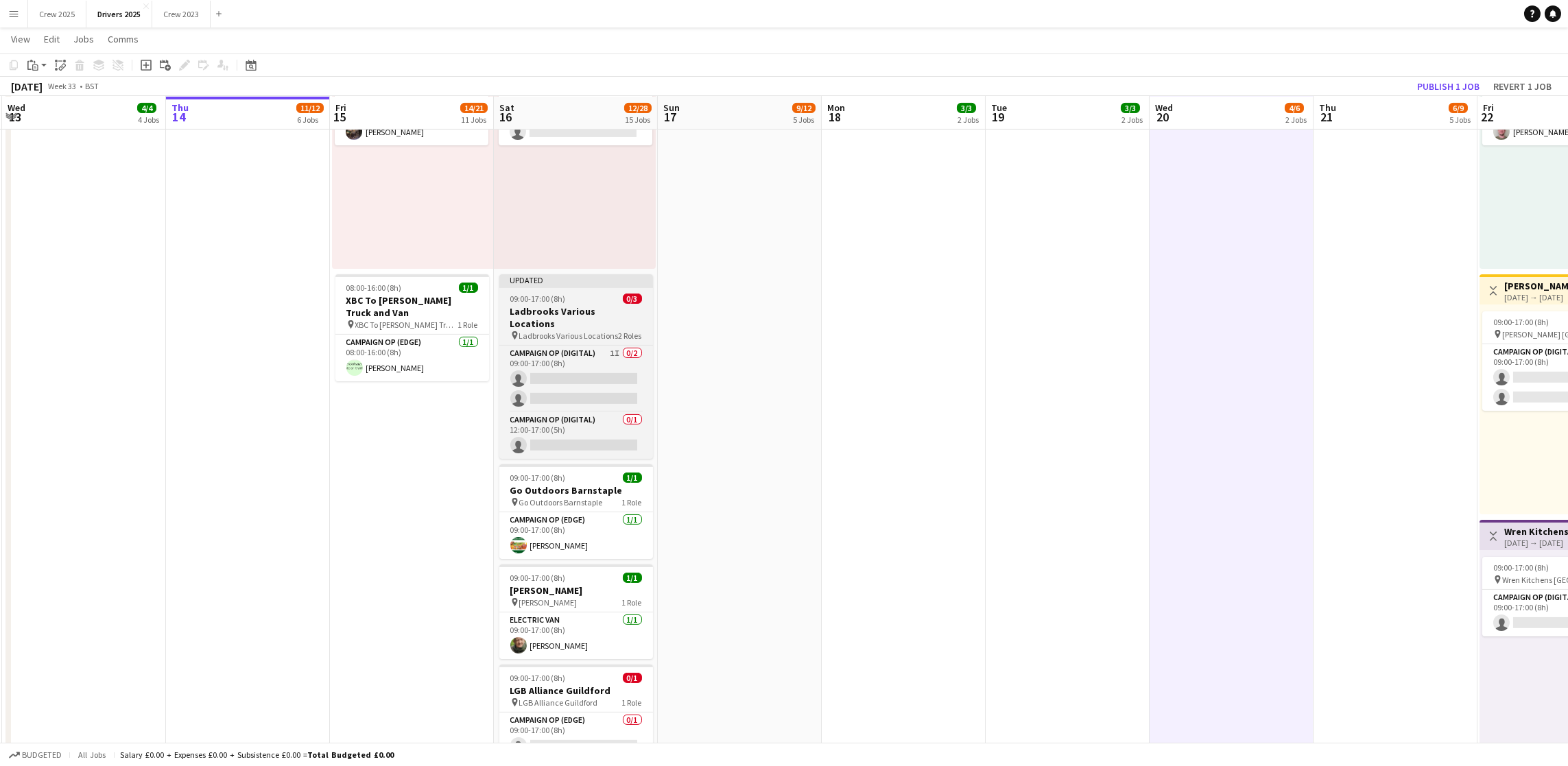
click at [532, 300] on span "09:00-17:00 (8h)" at bounding box center [538, 298] width 55 height 10
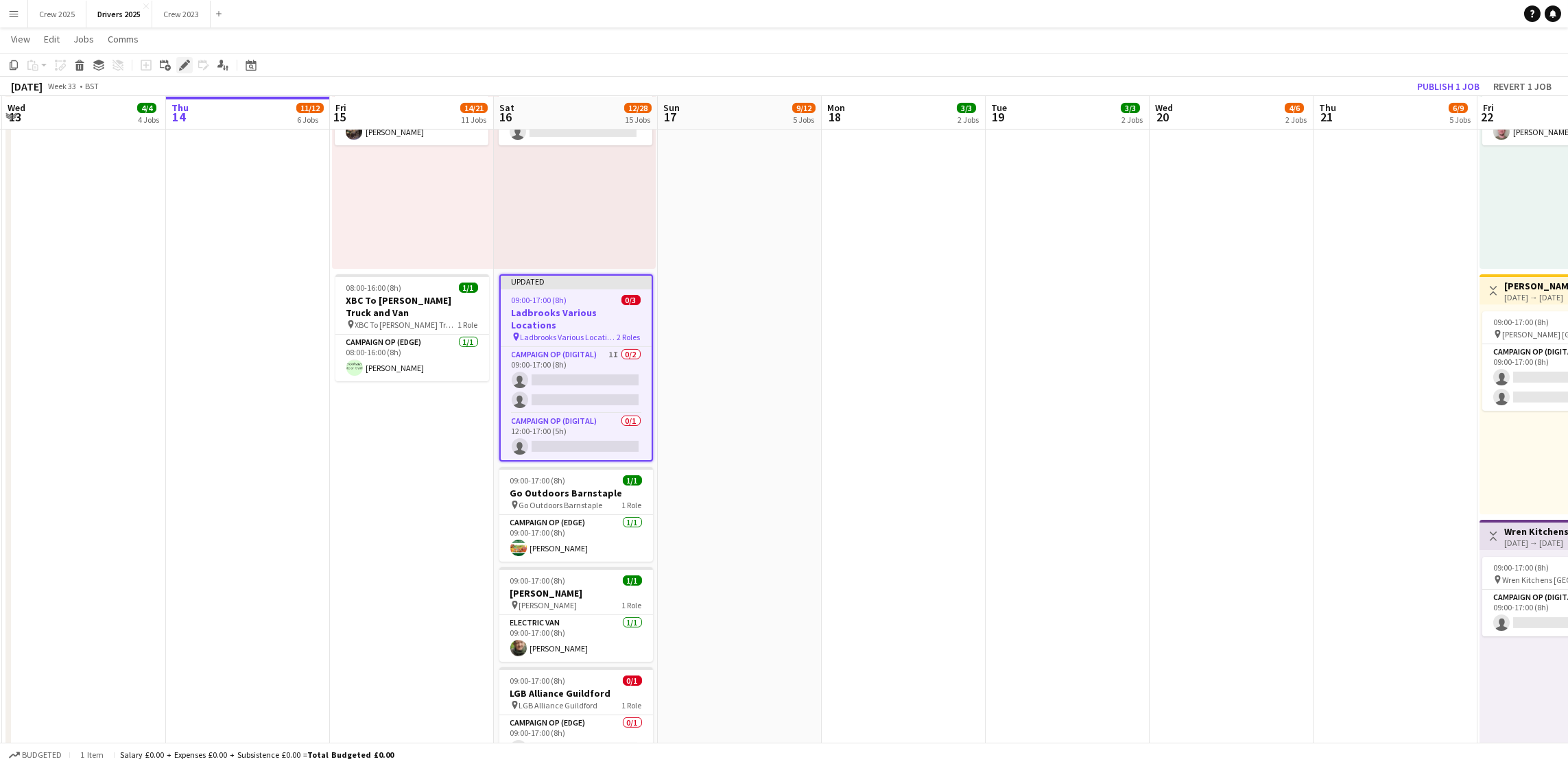
click at [177, 62] on div "Edit" at bounding box center [184, 65] width 16 height 16
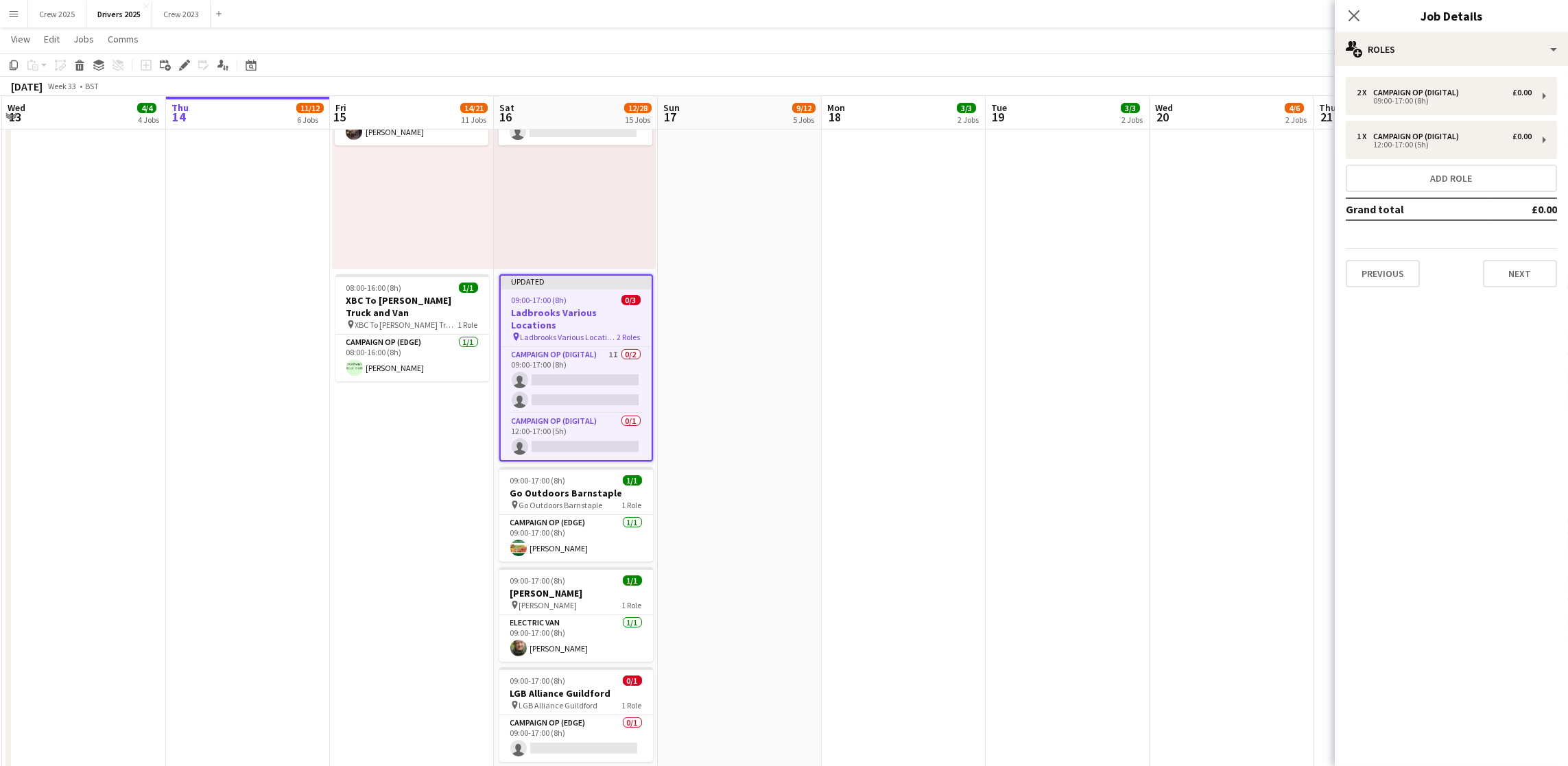
click at [1520, 254] on div "Previous Next" at bounding box center [1451, 268] width 212 height 39
click at [1525, 269] on button "Next" at bounding box center [1520, 274] width 74 height 28
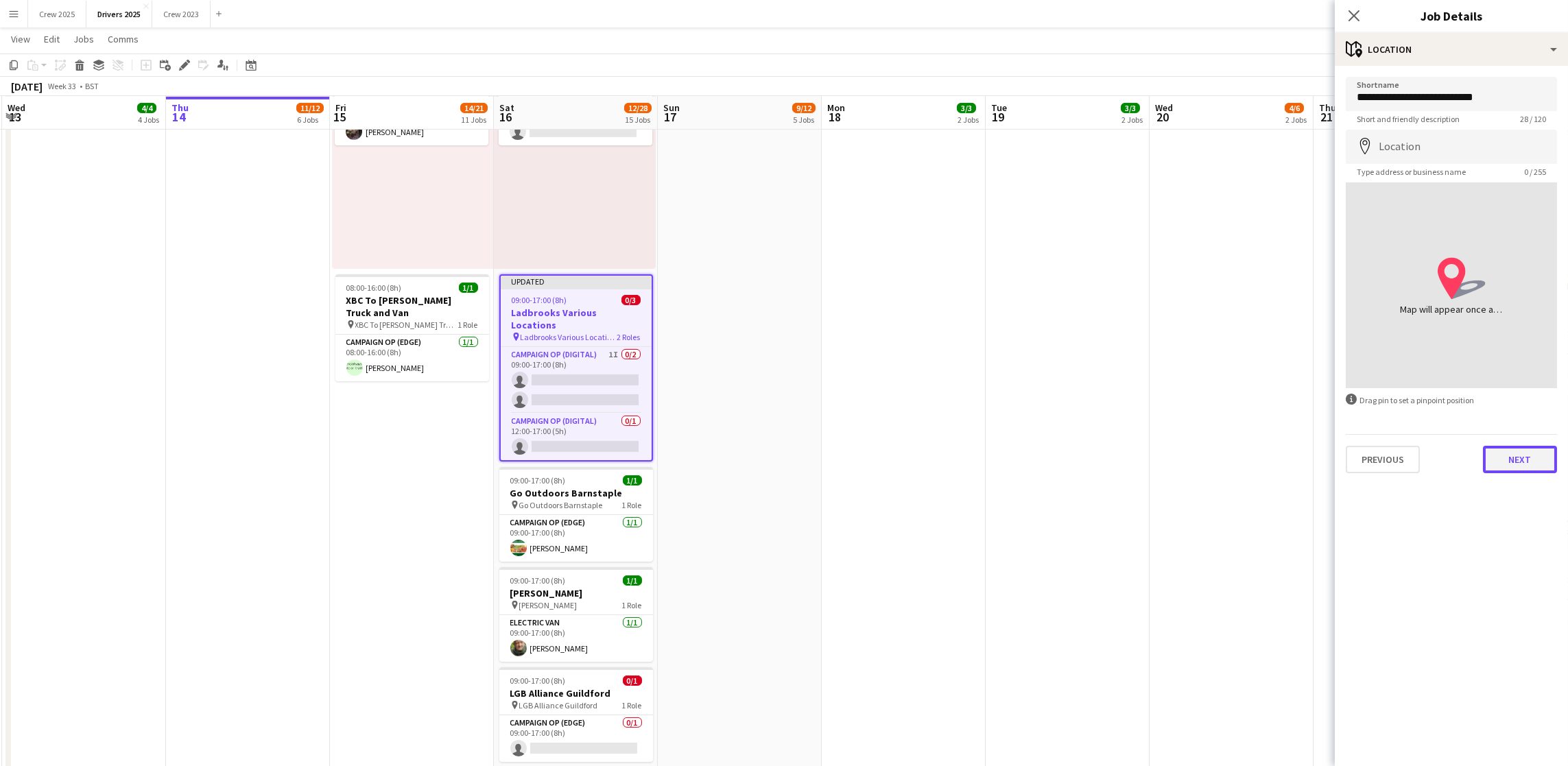
click at [1509, 465] on button "Next" at bounding box center [1520, 459] width 74 height 28
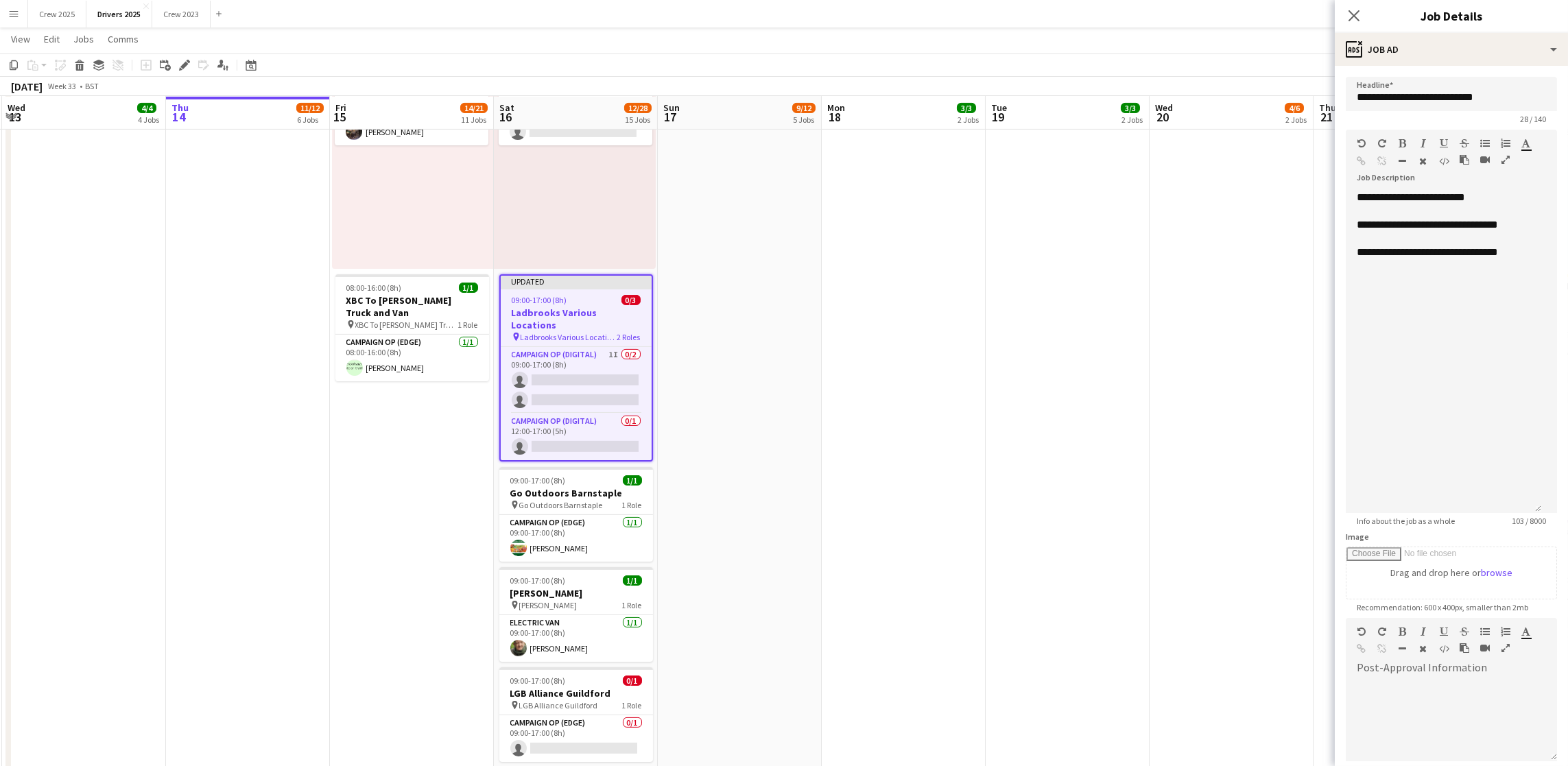
drag, startPoint x: 1550, startPoint y: 268, endPoint x: 1540, endPoint y: 509, distance: 241.2
click at [1540, 509] on div "**********" at bounding box center [1443, 351] width 195 height 322
click at [1521, 259] on div "**********" at bounding box center [1443, 252] width 174 height 14
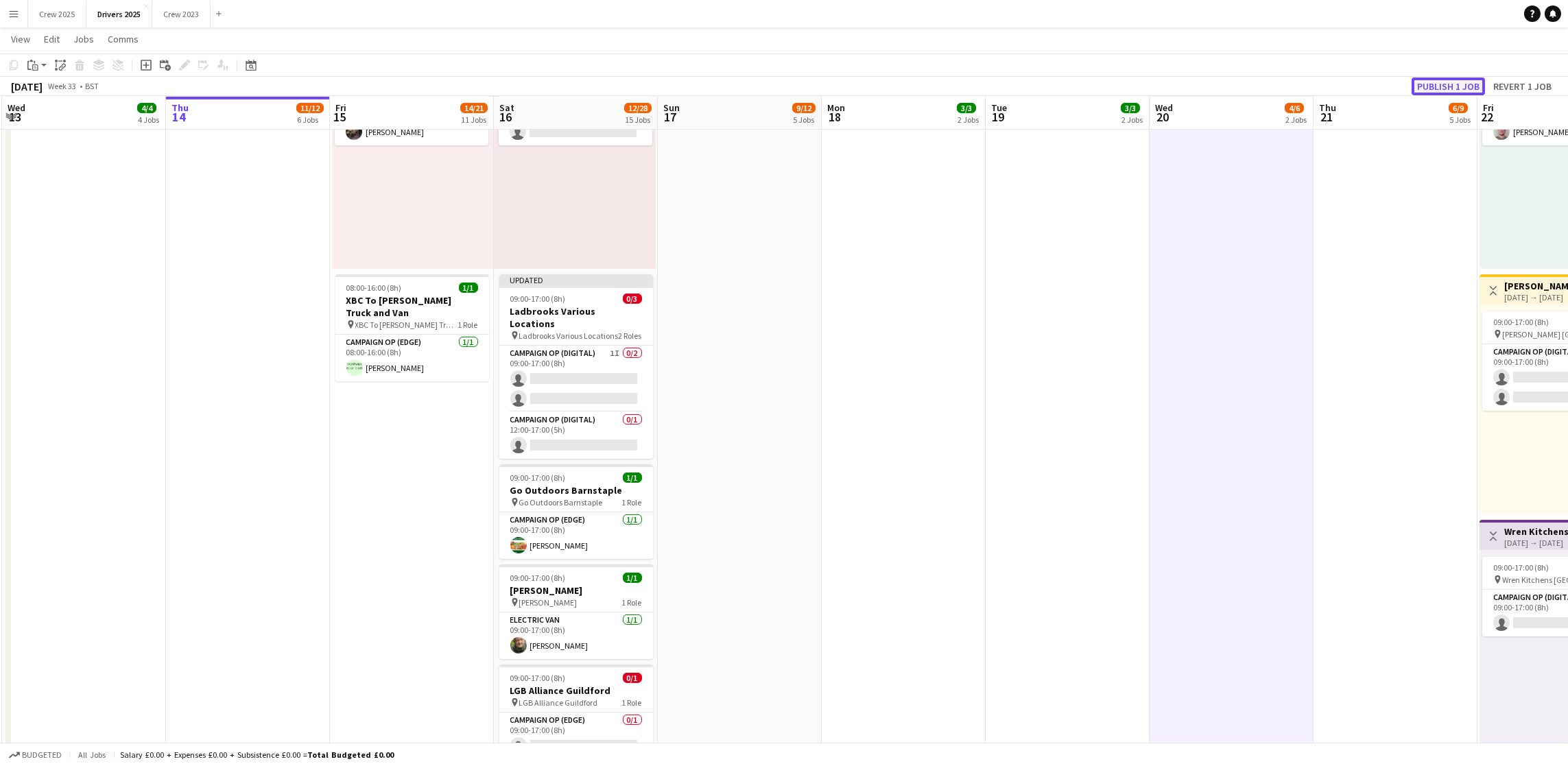
click at [1450, 80] on button "Publish 1 job" at bounding box center [1447, 86] width 73 height 18
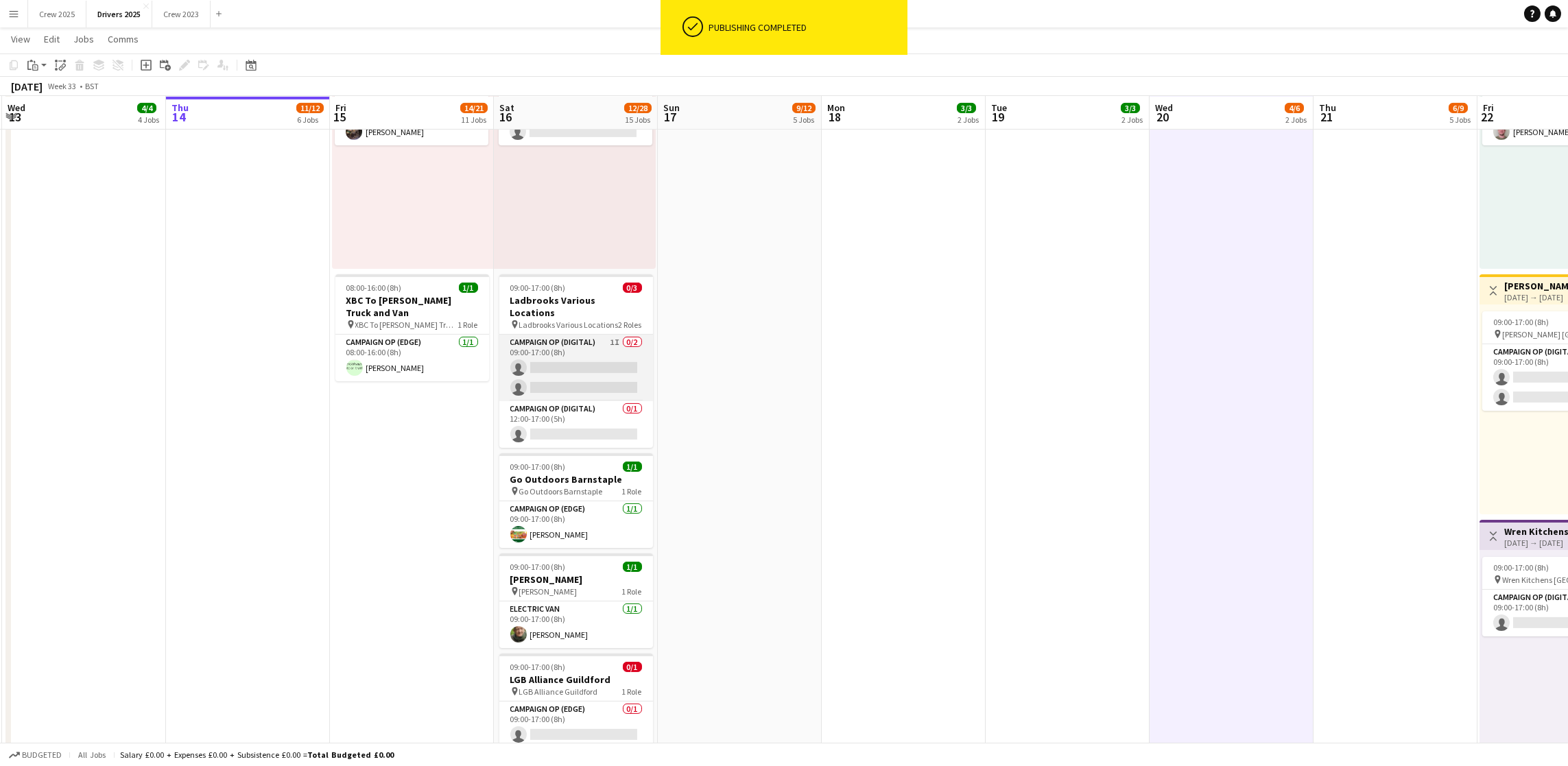
click at [587, 357] on app-card-role "Campaign Op (Digital) 1I 0/2 09:00-17:00 (8h) single-neutral-actions single-neu…" at bounding box center [576, 368] width 154 height 66
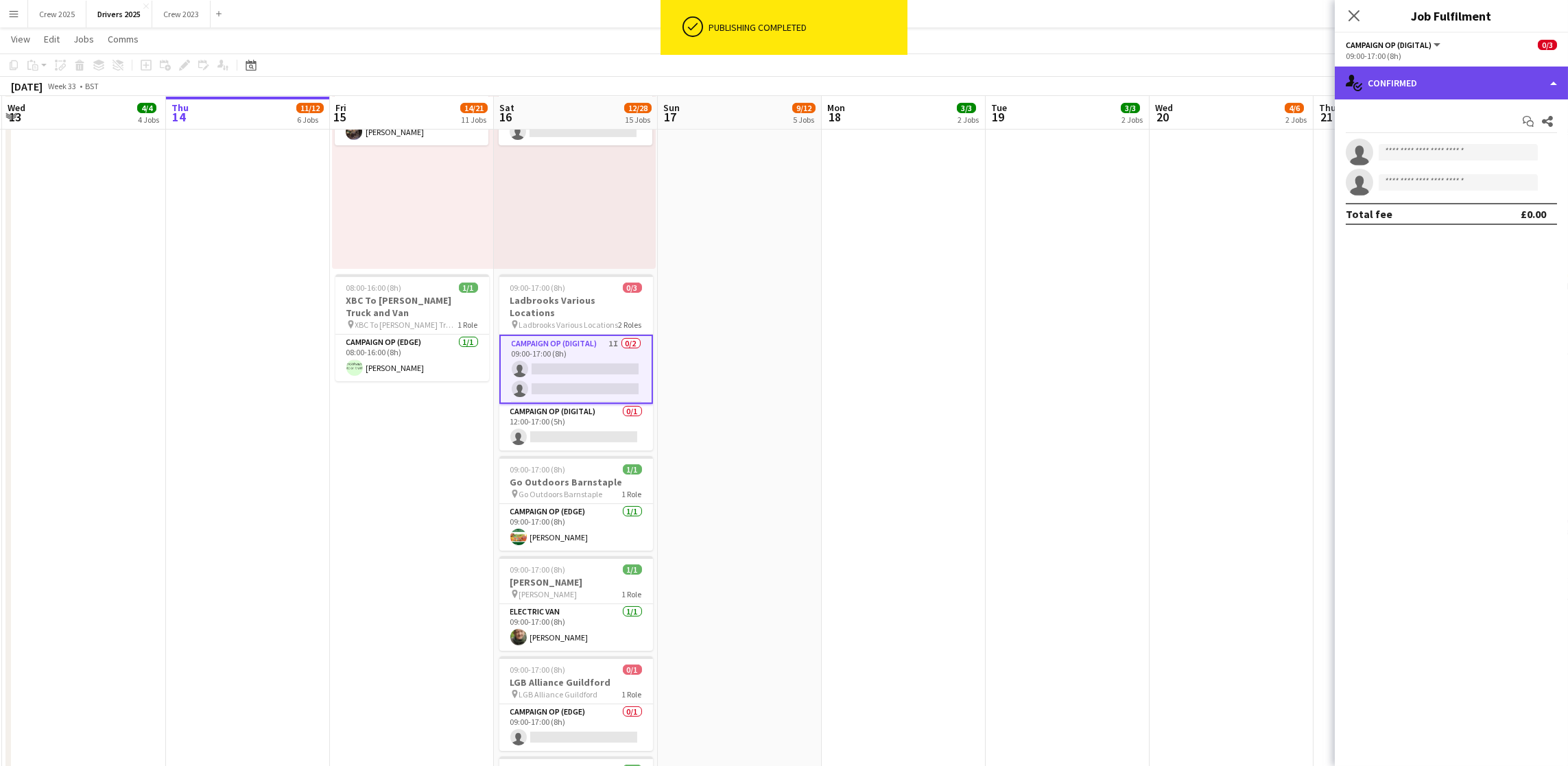
click at [1450, 76] on div "single-neutral-actions-check-2 Confirmed" at bounding box center [1451, 82] width 233 height 33
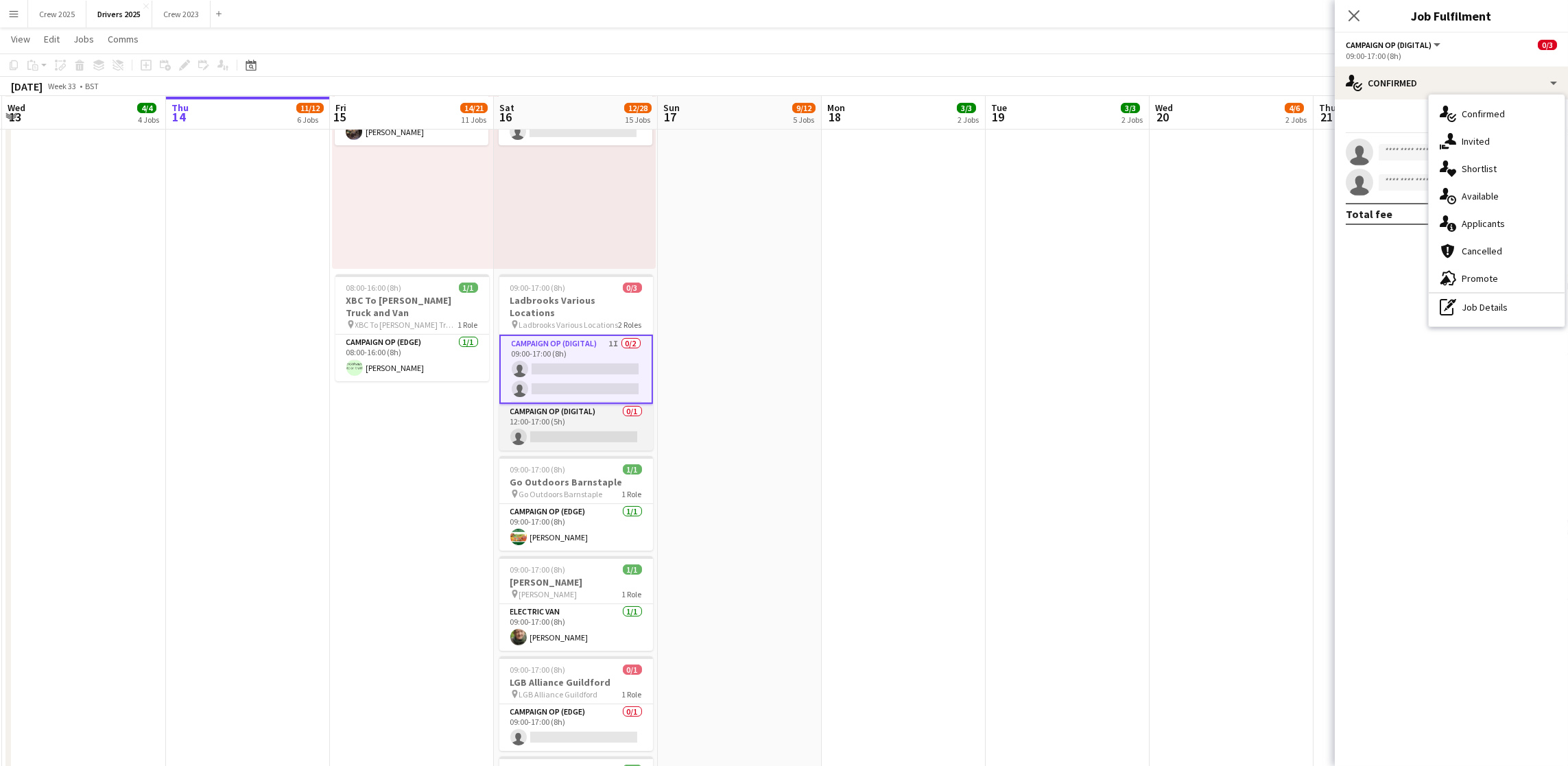
click at [559, 418] on app-card-role "Campaign Op (Digital) 0/1 12:00-17:00 (5h) single-neutral-actions" at bounding box center [576, 427] width 154 height 47
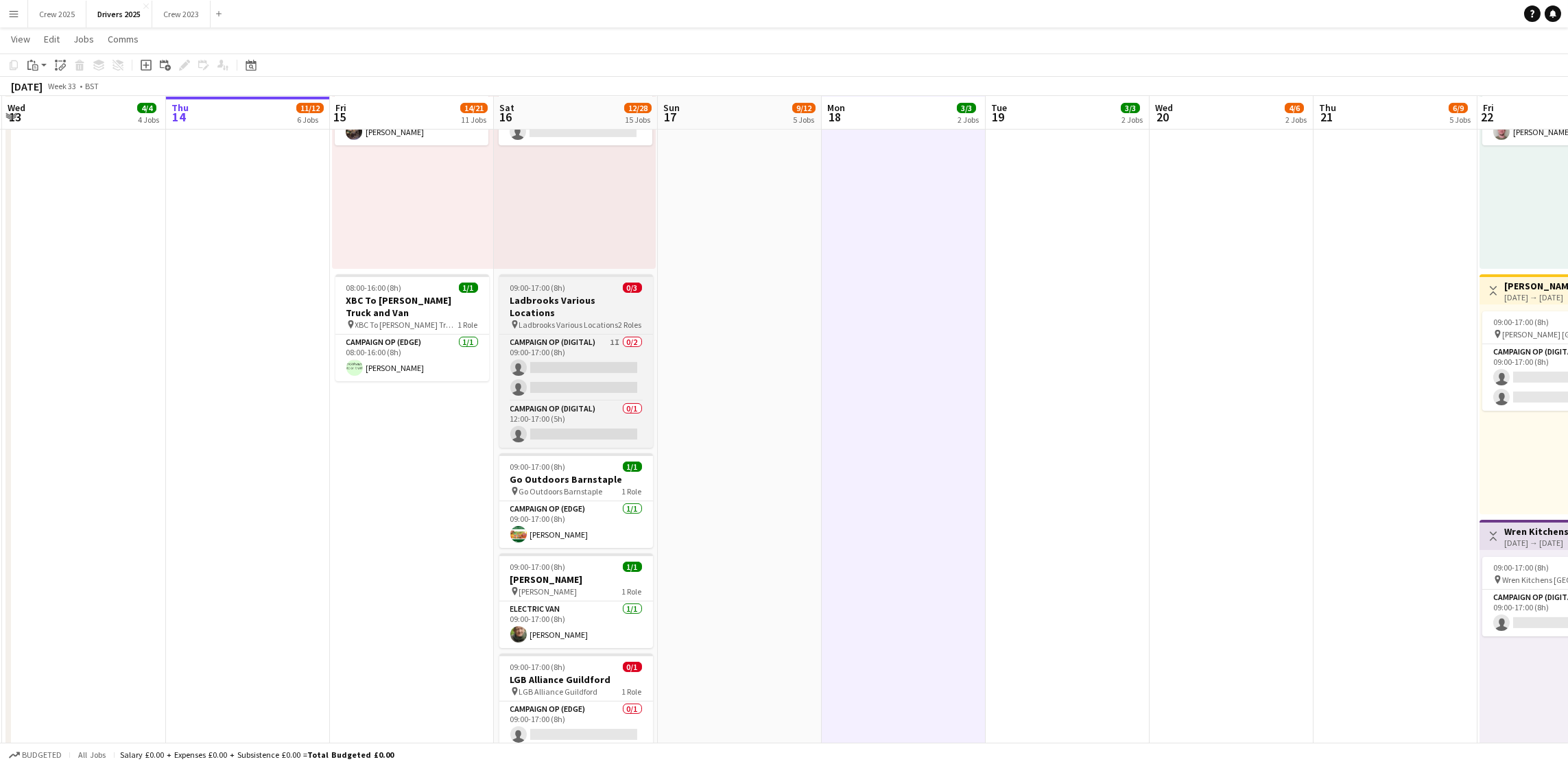
click at [558, 298] on h3 "Ladbrooks Various Locations" at bounding box center [576, 306] width 154 height 25
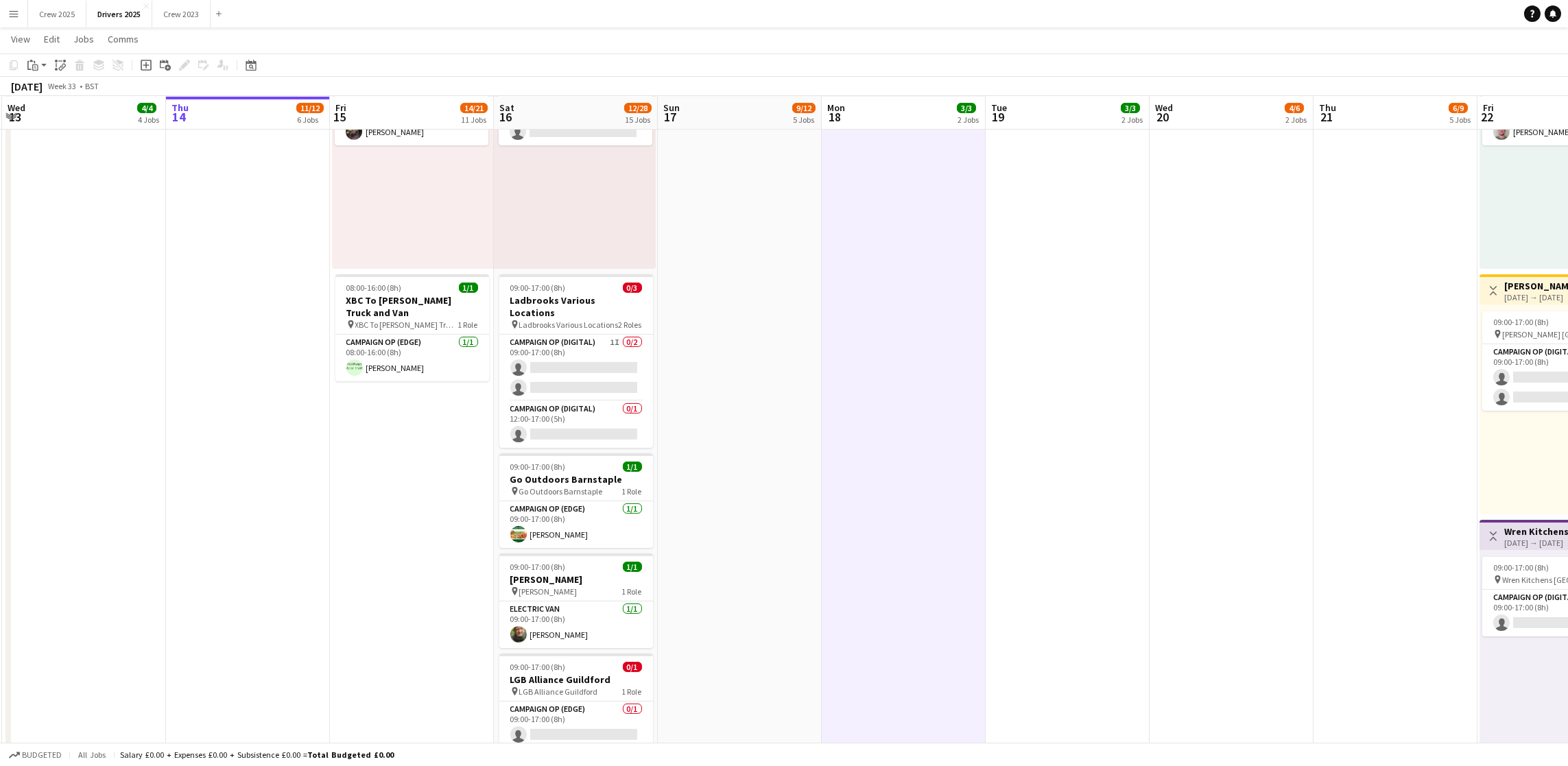
scroll to position [0, 325]
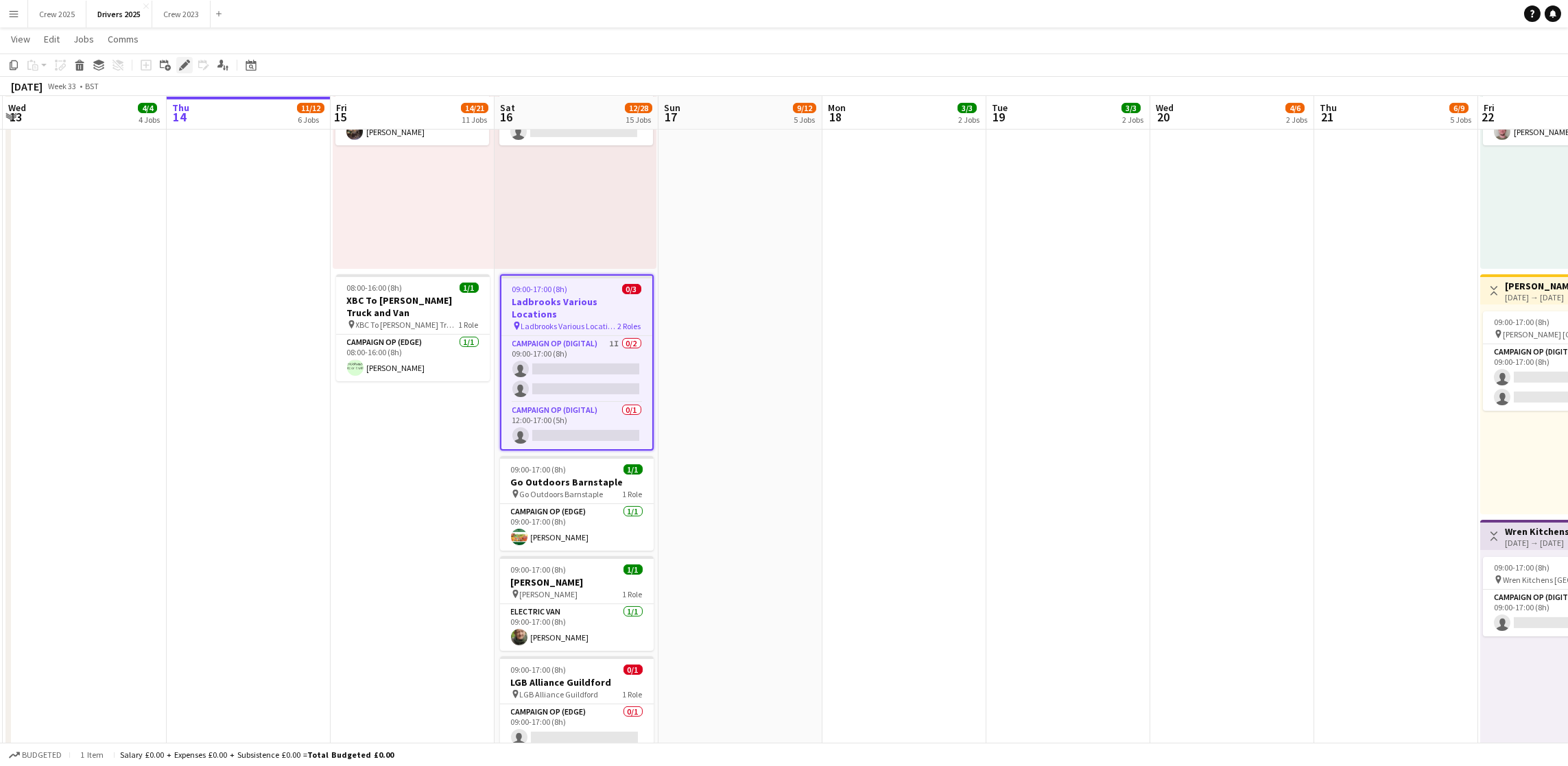
click at [186, 60] on icon at bounding box center [188, 62] width 3 height 3
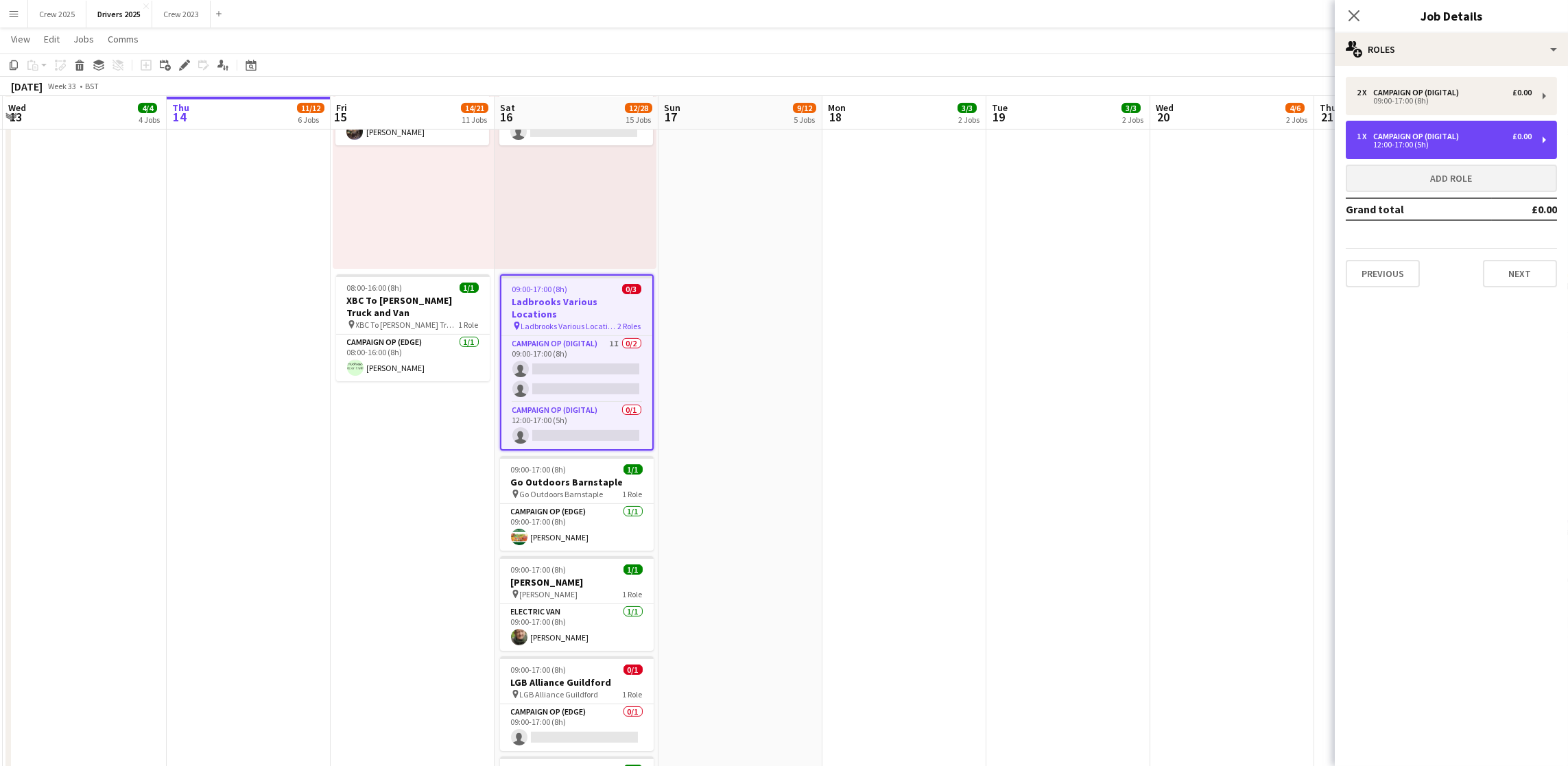
click at [1436, 145] on div "12:00-17:00 (5h)" at bounding box center [1443, 145] width 175 height 7
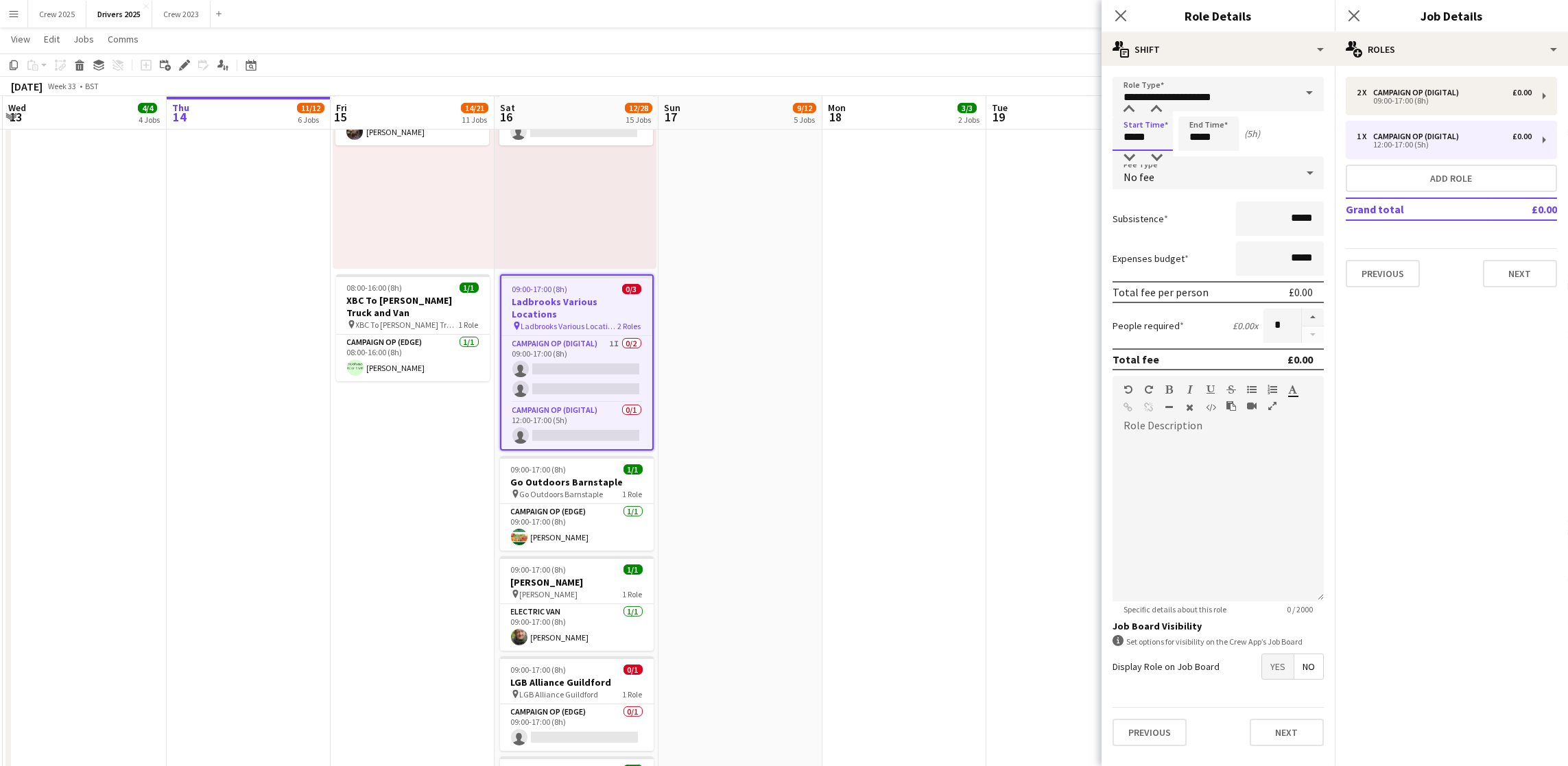
drag, startPoint x: 1149, startPoint y: 137, endPoint x: 1089, endPoint y: 145, distance: 60.5
type input "*****"
click at [1492, 280] on button "Next" at bounding box center [1520, 274] width 74 height 28
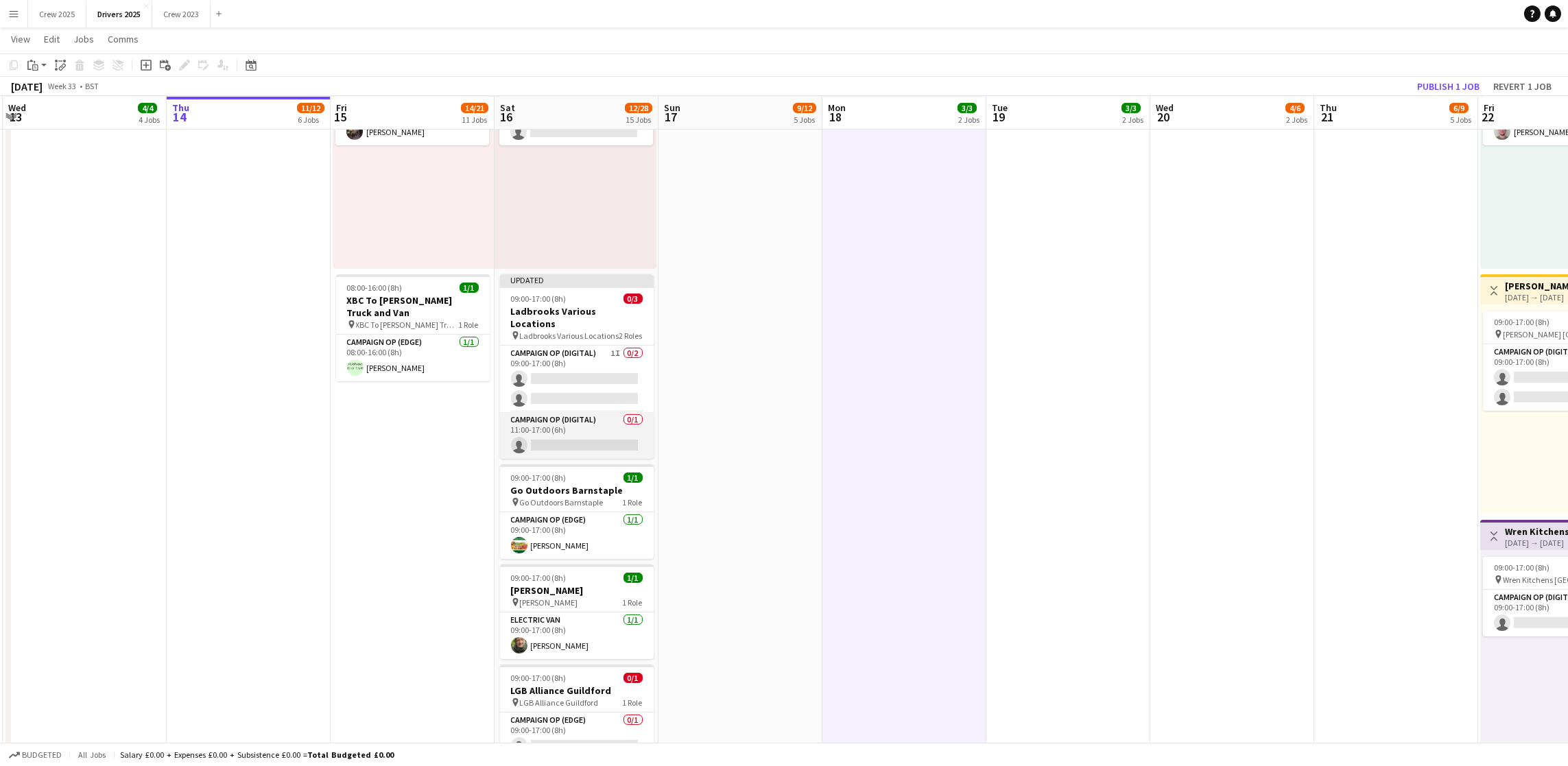
click at [559, 432] on app-card-role "Campaign Op (Digital) 0/1 11:00-17:00 (6h) single-neutral-actions" at bounding box center [577, 435] width 154 height 47
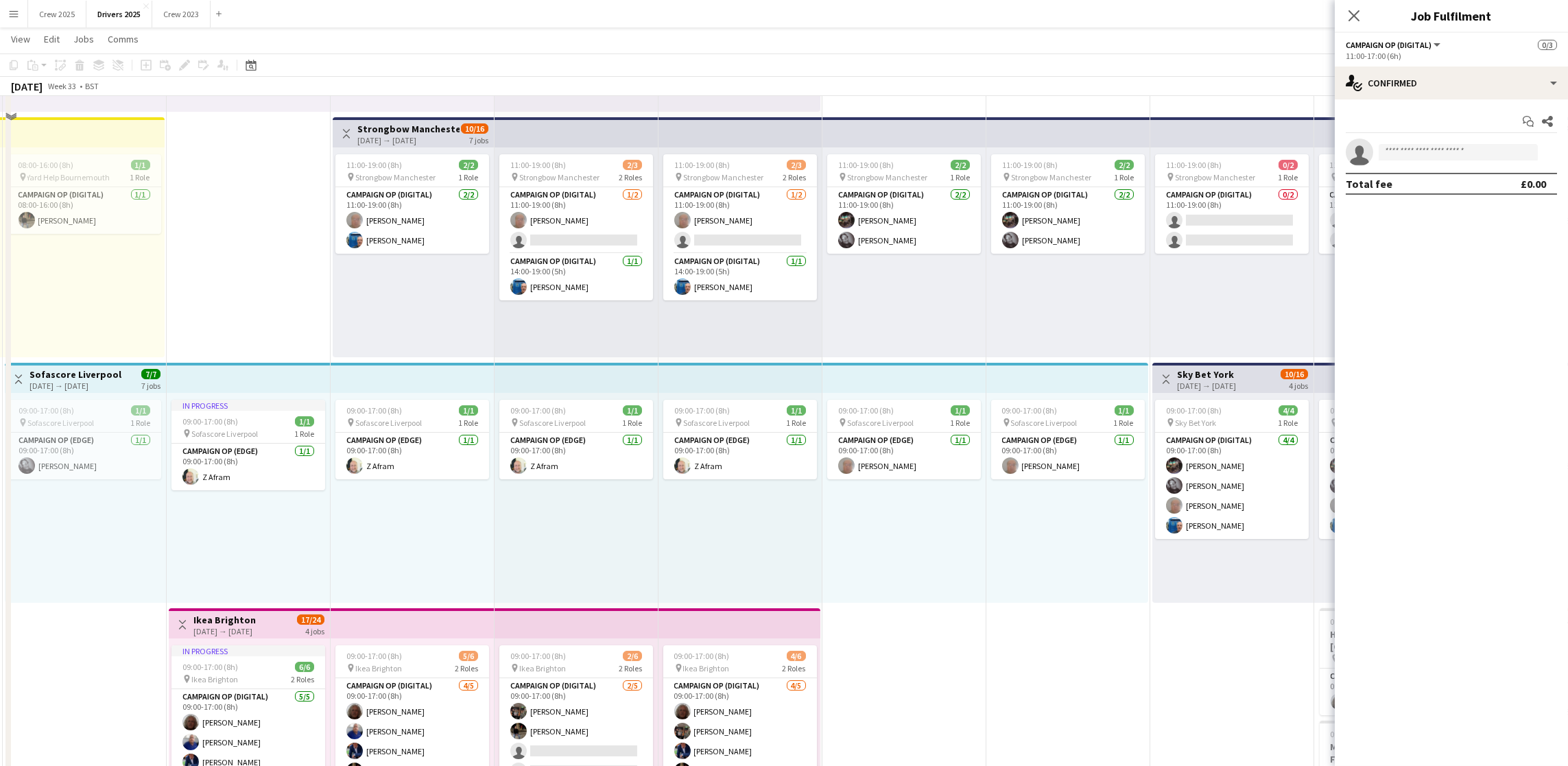
scroll to position [488, 0]
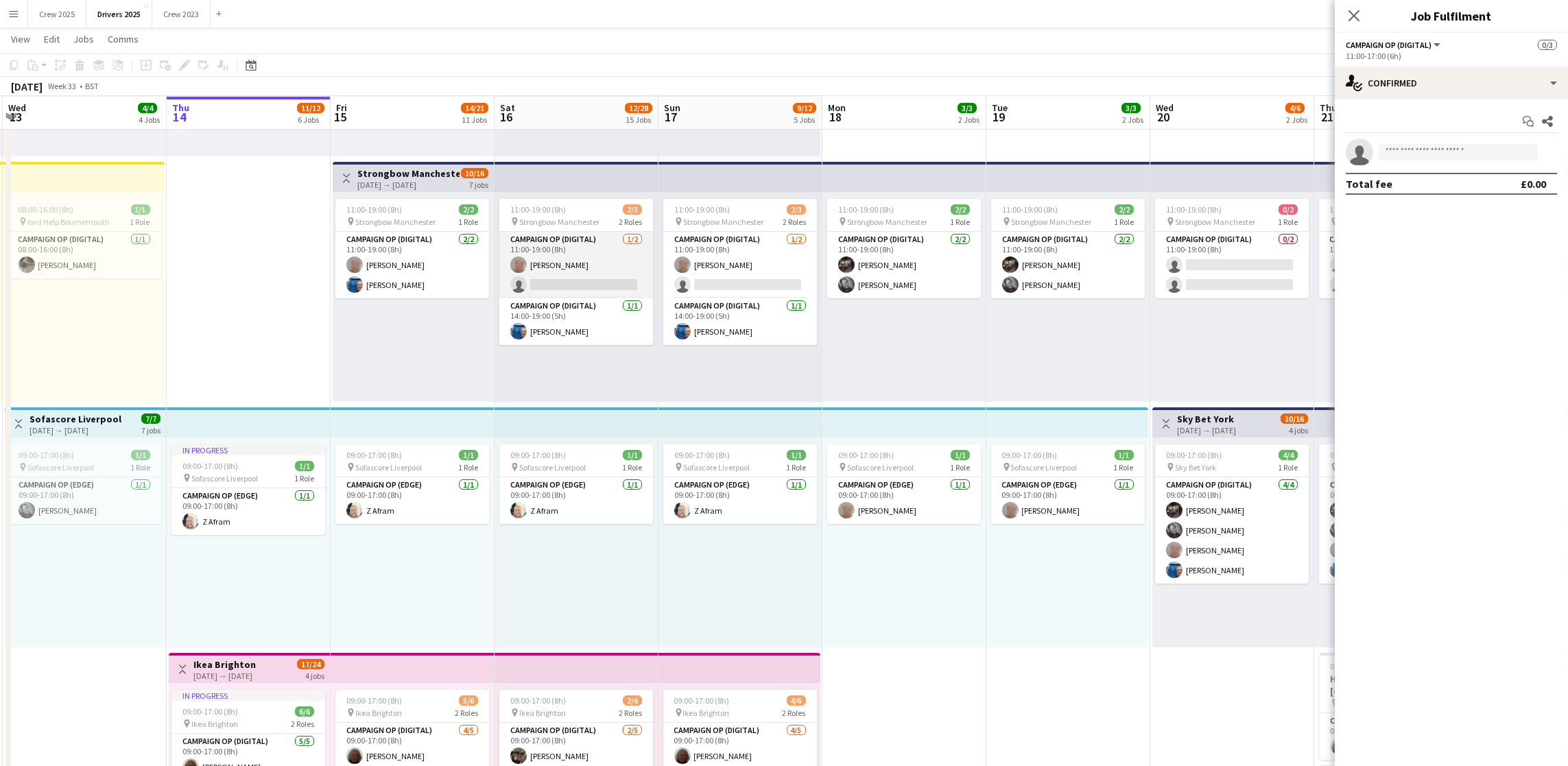
click at [548, 260] on app-card-role "Campaign Op (Digital) [DATE] 11:00-19:00 (8h) [PERSON_NAME] single-neutral-acti…" at bounding box center [576, 265] width 154 height 66
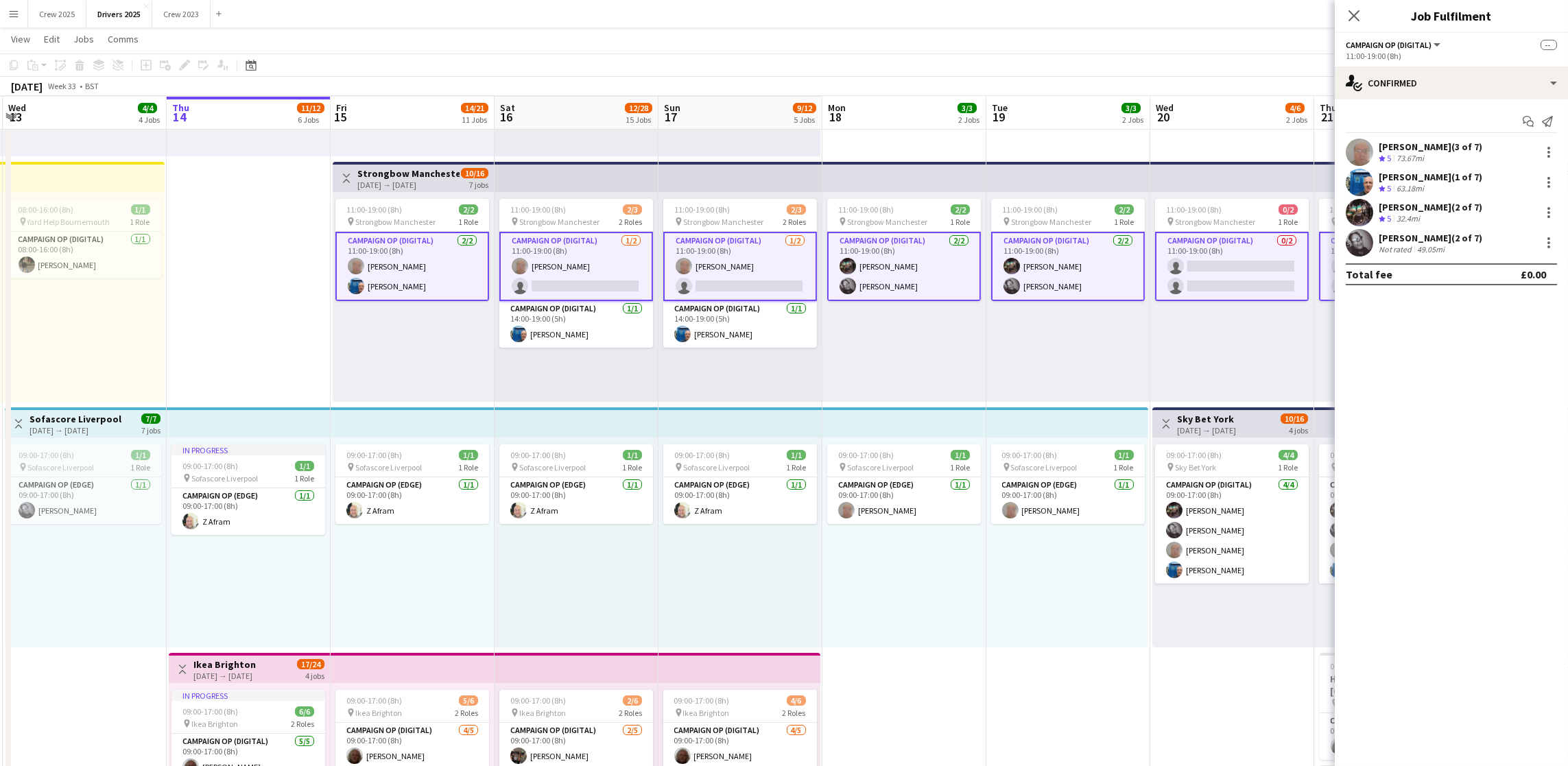
click at [549, 260] on app-card-role "Campaign Op (Digital) [DATE] 11:00-19:00 (8h) [PERSON_NAME] single-neutral-acti…" at bounding box center [576, 266] width 154 height 69
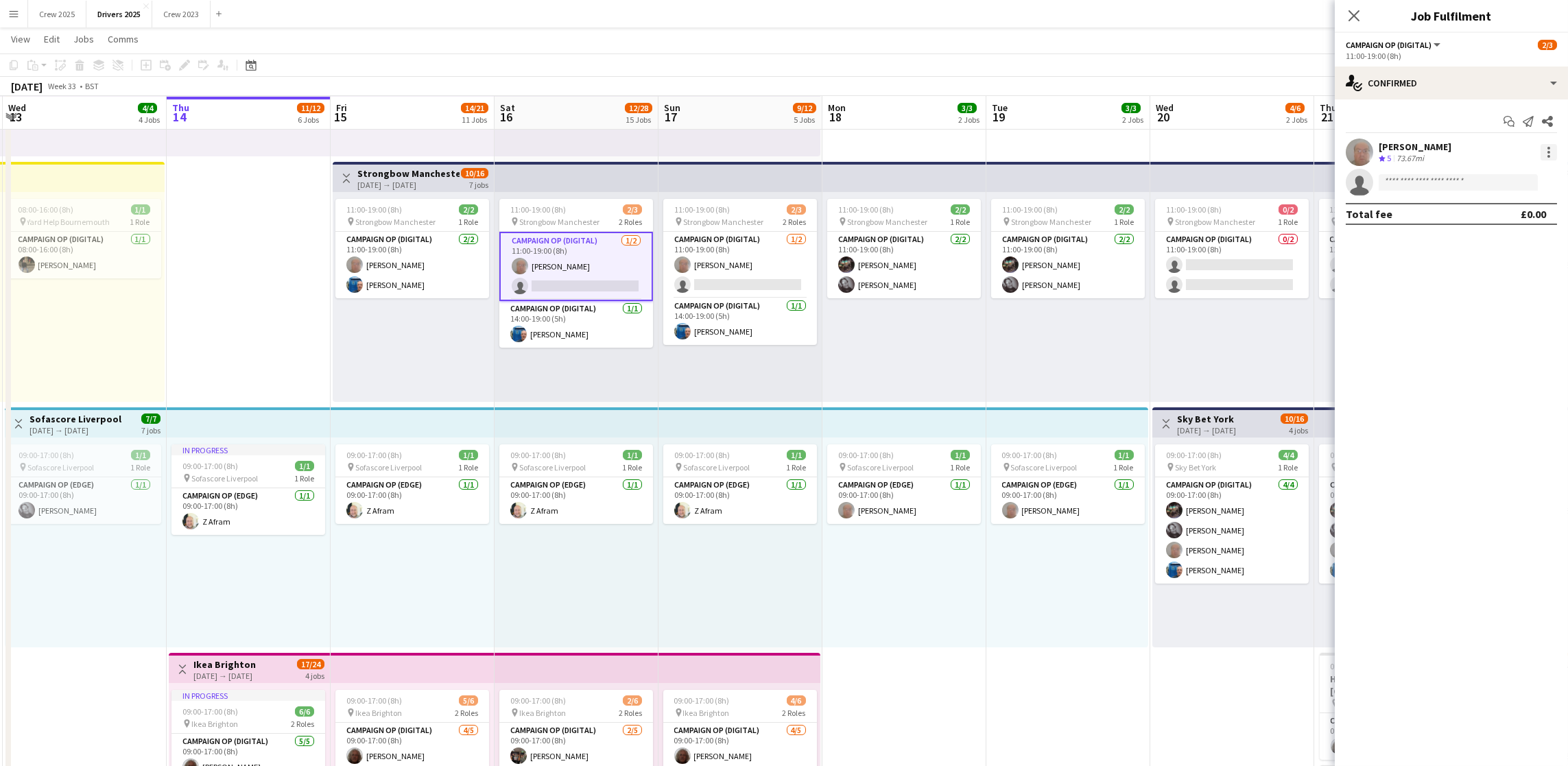
click at [1553, 155] on div at bounding box center [1548, 152] width 16 height 16
click at [1487, 278] on span "Remove" at bounding box center [1481, 275] width 41 height 12
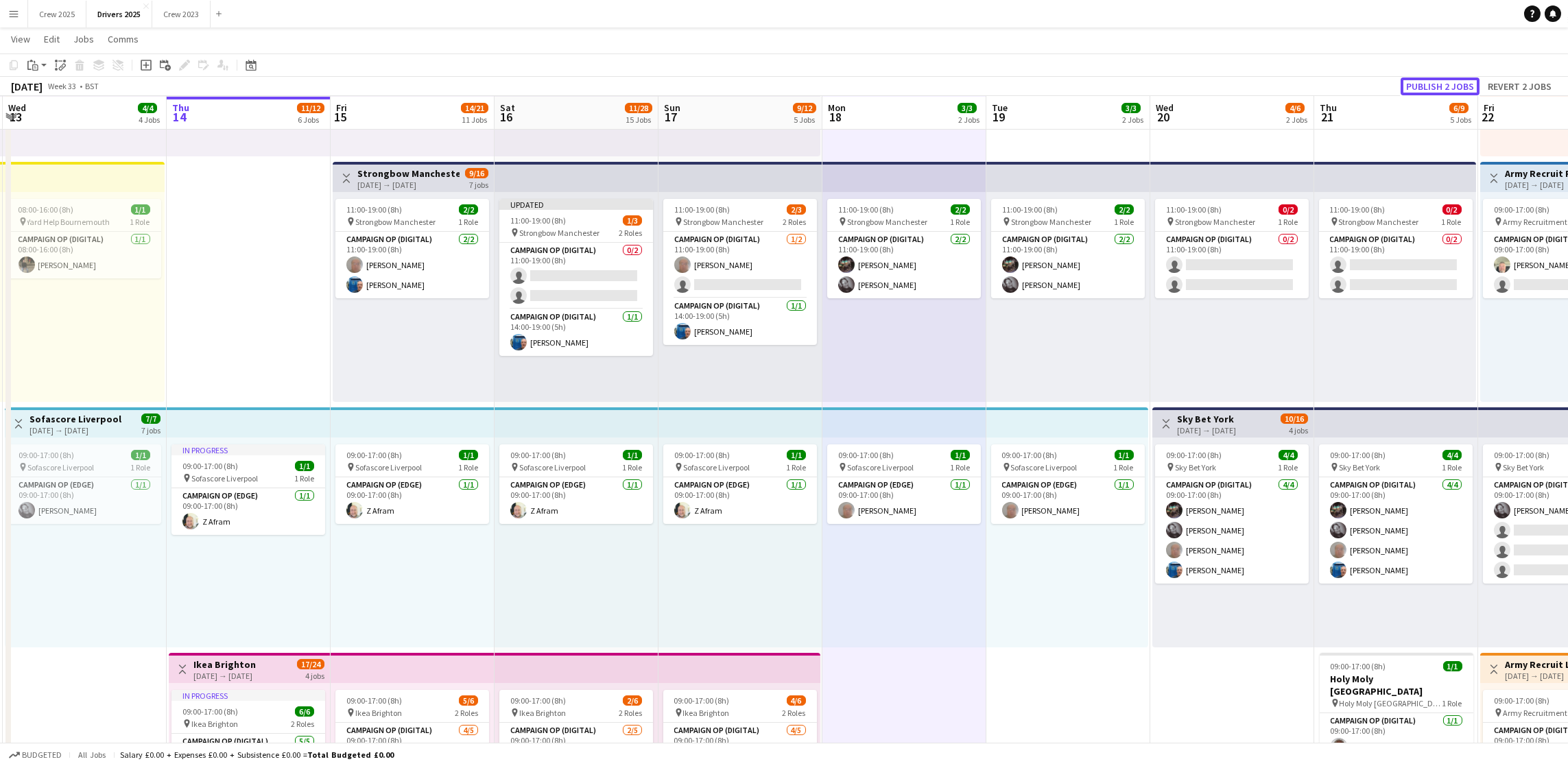
drag, startPoint x: 1449, startPoint y: 82, endPoint x: 1412, endPoint y: 117, distance: 50.9
click at [1449, 81] on button "Publish 2 jobs" at bounding box center [1440, 86] width 79 height 18
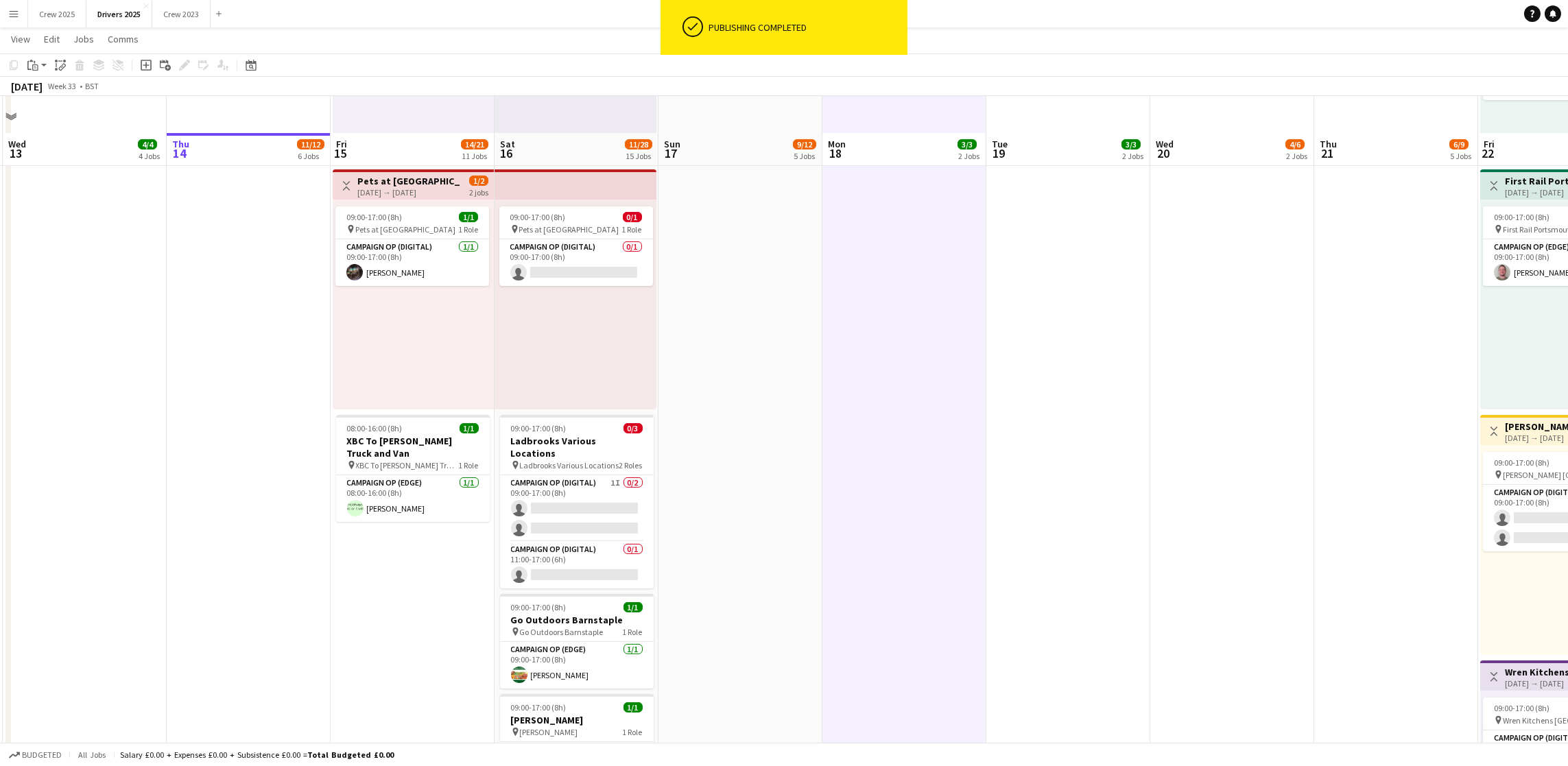
scroll to position [2236, 0]
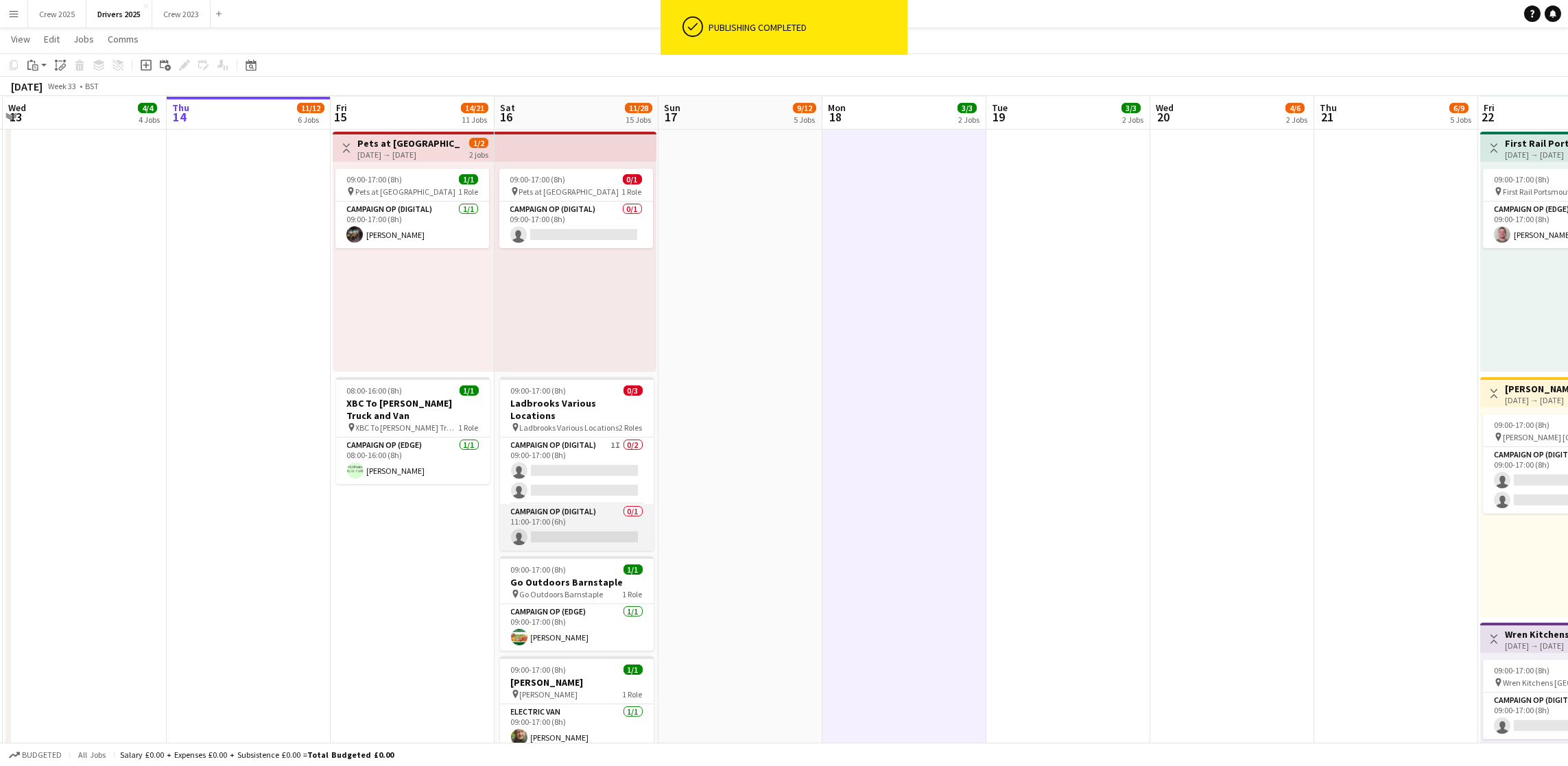
click at [551, 518] on app-card-role "Campaign Op (Digital) 0/1 11:00-17:00 (6h) single-neutral-actions" at bounding box center [577, 527] width 154 height 47
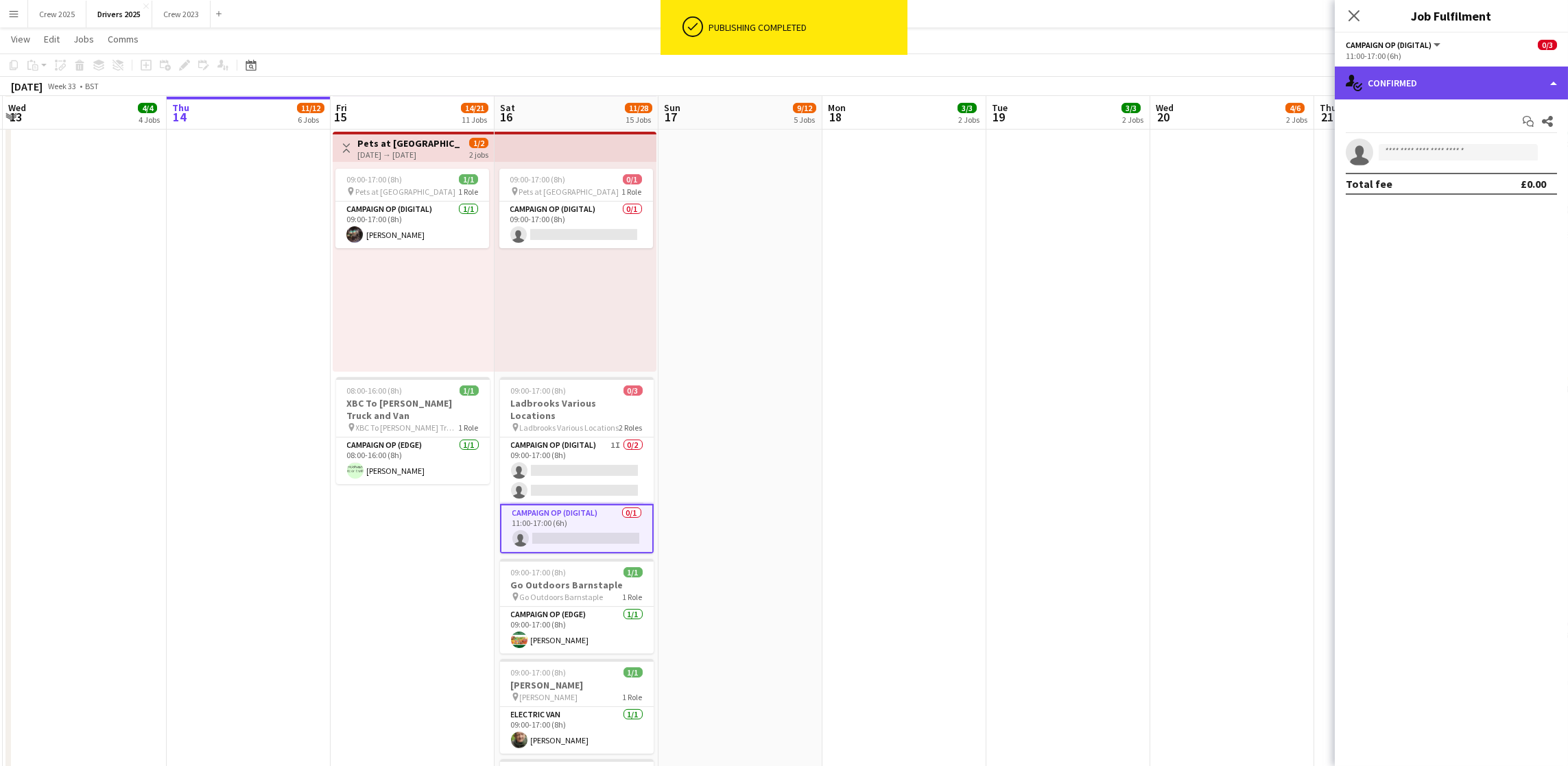
click at [1435, 87] on div "single-neutral-actions-check-2 Confirmed" at bounding box center [1451, 82] width 233 height 33
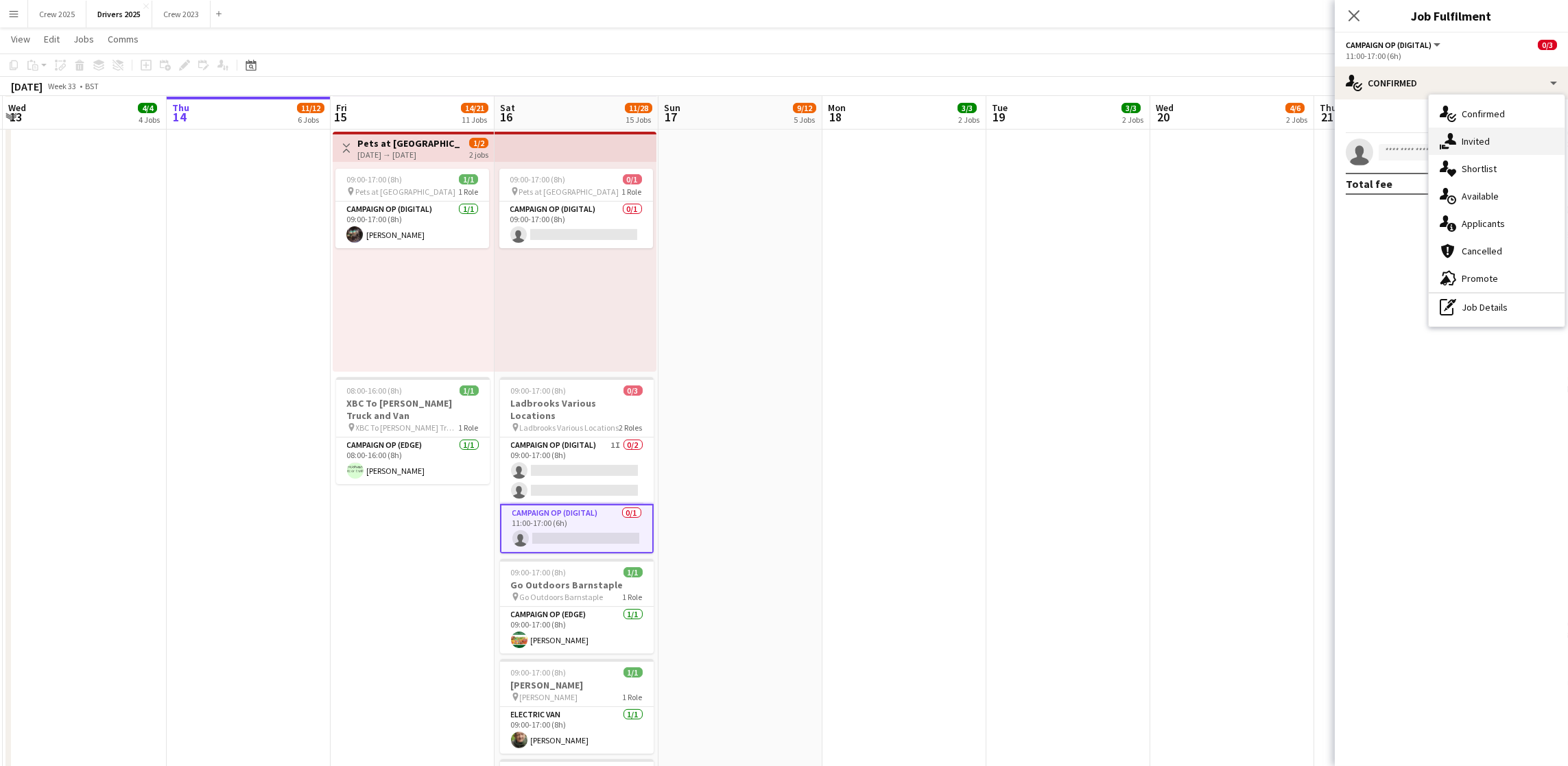
click at [1468, 148] on div "single-neutral-actions-share-1 Invited" at bounding box center [1496, 142] width 135 height 28
click at [1436, 153] on input "text" at bounding box center [1451, 154] width 212 height 35
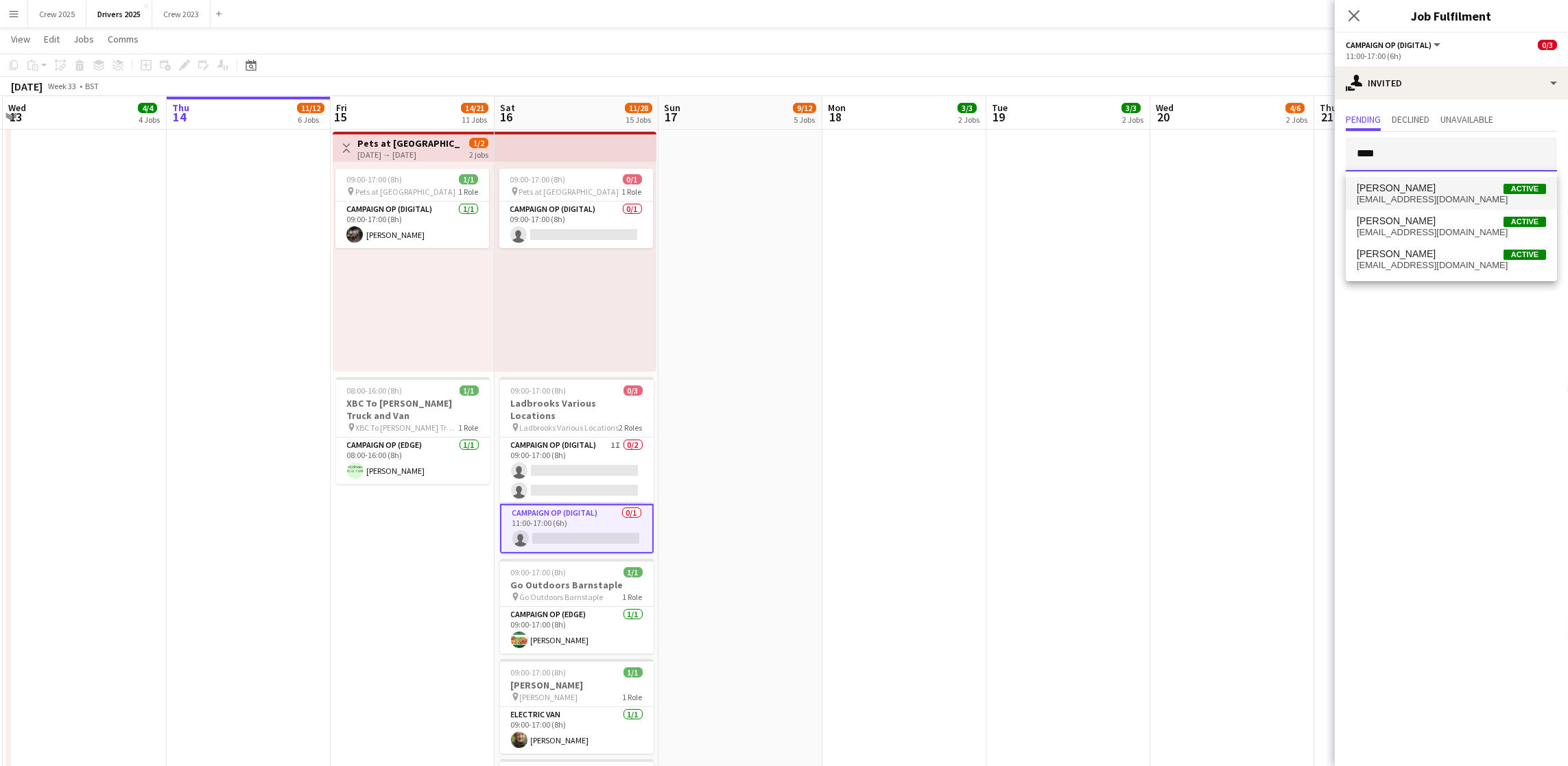
type input "****"
click at [1381, 191] on span "[PERSON_NAME]" at bounding box center [1396, 188] width 79 height 12
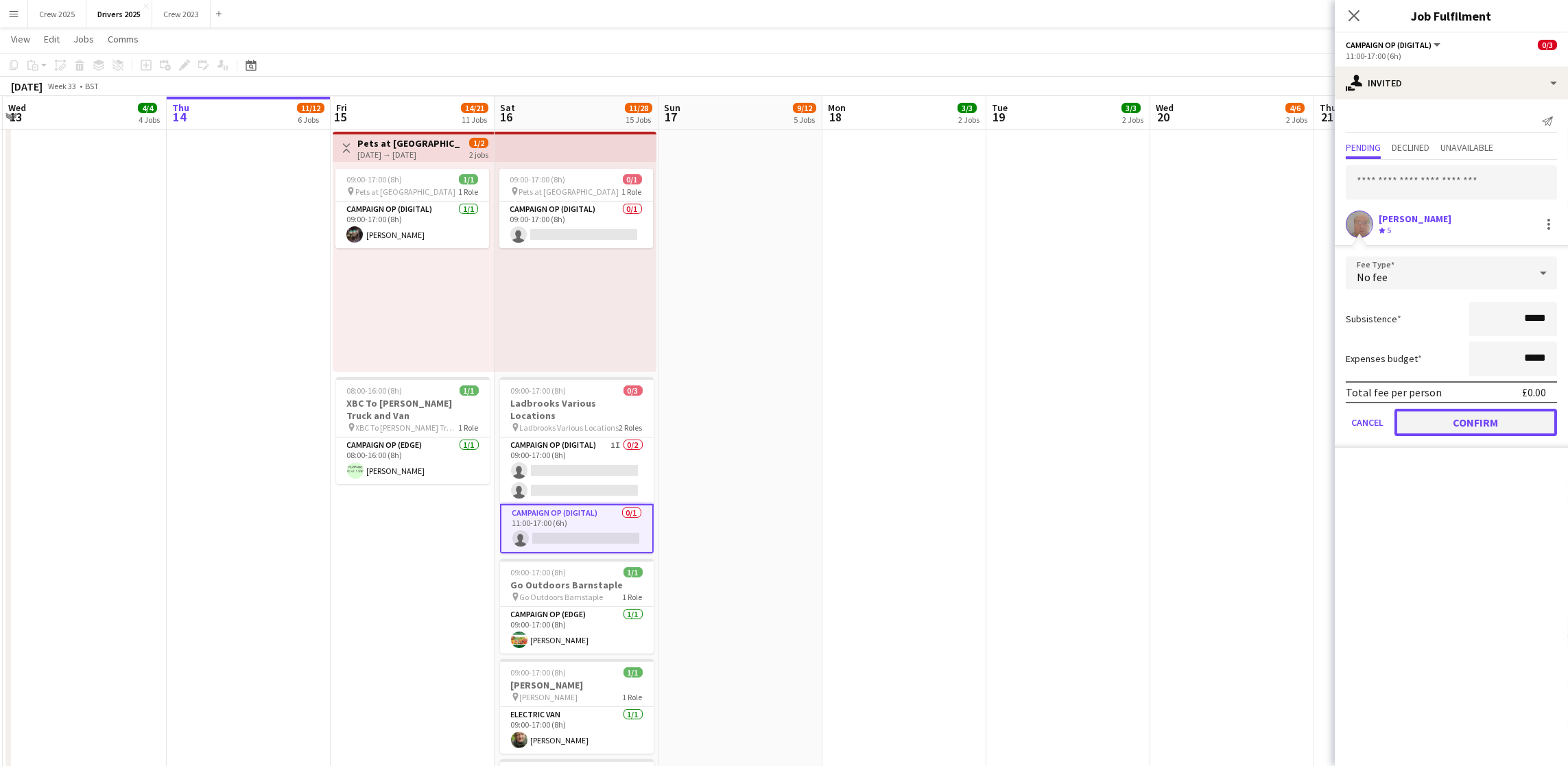
click at [1440, 421] on button "Confirm" at bounding box center [1475, 422] width 162 height 28
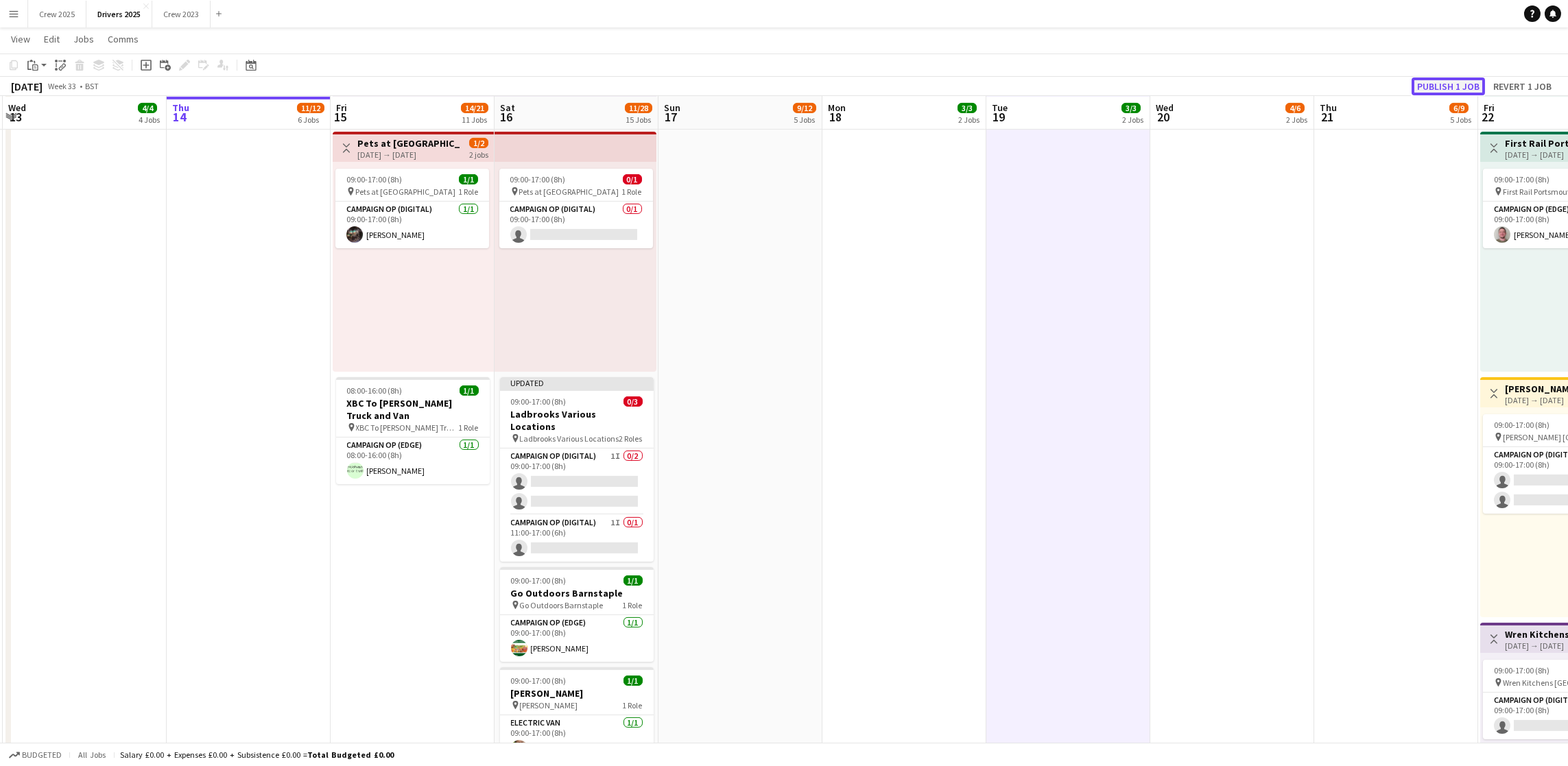
click at [1446, 88] on button "Publish 1 job" at bounding box center [1447, 86] width 73 height 18
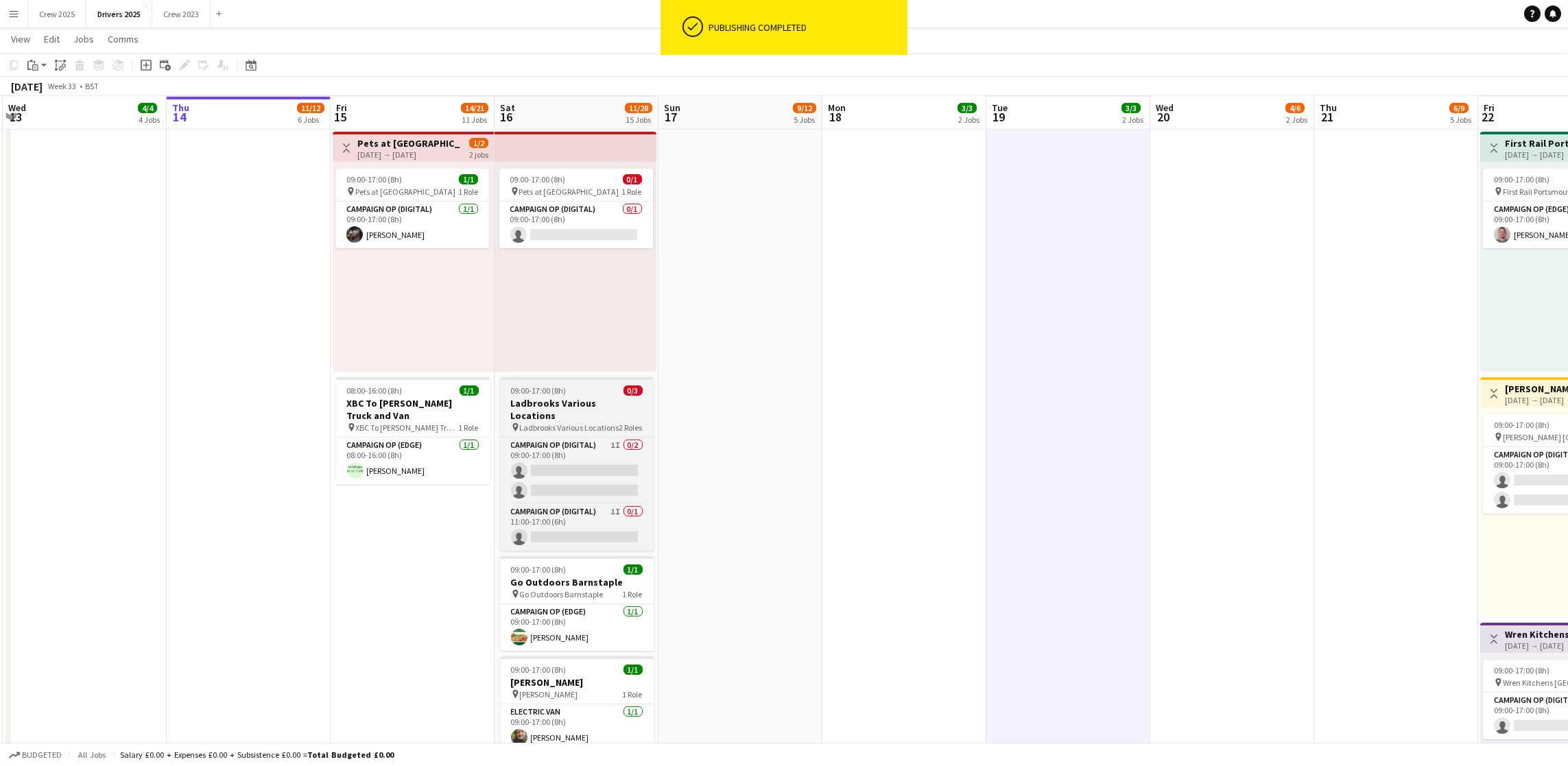
click at [542, 405] on h3 "Ladbrooks Various Locations" at bounding box center [577, 409] width 154 height 25
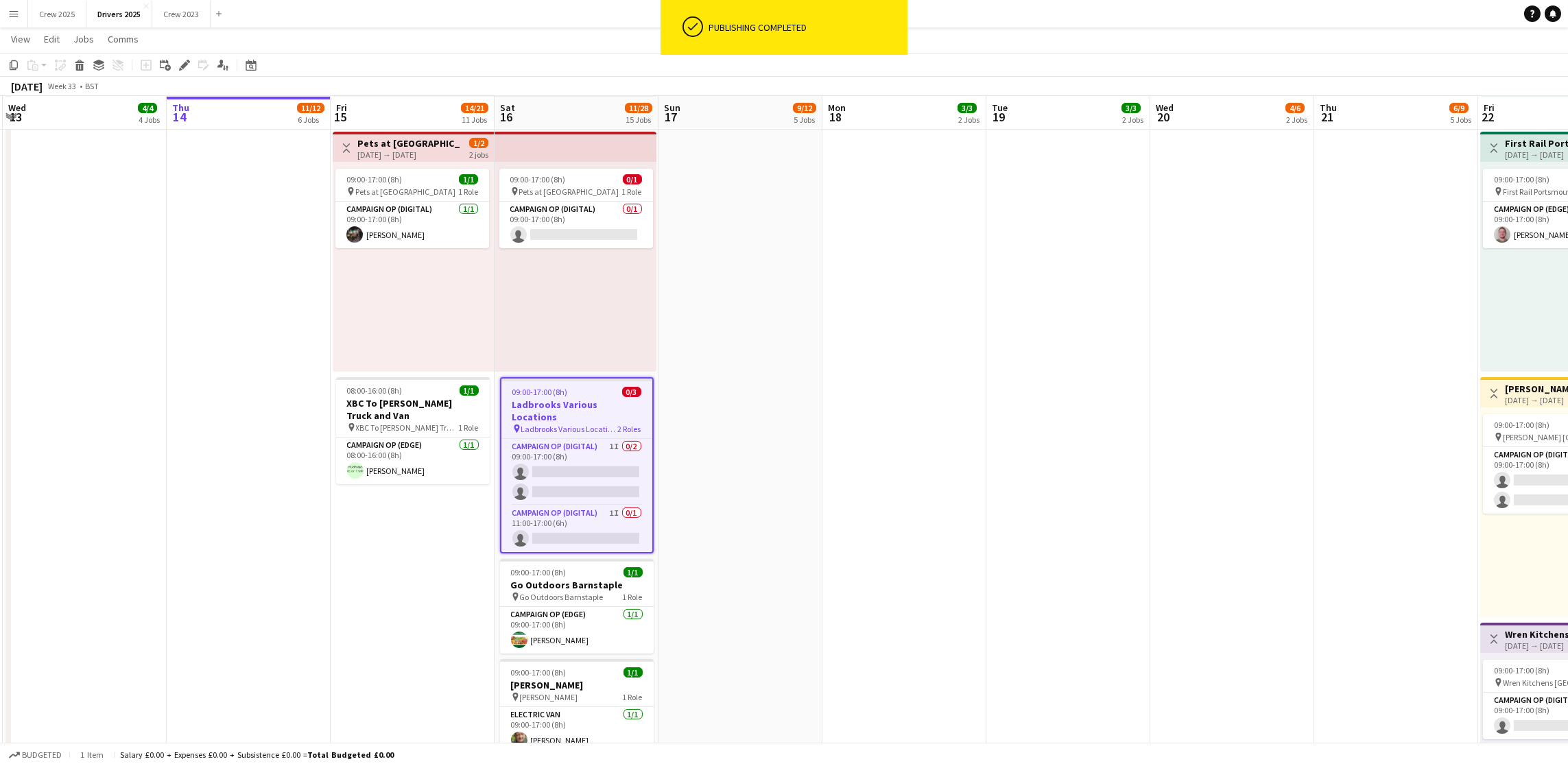
click at [179, 61] on icon "Edit" at bounding box center [185, 65] width 11 height 11
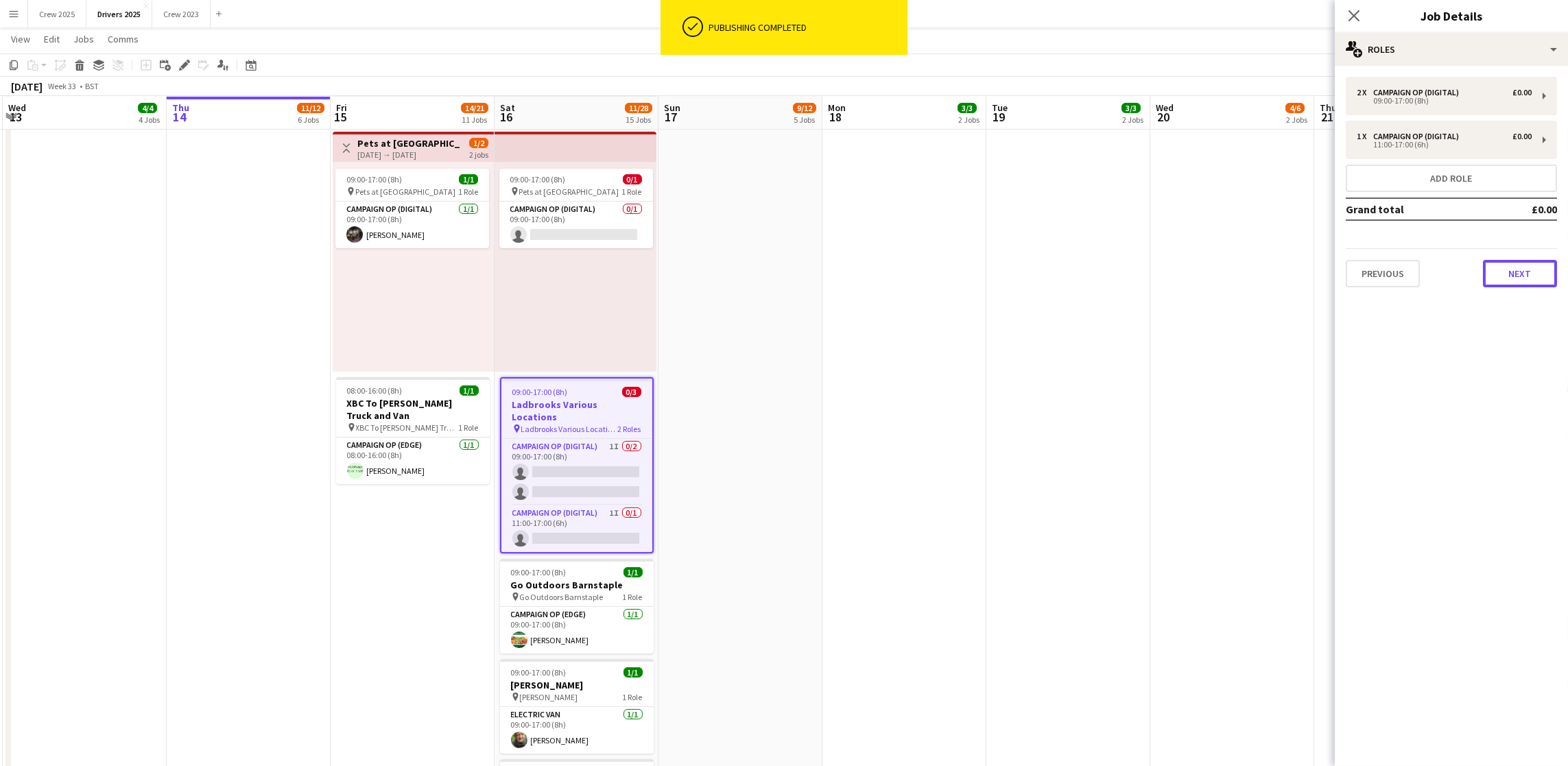
click at [1503, 271] on button "Next" at bounding box center [1520, 274] width 74 height 28
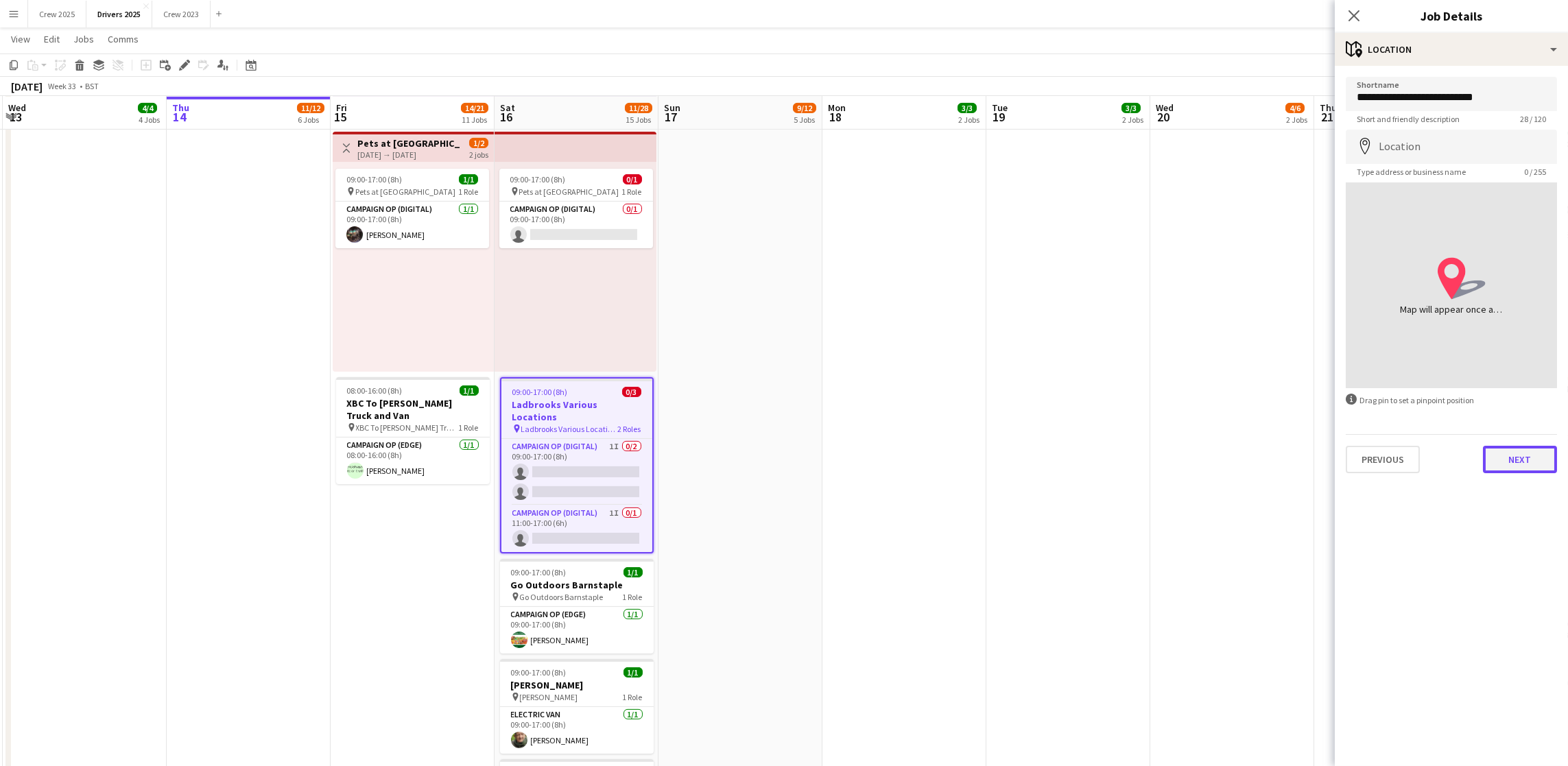
click at [1513, 458] on button "Next" at bounding box center [1520, 459] width 74 height 28
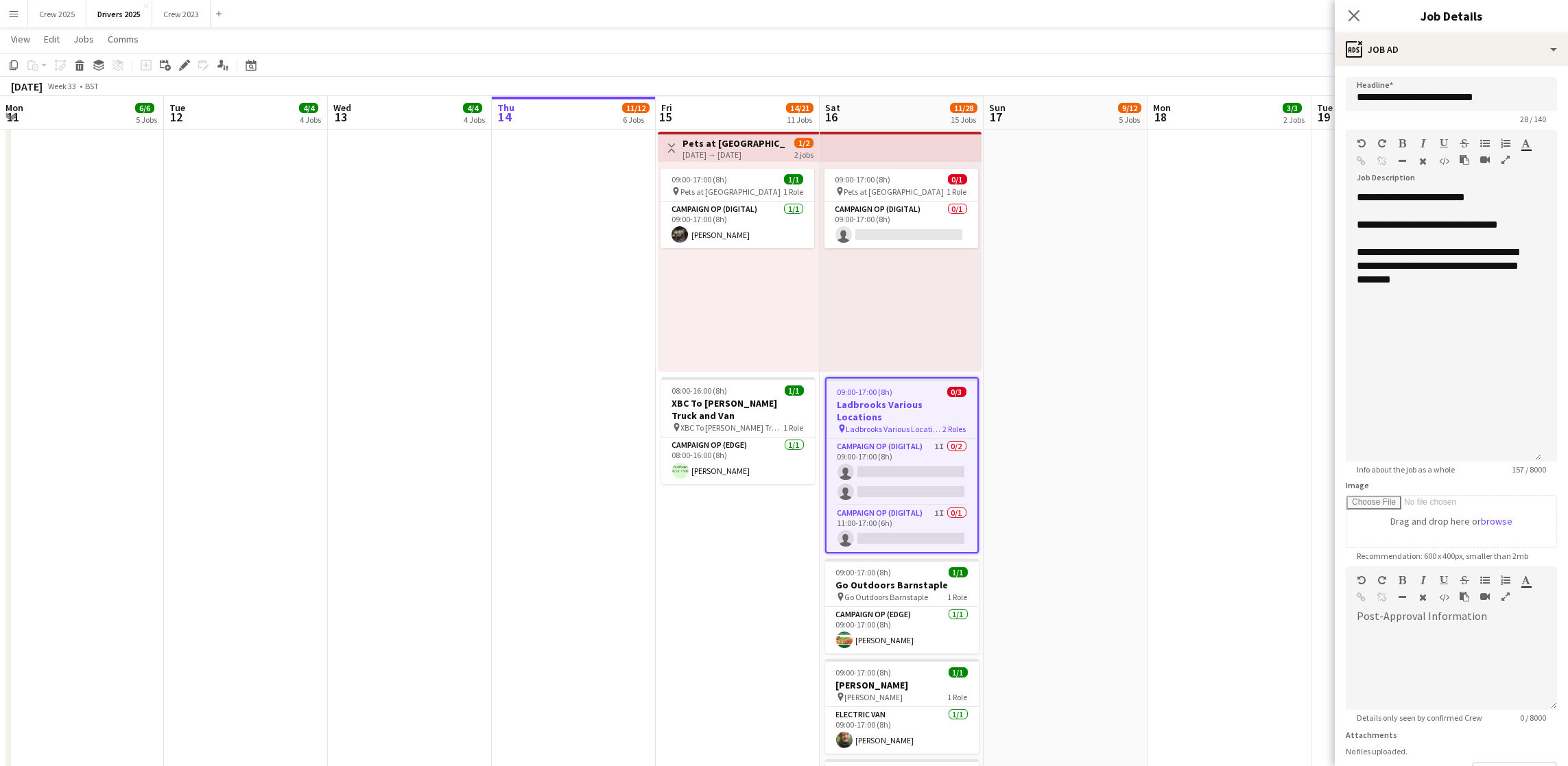
scroll to position [0, 325]
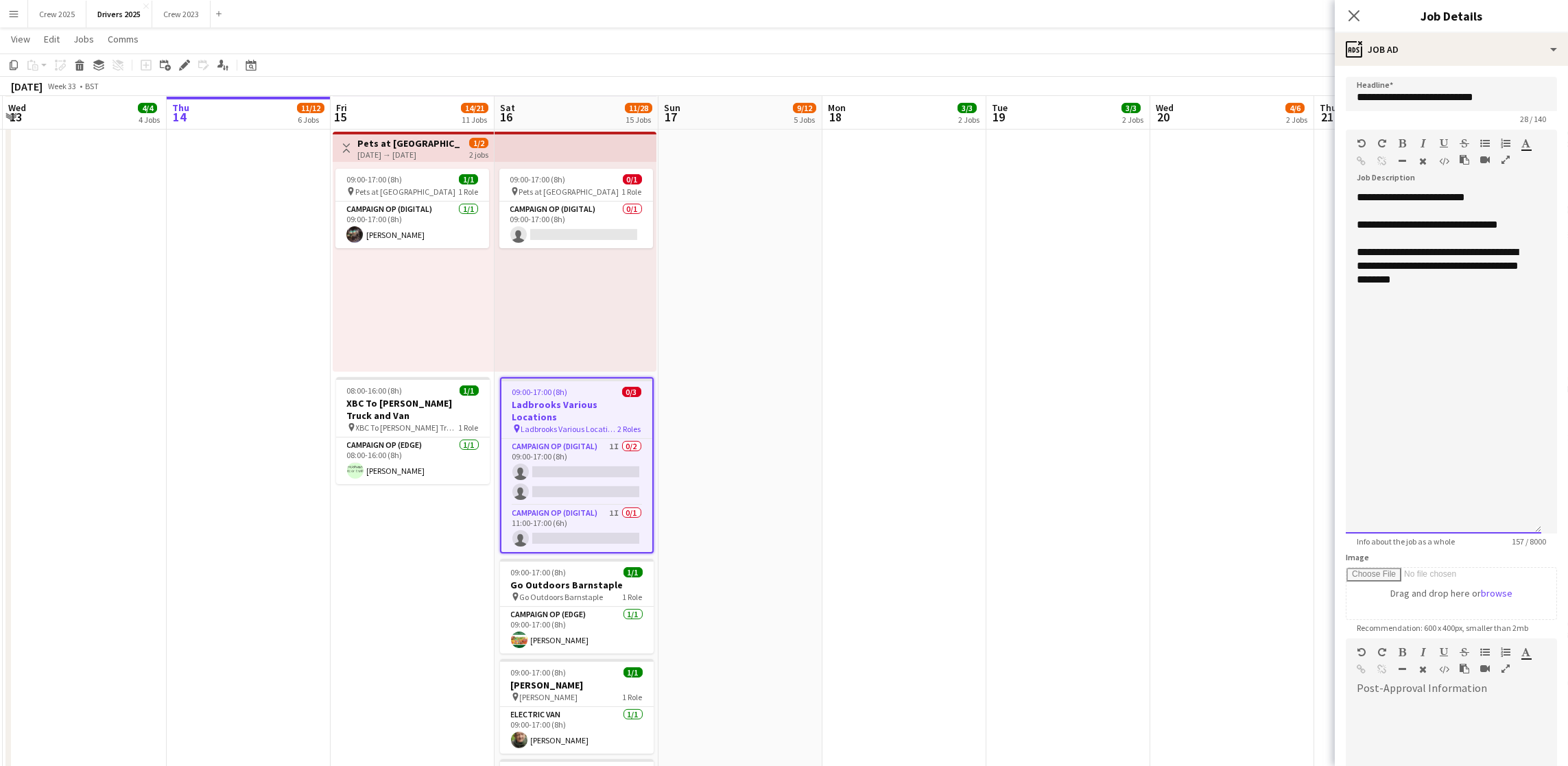
click at [1390, 281] on div "**********" at bounding box center [1443, 265] width 174 height 41
click at [1530, 240] on div "**********" at bounding box center [1443, 362] width 195 height 343
click at [1513, 215] on div "**********" at bounding box center [1443, 362] width 195 height 343
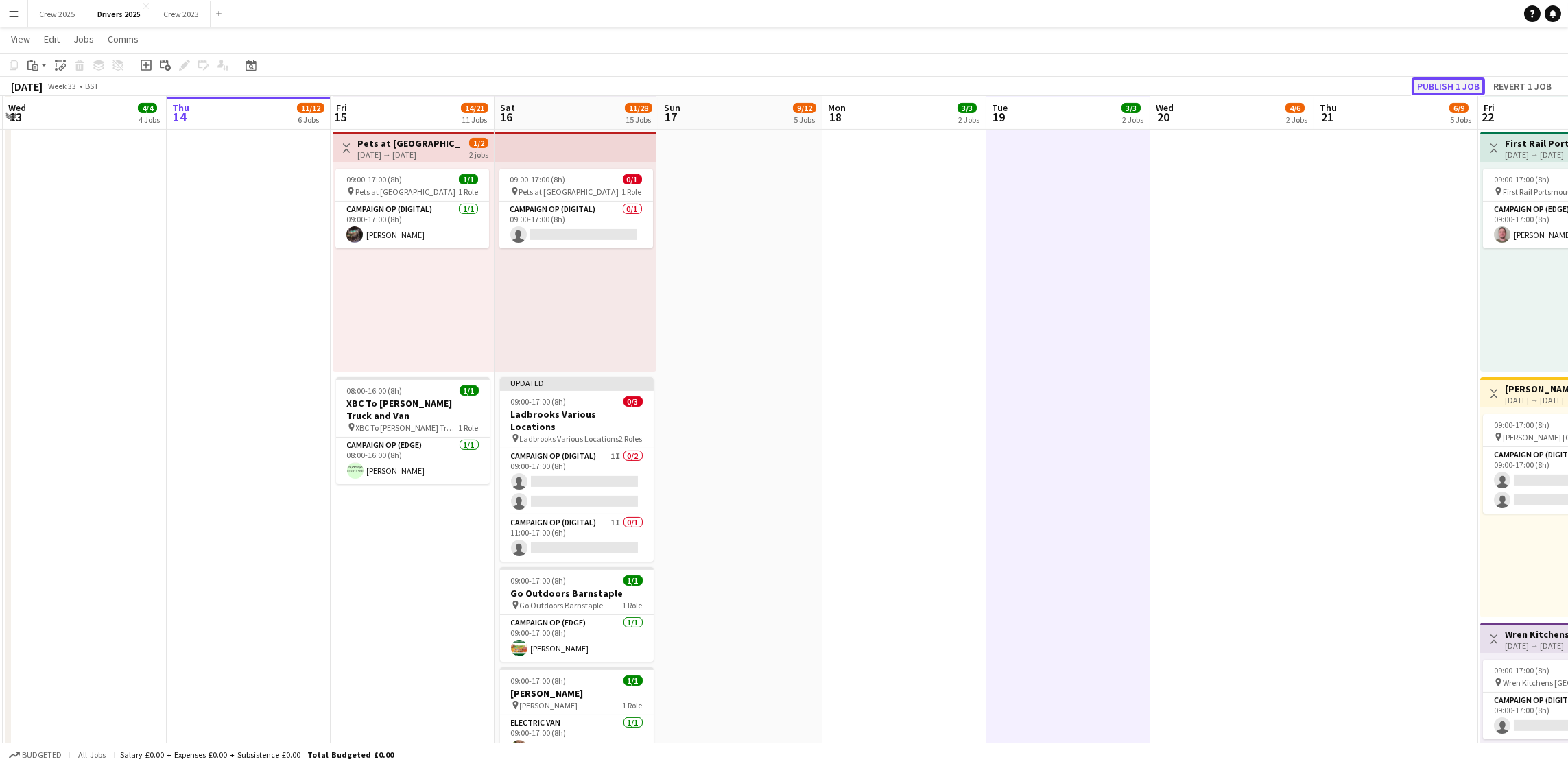
click at [1449, 82] on button "Publish 1 job" at bounding box center [1447, 86] width 73 height 18
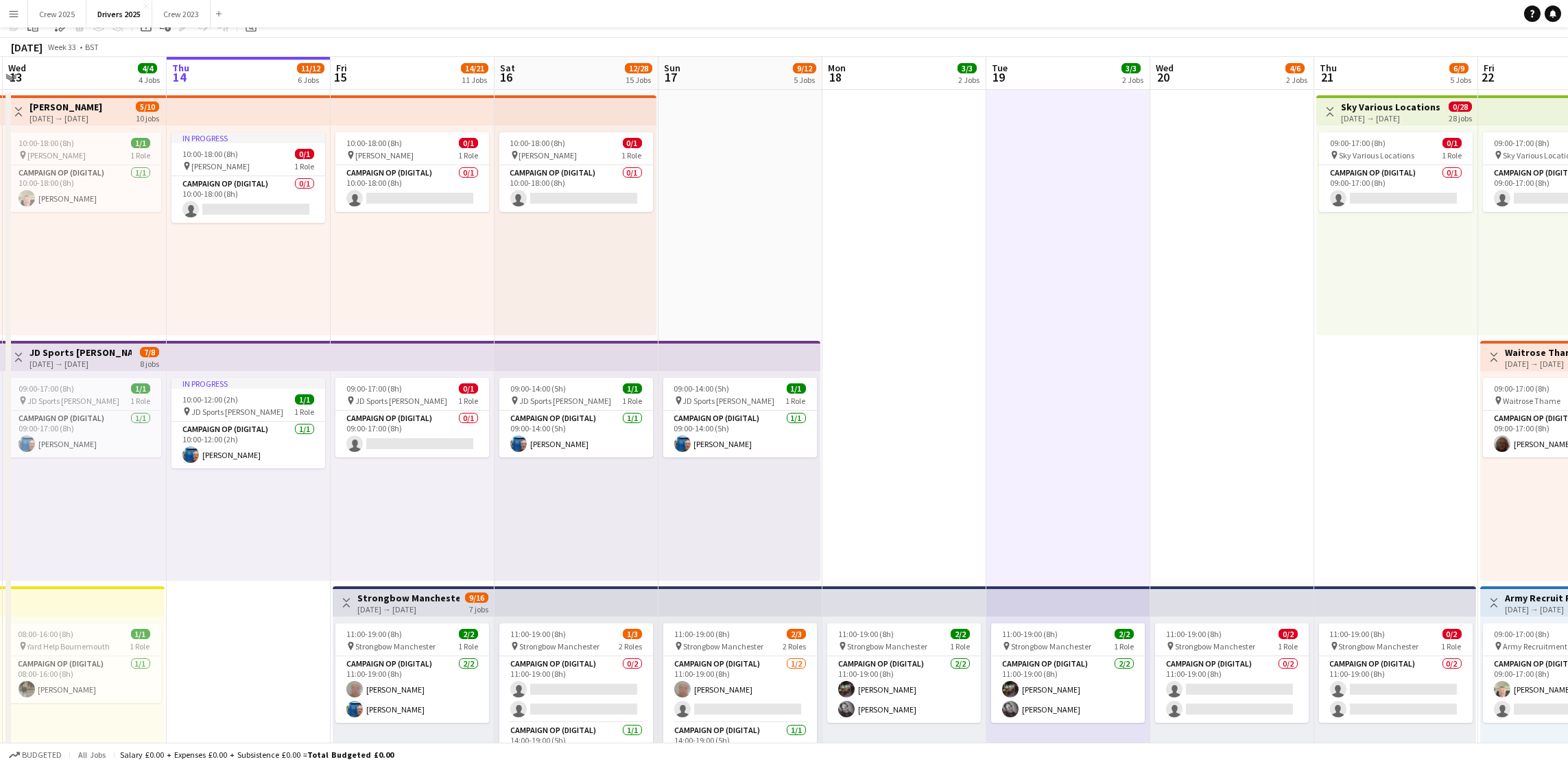
scroll to position [0, 0]
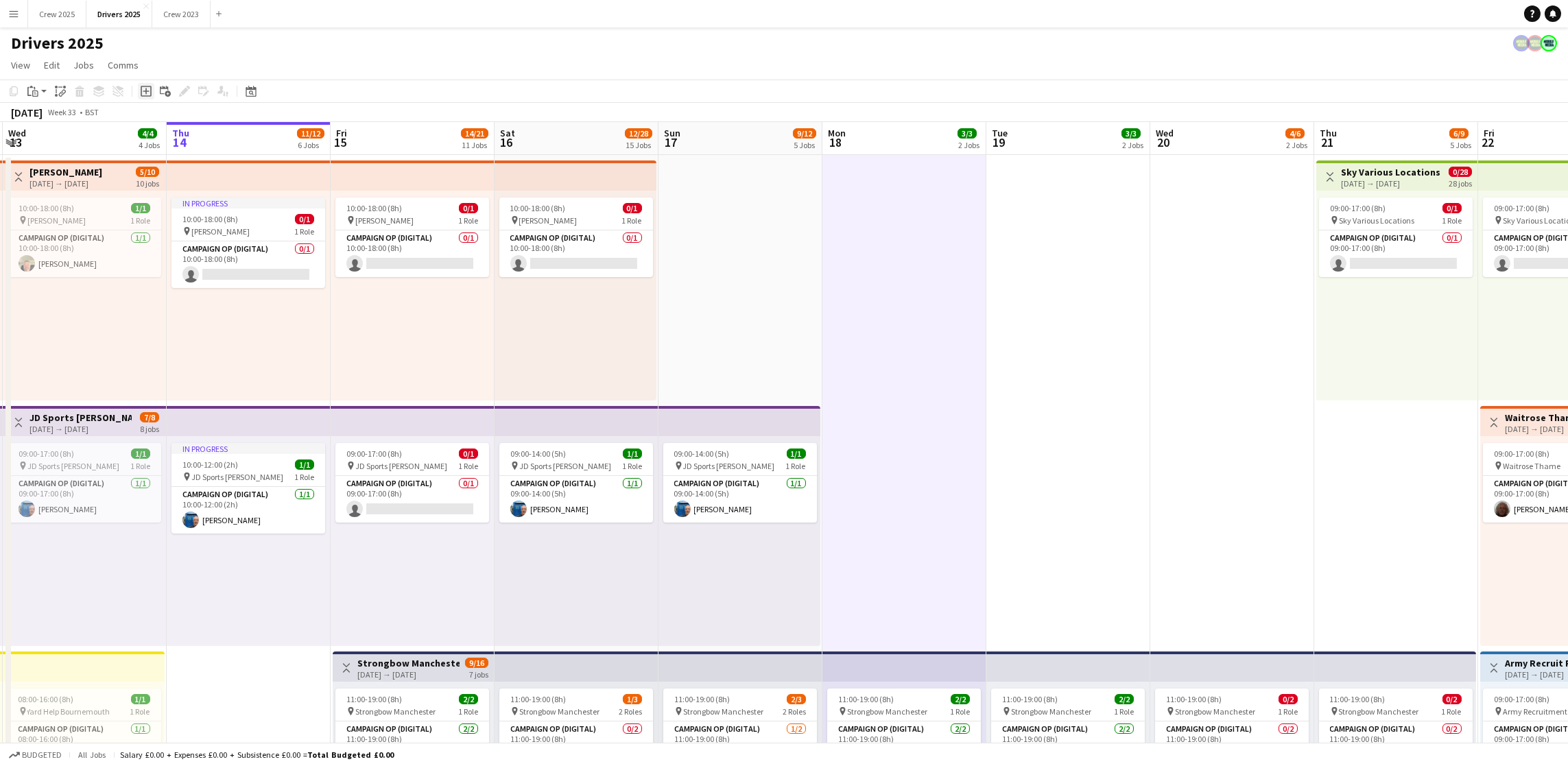
click at [145, 89] on icon "Add job" at bounding box center [146, 91] width 11 height 11
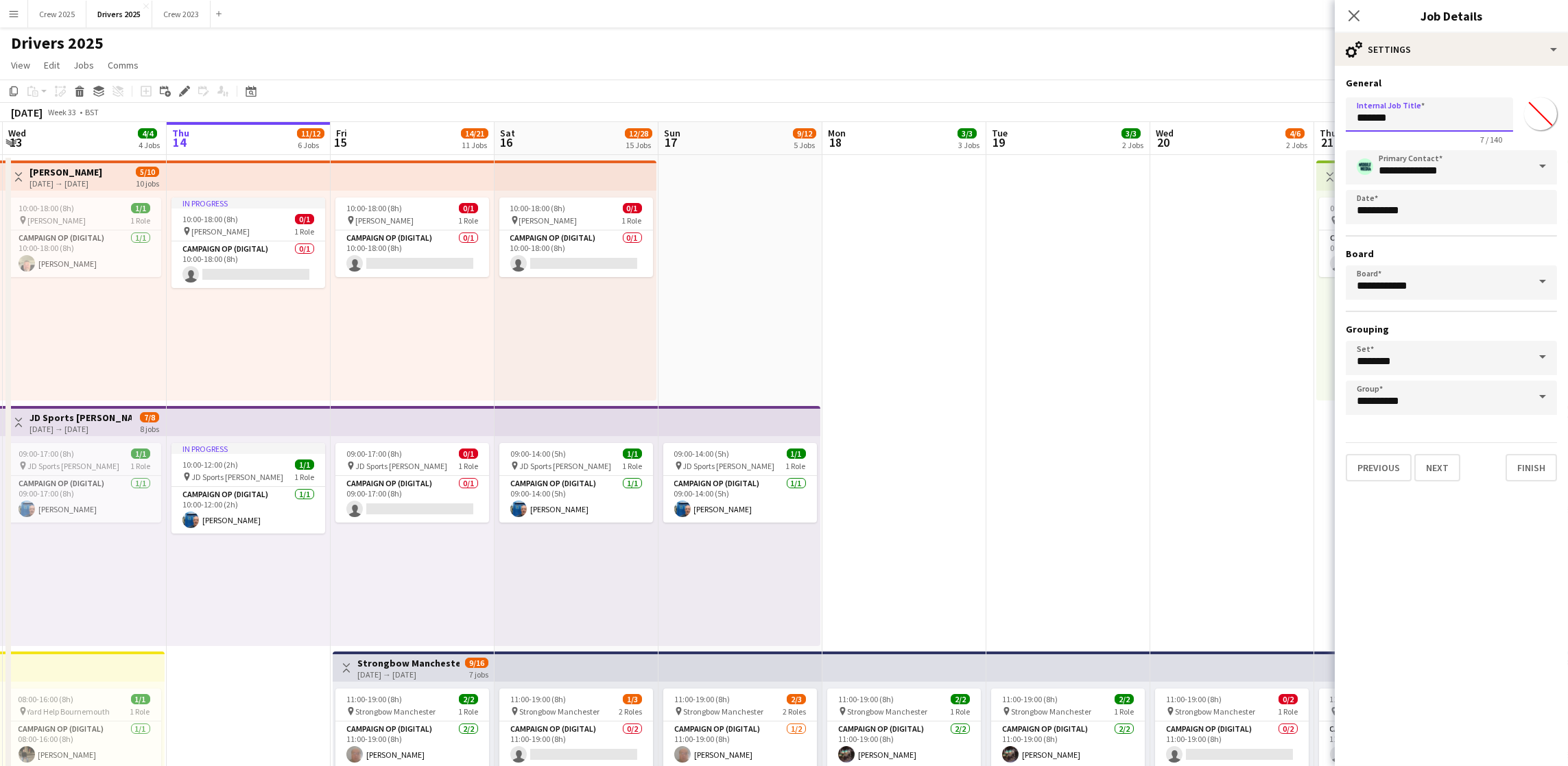
drag, startPoint x: 1454, startPoint y: 123, endPoint x: 1168, endPoint y: 110, distance: 286.3
drag, startPoint x: 1507, startPoint y: 123, endPoint x: 1233, endPoint y: 118, distance: 274.0
type input "**********"
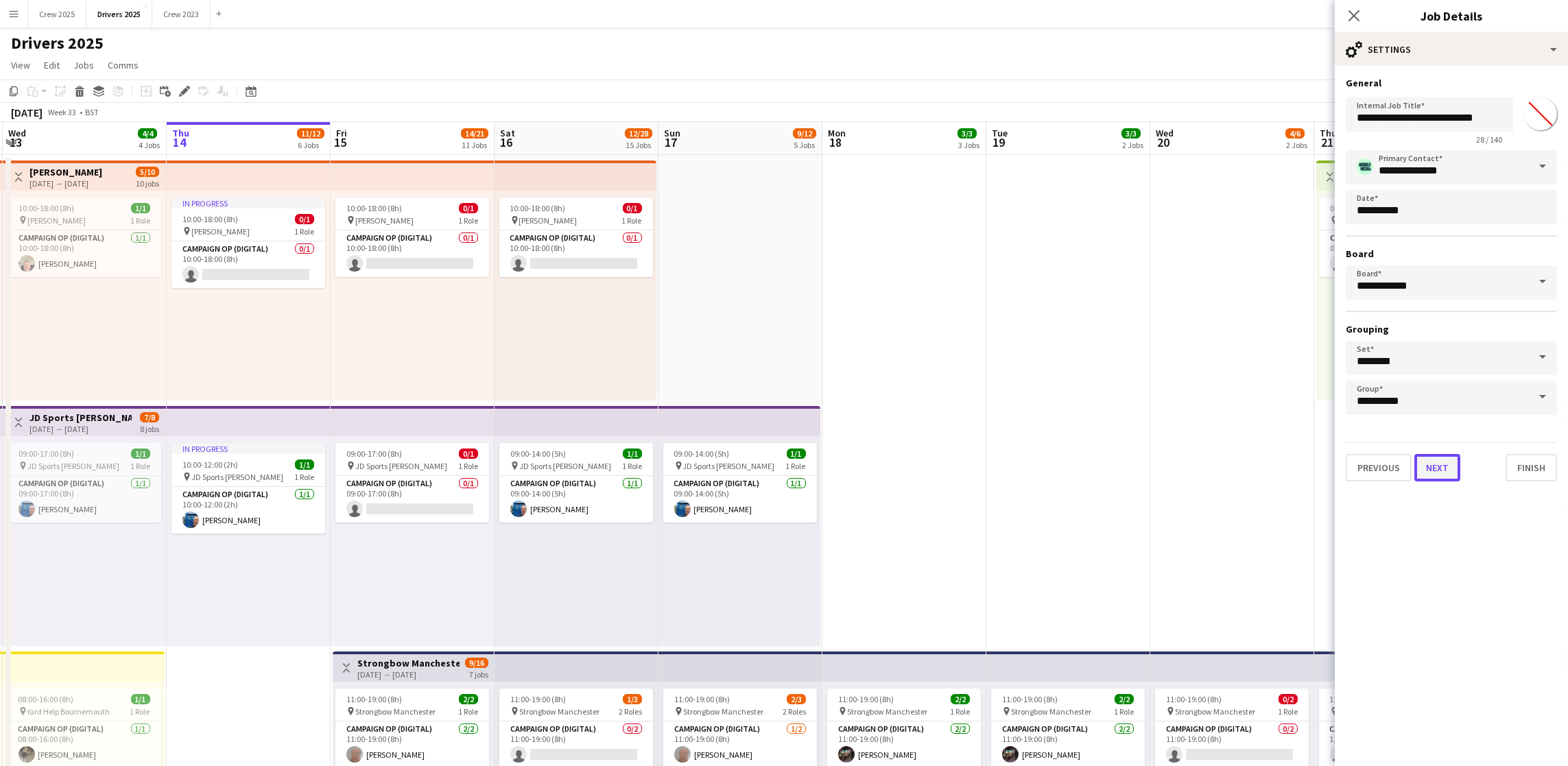
click at [1436, 470] on button "Next" at bounding box center [1437, 468] width 46 height 28
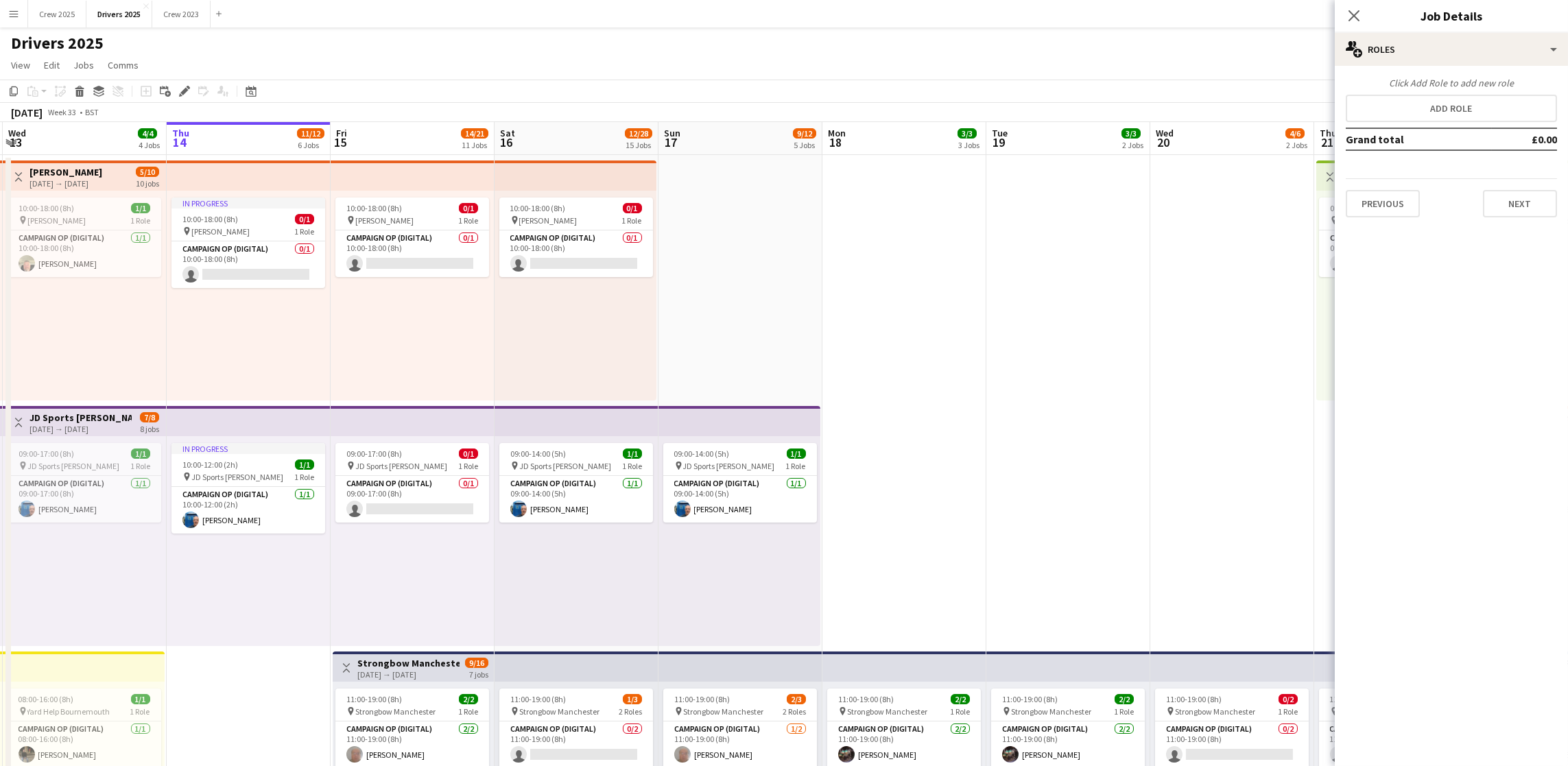
click at [1420, 123] on div "Click Add Role to add new role Add role Grand total £0.00 Previous Next" at bounding box center [1451, 147] width 233 height 141
click at [1421, 108] on button "Add role" at bounding box center [1451, 108] width 212 height 28
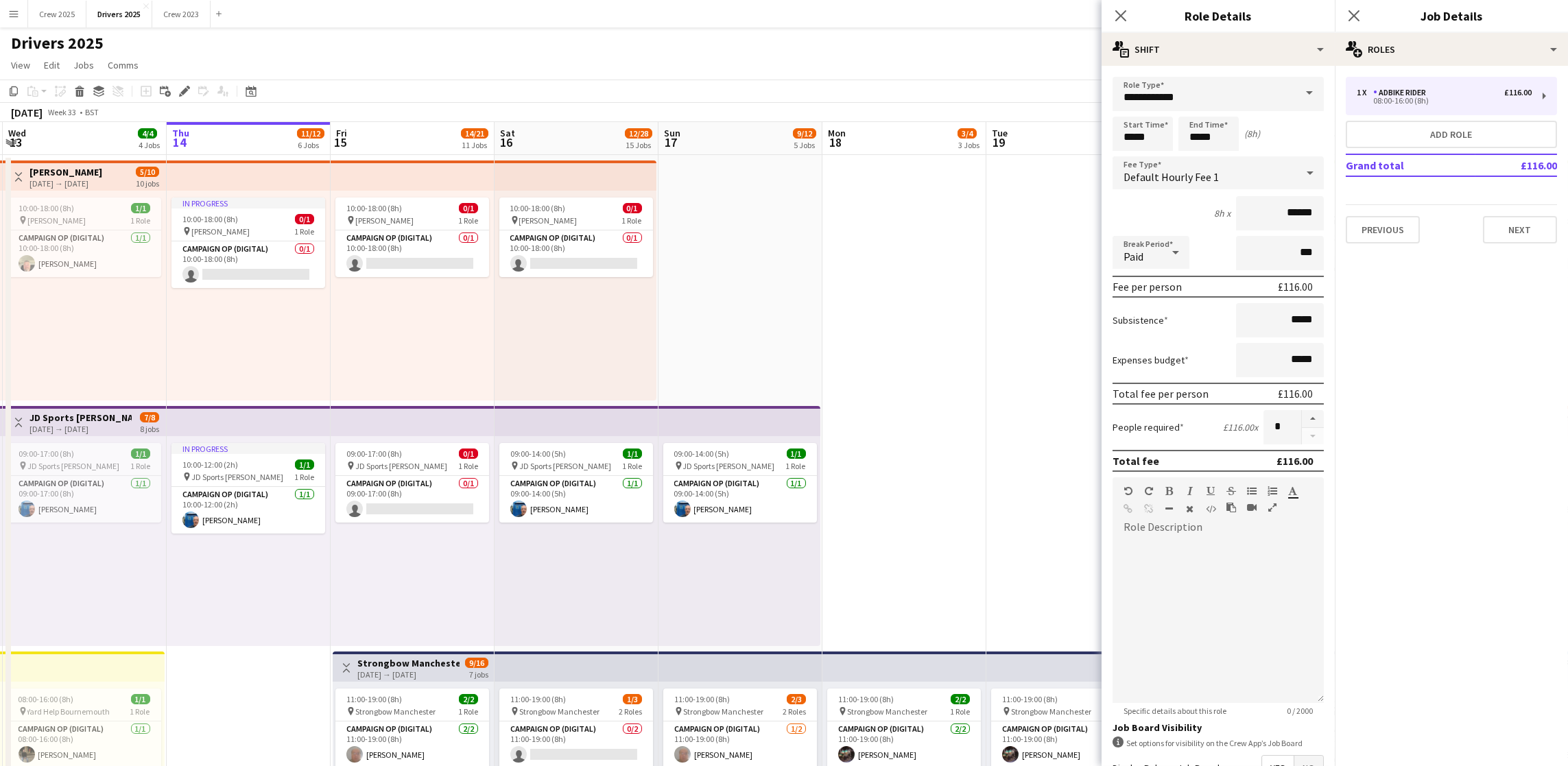
click at [1295, 95] on span at bounding box center [1309, 93] width 28 height 33
click at [1206, 265] on span "Campaign Op (Digital)" at bounding box center [1210, 264] width 174 height 13
type input "**********"
type input "*****"
drag, startPoint x: 1154, startPoint y: 142, endPoint x: 964, endPoint y: 139, distance: 190.0
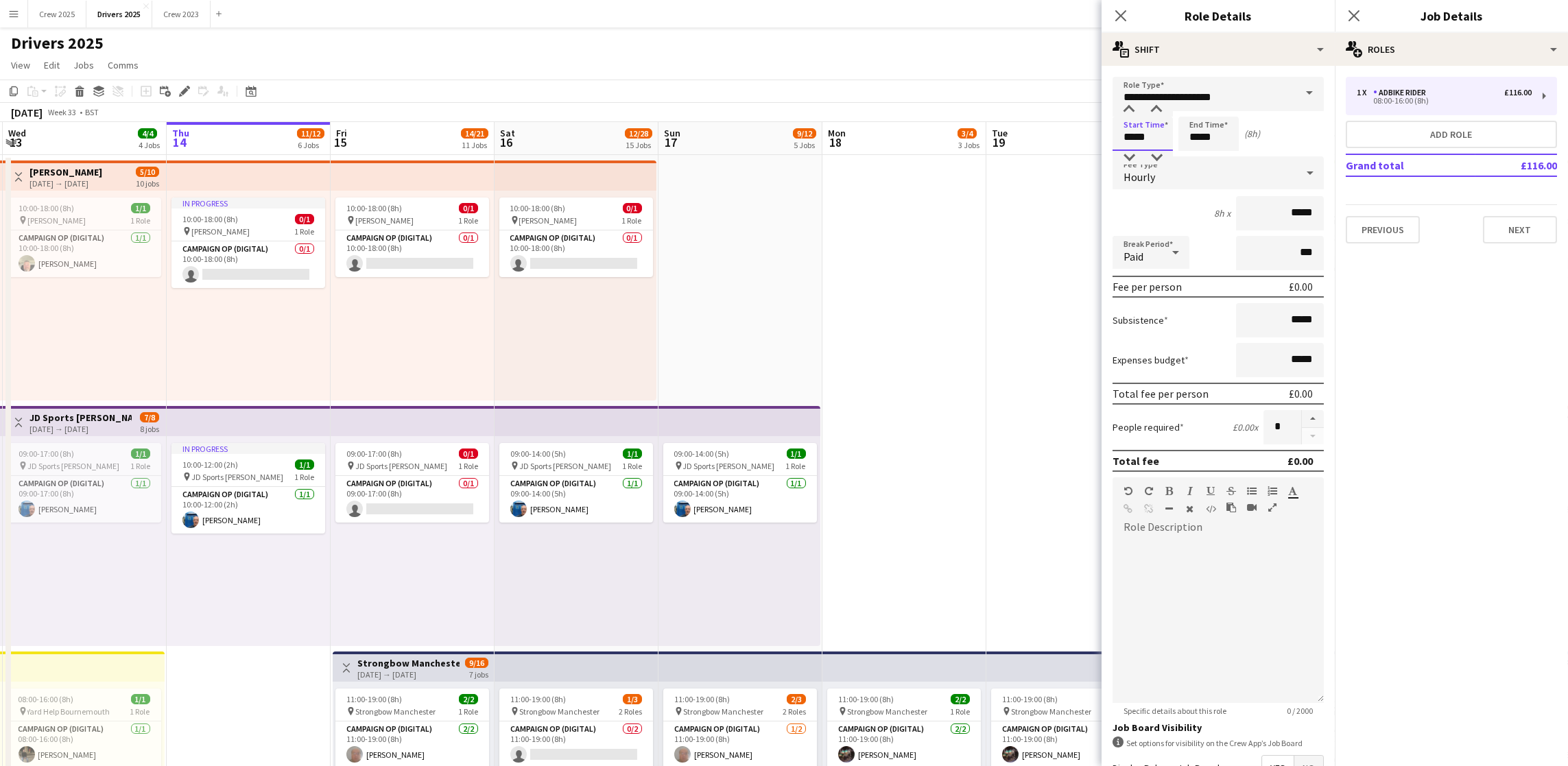
click at [1139, 135] on input "*****" at bounding box center [1143, 134] width 60 height 35
drag, startPoint x: 1148, startPoint y: 138, endPoint x: 873, endPoint y: 129, distance: 275.1
type input "*****"
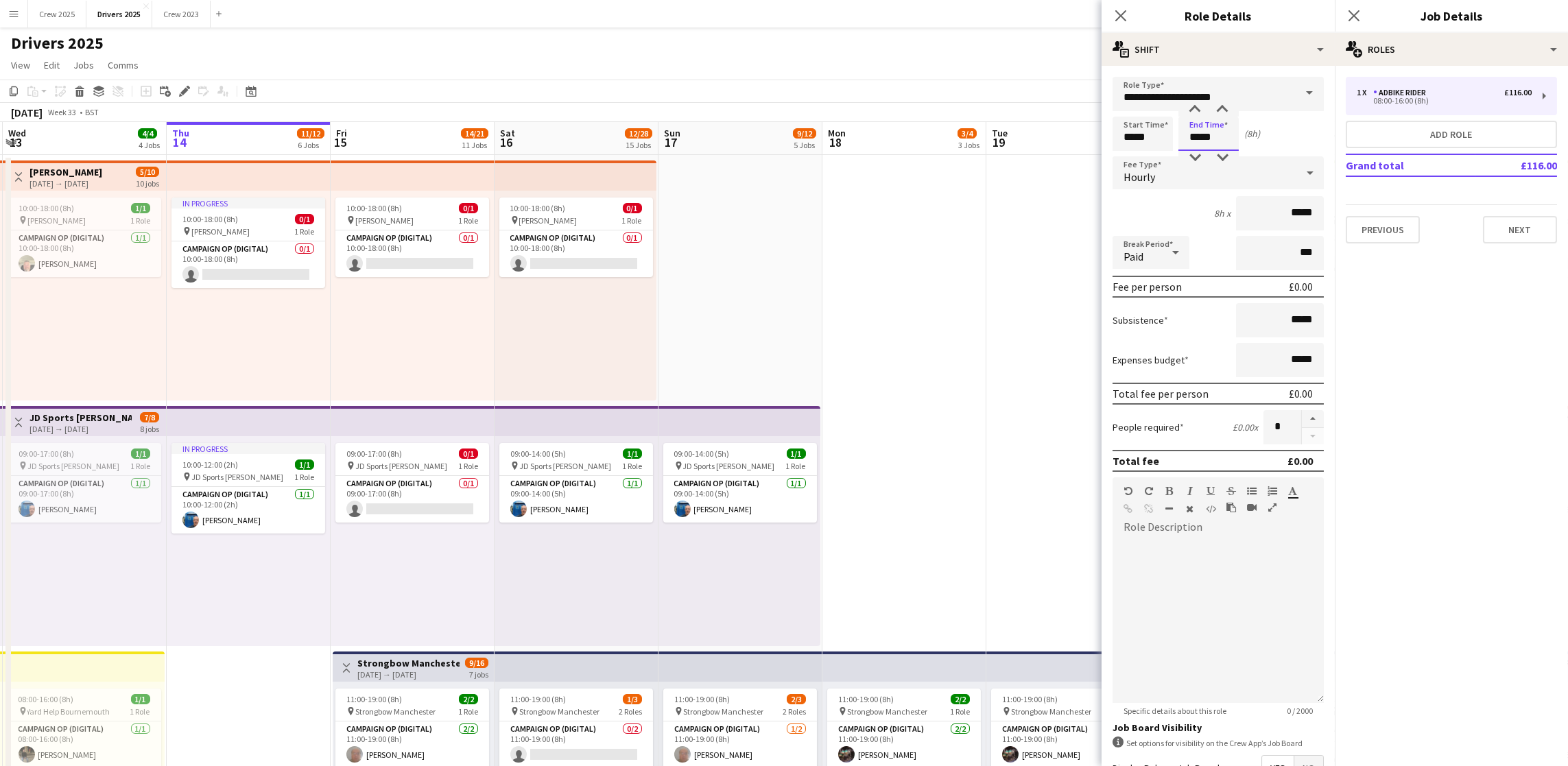
type input "*****"
click at [1184, 170] on div "Hourly" at bounding box center [1204, 172] width 184 height 33
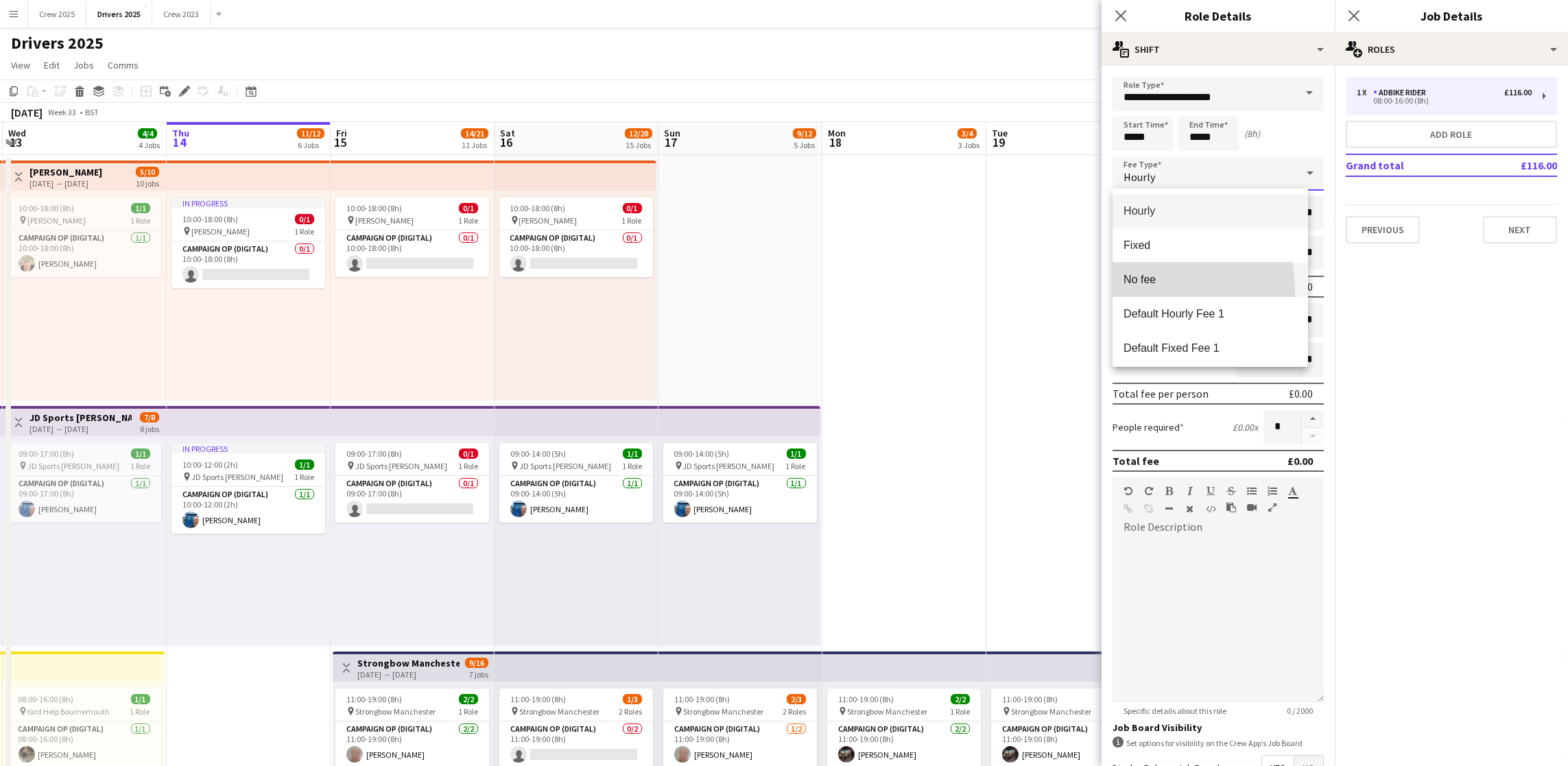
click at [1158, 288] on mat-option "No fee" at bounding box center [1210, 279] width 195 height 35
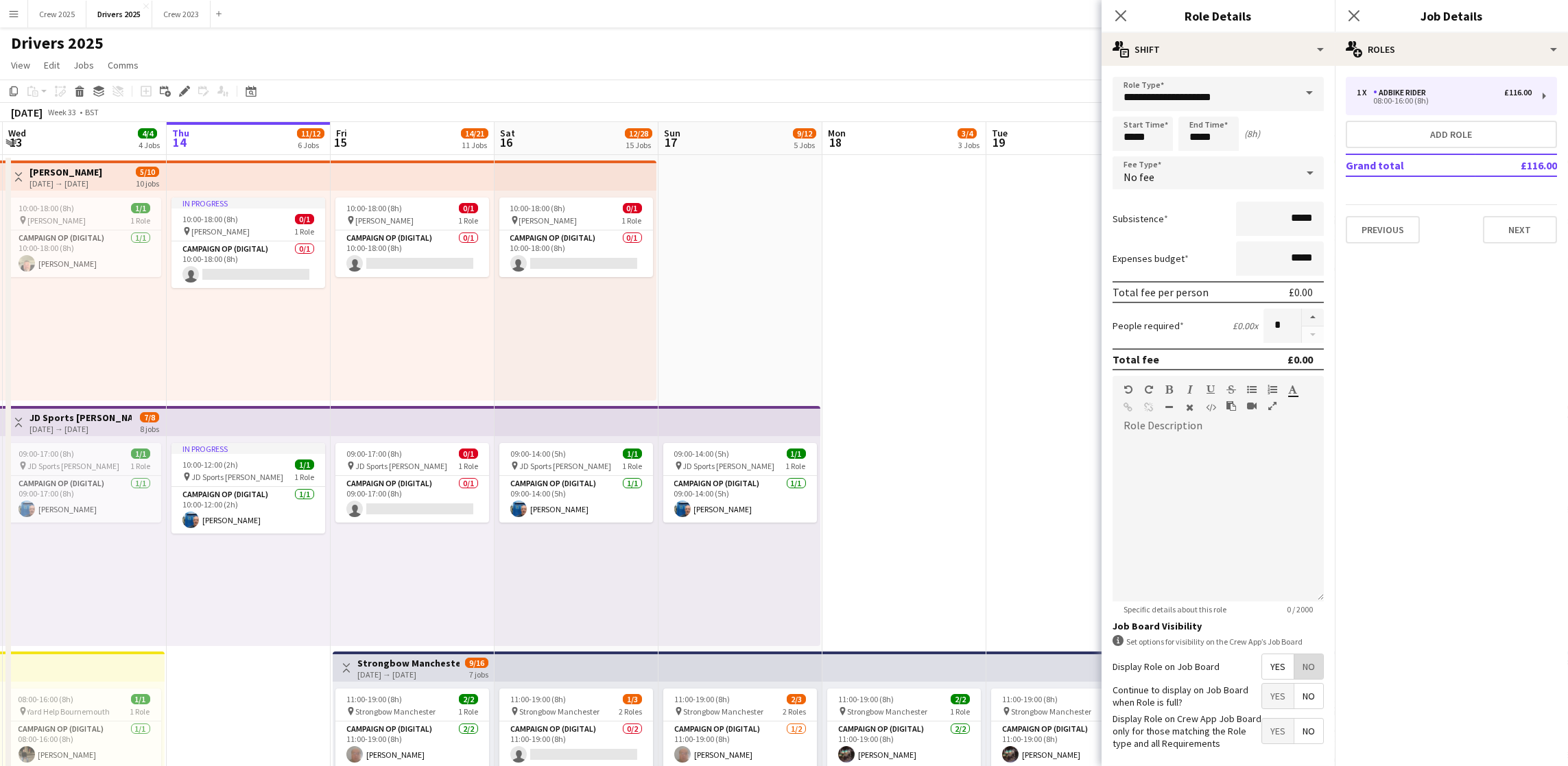
click at [1294, 678] on span "No" at bounding box center [1308, 666] width 28 height 25
click at [1504, 228] on button "Next" at bounding box center [1520, 230] width 74 height 28
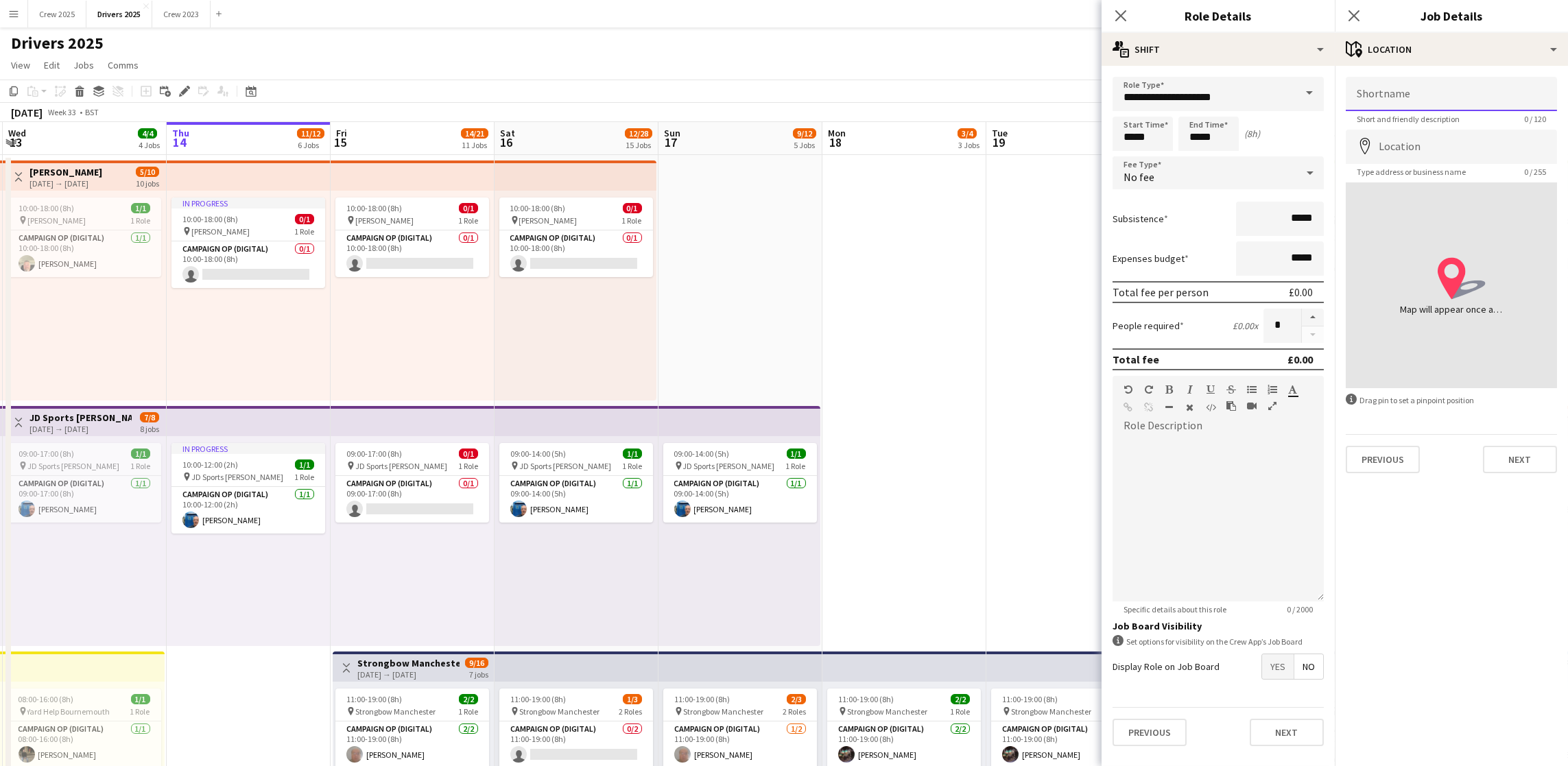
click at [1420, 91] on input "Shortname" at bounding box center [1451, 94] width 212 height 35
paste input "**********"
type input "**********"
click at [1419, 142] on input "Location" at bounding box center [1451, 146] width 212 height 35
type input "*"
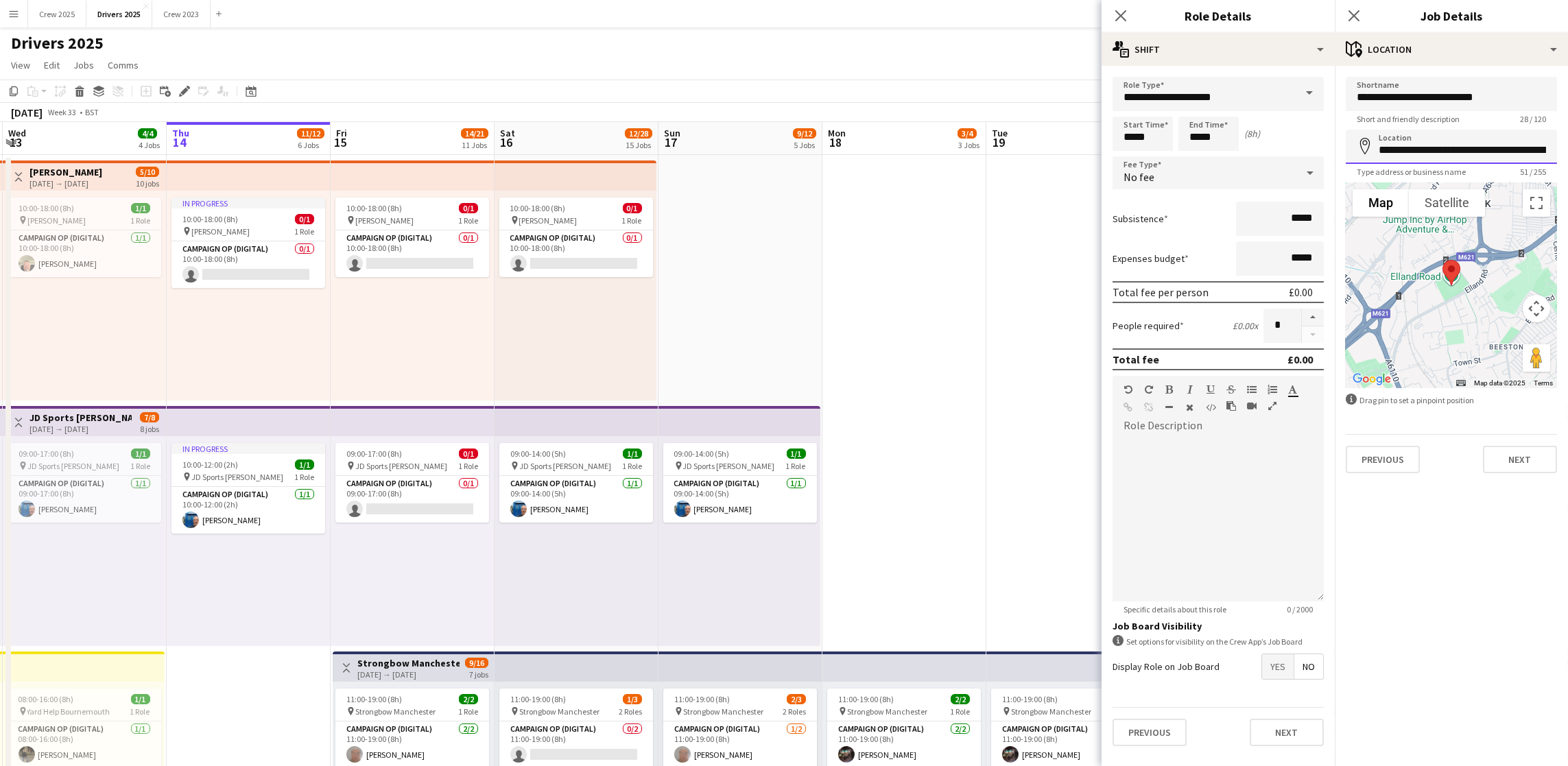
click at [1457, 151] on input "**********" at bounding box center [1451, 146] width 212 height 35
drag, startPoint x: 1403, startPoint y: 145, endPoint x: 1673, endPoint y: 149, distance: 270.0
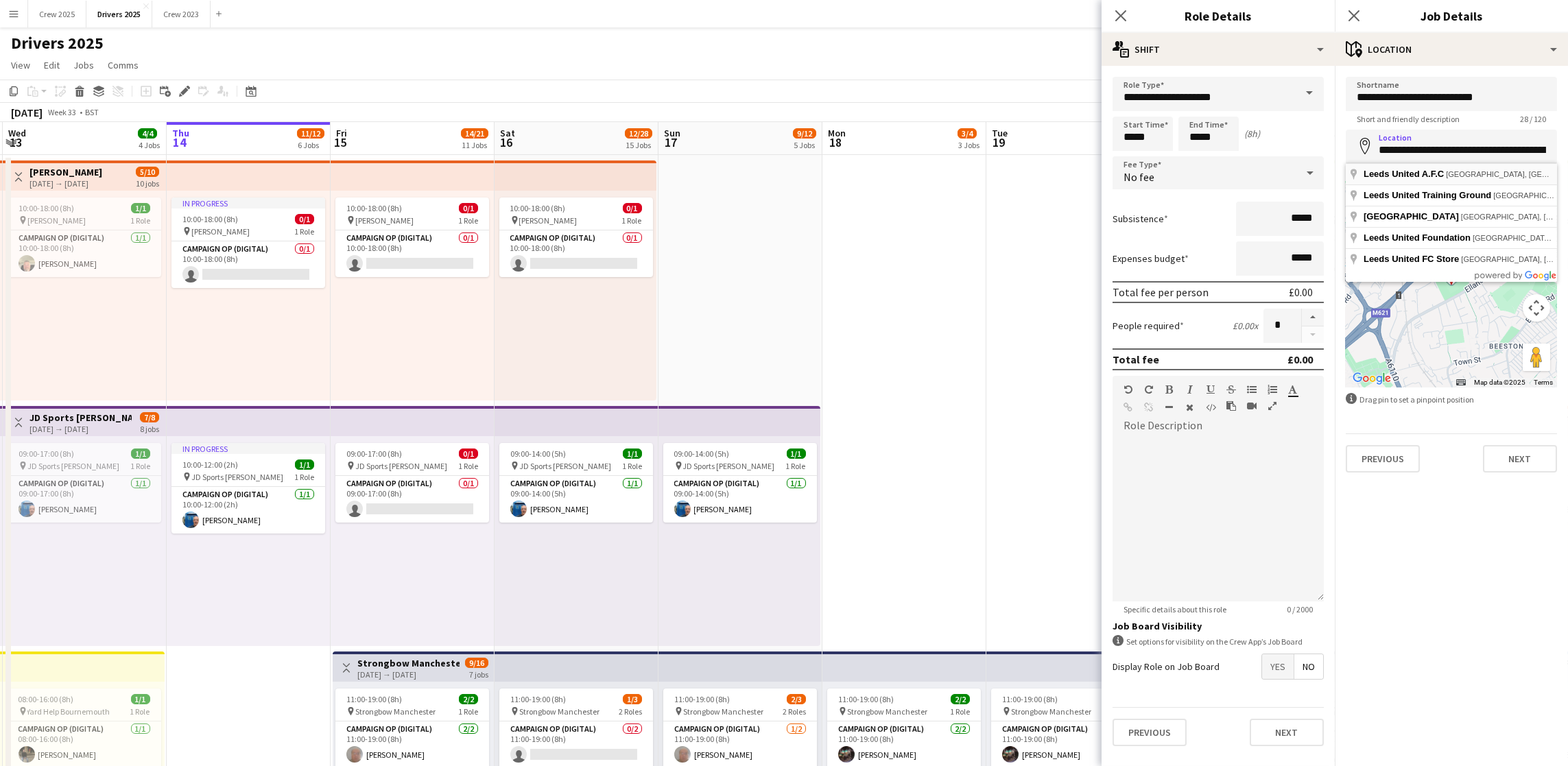
type input "**********"
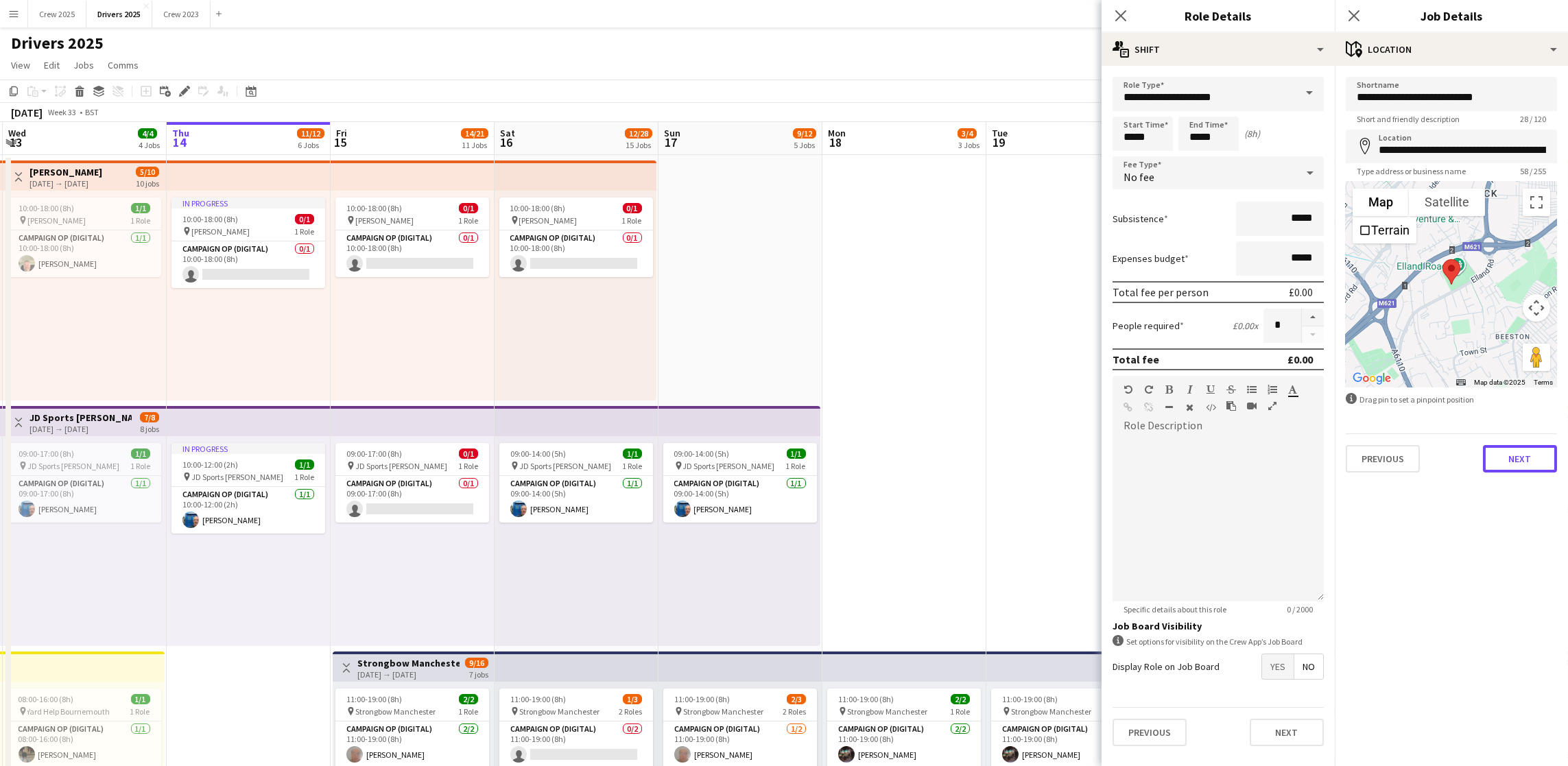
click at [1526, 468] on button "Next" at bounding box center [1520, 459] width 74 height 28
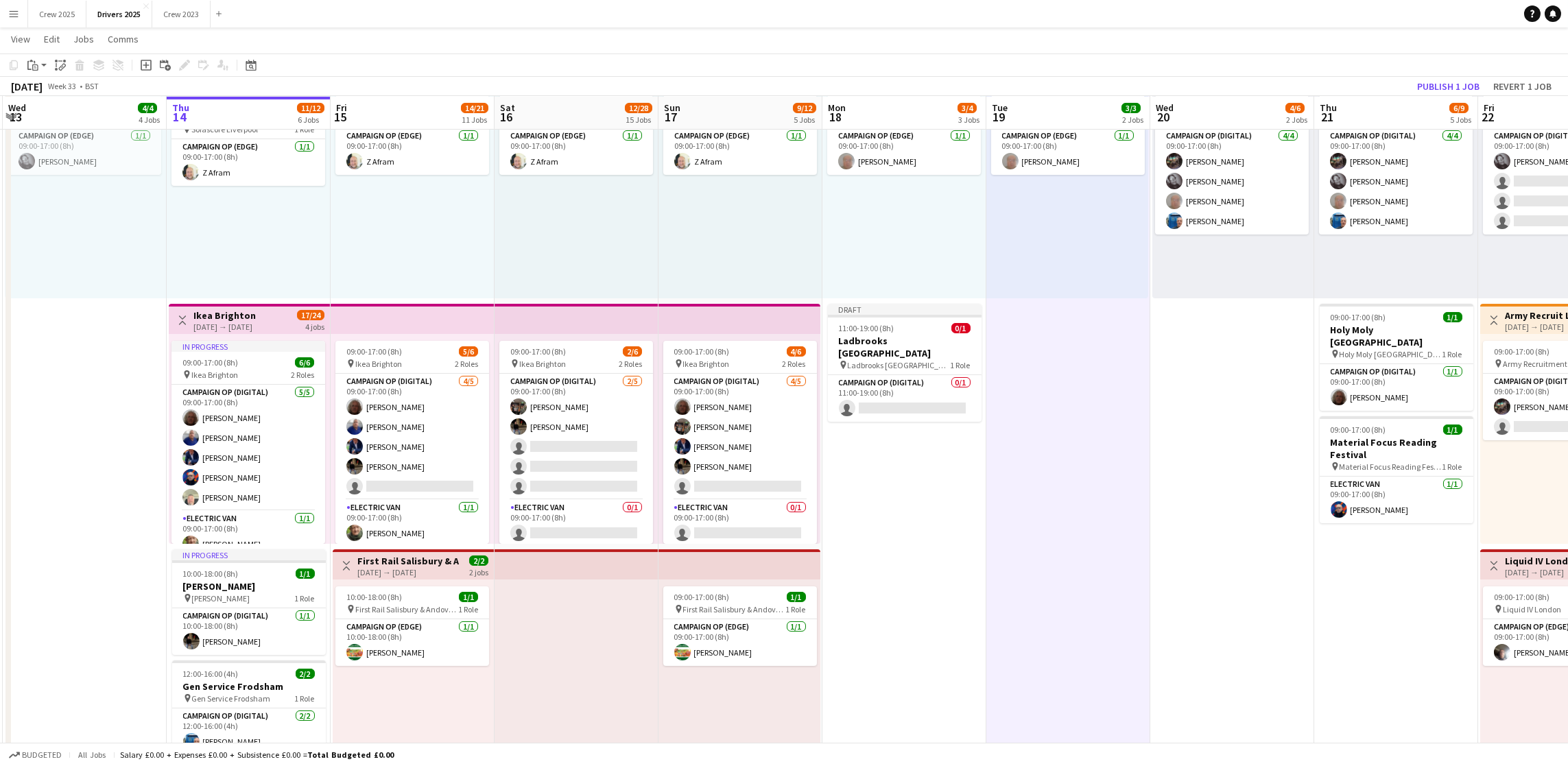
scroll to position [823, 0]
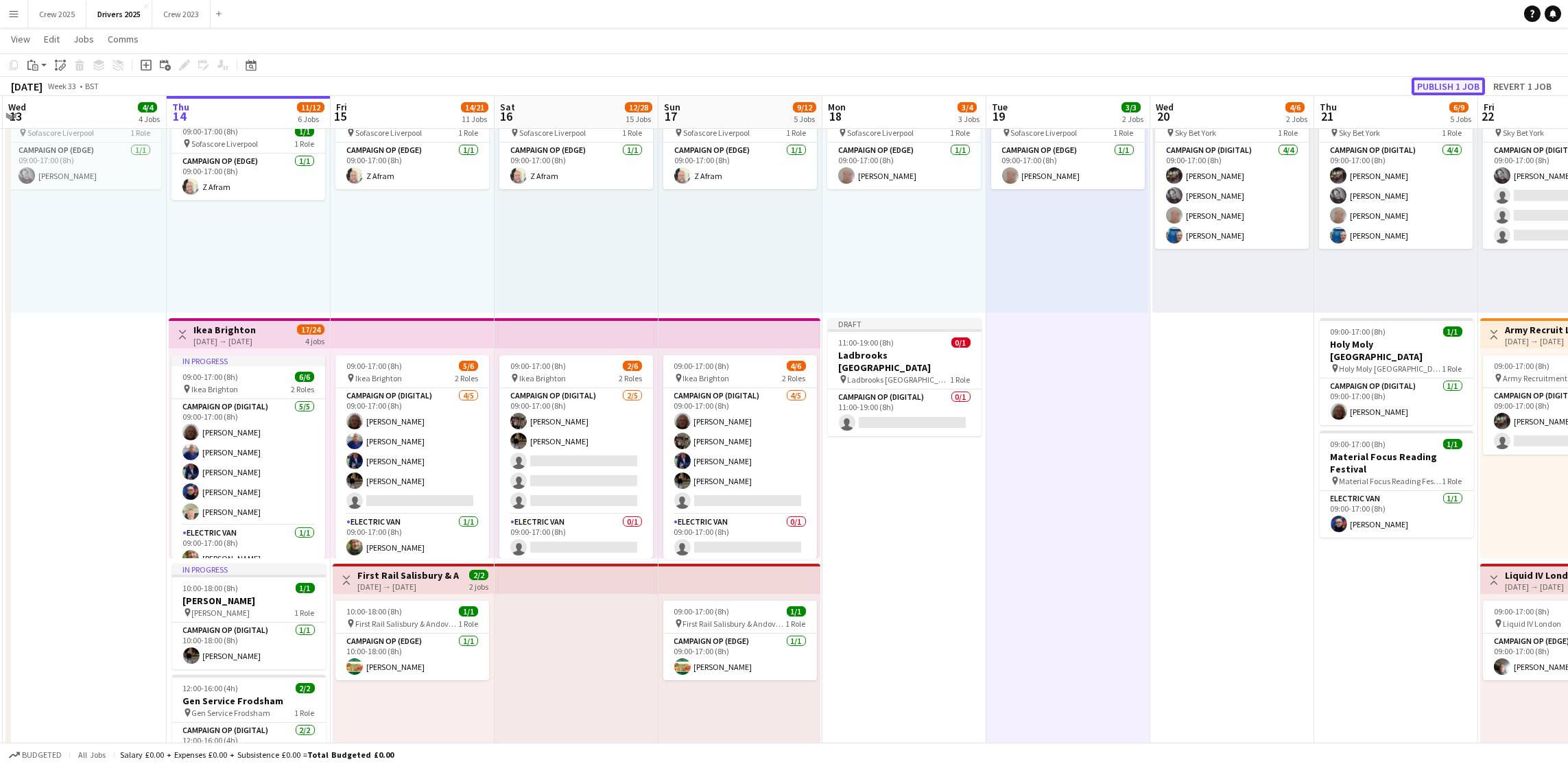
click at [1452, 84] on button "Publish 1 job" at bounding box center [1447, 86] width 73 height 18
click at [893, 333] on span "11:00-19:00 (8h)" at bounding box center [866, 331] width 55 height 10
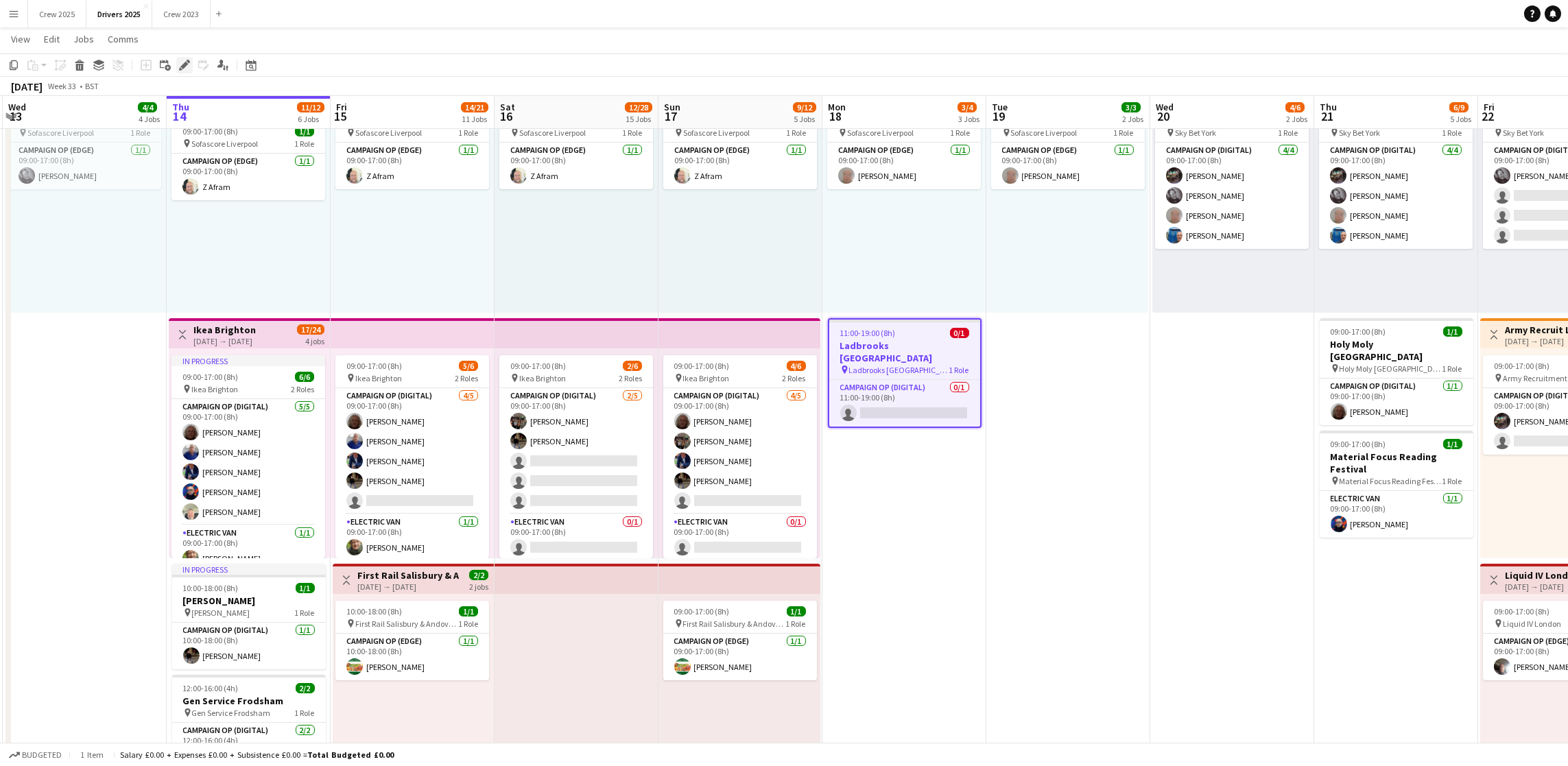
click at [185, 62] on icon at bounding box center [184, 65] width 8 height 8
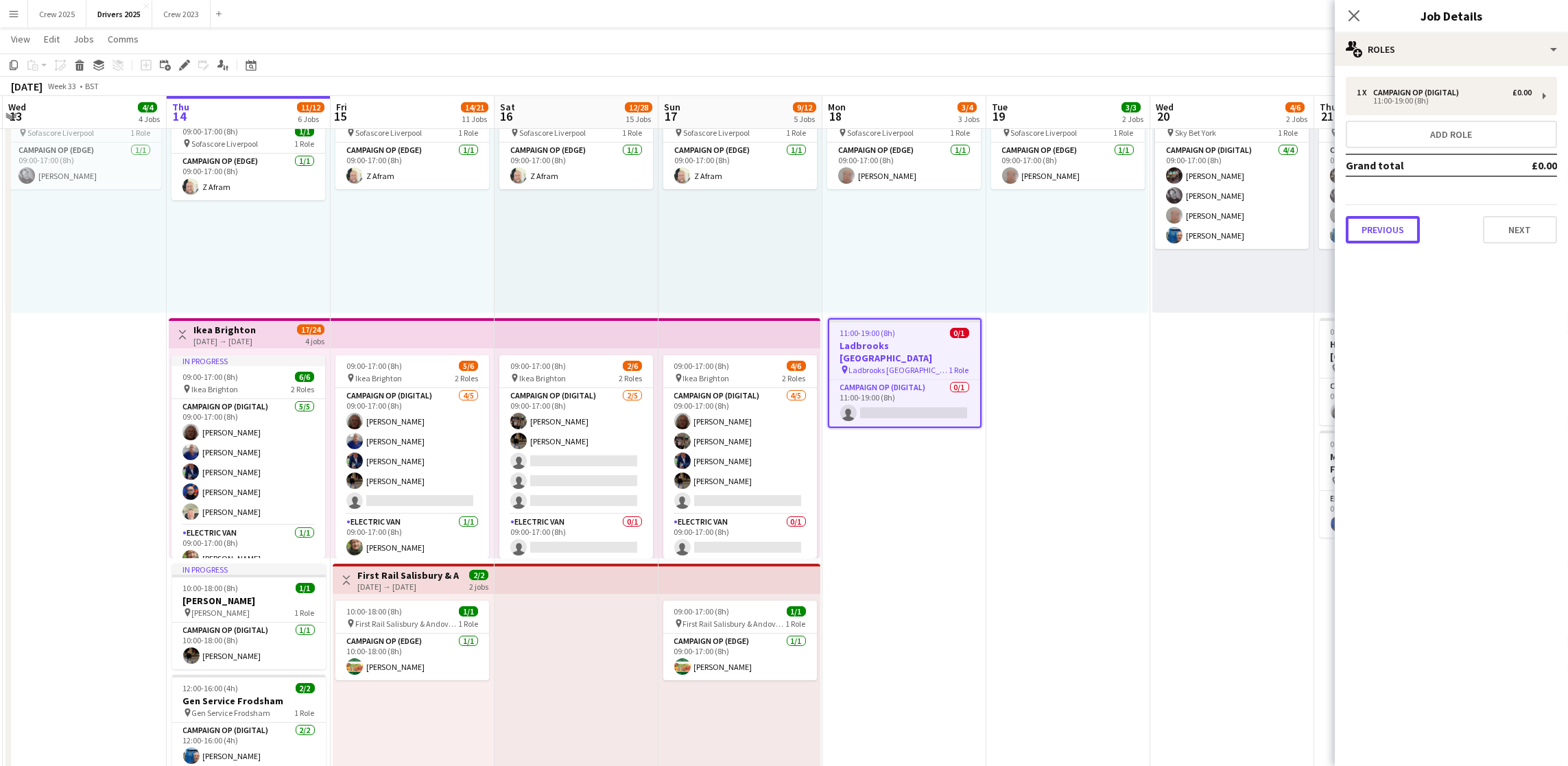
click at [1379, 235] on button "Previous" at bounding box center [1383, 230] width 74 height 28
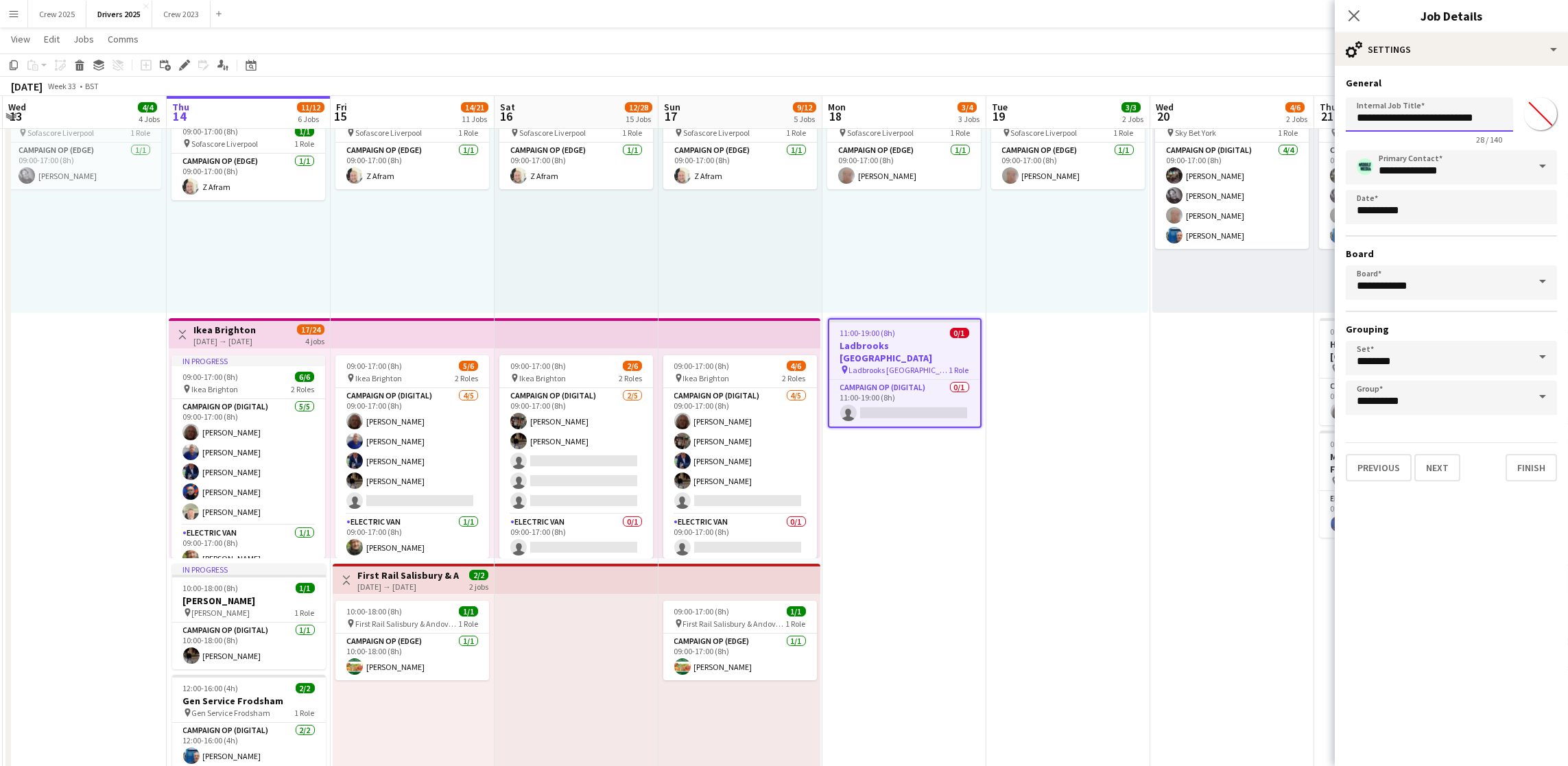
click at [1380, 123] on input "**********" at bounding box center [1430, 115] width 168 height 35
click at [1400, 122] on input "**********" at bounding box center [1430, 115] width 168 height 35
drag, startPoint x: 1405, startPoint y: 118, endPoint x: 1346, endPoint y: 111, distance: 59.4
click at [1346, 111] on input "**********" at bounding box center [1430, 115] width 168 height 35
type input "**********"
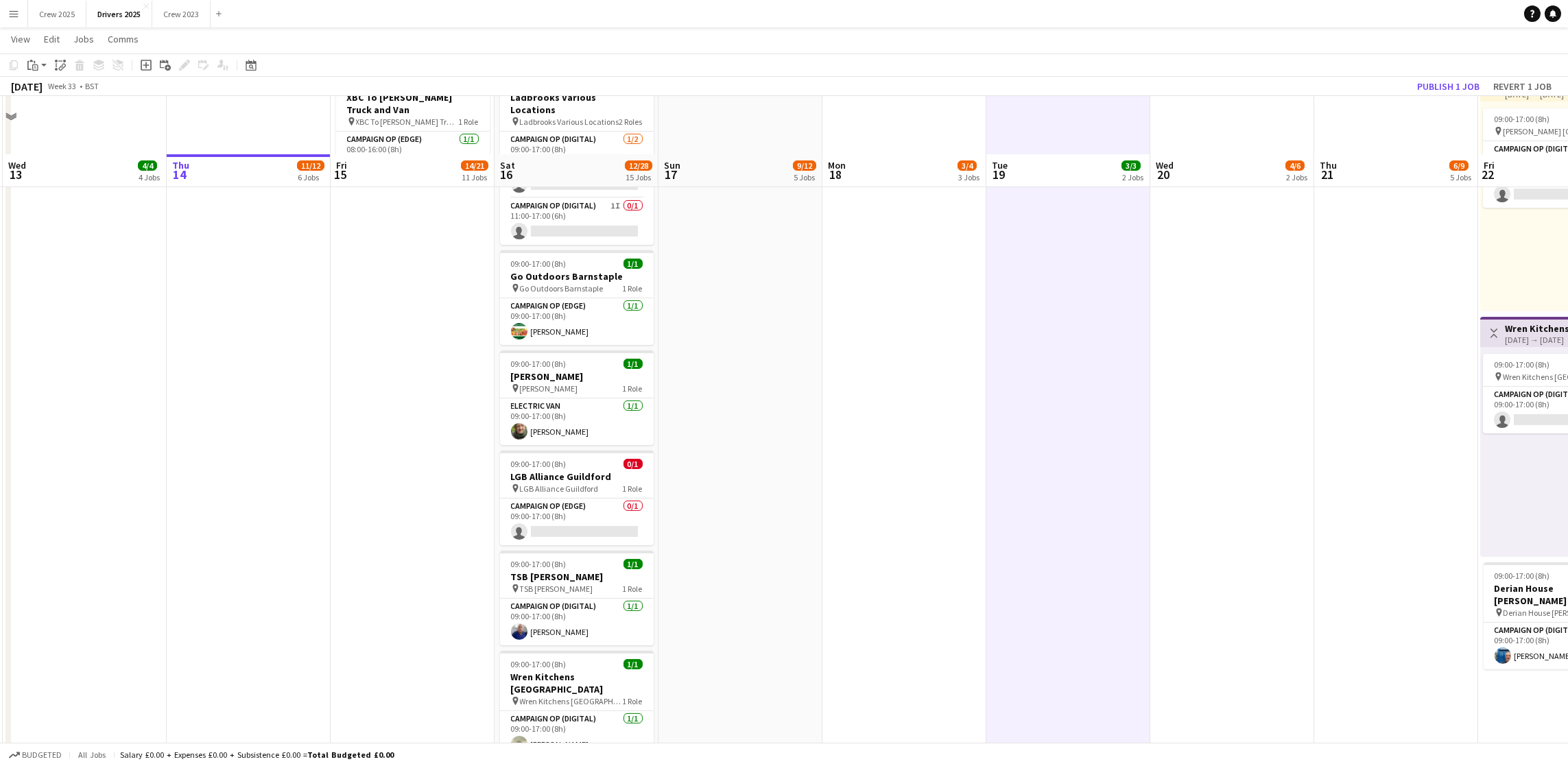
scroll to position [2468, 0]
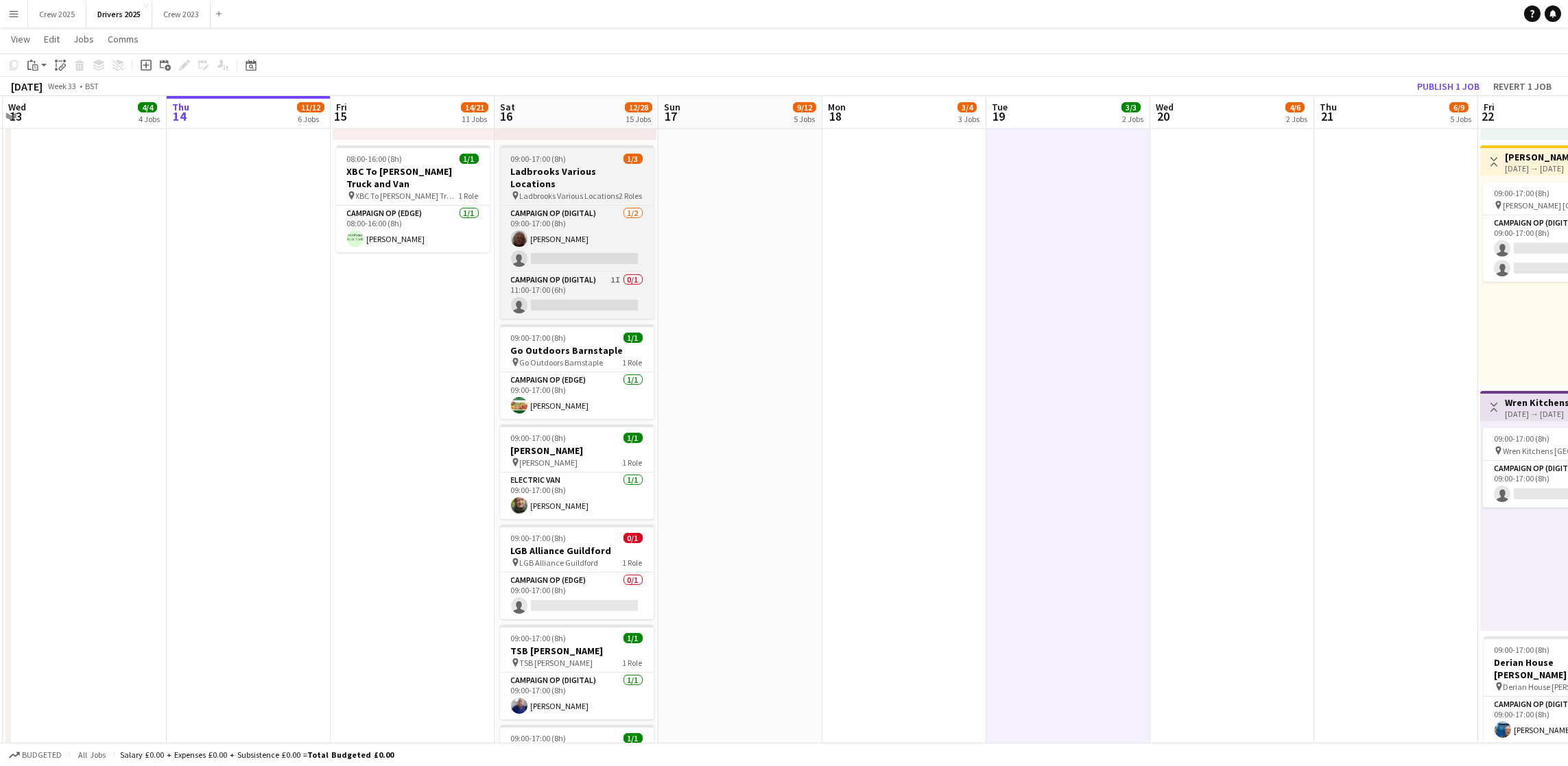
click at [565, 170] on h3 "Ladbrooks Various Locations" at bounding box center [577, 178] width 154 height 25
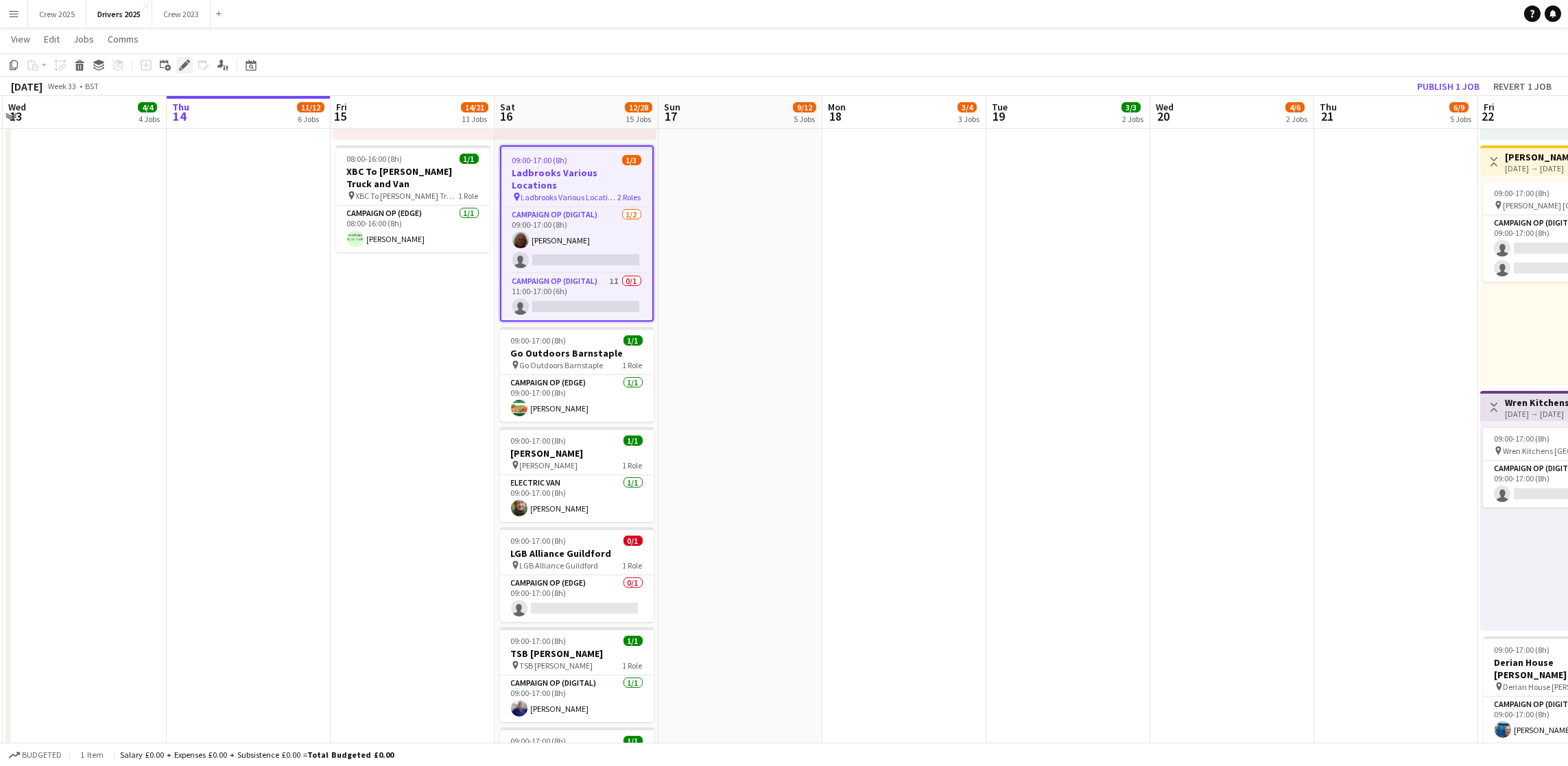
click at [182, 62] on icon "Edit" at bounding box center [185, 65] width 11 height 11
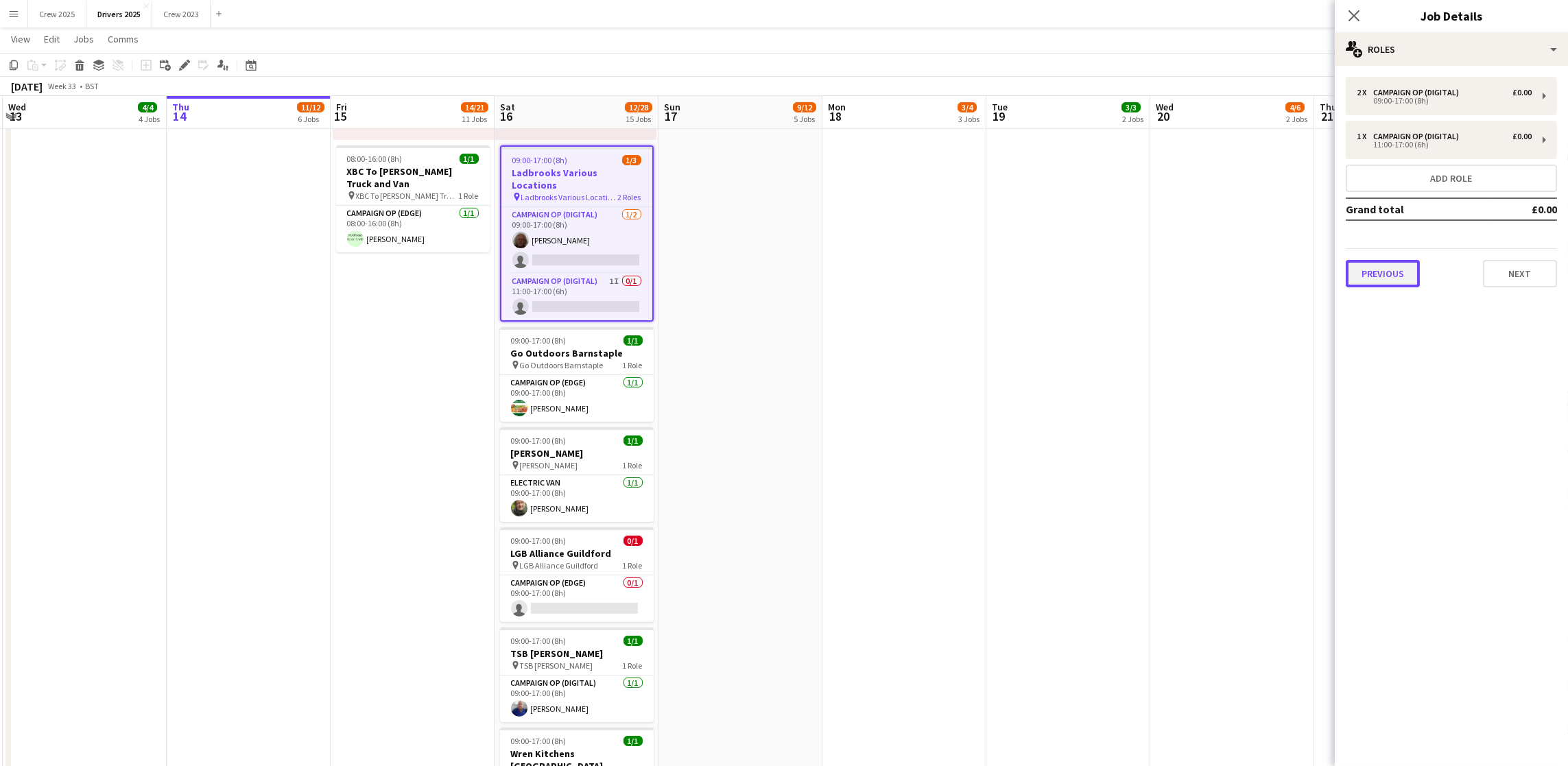
click at [1386, 261] on button "Previous" at bounding box center [1383, 274] width 74 height 28
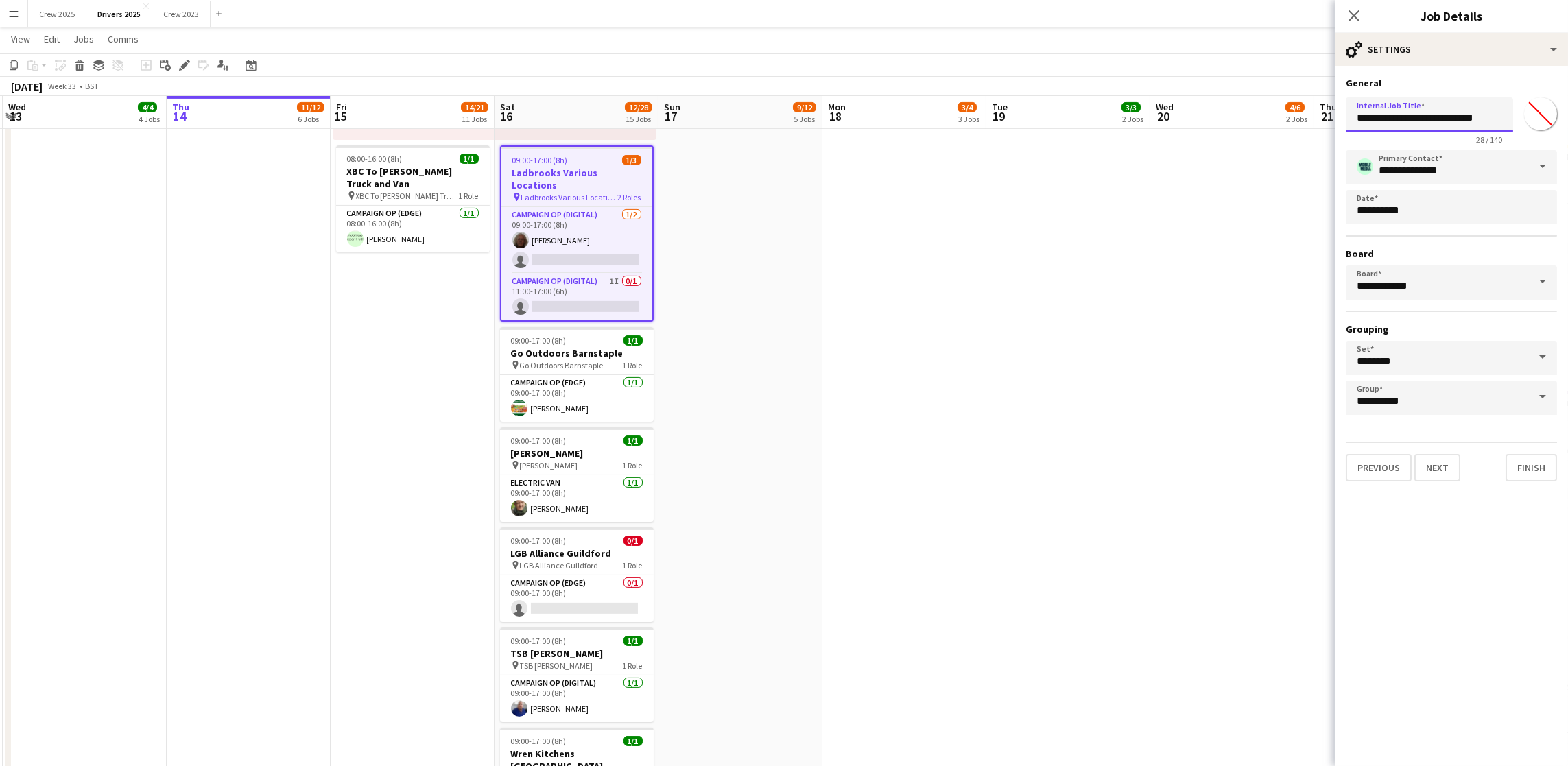
drag, startPoint x: 1401, startPoint y: 117, endPoint x: 1393, endPoint y: 117, distance: 8.0
click at [1393, 117] on input "**********" at bounding box center [1430, 115] width 168 height 35
click at [1403, 117] on input "**********" at bounding box center [1430, 115] width 168 height 35
click at [1405, 117] on input "**********" at bounding box center [1430, 115] width 168 height 35
drag, startPoint x: 1405, startPoint y: 117, endPoint x: 1349, endPoint y: 119, distance: 56.0
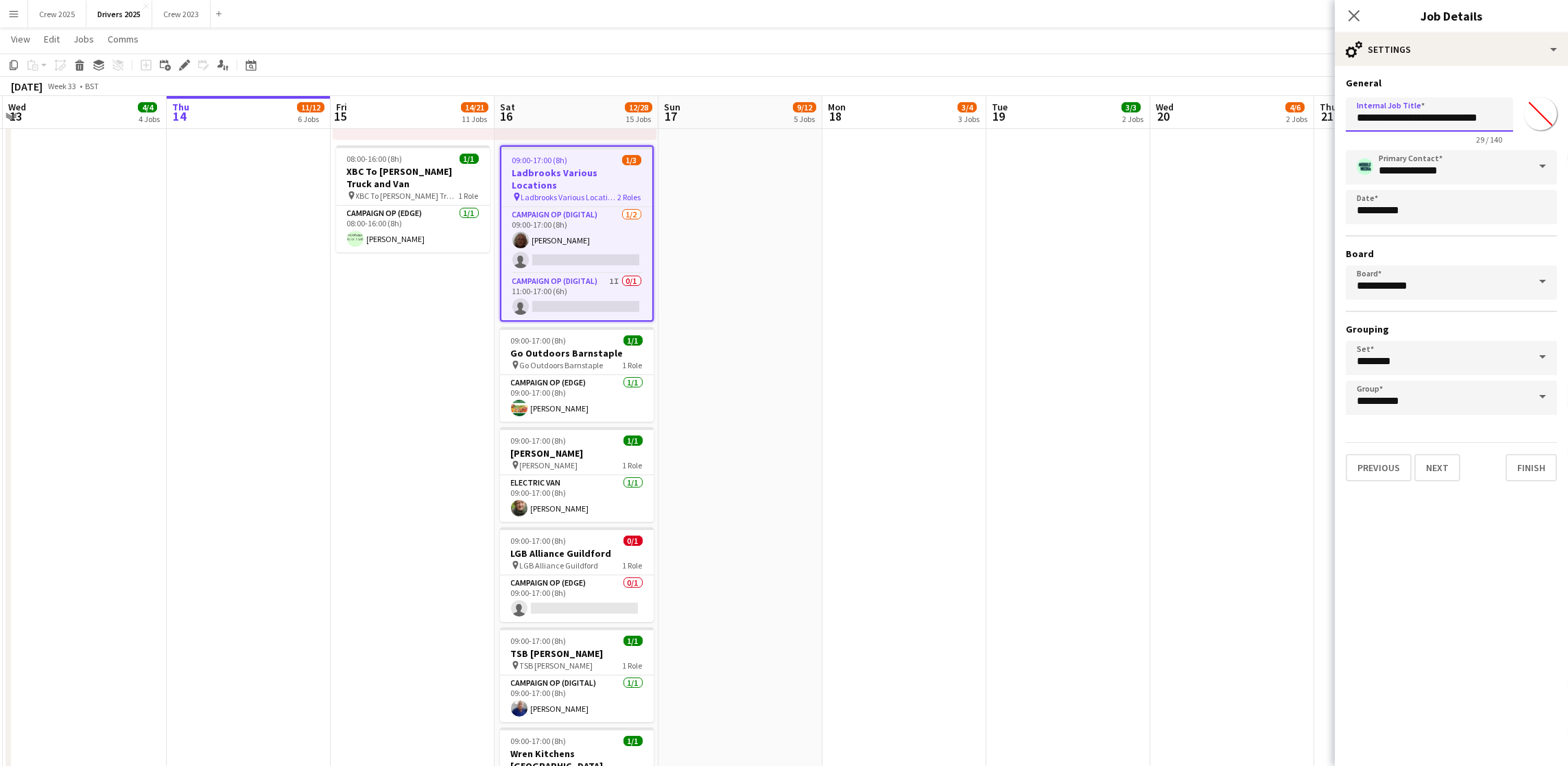
click at [1349, 119] on input "**********" at bounding box center [1430, 115] width 168 height 35
paste input "text"
type input "**********"
click at [1523, 456] on button "Finish" at bounding box center [1531, 468] width 52 height 28
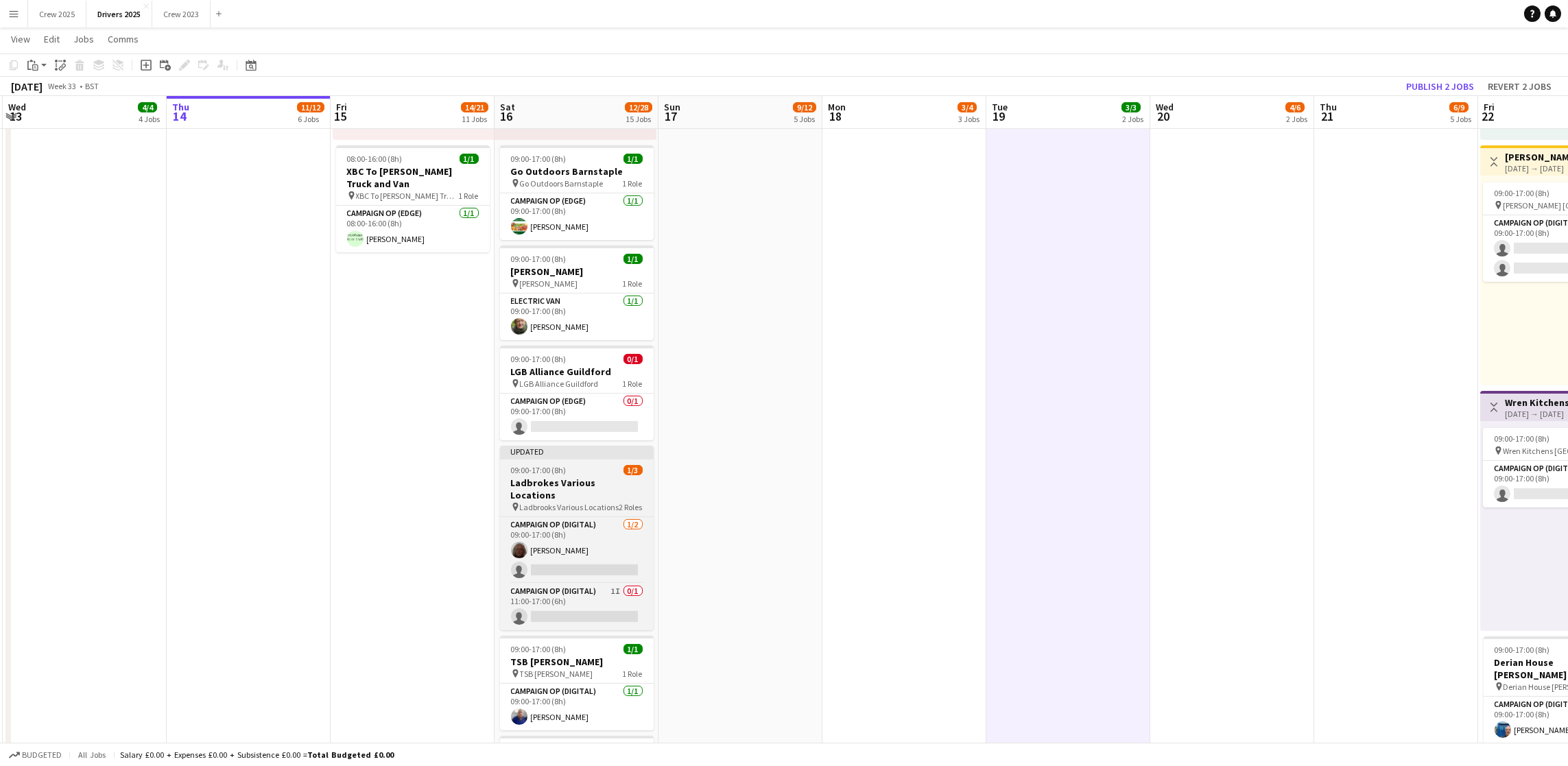
click at [575, 489] on h3 "Ladbrokes Various Locations" at bounding box center [577, 489] width 154 height 25
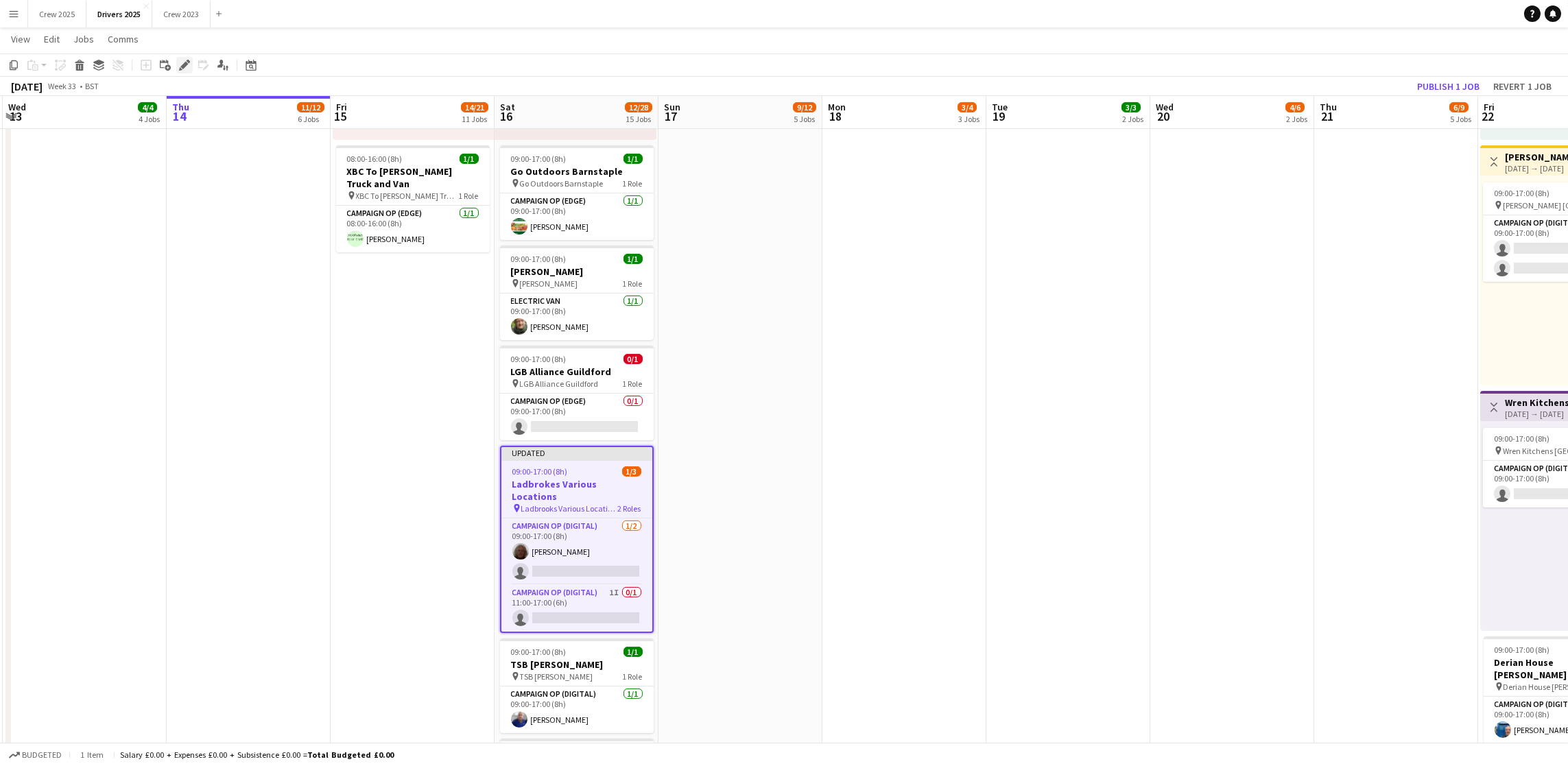
click at [182, 63] on icon at bounding box center [184, 65] width 8 height 8
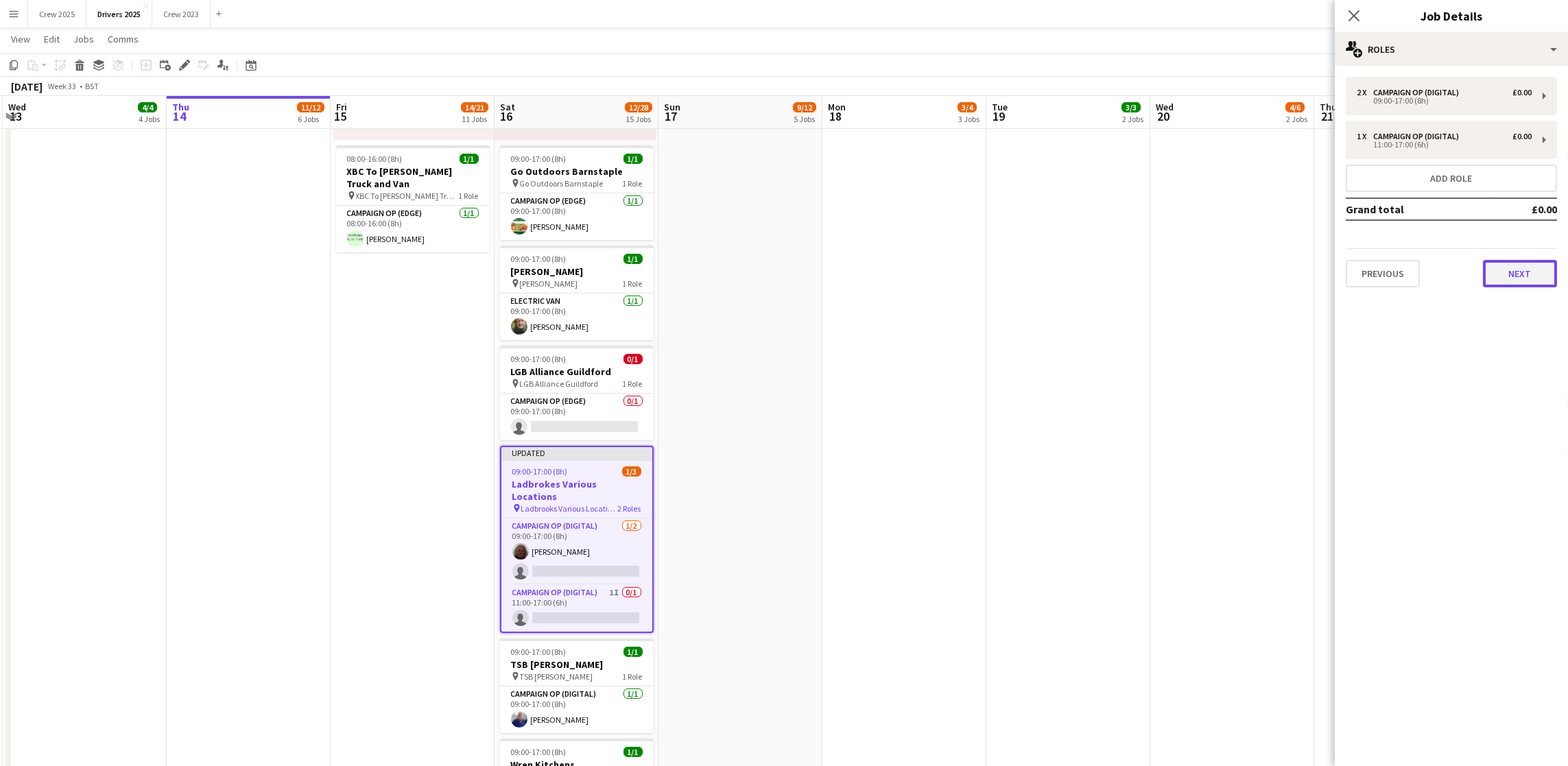
click at [1540, 280] on button "Next" at bounding box center [1520, 274] width 74 height 28
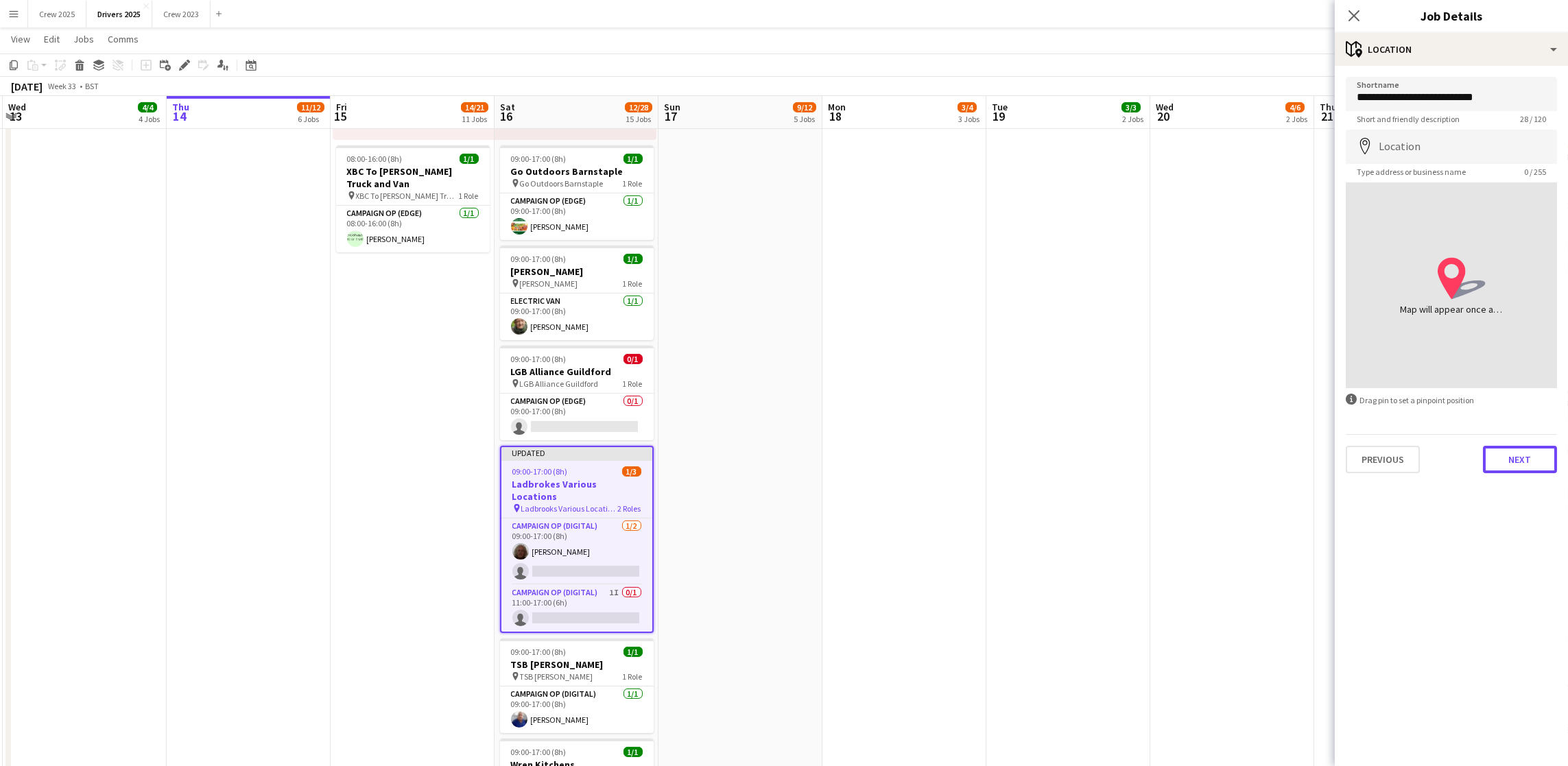
drag, startPoint x: 1538, startPoint y: 455, endPoint x: 1532, endPoint y: 441, distance: 15.2
click at [1538, 455] on button "Next" at bounding box center [1520, 459] width 74 height 28
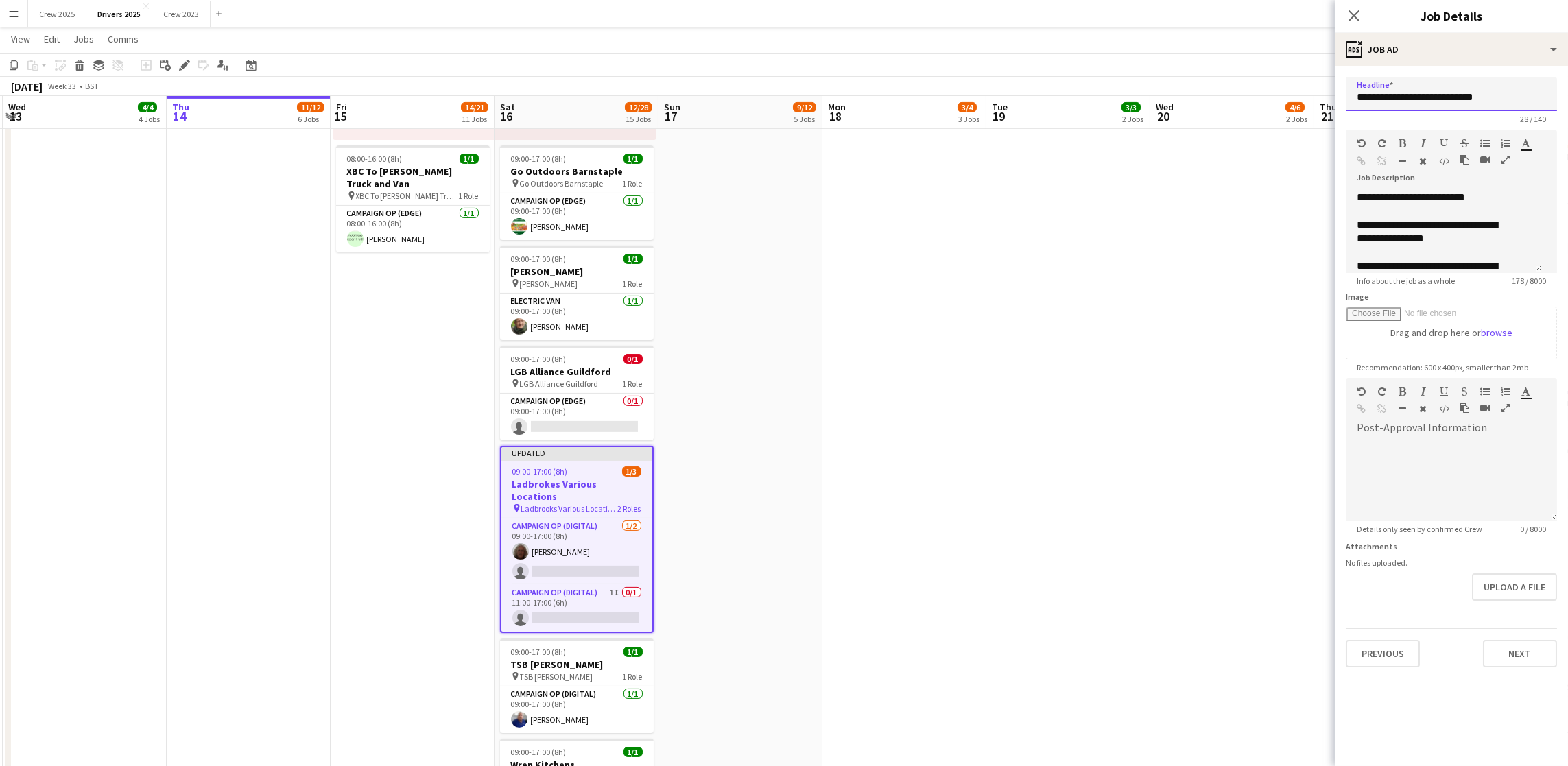
drag, startPoint x: 1403, startPoint y: 104, endPoint x: 1277, endPoint y: 102, distance: 126.0
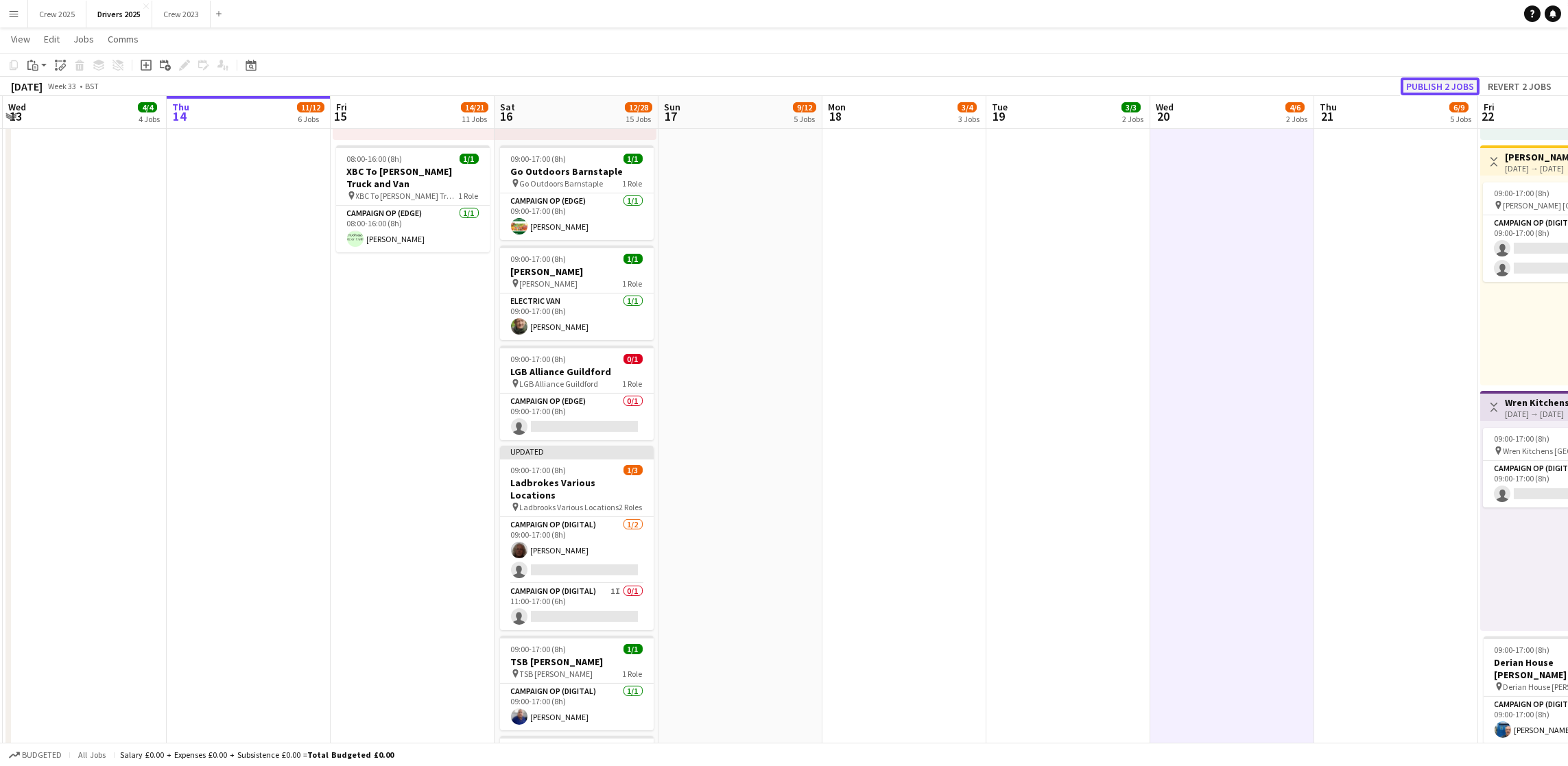
click at [1424, 80] on button "Publish 2 jobs" at bounding box center [1440, 86] width 79 height 18
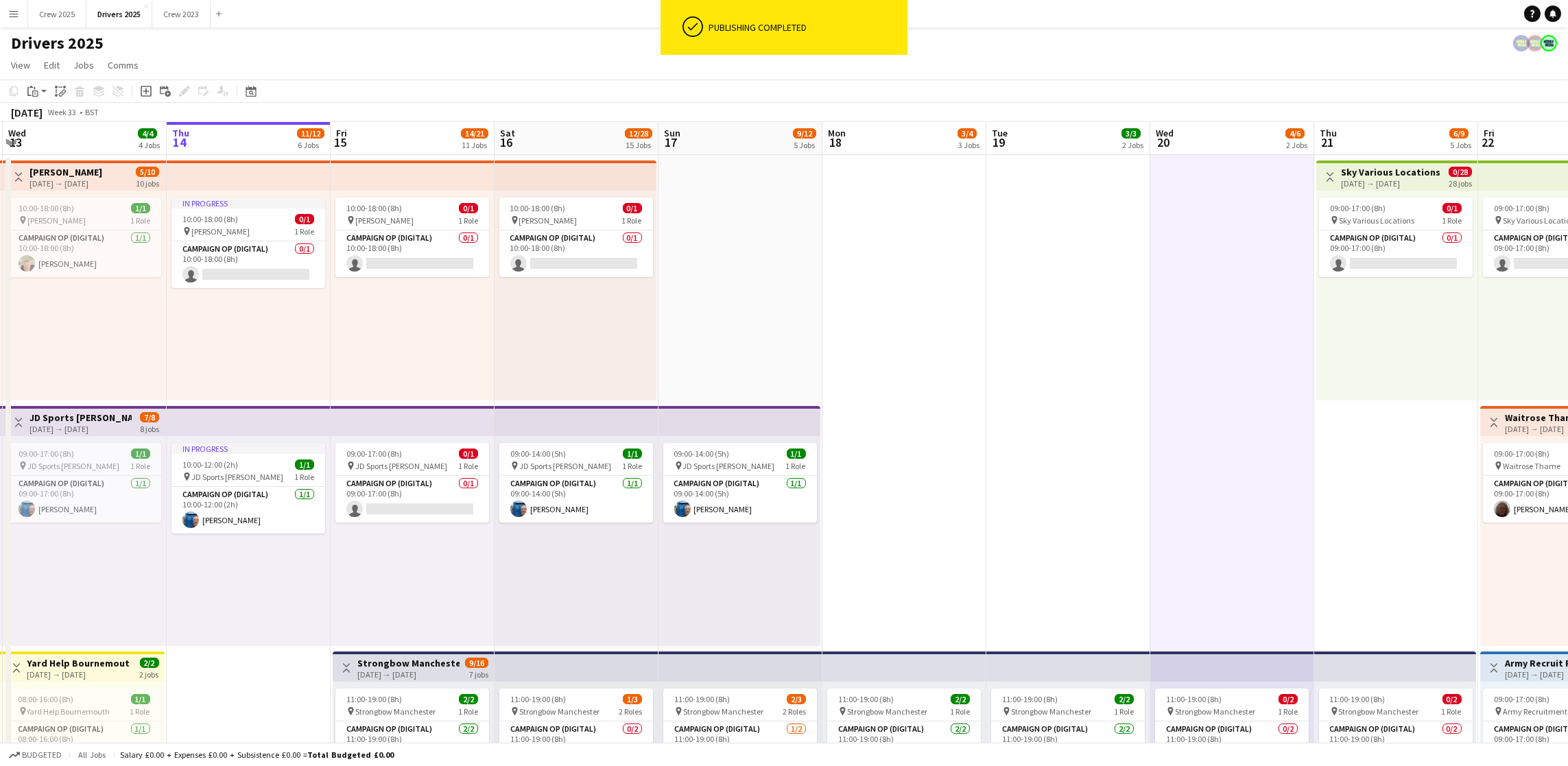
scroll to position [0, 515]
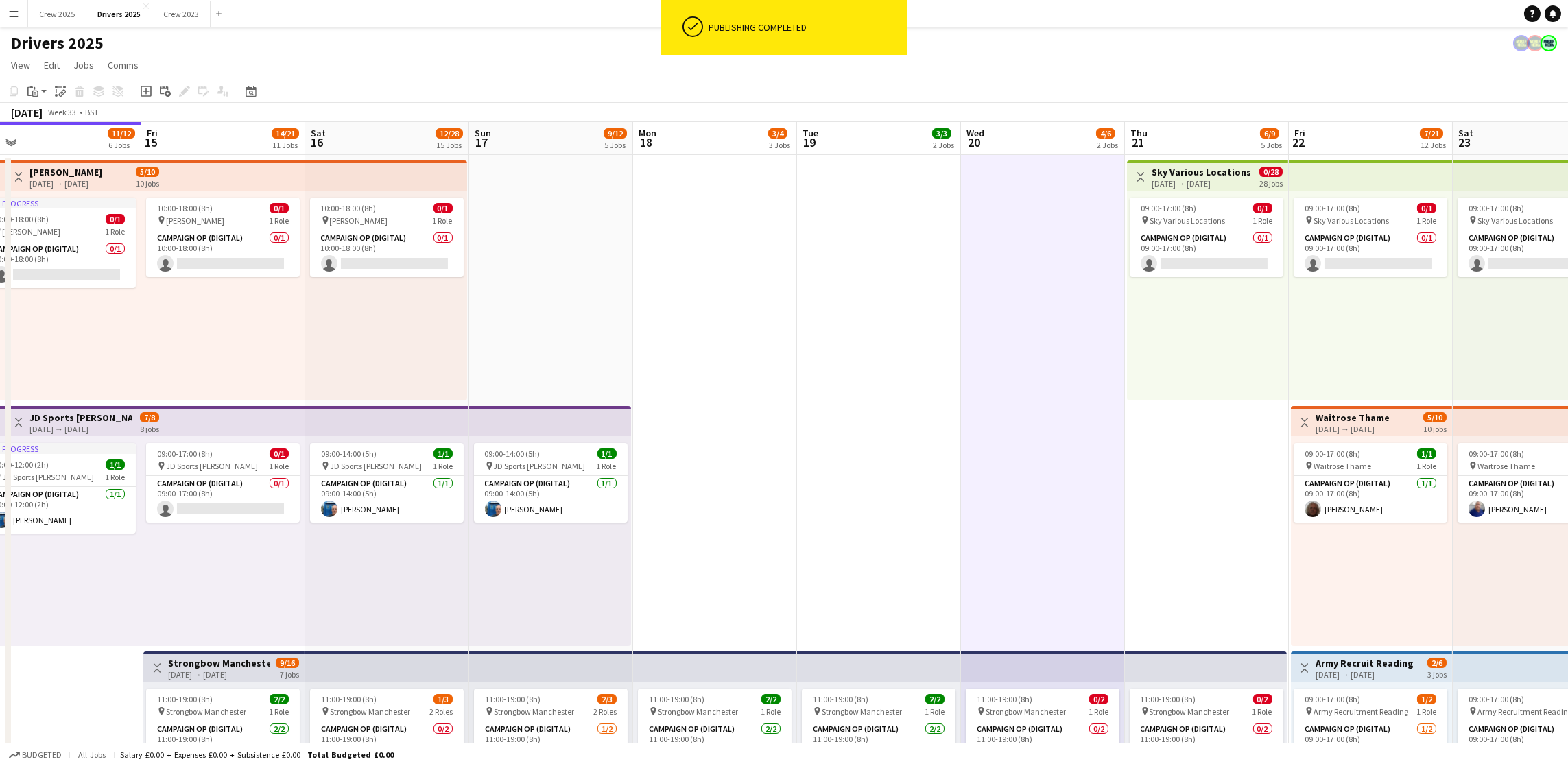
drag, startPoint x: 1230, startPoint y: 481, endPoint x: 1041, endPoint y: 468, distance: 189.4
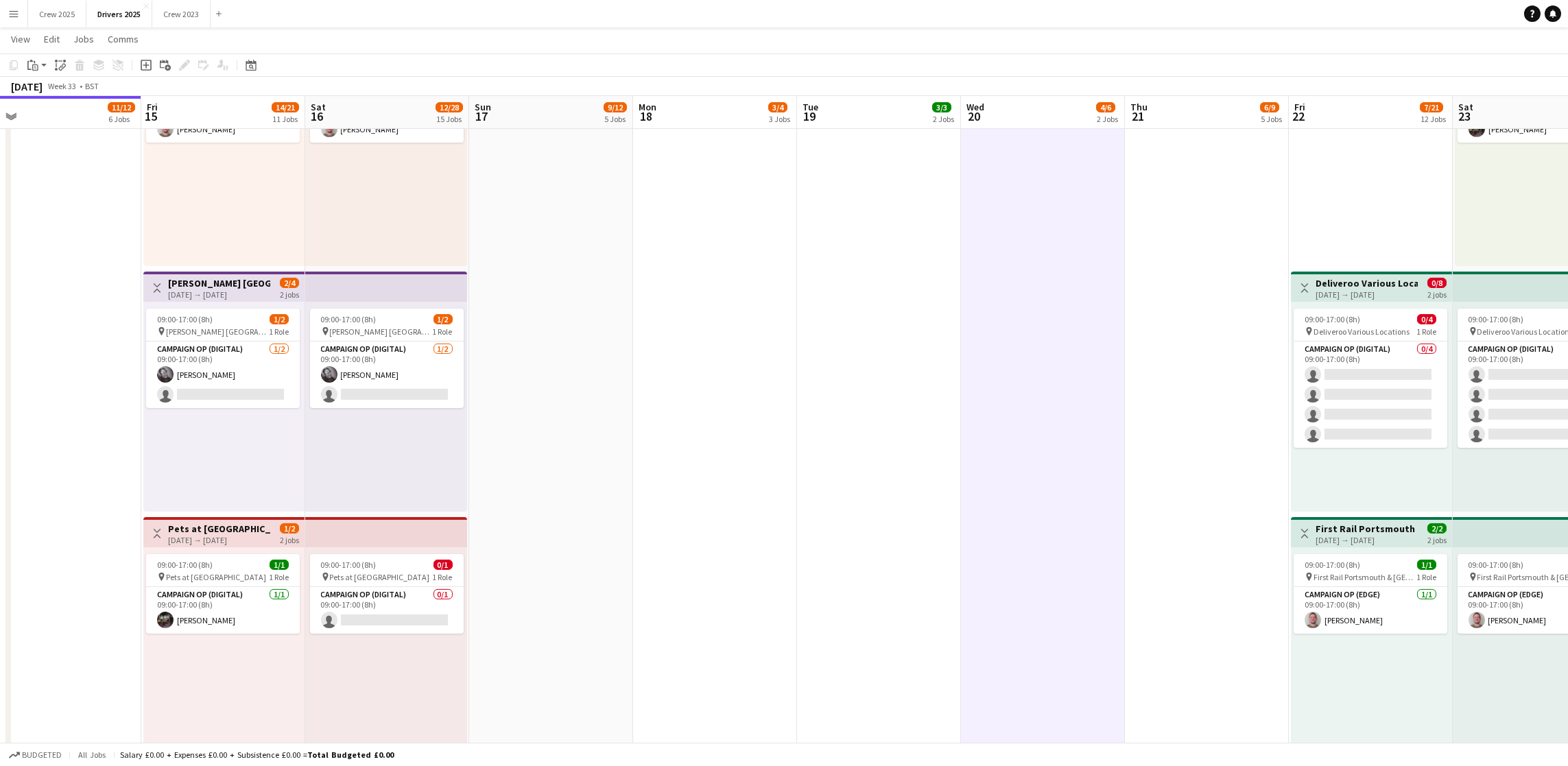
scroll to position [0, 322]
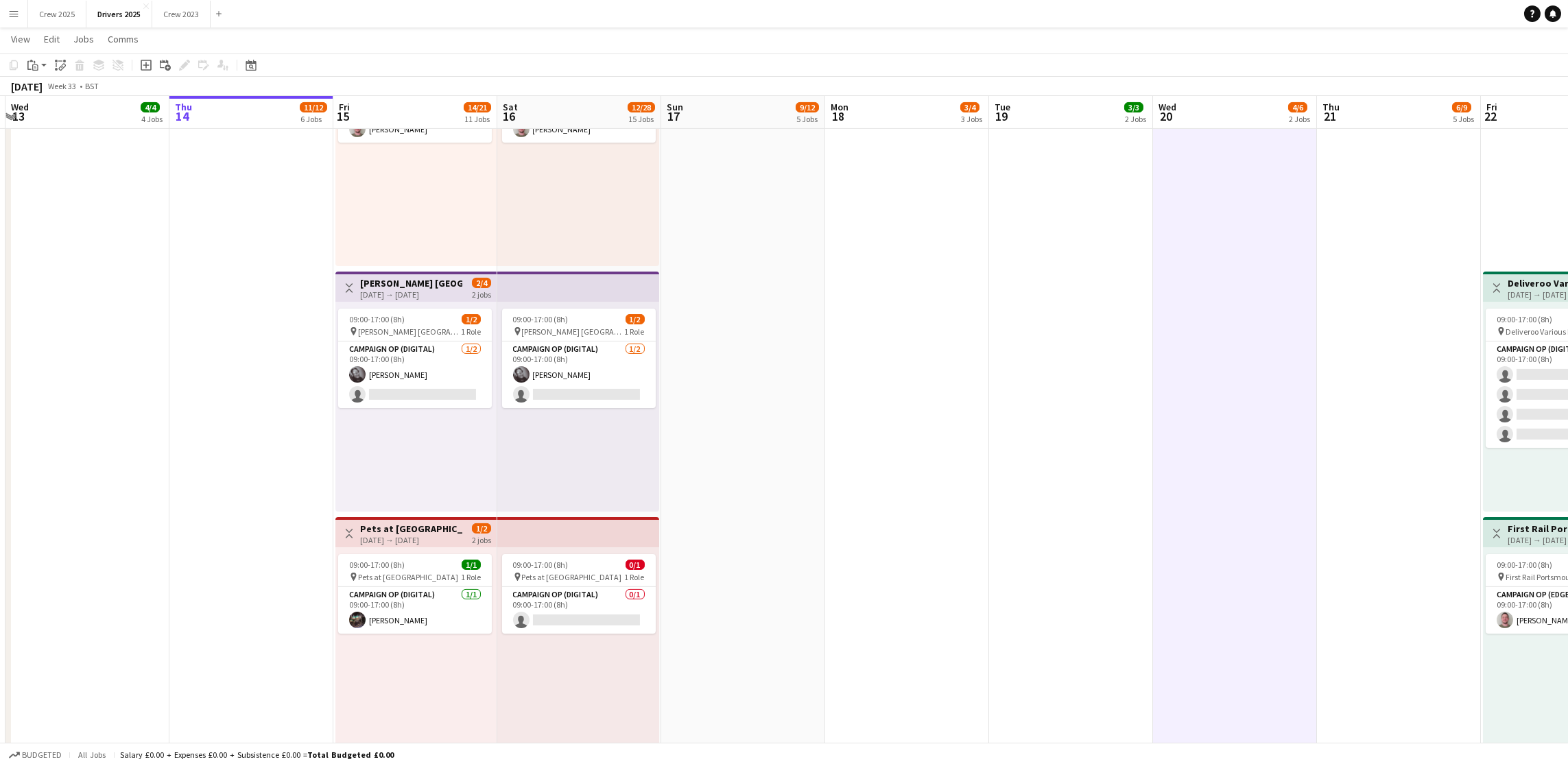
drag, startPoint x: 656, startPoint y: 543, endPoint x: 848, endPoint y: 534, distance: 192.2
click at [848, 534] on app-calendar-viewport "Mon 11 6/6 5 Jobs Tue 12 4/4 4 Jobs Wed 13 4/4 4 Jobs Thu 14 11/12 6 Jobs Fri 1…" at bounding box center [784, 77] width 1568 height 3748
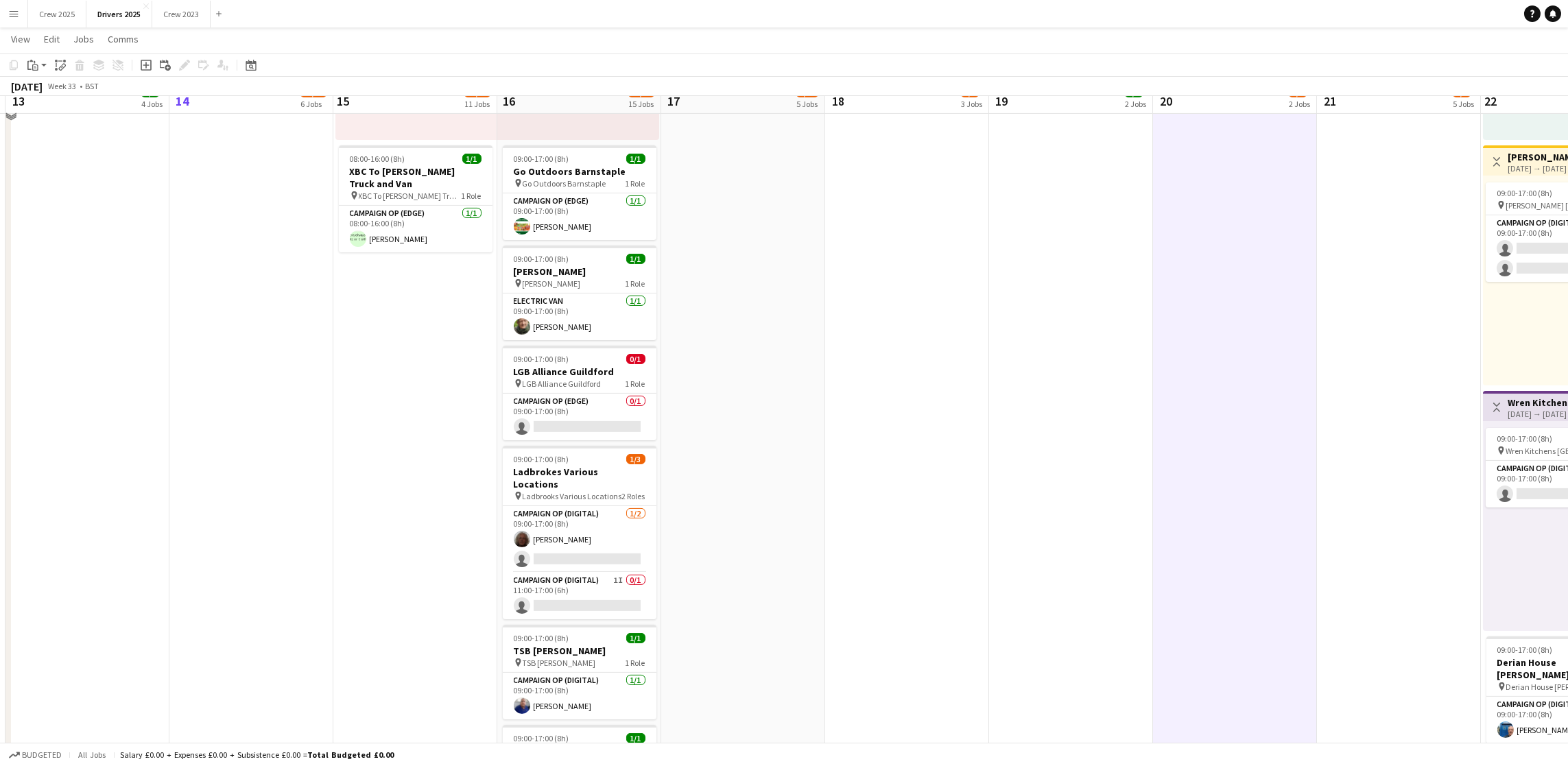
scroll to position [2365, 0]
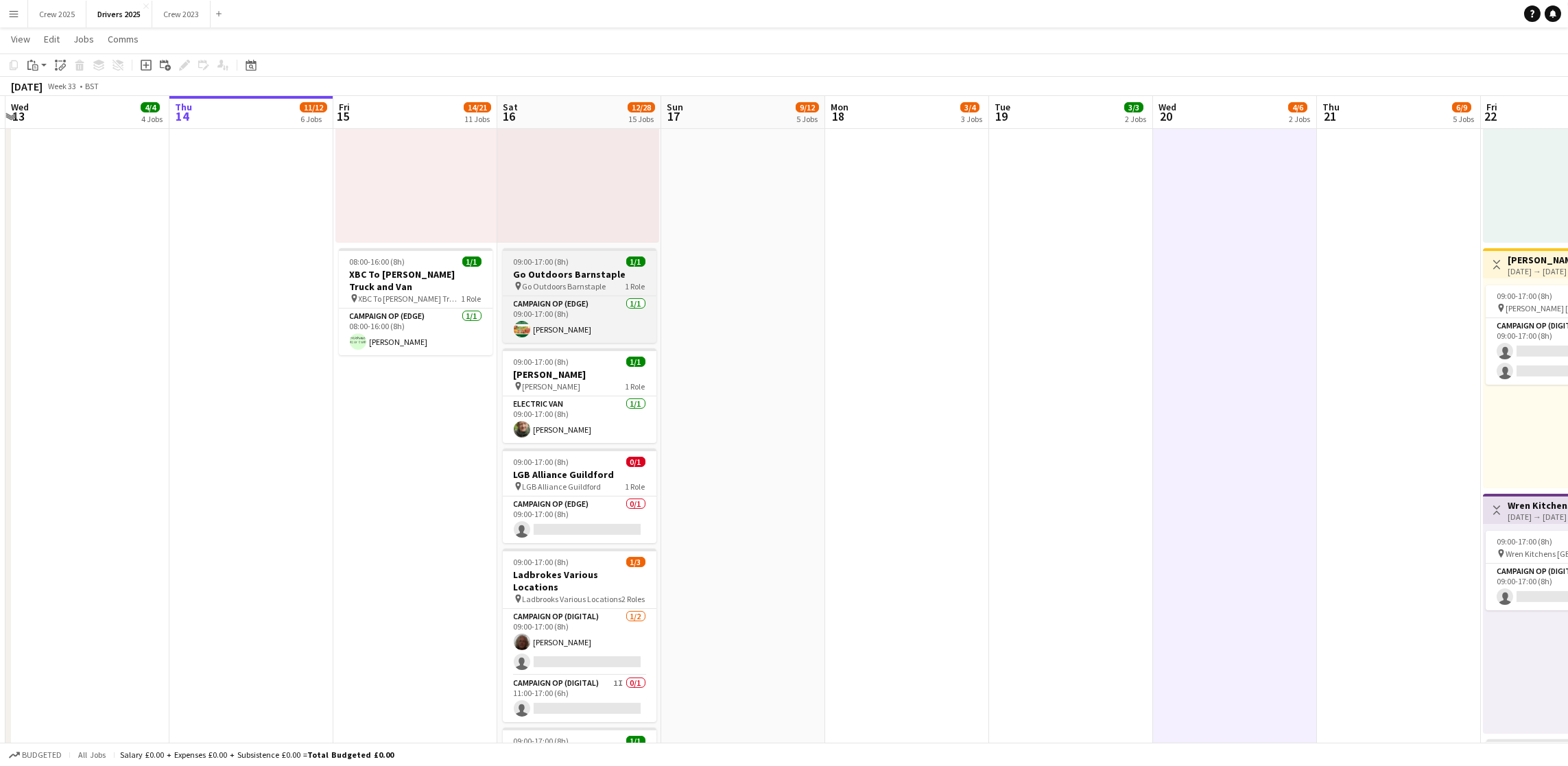
click at [525, 259] on span "09:00-17:00 (8h)" at bounding box center [542, 261] width 55 height 10
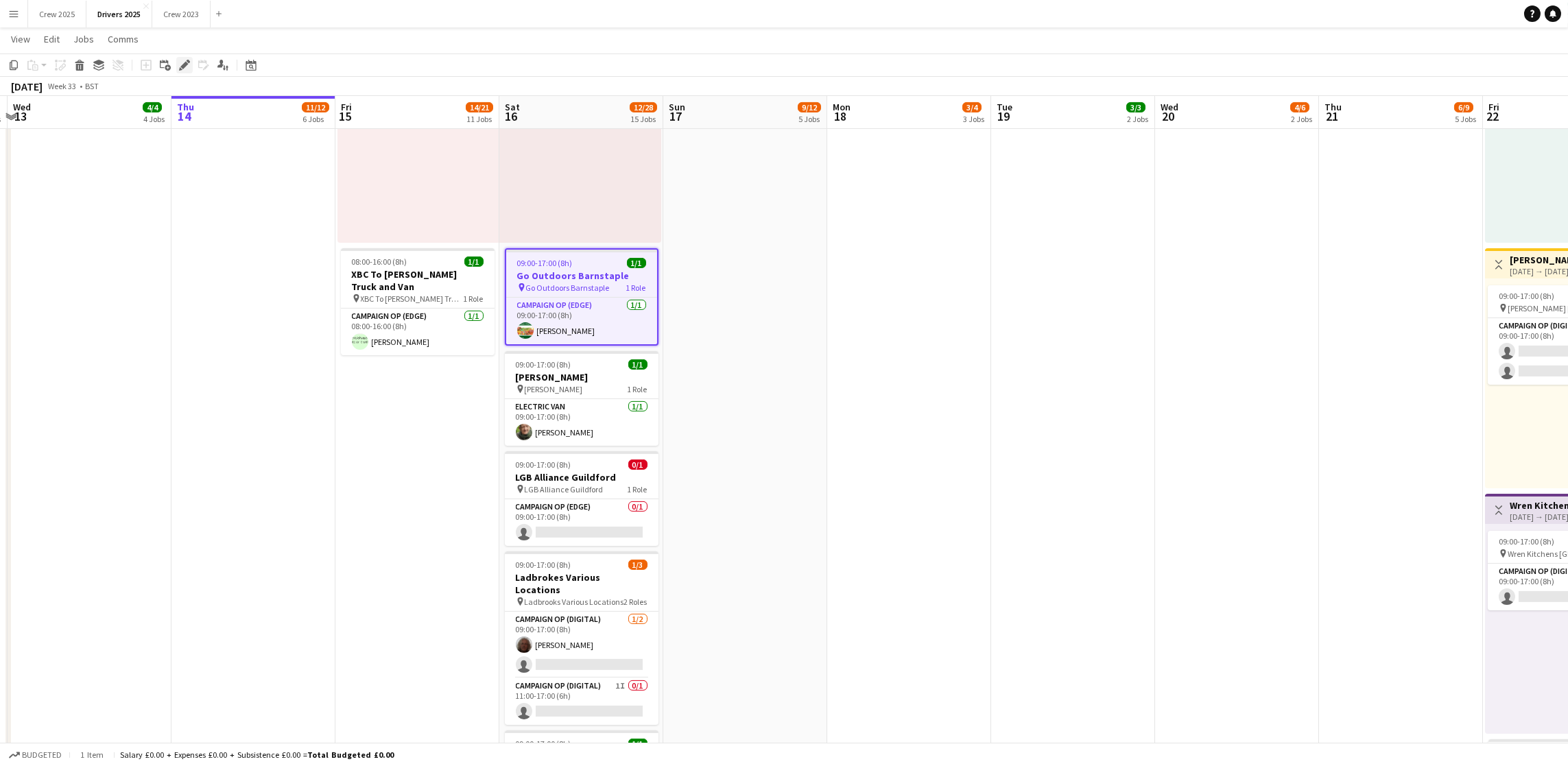
click at [180, 64] on icon "Edit" at bounding box center [185, 65] width 11 height 11
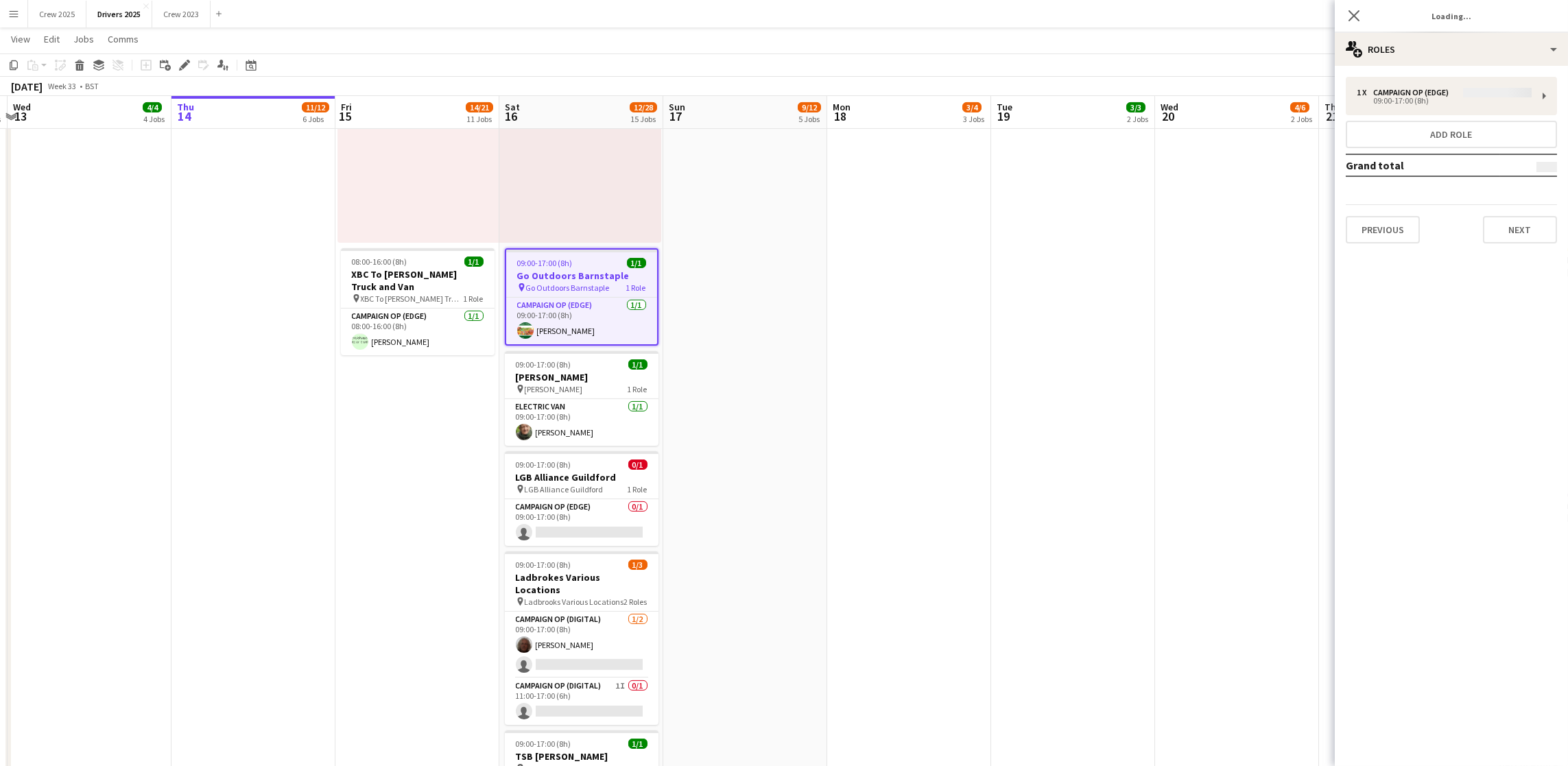
type input "**********"
click at [1490, 231] on button "Next" at bounding box center [1520, 230] width 74 height 28
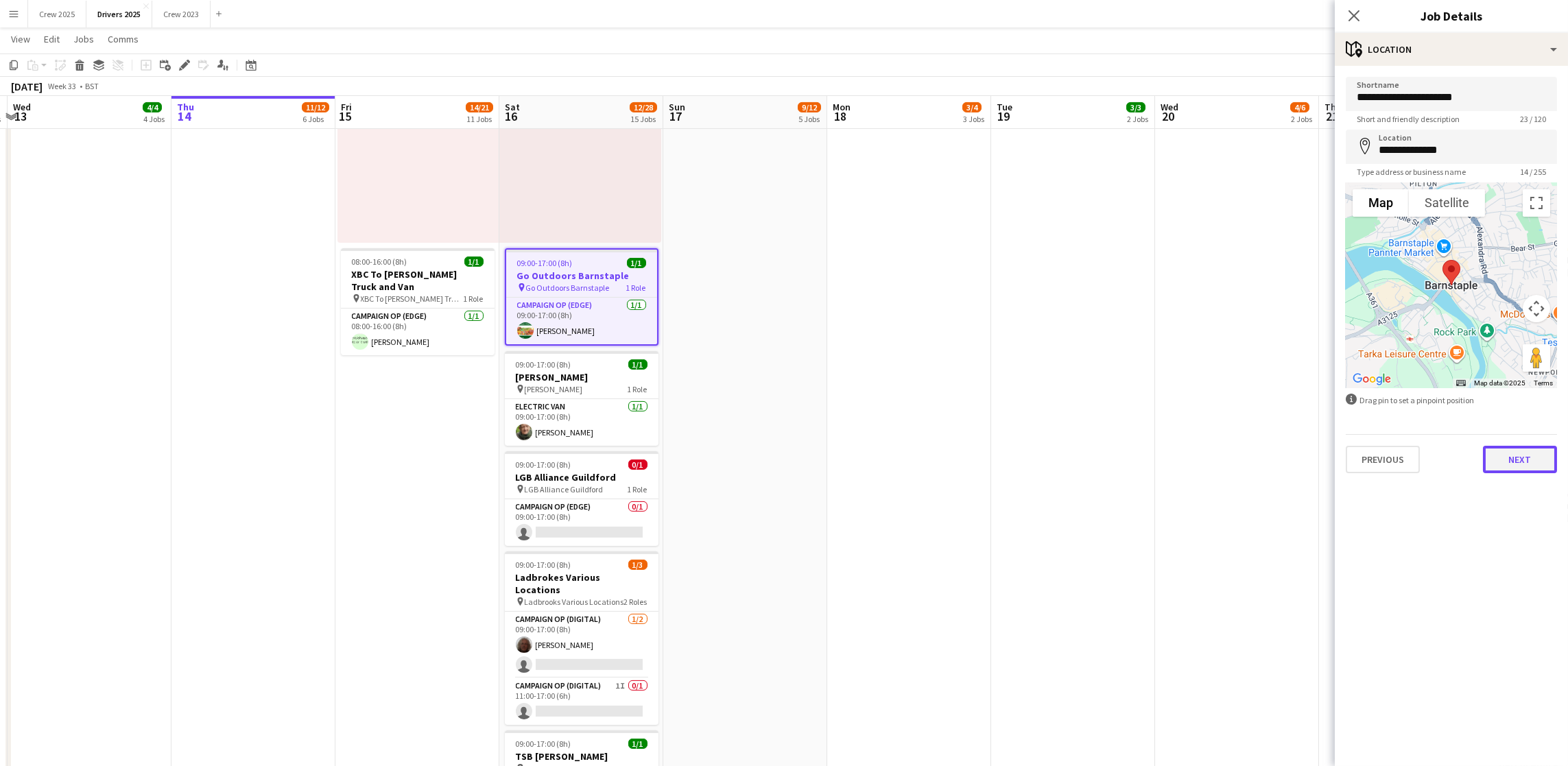
click at [1518, 456] on button "Next" at bounding box center [1520, 459] width 74 height 28
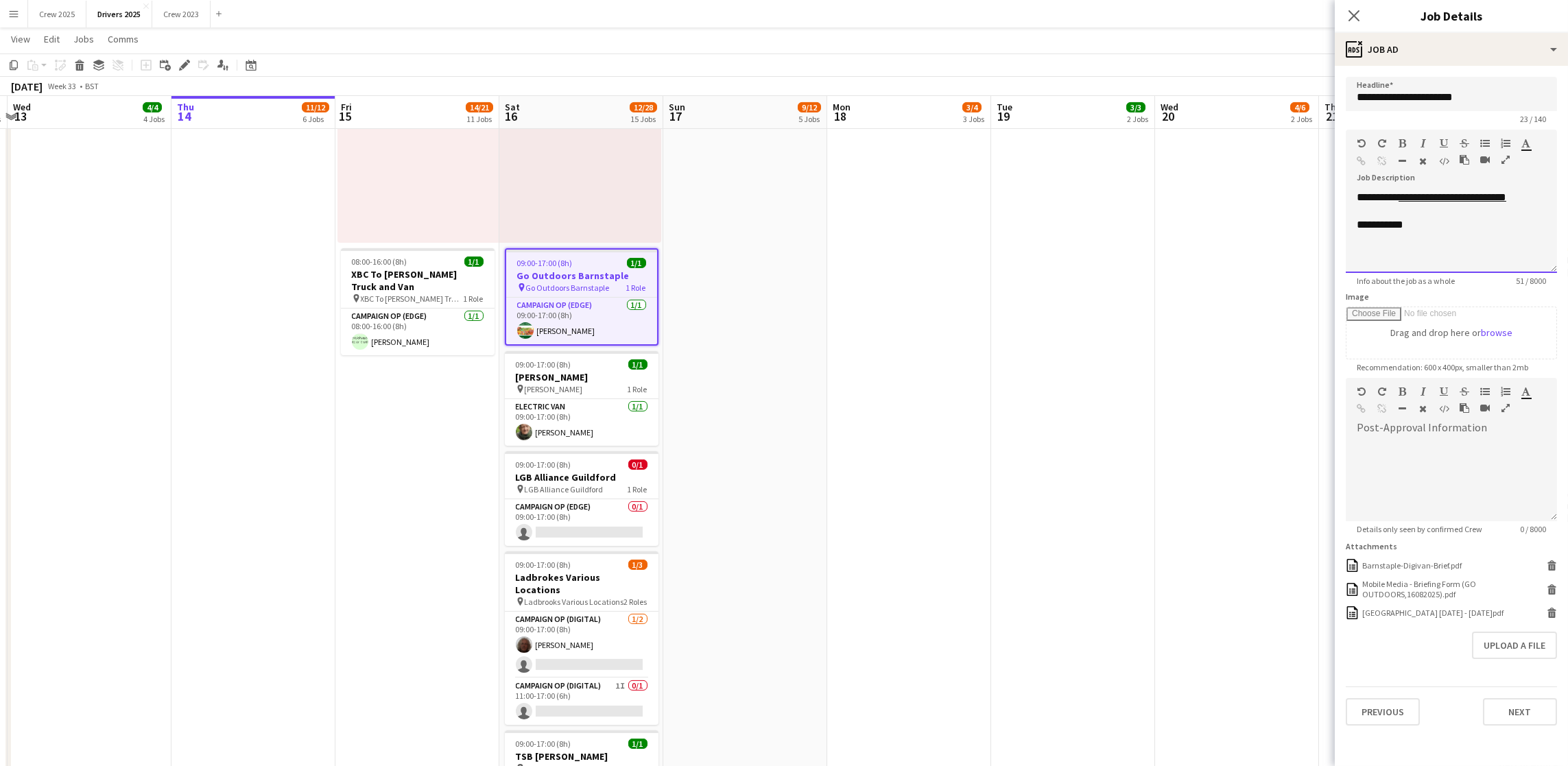
click at [1509, 237] on div "**********" at bounding box center [1451, 231] width 212 height 82
drag, startPoint x: 1397, startPoint y: 218, endPoint x: 1309, endPoint y: 215, distance: 88.1
click at [1465, 227] on div "**********" at bounding box center [1451, 225] width 189 height 14
drag, startPoint x: 1423, startPoint y: 222, endPoint x: 1352, endPoint y: 225, distance: 71.1
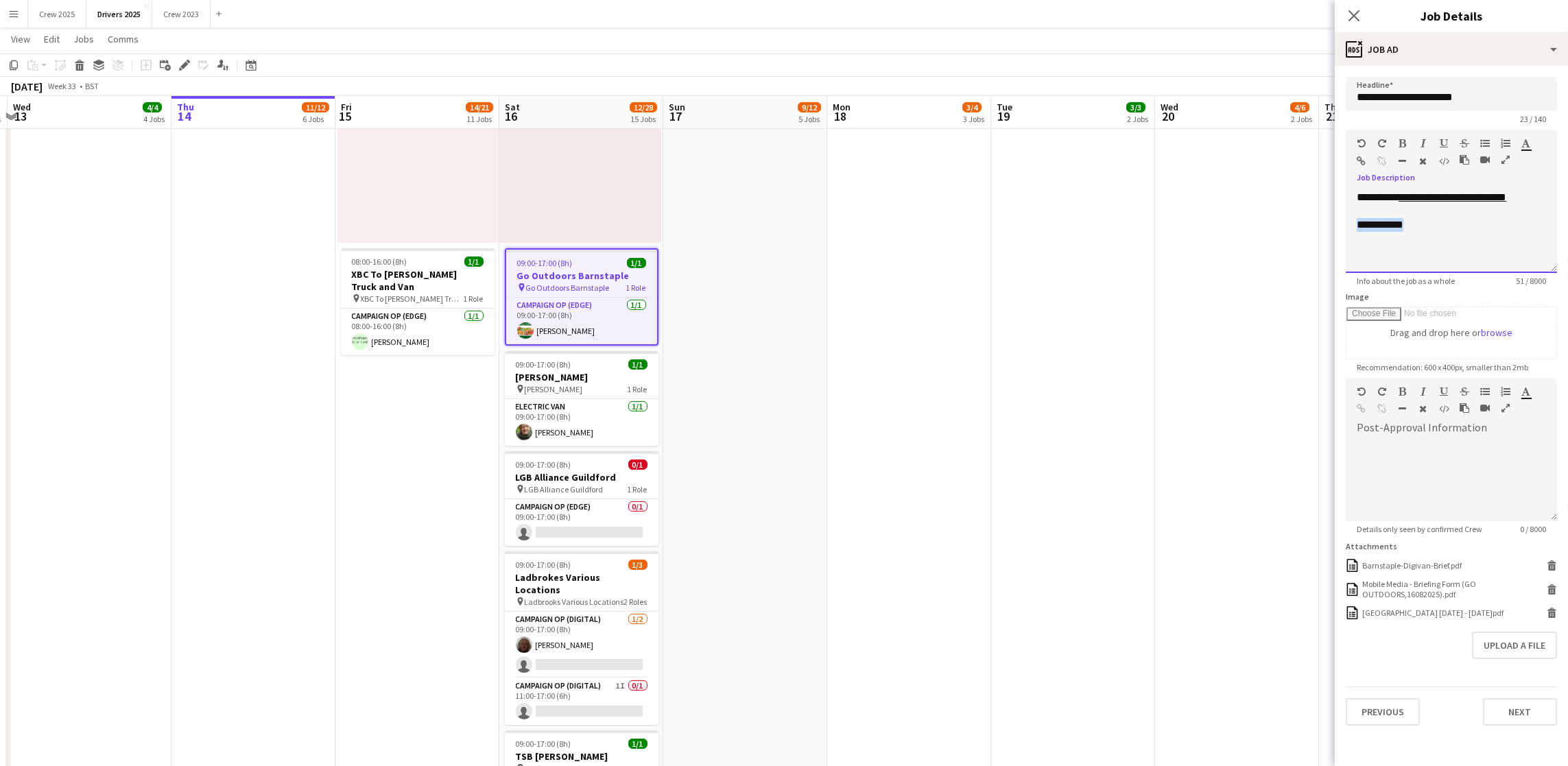
click at [1352, 225] on div "**********" at bounding box center [1451, 231] width 212 height 82
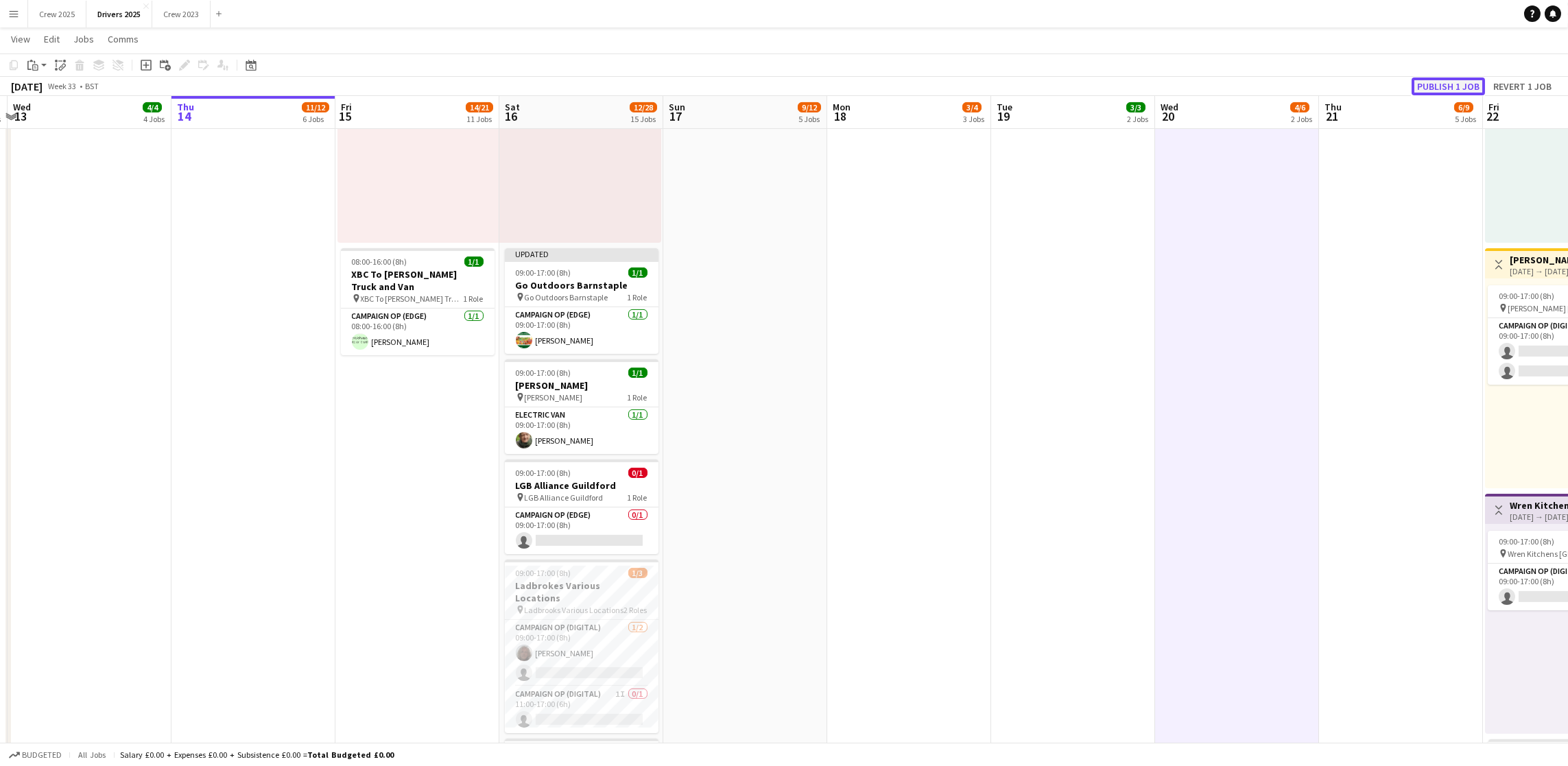
click at [1475, 89] on button "Publish 1 job" at bounding box center [1447, 86] width 73 height 18
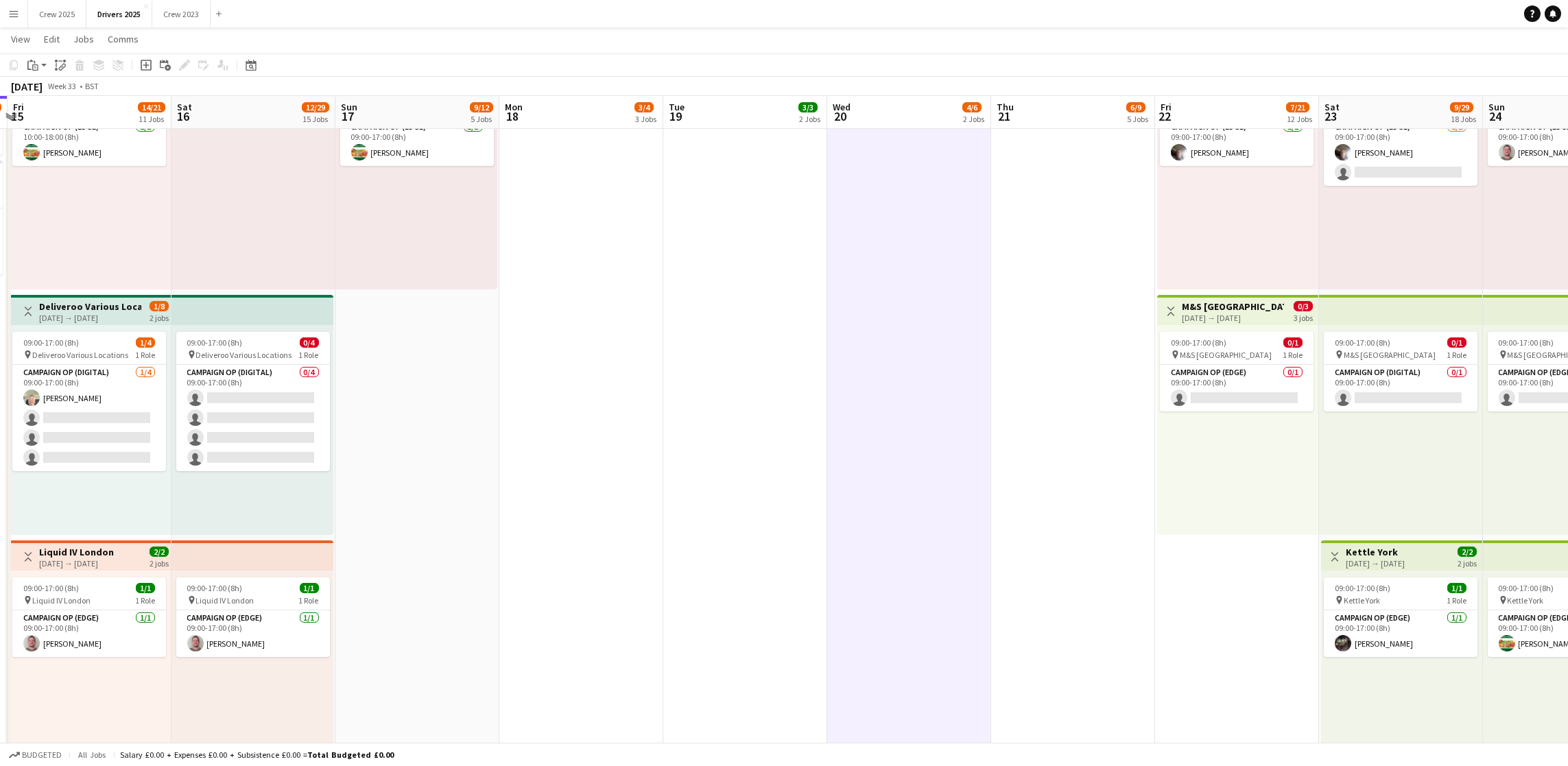
scroll to position [0, 377]
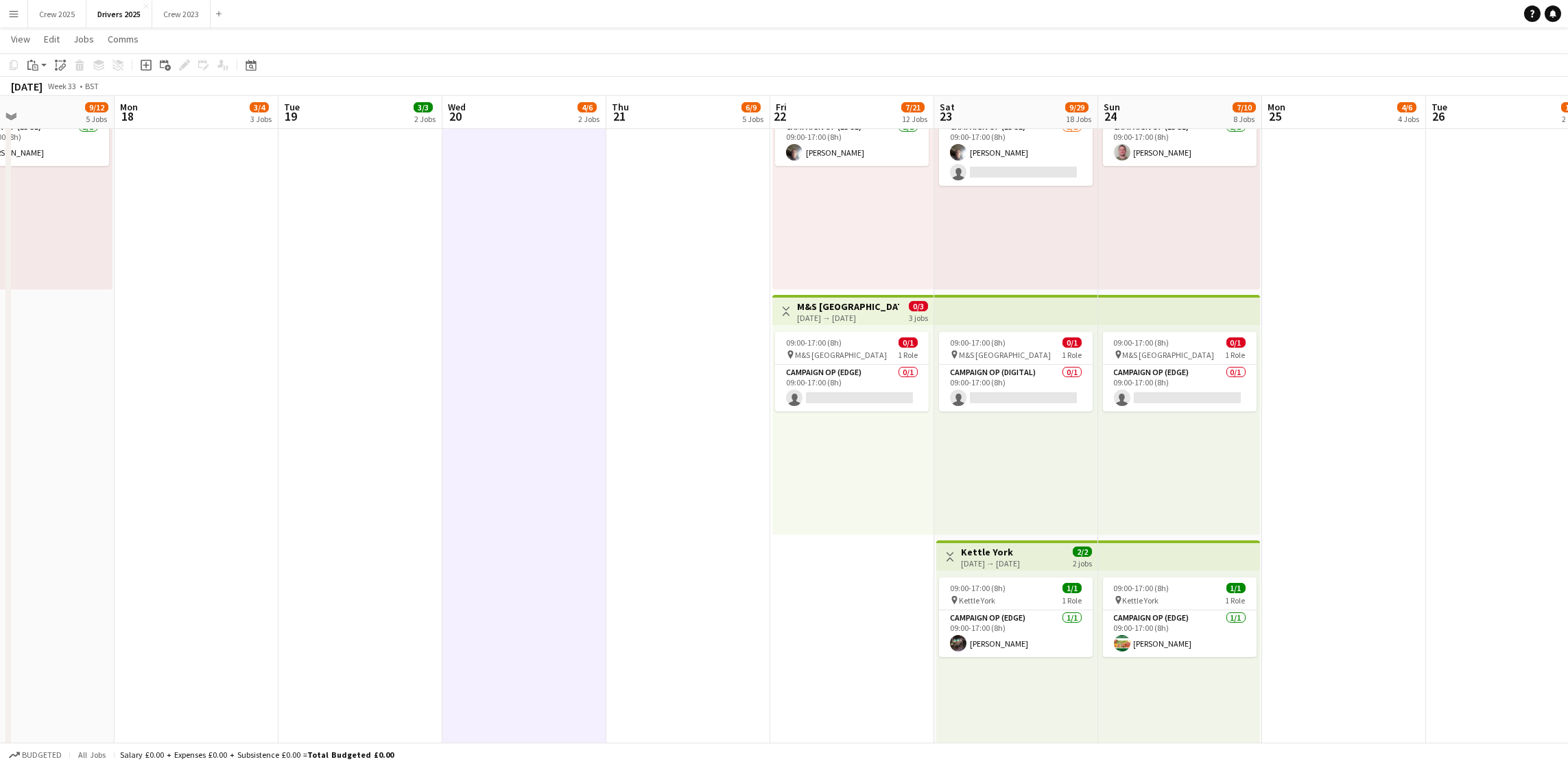
drag, startPoint x: 1253, startPoint y: 521, endPoint x: 540, endPoint y: 517, distance: 713.0
click at [540, 517] on app-calendar-viewport "Fri 15 14/21 11 Jobs Sat 16 12/29 15 Jobs Sun 17 9/12 5 Jobs Mon 18 3/4 3 Jobs …" at bounding box center [784, 591] width 1568 height 3748
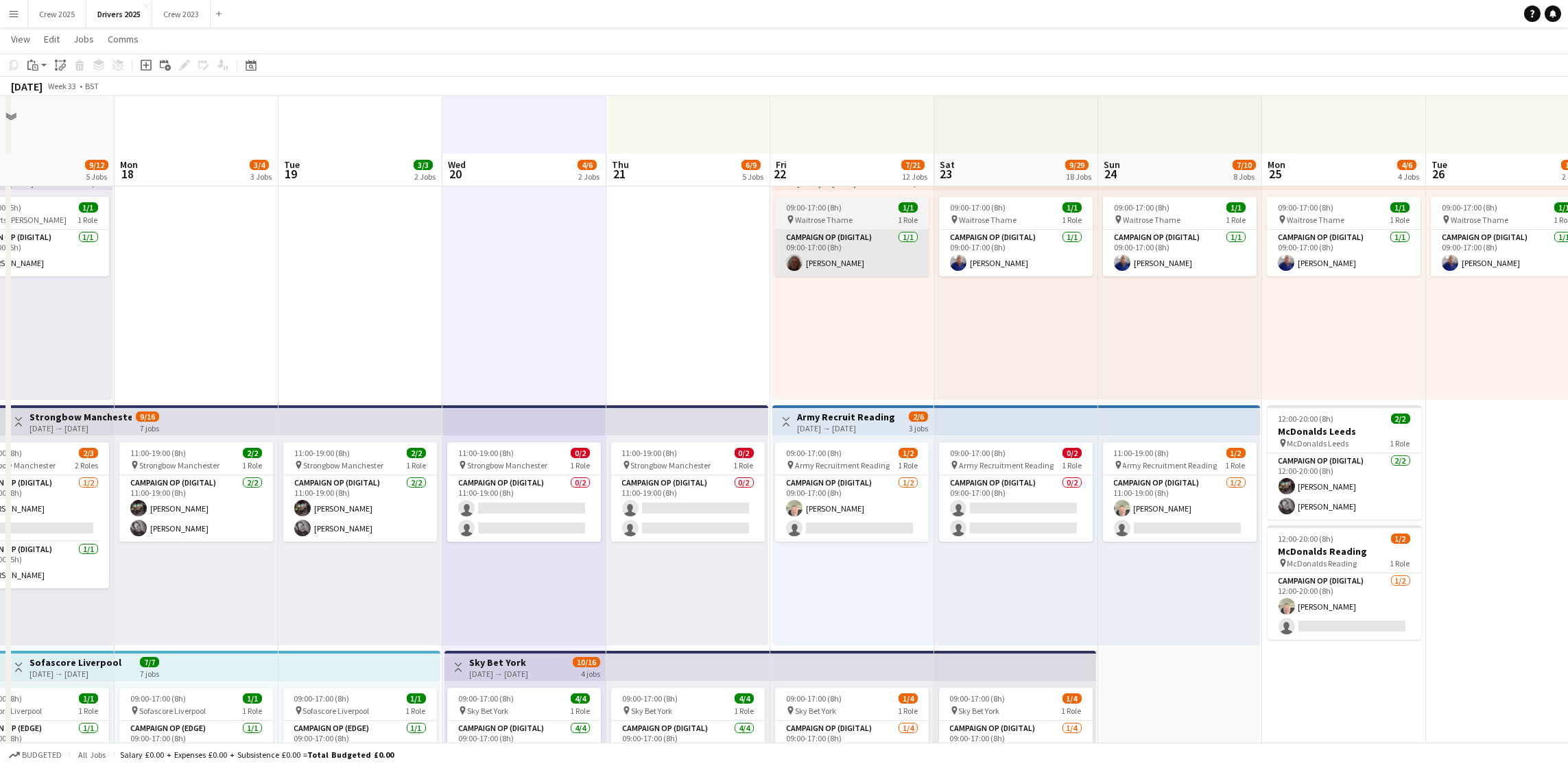
scroll to position [0, 0]
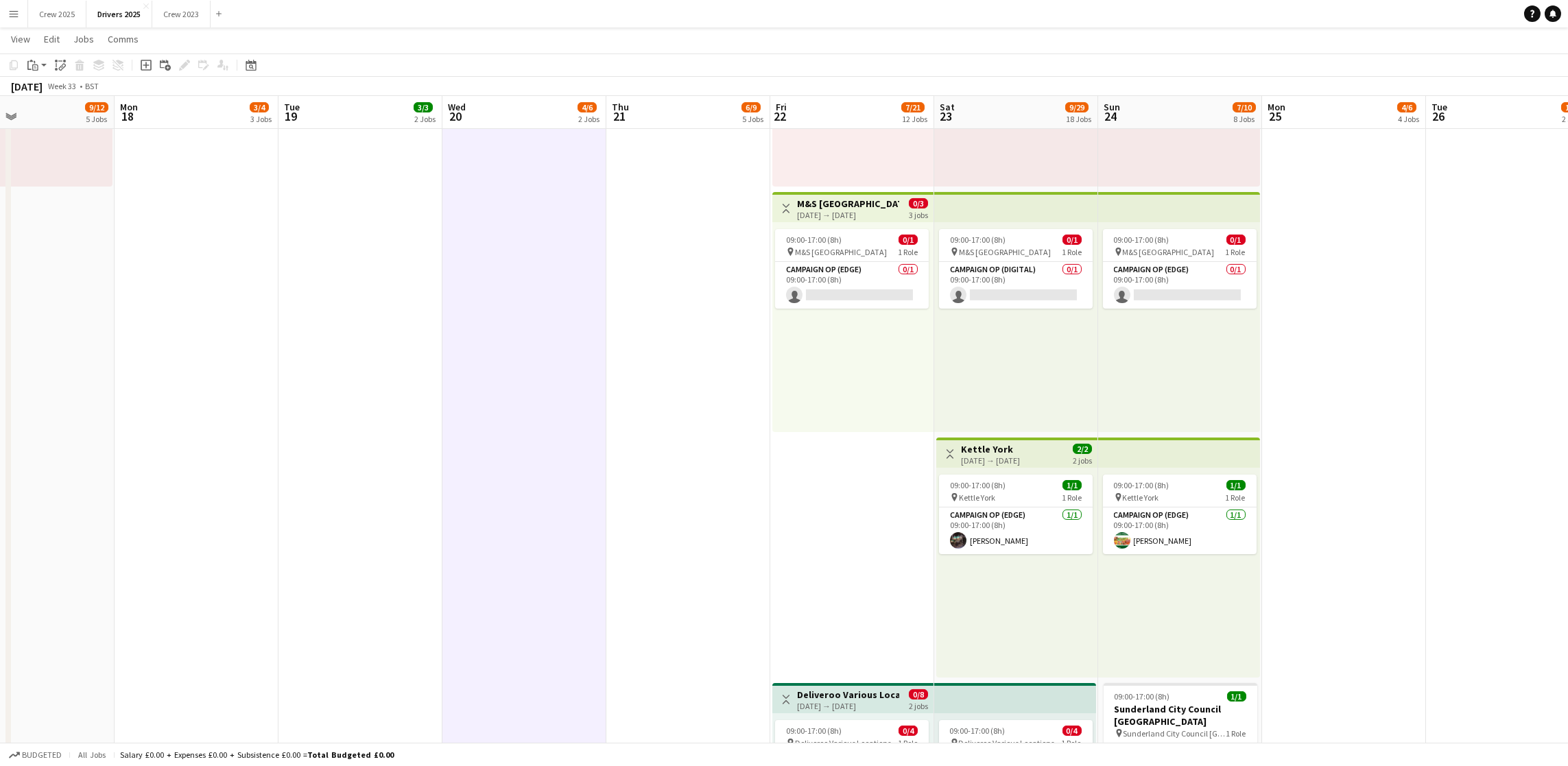
click at [824, 604] on app-date-cell "09:00-17:00 (8h) 0/1 pin Sky Various Locations 1 Role Campaign Op (Digital) 0/1…" at bounding box center [852, 538] width 164 height 3648
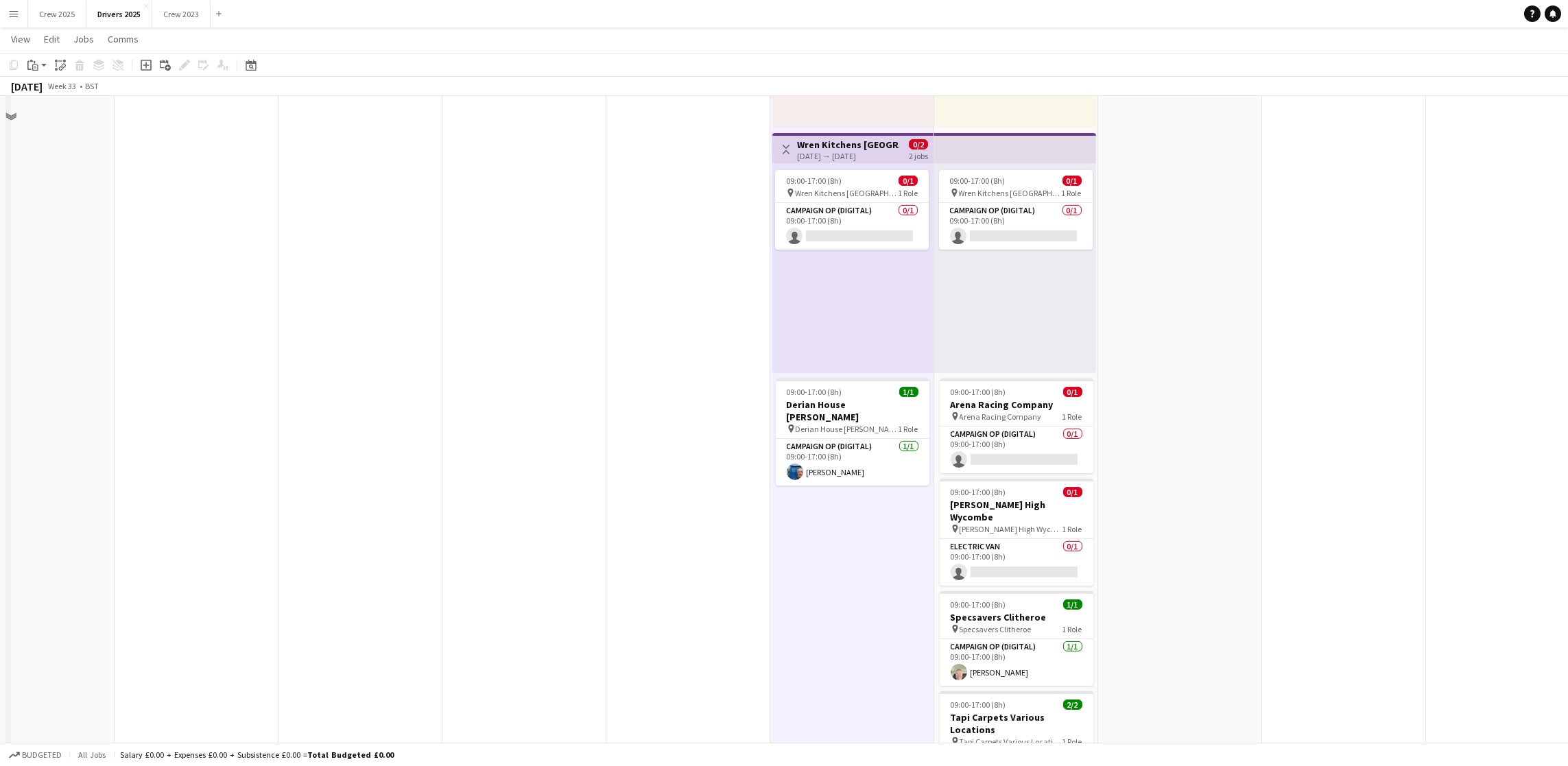
scroll to position [2776, 0]
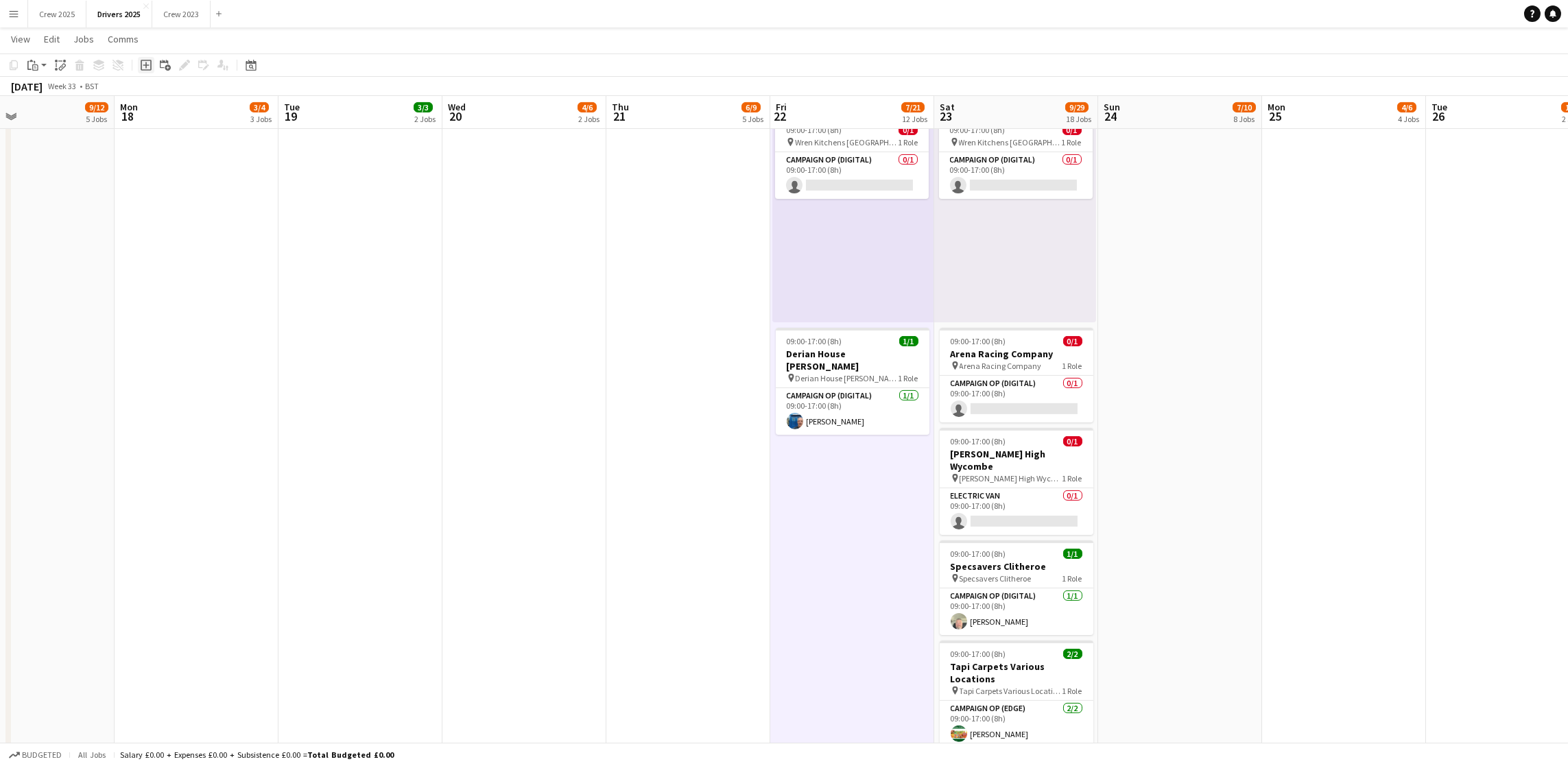
click at [143, 62] on icon "Add job" at bounding box center [146, 65] width 11 height 11
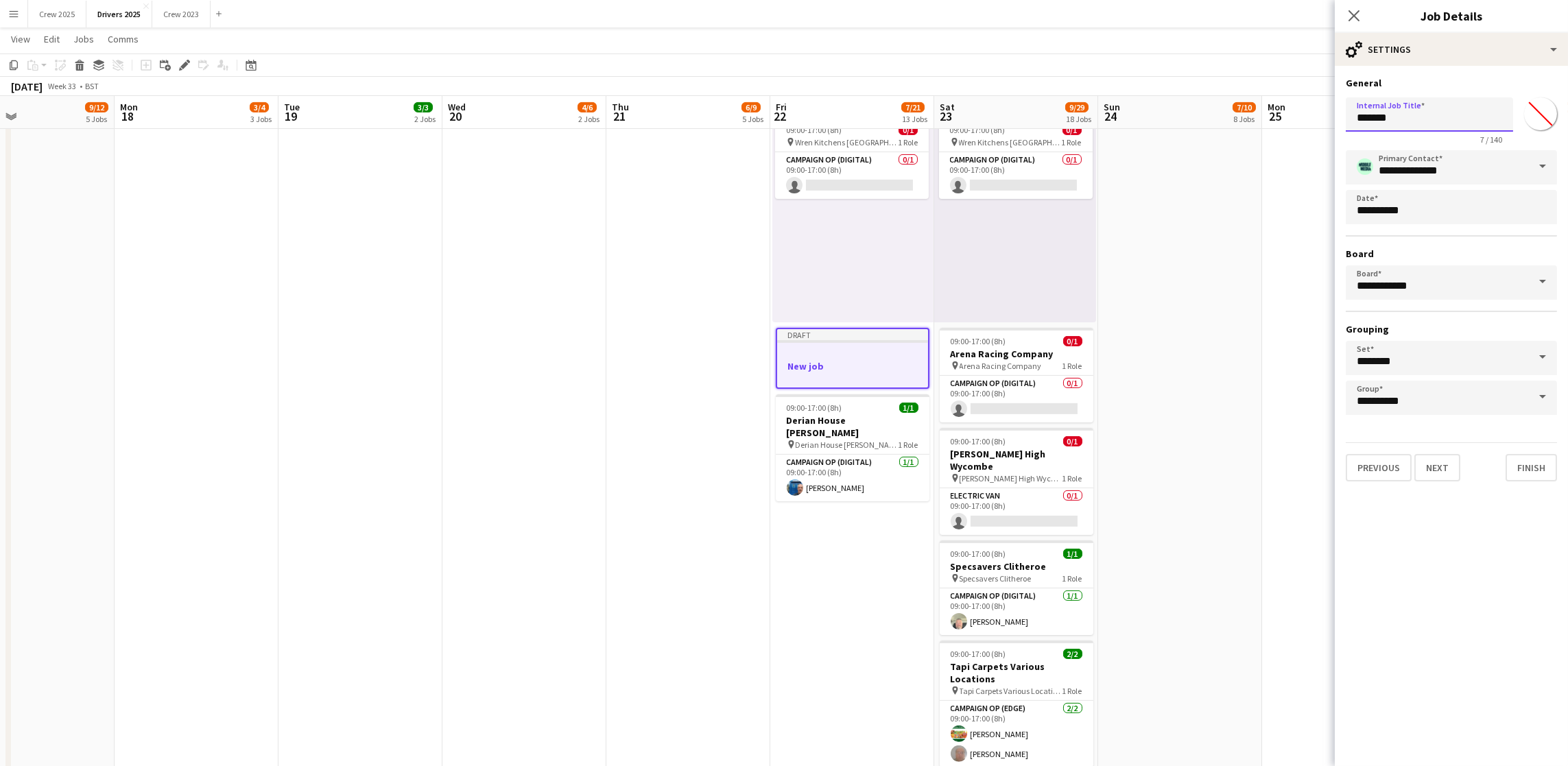
drag, startPoint x: 1423, startPoint y: 114, endPoint x: 1076, endPoint y: 112, distance: 347.0
drag, startPoint x: 1499, startPoint y: 117, endPoint x: 1269, endPoint y: 122, distance: 230.1
type input "**********"
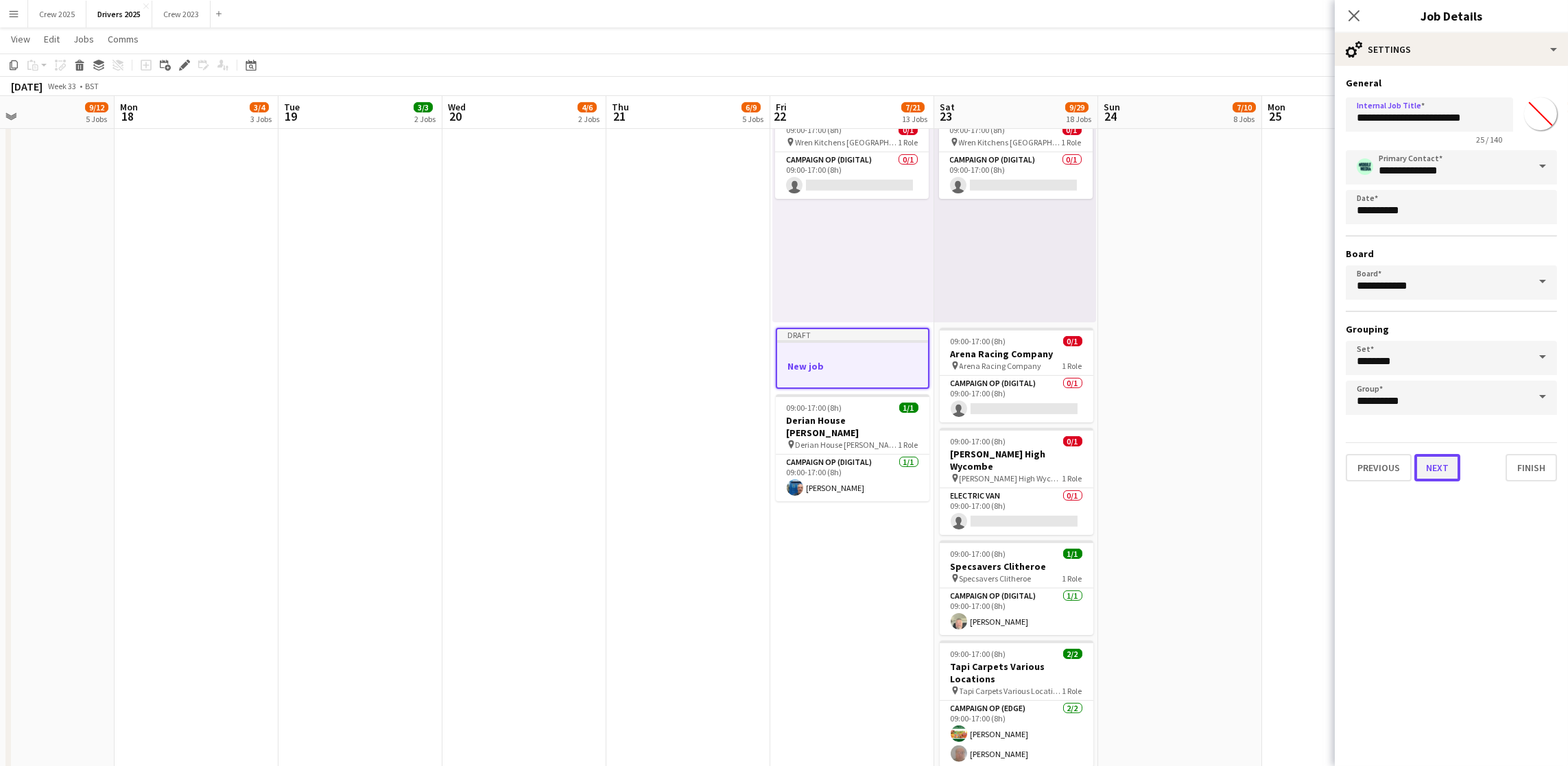
click at [1435, 467] on button "Next" at bounding box center [1437, 468] width 46 height 28
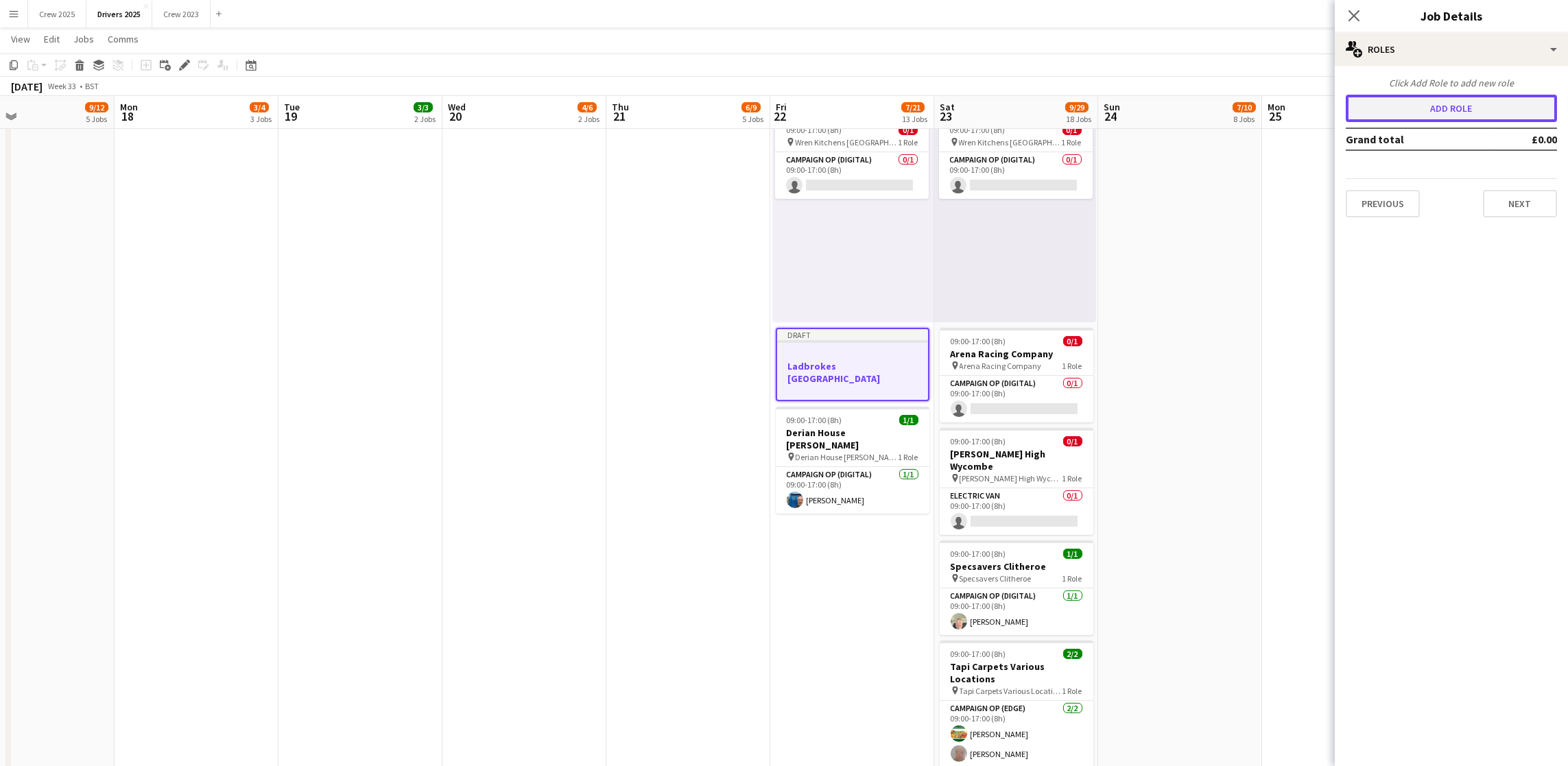
click at [1428, 111] on button "Add role" at bounding box center [1451, 108] width 212 height 28
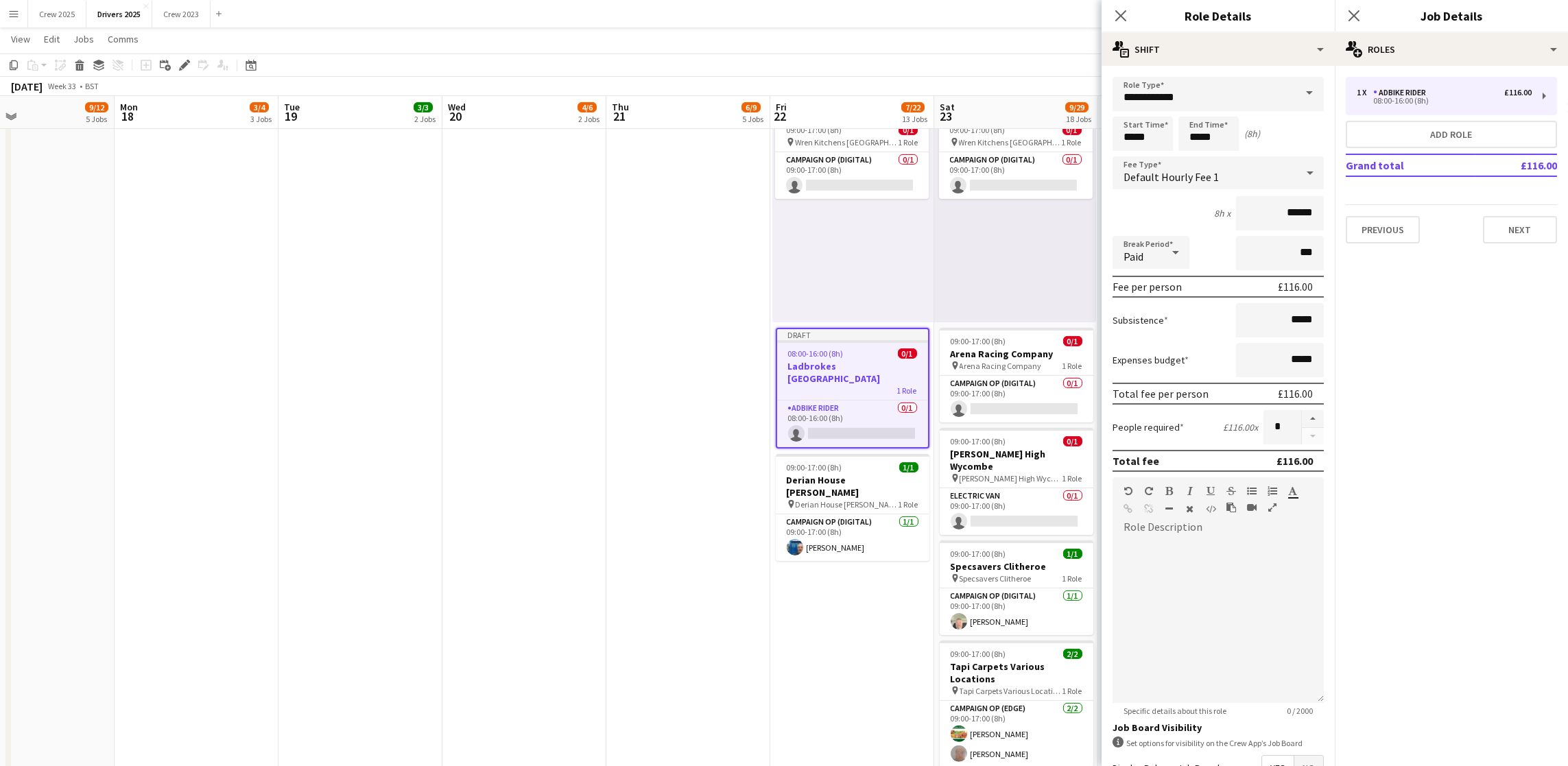
click at [1295, 99] on span at bounding box center [1309, 93] width 28 height 33
click at [1200, 260] on span "Campaign Op (Digital)" at bounding box center [1210, 264] width 174 height 13
type input "**********"
type input "*****"
drag, startPoint x: 1154, startPoint y: 139, endPoint x: 1052, endPoint y: 129, distance: 102.5
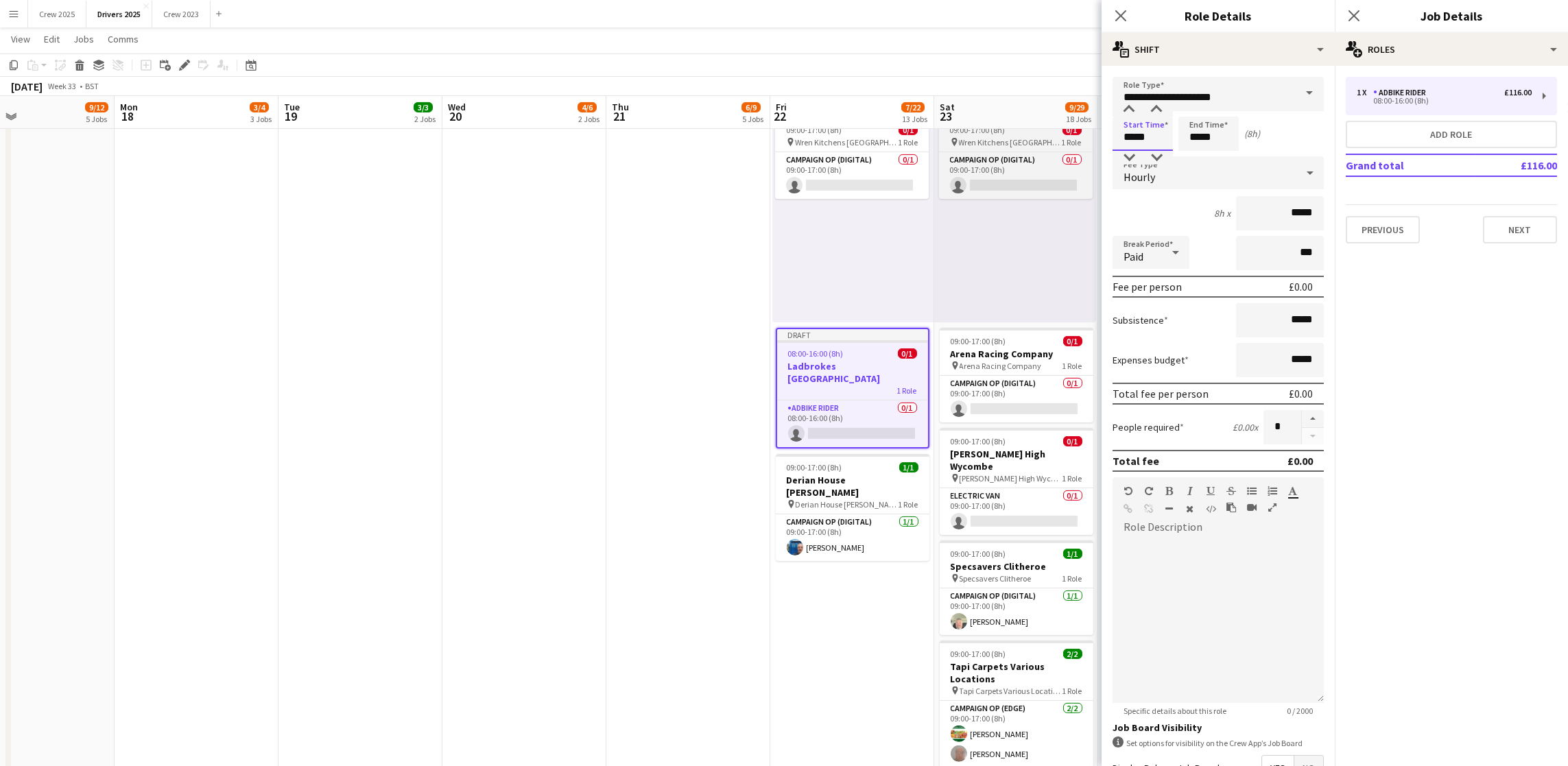
drag, startPoint x: 1157, startPoint y: 132, endPoint x: 1074, endPoint y: 132, distance: 83.0
type input "*****"
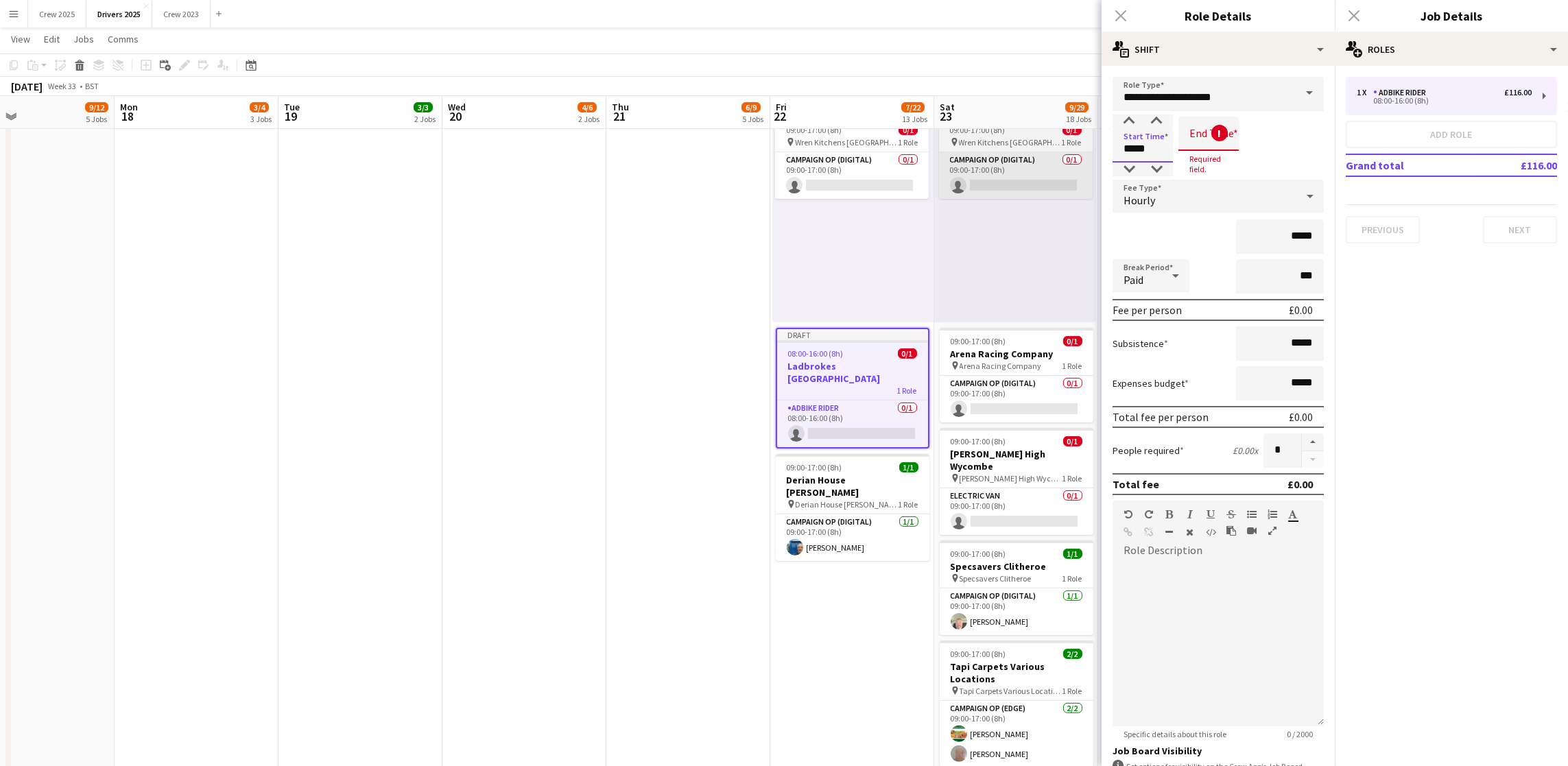
drag, startPoint x: 1161, startPoint y: 145, endPoint x: 1026, endPoint y: 155, distance: 135.4
type input "*****"
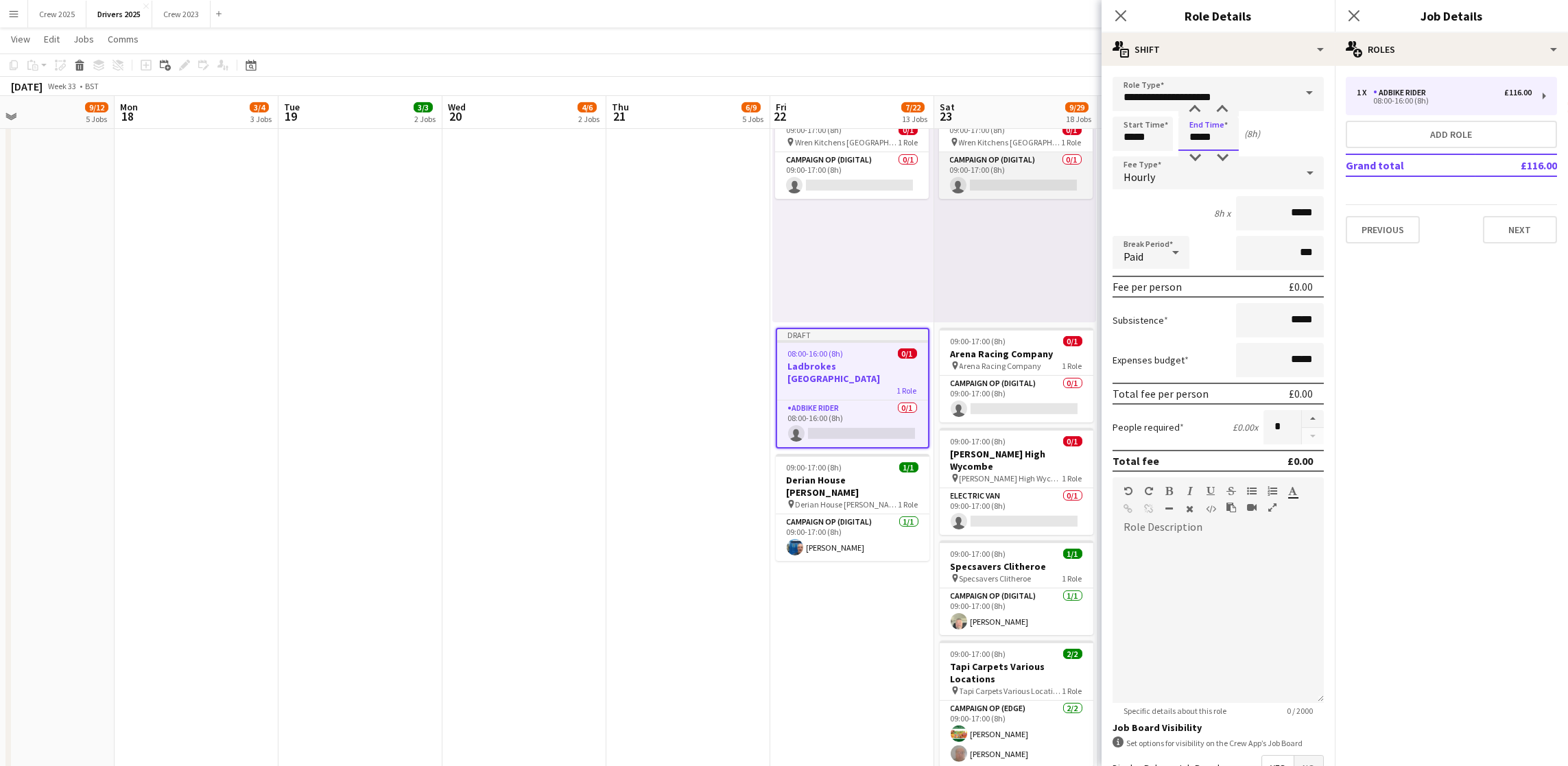
type input "*****"
click at [1186, 183] on div "Hourly" at bounding box center [1204, 172] width 184 height 33
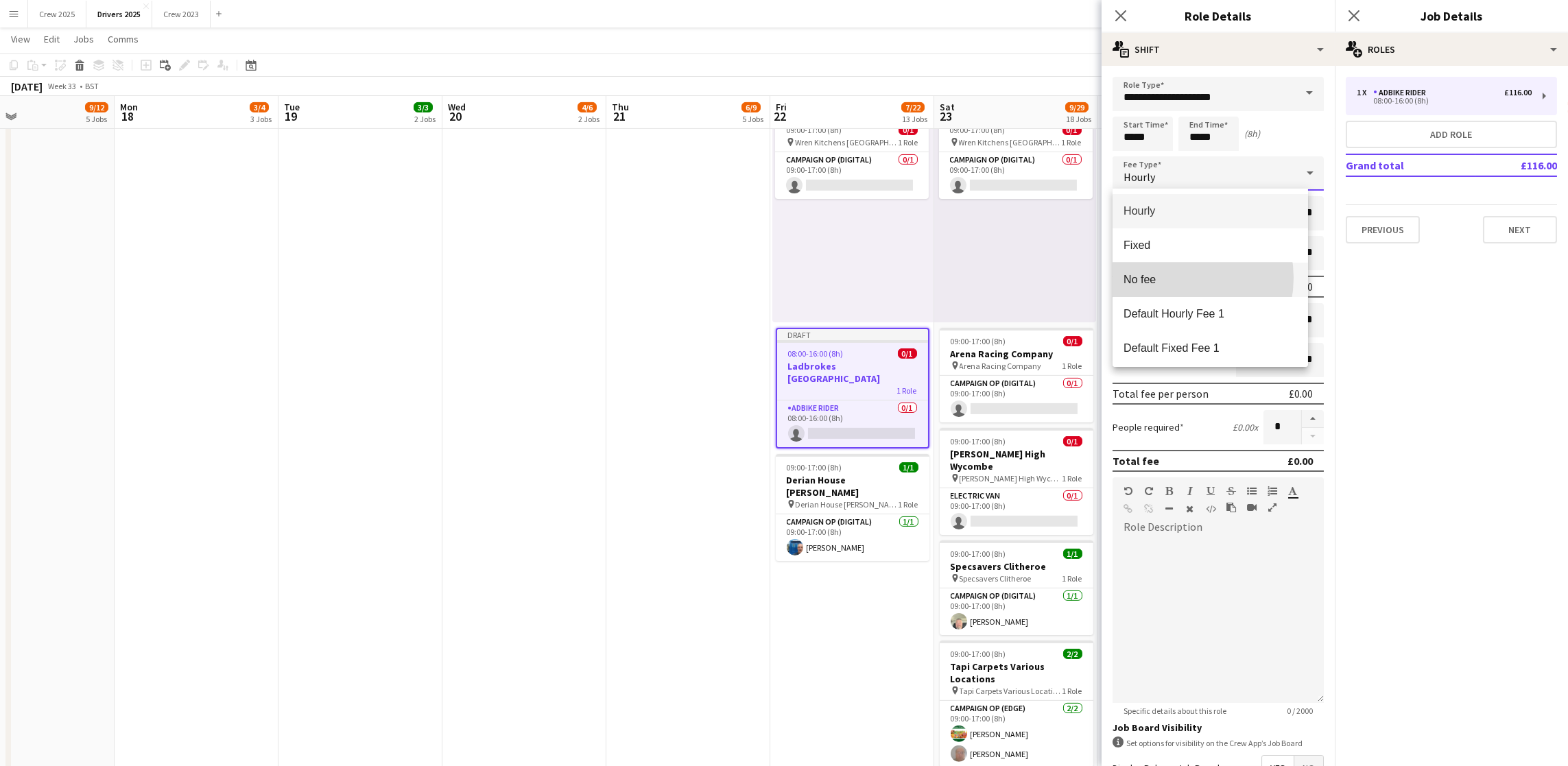
click at [1169, 278] on span "No fee" at bounding box center [1210, 279] width 174 height 13
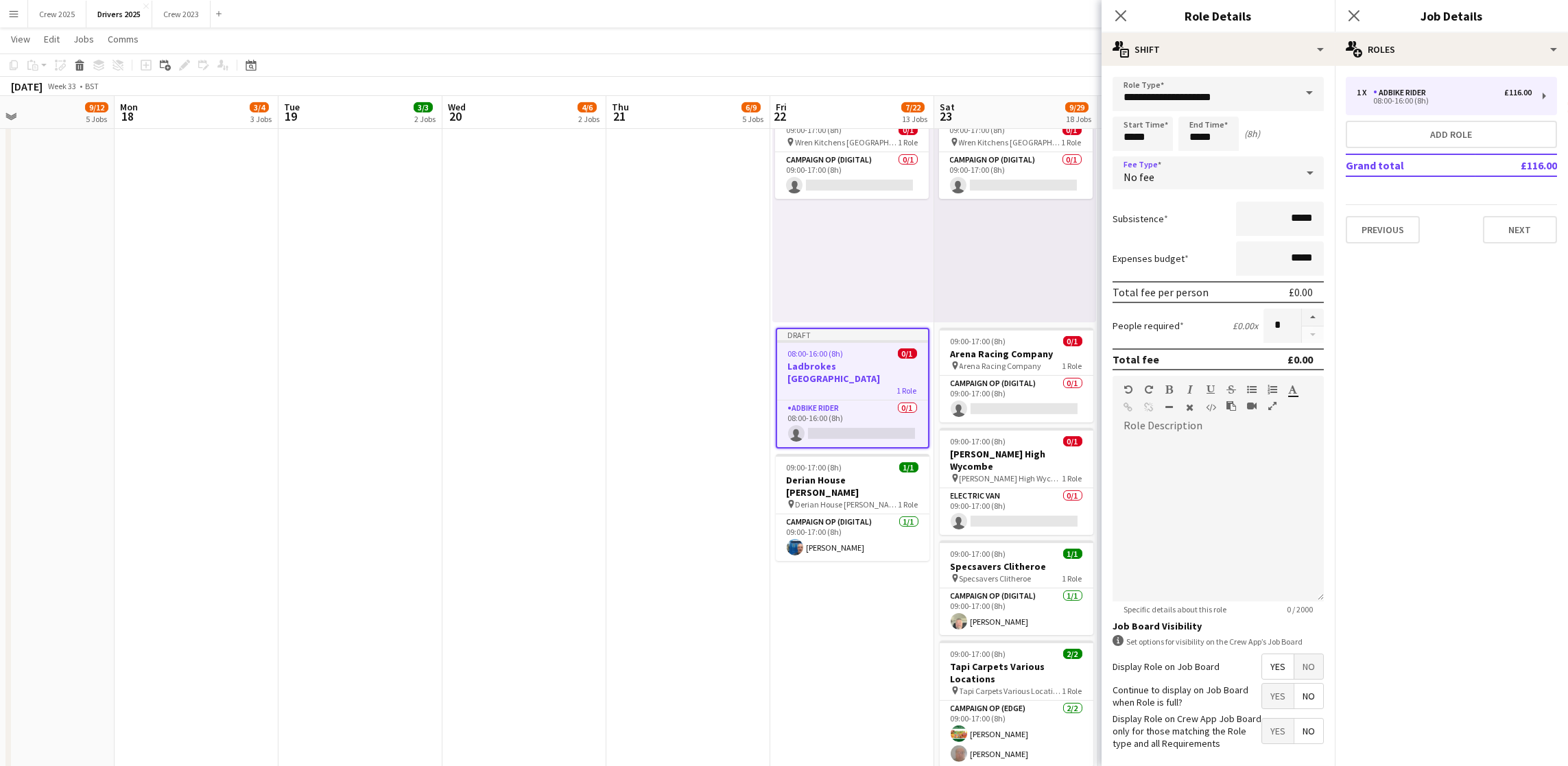
click at [1300, 678] on span "No" at bounding box center [1308, 666] width 28 height 25
drag, startPoint x: 1535, startPoint y: 205, endPoint x: 1536, endPoint y: 218, distance: 13.0
click at [1536, 210] on div "Previous Next" at bounding box center [1451, 224] width 212 height 39
click at [1536, 218] on button "Next" at bounding box center [1520, 230] width 74 height 28
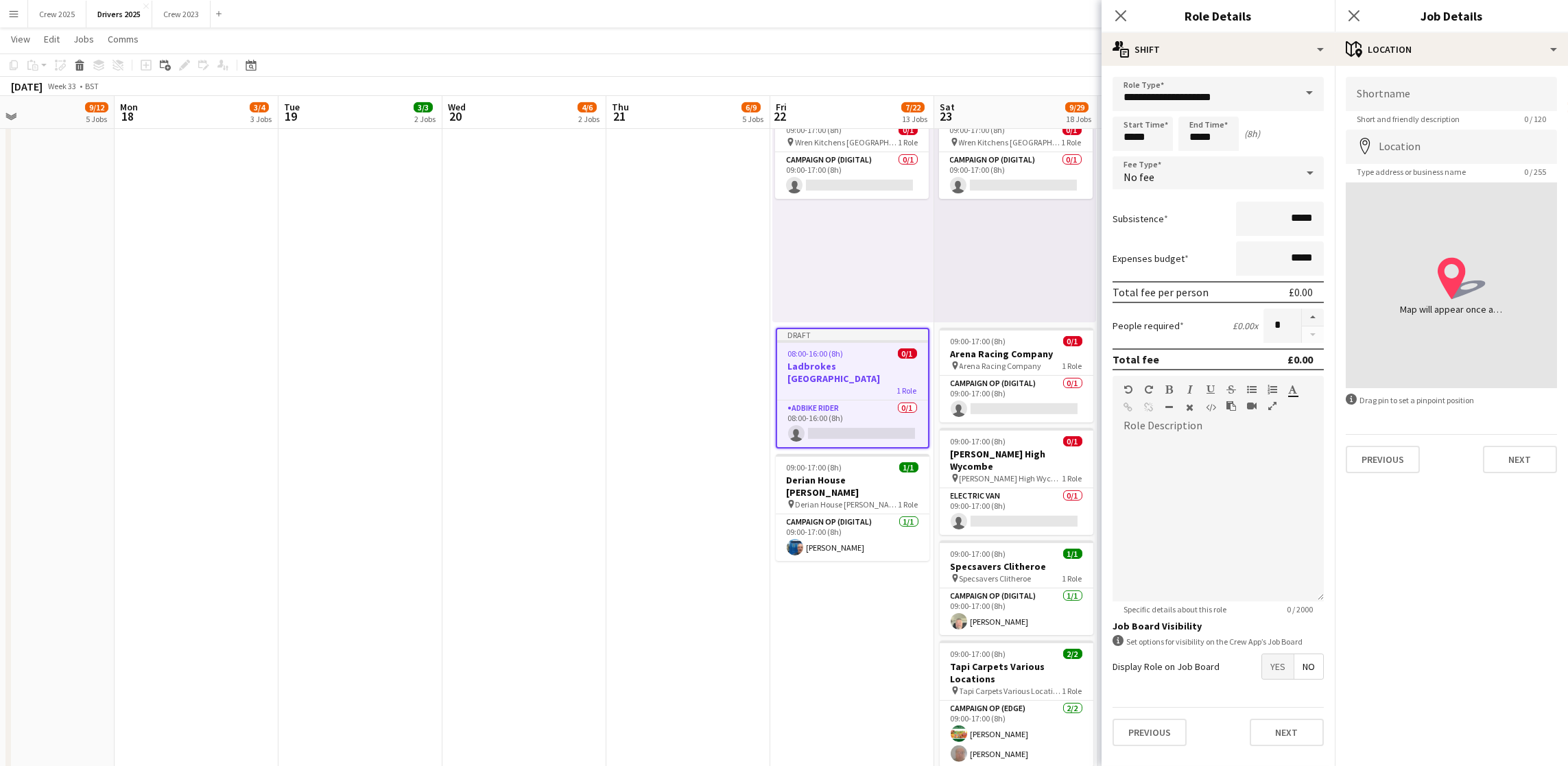
click at [1423, 72] on div "Shortname Short and friendly description 0 / 120 Location map-marker Type addre…" at bounding box center [1451, 275] width 233 height 418
click at [1418, 85] on input "Shortname" at bounding box center [1451, 94] width 212 height 35
paste input "**********"
type input "**********"
click at [1431, 152] on input "Location" at bounding box center [1451, 146] width 212 height 35
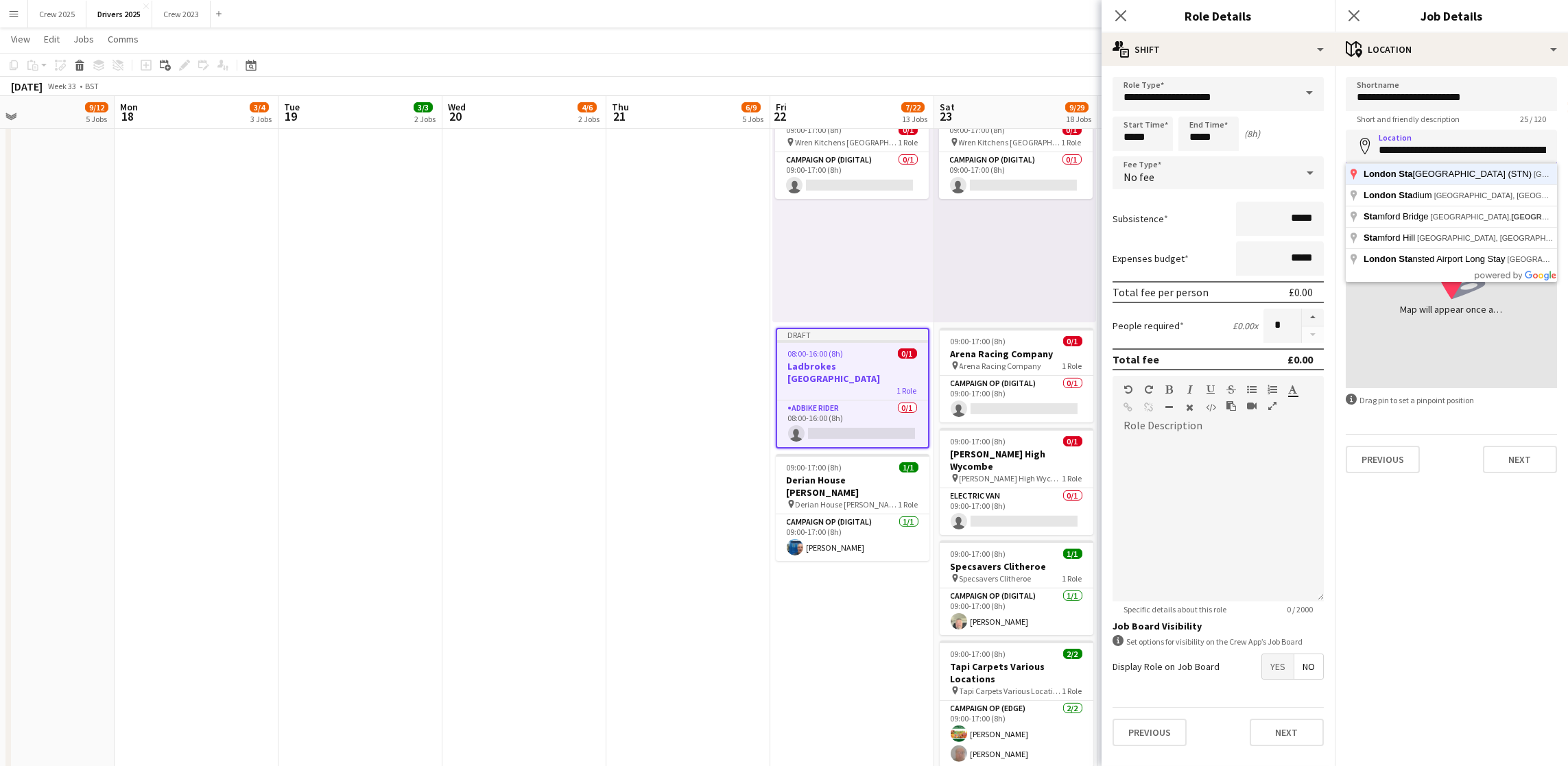
type input "**********"
click button "Next" at bounding box center [1520, 459] width 74 height 28
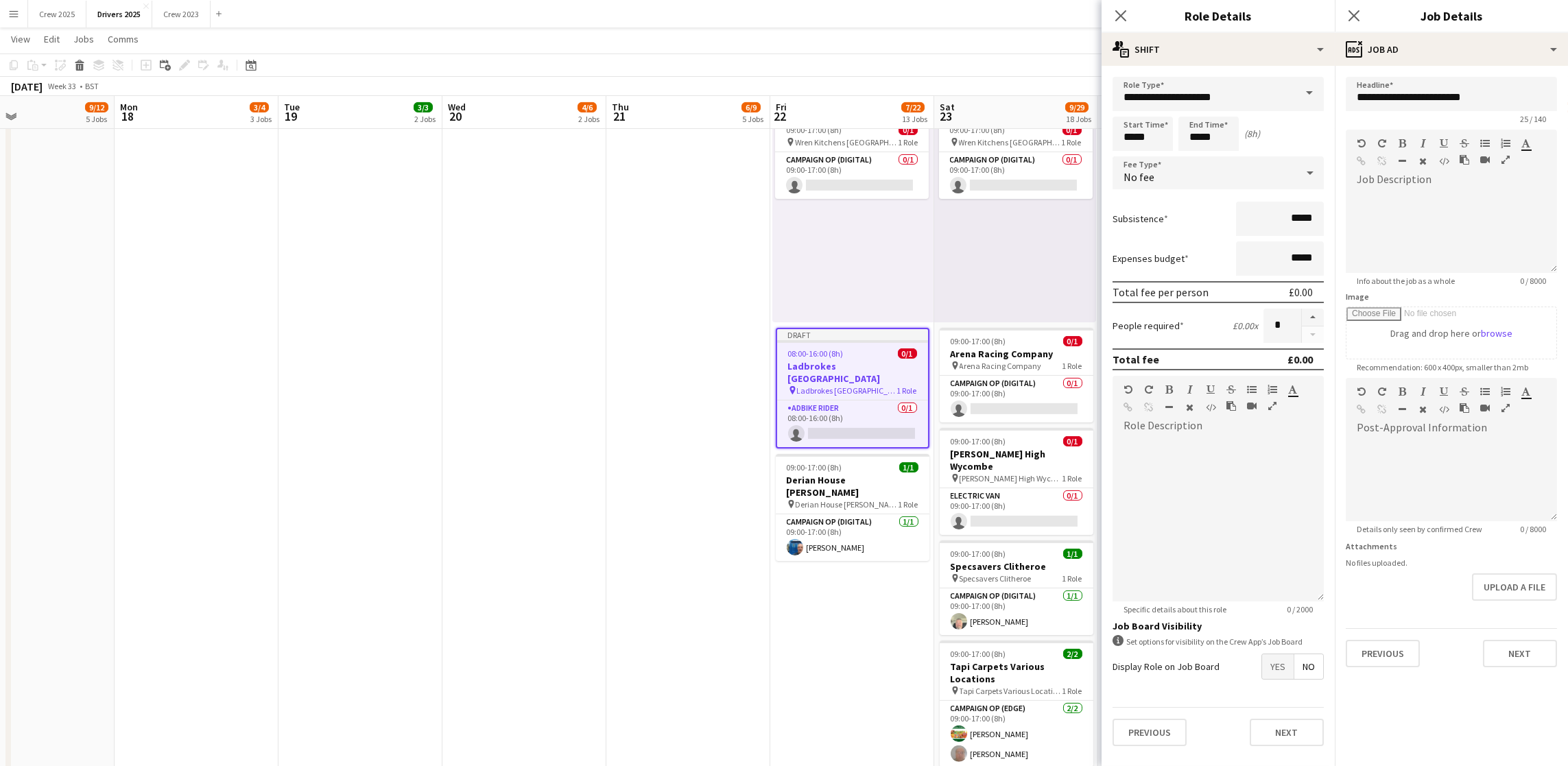
scroll to position [53, 0]
click at [1504, 647] on button "Next" at bounding box center [1520, 654] width 74 height 28
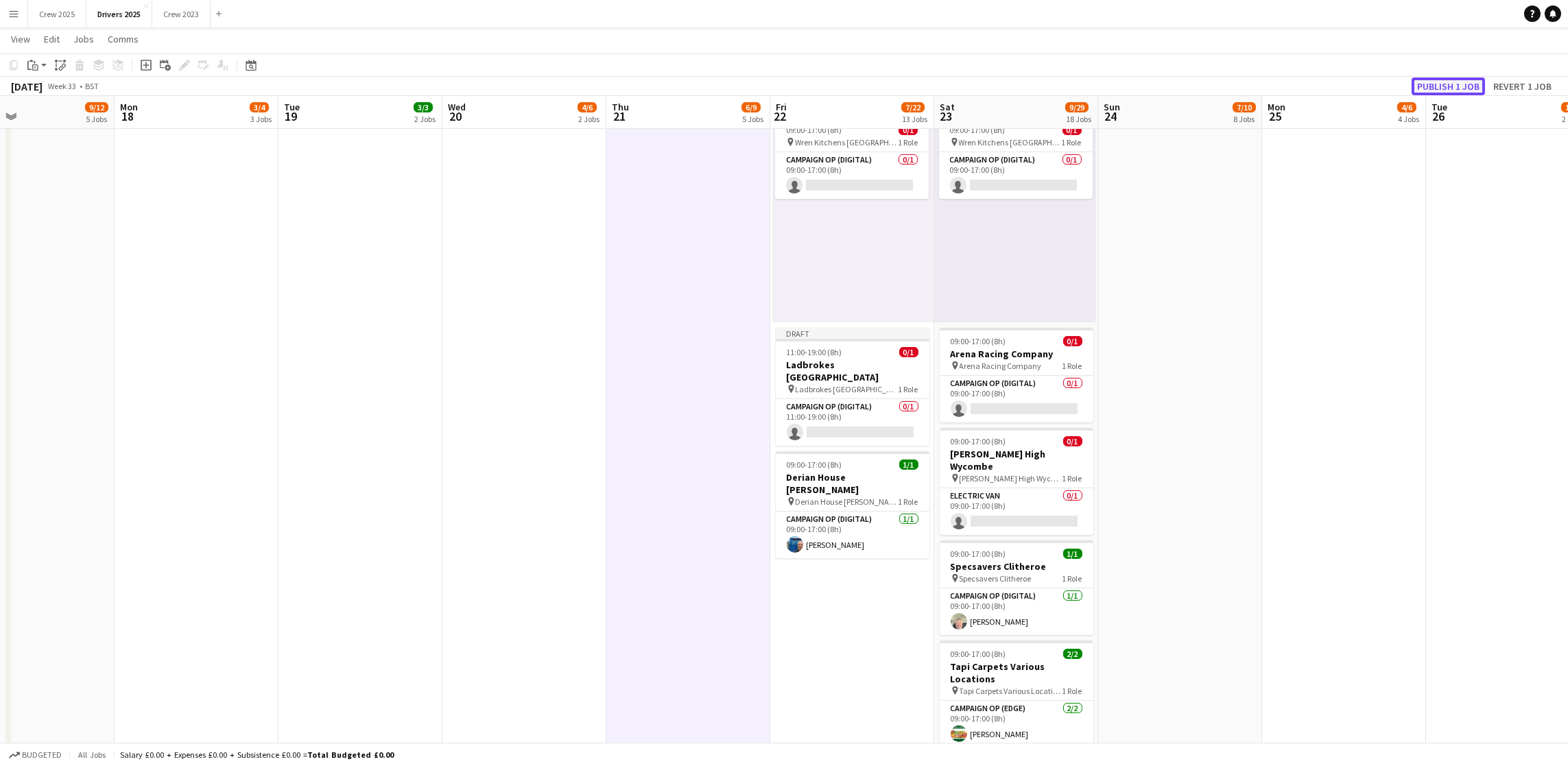
click at [1447, 85] on button "Publish 1 job" at bounding box center [1447, 86] width 73 height 18
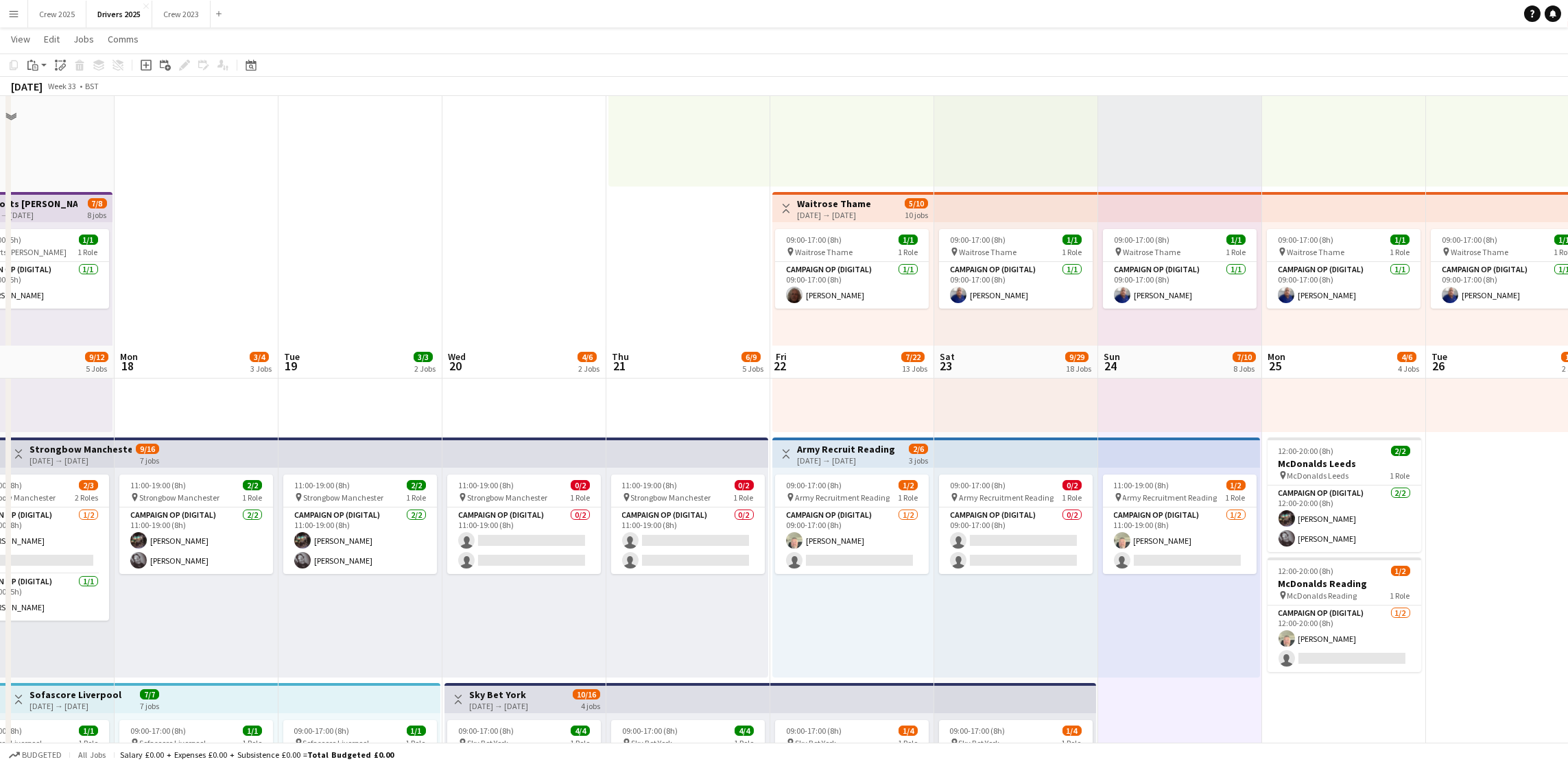
scroll to position [205, 0]
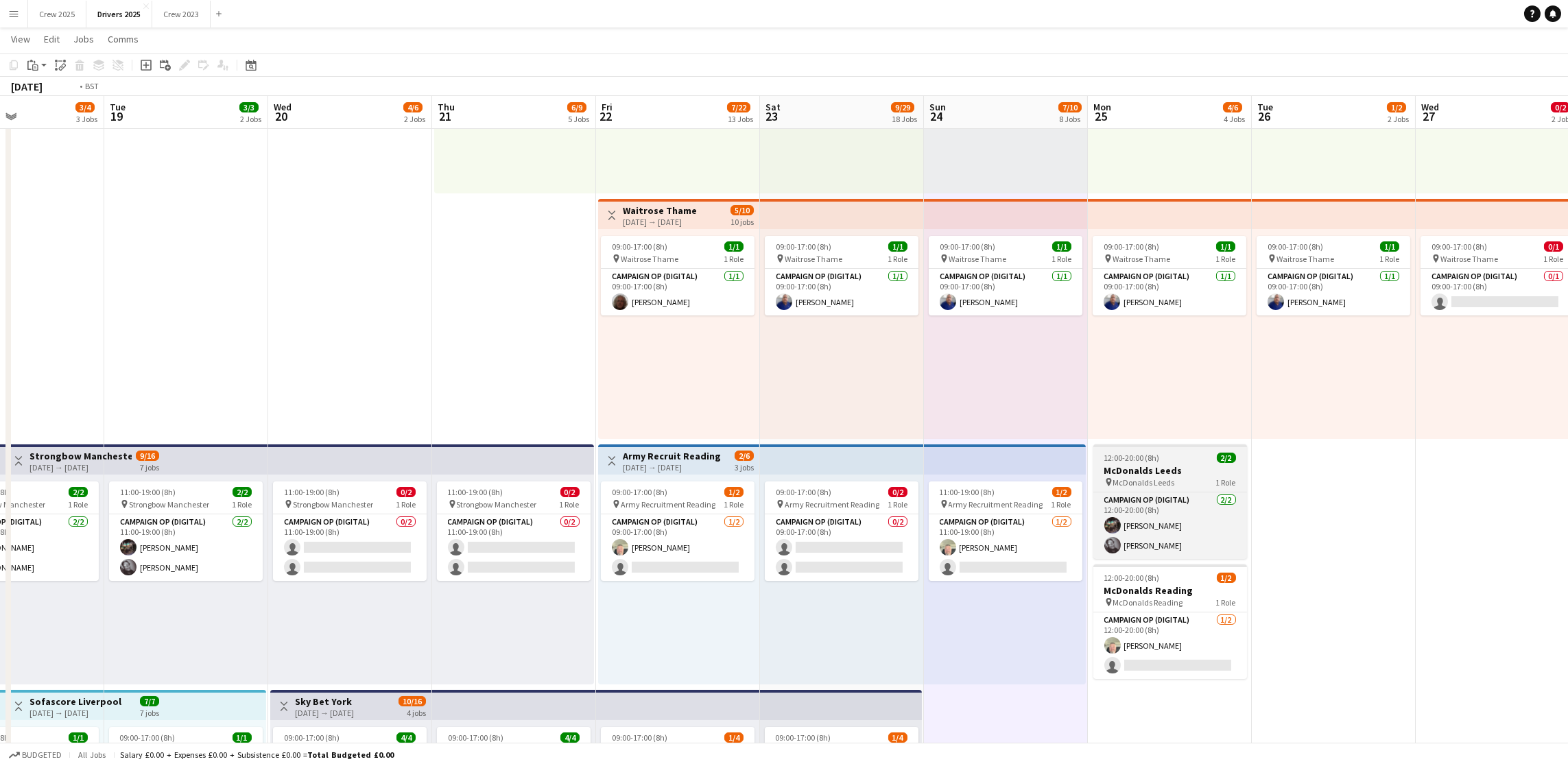
drag, startPoint x: 1441, startPoint y: 552, endPoint x: 1059, endPoint y: 470, distance: 390.7
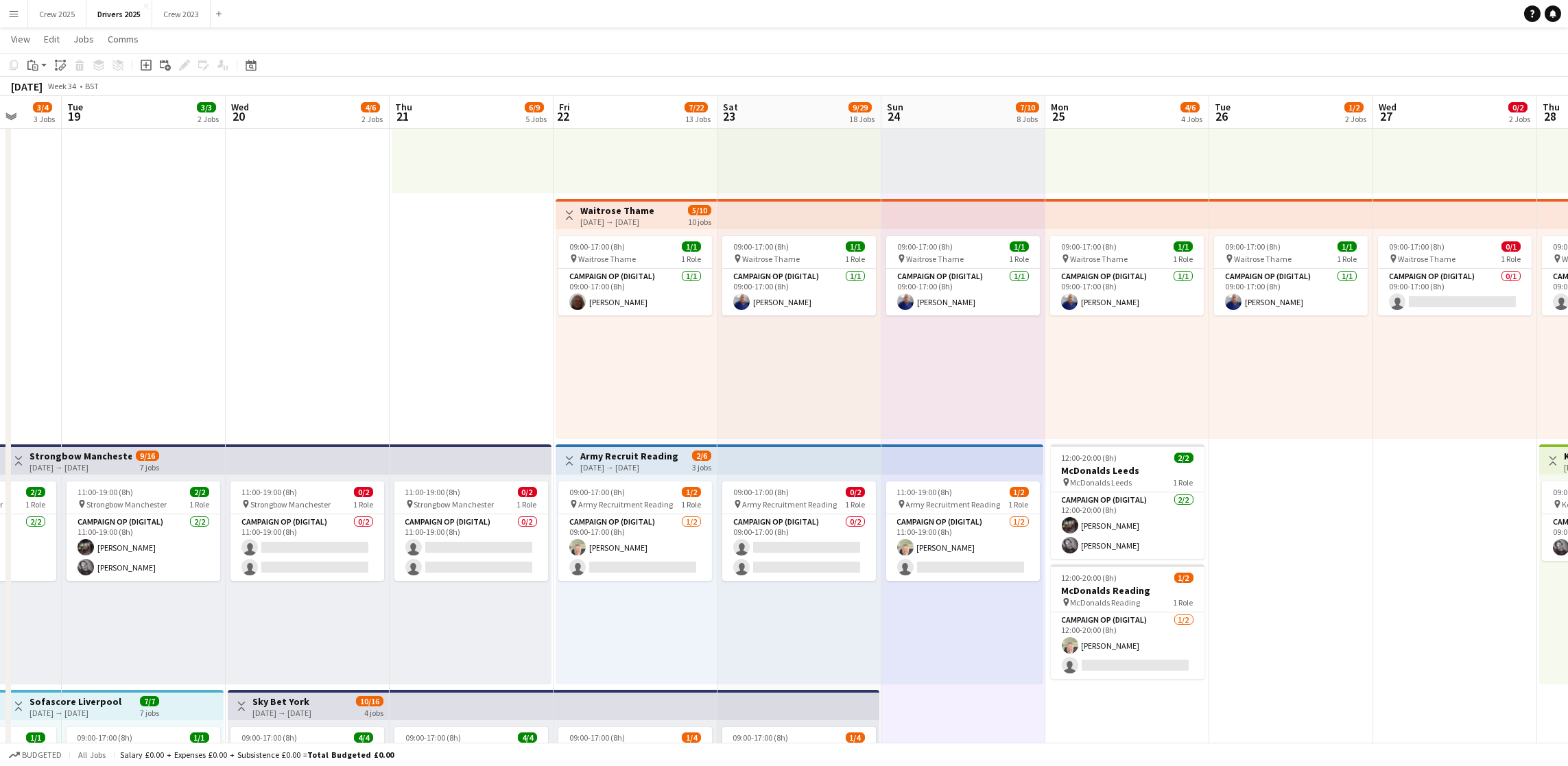
drag, startPoint x: 148, startPoint y: 65, endPoint x: 703, endPoint y: 117, distance: 557.4
click at [147, 65] on icon "Add job" at bounding box center [146, 65] width 11 height 11
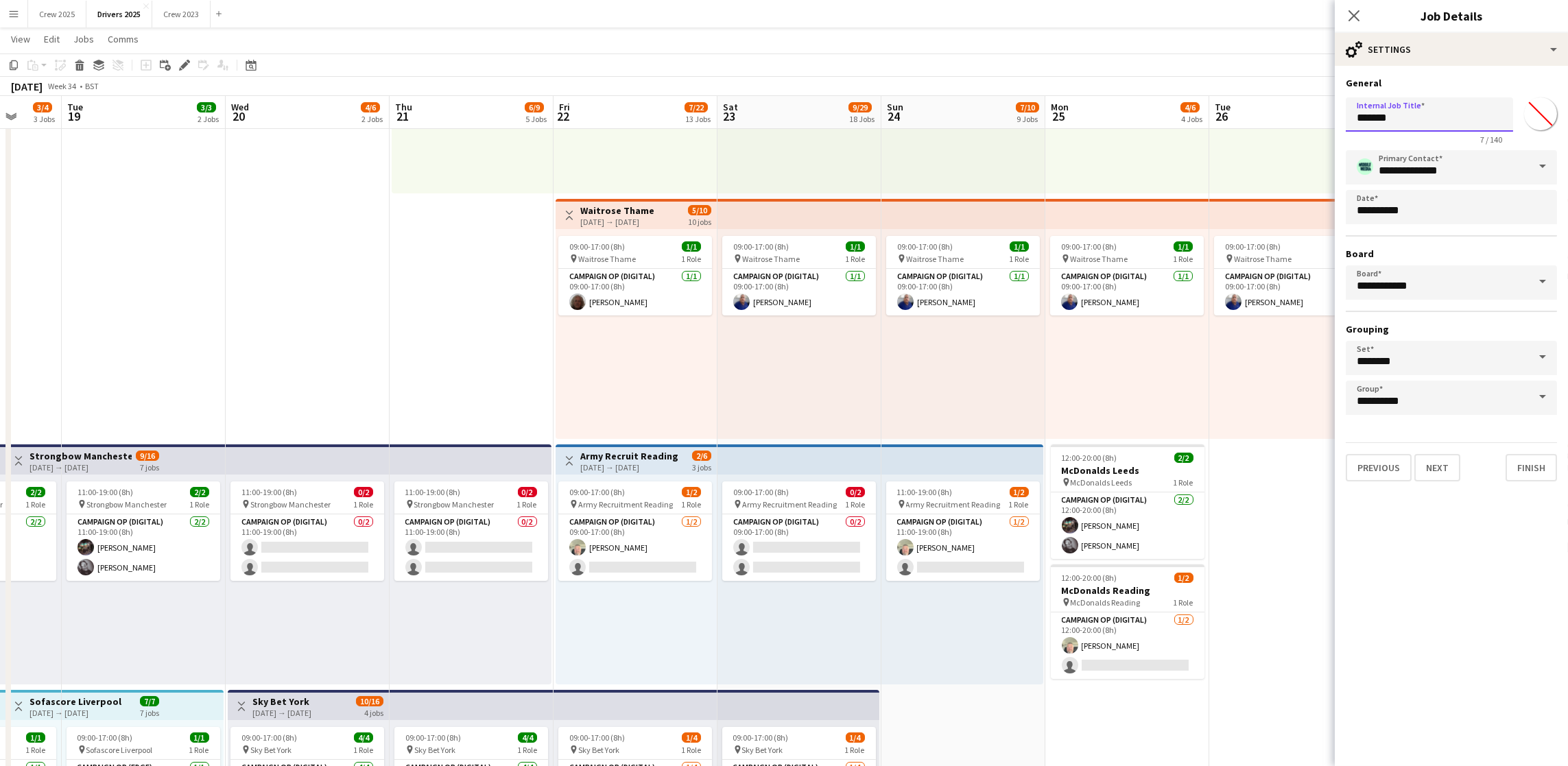
drag, startPoint x: 1420, startPoint y: 118, endPoint x: 1195, endPoint y: 121, distance: 225.0
drag, startPoint x: 1507, startPoint y: 121, endPoint x: 1280, endPoint y: 114, distance: 227.1
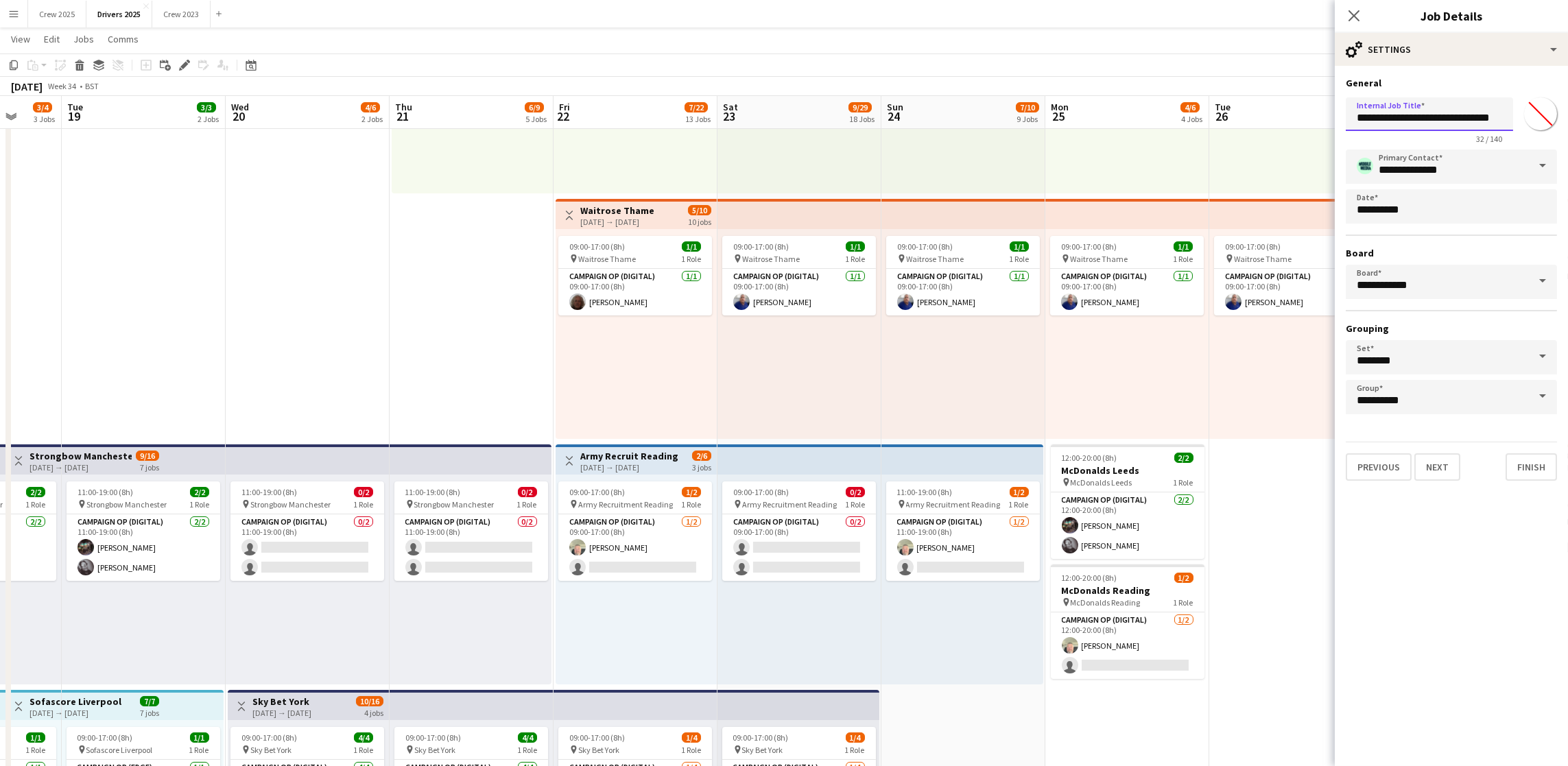
type input "**********"
click at [1445, 467] on button "Next" at bounding box center [1437, 467] width 46 height 28
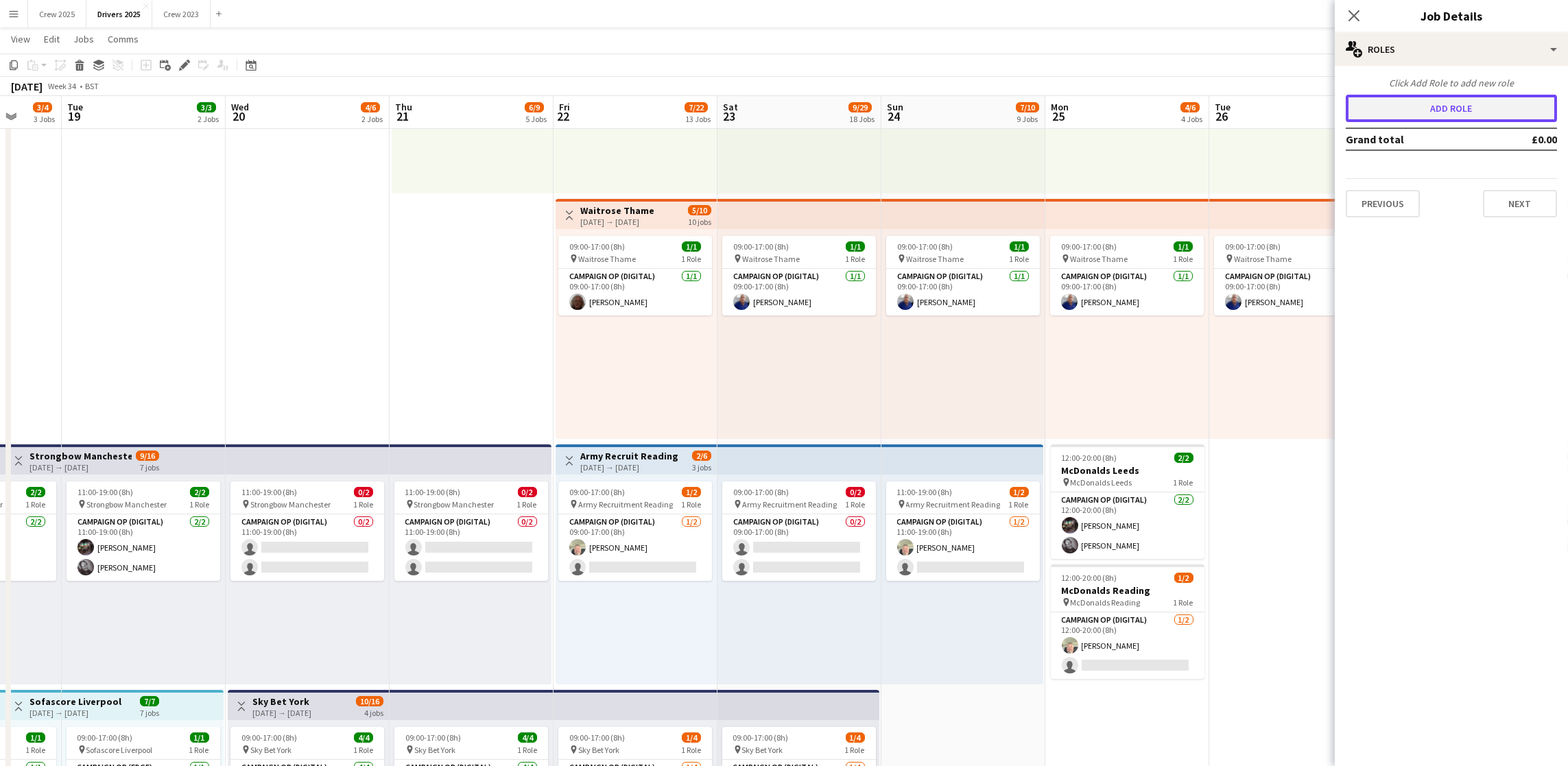
click at [1445, 112] on button "Add role" at bounding box center [1451, 108] width 212 height 28
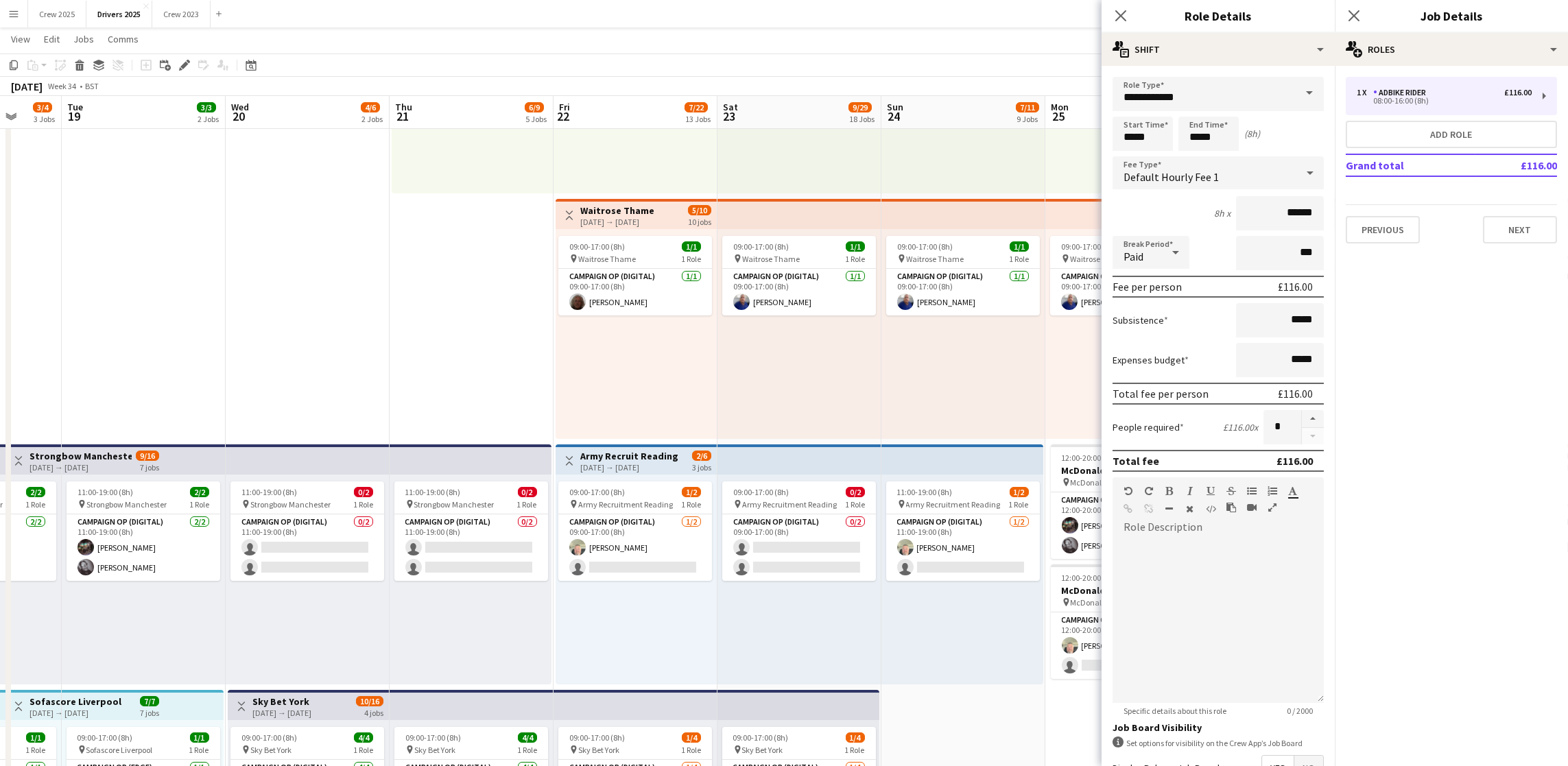
click at [1295, 95] on span at bounding box center [1309, 93] width 28 height 33
click at [1196, 268] on span "Campaign Op (Digital)" at bounding box center [1210, 264] width 174 height 13
type input "**********"
type input "*****"
drag, startPoint x: 1155, startPoint y: 135, endPoint x: 1034, endPoint y: 118, distance: 122.2
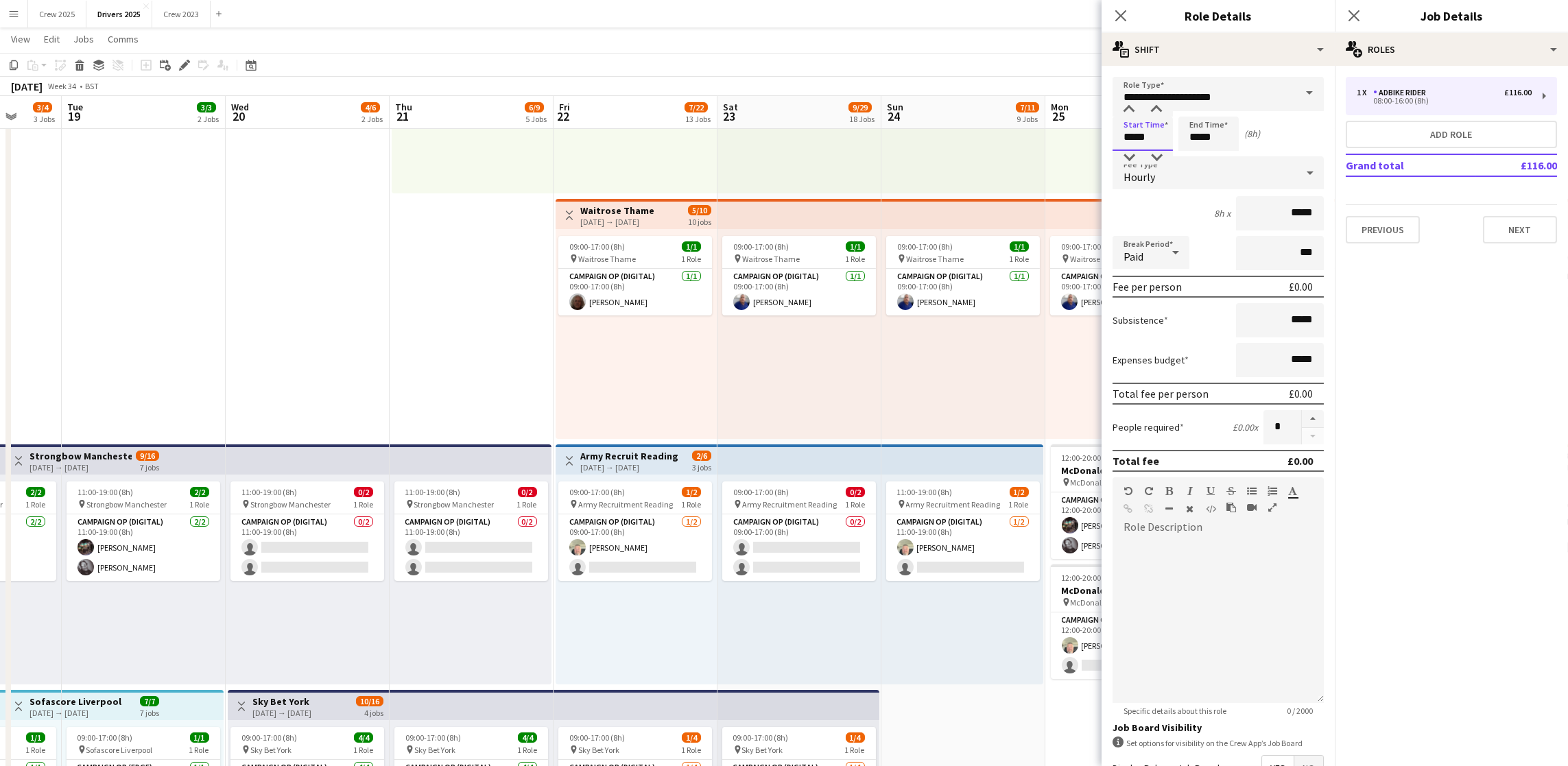
type input "*****"
click at [1302, 180] on icon at bounding box center [1309, 173] width 16 height 28
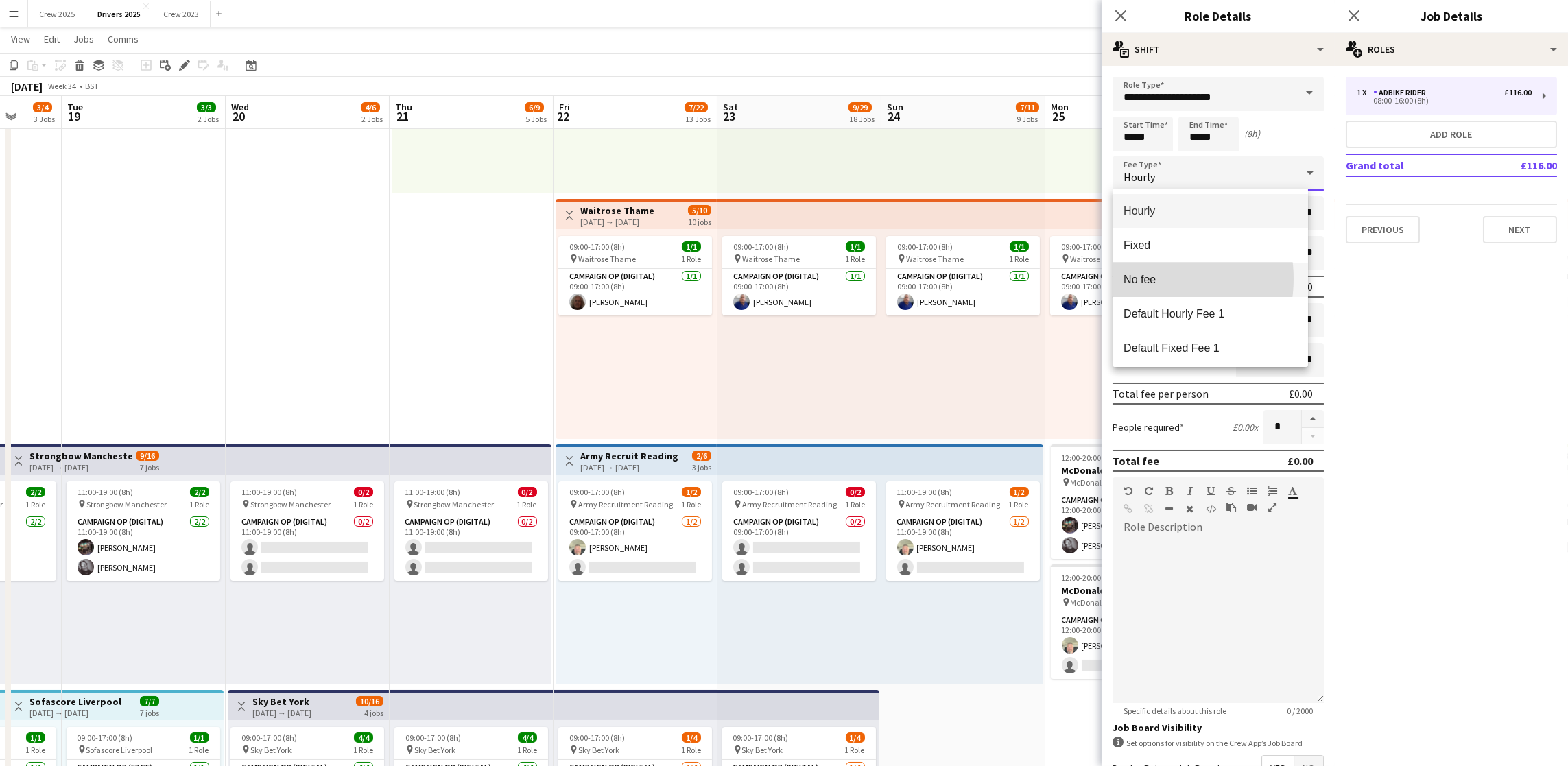
click at [1141, 278] on span "No fee" at bounding box center [1210, 279] width 174 height 13
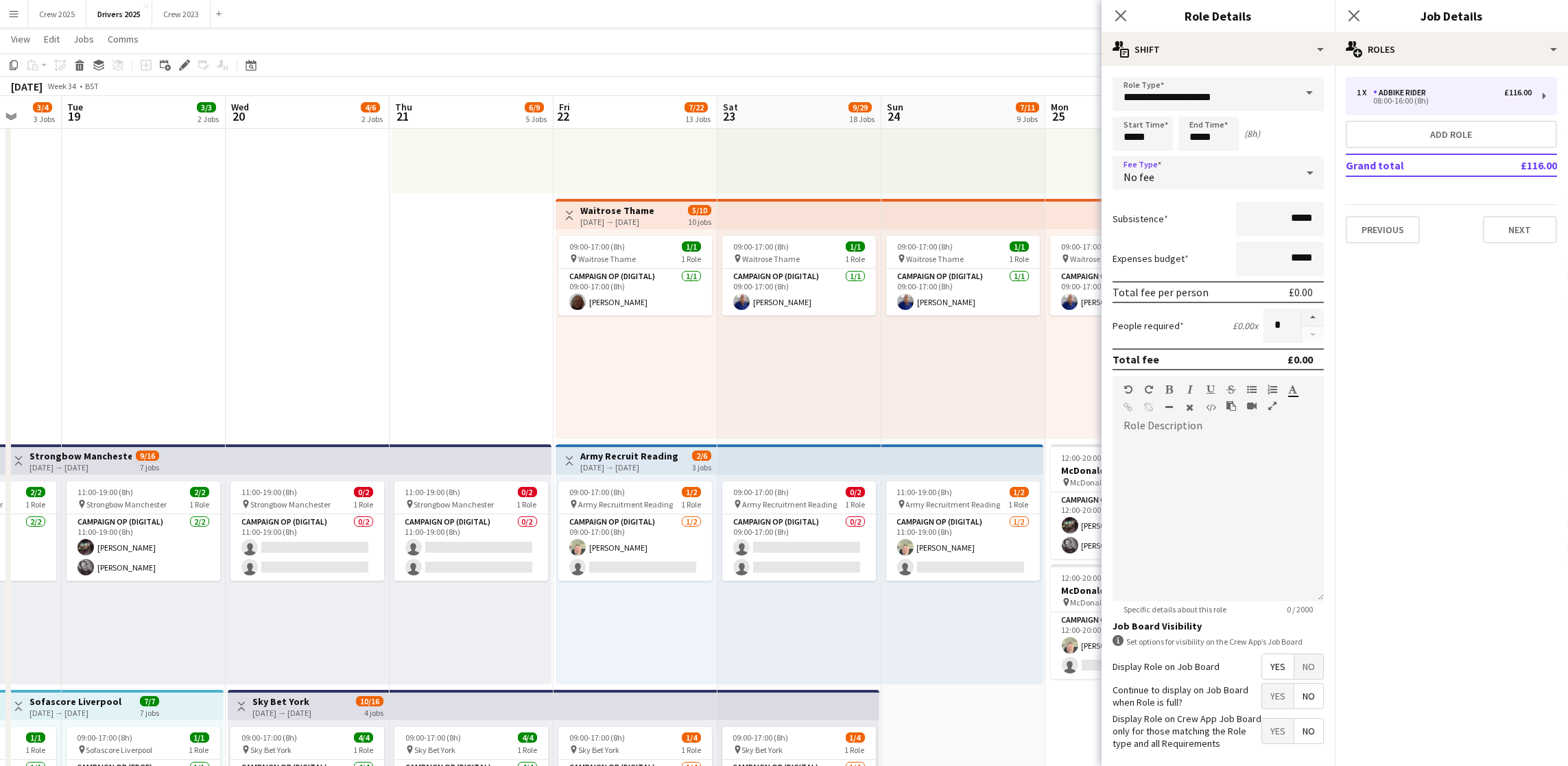
click at [1299, 678] on span "No" at bounding box center [1308, 666] width 28 height 25
click at [1532, 228] on button "Next" at bounding box center [1520, 230] width 74 height 28
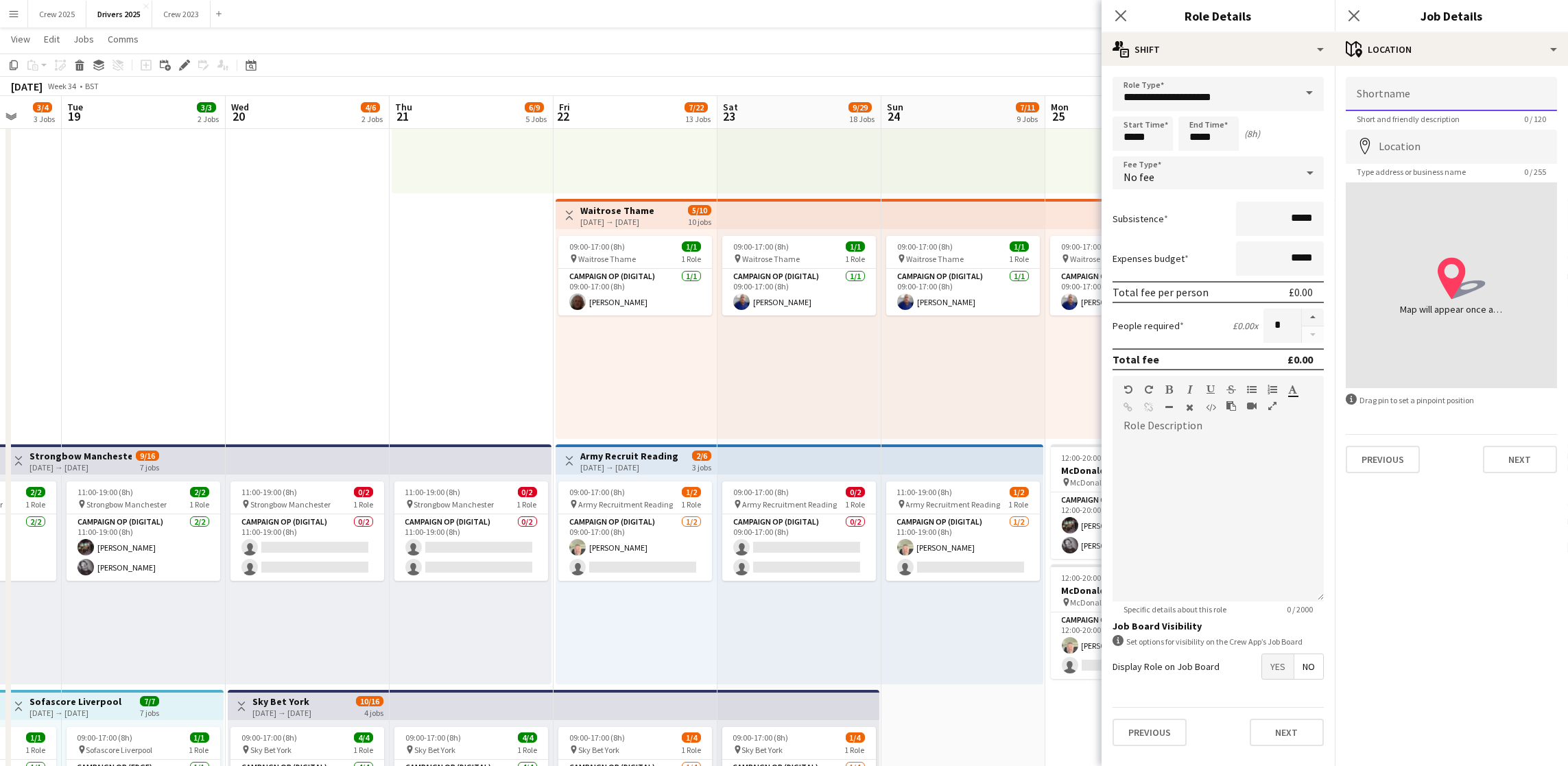
click at [1410, 105] on input "Shortname" at bounding box center [1451, 94] width 212 height 35
paste input "**********"
type input "**********"
click at [1407, 150] on input "Location" at bounding box center [1451, 146] width 212 height 35
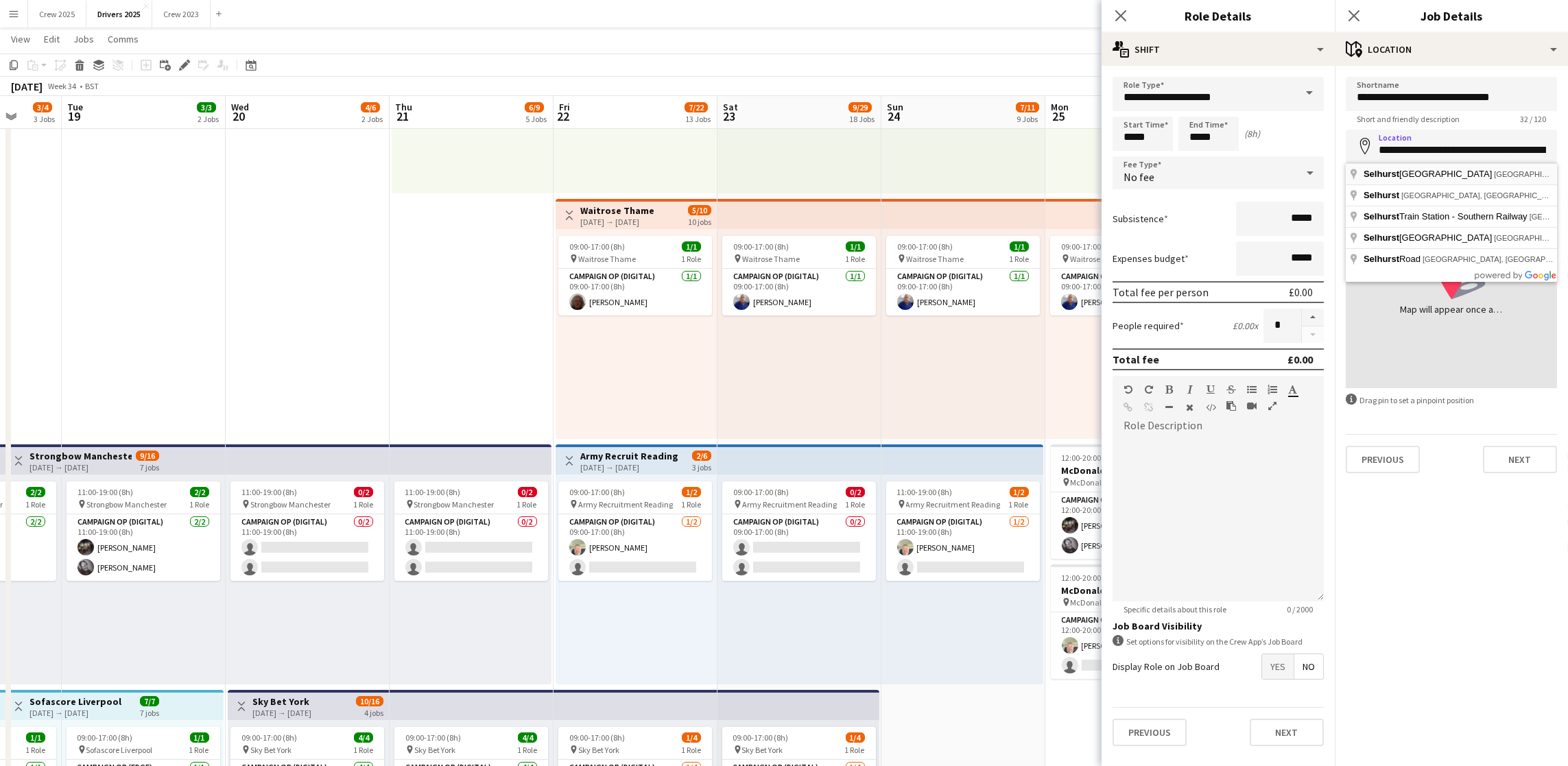
type input "**********"
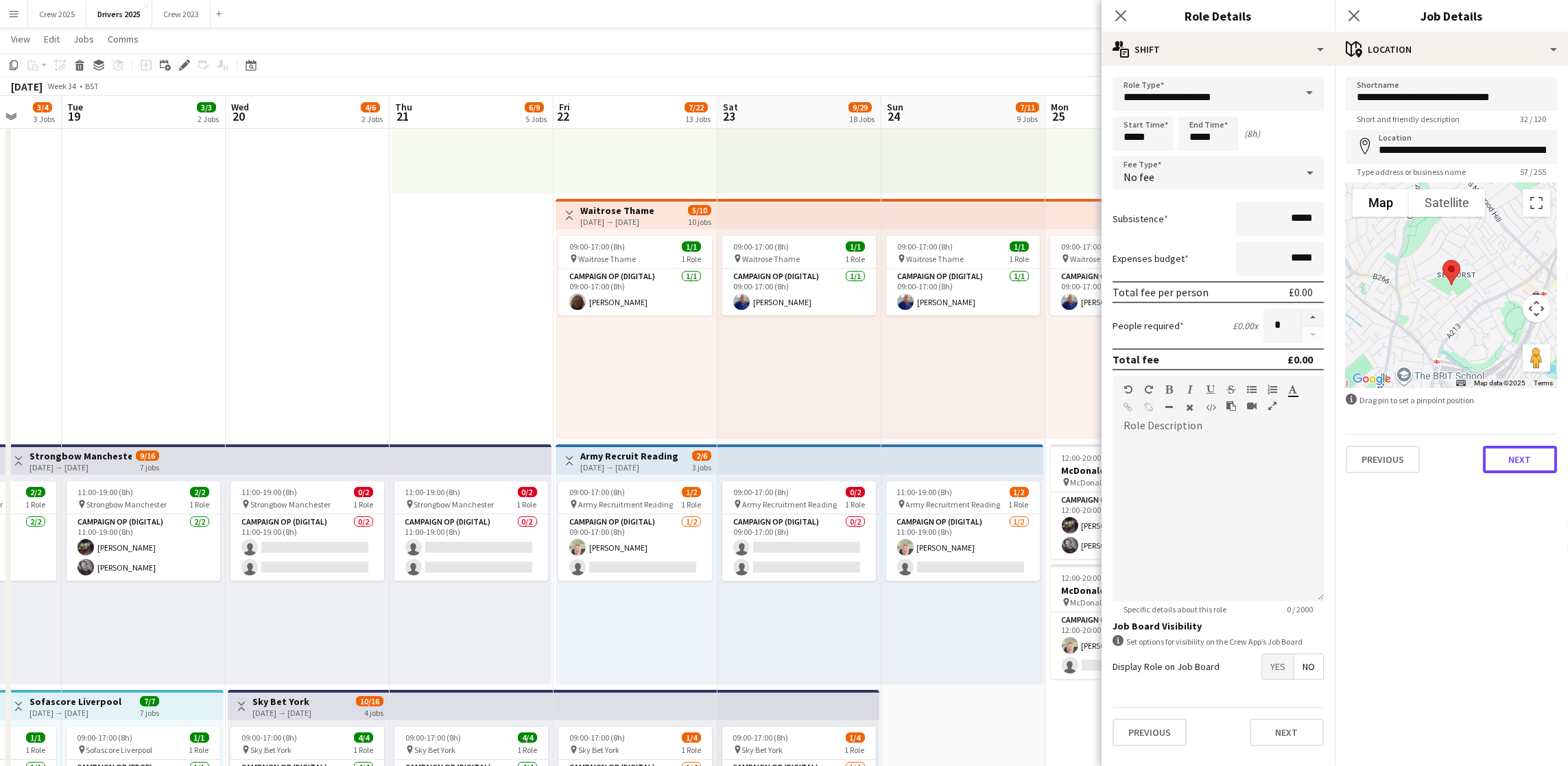
click at [1528, 454] on button "Next" at bounding box center [1520, 459] width 74 height 28
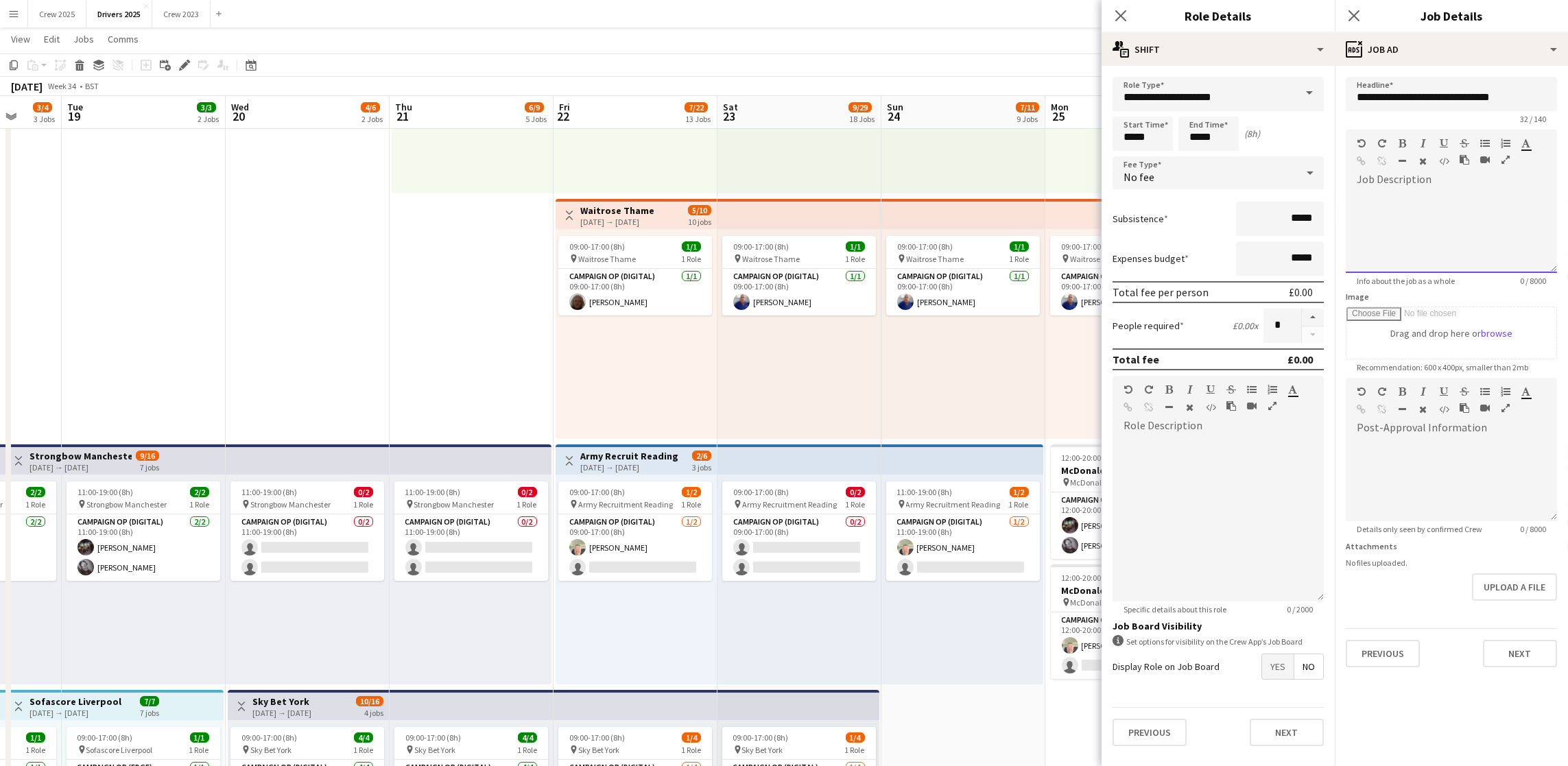
click at [1450, 227] on div at bounding box center [1451, 231] width 212 height 82
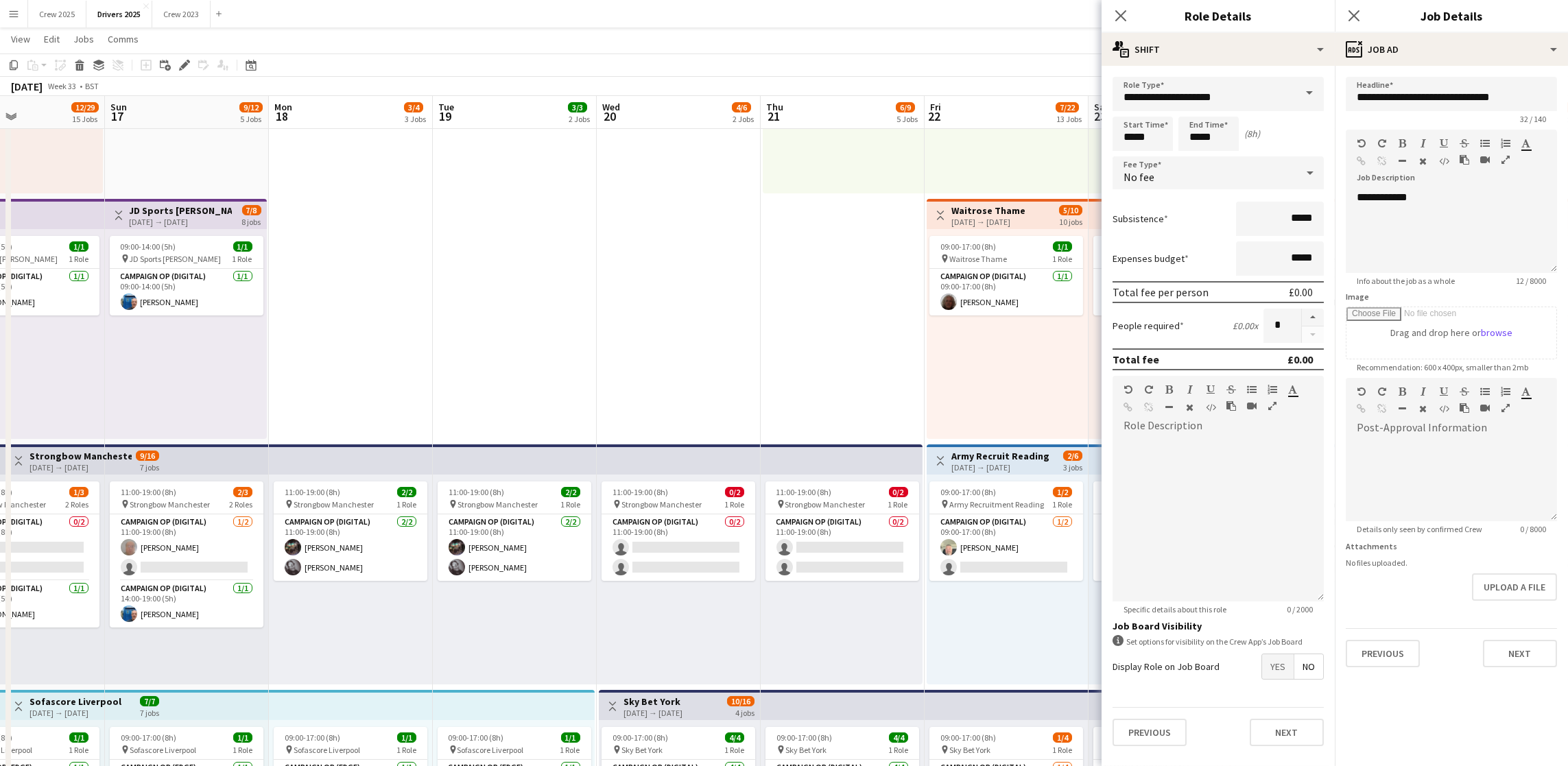
scroll to position [0, 388]
drag, startPoint x: 300, startPoint y: 319, endPoint x: 669, endPoint y: 335, distance: 369.3
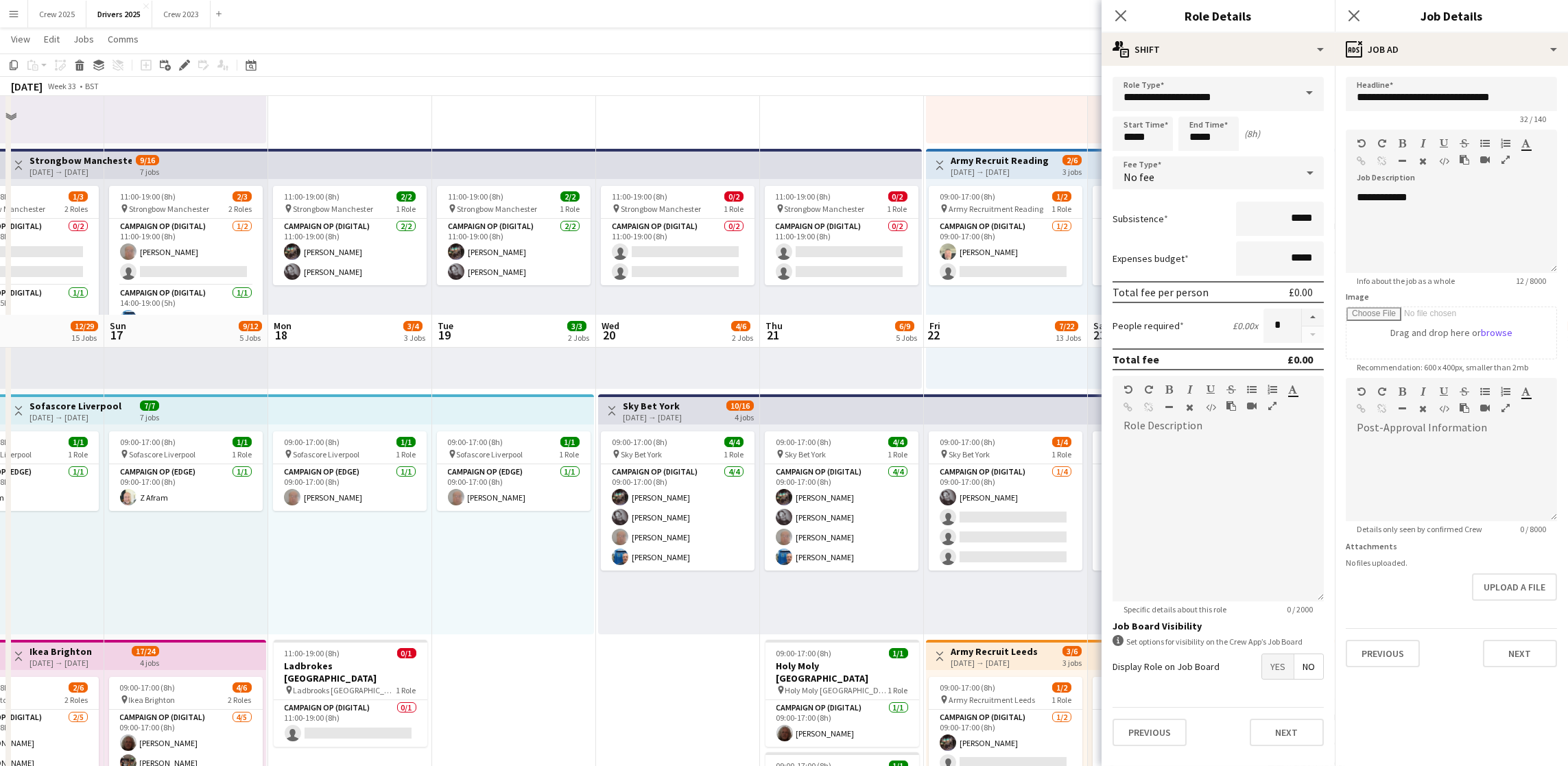
scroll to position [720, 0]
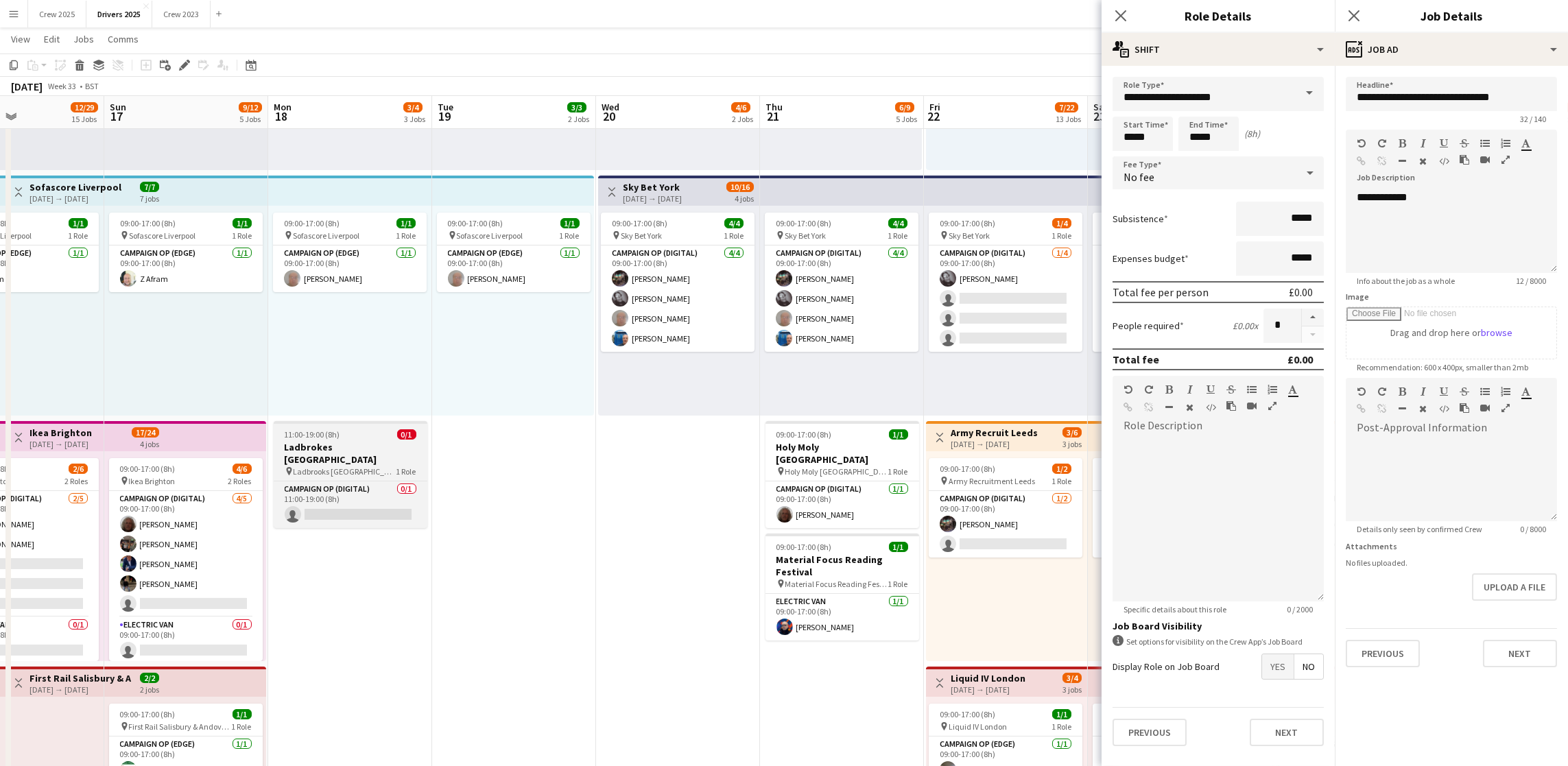
click at [325, 445] on h3 "Ladbrokes Leeds Elland Road" at bounding box center [351, 453] width 154 height 25
type input "**********"
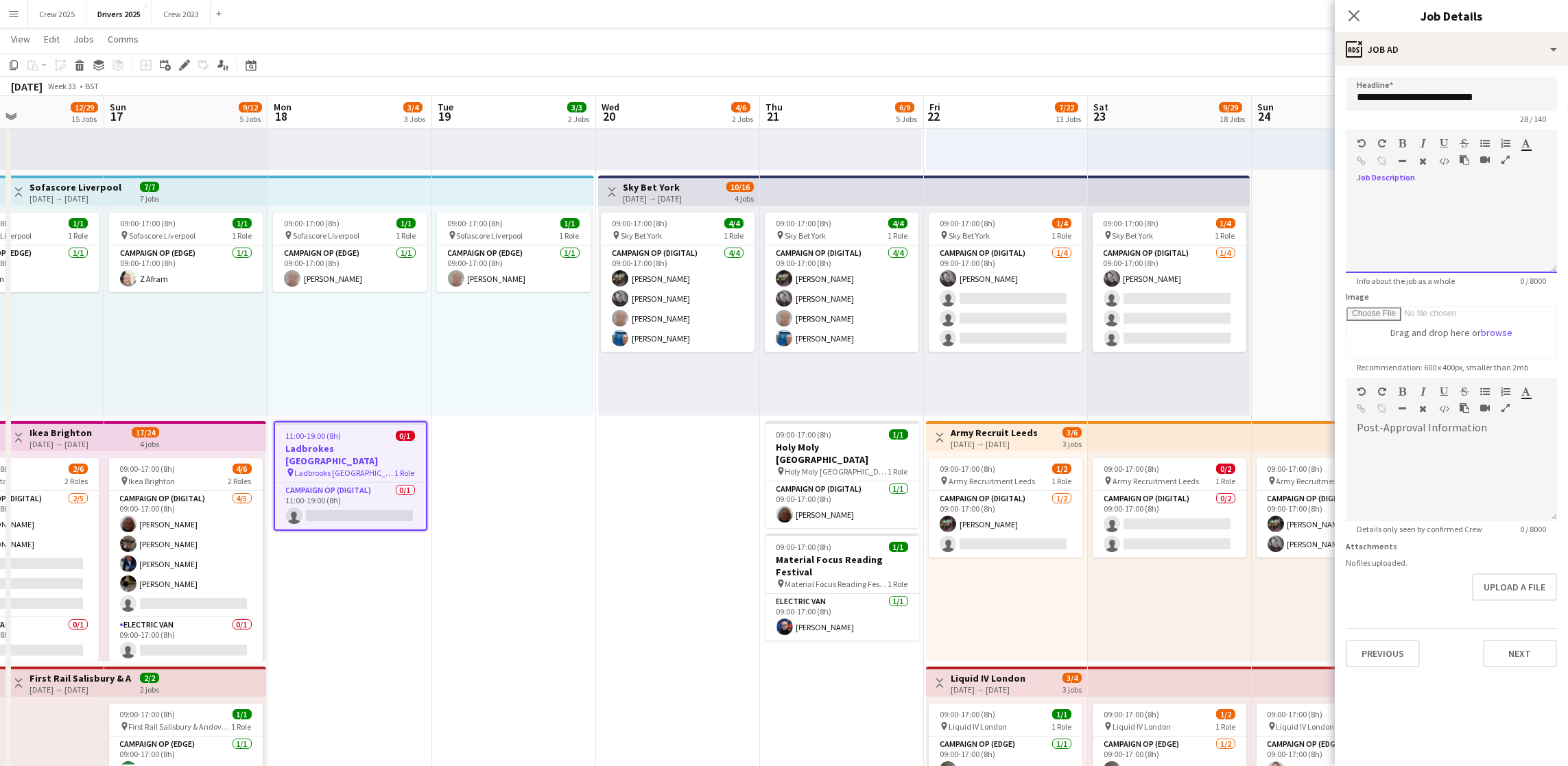
click at [1435, 205] on div at bounding box center [1451, 231] width 212 height 82
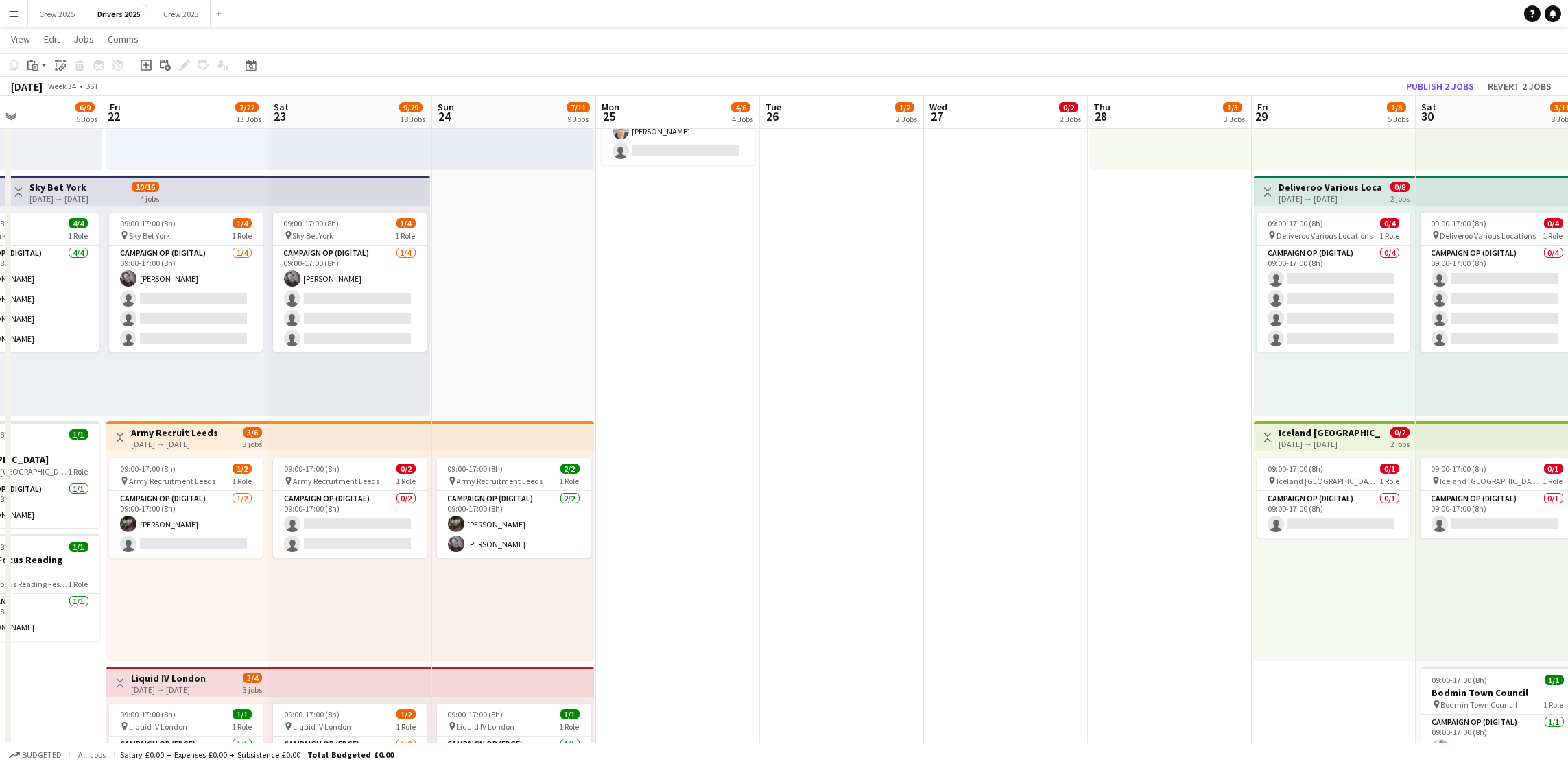
scroll to position [0, 408]
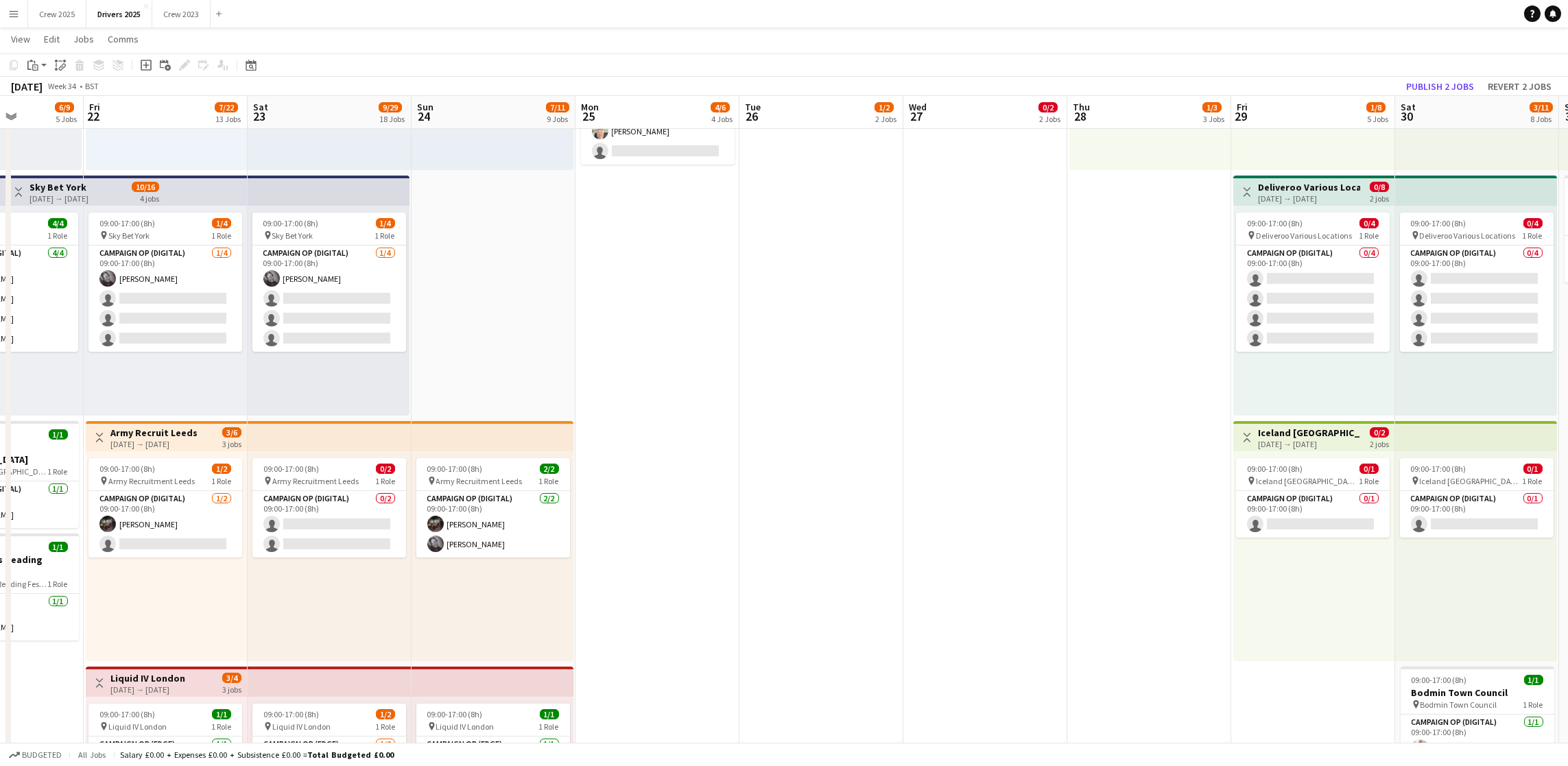
drag, startPoint x: 1416, startPoint y: 344, endPoint x: 575, endPoint y: 322, distance: 841.3
drag, startPoint x: 1436, startPoint y: 81, endPoint x: 1493, endPoint y: 112, distance: 64.9
click at [1436, 81] on button "Publish 2 jobs" at bounding box center [1440, 86] width 79 height 18
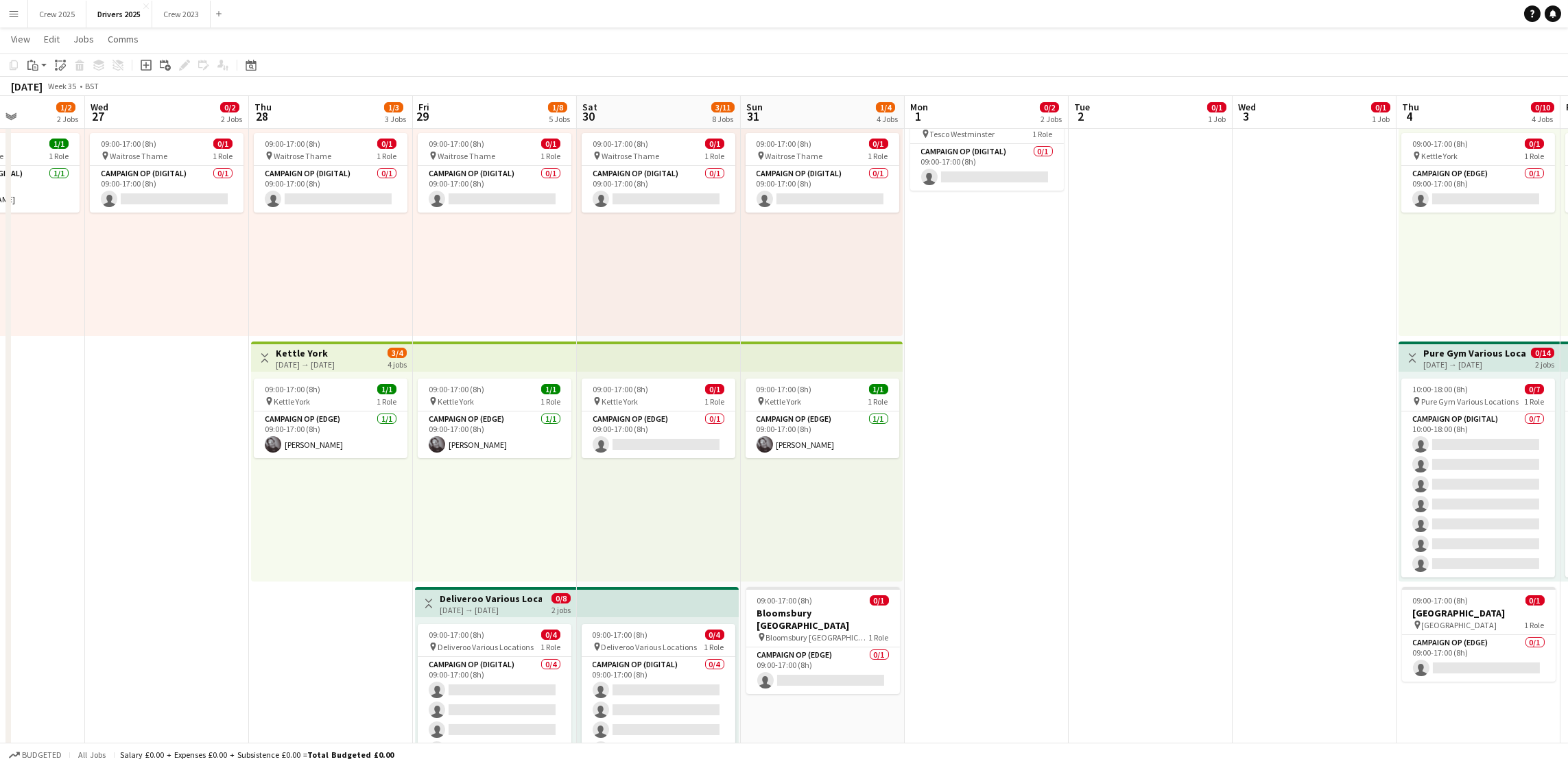
scroll to position [0, 589]
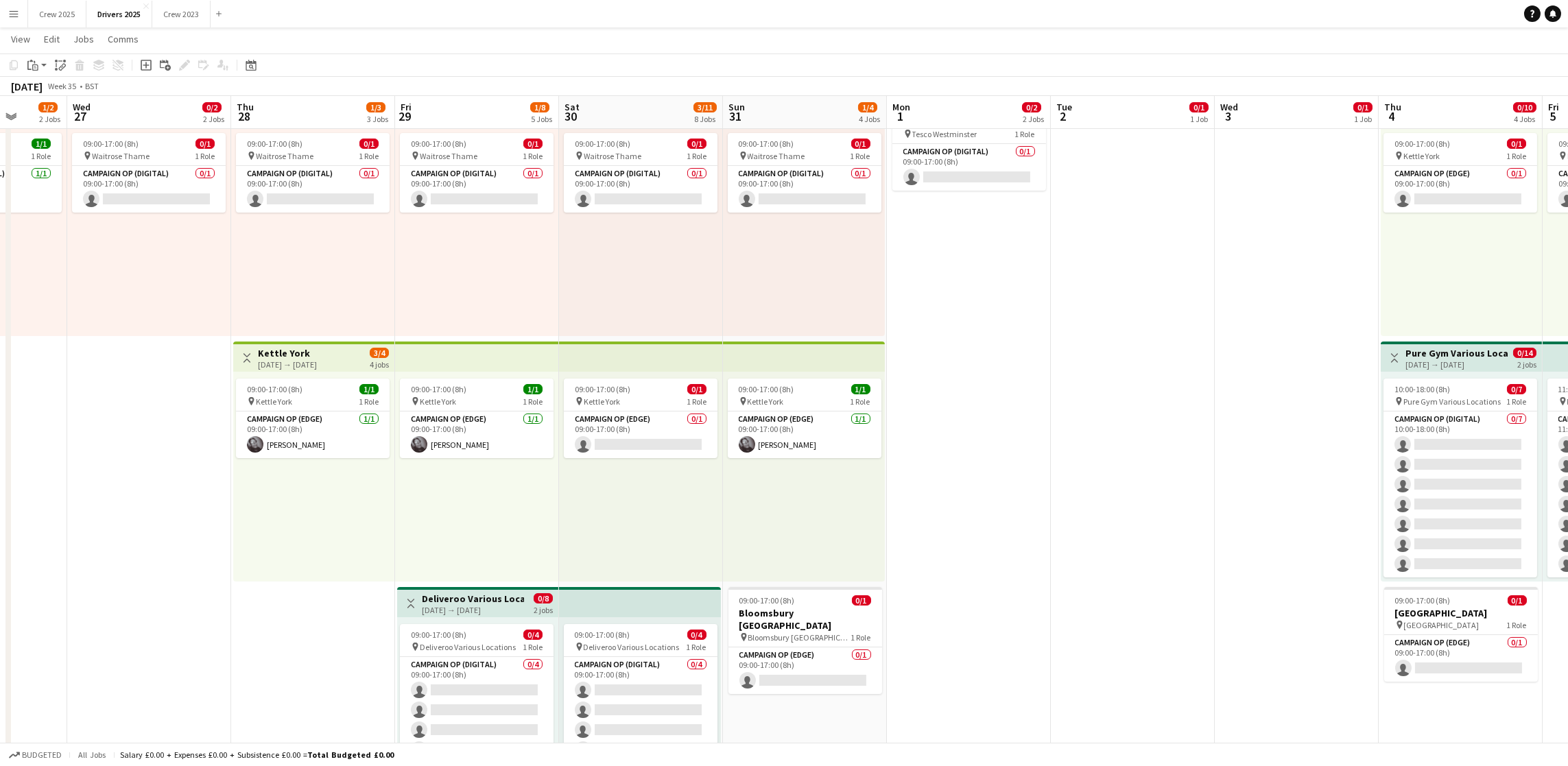
drag, startPoint x: 1043, startPoint y: 451, endPoint x: 207, endPoint y: 429, distance: 836.3
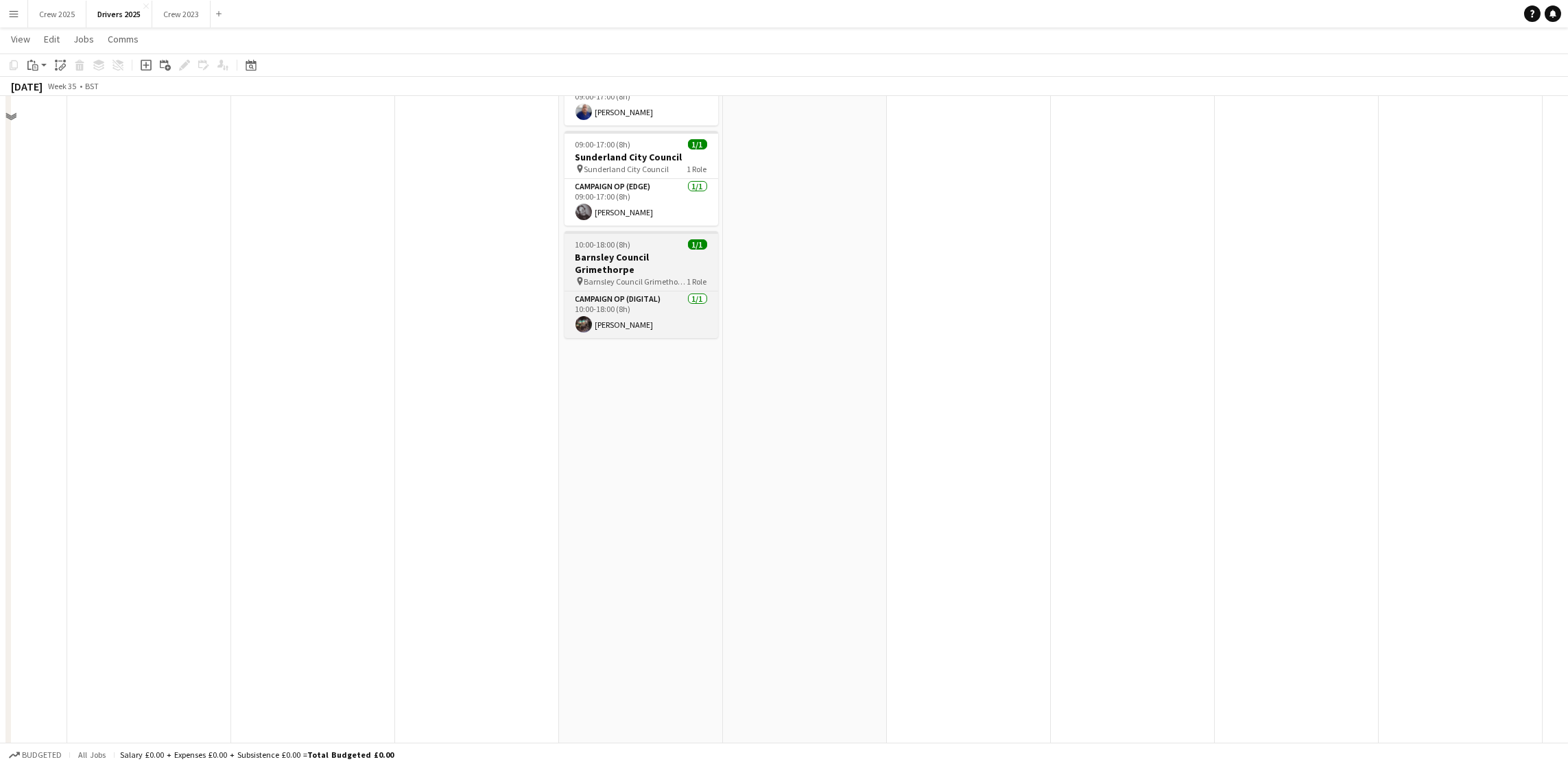
scroll to position [1543, 0]
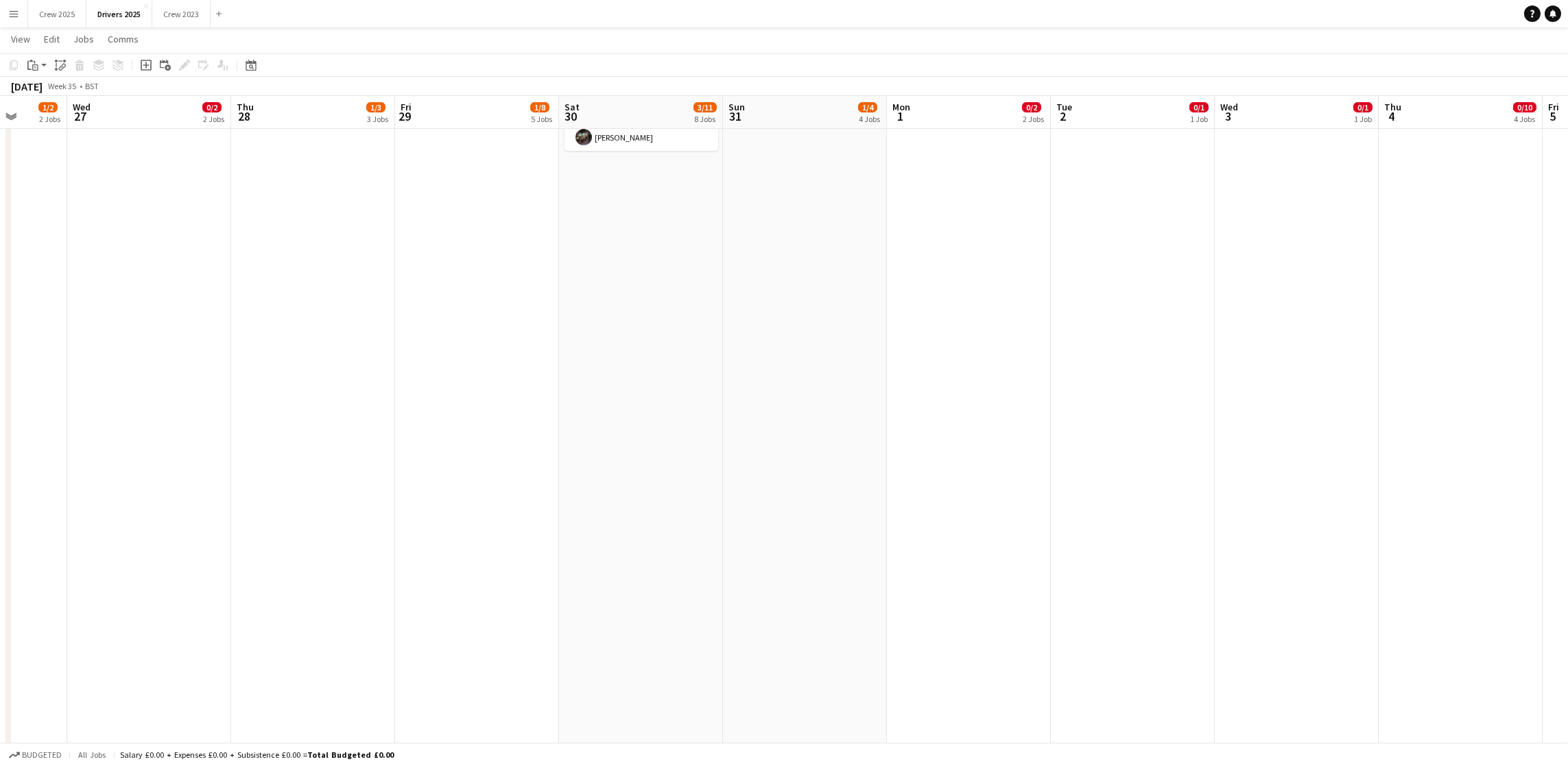
click at [666, 353] on app-date-cell "09:00-17:00 (8h) 0/1 pin Sky Various Locations 1 Role Campaign Op (Digital) 0/1…" at bounding box center [640, 435] width 164 height 3648
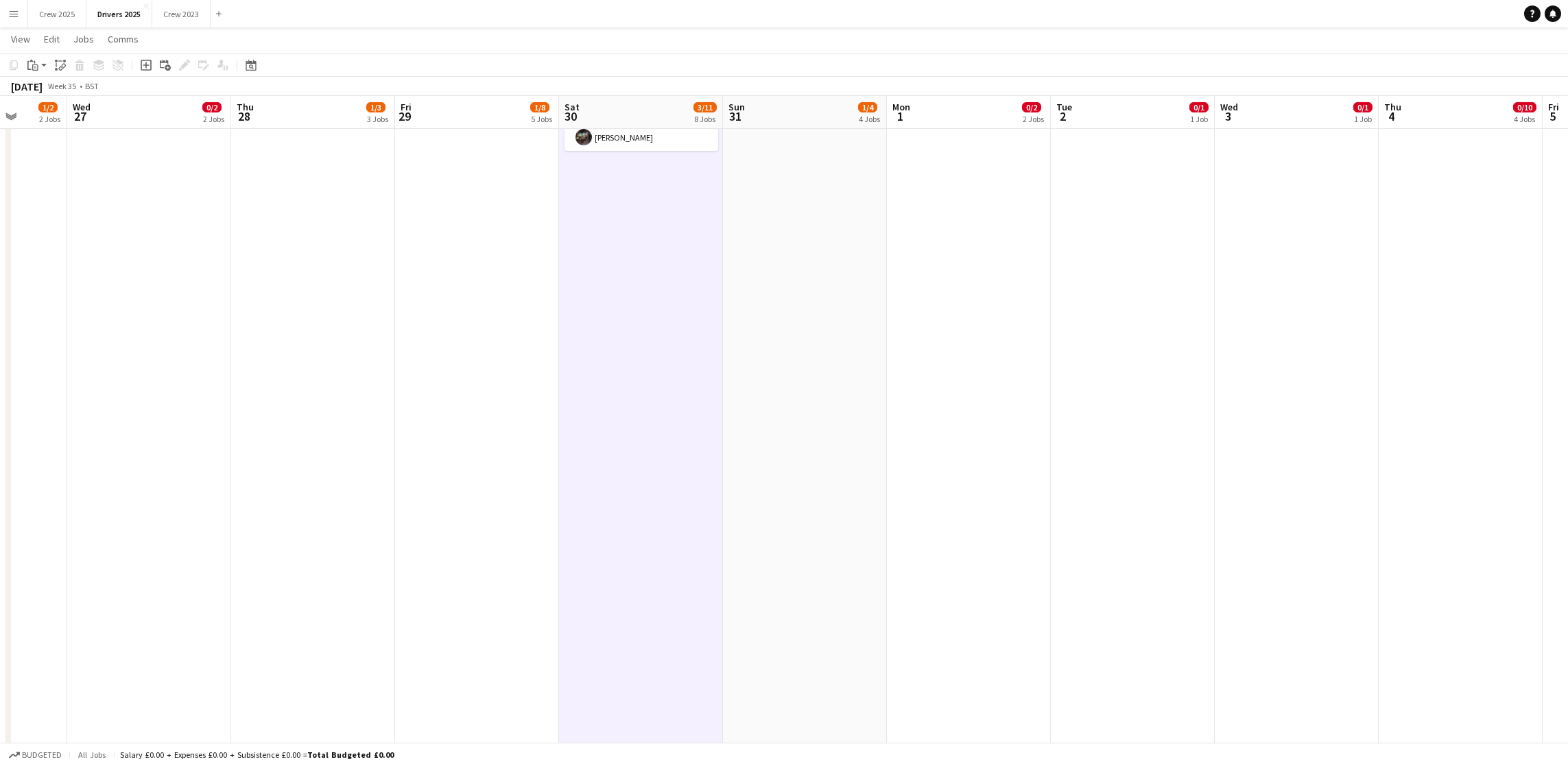
click at [153, 63] on div "Add job Add linked Job Edit Edit linked Job Applicants" at bounding box center [178, 65] width 105 height 16
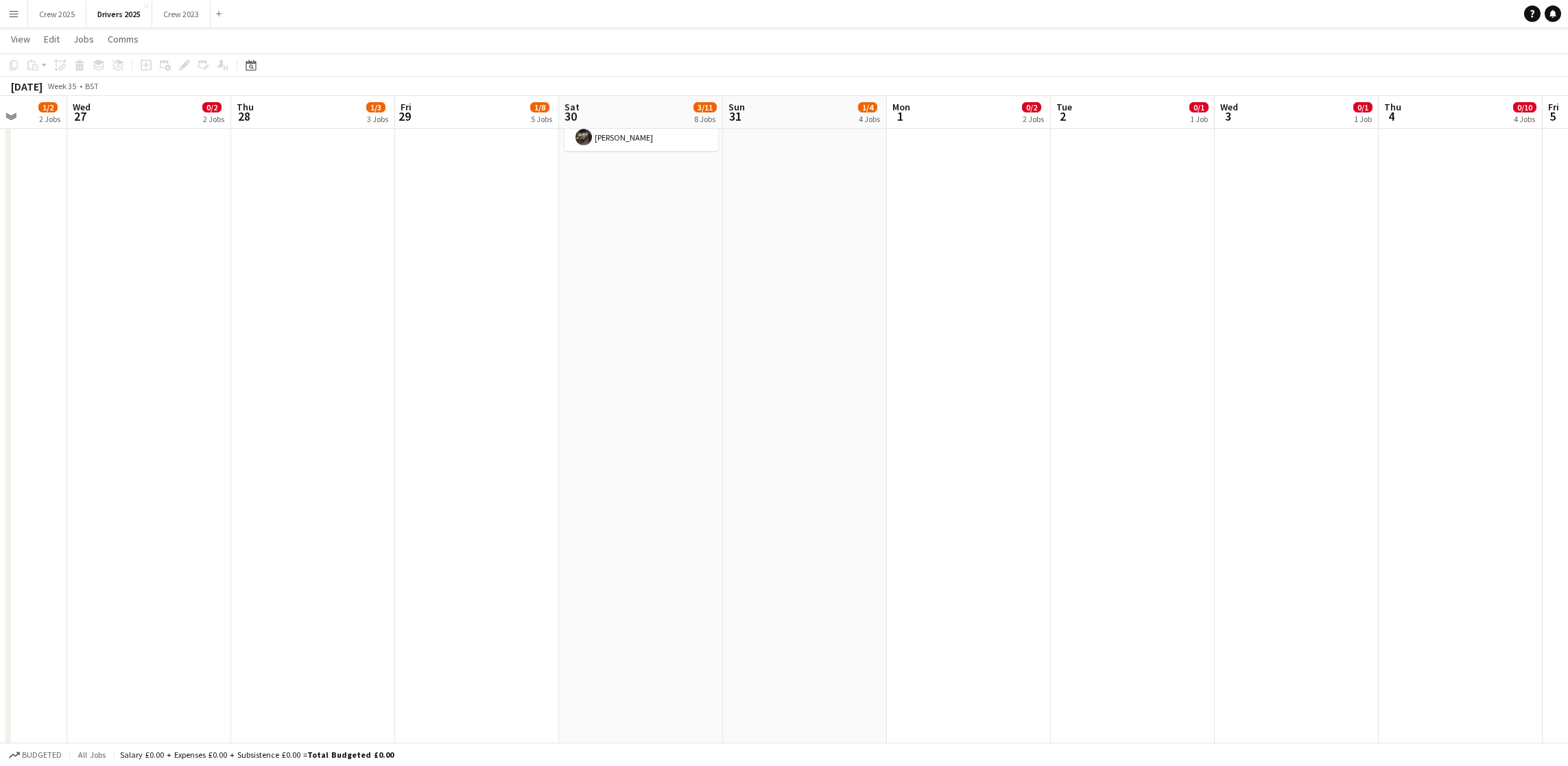
drag, startPoint x: 708, startPoint y: 346, endPoint x: 696, endPoint y: 381, distance: 37.0
click at [707, 346] on app-date-cell "09:00-17:00 (8h) 0/1 pin Sky Various Locations 1 Role Campaign Op (Digital) 0/1…" at bounding box center [640, 435] width 164 height 3648
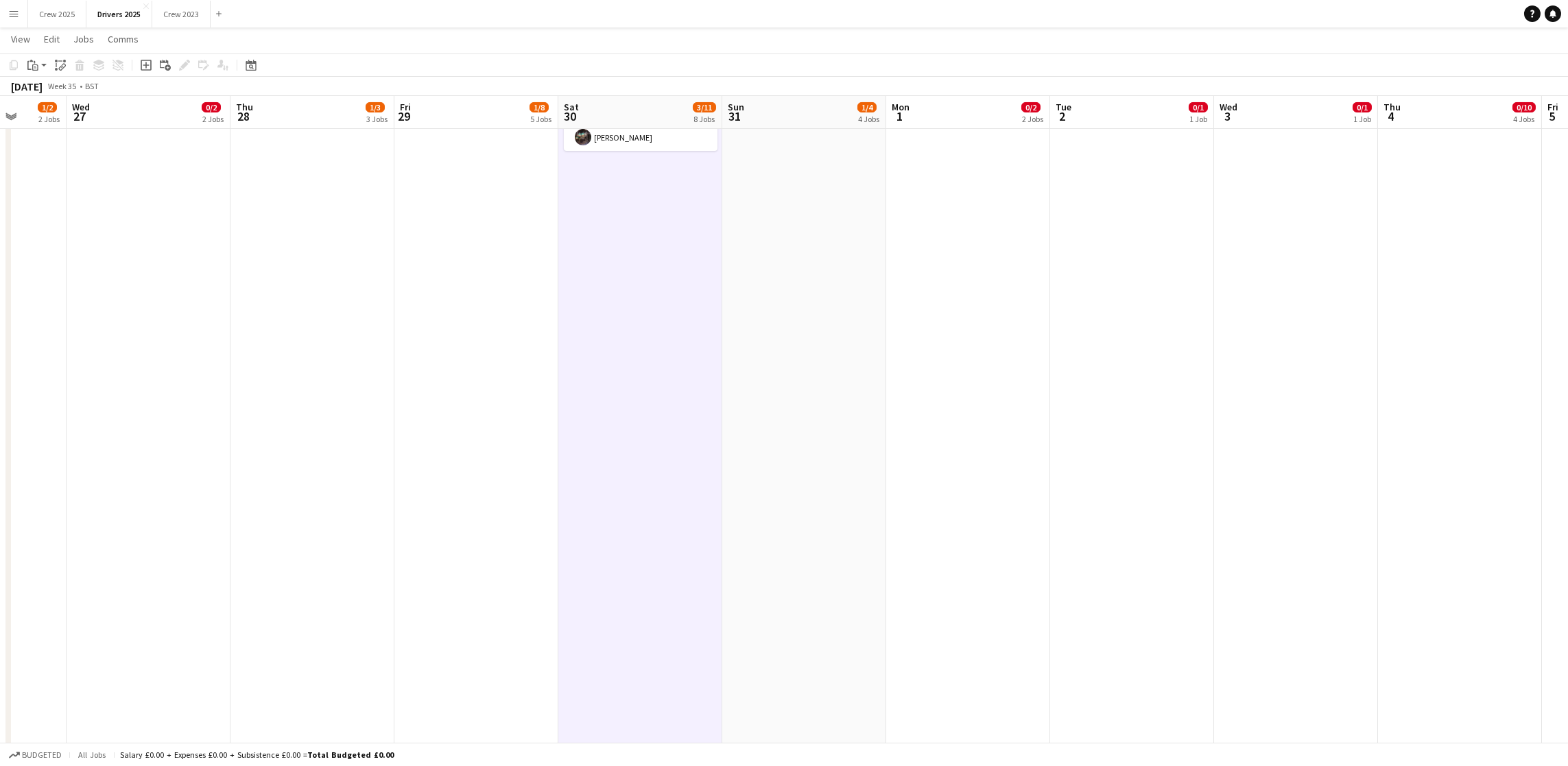
drag, startPoint x: 139, startPoint y: 68, endPoint x: 140, endPoint y: 97, distance: 29.0
click at [141, 68] on icon "Add job" at bounding box center [146, 65] width 11 height 11
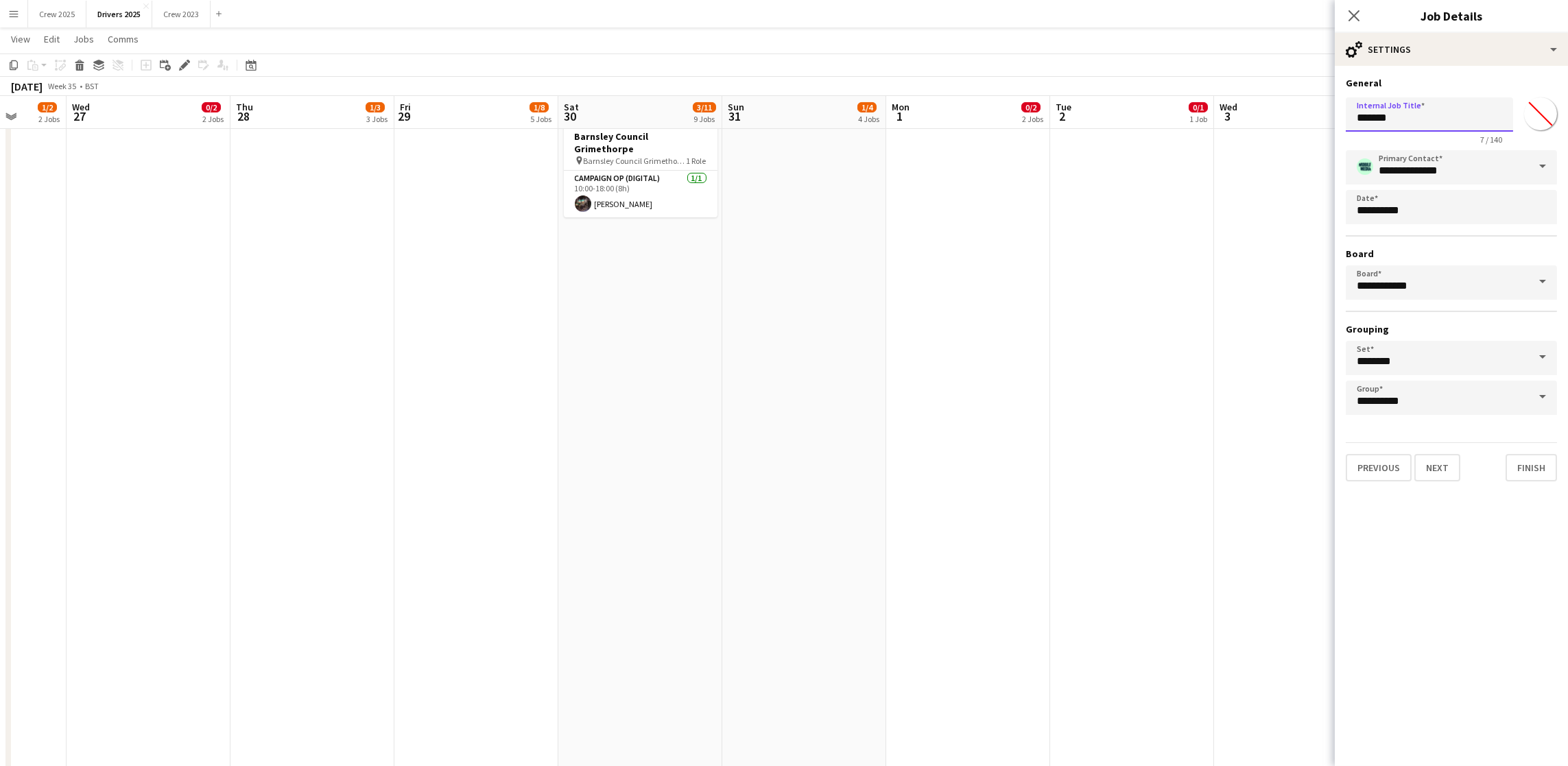
drag, startPoint x: 1446, startPoint y: 112, endPoint x: 1099, endPoint y: 115, distance: 347.0
click at [1102, 115] on body "Menu Boards Boards Boards All jobs Status Workforce Workforce My Workforce Recr…" at bounding box center [784, 370] width 1568 height 3825
drag, startPoint x: 1496, startPoint y: 115, endPoint x: 1252, endPoint y: 112, distance: 244.0
click at [1252, 112] on body "Menu Boards Boards Boards All jobs Status Workforce Workforce My Workforce Recr…" at bounding box center [784, 370] width 1568 height 3825
type input "**********"
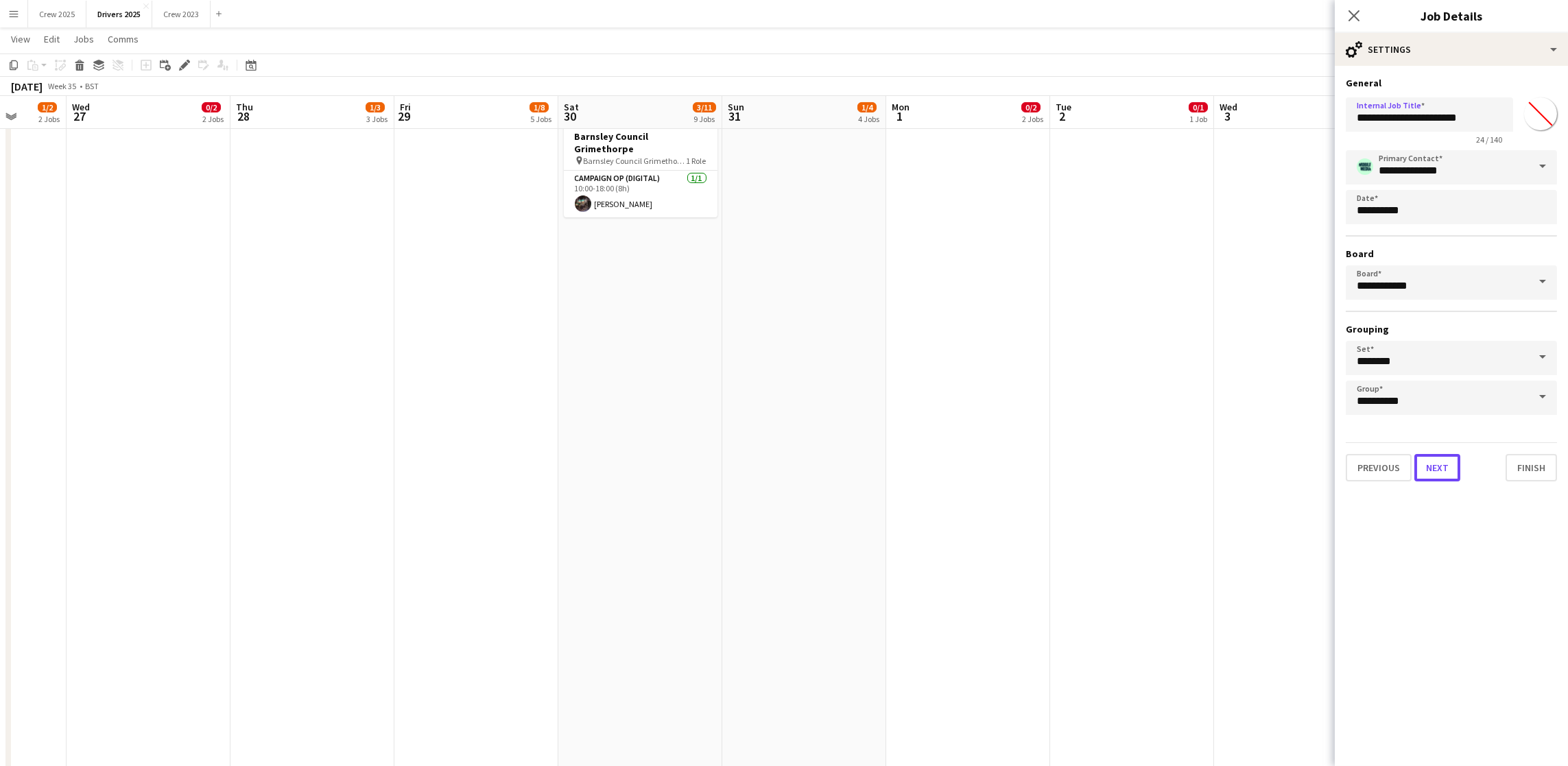
click at [1436, 459] on button "Next" at bounding box center [1437, 468] width 46 height 28
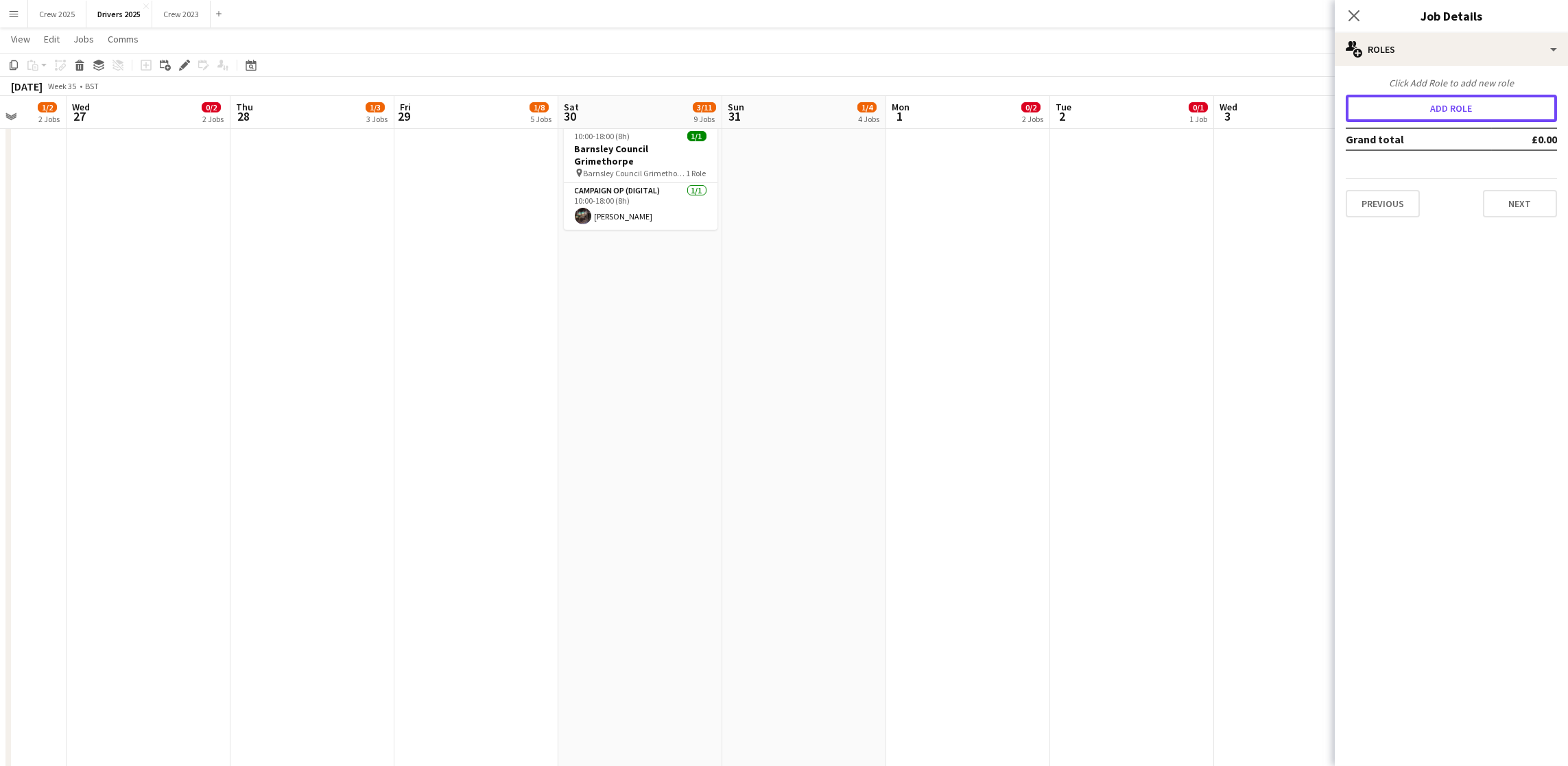
click at [1443, 114] on button "Add role" at bounding box center [1451, 108] width 212 height 28
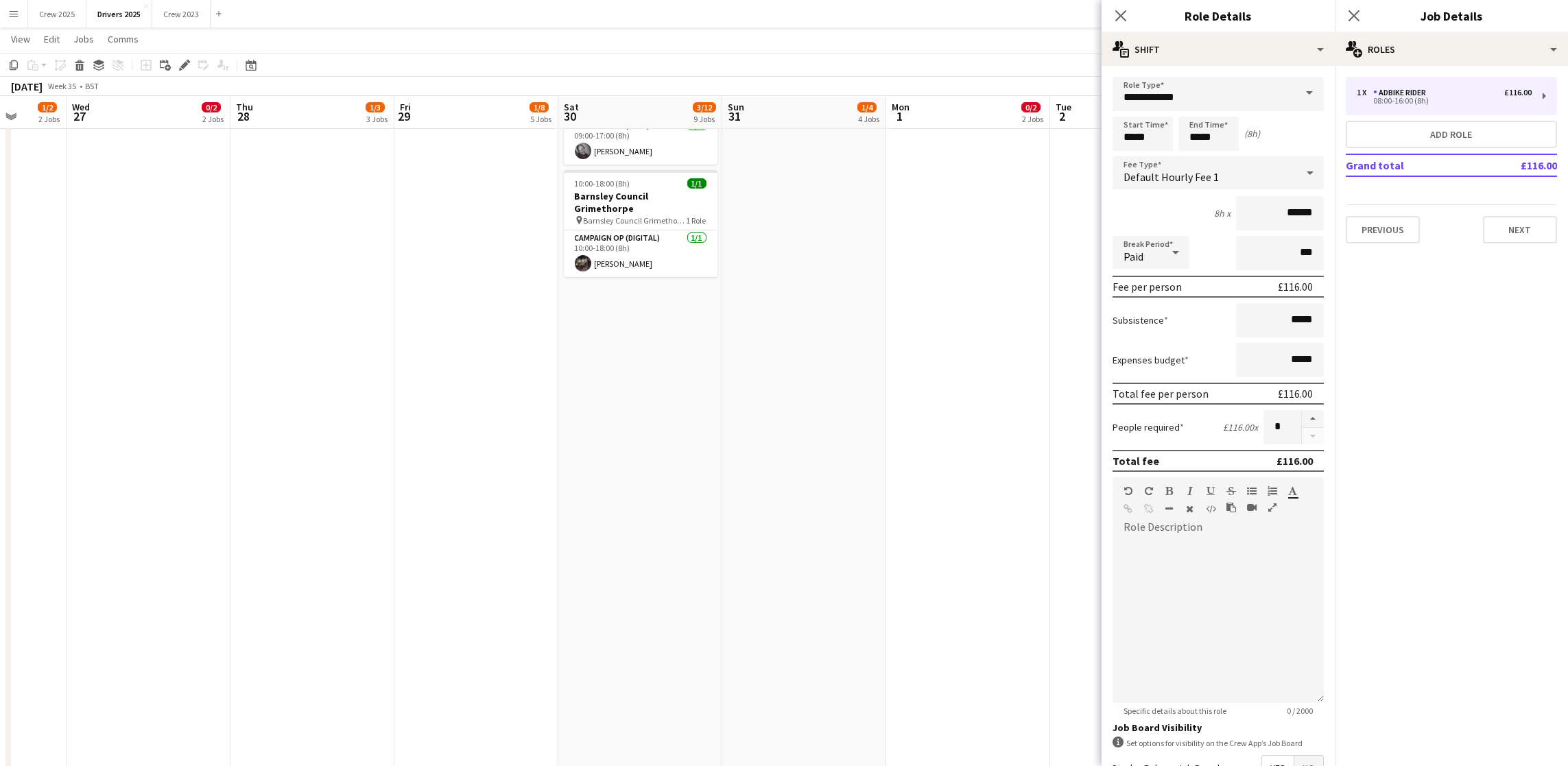
click at [1296, 95] on span at bounding box center [1309, 93] width 28 height 33
click at [1233, 258] on span "Campaign Op (Digital)" at bounding box center [1210, 264] width 174 height 13
type input "**********"
type input "*****"
drag, startPoint x: 1156, startPoint y: 133, endPoint x: 835, endPoint y: 80, distance: 325.3
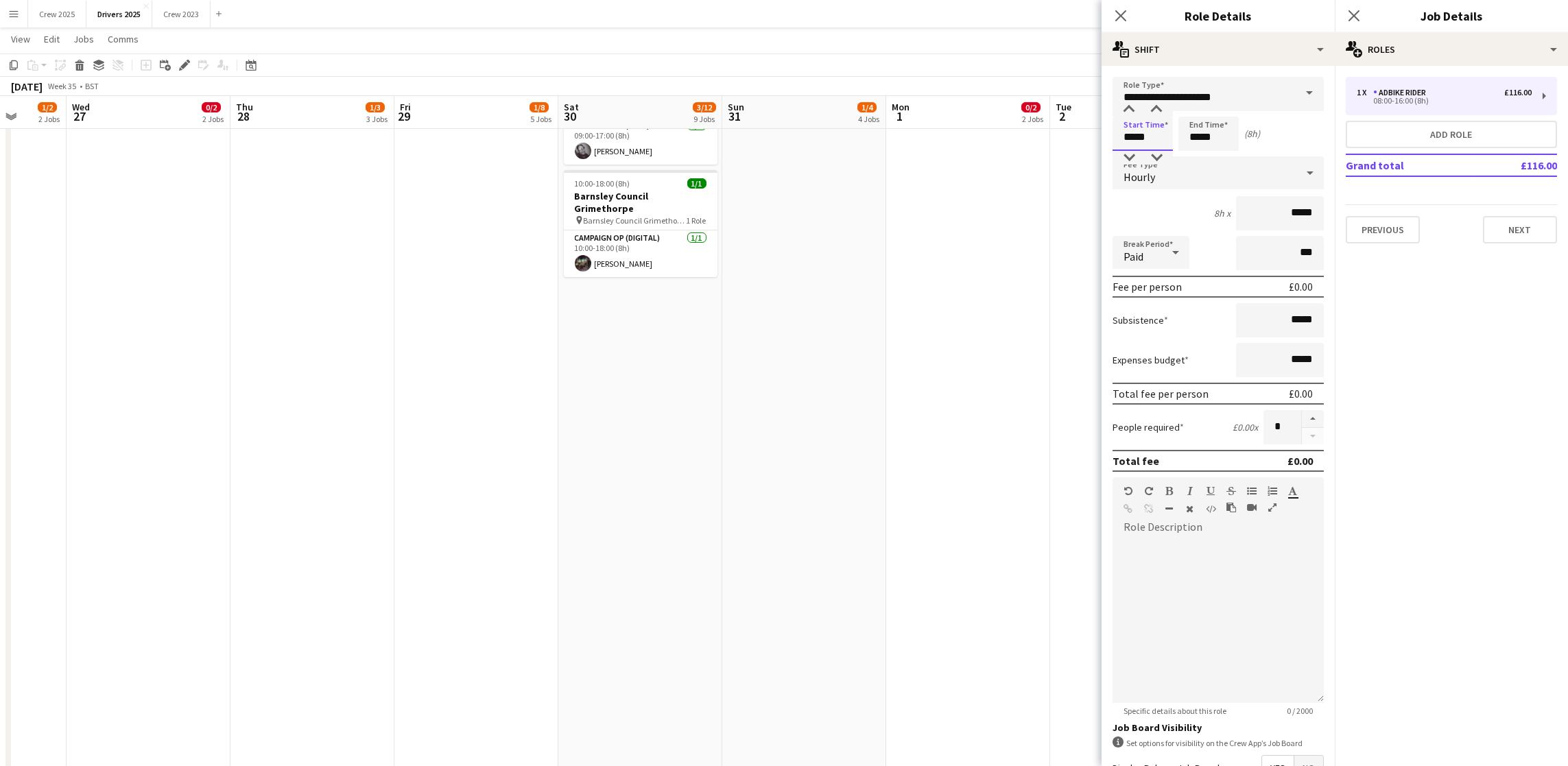
click at [850, 97] on body "Menu Boards Boards Boards All jobs Status Workforce Workforce My Workforce Recr…" at bounding box center [784, 370] width 1568 height 3825
type input "*****"
click at [1169, 170] on div "Hourly" at bounding box center [1204, 172] width 184 height 33
click at [1172, 288] on mat-option "No fee" at bounding box center [1210, 279] width 195 height 35
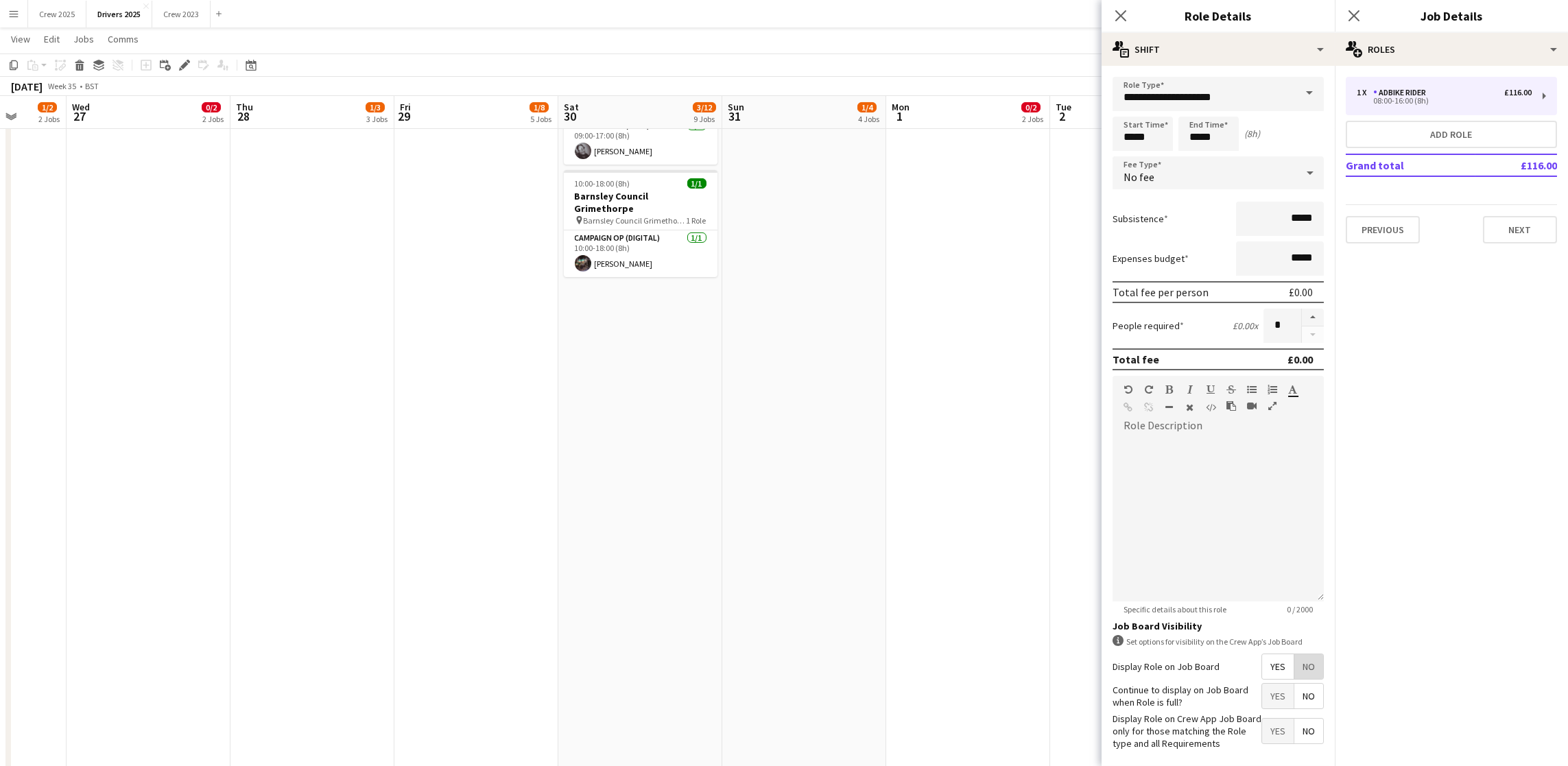
click at [1294, 678] on span "No" at bounding box center [1308, 666] width 28 height 25
drag, startPoint x: 1544, startPoint y: 248, endPoint x: 1536, endPoint y: 241, distance: 10.6
click at [1541, 246] on div "1 x Adbike Rider £116.00 08:00-16:00 (8h) Add role Grand total £116.00 Previous…" at bounding box center [1451, 160] width 233 height 188
click at [1526, 226] on button "Next" at bounding box center [1520, 230] width 74 height 28
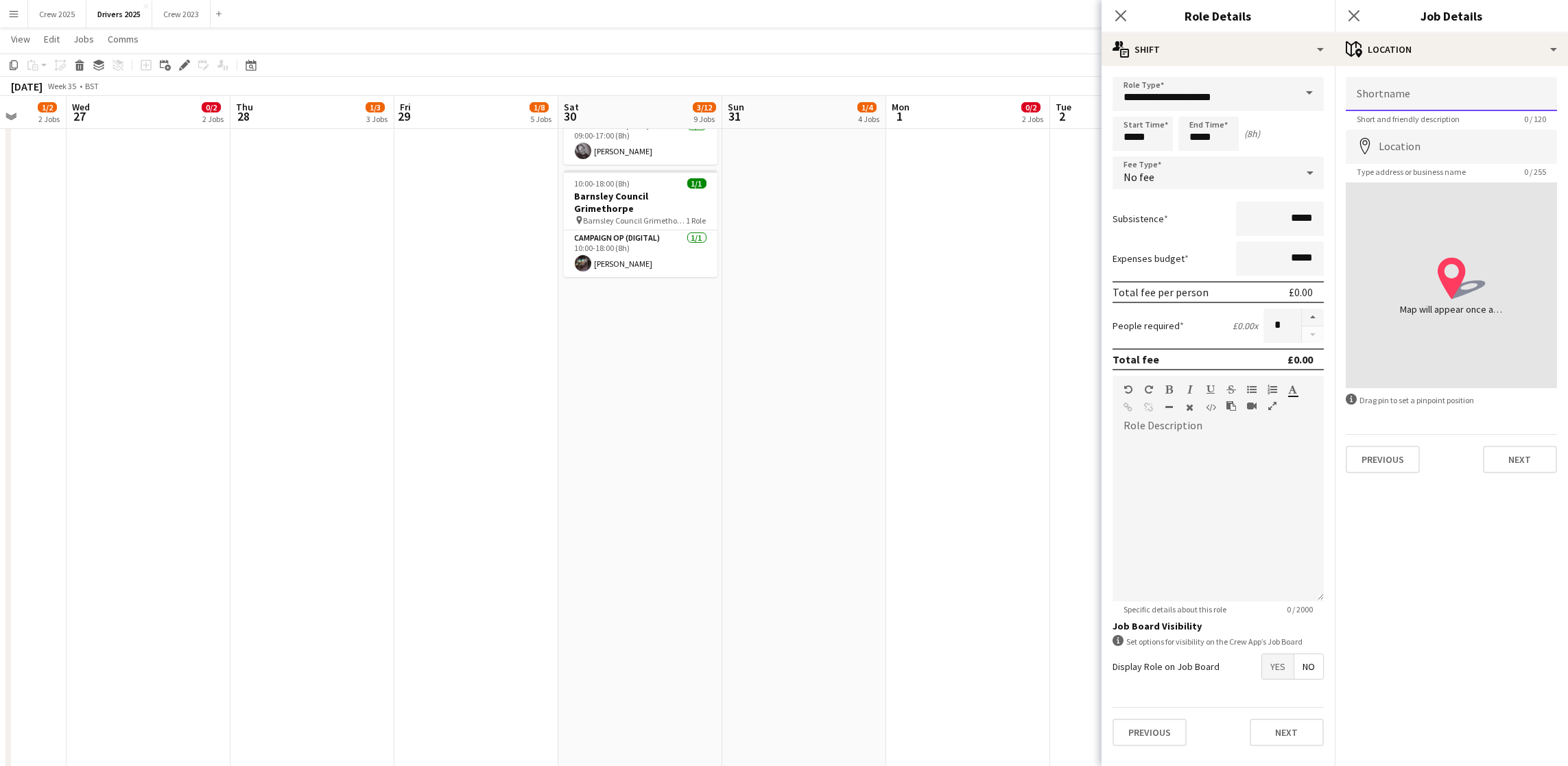
click at [1449, 83] on input "Shortname" at bounding box center [1451, 94] width 212 height 35
paste input "**********"
type input "**********"
click at [1438, 145] on input "Location" at bounding box center [1451, 146] width 212 height 35
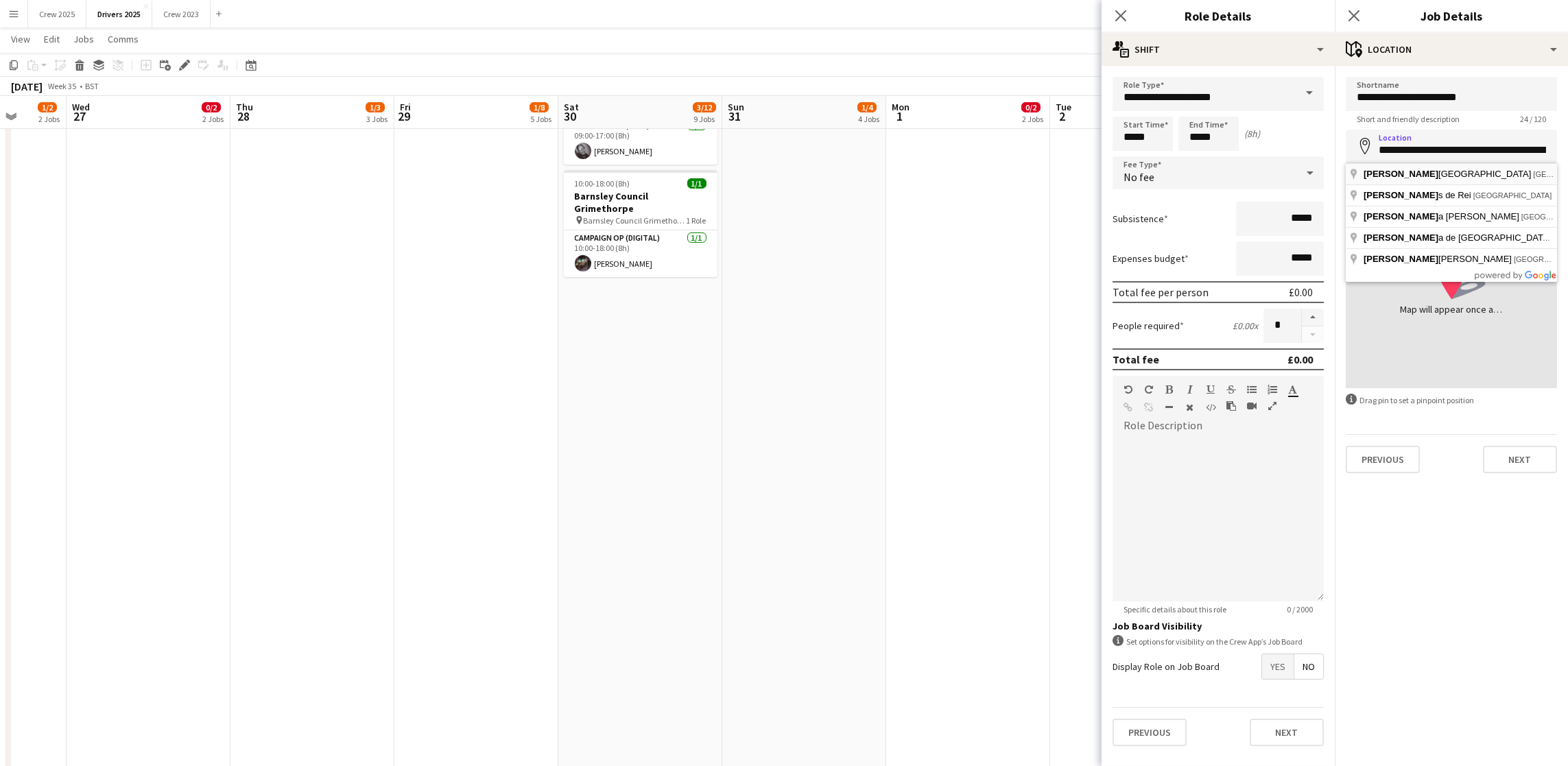
type input "**********"
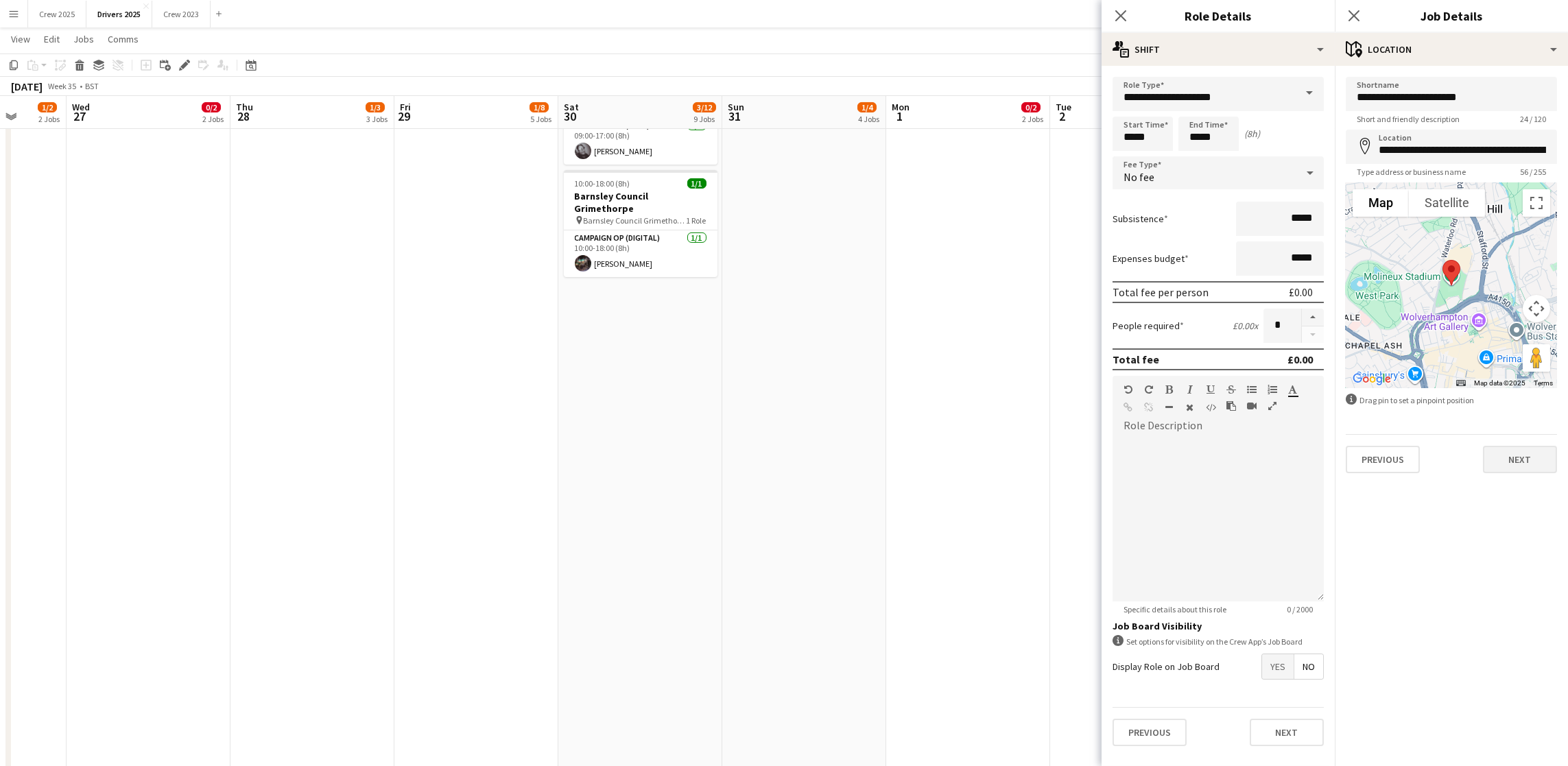
click at [1516, 445] on div "Previous Next" at bounding box center [1451, 453] width 212 height 39
click at [1550, 459] on button "Next" at bounding box center [1520, 459] width 74 height 28
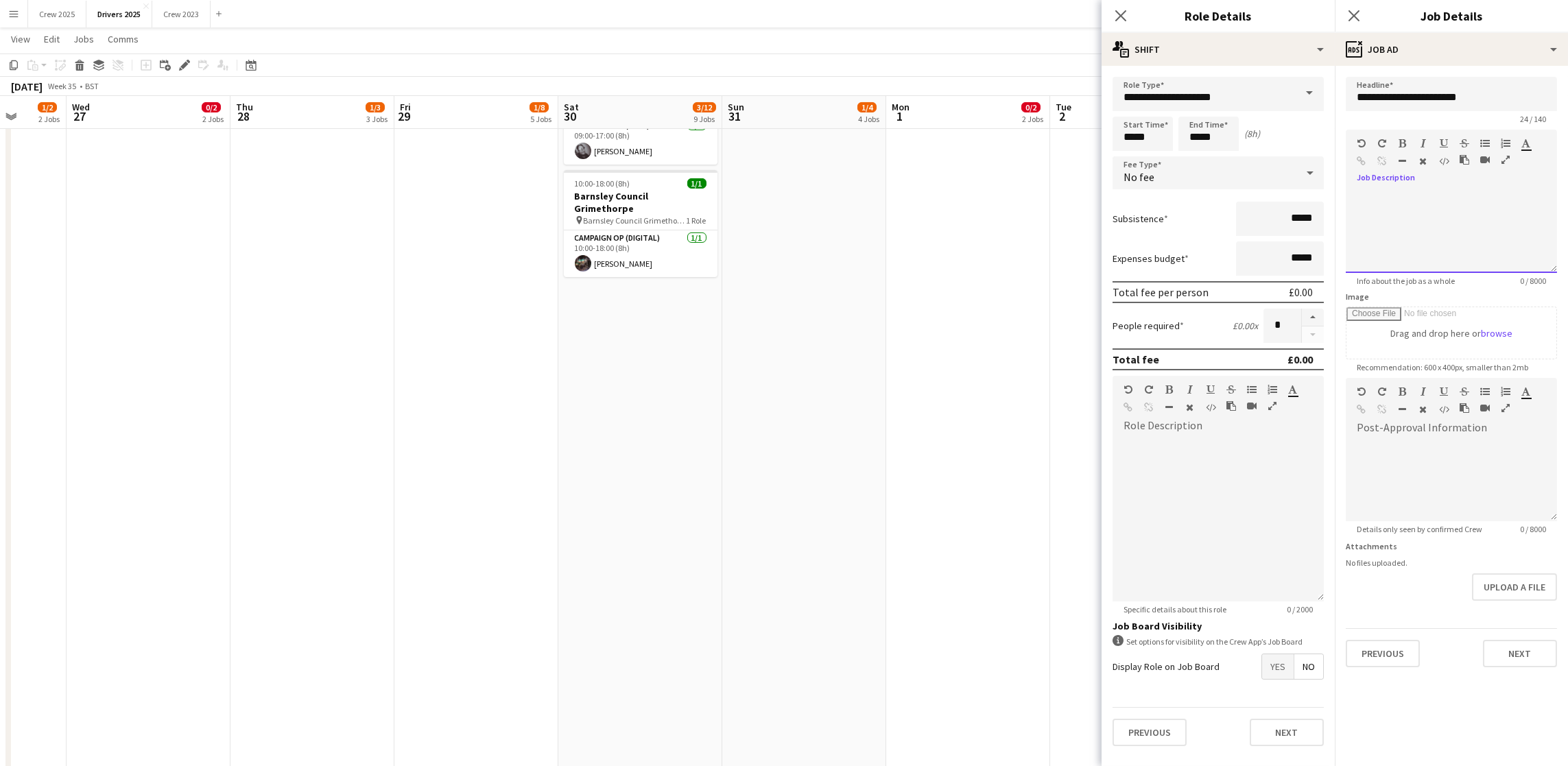
click at [1440, 224] on div at bounding box center [1451, 231] width 212 height 82
click at [1509, 644] on button "Next" at bounding box center [1520, 654] width 74 height 28
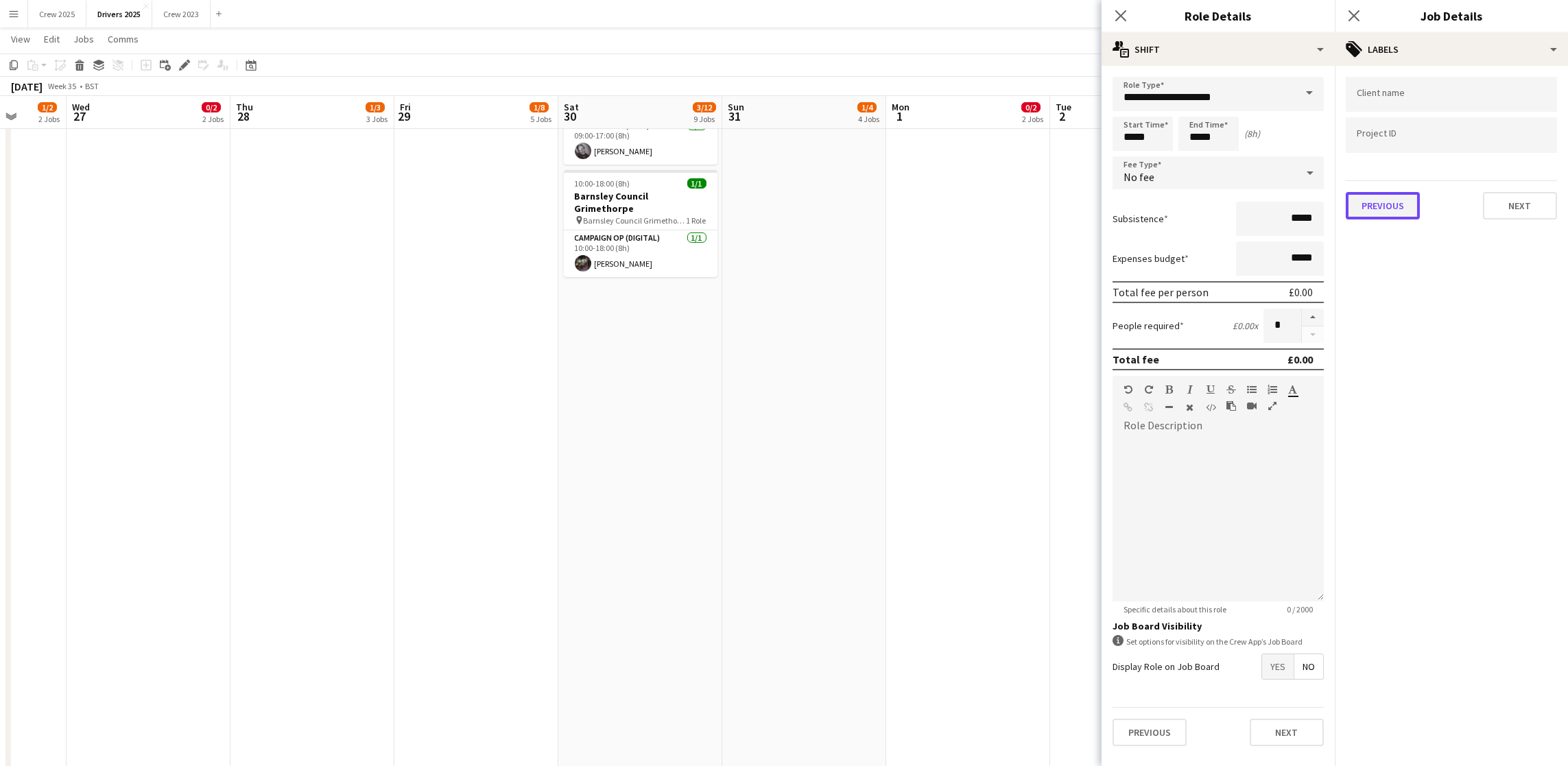
click at [1374, 199] on button "Previous" at bounding box center [1383, 206] width 74 height 28
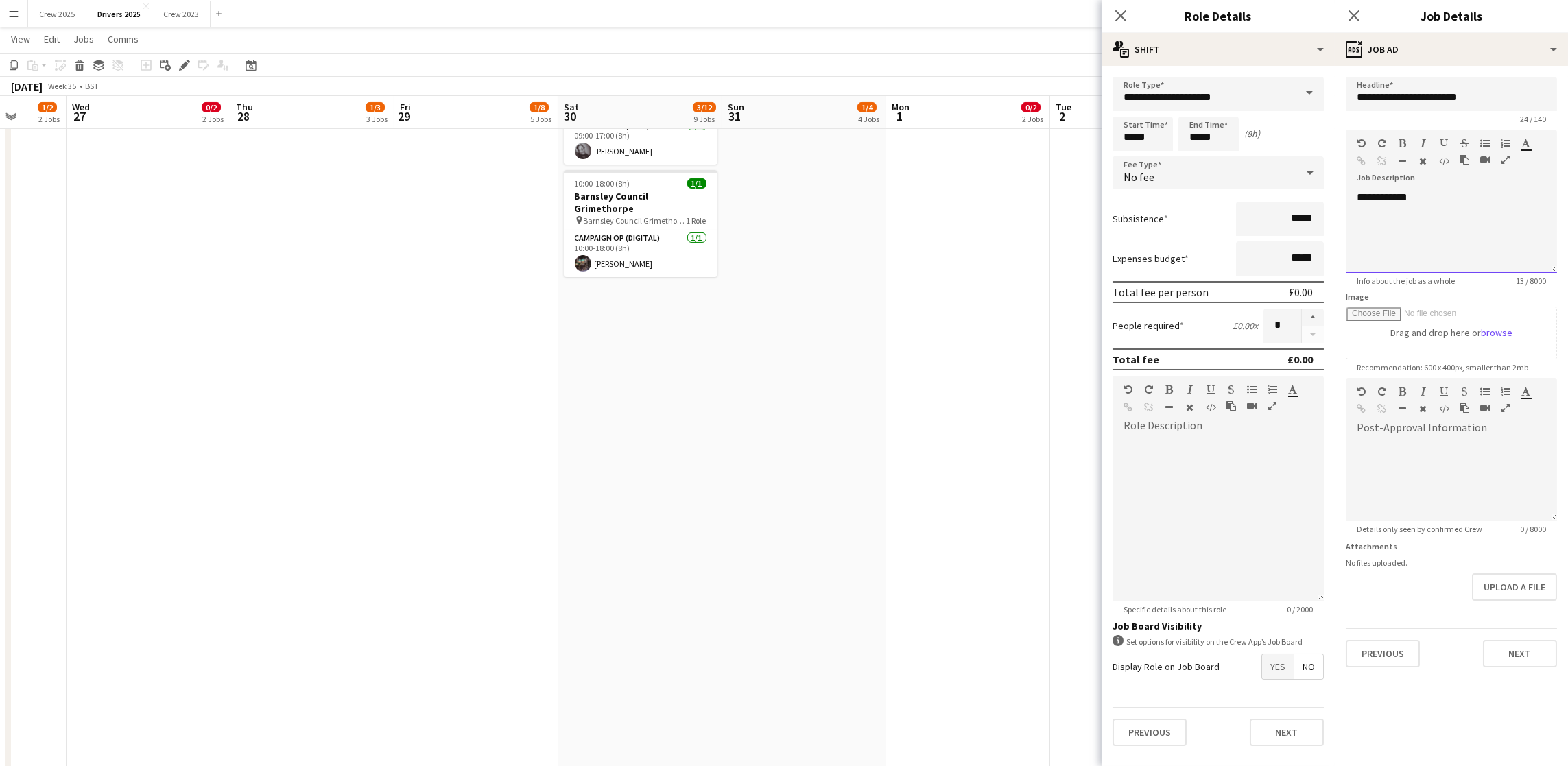
click at [1358, 195] on div "**********" at bounding box center [1451, 231] width 212 height 82
click at [1542, 654] on button "Next" at bounding box center [1520, 654] width 74 height 28
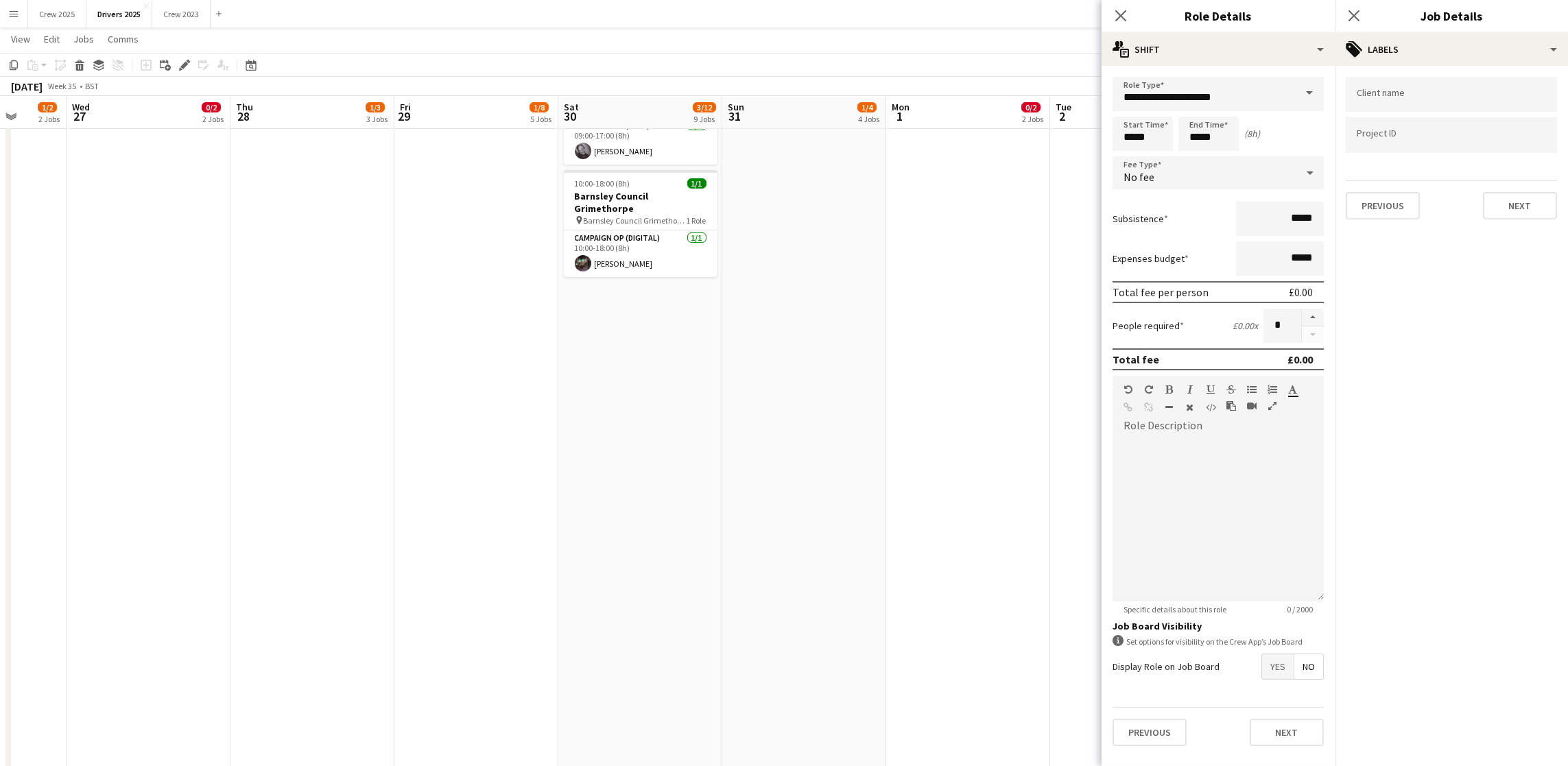
click at [1081, 378] on app-date-cell "09:00-17:00 (8h) 0/1 pin Sky Various Locations 1 Role Campaign Op (Digital) 0/1…" at bounding box center [1132, 435] width 164 height 3648
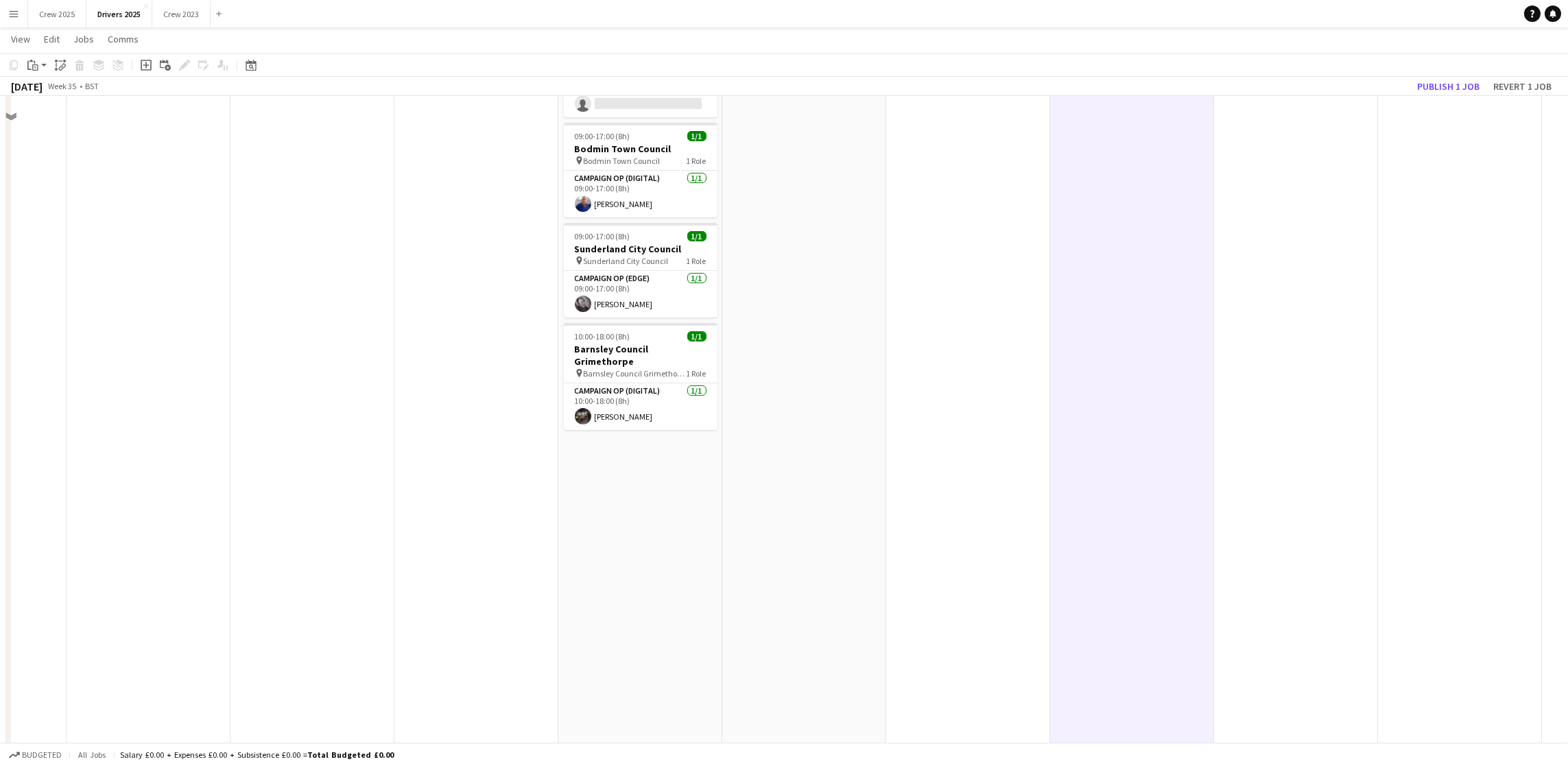
scroll to position [1028, 0]
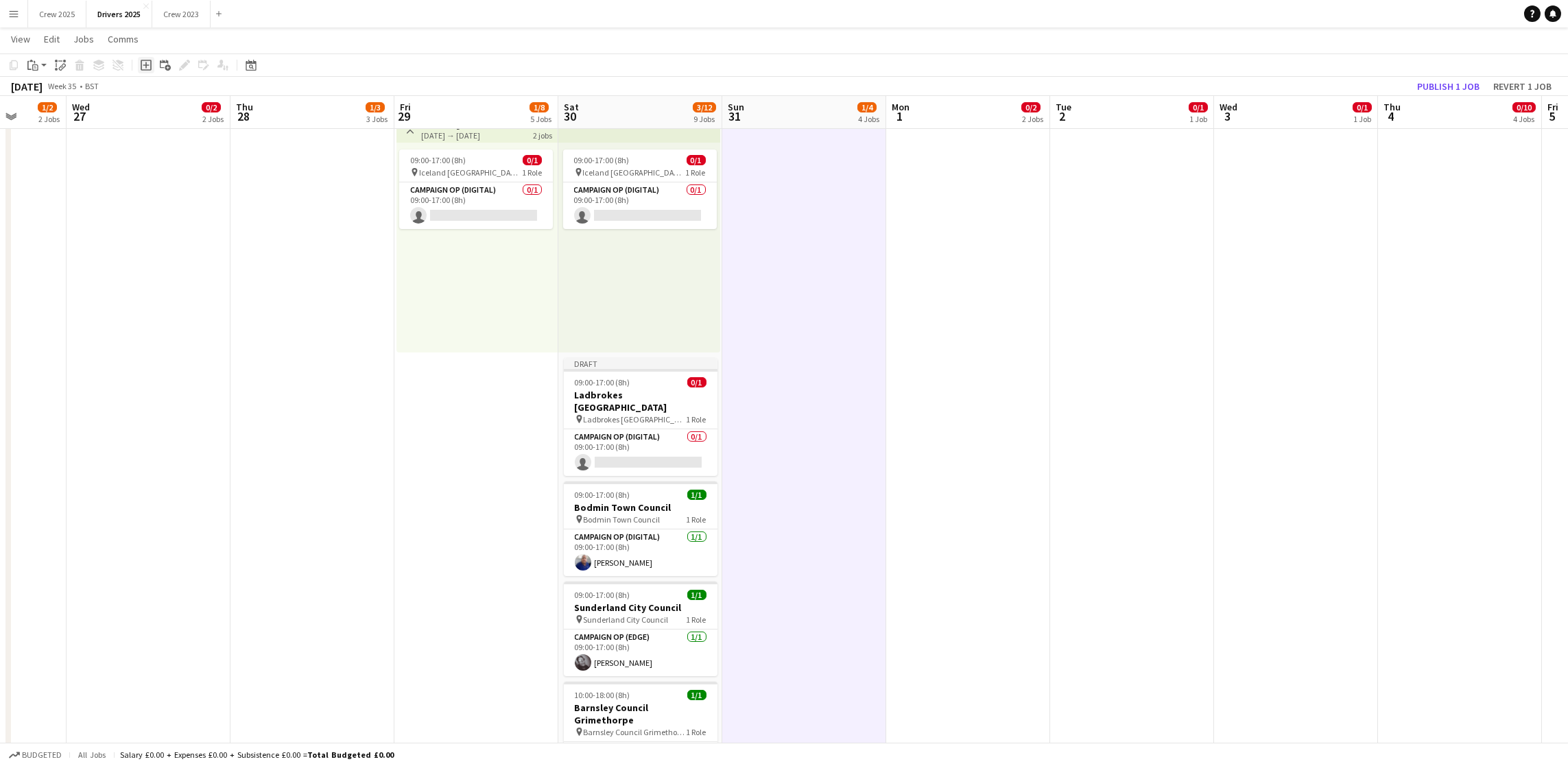
click at [147, 63] on icon "Add job" at bounding box center [146, 65] width 11 height 11
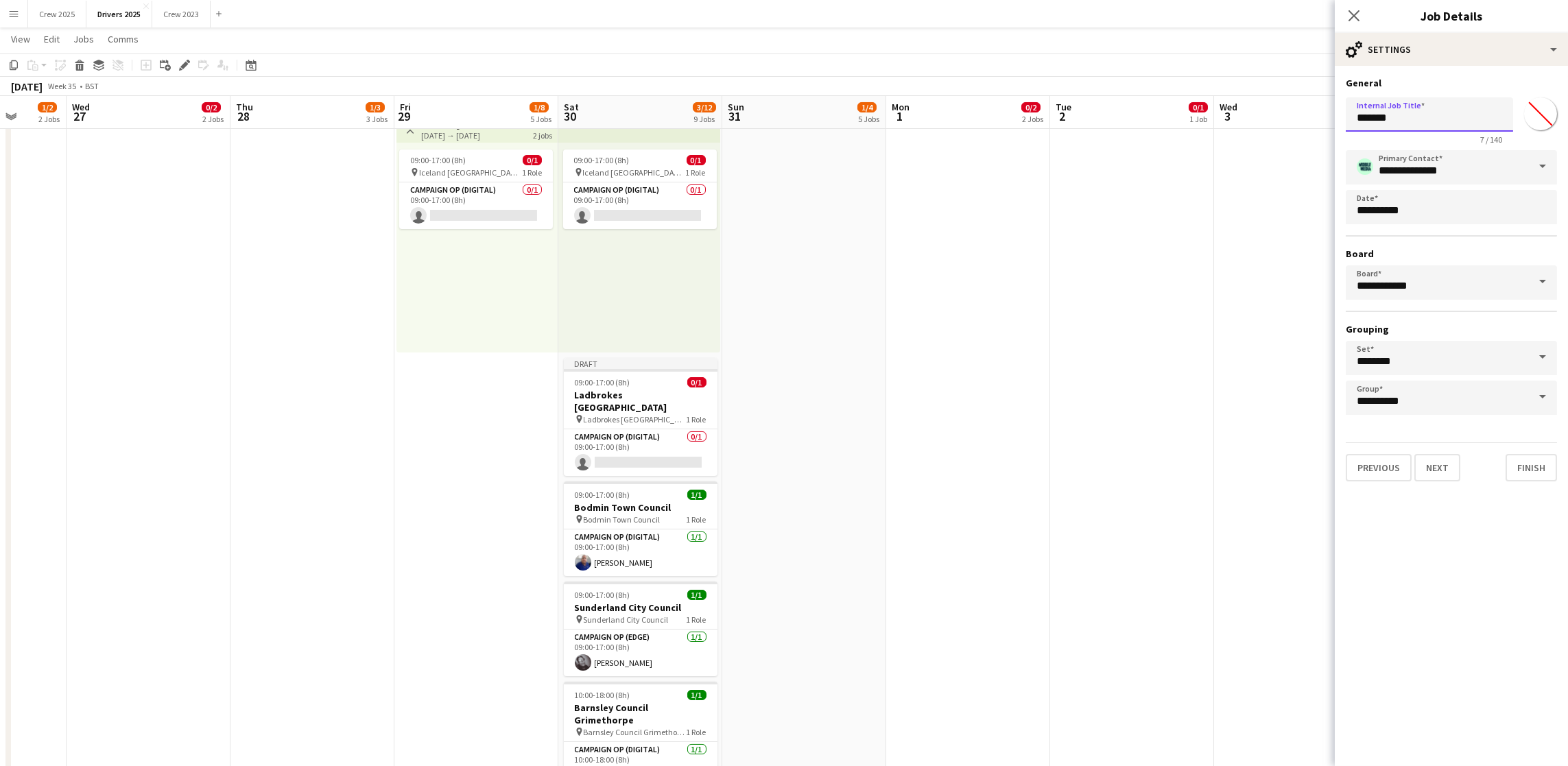
drag, startPoint x: 1424, startPoint y: 110, endPoint x: 1278, endPoint y: 96, distance: 146.7
type input "**********"
drag, startPoint x: 1513, startPoint y: 112, endPoint x: 1275, endPoint y: 98, distance: 238.4
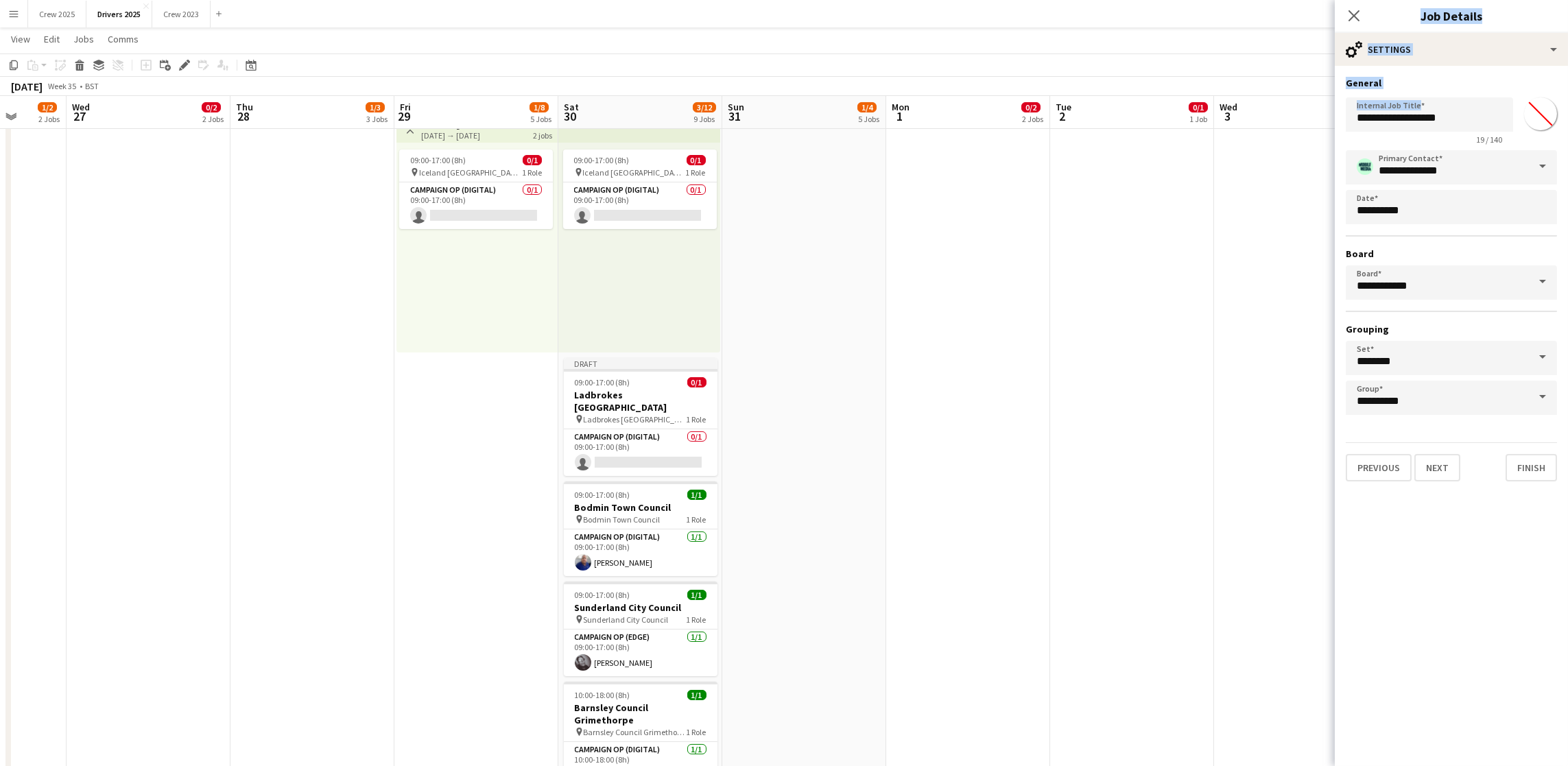
click at [1480, 92] on div "**********" at bounding box center [1451, 118] width 212 height 53
drag, startPoint x: 1463, startPoint y: 117, endPoint x: 1329, endPoint y: 117, distance: 134.0
click at [1435, 463] on button "Next" at bounding box center [1437, 468] width 46 height 28
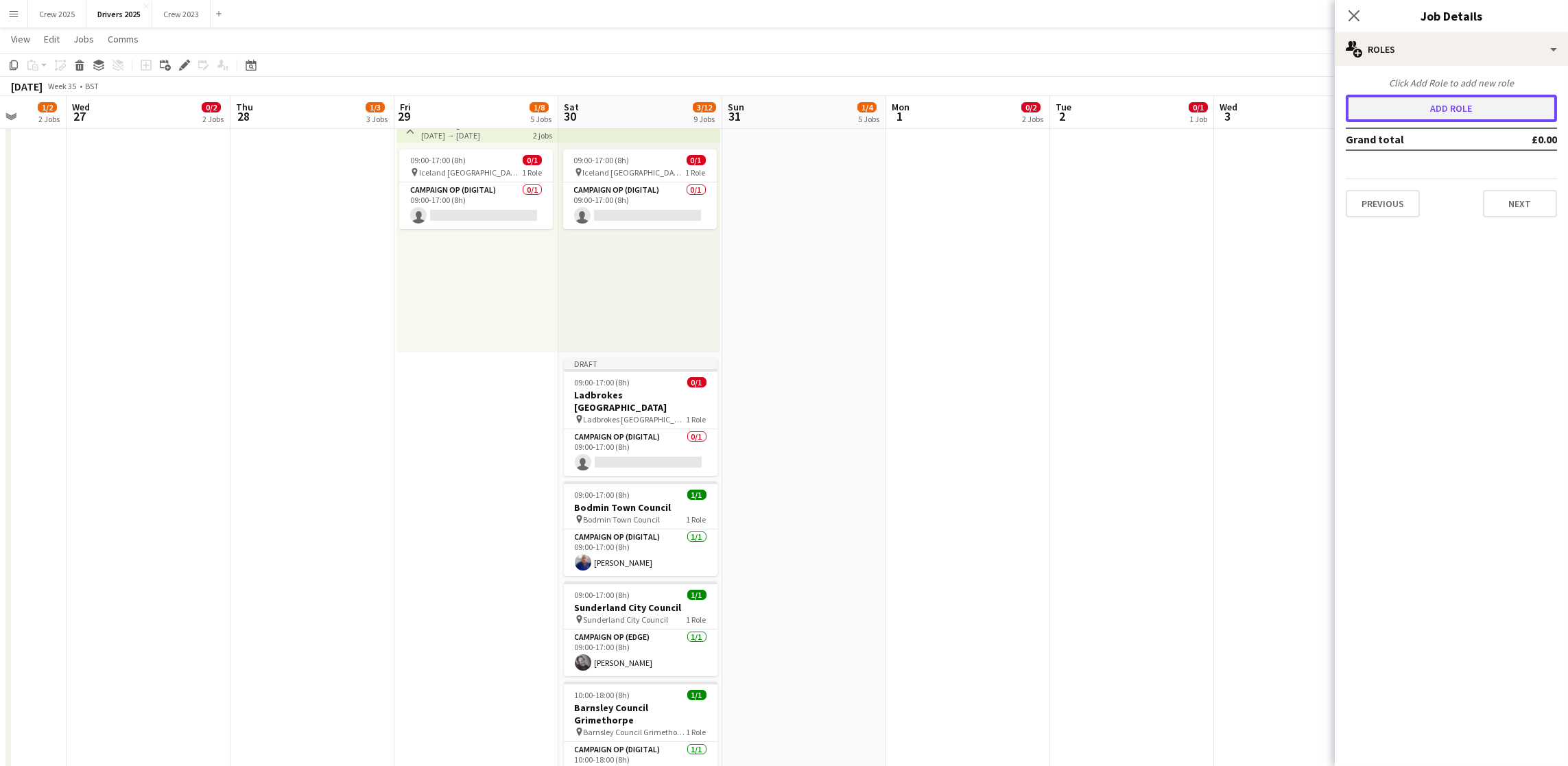
click at [1448, 107] on button "Add role" at bounding box center [1451, 108] width 212 height 28
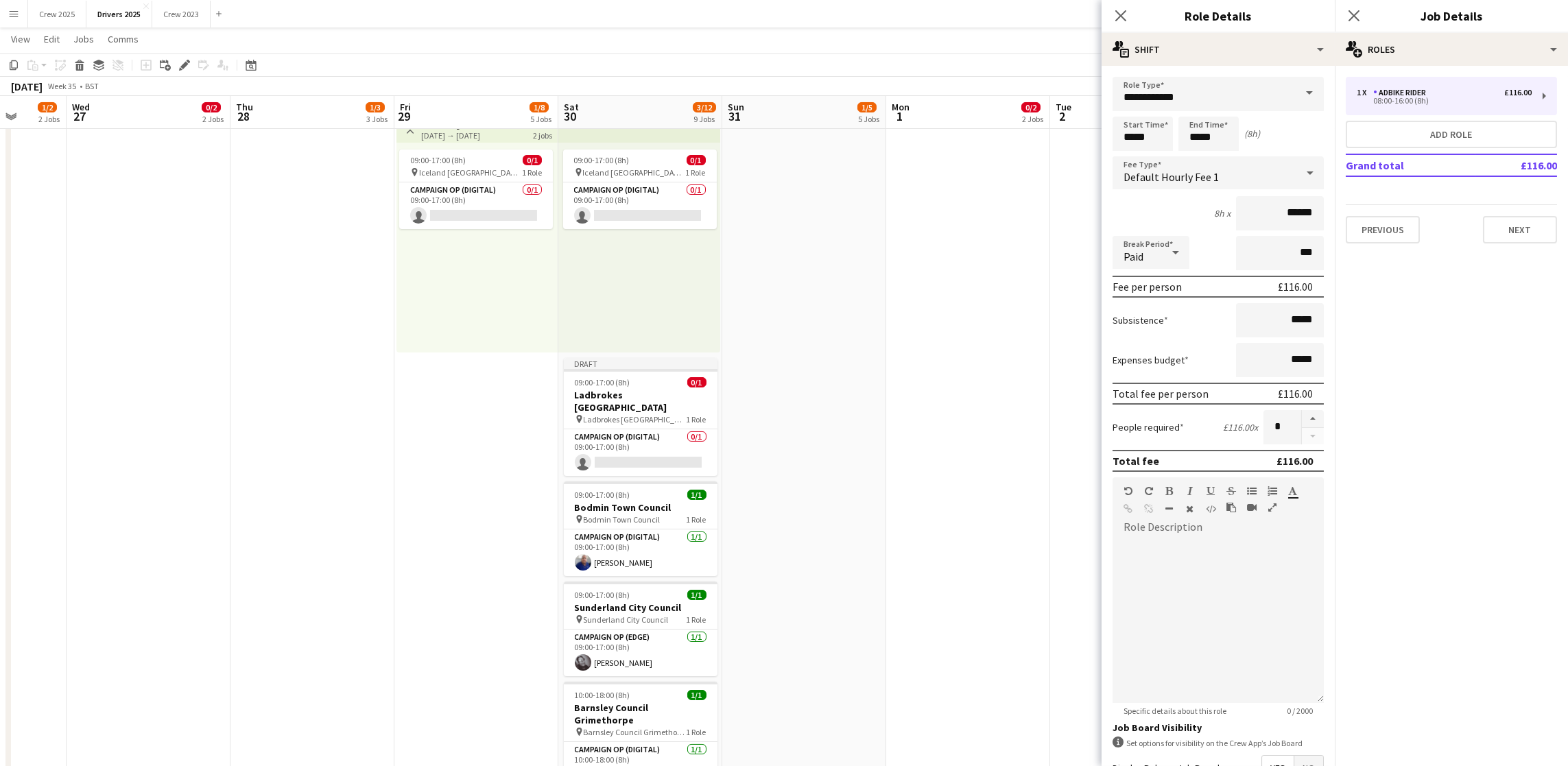
click at [1295, 95] on span at bounding box center [1309, 93] width 28 height 33
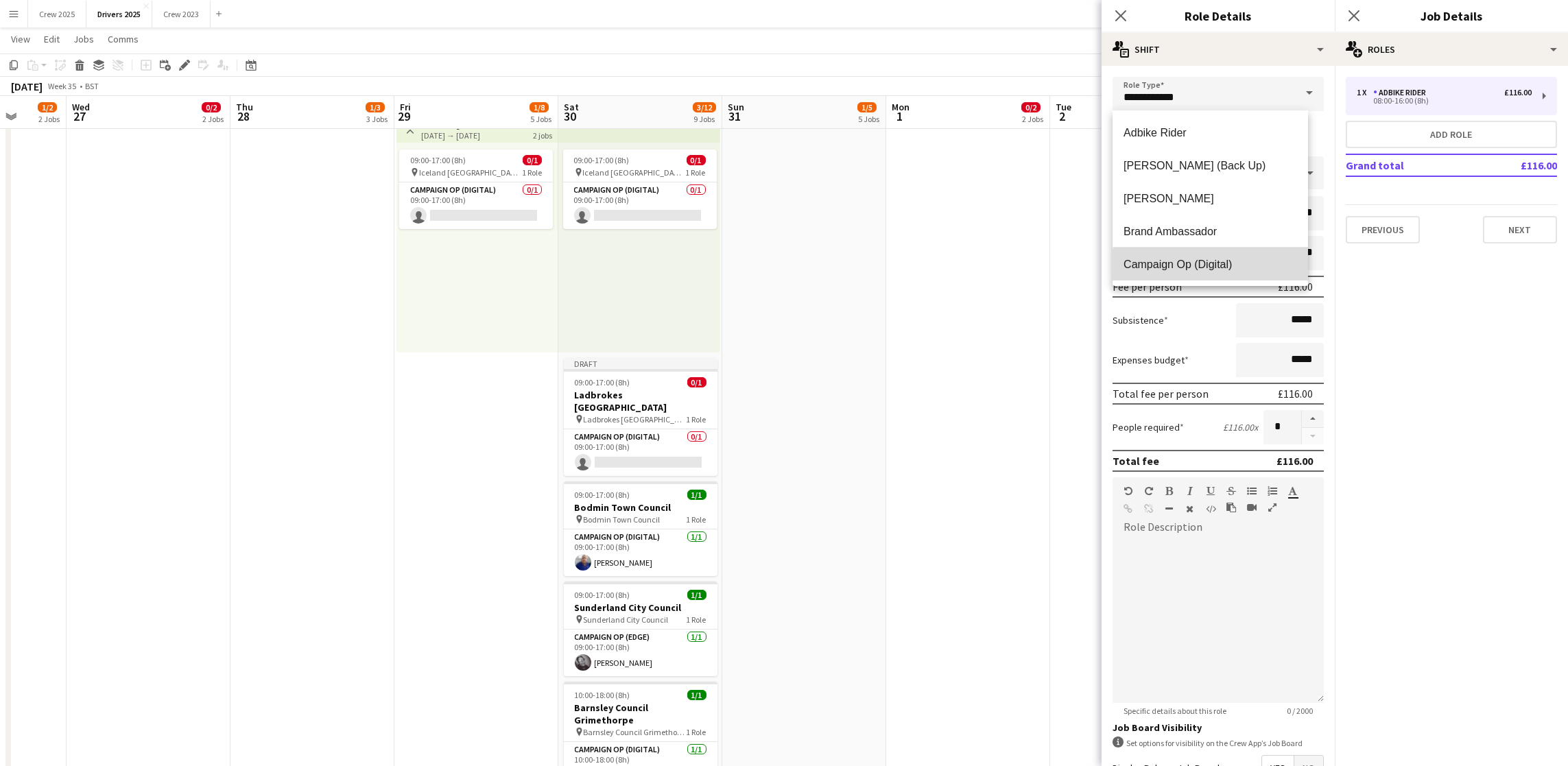
click at [1213, 266] on span "Campaign Op (Digital)" at bounding box center [1210, 264] width 174 height 13
type input "**********"
type input "*****"
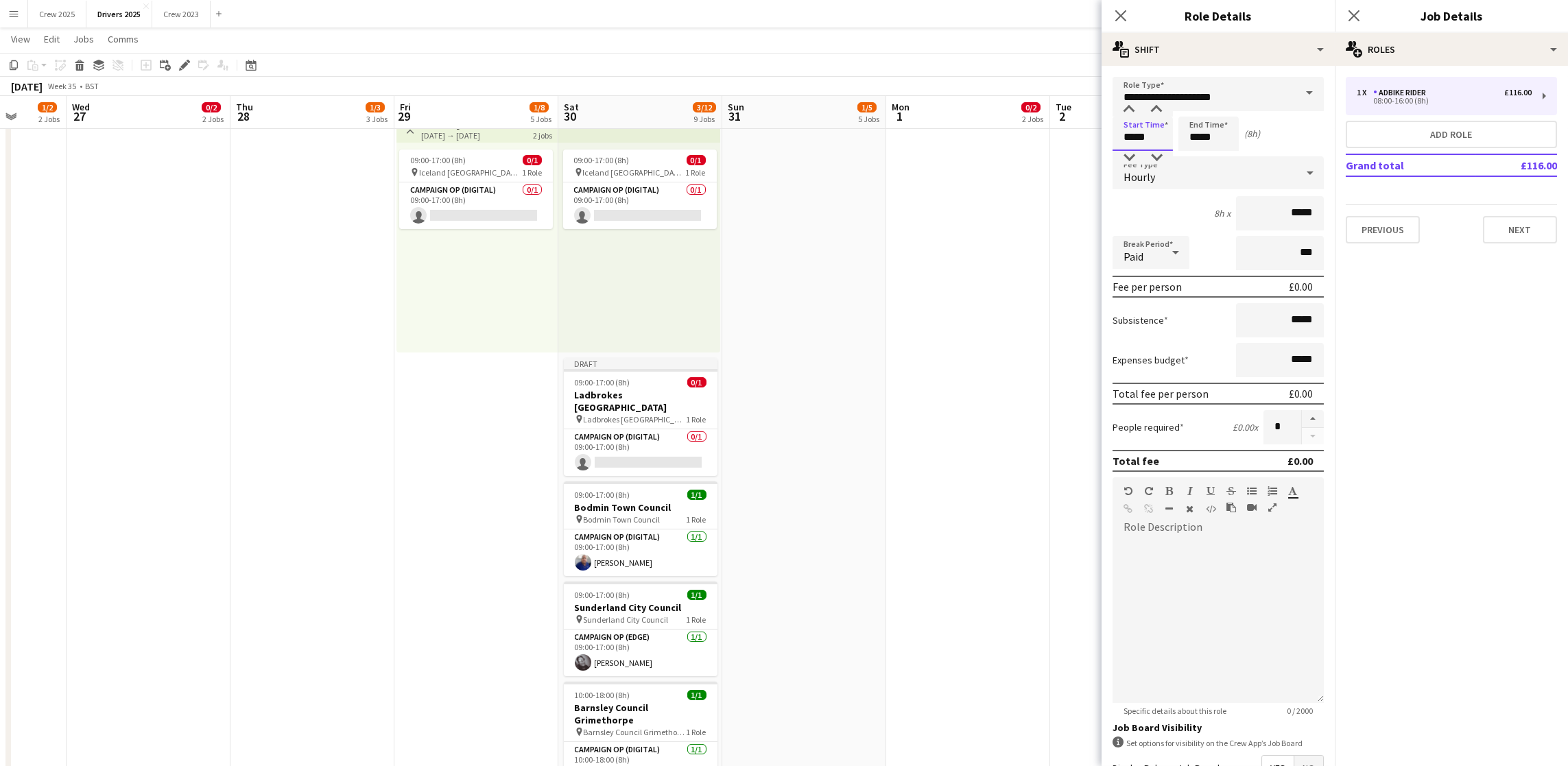
drag, startPoint x: 1153, startPoint y: 135, endPoint x: 998, endPoint y: 132, distance: 155.0
type input "*****"
click at [1188, 168] on div "Hourly" at bounding box center [1204, 172] width 184 height 33
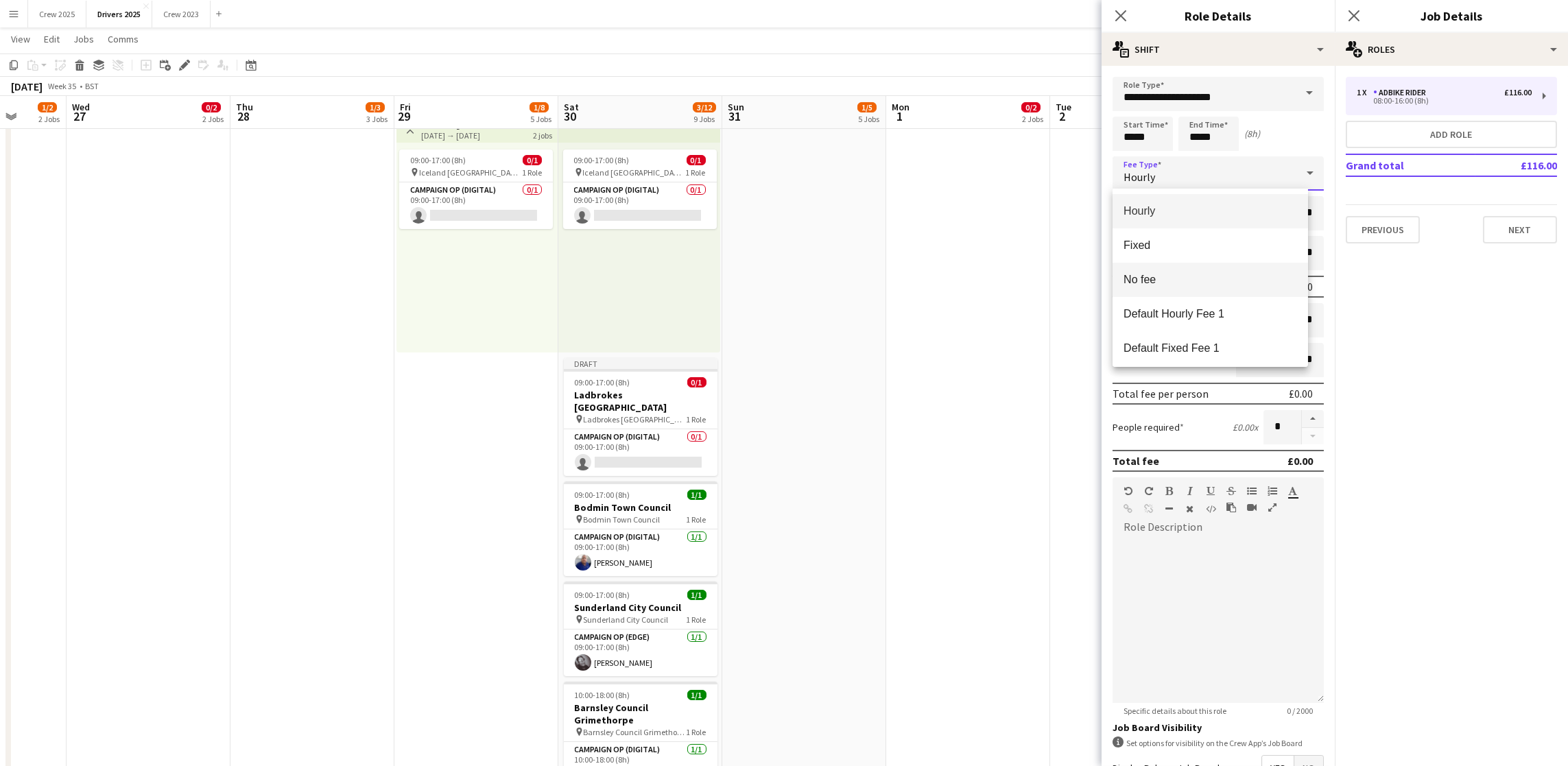
click at [1188, 274] on span "No fee" at bounding box center [1210, 279] width 174 height 13
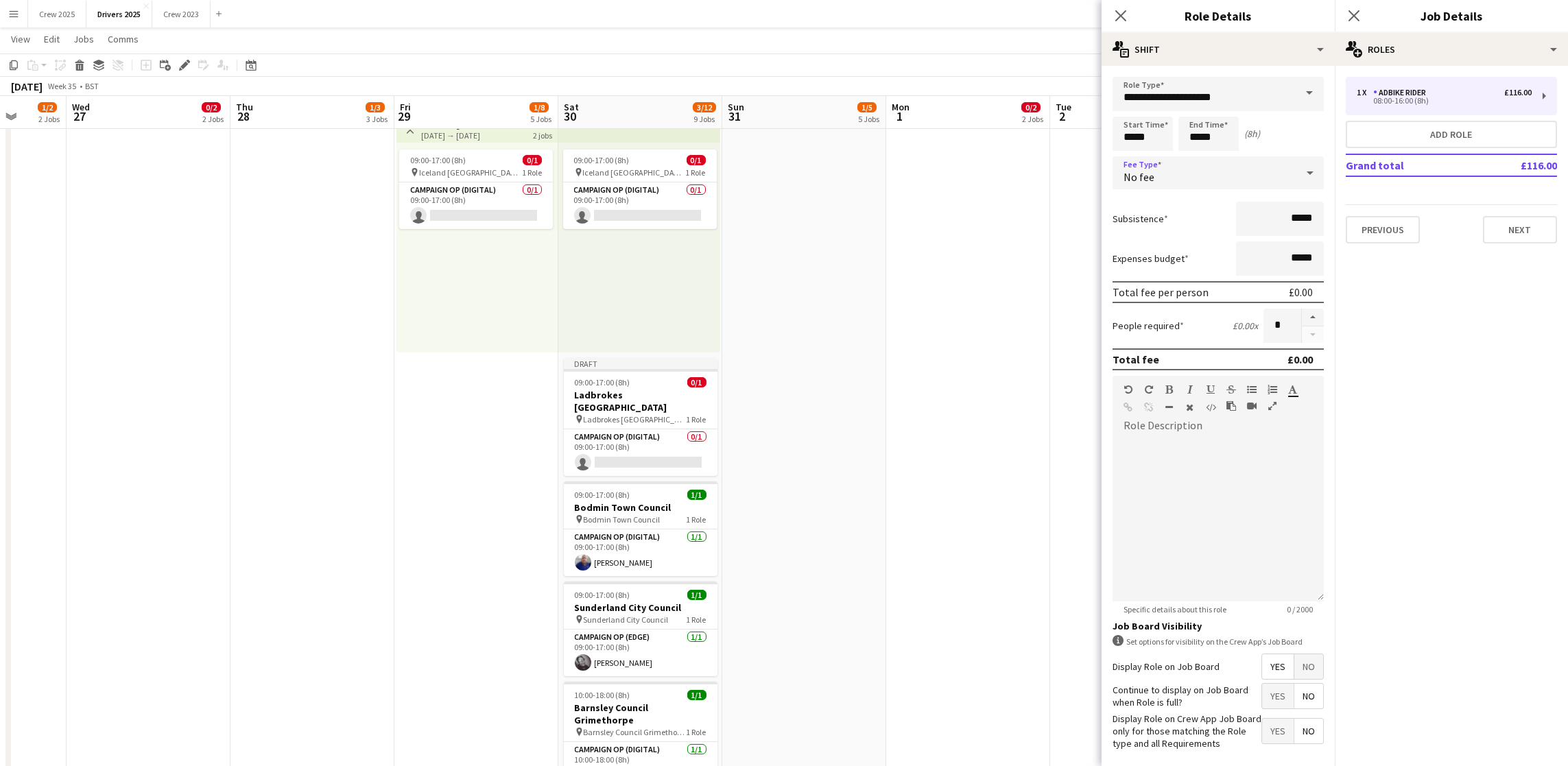
click at [1294, 678] on span "No" at bounding box center [1308, 666] width 28 height 25
click at [1540, 228] on button "Next" at bounding box center [1520, 230] width 74 height 28
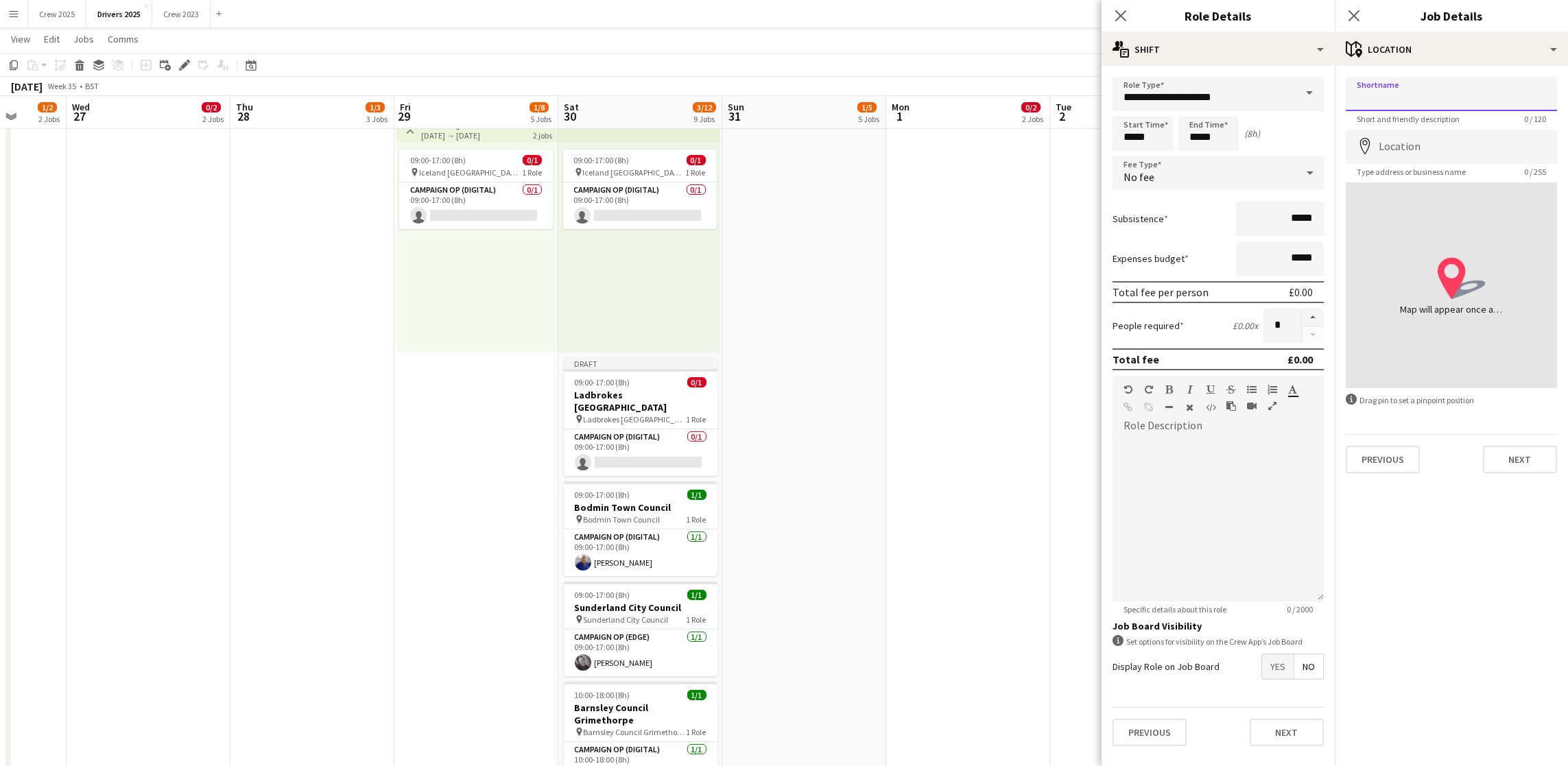
click at [1405, 90] on input "Shortname" at bounding box center [1451, 94] width 212 height 35
paste input "**********"
type input "**********"
click at [1434, 139] on input "Location" at bounding box center [1451, 146] width 212 height 35
type input "**********"
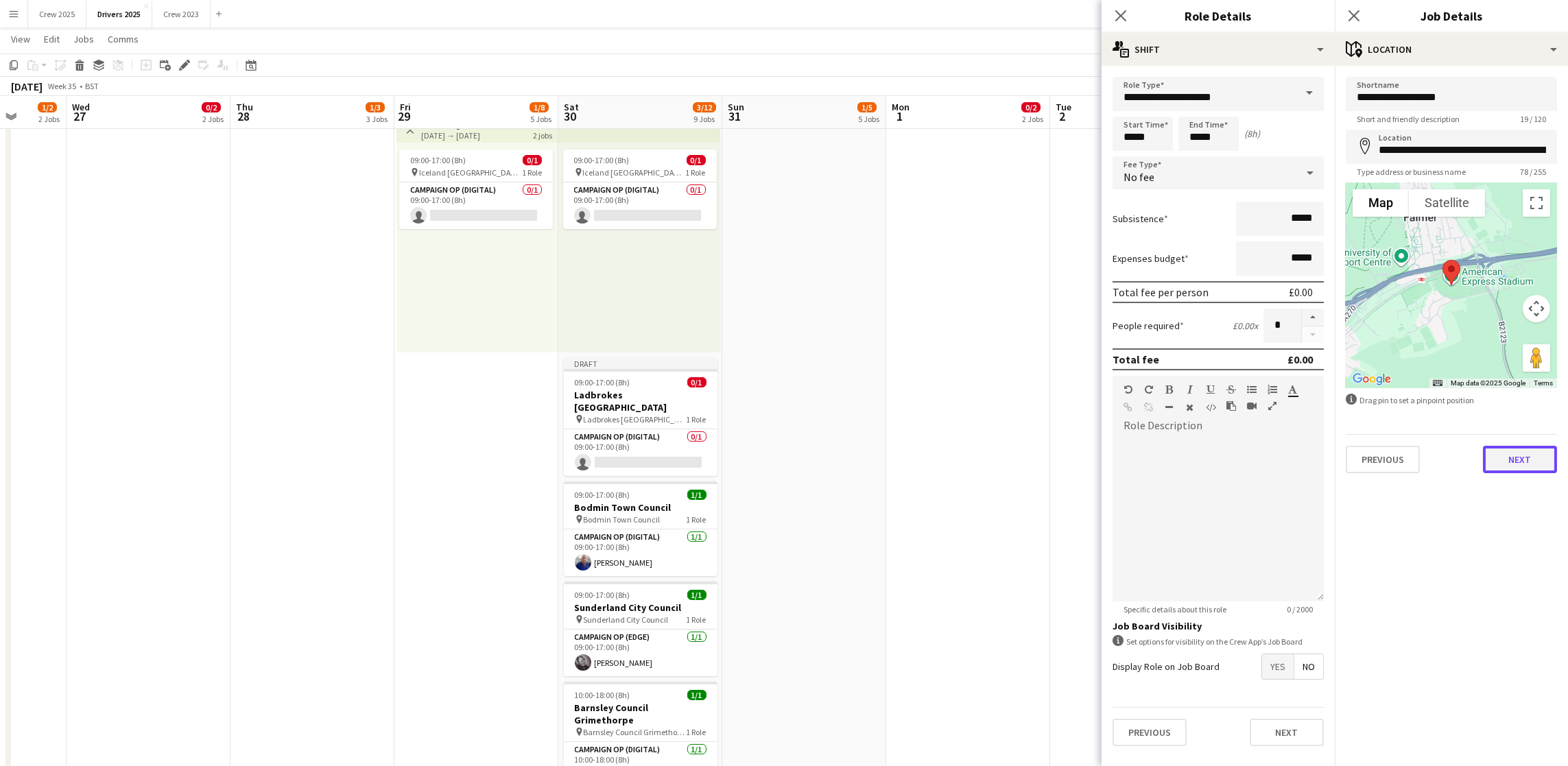
click at [1530, 458] on button "Next" at bounding box center [1520, 459] width 74 height 28
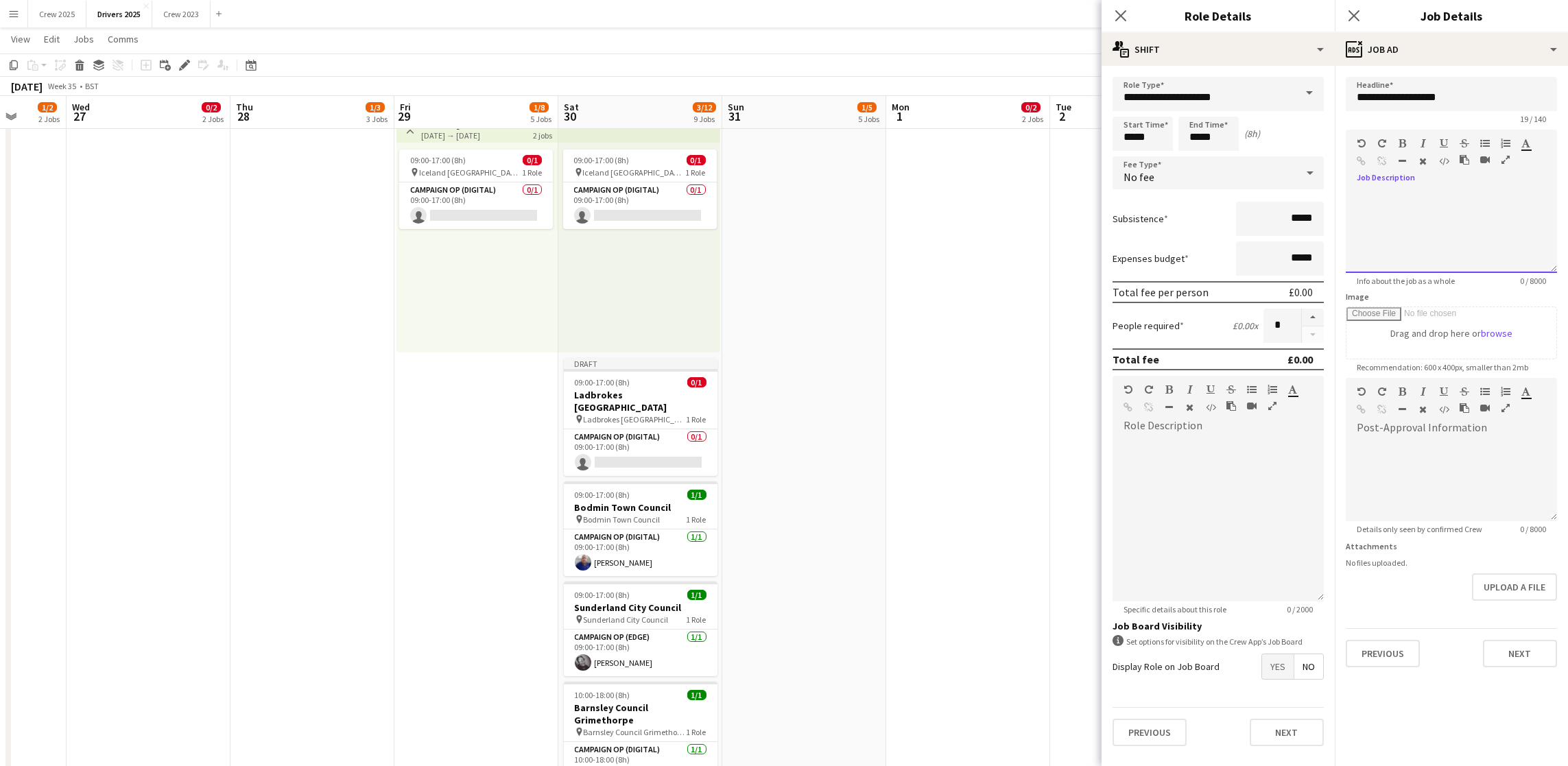
click at [1473, 218] on div at bounding box center [1451, 231] width 212 height 82
click at [1504, 660] on button "Next" at bounding box center [1520, 654] width 74 height 28
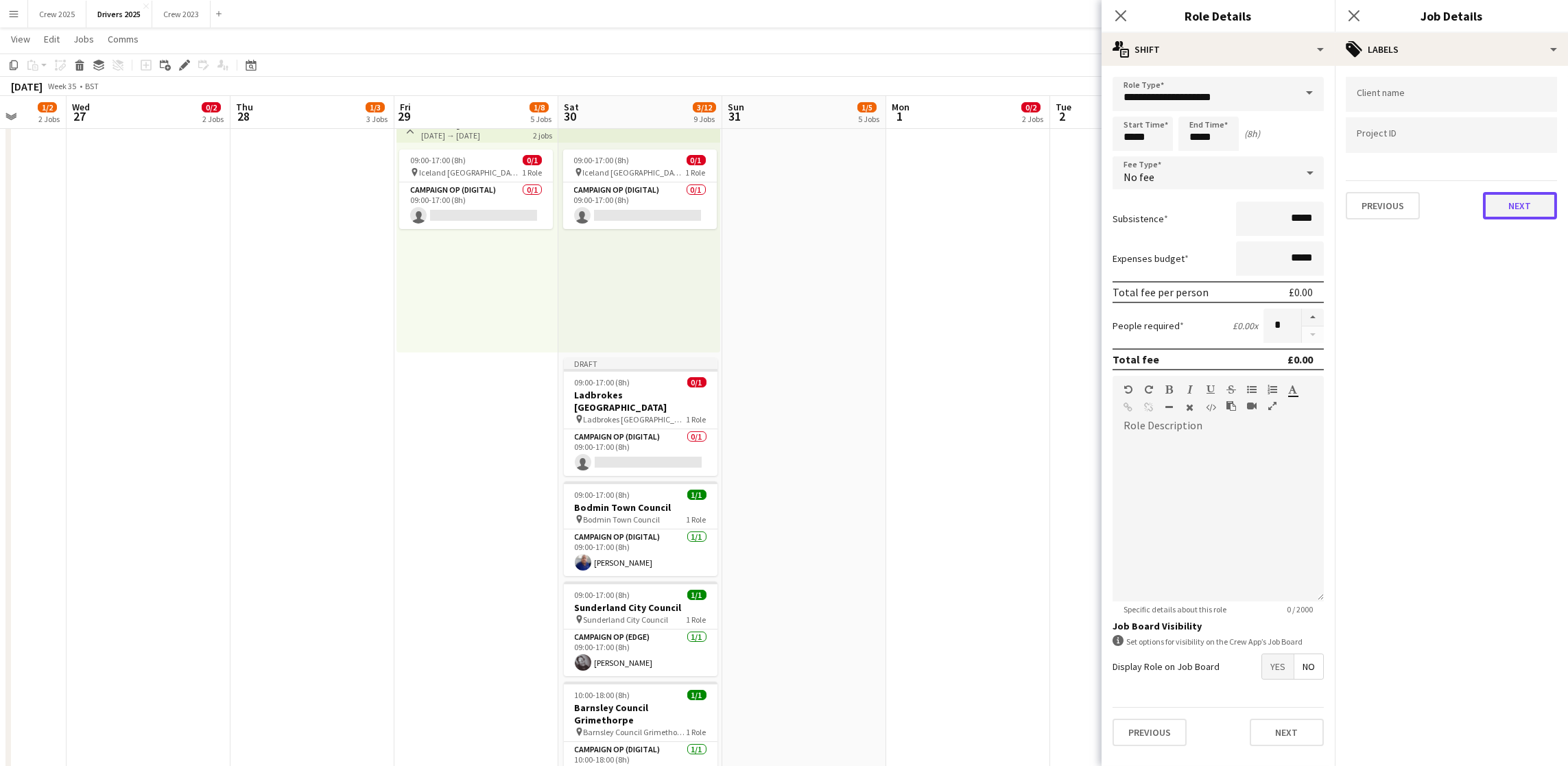
click at [1528, 205] on button "Next" at bounding box center [1520, 206] width 74 height 28
click at [1516, 128] on button "Next" at bounding box center [1520, 142] width 74 height 28
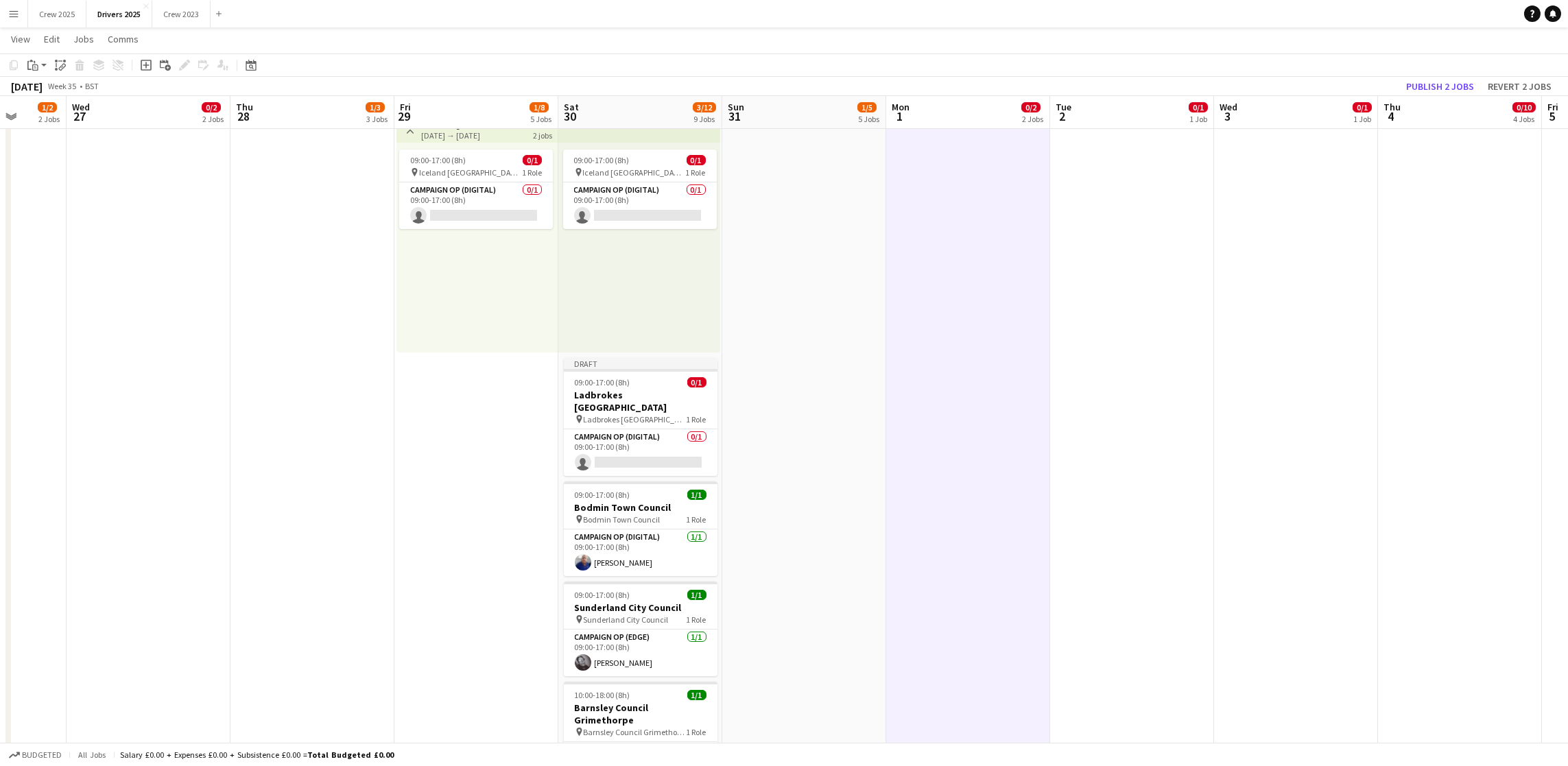
click at [1412, 94] on div "August 2025 Week 35 • BST Publish 2 jobs Revert 2 jobs" at bounding box center [784, 86] width 1568 height 19
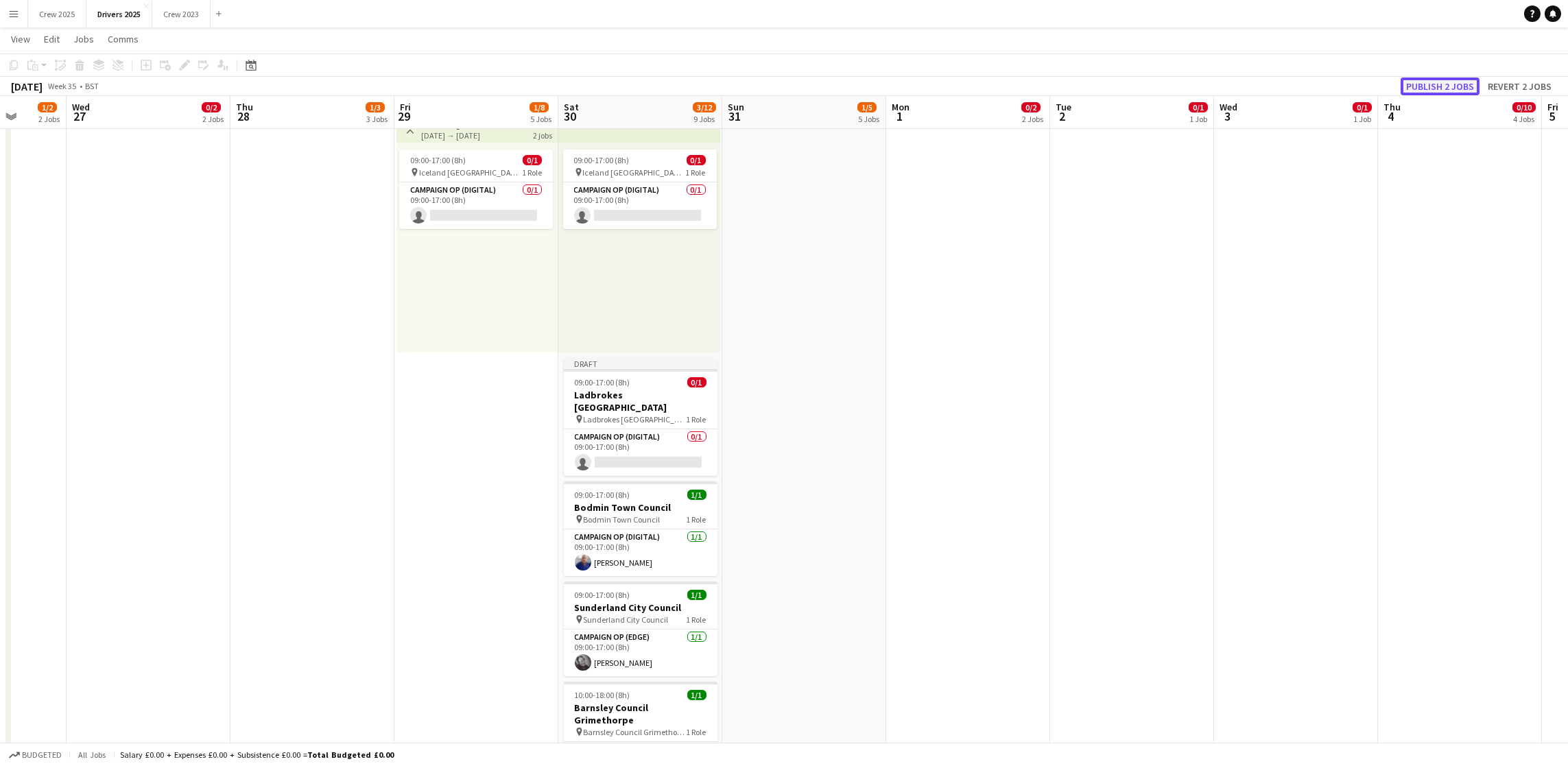
click at [1423, 84] on button "Publish 2 jobs" at bounding box center [1440, 86] width 79 height 18
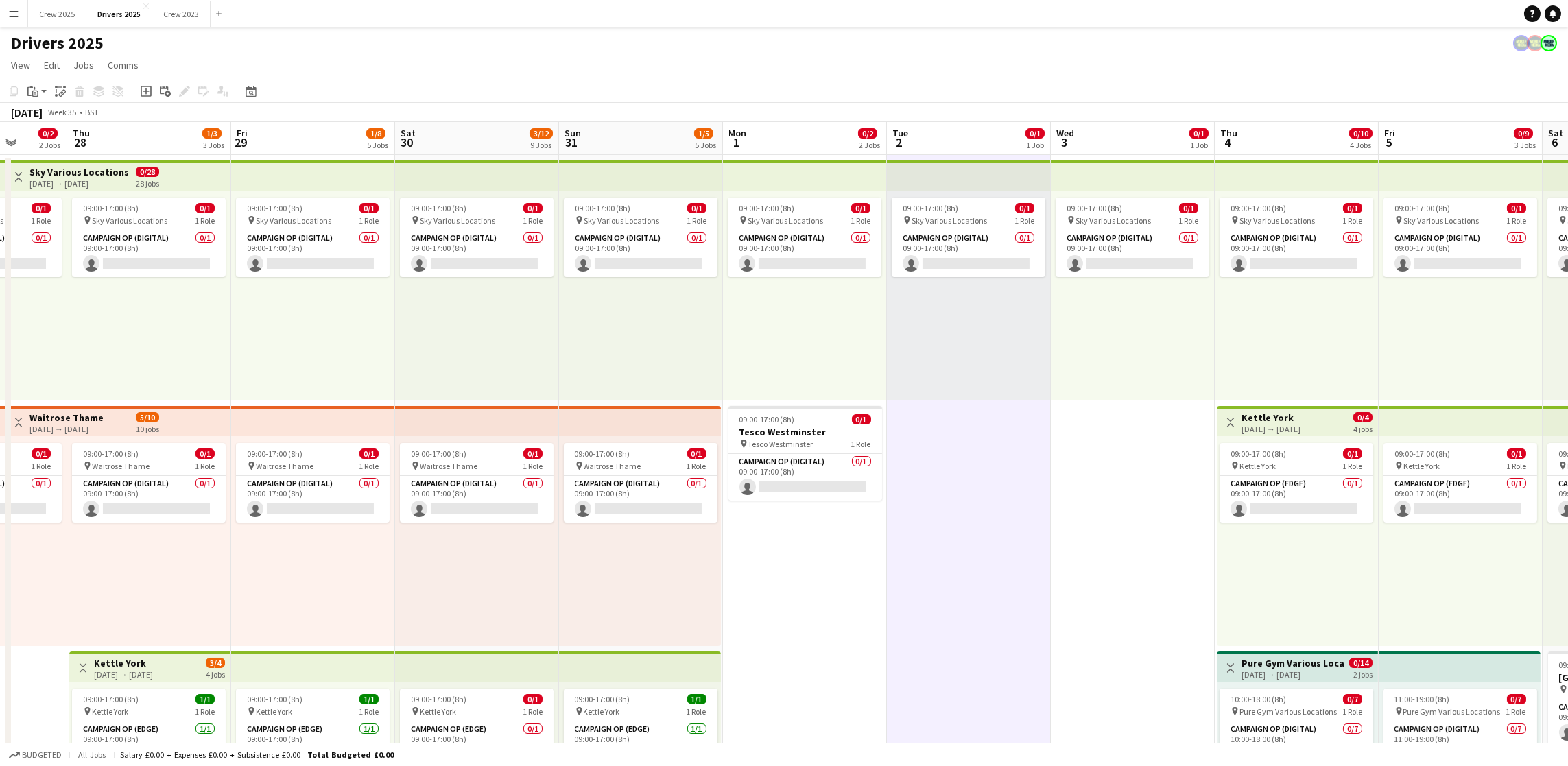
scroll to position [0, 477]
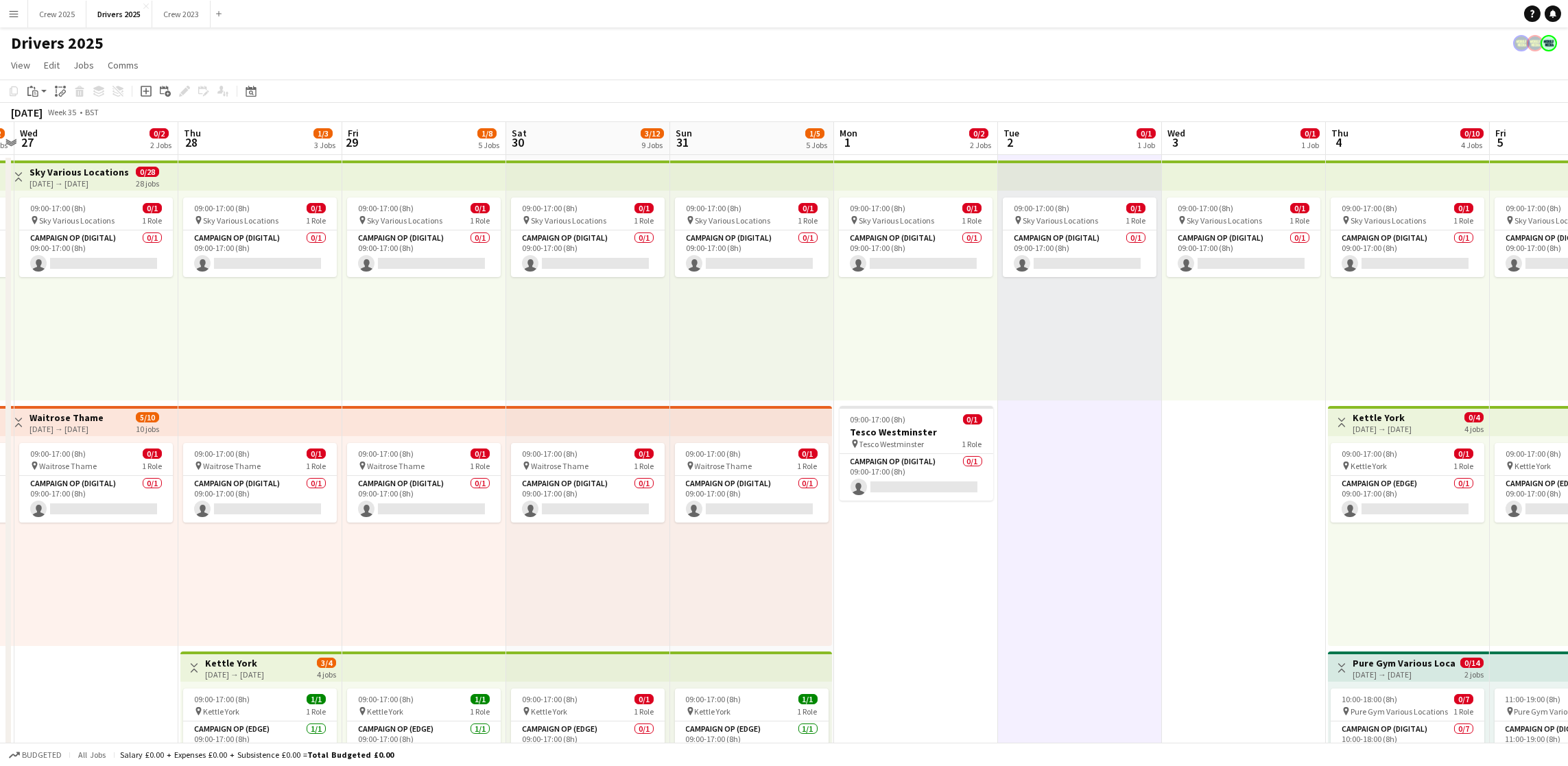
drag, startPoint x: 1128, startPoint y: 546, endPoint x: 911, endPoint y: 543, distance: 217.0
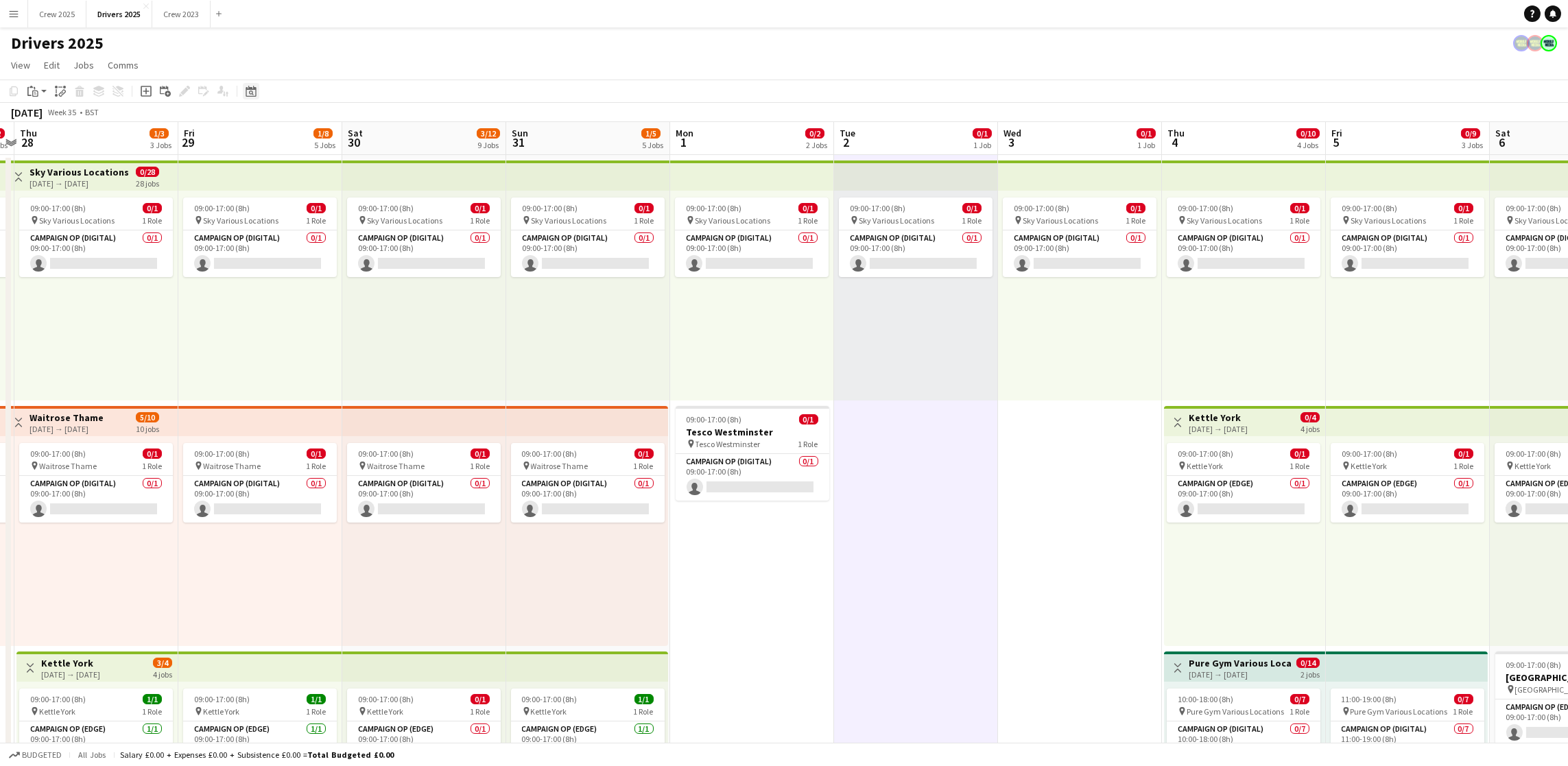
click at [245, 87] on icon "Date picker" at bounding box center [251, 91] width 11 height 11
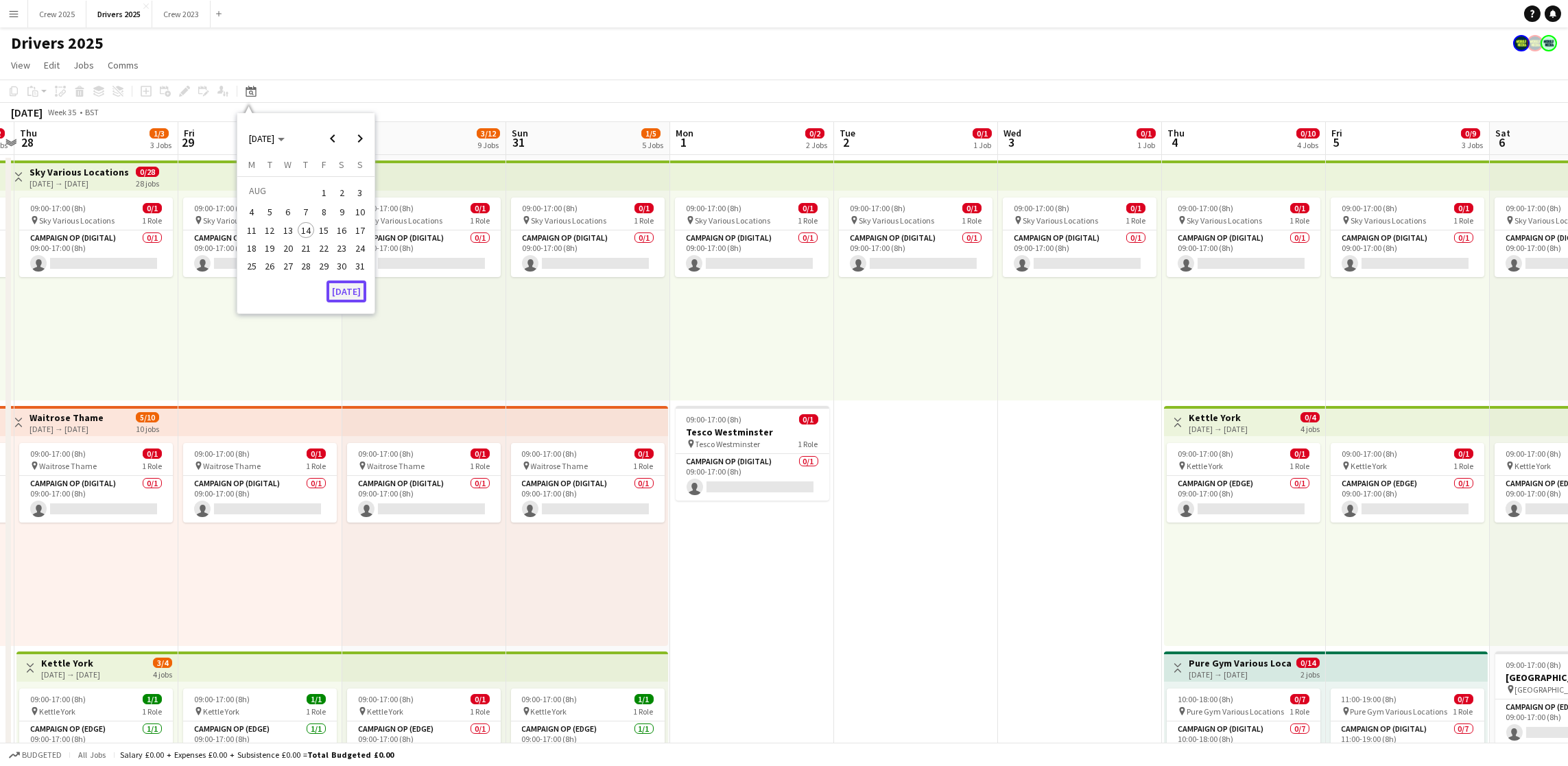
click at [347, 291] on button "[DATE]" at bounding box center [346, 291] width 40 height 22
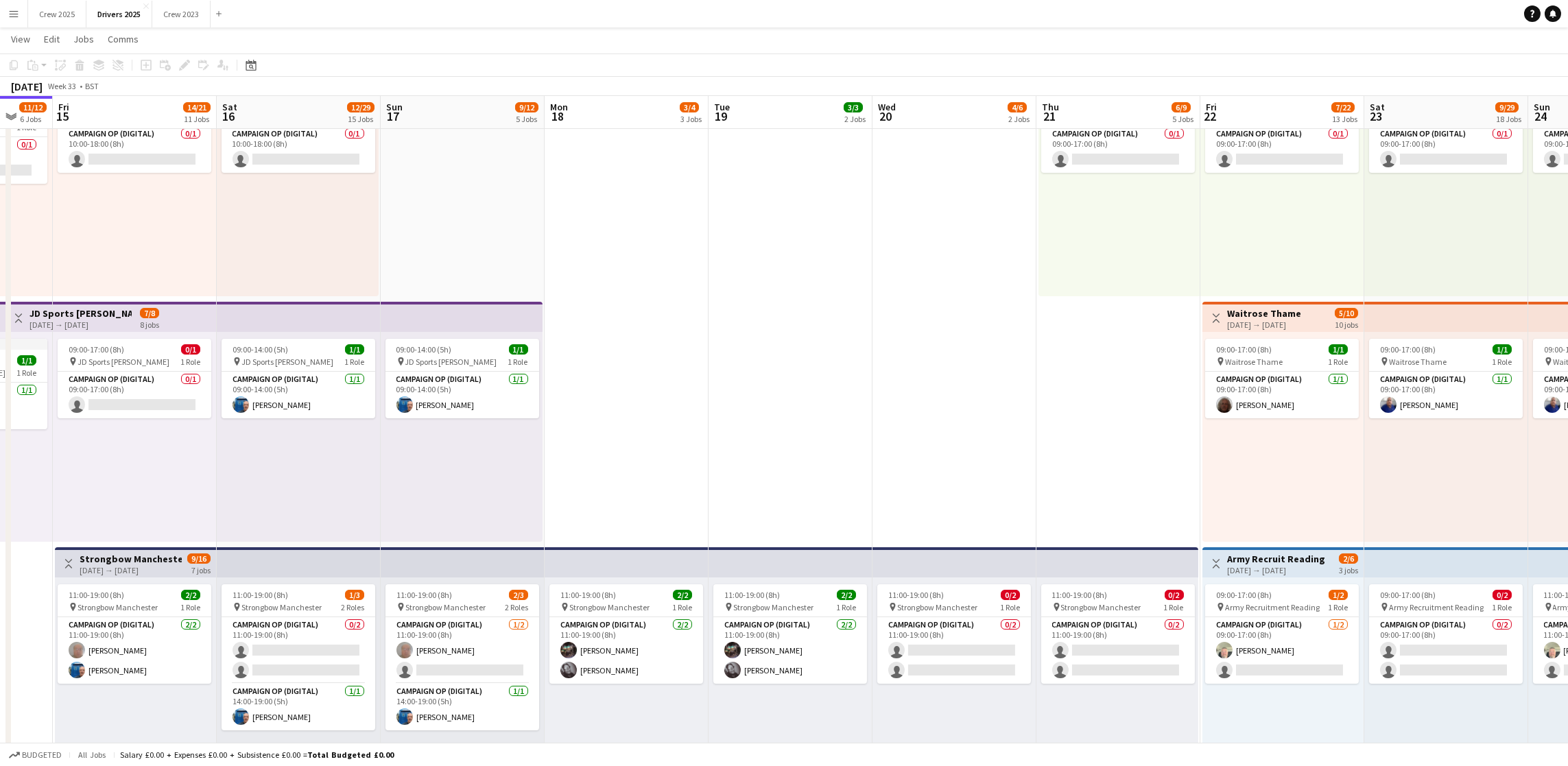
scroll to position [0, 451]
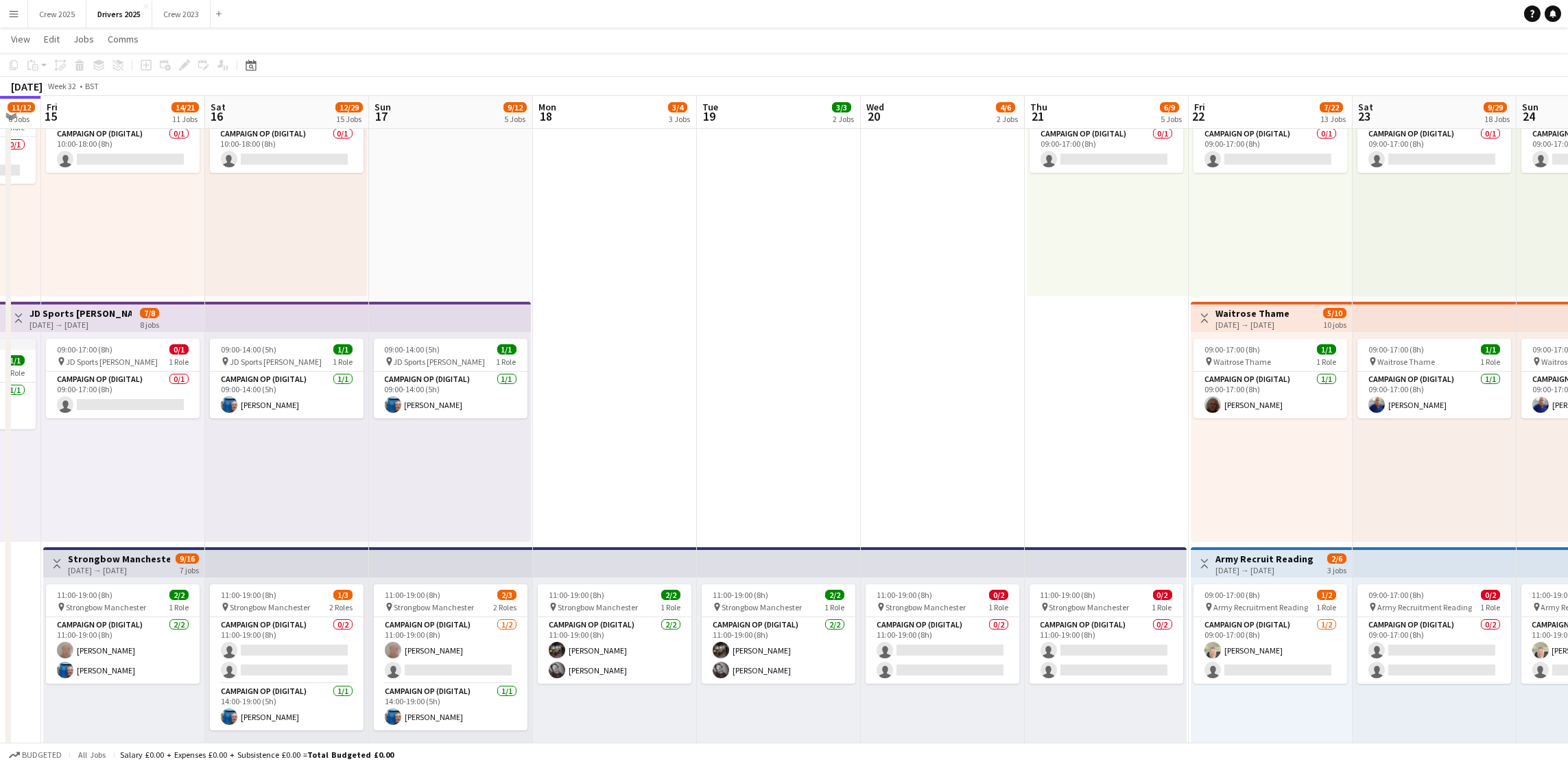
drag, startPoint x: 1369, startPoint y: 414, endPoint x: 734, endPoint y: 422, distance: 635.1
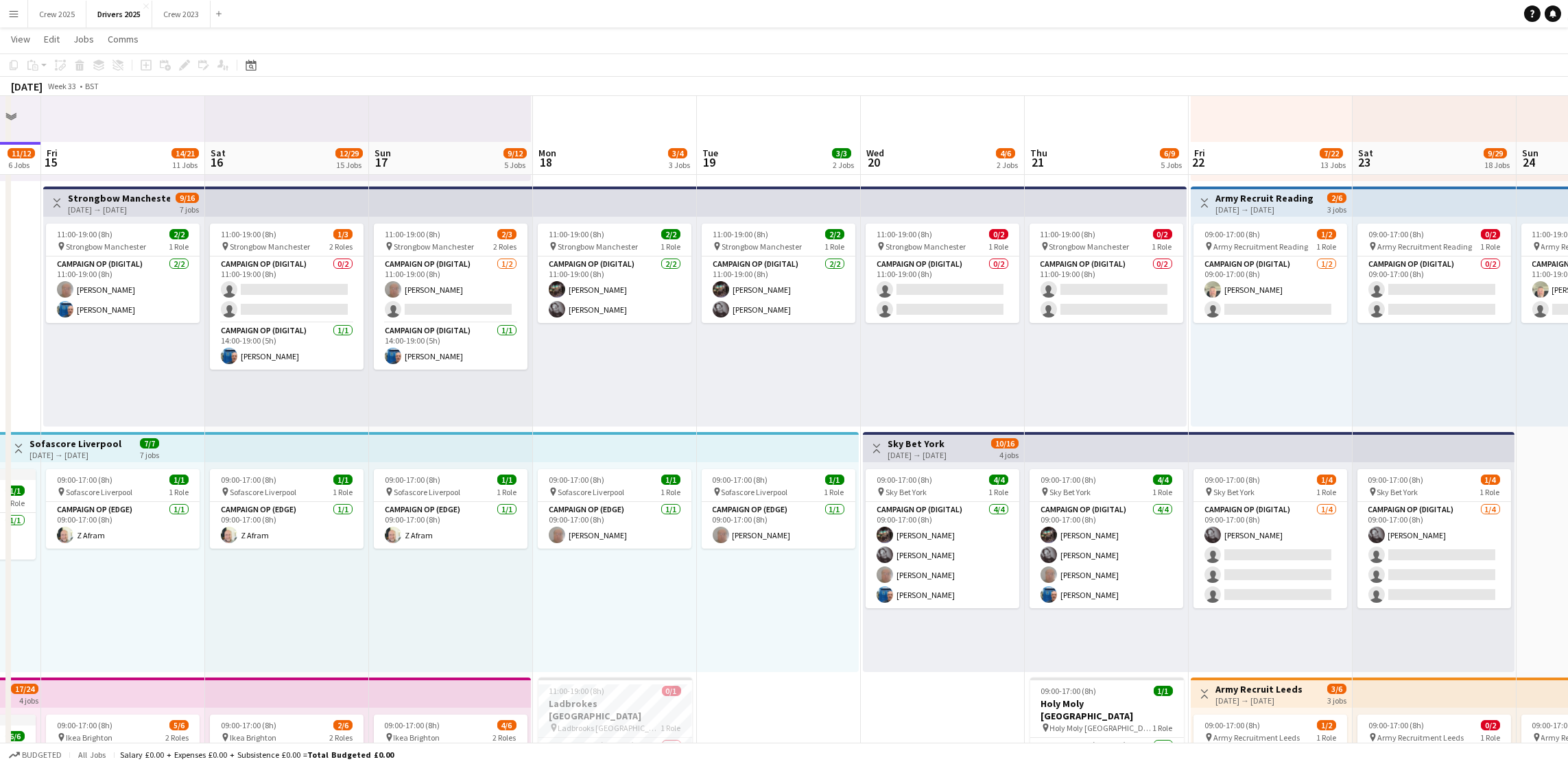
scroll to position [515, 0]
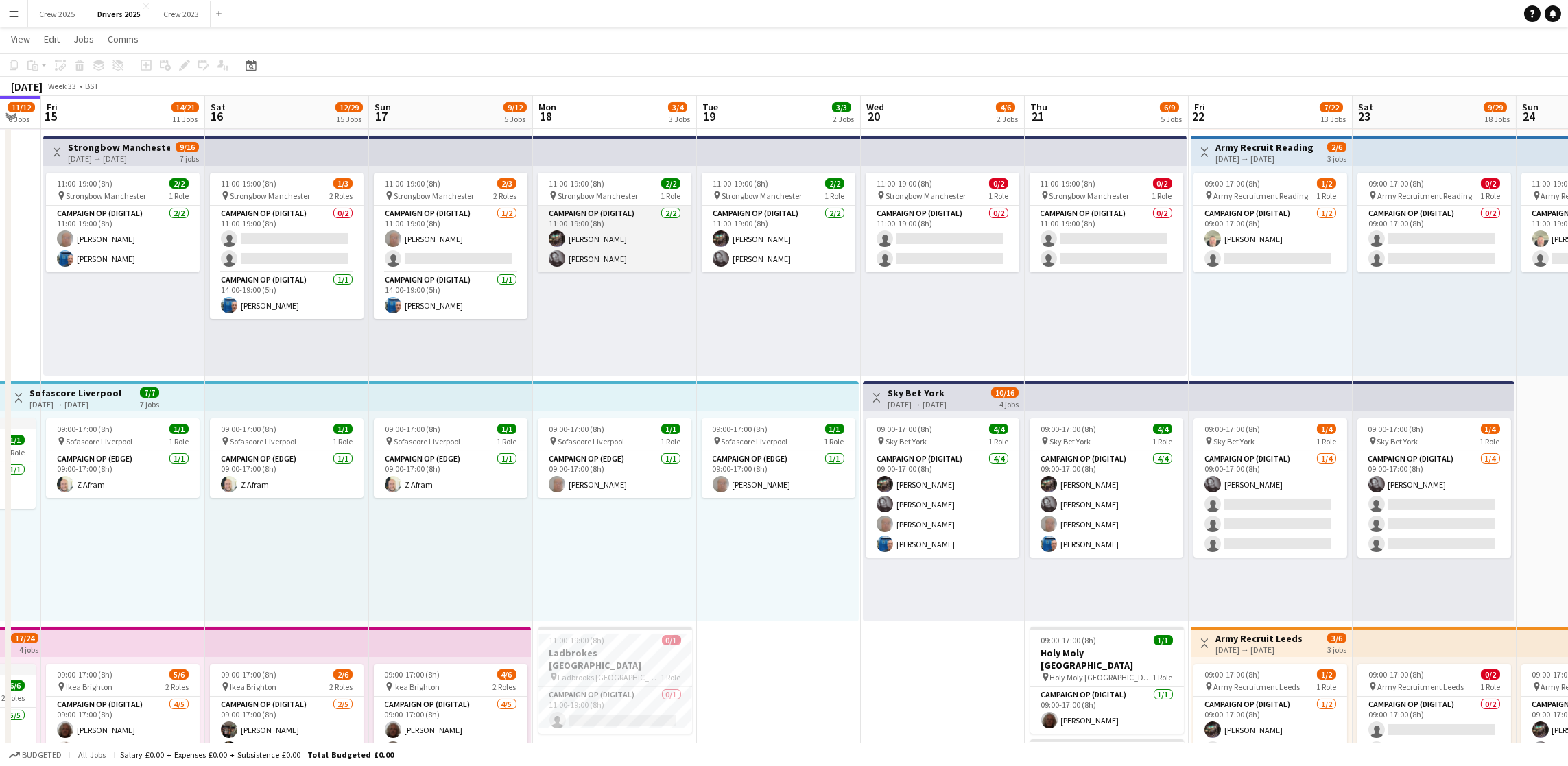
click at [597, 260] on app-card-role "Campaign Op (Digital) 2/2 11:00-19:00 (8h) Christopher Bruce Mark Gowlett" at bounding box center [615, 238] width 154 height 66
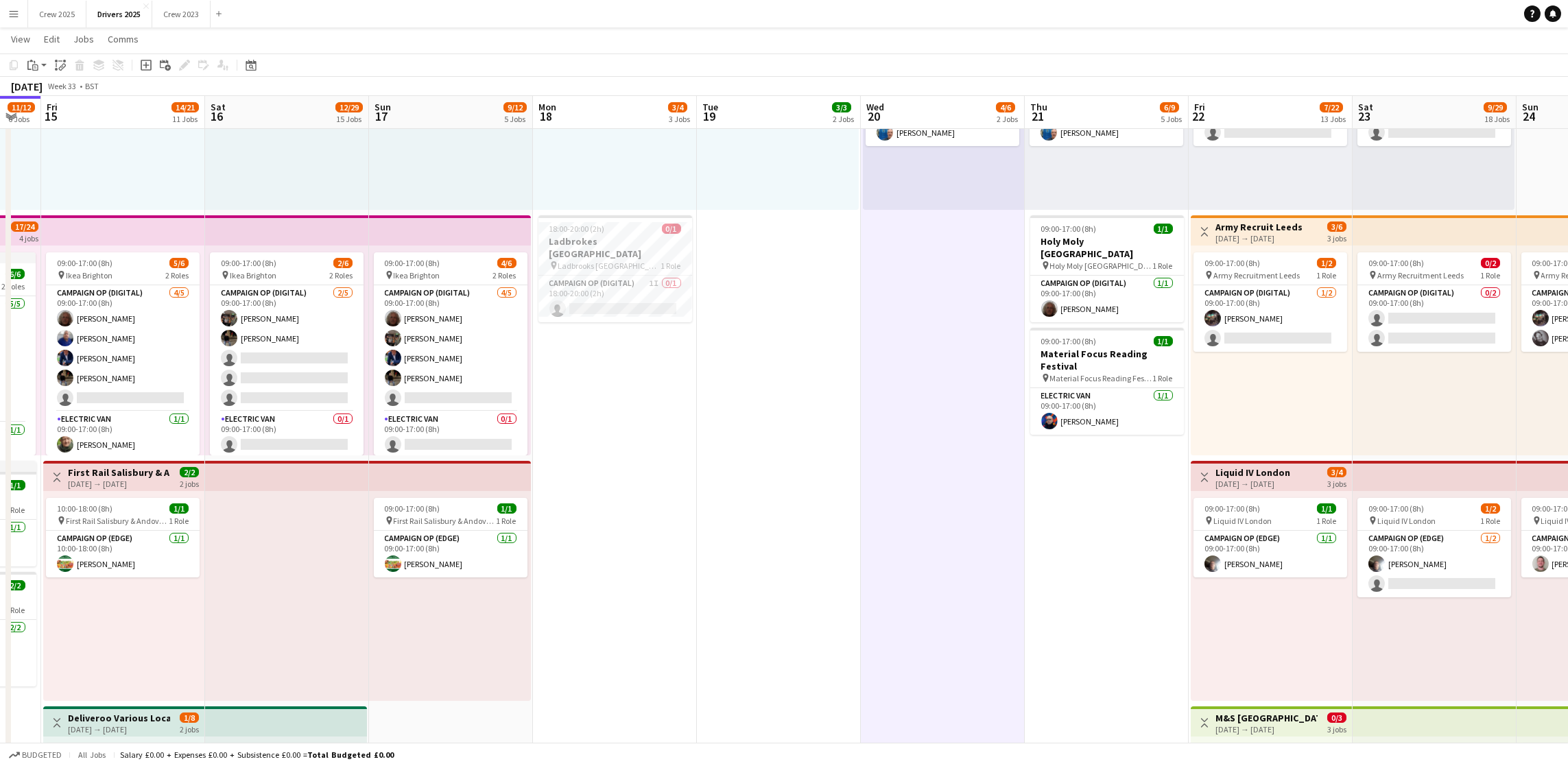
scroll to position [0, 294]
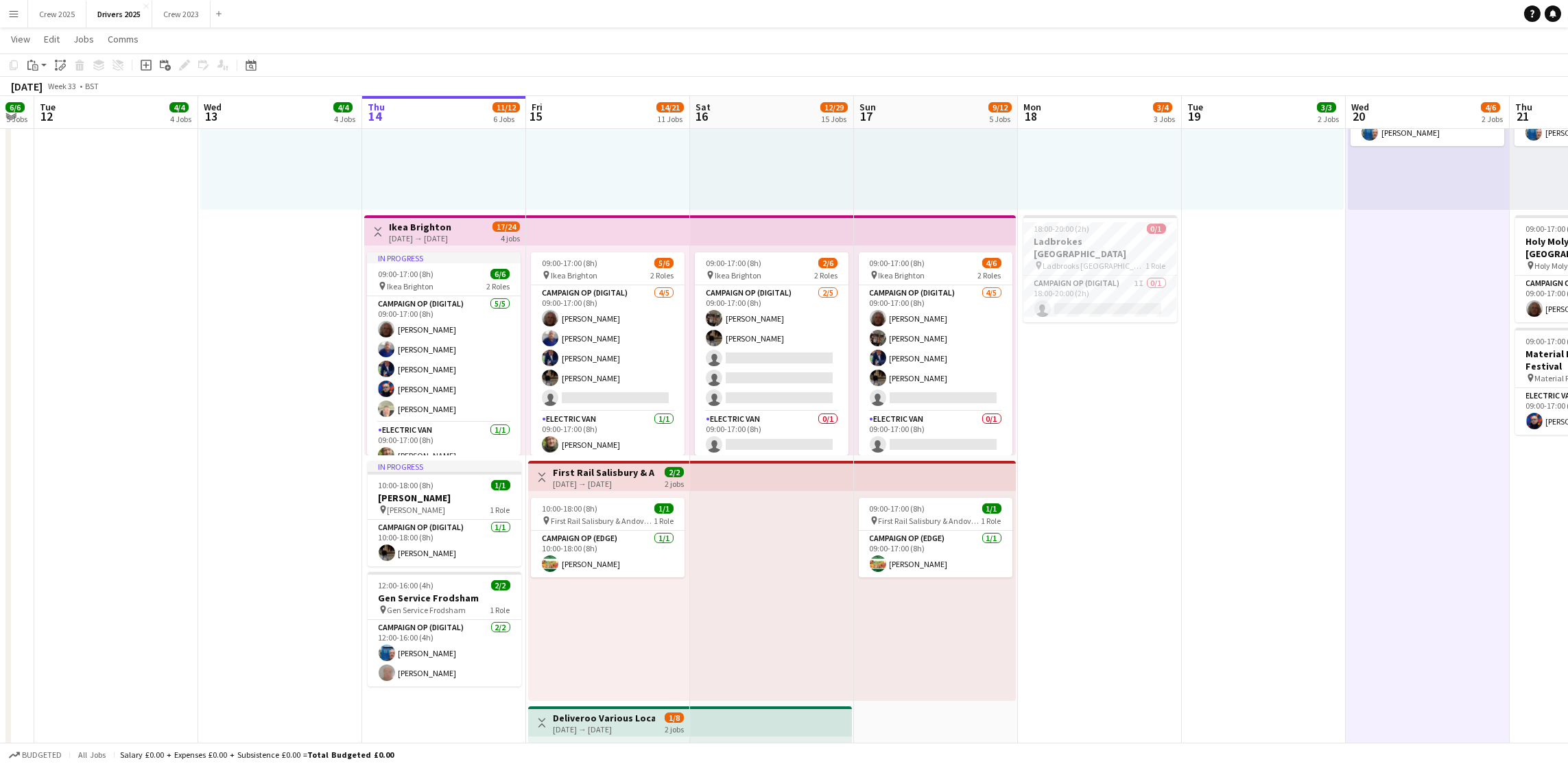
drag, startPoint x: 1023, startPoint y: 568, endPoint x: 1158, endPoint y: 545, distance: 136.9
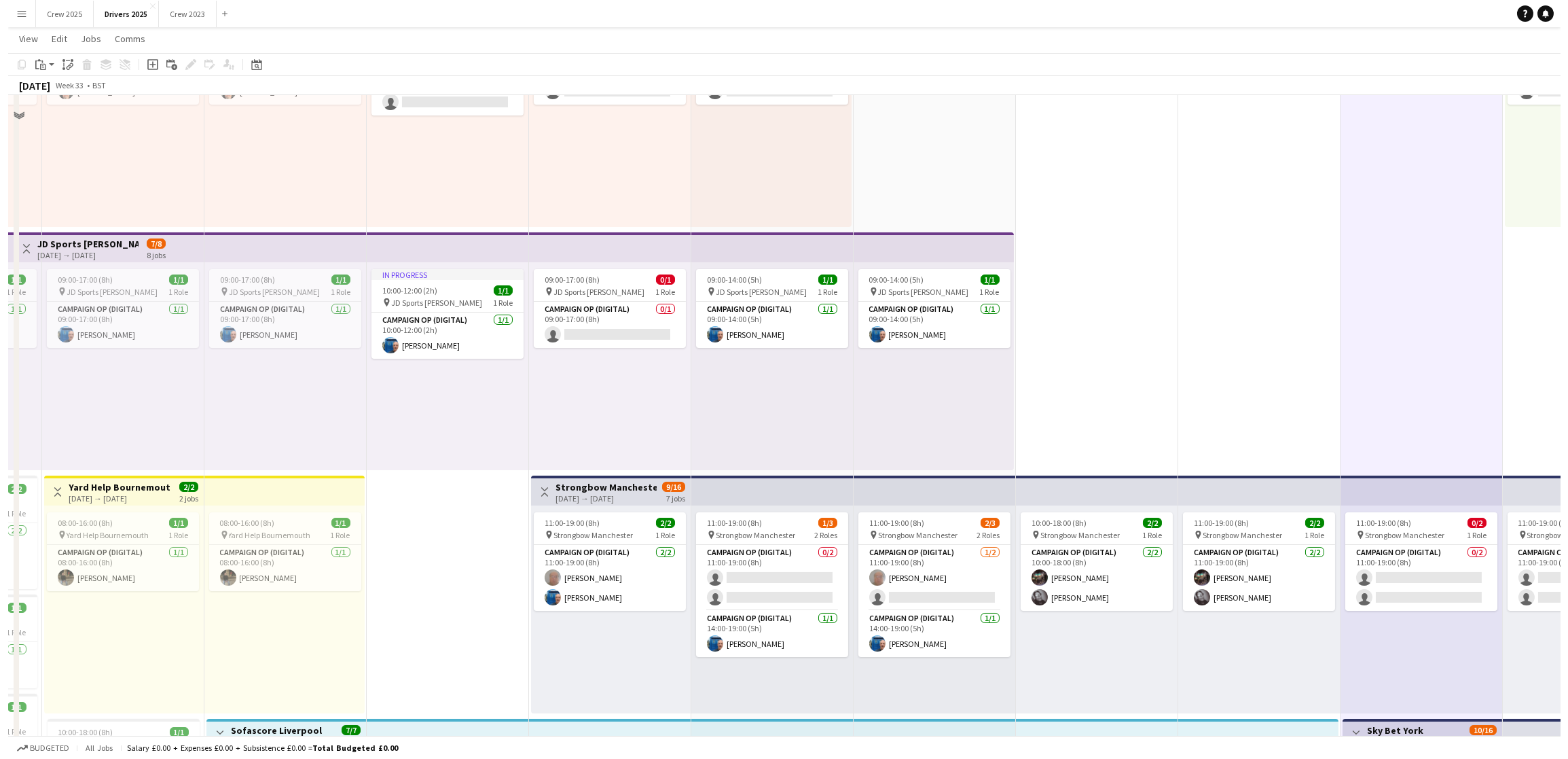
scroll to position [0, 0]
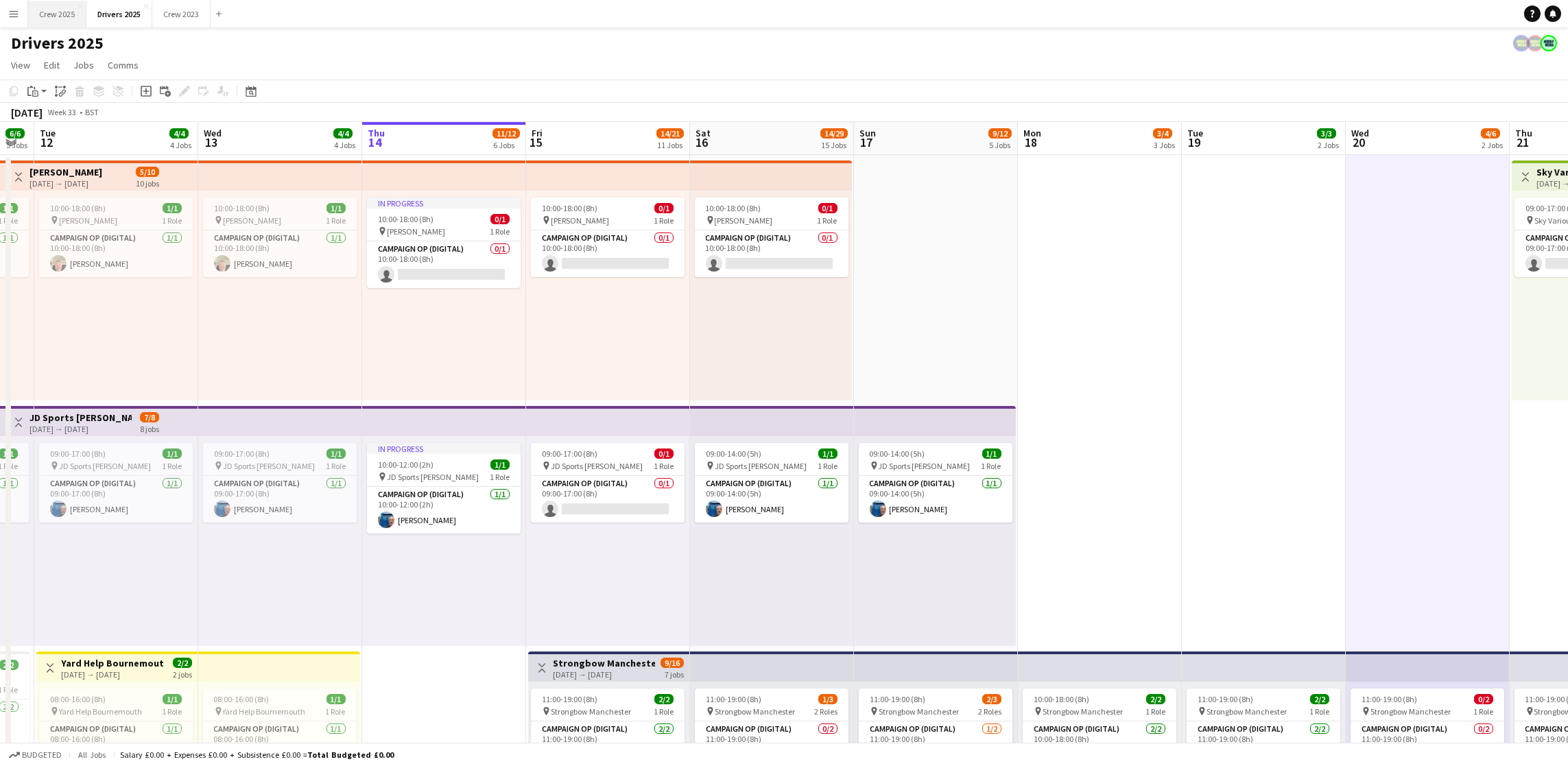
click at [57, 9] on button "Crew 2025 Close" at bounding box center [58, 14] width 58 height 27
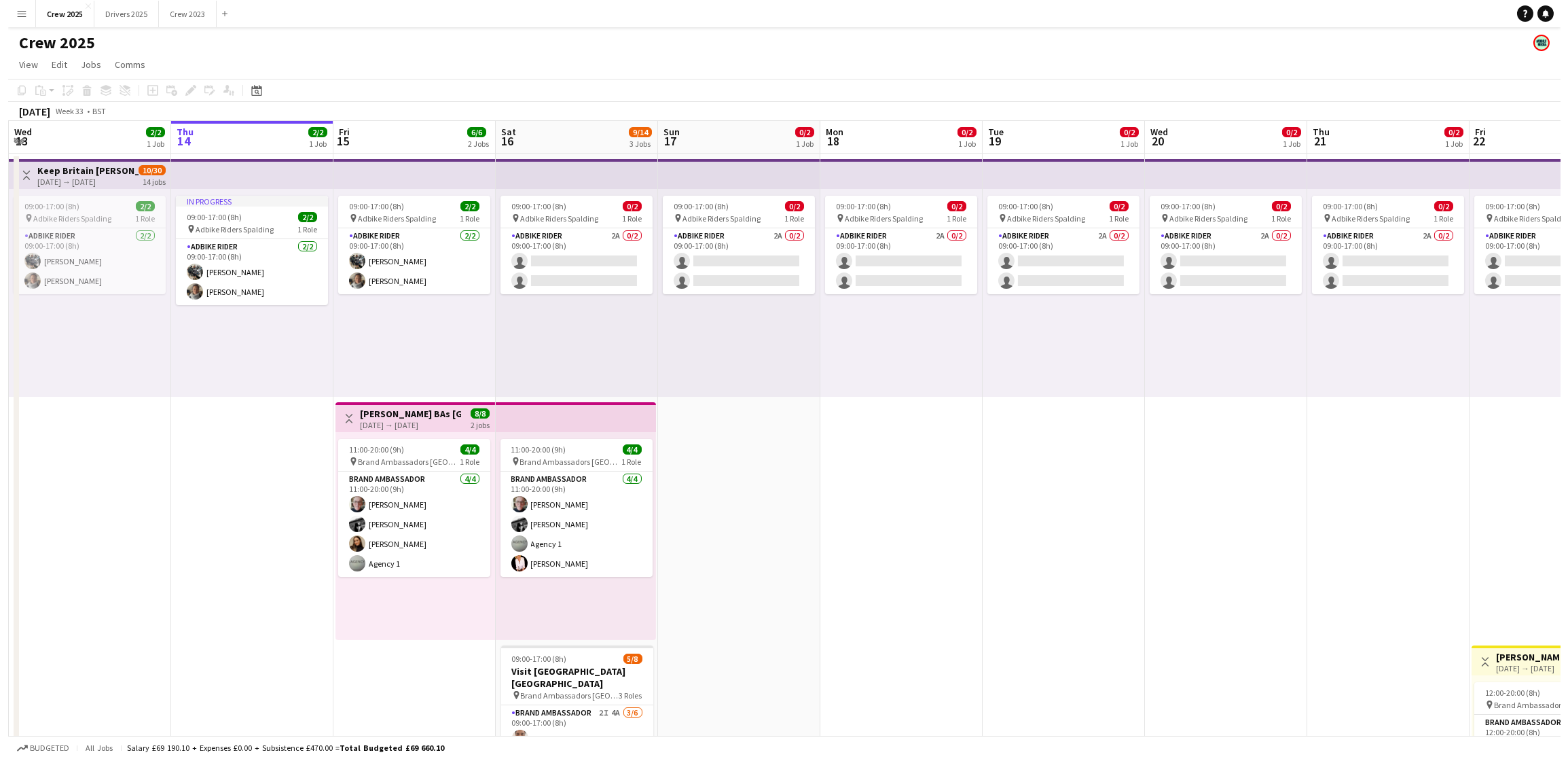
scroll to position [0, 469]
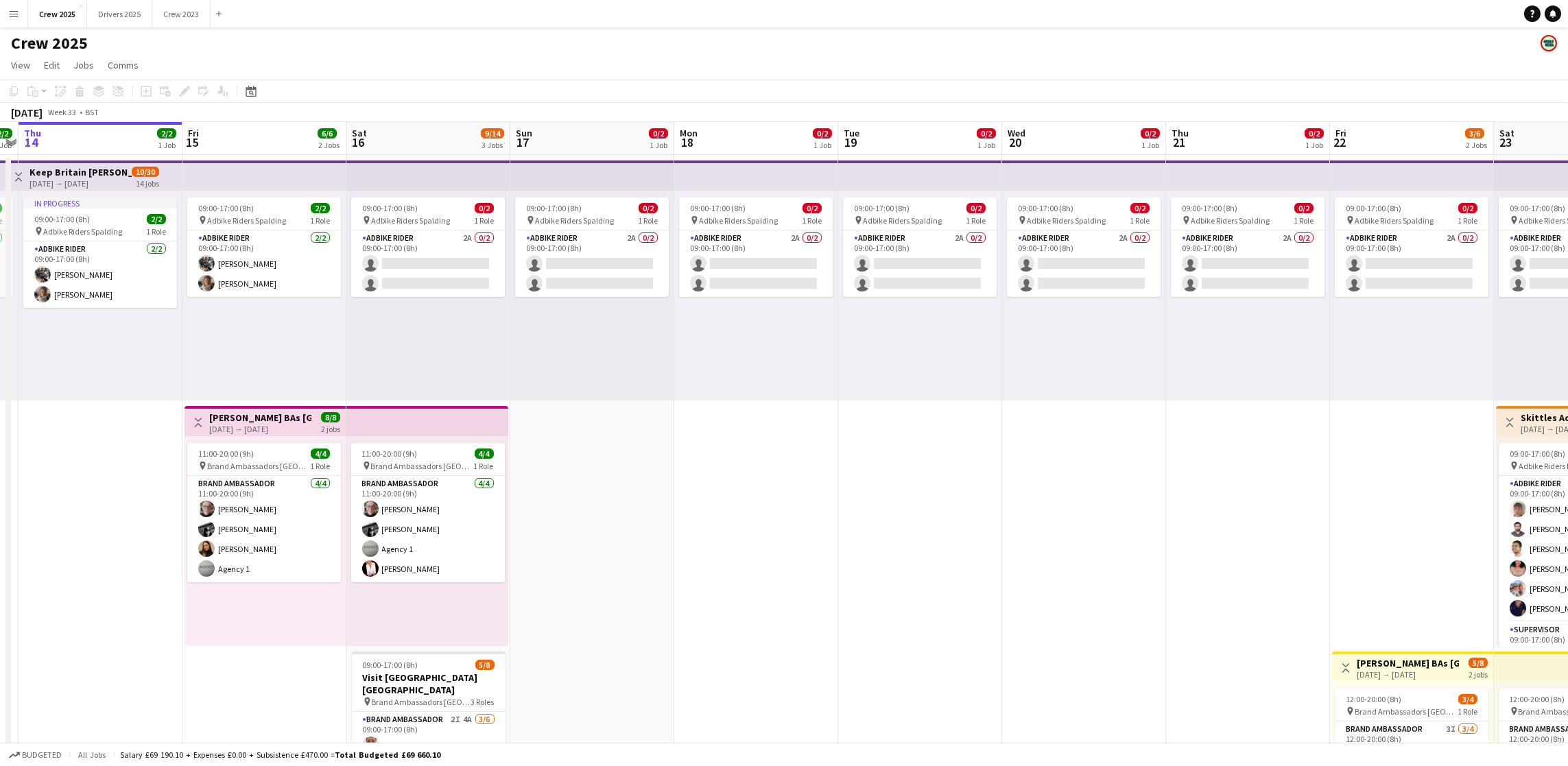
drag, startPoint x: 1158, startPoint y: 521, endPoint x: 1030, endPoint y: 517, distance: 128.1
click at [1030, 517] on app-calendar-viewport "Mon 11 4/5 2 Jobs Tue 12 2/2 1 Job Wed 13 2/2 1 Job Thu 14 2/2 1 Job Fri 15 6/6…" at bounding box center [784, 509] width 1568 height 774
click at [59, 8] on button "Crew 2025 Close" at bounding box center [58, 14] width 59 height 27
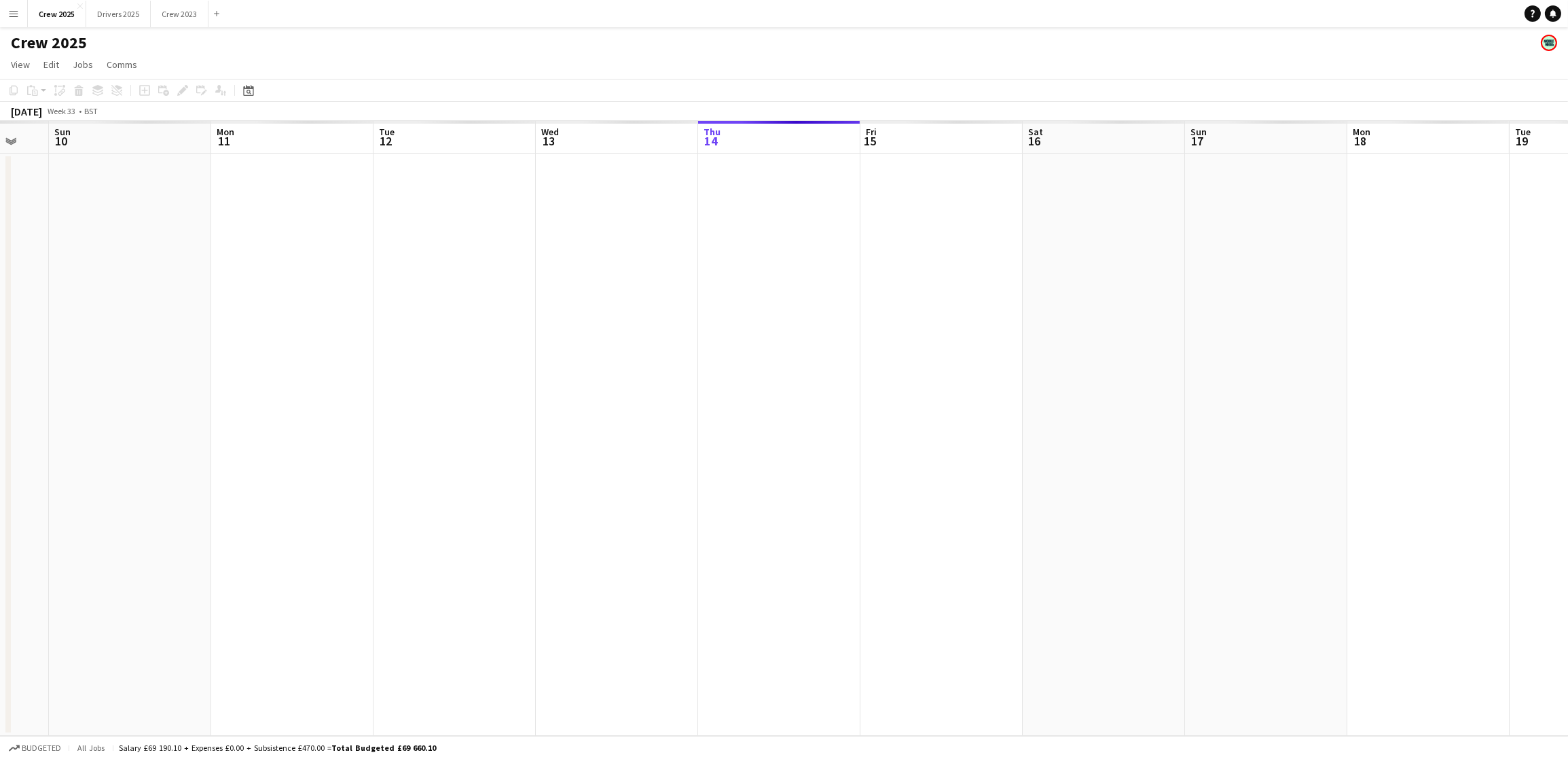
drag, startPoint x: 485, startPoint y: 501, endPoint x: 1052, endPoint y: 495, distance: 567.0
click at [1052, 495] on app-calendar-viewport "Fri 8 Sat 9 Sun 10 Mon 11 Tue 12 Wed 13 Thu 14 Fri 15 Sat 16 Sun 17 Mon 18 Tue …" at bounding box center [784, 428] width 1568 height 615
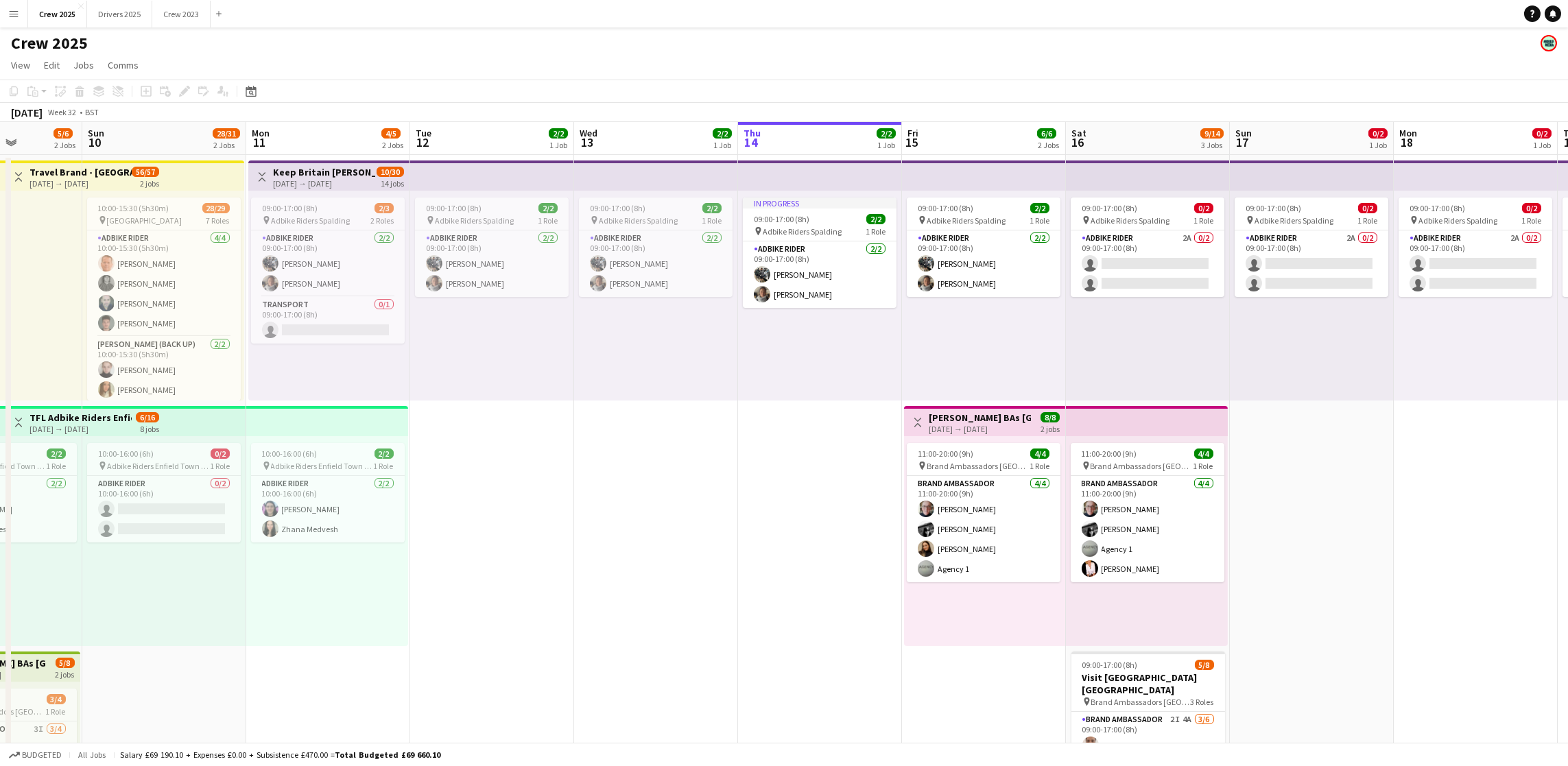
scroll to position [0, 408]
drag, startPoint x: 517, startPoint y: 548, endPoint x: 682, endPoint y: 539, distance: 165.2
click at [682, 539] on app-calendar-viewport "Thu 7 2/4 2 Jobs Fri 8 30/34 3 Jobs Sat 9 5/6 2 Jobs Sun 10 28/31 2 Jobs Mon 11…" at bounding box center [784, 509] width 1568 height 774
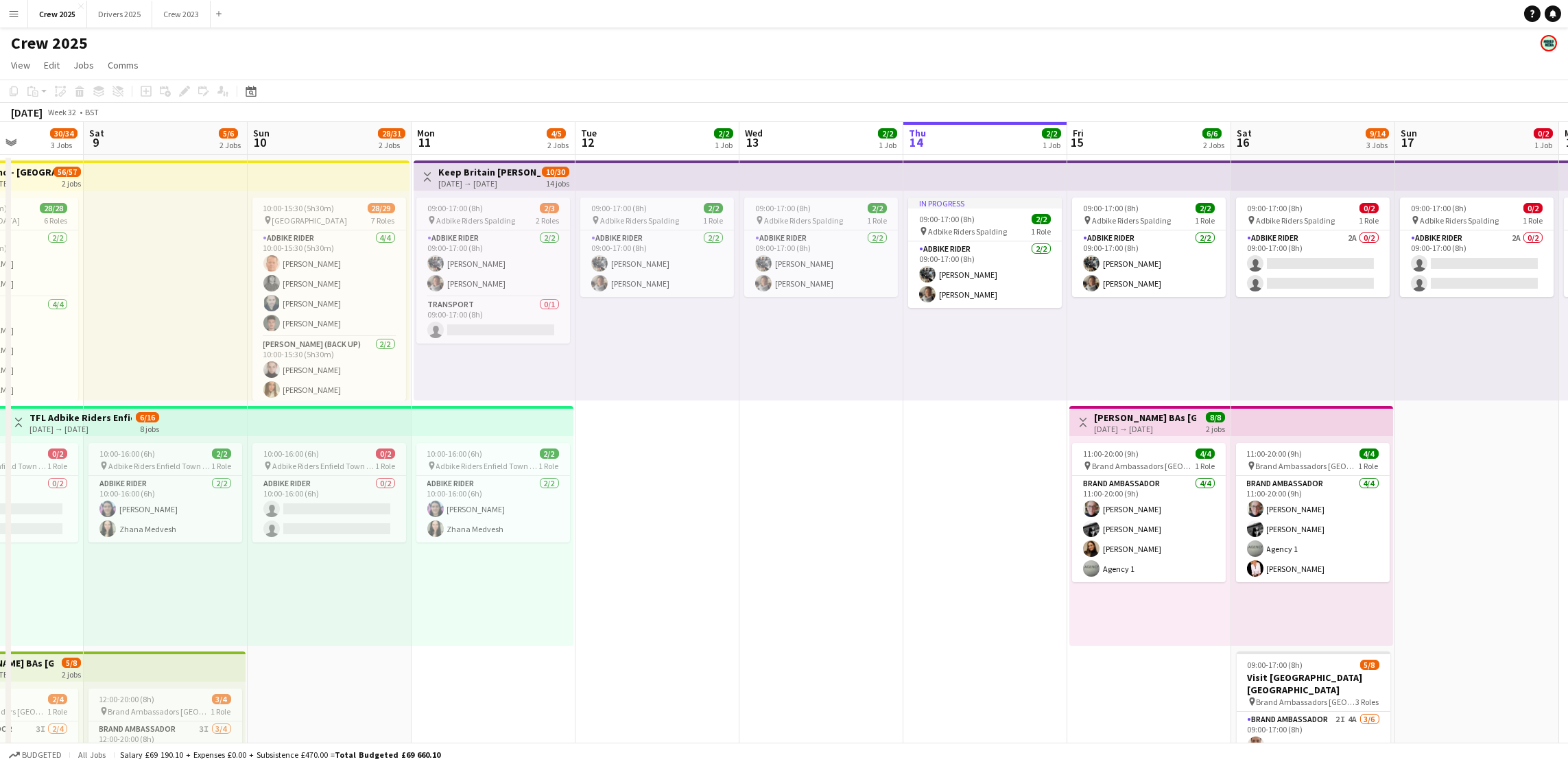
click at [452, 419] on app-top-bar at bounding box center [492, 421] width 162 height 30
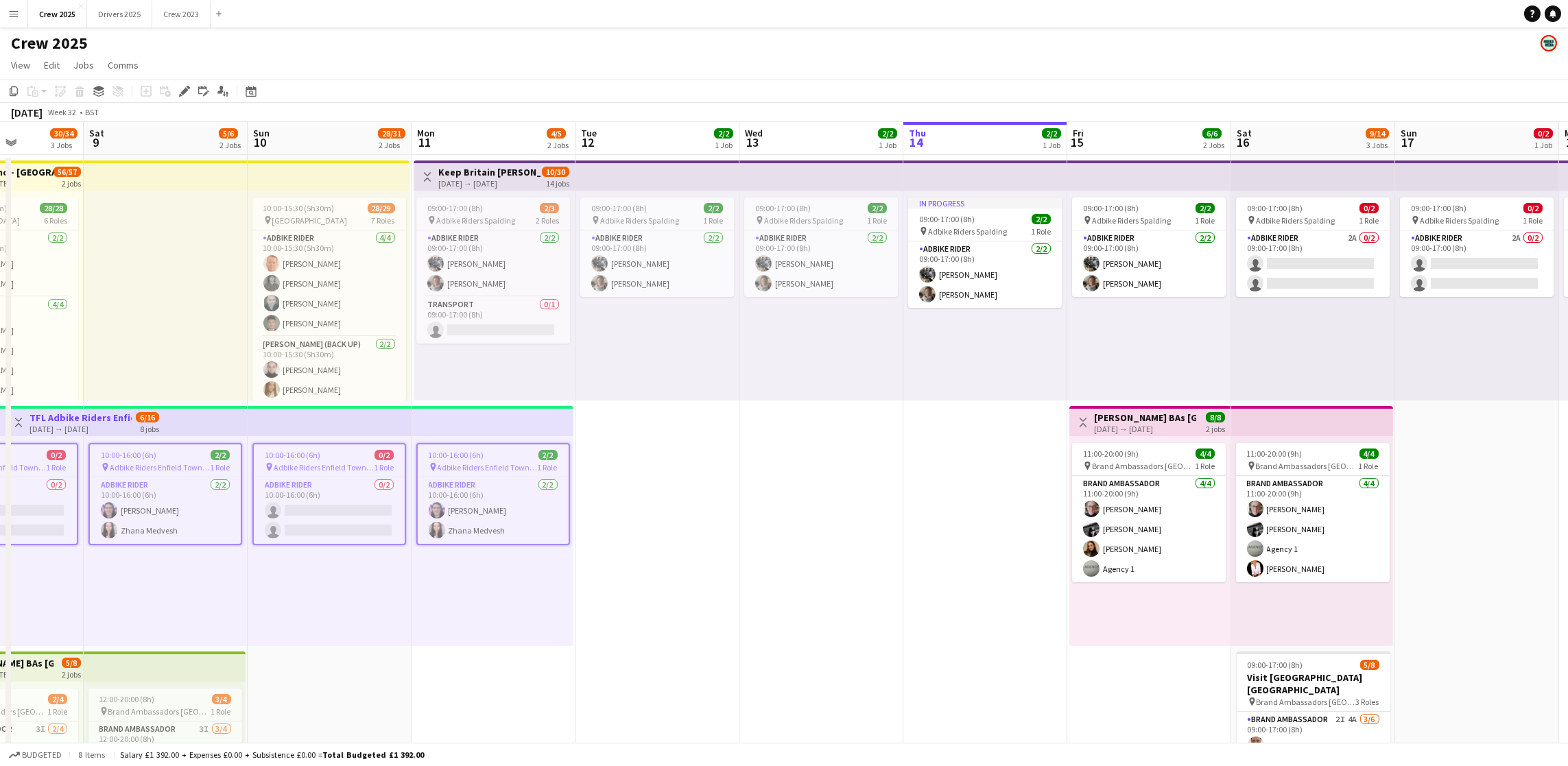
click at [452, 419] on app-top-bar at bounding box center [492, 421] width 162 height 30
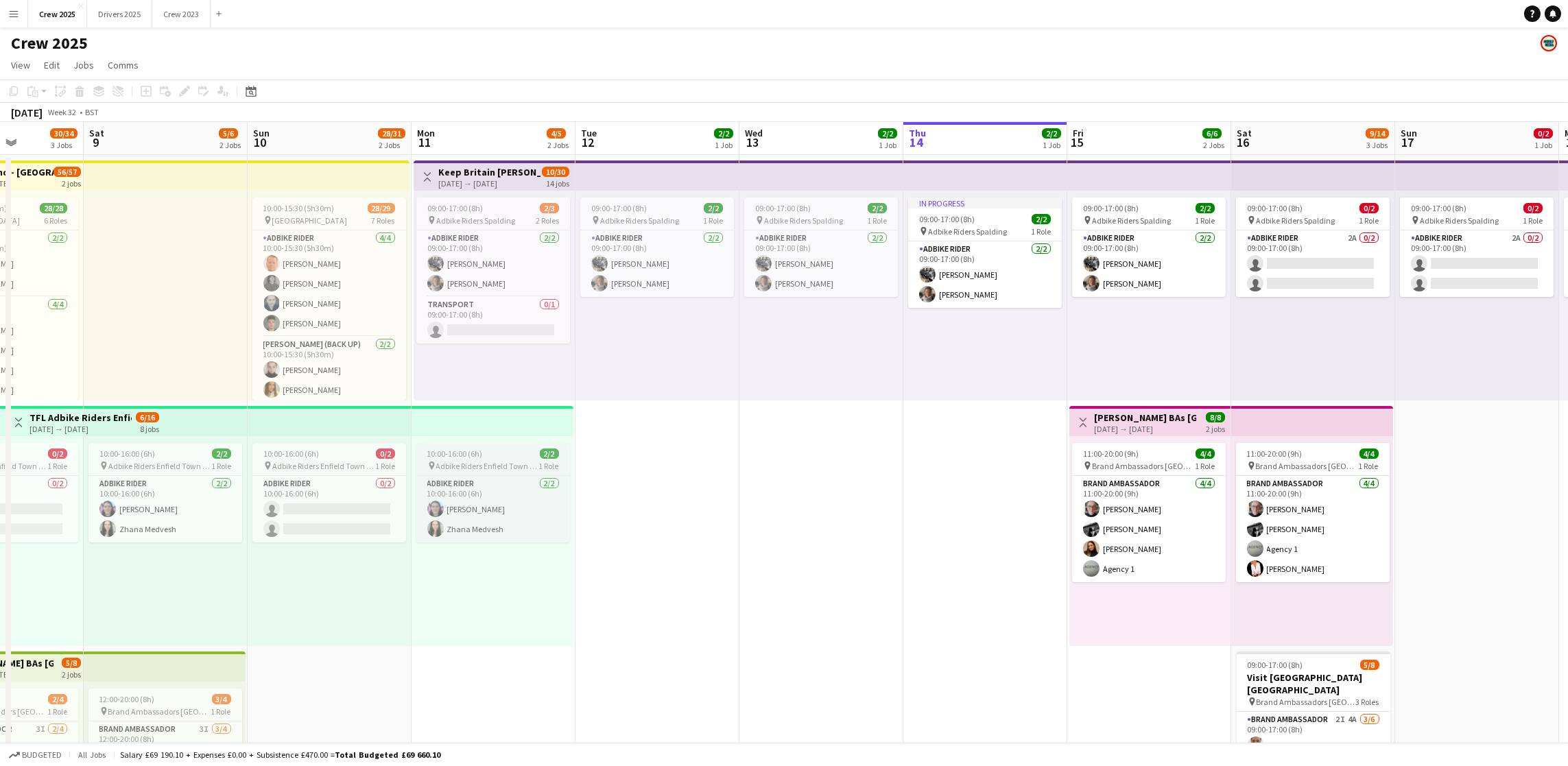
click at [471, 449] on span "10:00-16:00 (6h)" at bounding box center [455, 453] width 55 height 10
click at [10, 85] on icon "Copy" at bounding box center [14, 91] width 11 height 11
click at [969, 530] on app-date-cell "In progress 09:00-17:00 (8h) 2/2 pin Adbike Riders Spalding 1 Role Adbike Rider…" at bounding box center [985, 525] width 164 height 741
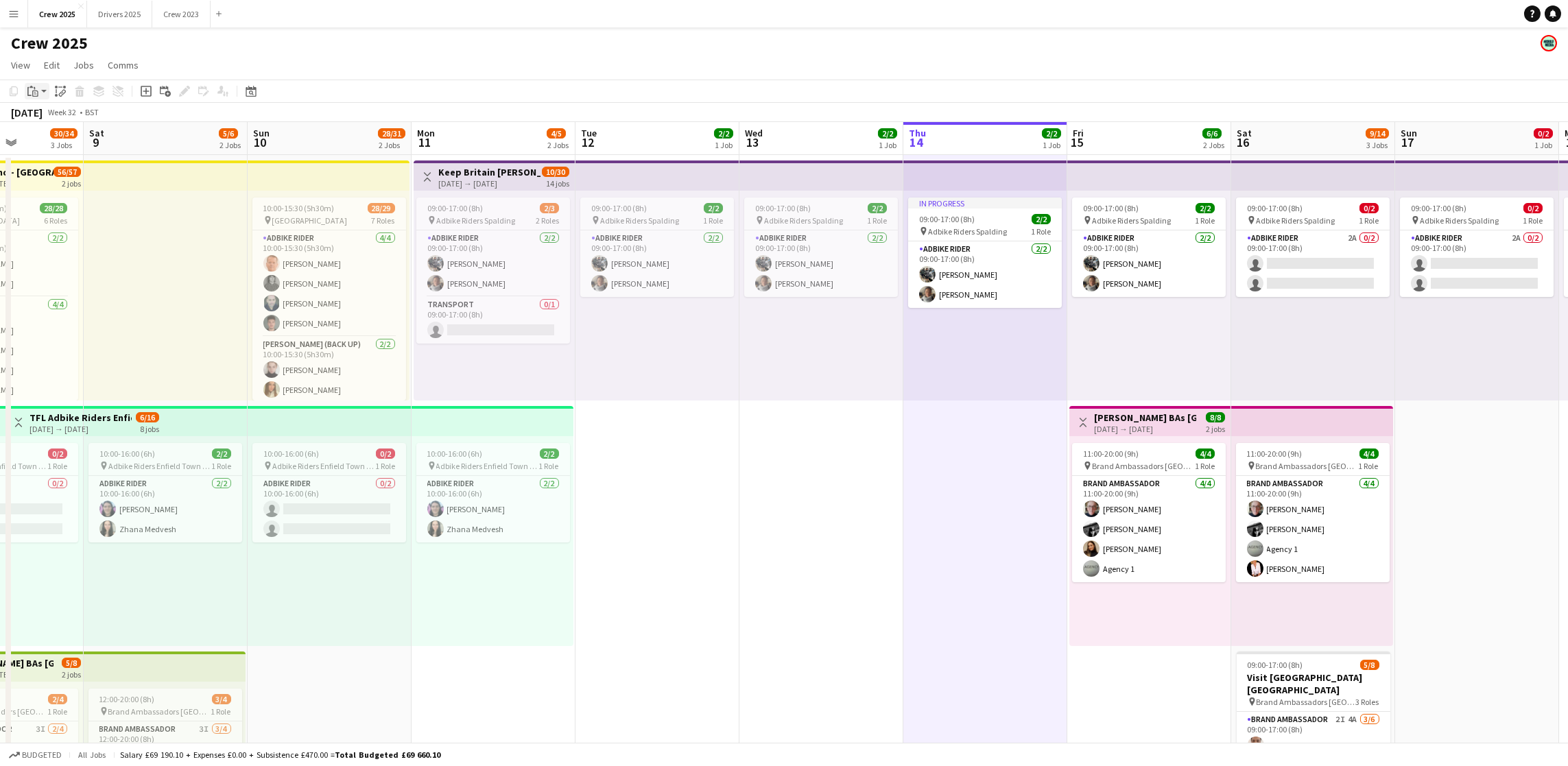
click at [32, 85] on icon at bounding box center [31, 86] width 3 height 2
click at [49, 115] on link "Paste Ctrl+V" at bounding box center [101, 117] width 129 height 12
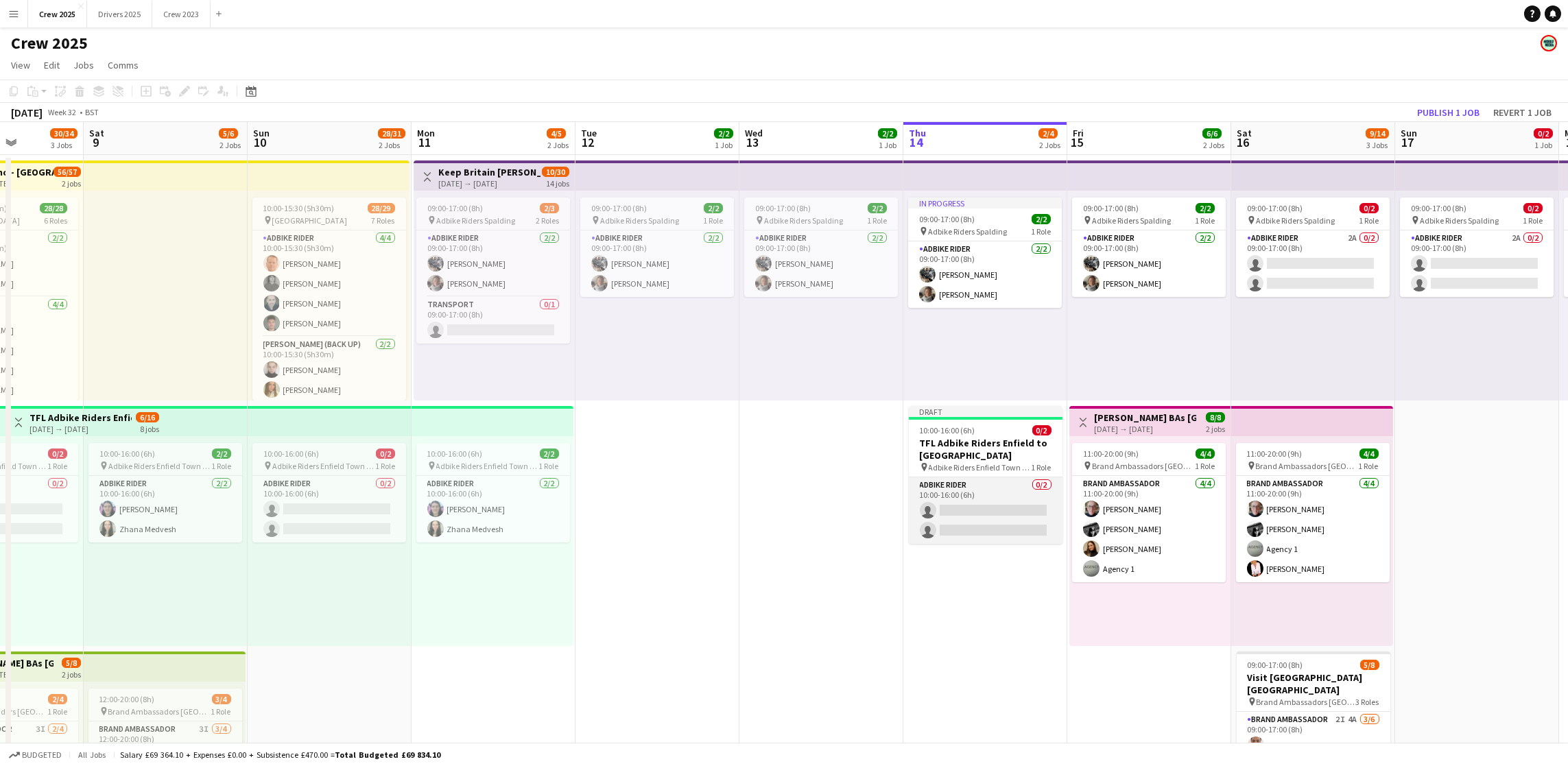
click at [1003, 502] on app-card-role "Adbike Rider 0/2 10:00-16:00 (6h) single-neutral-actions single-neutral-actions" at bounding box center [986, 510] width 154 height 66
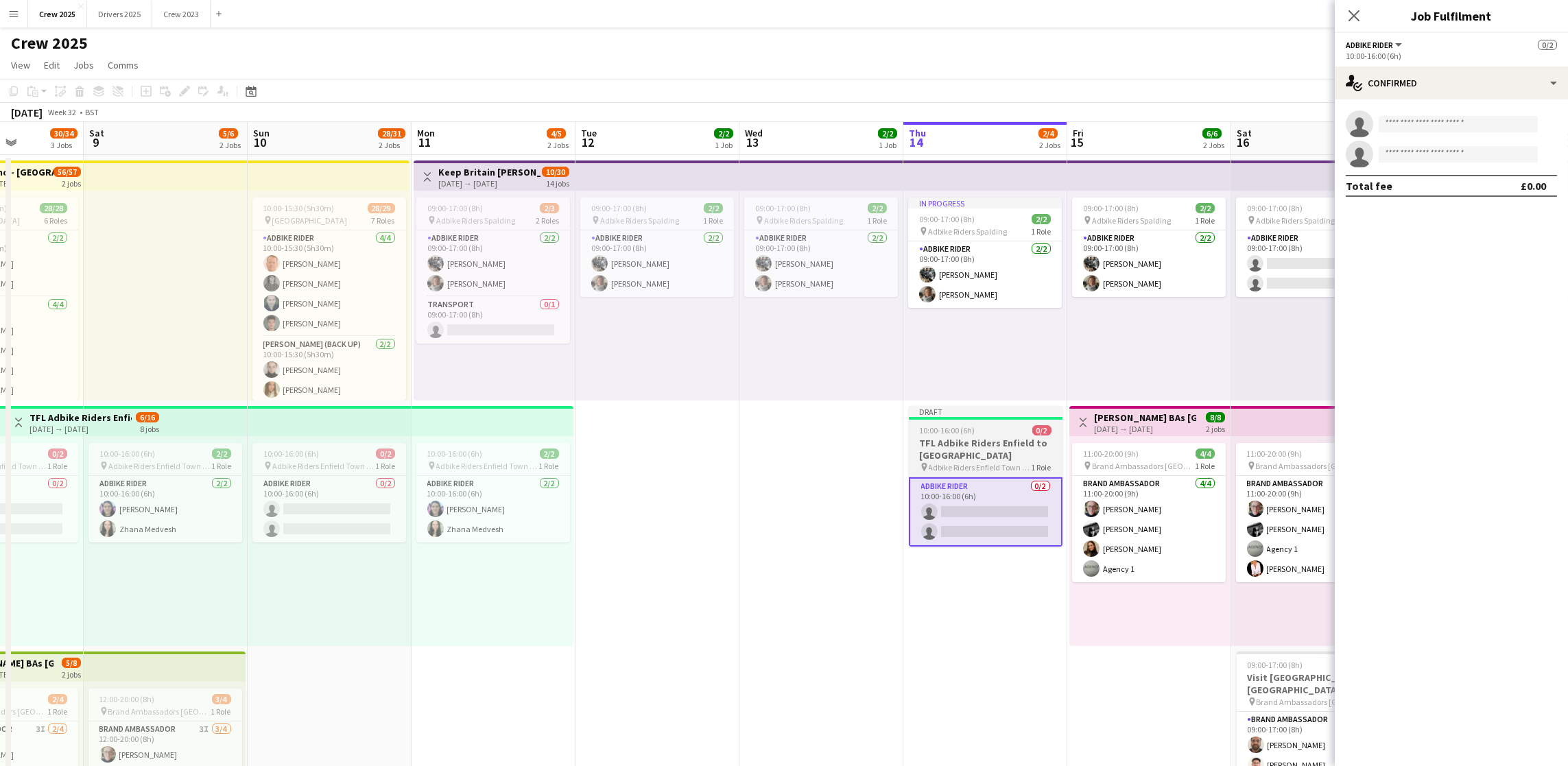
click at [956, 429] on span "10:00-16:00 (6h)" at bounding box center [947, 430] width 55 height 10
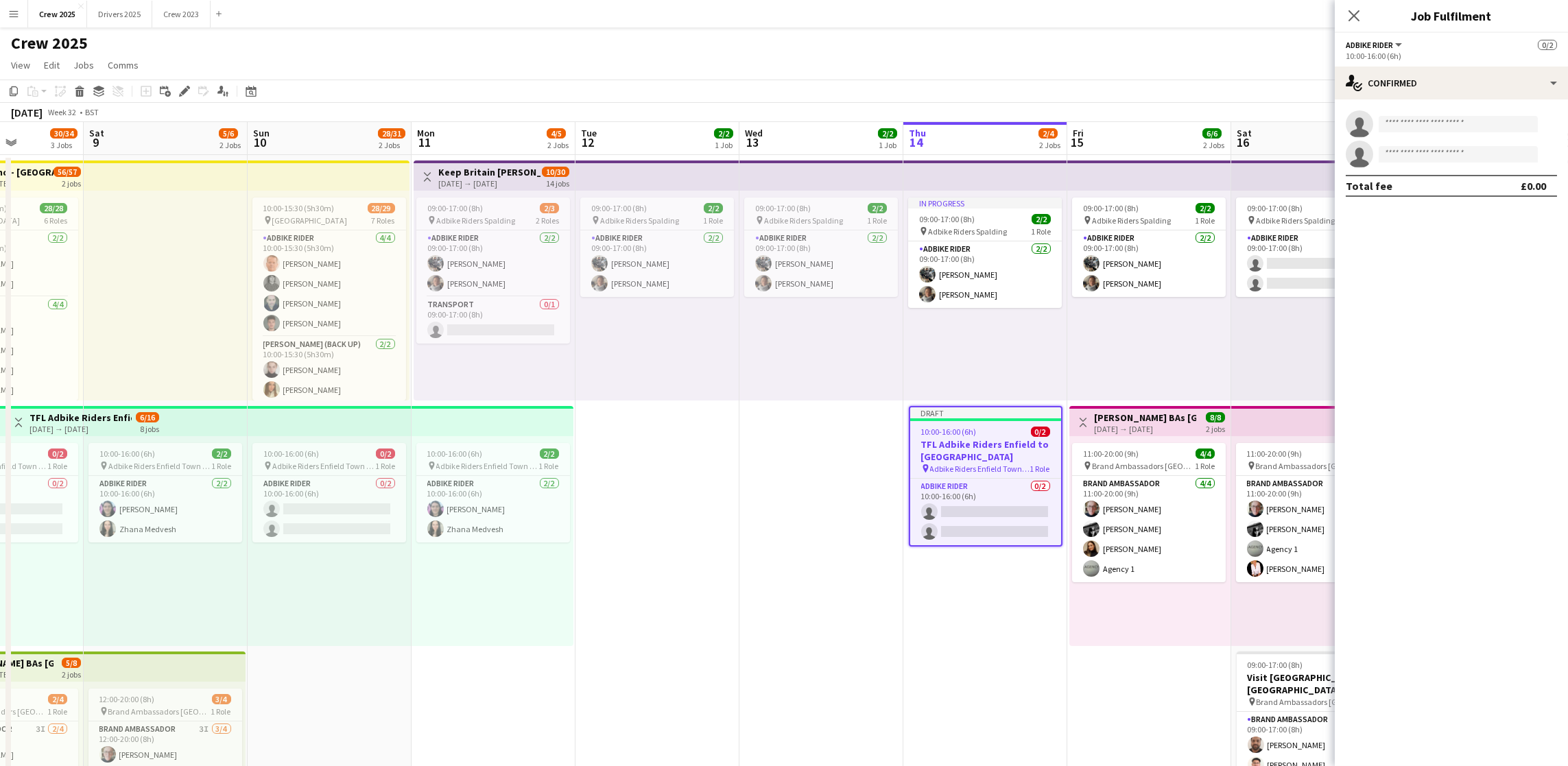
click at [962, 438] on h3 "TFL Adbike Riders Enfield to [GEOGRAPHIC_DATA]" at bounding box center [986, 451] width 151 height 25
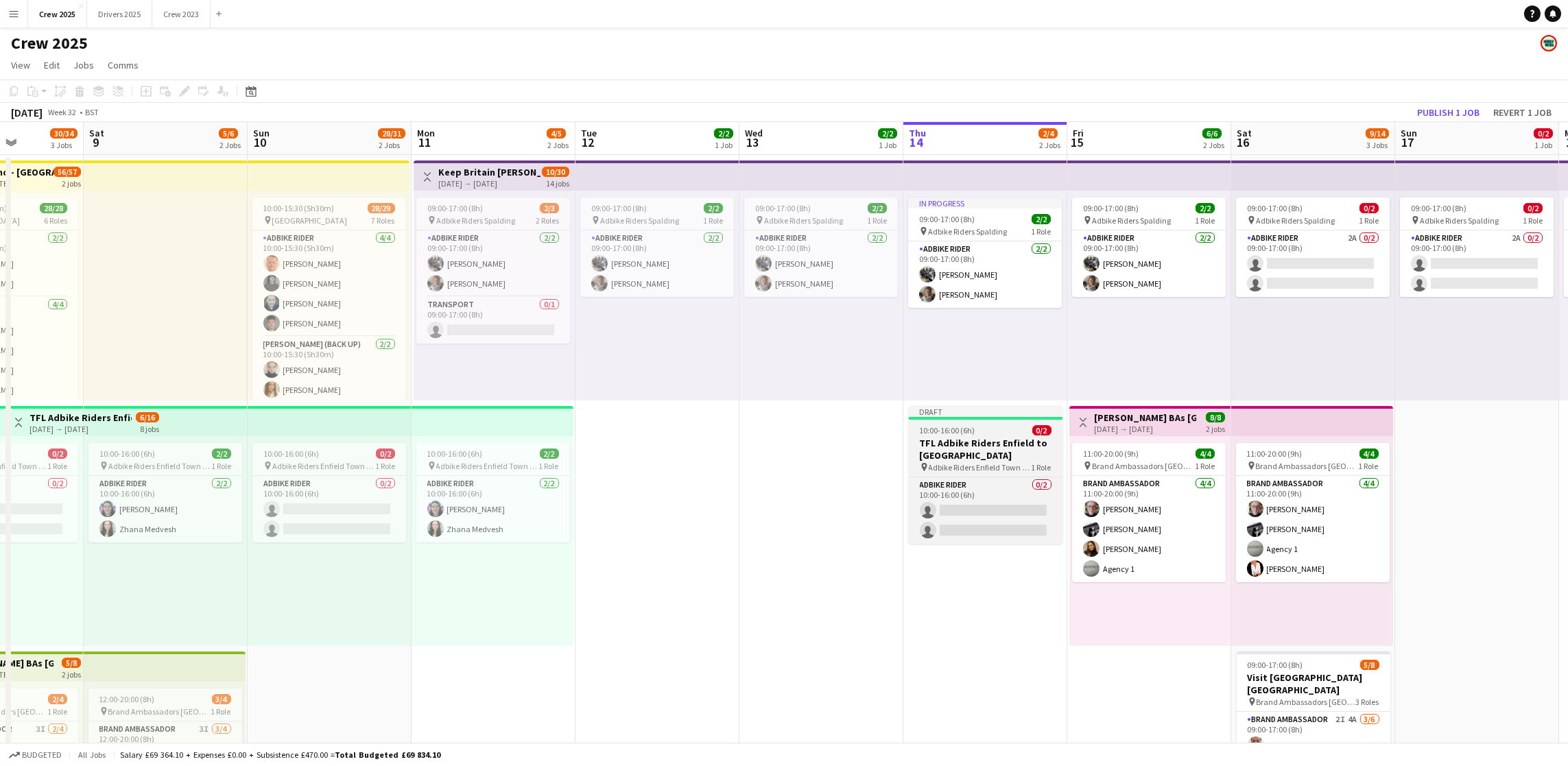
click at [966, 426] on span "10:00-16:00 (6h)" at bounding box center [947, 430] width 55 height 10
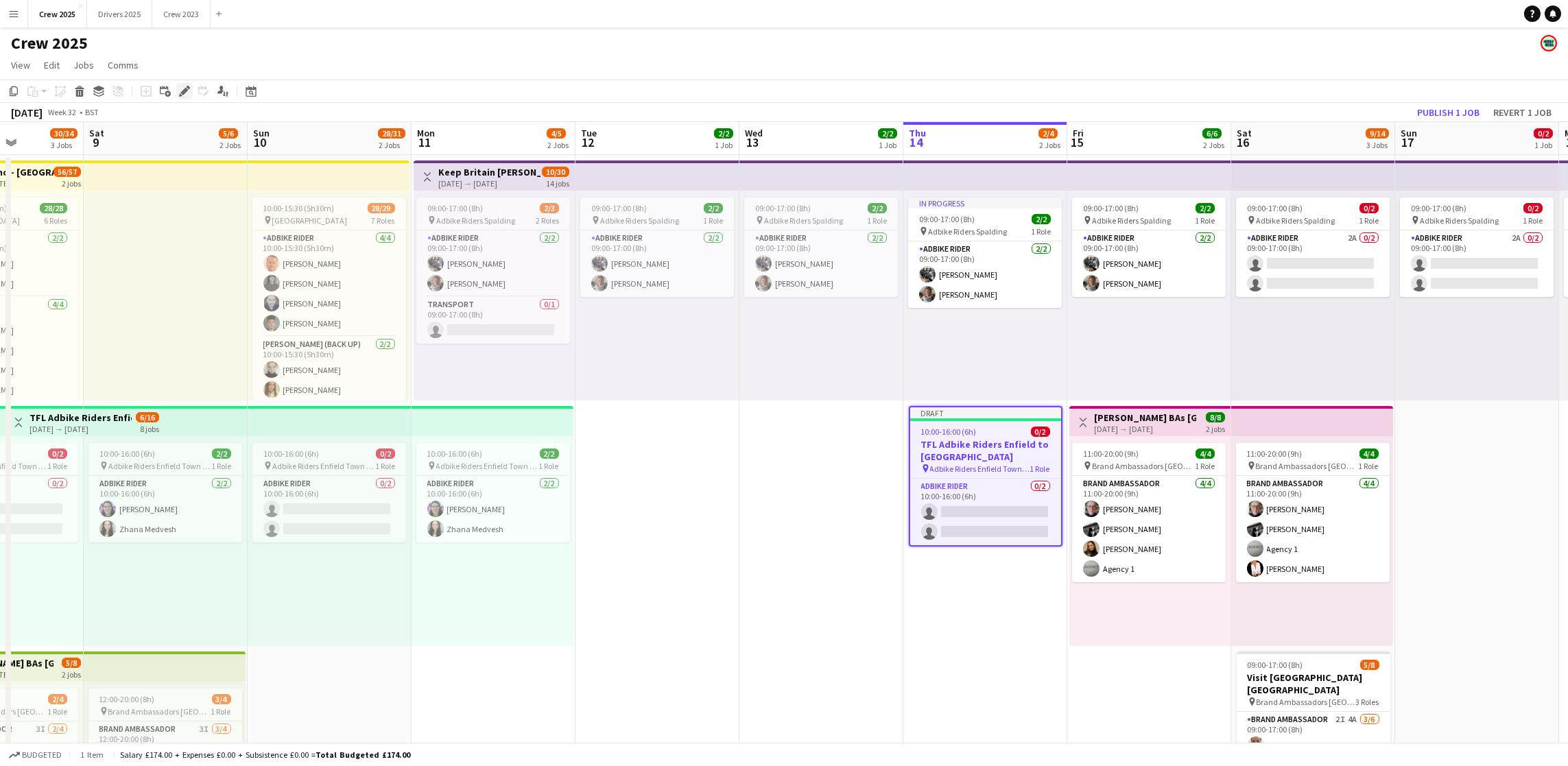
click at [180, 92] on icon at bounding box center [184, 92] width 8 height 8
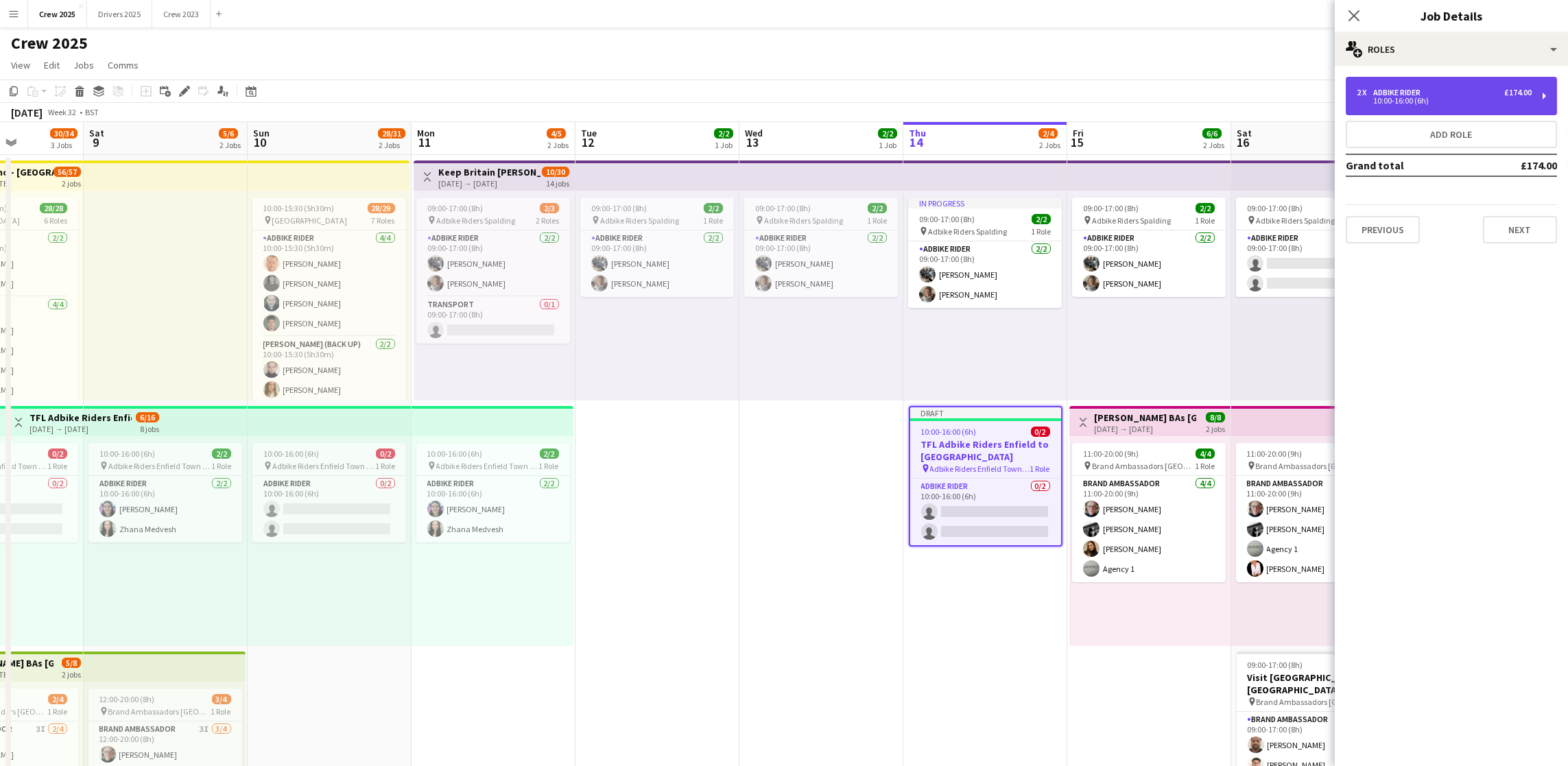
click at [1399, 98] on div "10:00-16:00 (6h)" at bounding box center [1443, 101] width 175 height 7
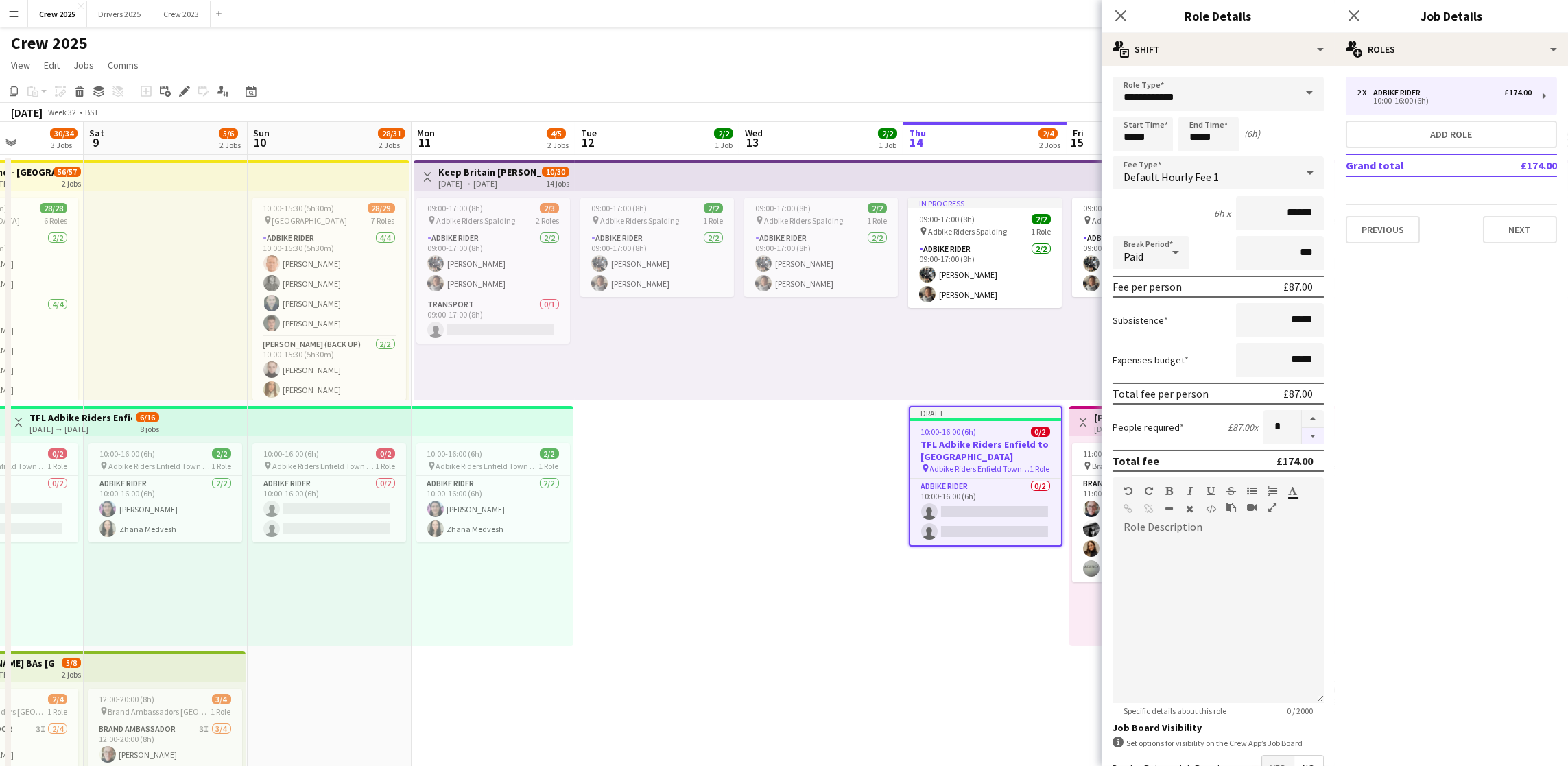
click at [1302, 432] on button "button" at bounding box center [1313, 436] width 22 height 17
type input "*"
click at [1523, 220] on button "Next" at bounding box center [1520, 230] width 74 height 28
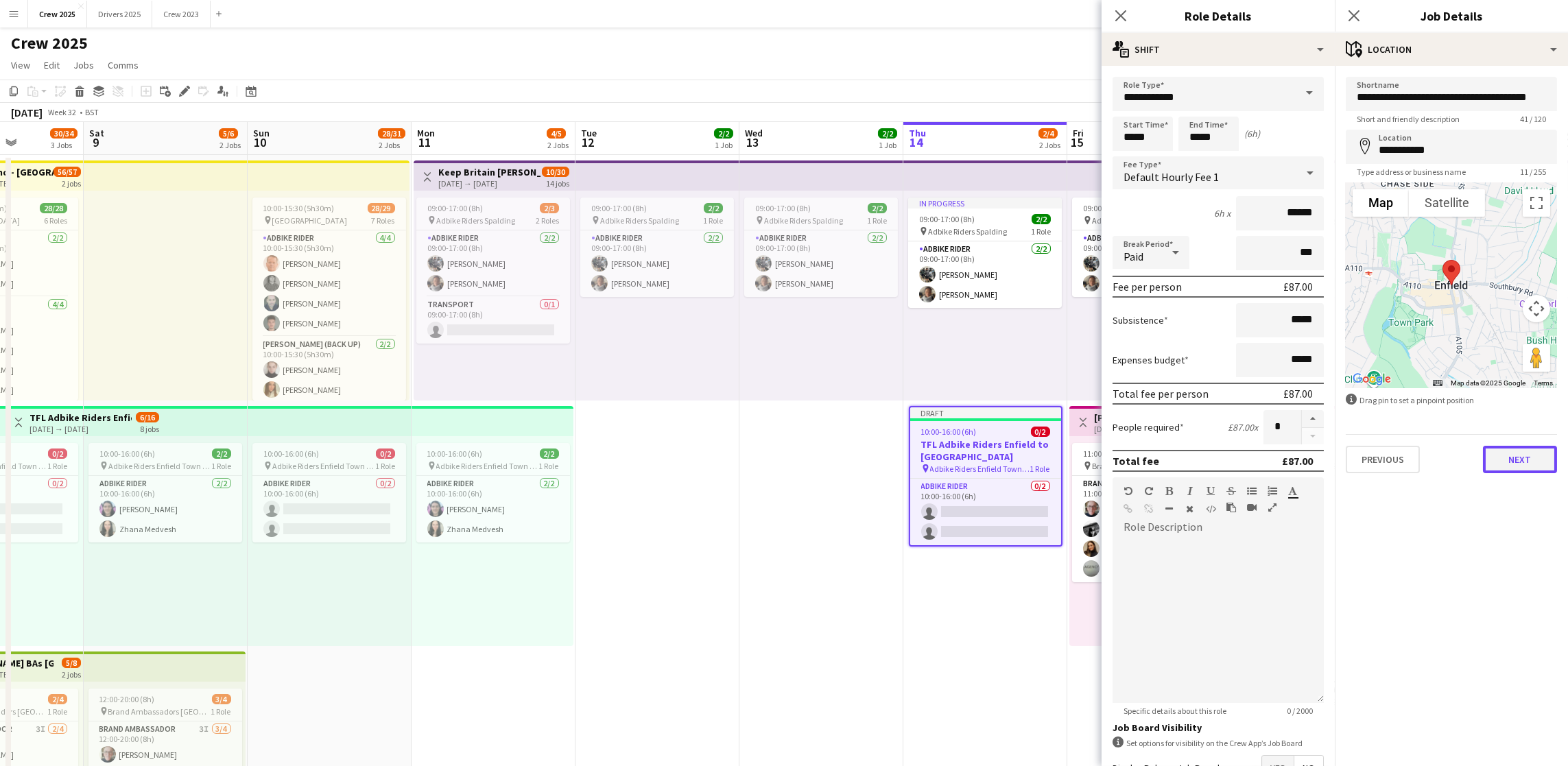
drag, startPoint x: 1526, startPoint y: 452, endPoint x: 1525, endPoint y: 464, distance: 12.0
click at [1526, 452] on button "Next" at bounding box center [1520, 459] width 74 height 28
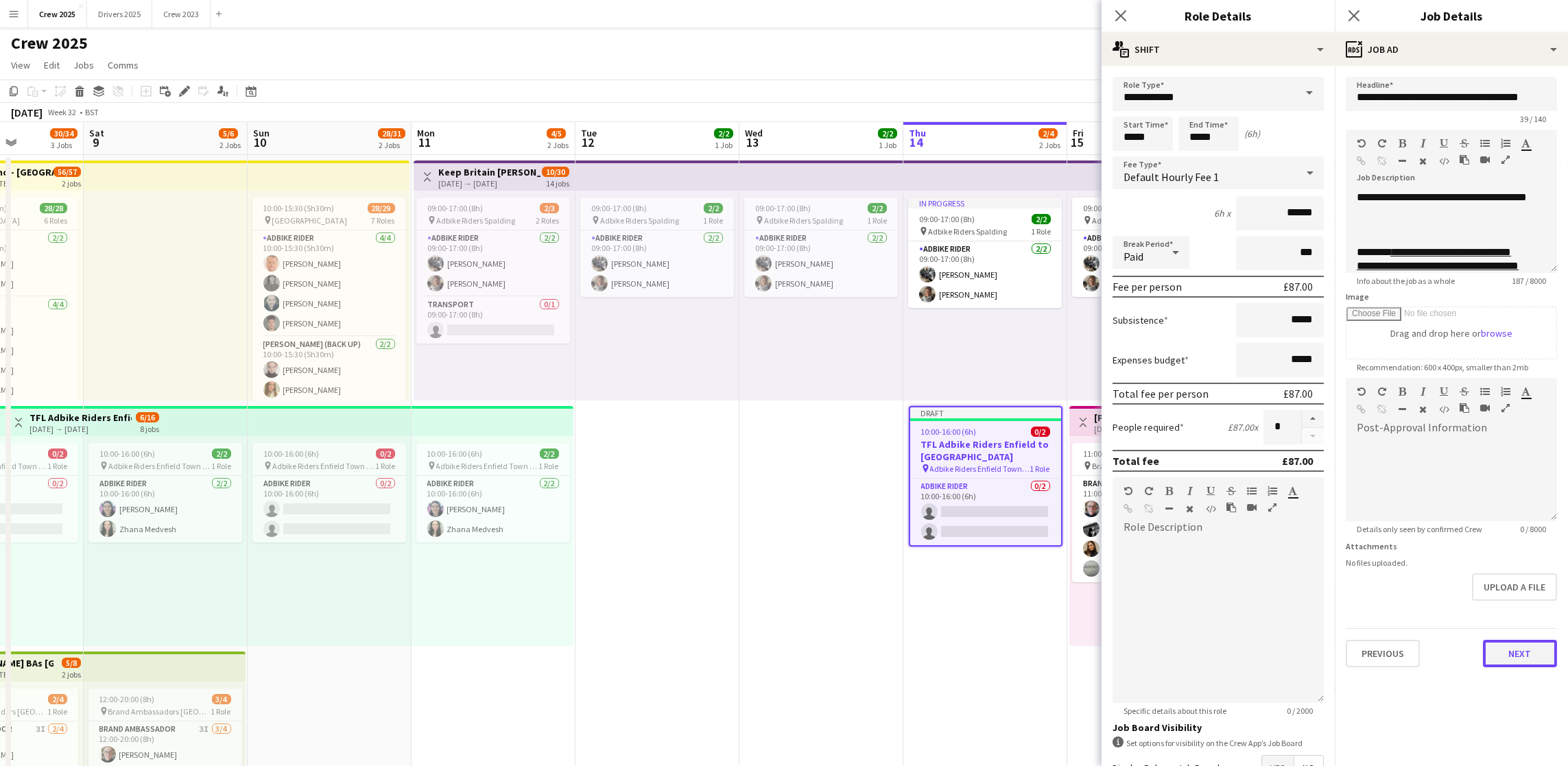
click at [1516, 646] on button "Next" at bounding box center [1520, 654] width 74 height 28
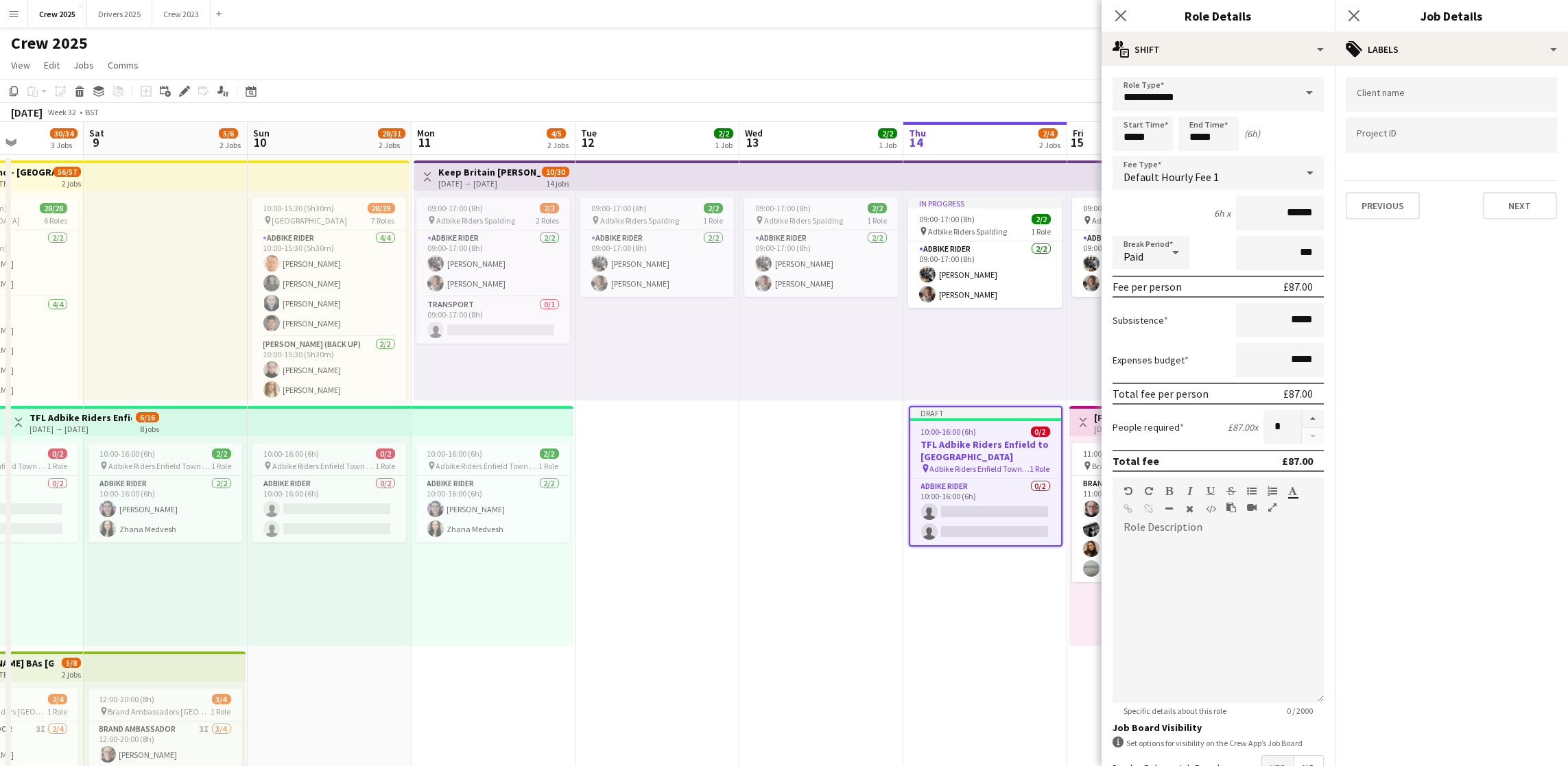
click at [873, 631] on app-date-cell "09:00-17:00 (8h) 2/2 pin Adbike Riders Spalding 1 Role Adbike Rider 2/2 09:00-1…" at bounding box center [821, 525] width 164 height 741
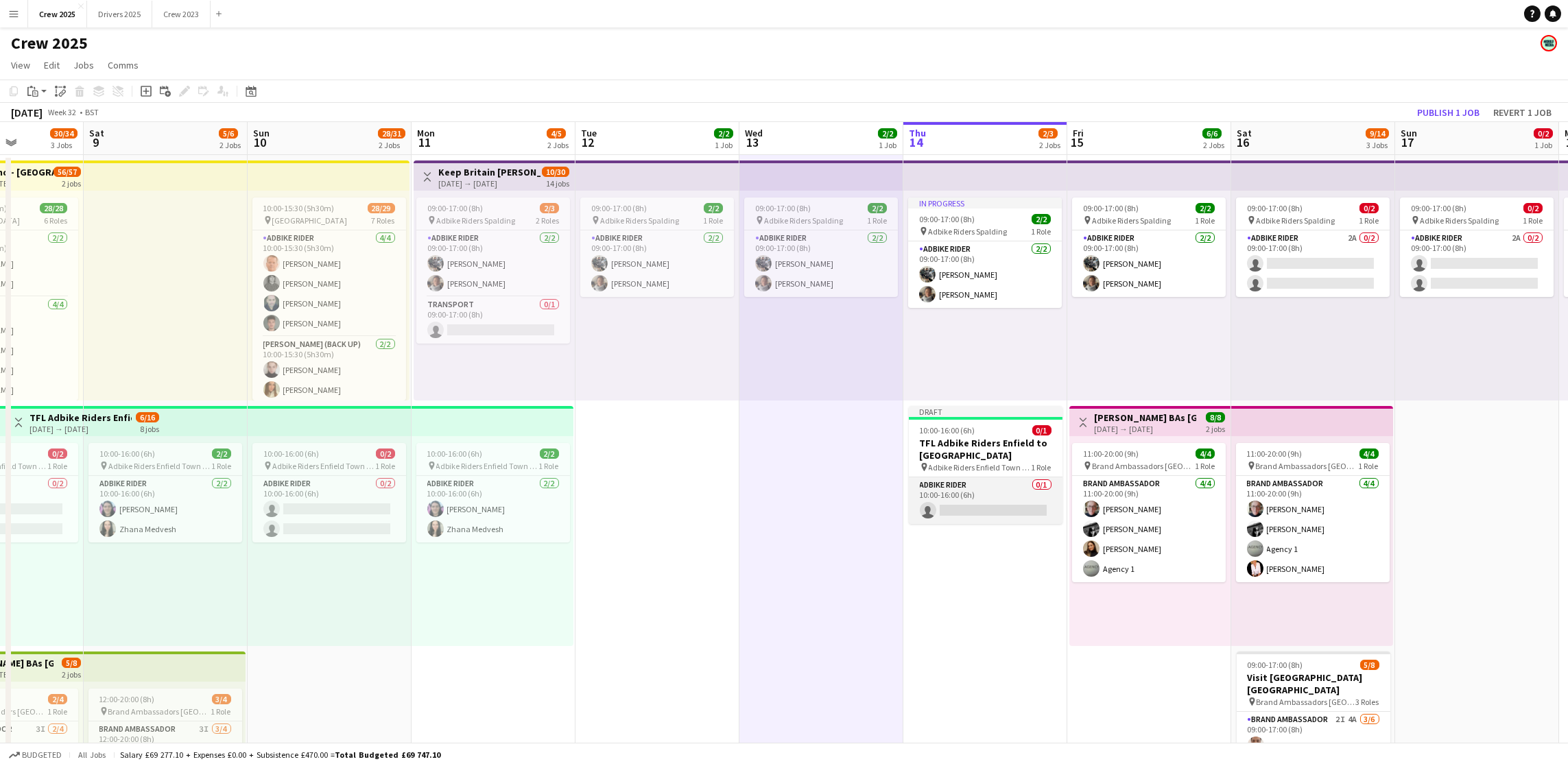
click at [967, 499] on app-card-role "Adbike Rider 0/1 10:00-16:00 (6h) single-neutral-actions" at bounding box center [986, 500] width 154 height 47
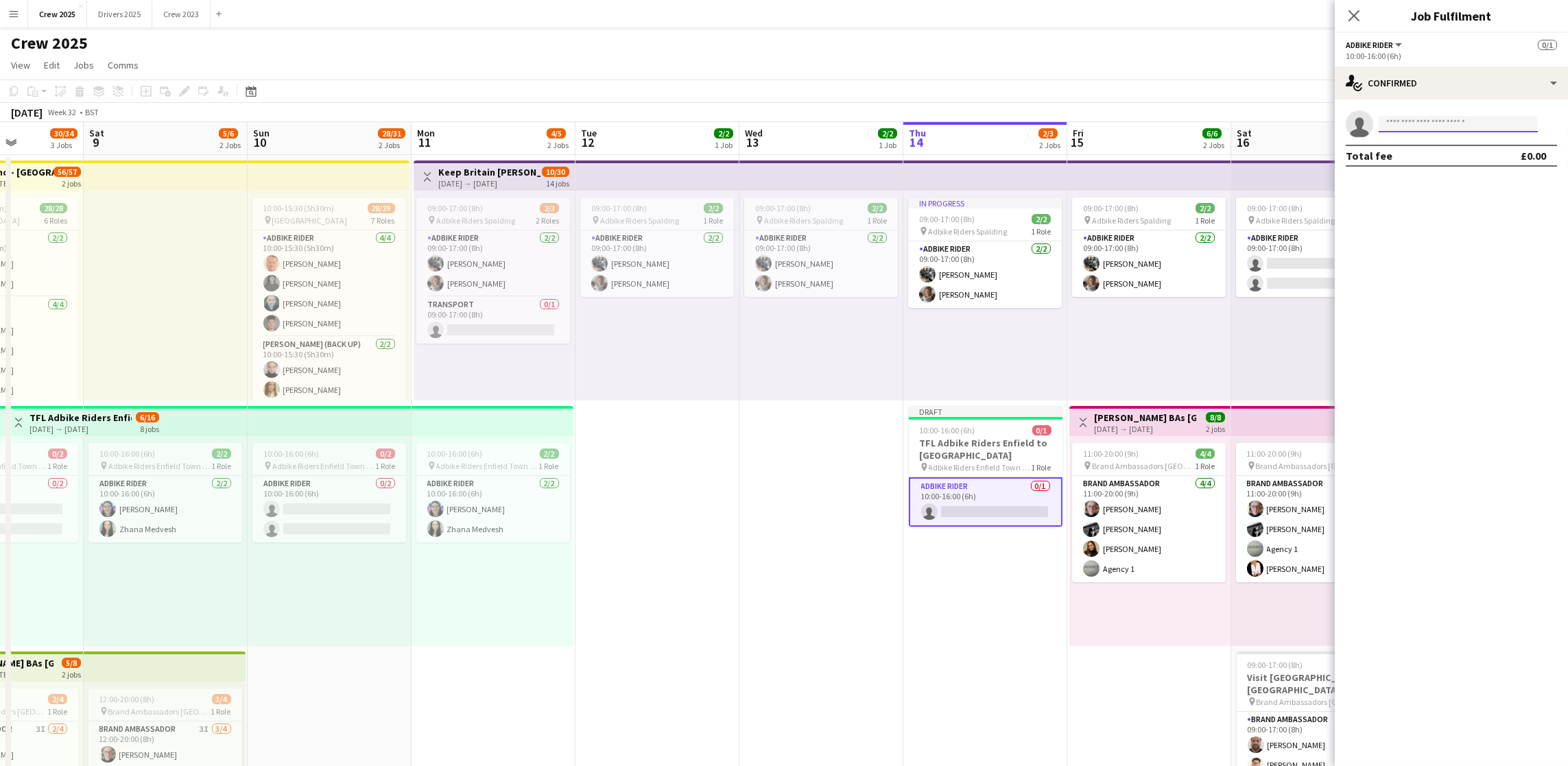
click at [1450, 122] on input at bounding box center [1458, 124] width 159 height 16
type input "*****"
click at [1445, 152] on span "tommydeanjones@hotmail.co.uk" at bounding box center [1458, 155] width 137 height 11
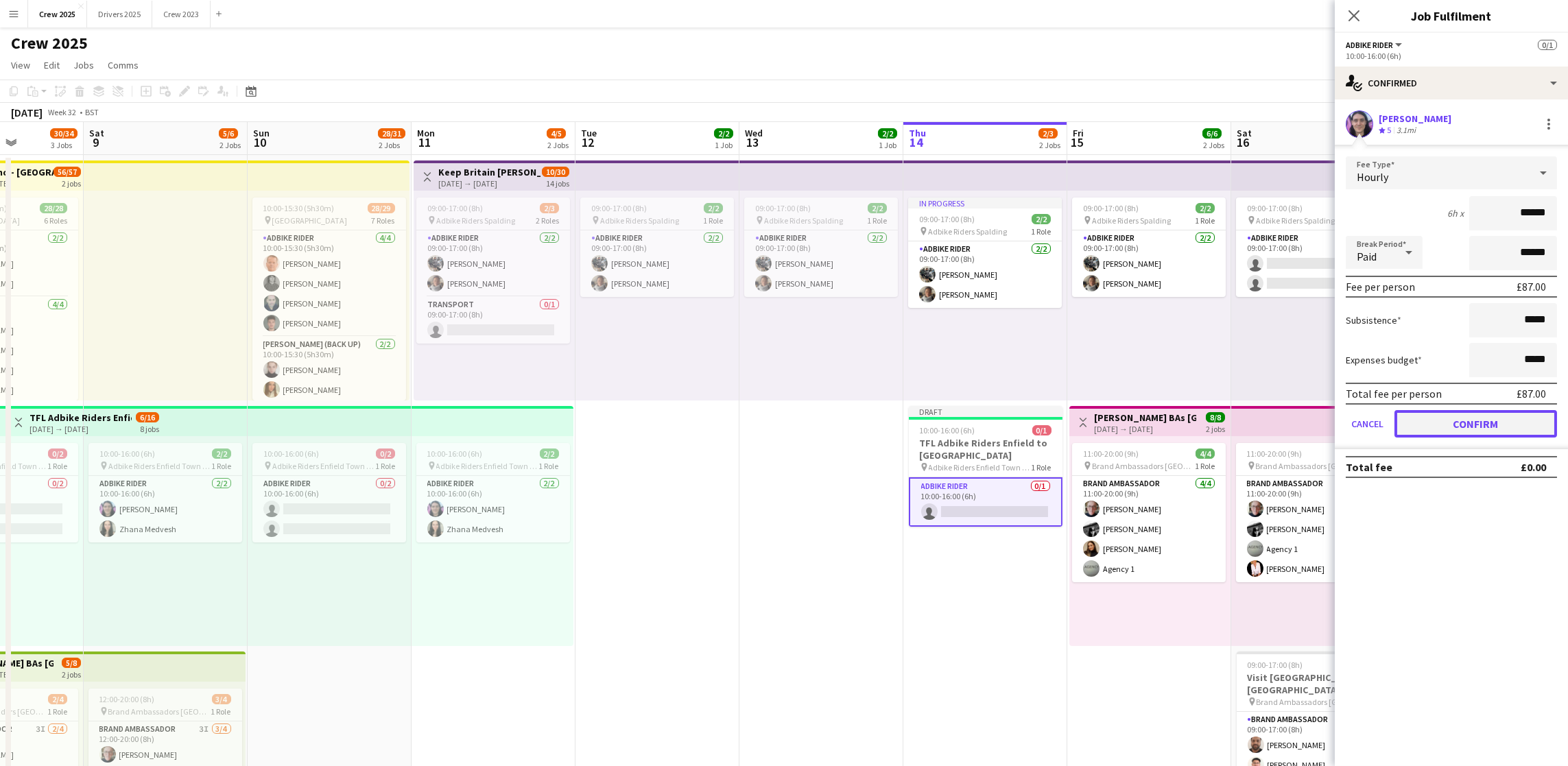
click at [1475, 416] on button "Confirm" at bounding box center [1475, 424] width 162 height 28
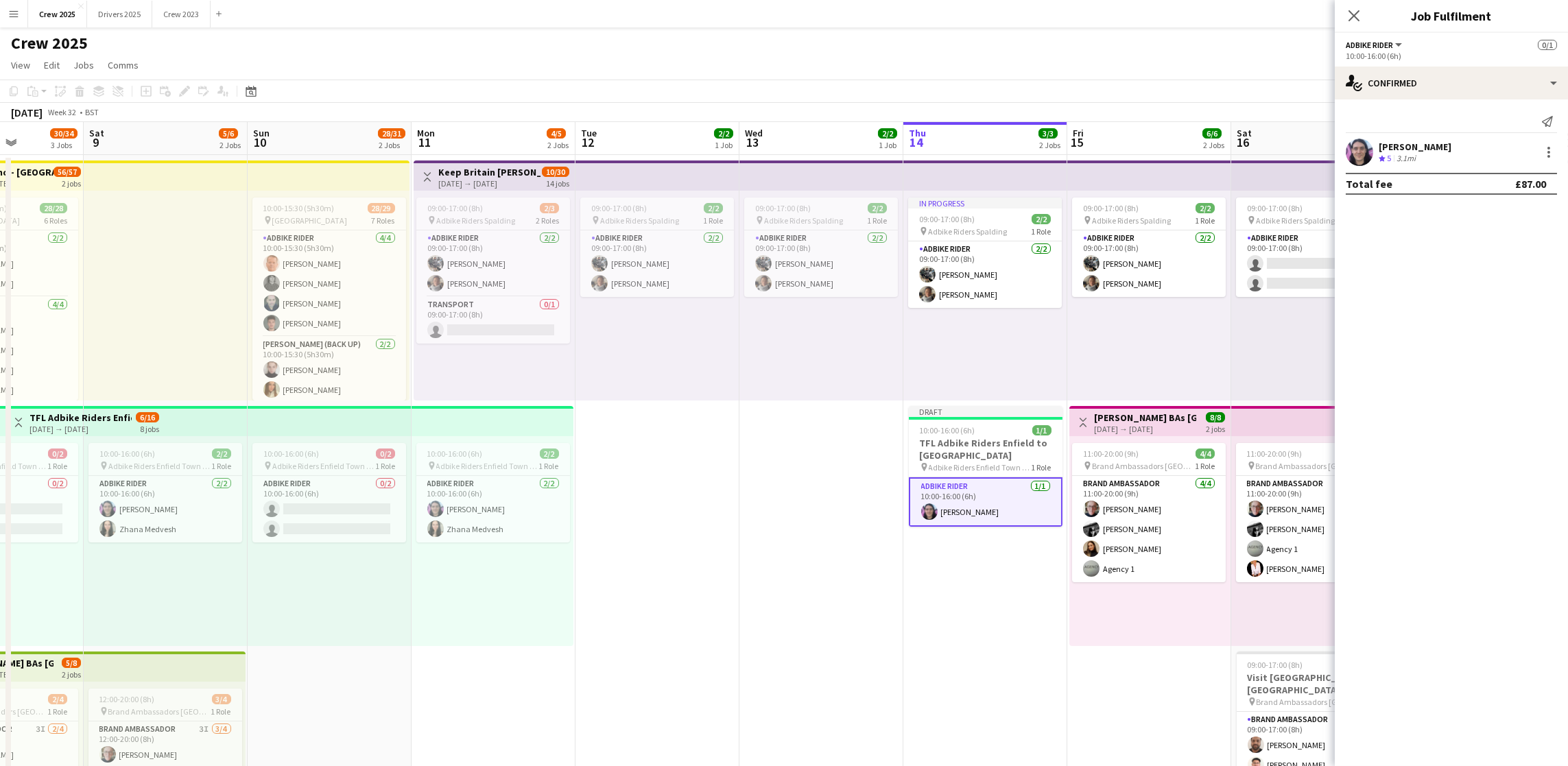
click at [754, 624] on app-date-cell "09:00-17:00 (8h) 2/2 pin Adbike Riders Spalding 1 Role Adbike Rider 2/2 09:00-1…" at bounding box center [821, 525] width 164 height 741
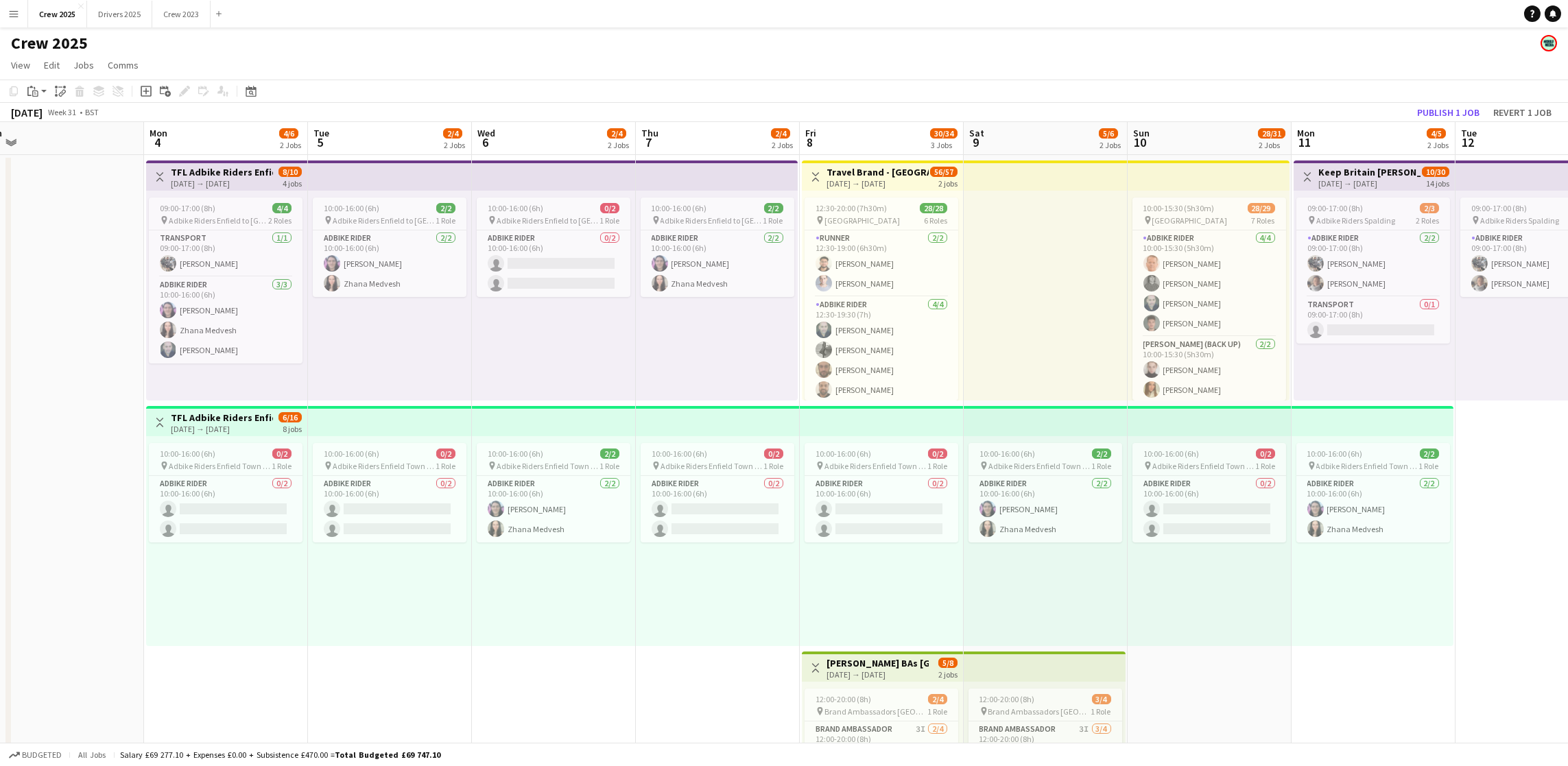
scroll to position [0, 339]
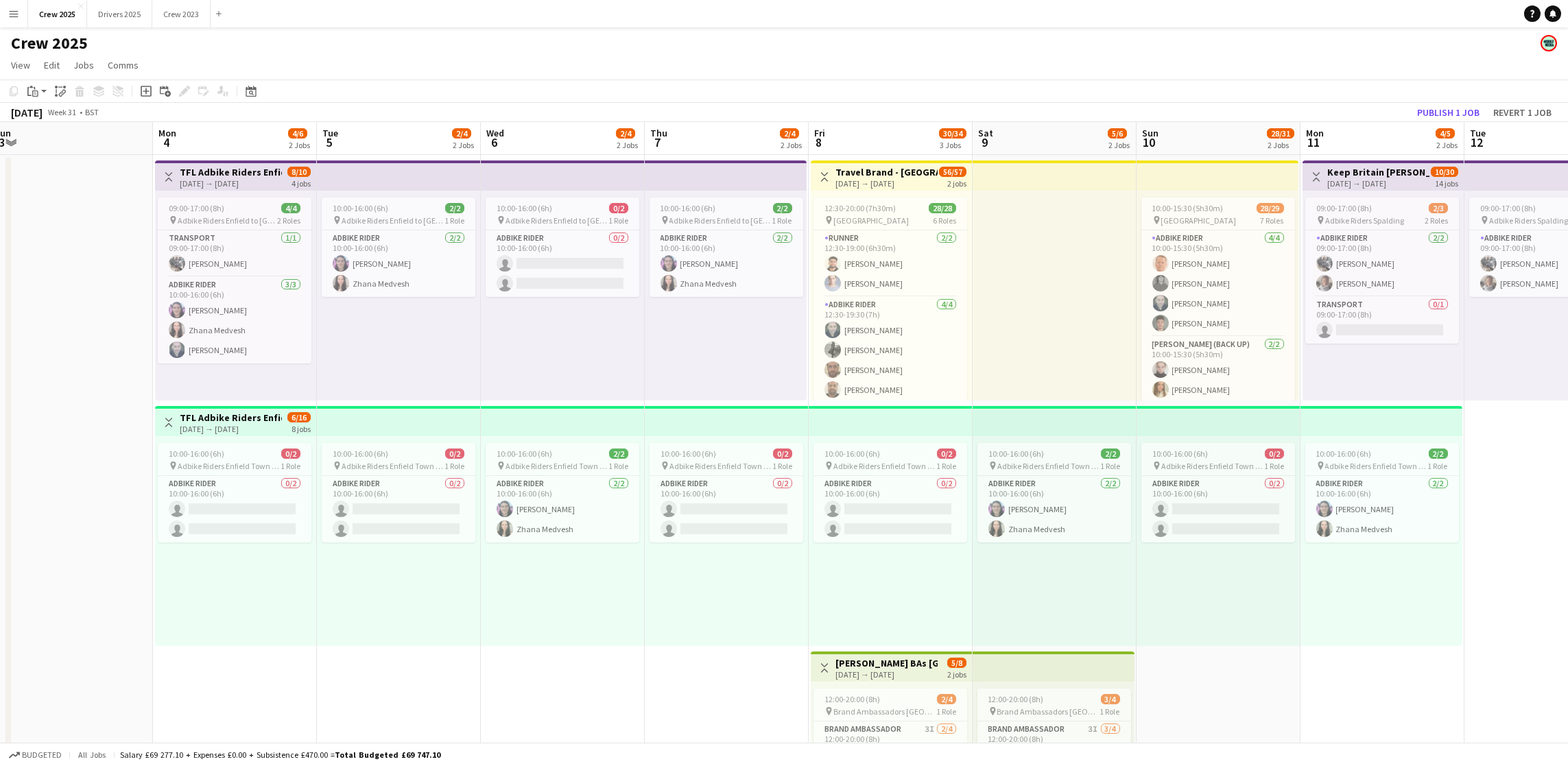
drag, startPoint x: 624, startPoint y: 655, endPoint x: 1513, endPoint y: 624, distance: 889.5
click at [1513, 624] on app-calendar-viewport "Fri 1 4/4 1 Job Sat 2 4/4 1 Job Sun 3 Mon 4 4/6 2 Jobs Tue 5 2/4 2 Jobs Wed 6 2…" at bounding box center [784, 509] width 1568 height 774
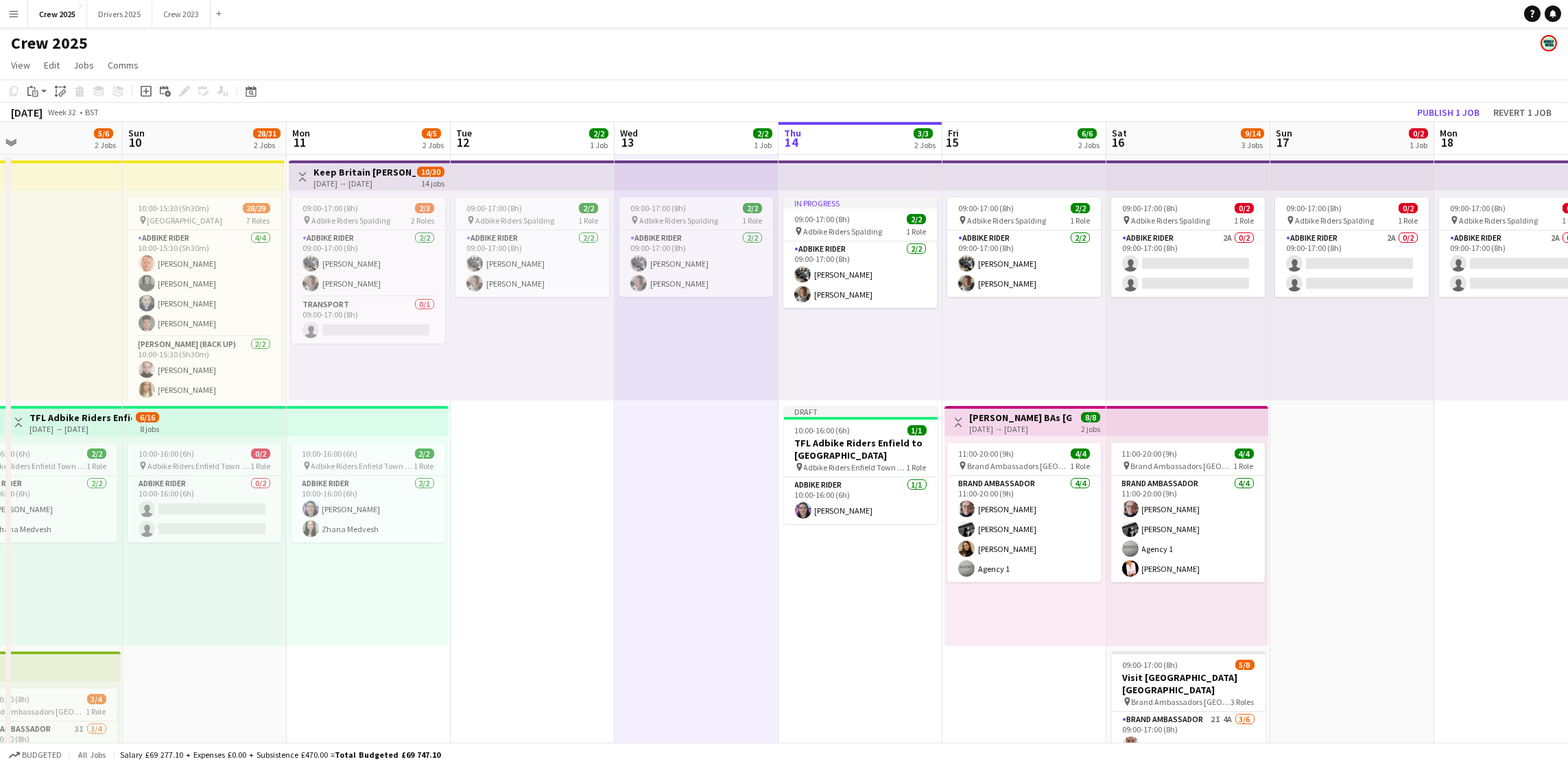
scroll to position [0, 534]
drag, startPoint x: 1339, startPoint y: 654, endPoint x: 325, endPoint y: 611, distance: 1014.9
click at [325, 611] on app-calendar-viewport "Wed 6 2/4 2 Jobs Thu 7 2/4 2 Jobs Fri 8 30/34 3 Jobs Sat 9 5/6 2 Jobs Sun 10 28…" at bounding box center [784, 509] width 1568 height 774
click at [849, 515] on app-card-role "Adbike Rider 1/1 10:00-16:00 (6h) Thomas Jones" at bounding box center [860, 500] width 154 height 47
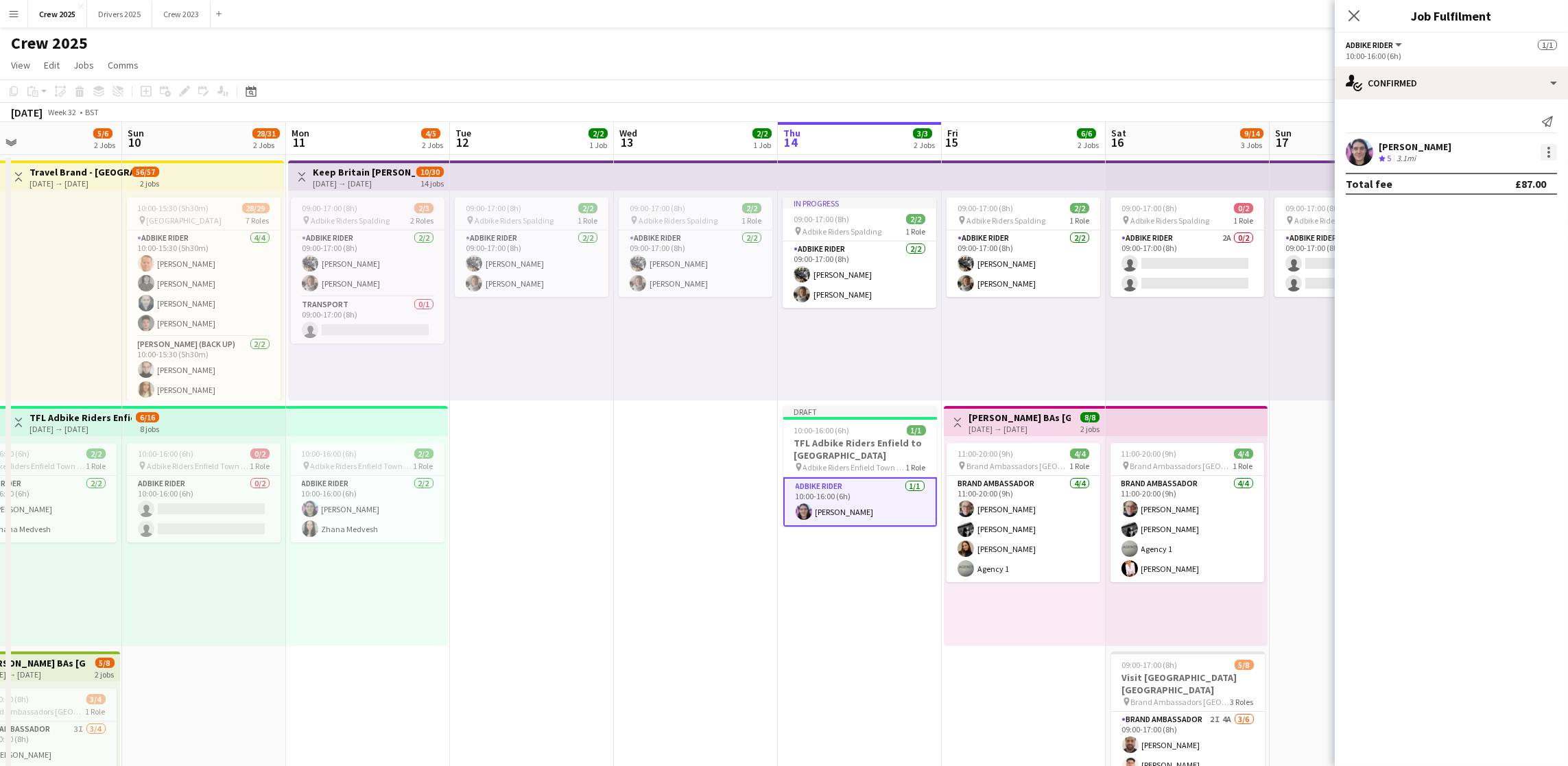
click at [1546, 155] on div at bounding box center [1548, 152] width 16 height 16
click at [1510, 181] on span "Edit fee" at bounding box center [1503, 178] width 85 height 12
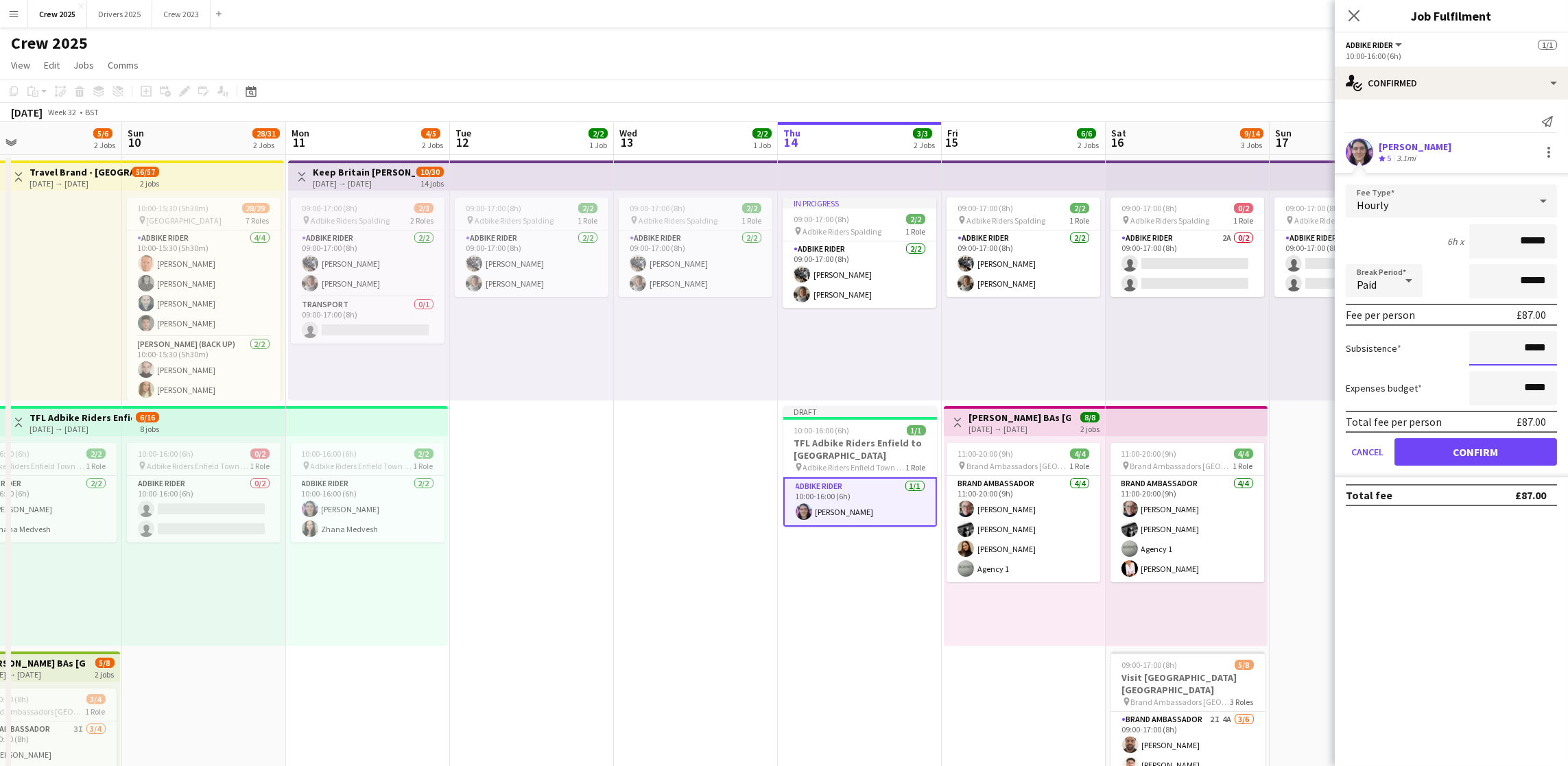
drag, startPoint x: 1546, startPoint y: 344, endPoint x: 1528, endPoint y: 346, distance: 18.1
click at [1528, 346] on input "*****" at bounding box center [1513, 348] width 88 height 35
type input "******"
click at [1497, 452] on button "Confirm" at bounding box center [1475, 452] width 162 height 28
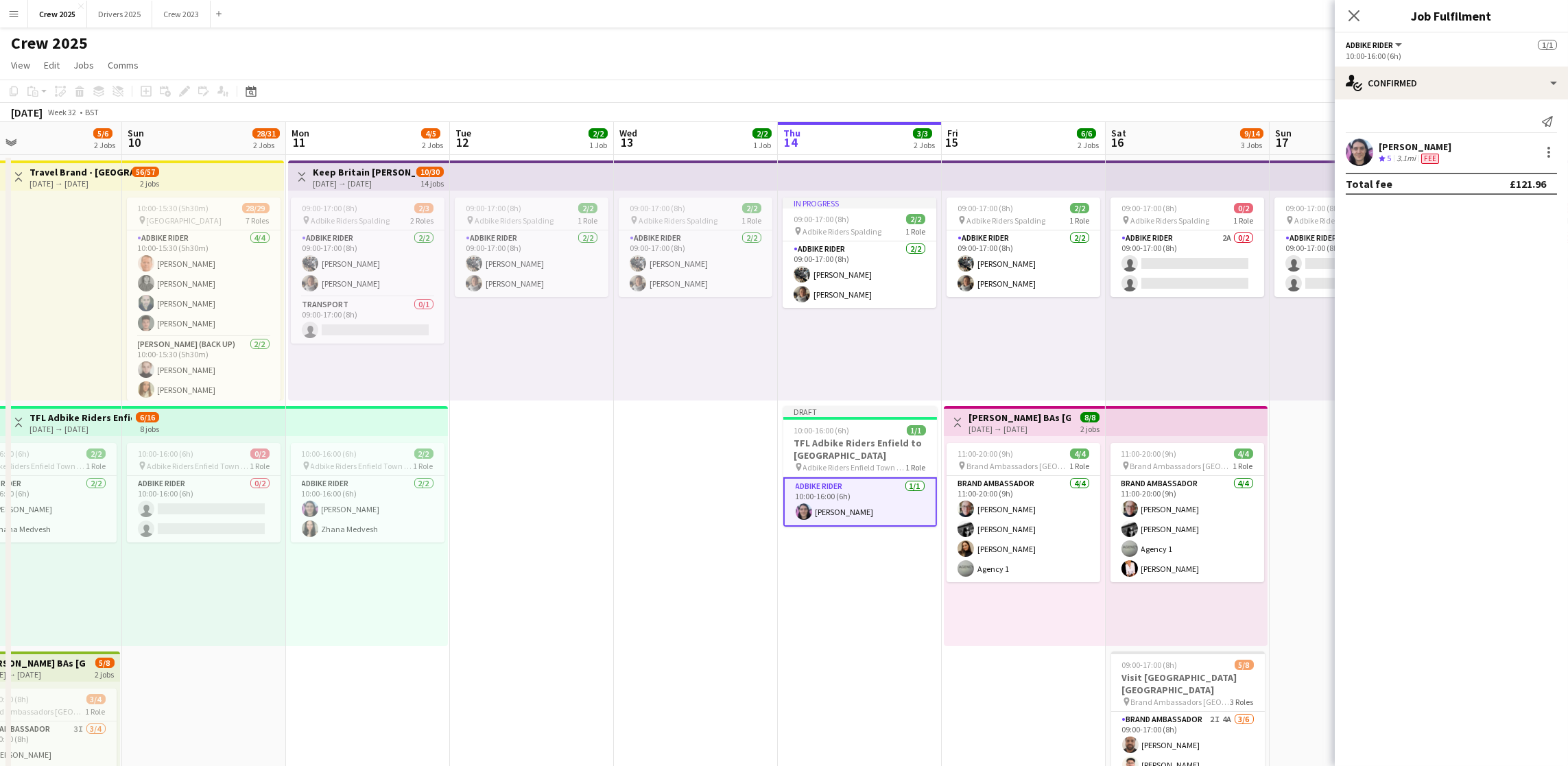
click at [852, 601] on app-date-cell "In progress 09:00-17:00 (8h) 2/2 pin Adbike Riders Spalding 1 Role Adbike Rider…" at bounding box center [859, 525] width 164 height 741
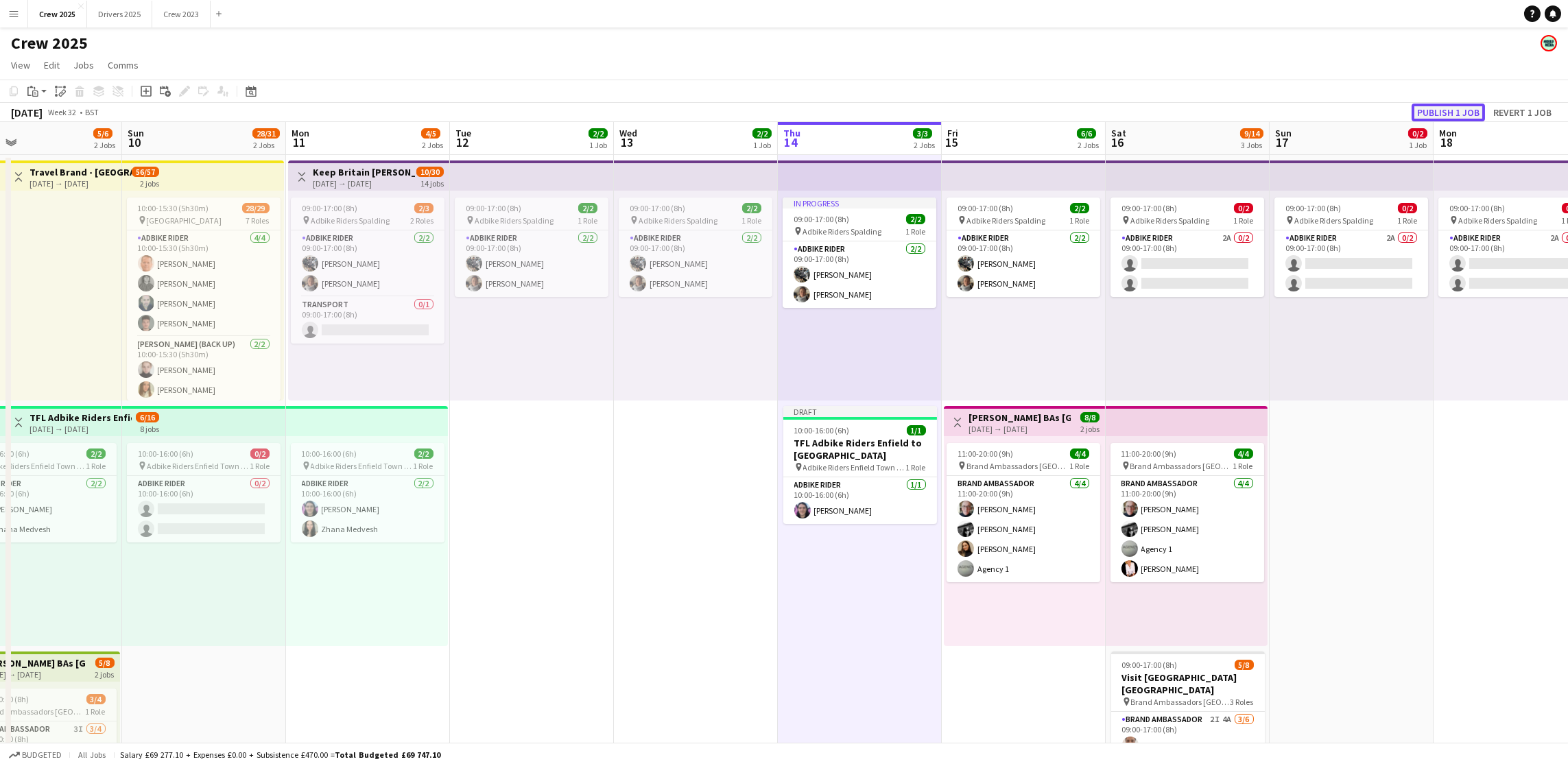
click at [1443, 114] on button "Publish 1 job" at bounding box center [1447, 112] width 73 height 18
click at [862, 513] on app-card-role "Adbike Rider 1/1 10:00-16:00 (6h) Thomas Jones" at bounding box center [860, 500] width 154 height 47
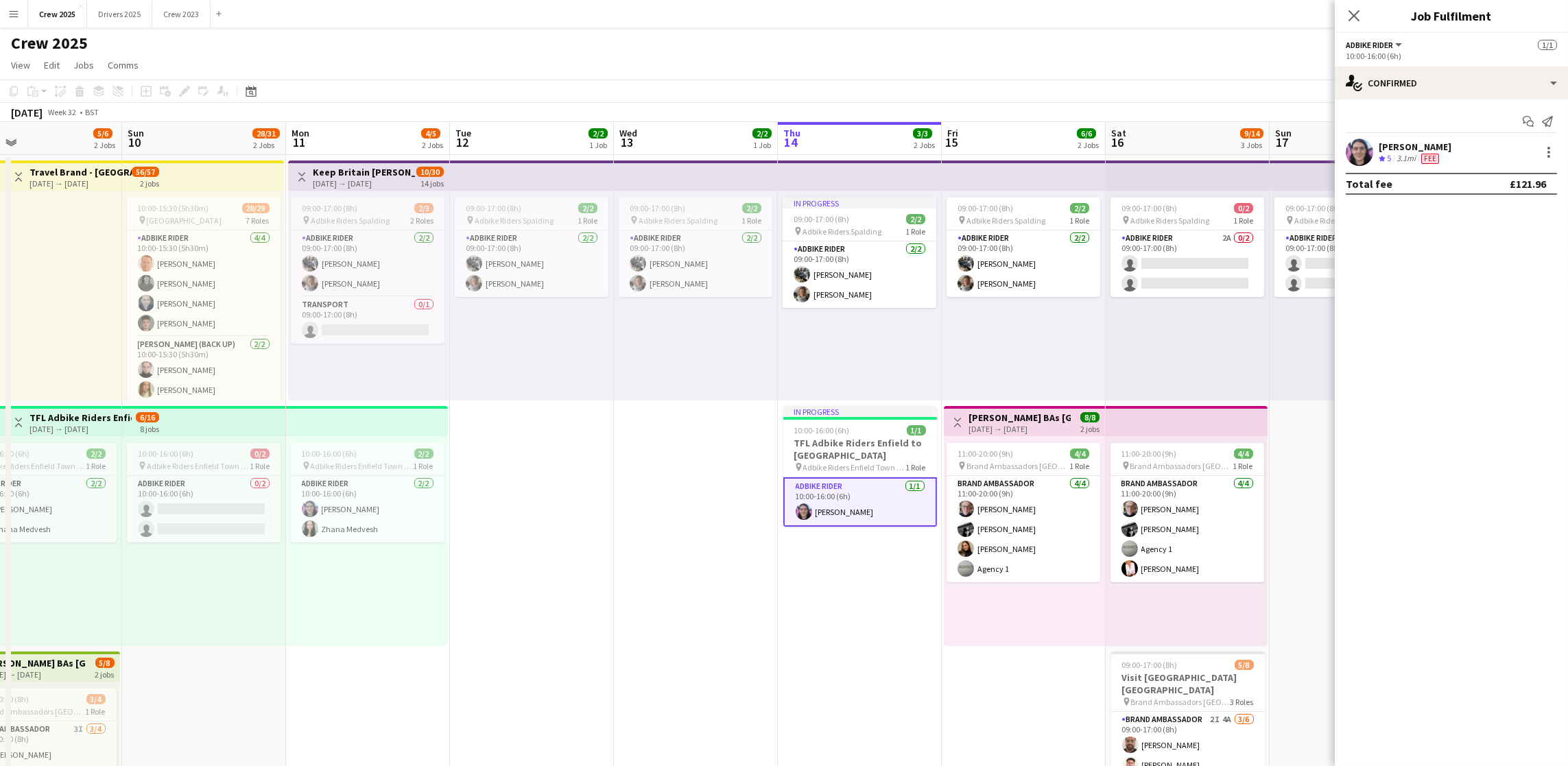
click at [1415, 142] on div "[PERSON_NAME]" at bounding box center [1415, 147] width 72 height 12
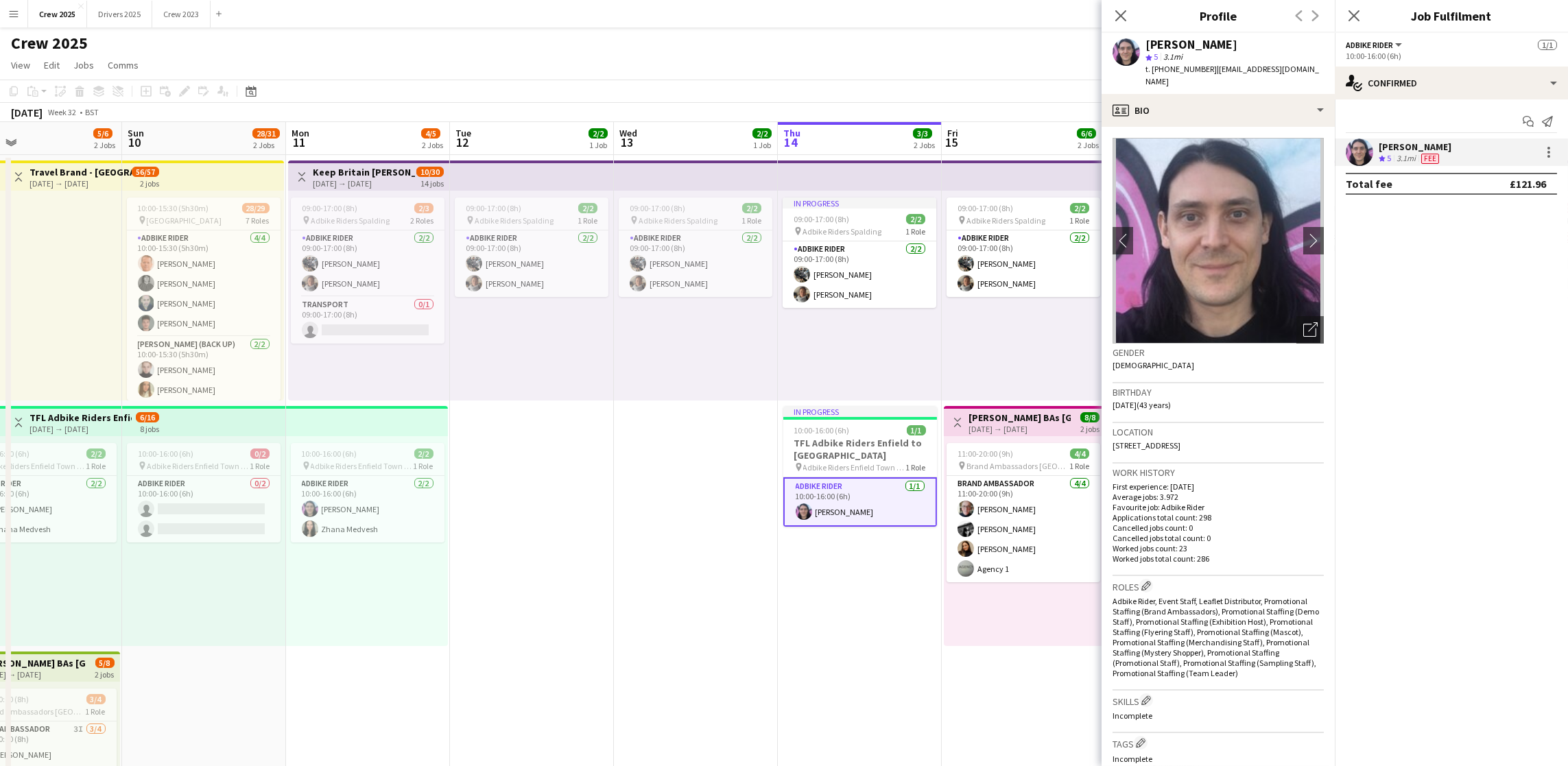
drag, startPoint x: 1177, startPoint y: 81, endPoint x: 1209, endPoint y: 70, distance: 33.8
click at [1209, 70] on div "t. +7762548292 | tommydeanjones@hotmail.co.uk" at bounding box center [1235, 75] width 178 height 25
click at [1157, 84] on div "t. +7762548292 | tommydeanjones@hotmail.co.uk" at bounding box center [1235, 75] width 178 height 25
drag, startPoint x: 1159, startPoint y: 85, endPoint x: 1206, endPoint y: 72, distance: 48.8
click at [1206, 72] on div "t. +7762548292 | tommydeanjones@hotmail.co.uk" at bounding box center [1235, 75] width 178 height 25
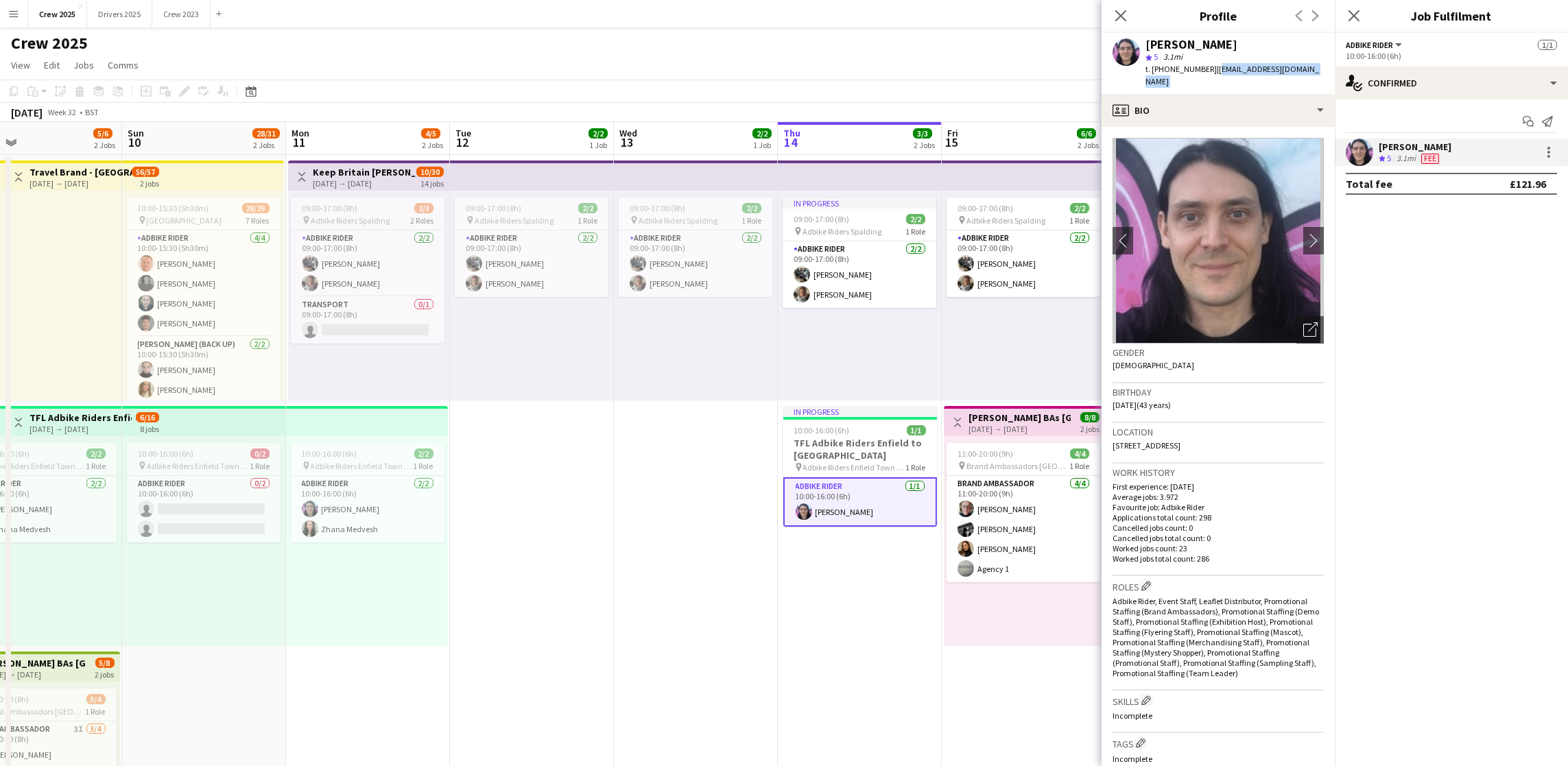
click at [632, 612] on app-date-cell "09:00-17:00 (8h) 2/2 pin Adbike Riders Spalding 1 Role Adbike Rider 2/2 09:00-1…" at bounding box center [696, 525] width 164 height 741
